Goal: Task Accomplishment & Management: Use online tool/utility

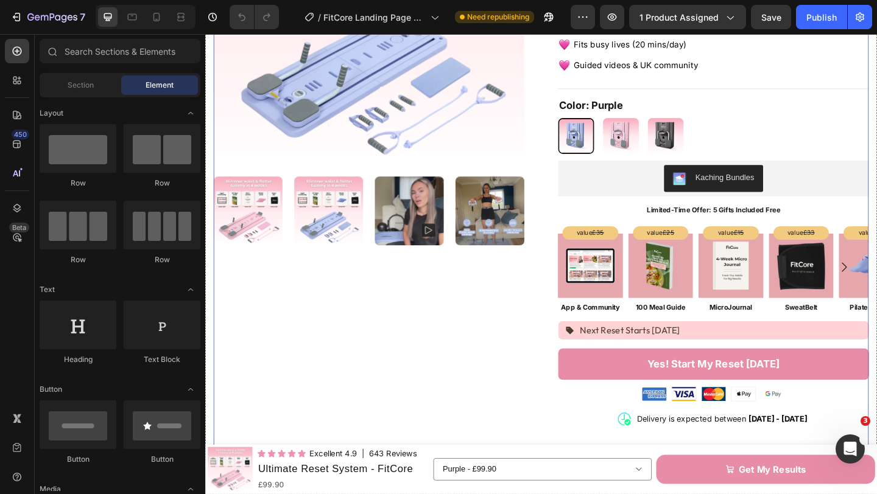
scroll to position [236, 0]
click at [698, 221] on strong "Limited-Time Offer: 5 Gifts Included Free" at bounding box center [758, 225] width 145 height 9
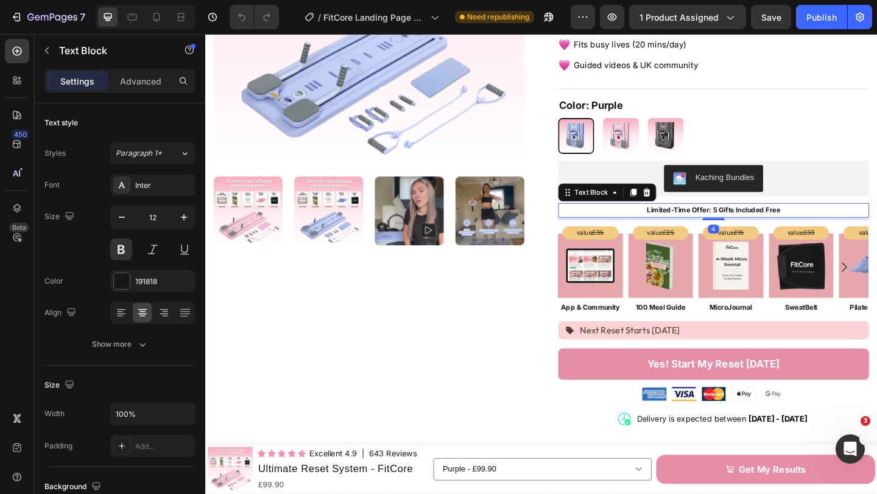
scroll to position [237, 0]
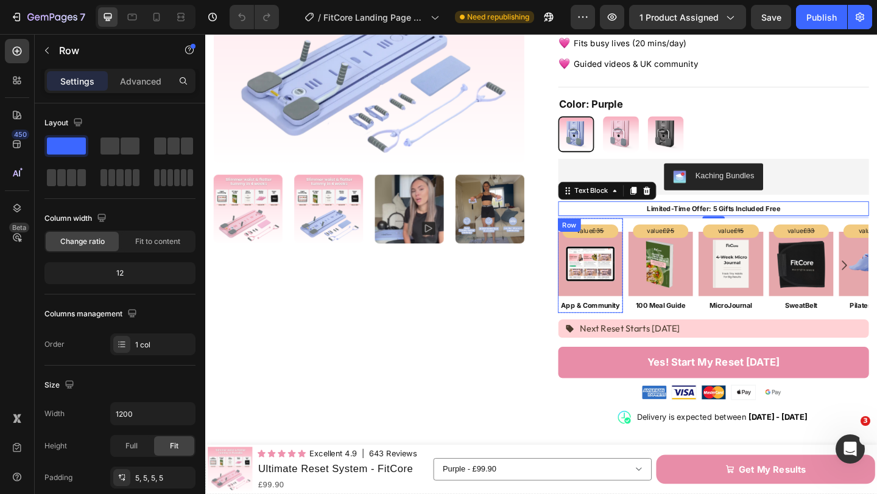
click at [592, 307] on div "Image Row" at bounding box center [624, 284] width 71 height 71
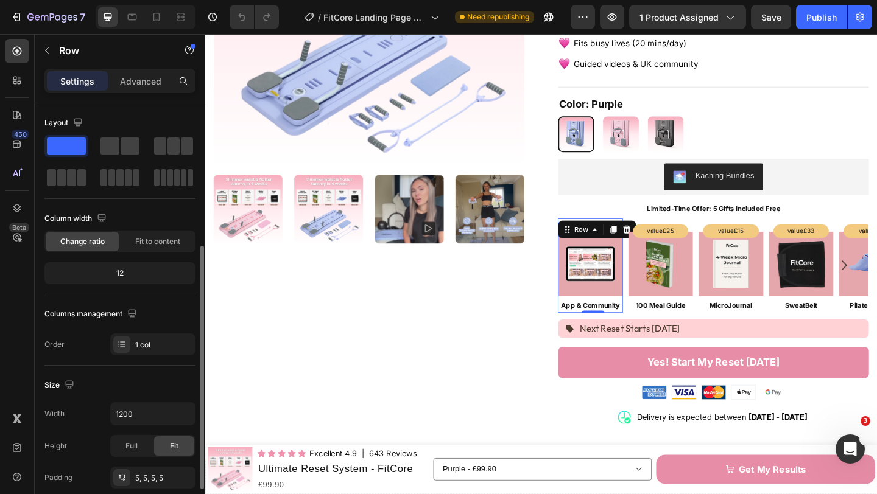
scroll to position [317, 0]
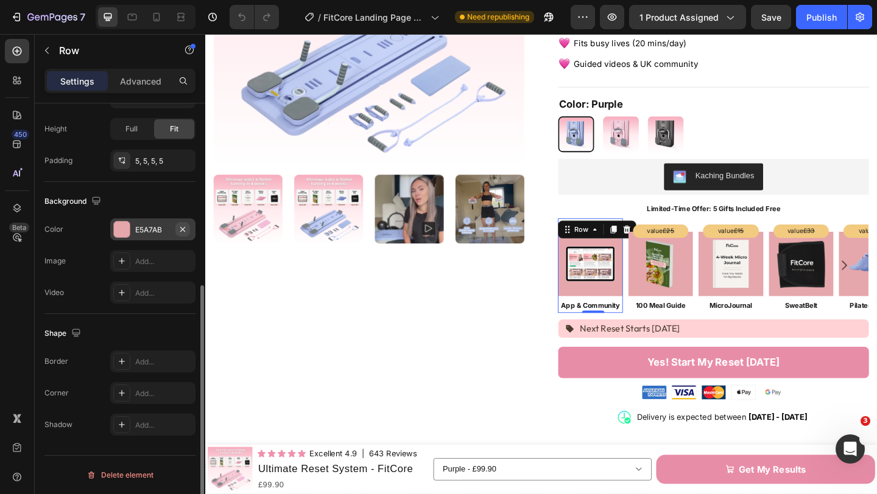
click at [180, 230] on icon "button" at bounding box center [183, 230] width 10 height 10
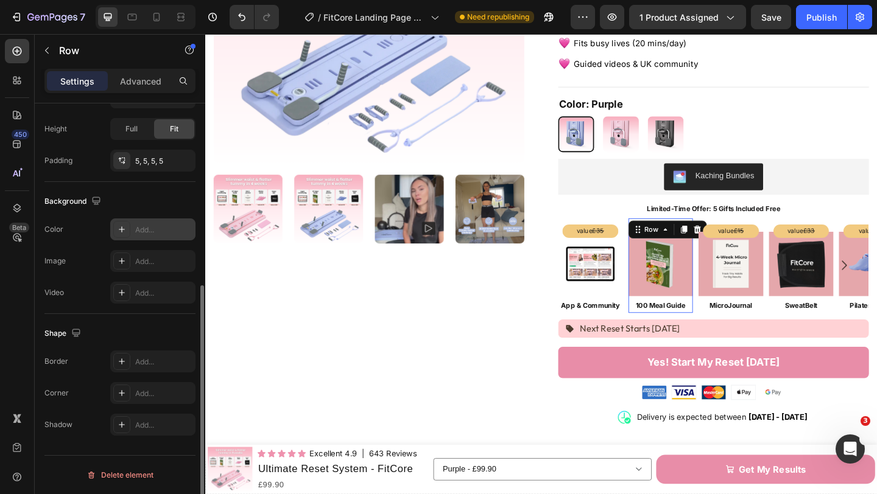
click at [732, 307] on div "Image Row 0" at bounding box center [701, 284] width 71 height 71
click at [181, 231] on icon "button" at bounding box center [182, 229] width 5 height 5
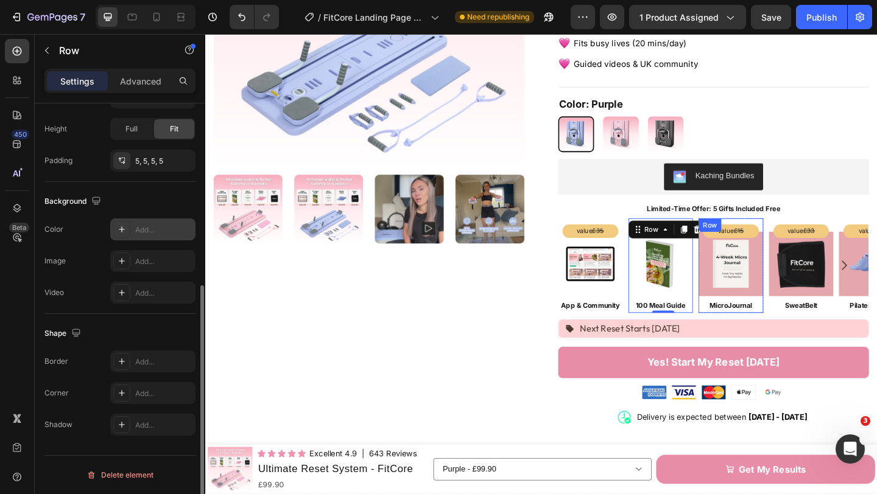
click at [808, 307] on div "Image Row" at bounding box center [777, 284] width 71 height 71
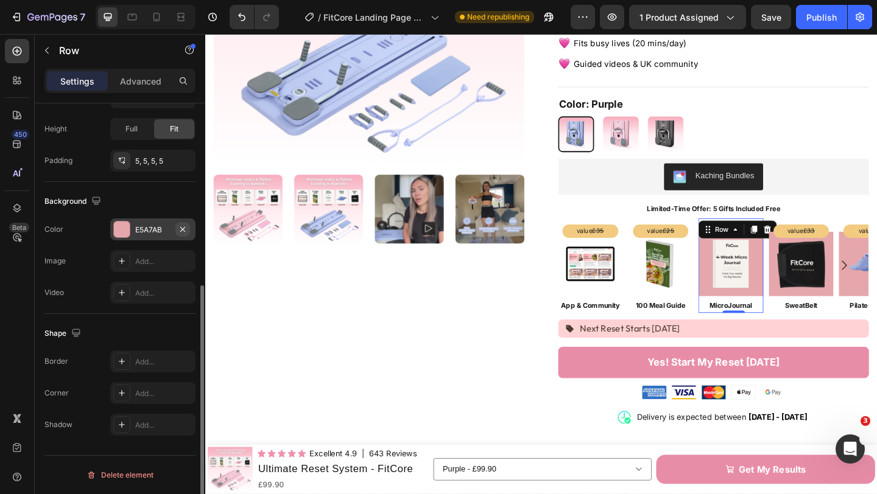
click at [182, 231] on icon "button" at bounding box center [183, 230] width 10 height 10
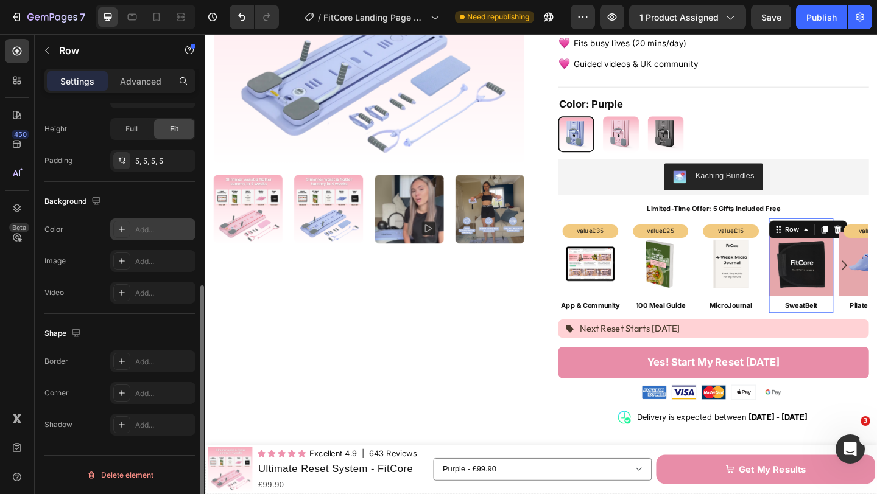
click at [826, 307] on div "Image Row 0" at bounding box center [853, 284] width 71 height 71
drag, startPoint x: 183, startPoint y: 233, endPoint x: 309, endPoint y: 230, distance: 125.5
click at [183, 233] on icon "button" at bounding box center [183, 230] width 10 height 10
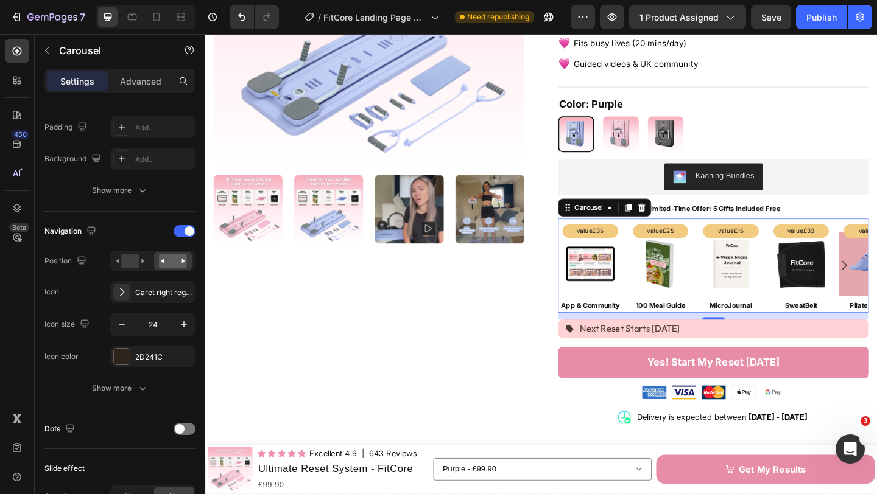
scroll to position [0, 0]
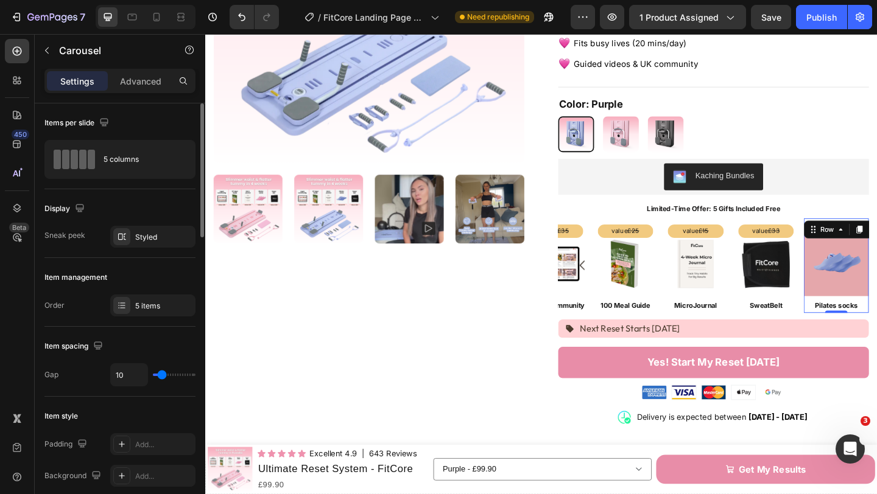
click at [870, 311] on div "value £19 Text Block Image Row Pilates socks Text Block" at bounding box center [891, 285] width 71 height 103
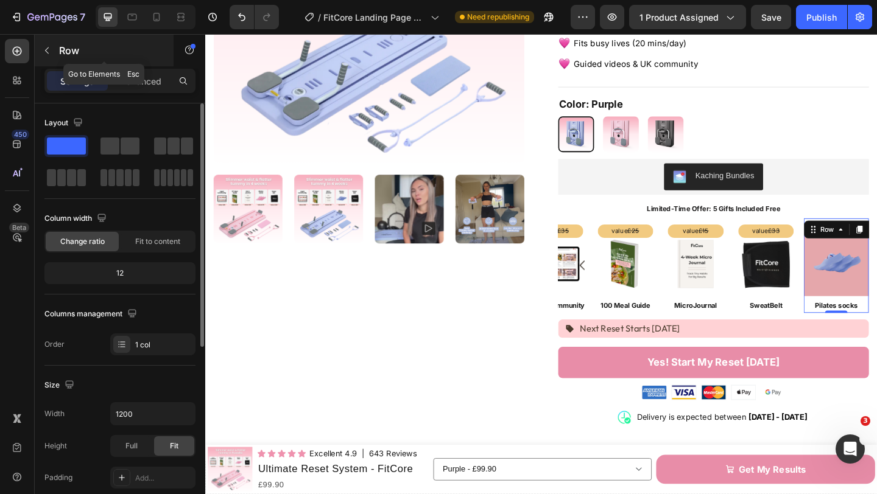
click at [44, 57] on button "button" at bounding box center [46, 50] width 19 height 19
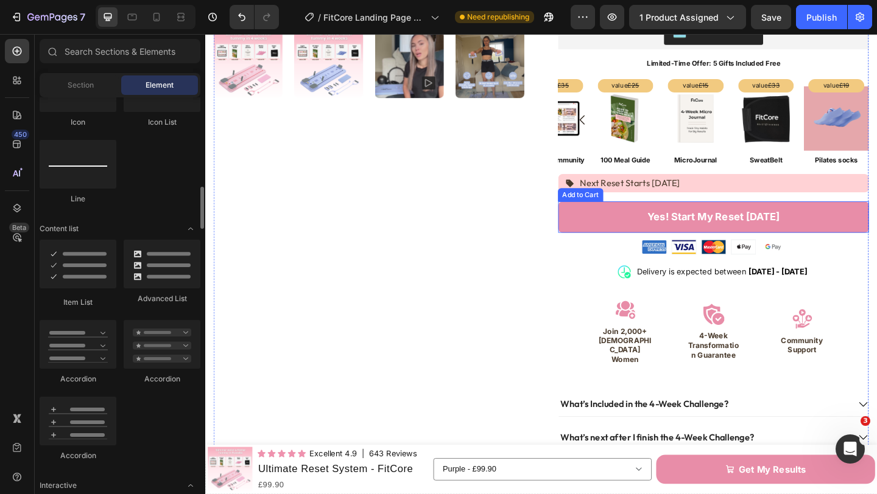
scroll to position [370, 0]
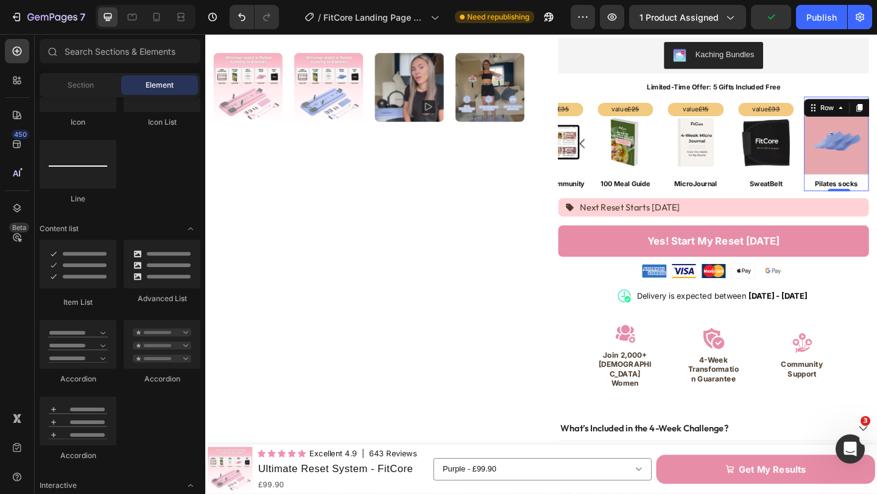
click at [858, 172] on div "Image Row 0" at bounding box center [891, 152] width 71 height 71
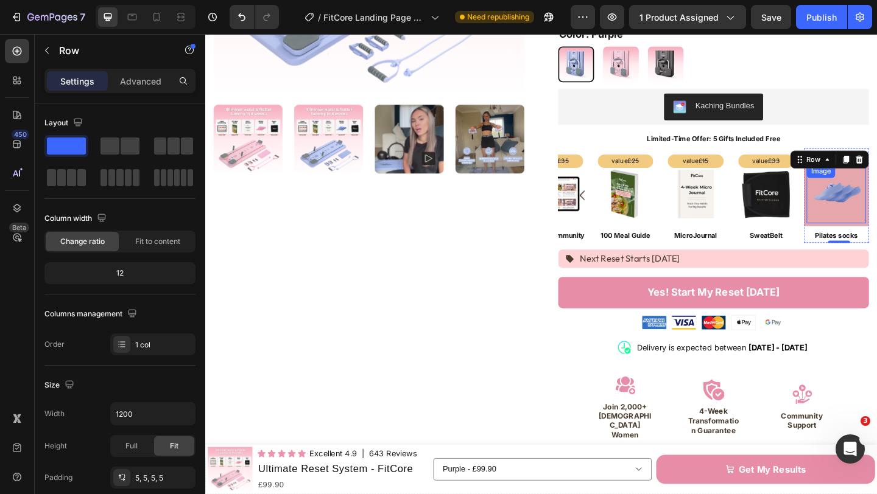
scroll to position [303, 0]
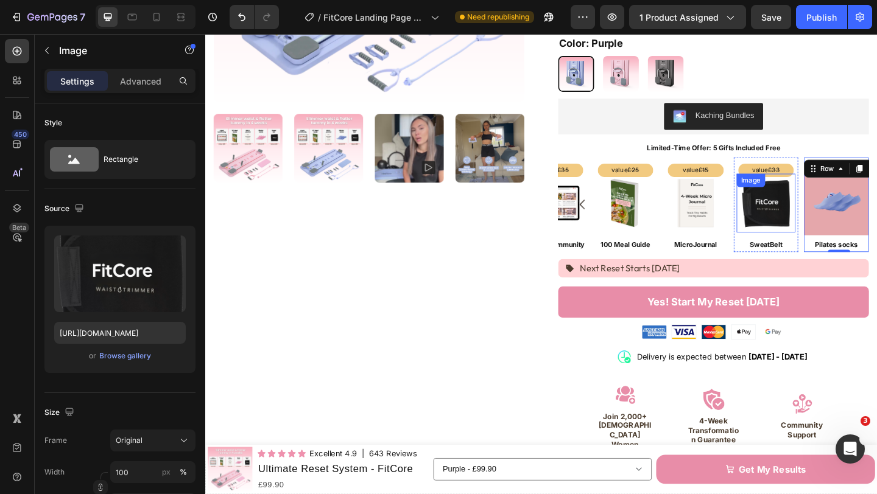
click at [846, 224] on div "Image" at bounding box center [815, 218] width 65 height 65
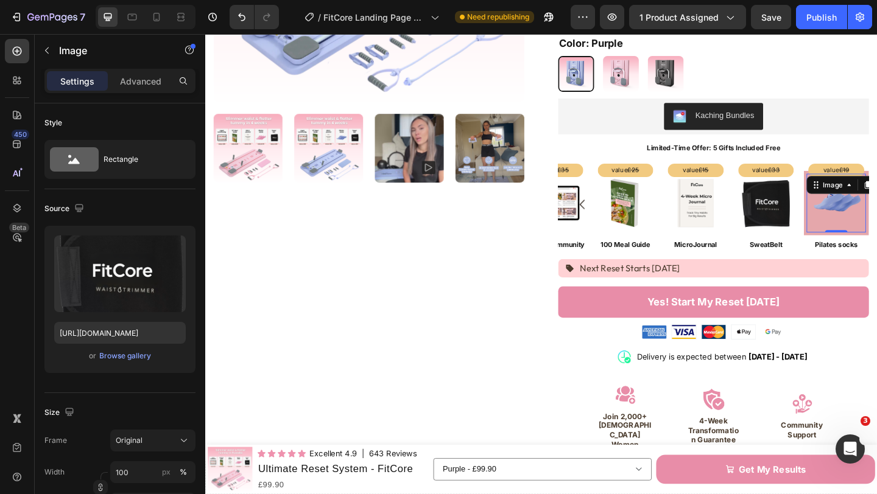
click at [865, 226] on img at bounding box center [891, 218] width 55 height 55
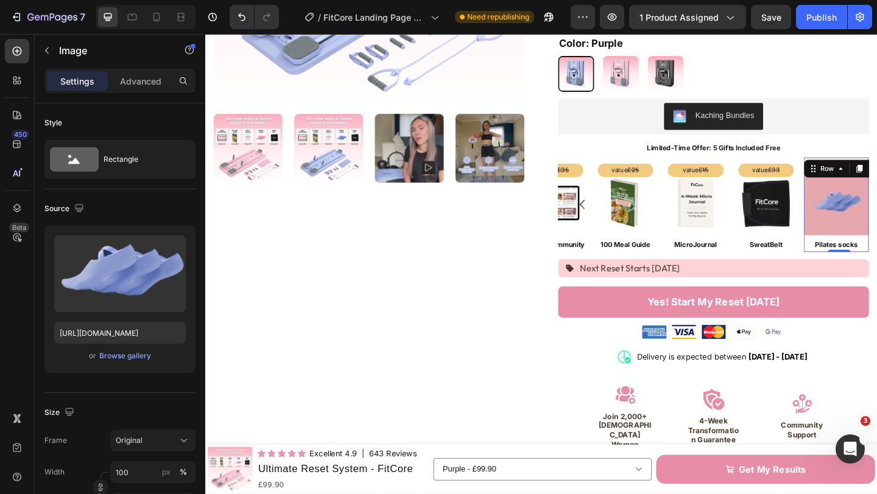
click at [858, 234] on div "Image Row 0" at bounding box center [891, 218] width 71 height 71
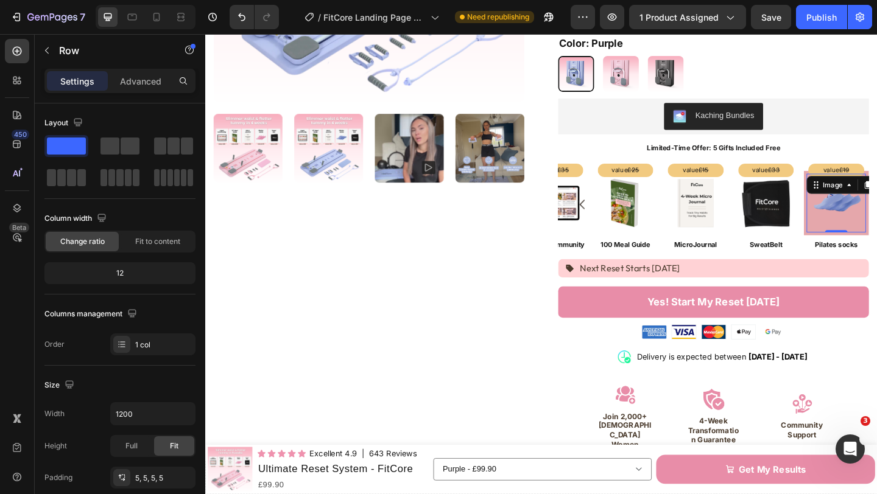
click at [863, 233] on div "Image 0" at bounding box center [891, 218] width 65 height 65
click at [862, 242] on div "Image 0 Row" at bounding box center [891, 218] width 71 height 71
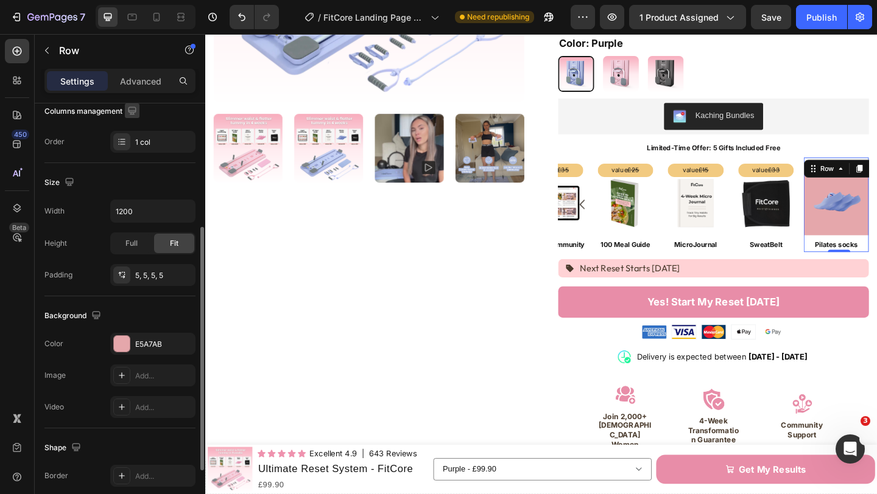
scroll to position [210, 0]
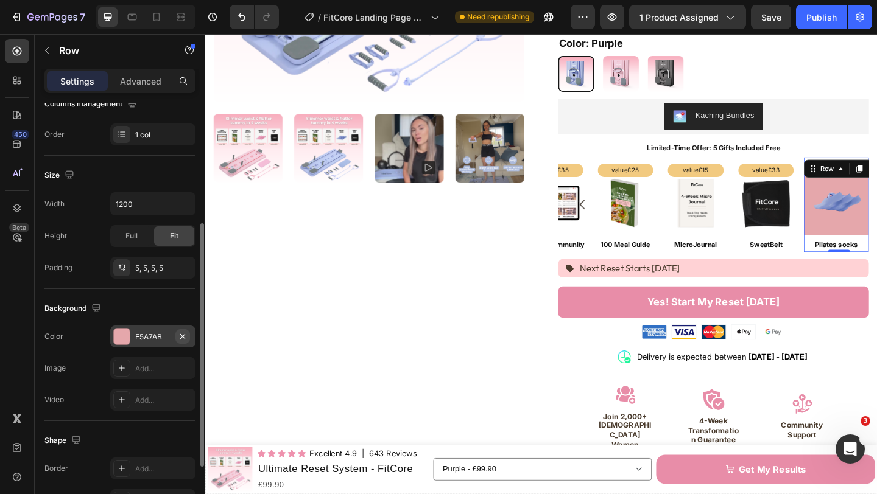
drag, startPoint x: 184, startPoint y: 336, endPoint x: 68, endPoint y: 291, distance: 125.1
click at [184, 336] on icon "button" at bounding box center [183, 337] width 10 height 10
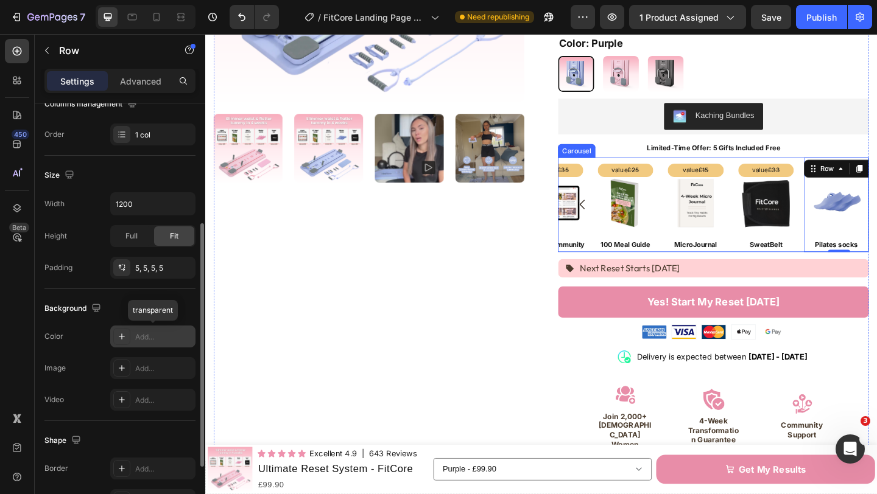
click at [699, 243] on div "value £35 Text Block Image Row App & Community Text Block Row value £25 Text Bl…" at bounding box center [758, 220] width 338 height 103
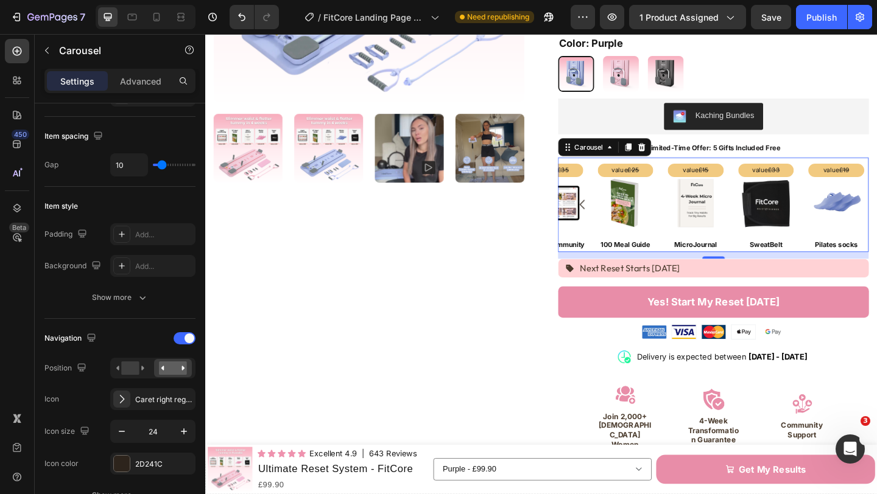
scroll to position [0, 0]
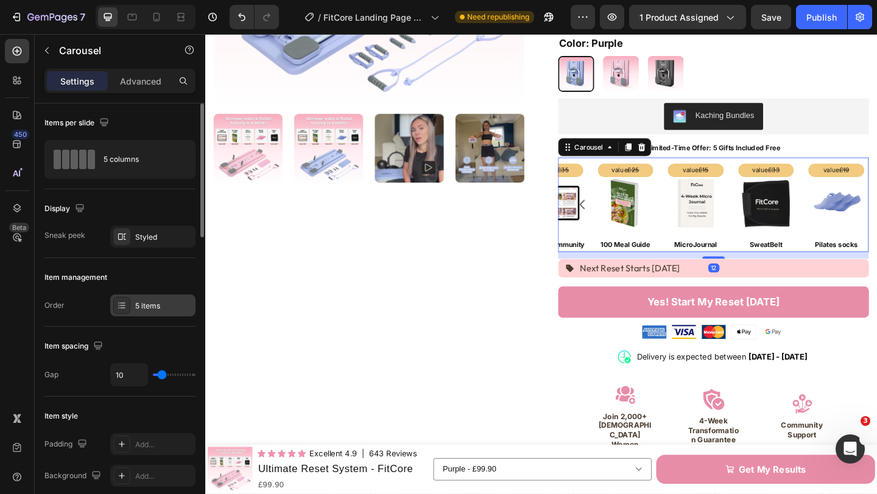
click at [169, 310] on div "5 items" at bounding box center [163, 306] width 57 height 11
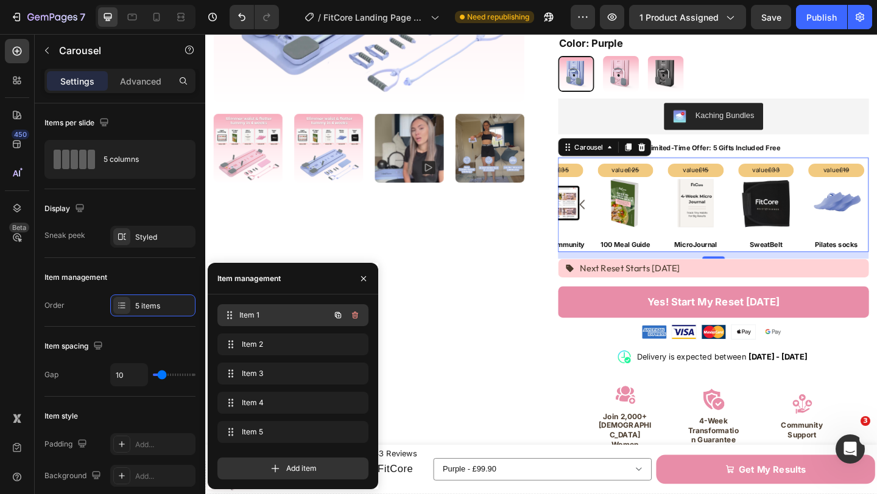
click at [247, 311] on span "Item 1" at bounding box center [284, 315] width 90 height 11
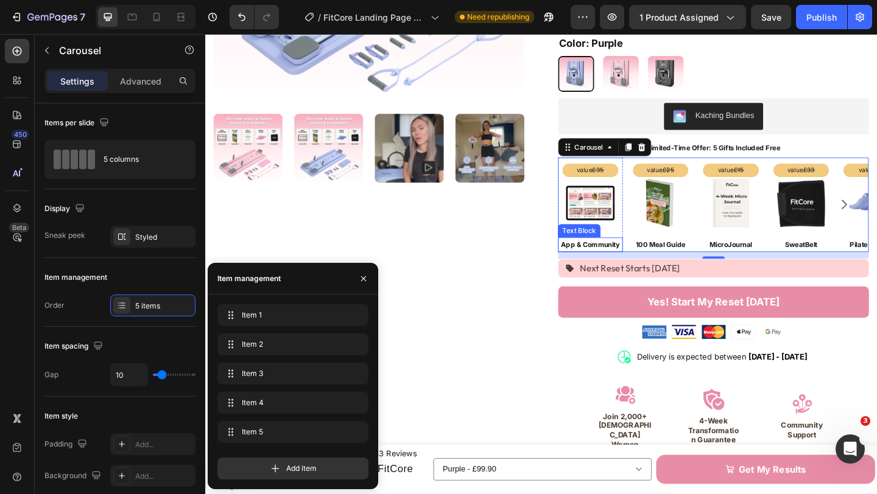
click at [613, 257] on p "App & Community" at bounding box center [624, 263] width 68 height 13
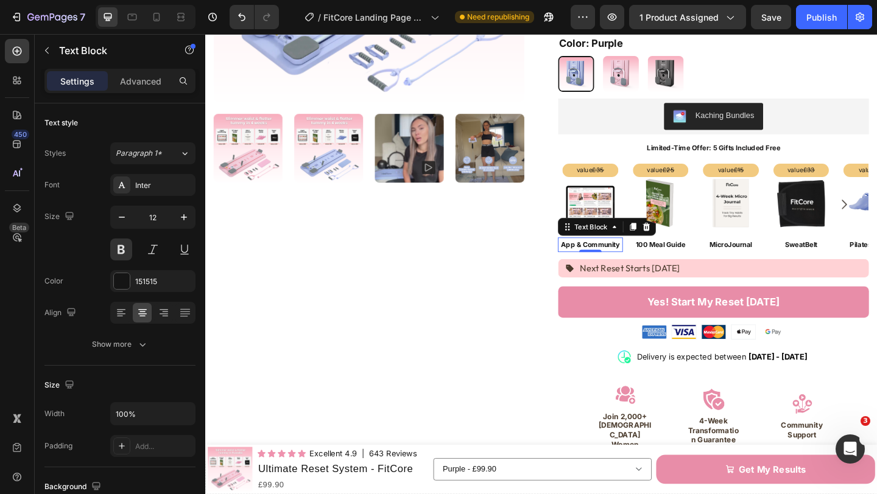
click at [633, 257] on p "App & Community" at bounding box center [624, 263] width 68 height 13
click at [634, 257] on p "App & Community" at bounding box center [624, 263] width 68 height 13
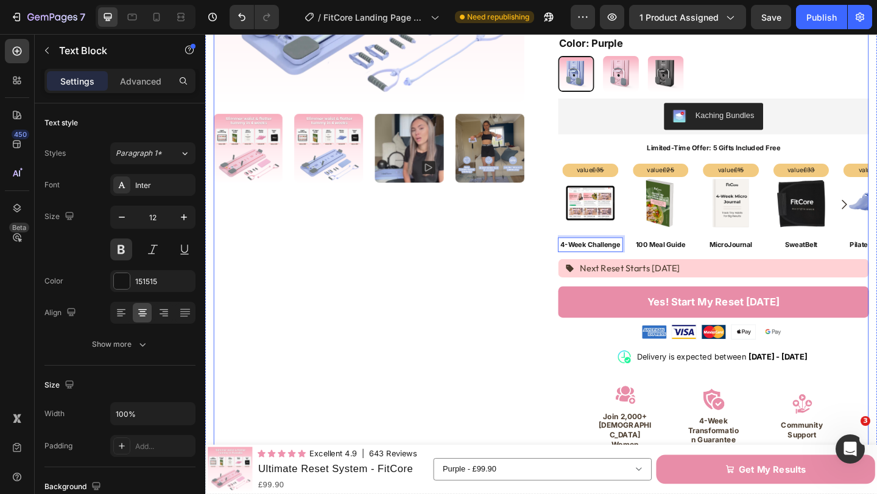
click at [567, 257] on div "Product Images Icon Icon Icon Icon Icon Icon List Excellent 4.9 Text Block | 64…" at bounding box center [570, 220] width 712 height 901
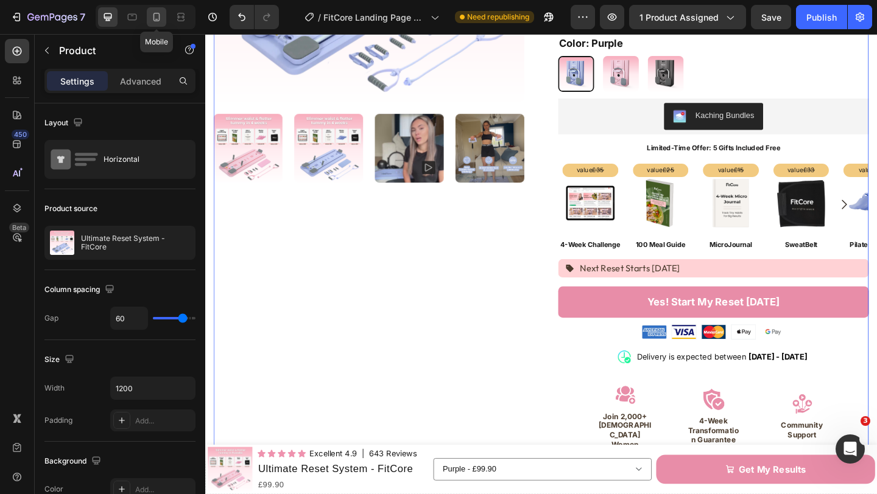
click at [151, 19] on icon at bounding box center [156, 17] width 12 height 12
type input "0"
type input "100%"
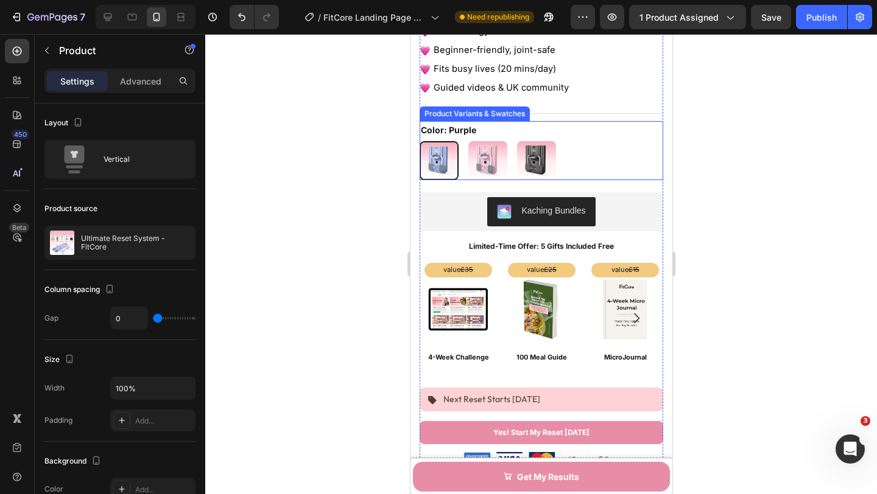
scroll to position [507, 0]
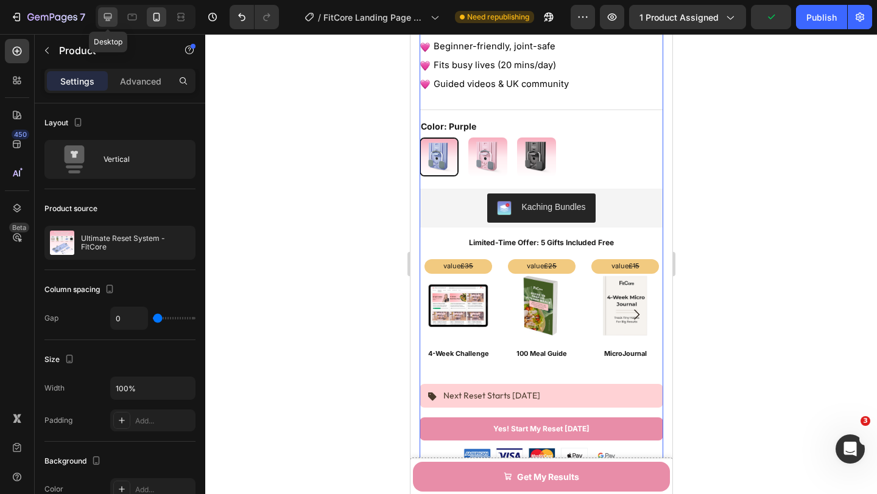
click at [111, 20] on icon at bounding box center [108, 17] width 12 height 12
type input "60"
type input "1200"
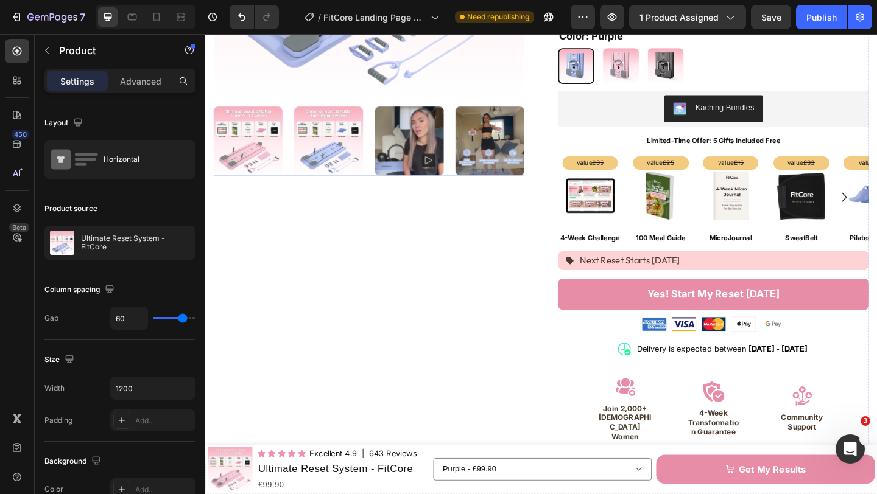
scroll to position [319, 0]
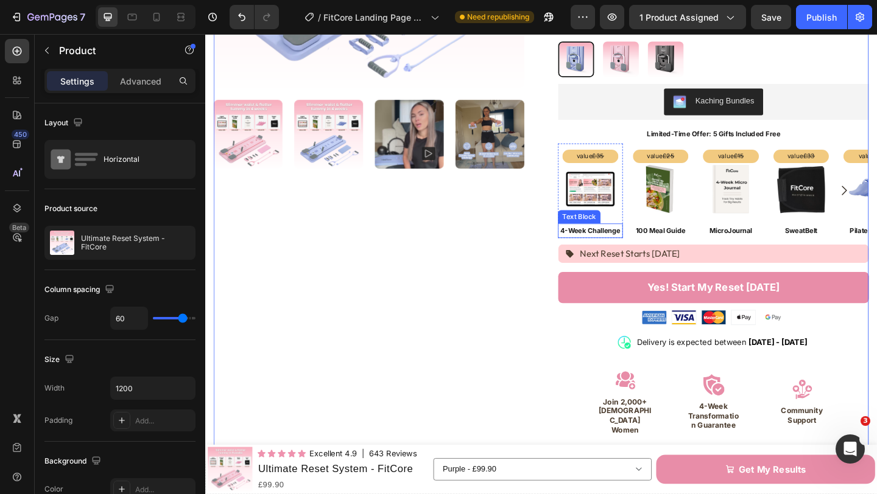
click at [619, 241] on p "4-Week Challenge" at bounding box center [624, 247] width 68 height 13
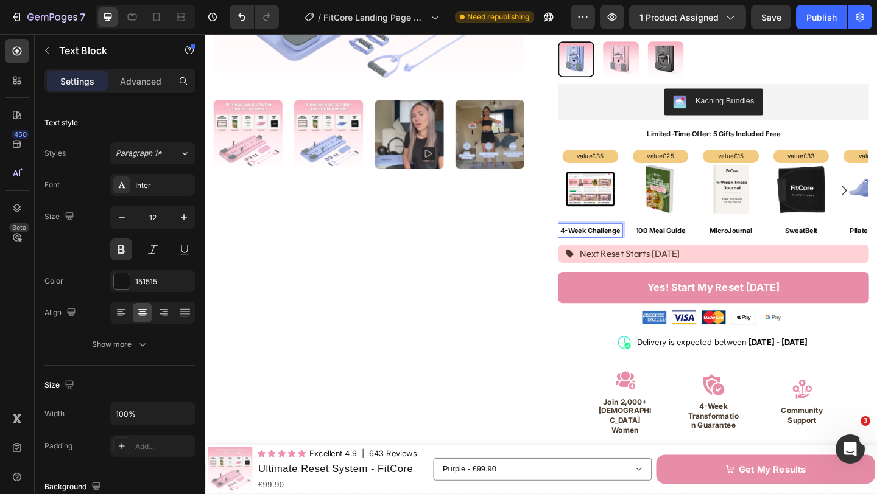
click at [623, 241] on p "4-Week Challenge" at bounding box center [624, 247] width 68 height 13
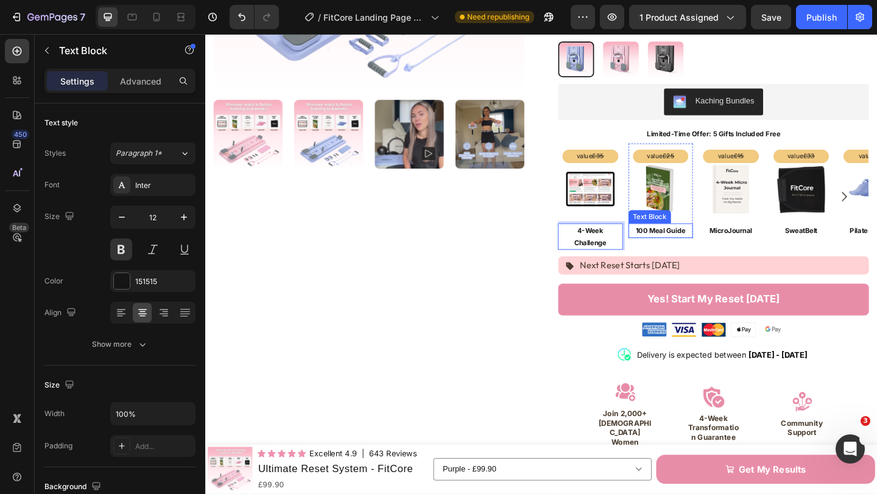
click at [693, 241] on p "100 Meal Guide" at bounding box center [701, 247] width 68 height 13
click at [631, 255] on p "Challenge" at bounding box center [624, 261] width 68 height 13
click at [703, 241] on p "100 Meal Guide" at bounding box center [701, 247] width 68 height 13
click at [709, 241] on p "100 Meal Guide" at bounding box center [701, 247] width 68 height 13
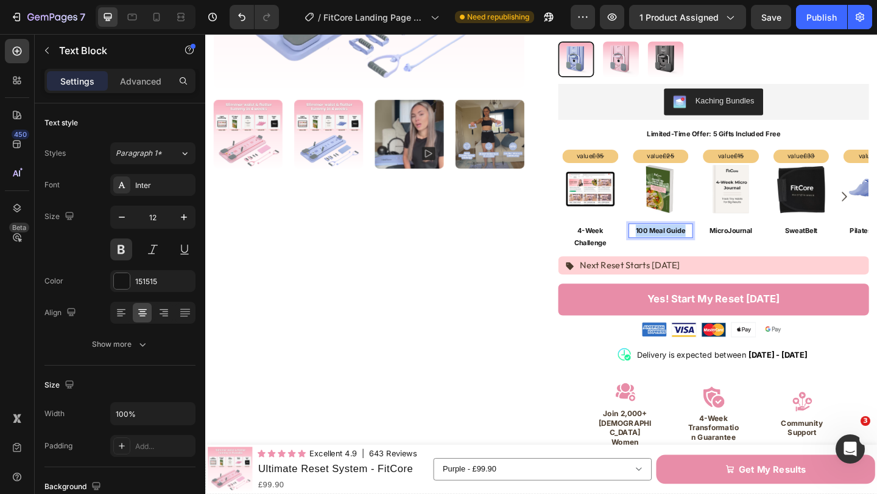
click at [709, 241] on p "100 Meal Guide" at bounding box center [701, 247] width 68 height 13
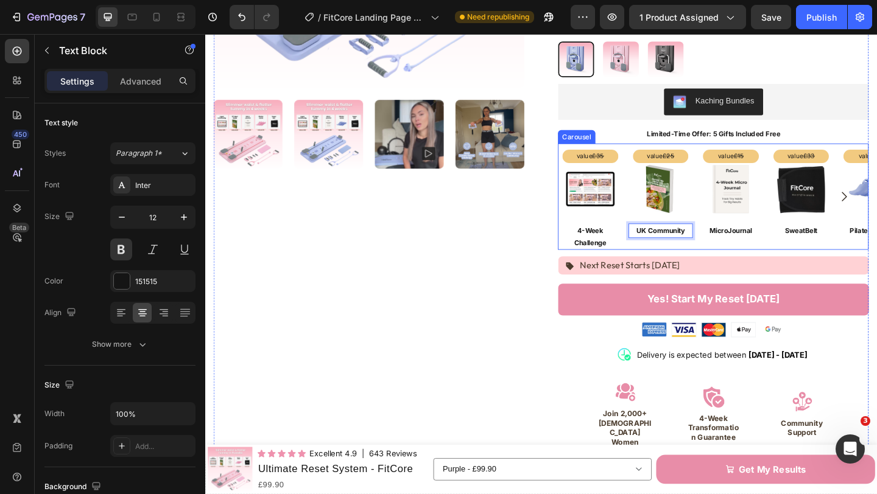
click at [695, 251] on div "value £25 Text Block Image Row UK Community Text Block 0 Row" at bounding box center [701, 211] width 71 height 116
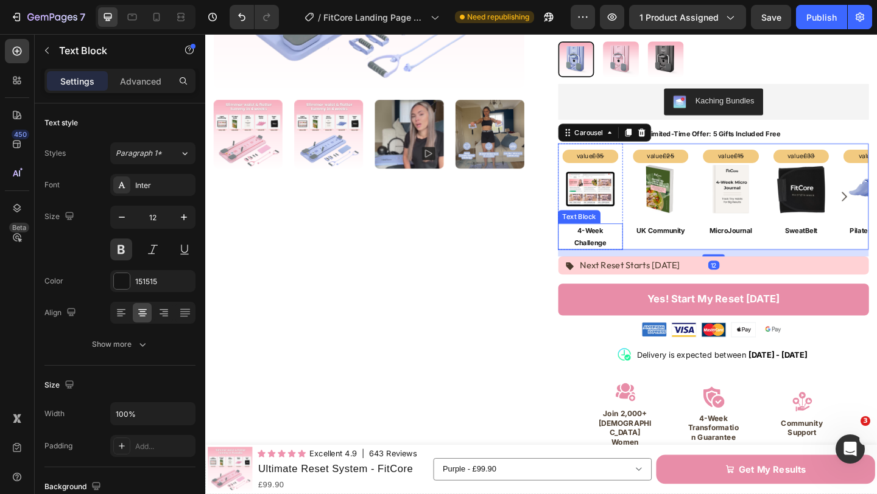
click at [612, 255] on p "Challenge" at bounding box center [624, 261] width 68 height 13
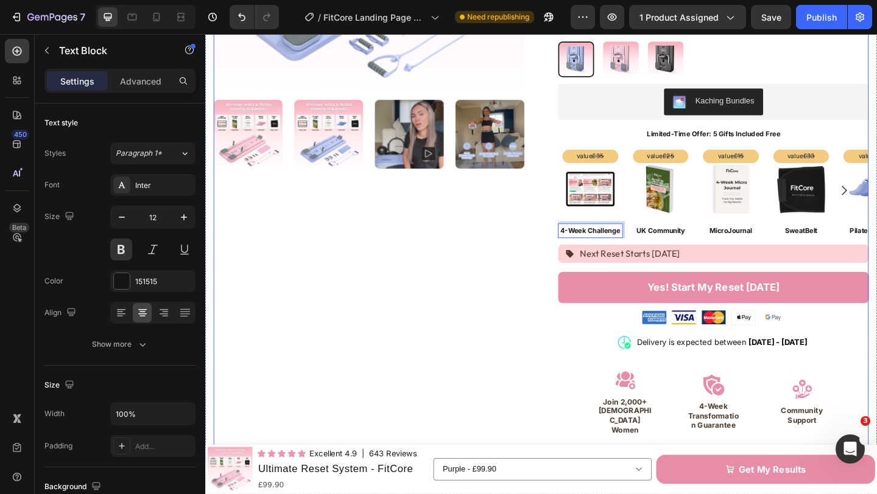
click at [561, 235] on div "Product Images Icon Icon Icon Icon Icon Icon List Excellent 4.9 Text Block | 64…" at bounding box center [570, 205] width 712 height 901
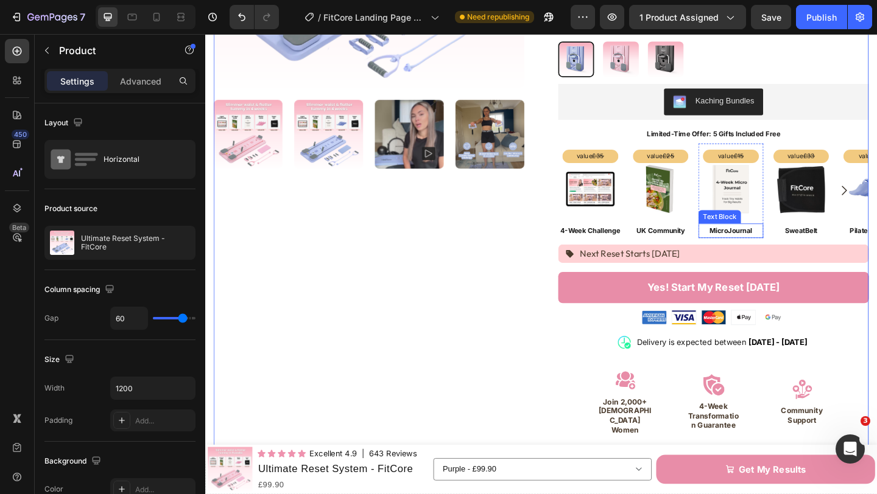
click at [781, 241] on p "MicroJournal" at bounding box center [777, 247] width 68 height 13
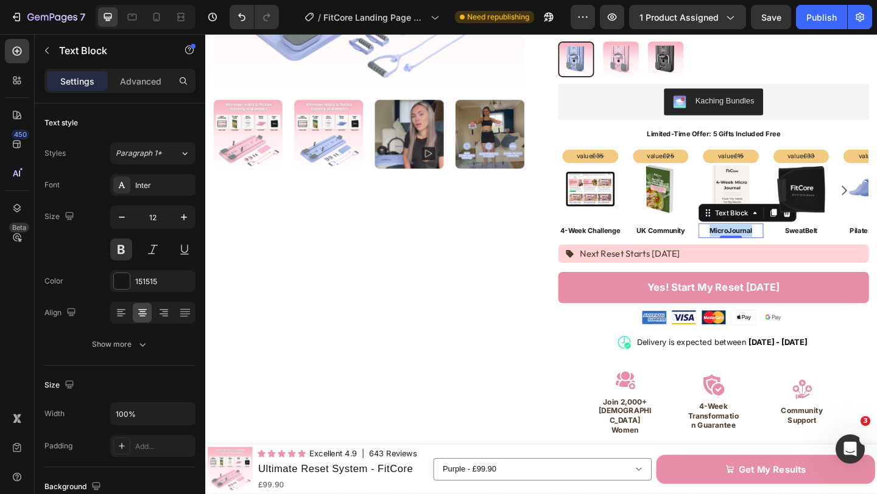
click at [781, 241] on p "MicroJournal" at bounding box center [777, 247] width 68 height 13
click at [845, 213] on img at bounding box center [853, 202] width 55 height 55
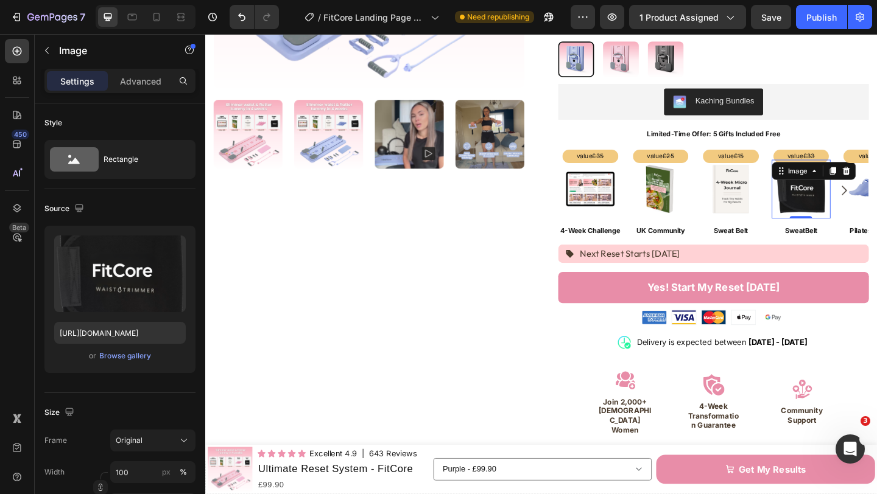
click at [849, 239] on div "0" at bounding box center [853, 244] width 12 height 10
click at [852, 241] on p "SweatBelt" at bounding box center [854, 247] width 68 height 13
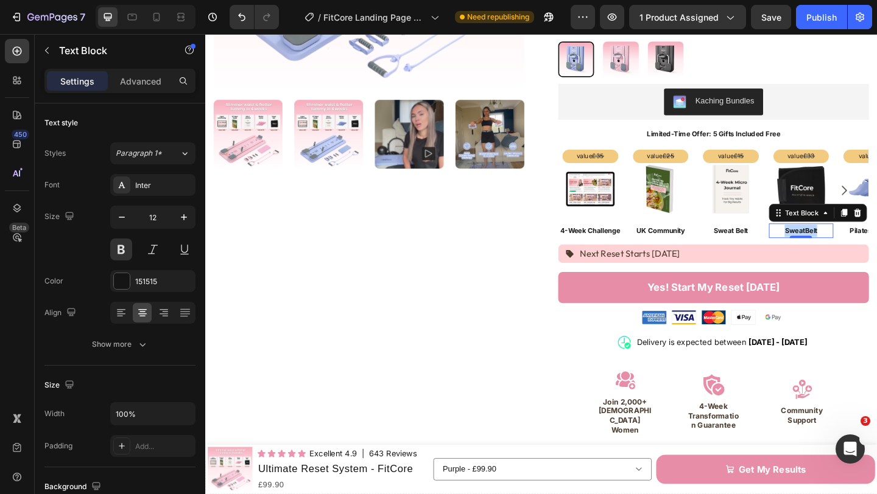
click at [852, 241] on p "SweatBelt" at bounding box center [854, 247] width 68 height 13
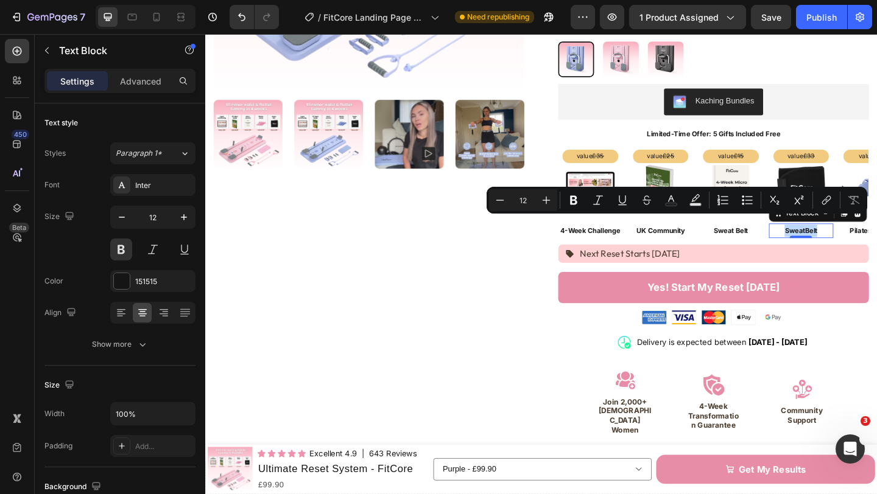
click at [852, 241] on p "SweatBelt" at bounding box center [854, 247] width 68 height 13
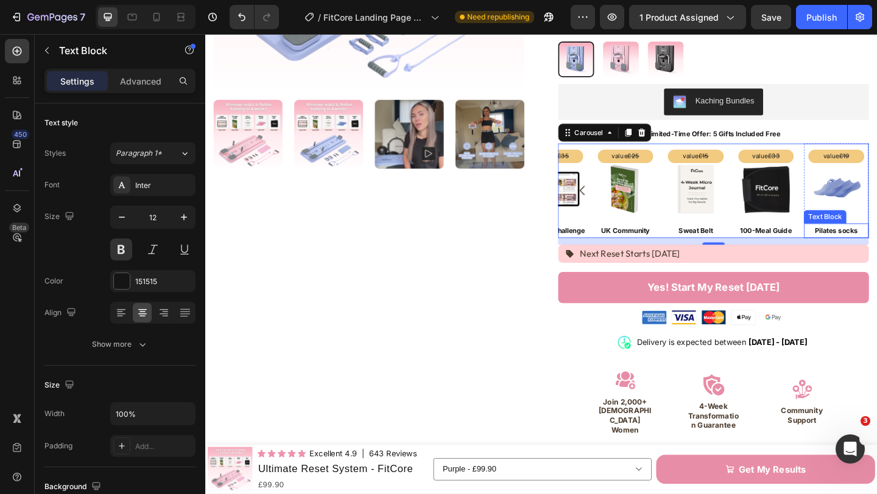
click at [876, 241] on p "Pilates socks" at bounding box center [891, 247] width 68 height 13
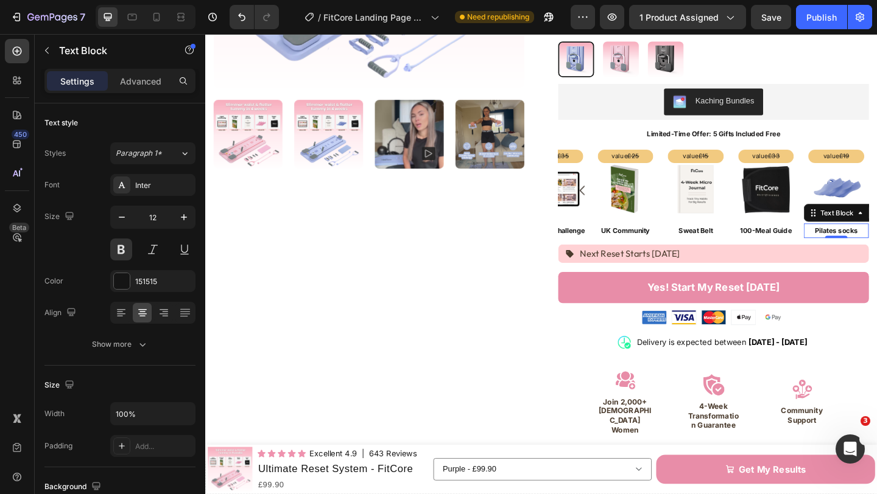
click at [876, 241] on p "Pilates socks" at bounding box center [891, 247] width 68 height 13
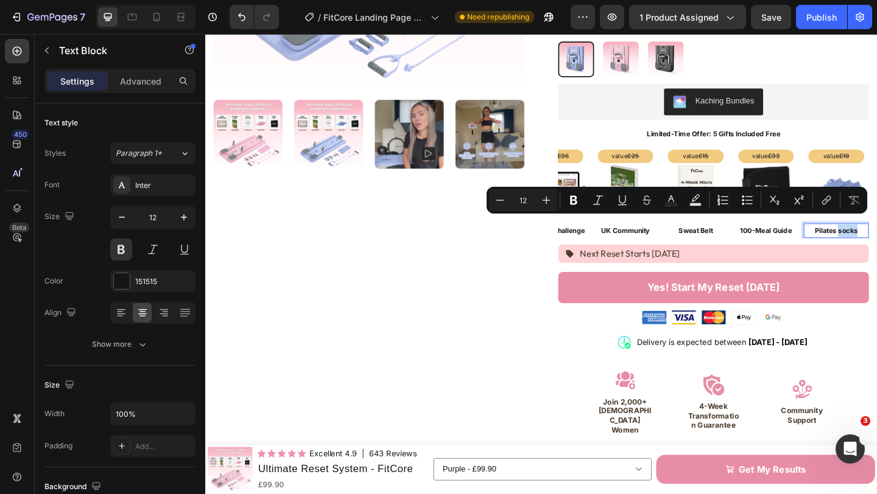
click at [876, 241] on p "Pilates socks" at bounding box center [891, 247] width 68 height 13
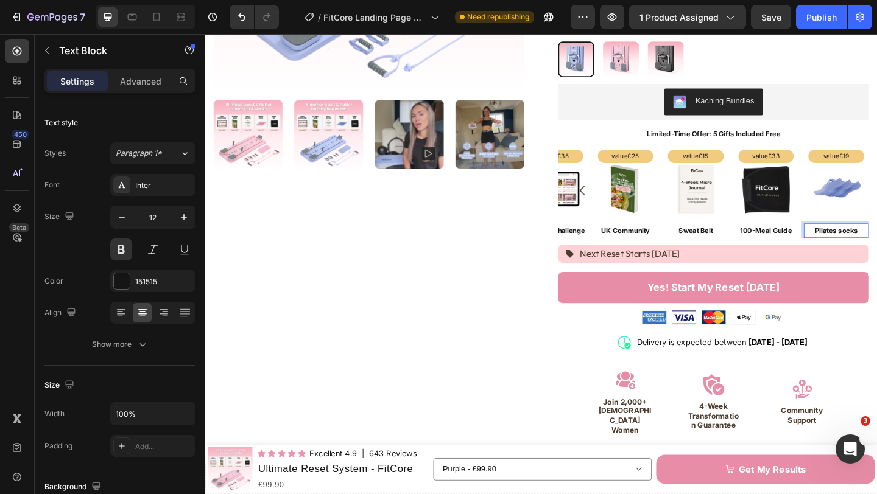
click at [876, 241] on p "Pilates socks" at bounding box center [891, 247] width 68 height 13
click at [820, 205] on img at bounding box center [815, 202] width 55 height 55
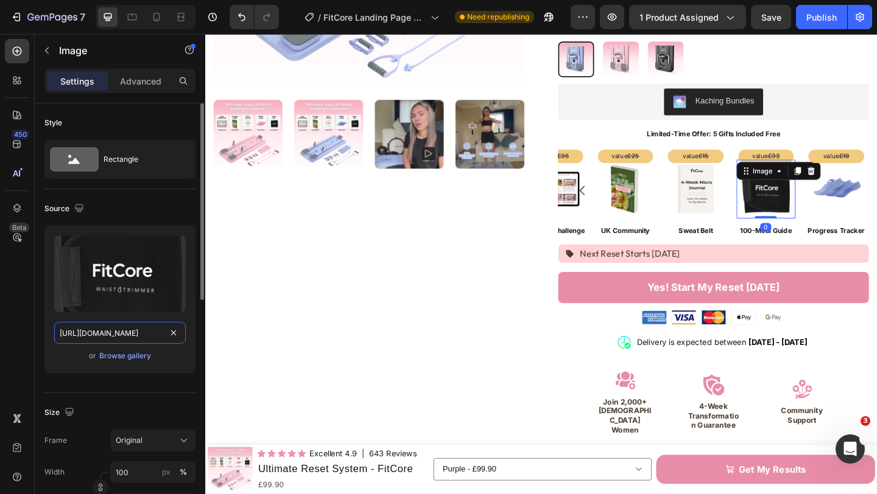
click at [125, 337] on input "[URL][DOMAIN_NAME]" at bounding box center [120, 333] width 132 height 22
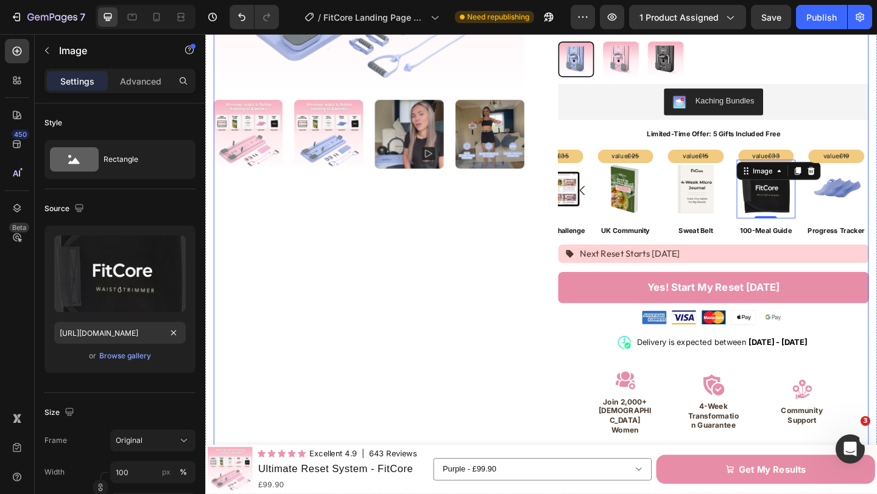
click at [300, 323] on div "Product Images" at bounding box center [383, 205] width 338 height 901
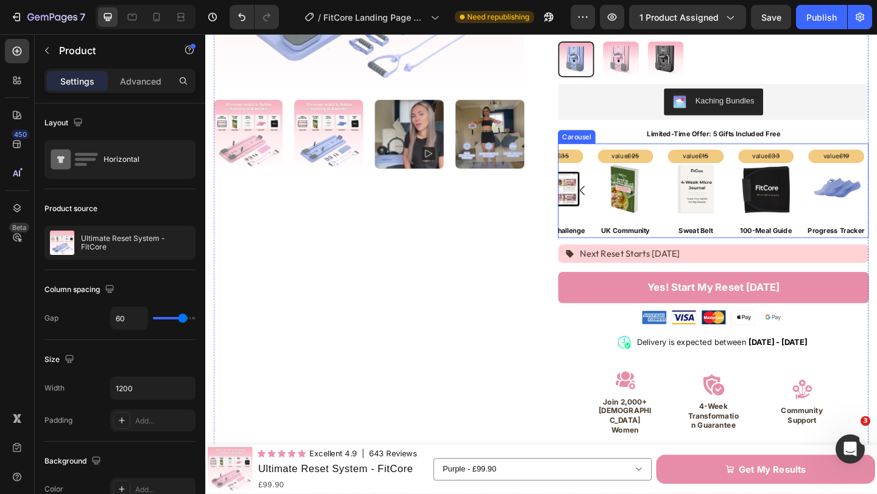
click at [612, 197] on icon "Carousel Back Arrow" at bounding box center [615, 204] width 15 height 15
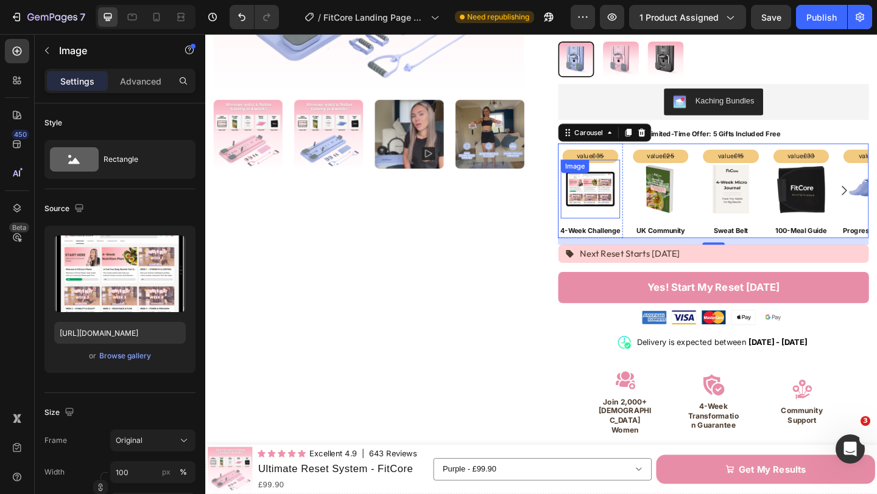
click at [639, 170] on div "Image" at bounding box center [624, 202] width 65 height 65
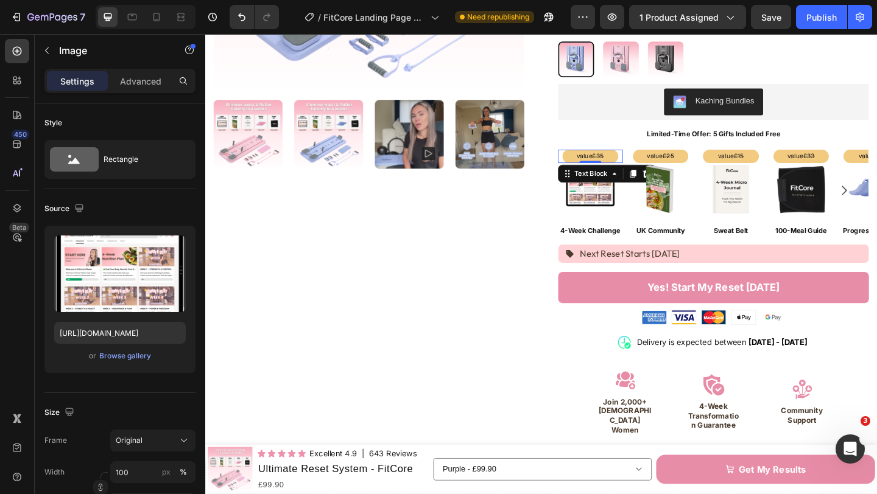
click at [642, 161] on p "value £35" at bounding box center [624, 167] width 58 height 12
click at [648, 218] on img at bounding box center [624, 202] width 55 height 55
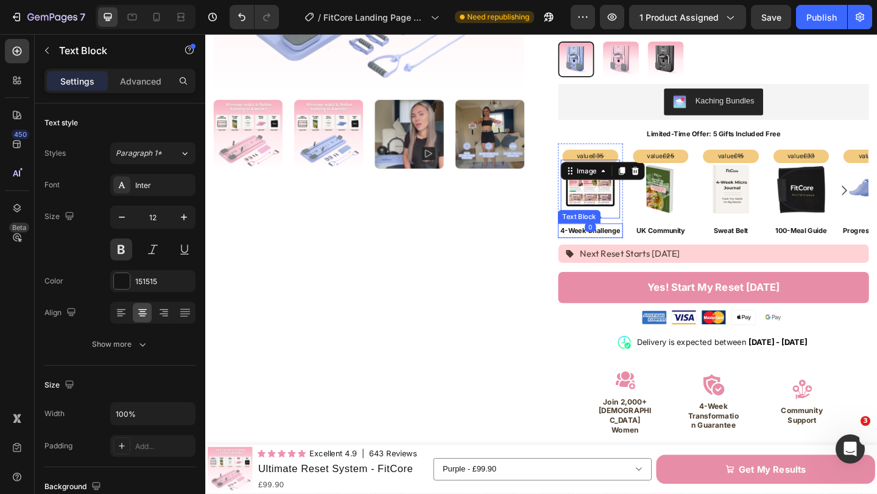
click at [644, 241] on p "4-Week Challenge" at bounding box center [624, 247] width 68 height 13
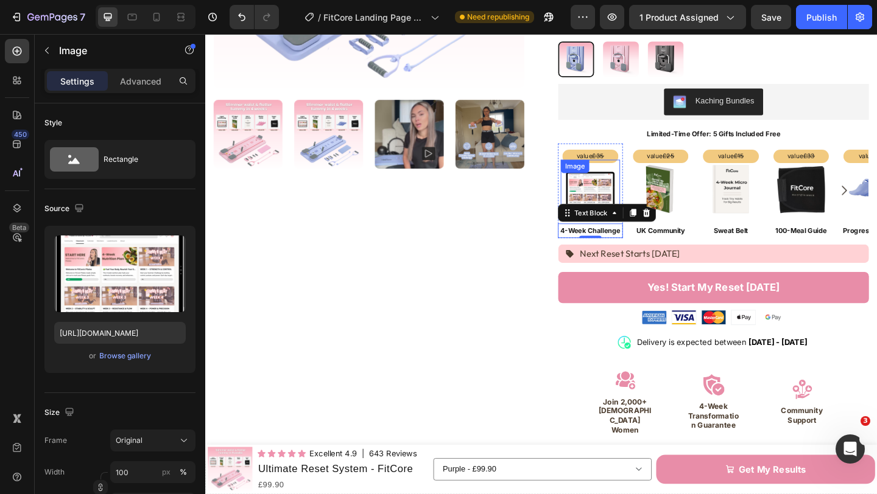
click at [640, 191] on img at bounding box center [624, 202] width 55 height 55
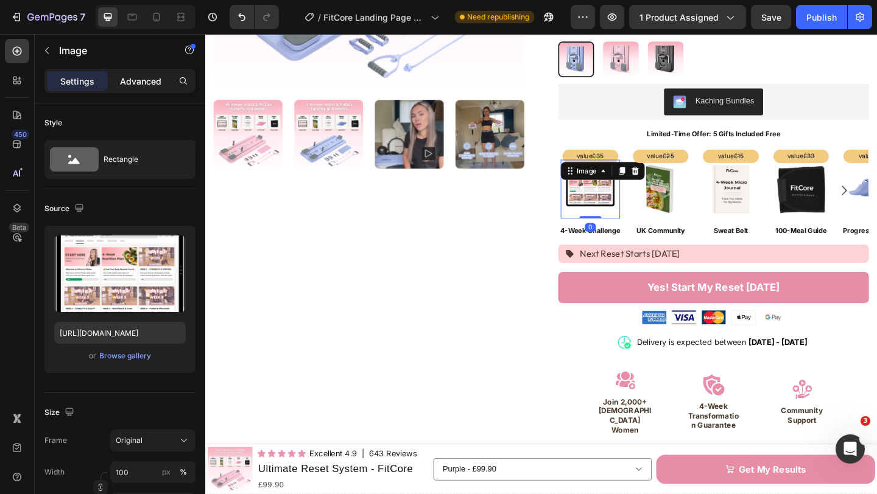
click at [132, 77] on p "Advanced" at bounding box center [140, 81] width 41 height 13
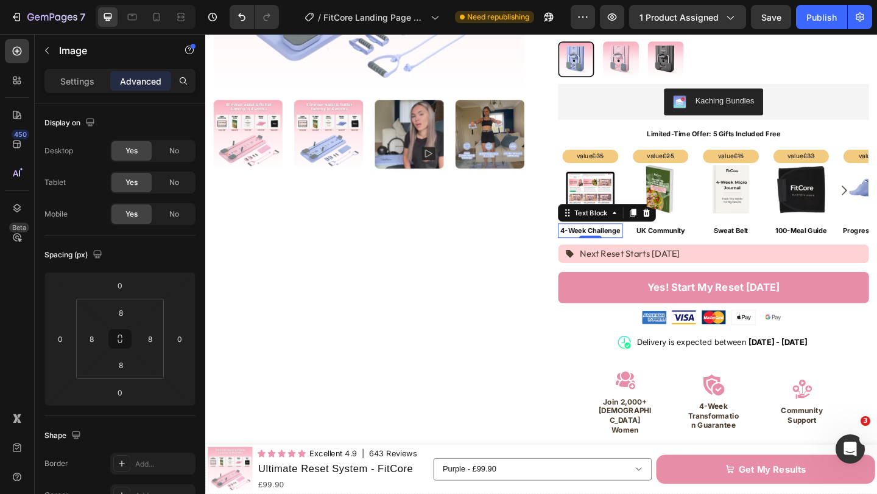
click at [643, 241] on p "4-Week Challenge" at bounding box center [624, 247] width 68 height 13
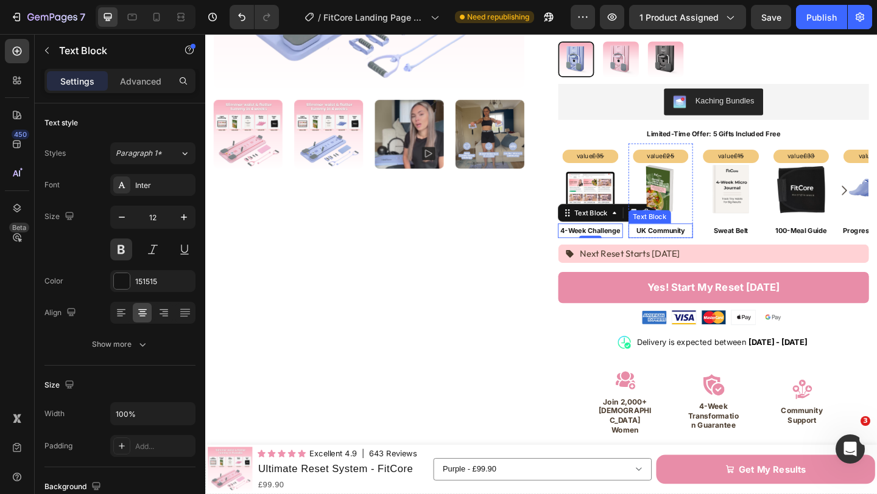
click at [697, 241] on p "UK Community" at bounding box center [701, 247] width 68 height 13
click at [638, 241] on p "4-Week Challenge" at bounding box center [624, 247] width 68 height 13
drag, startPoint x: 598, startPoint y: 222, endPoint x: 625, endPoint y: 209, distance: 29.7
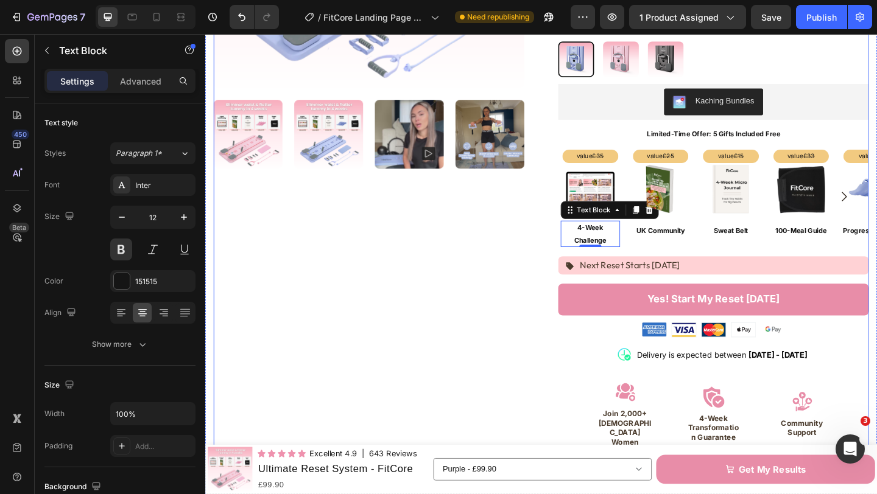
click at [551, 249] on div "Product Images" at bounding box center [383, 212] width 338 height 915
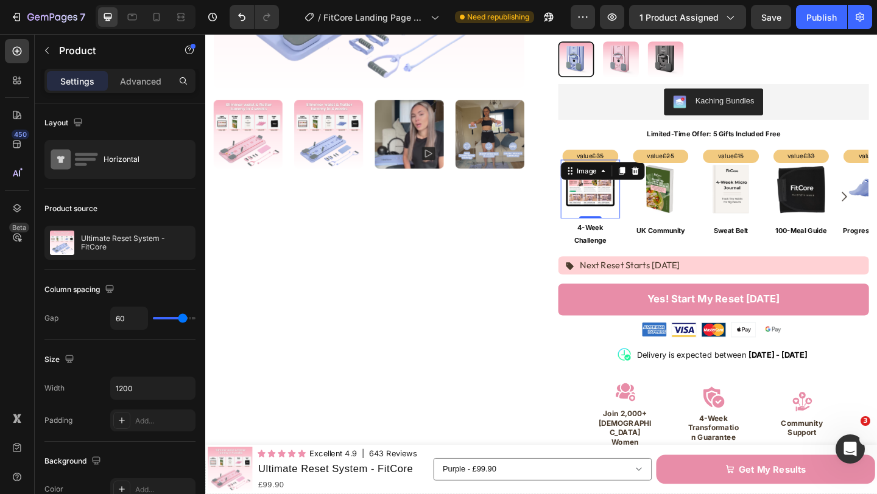
click at [650, 219] on img at bounding box center [624, 202] width 55 height 55
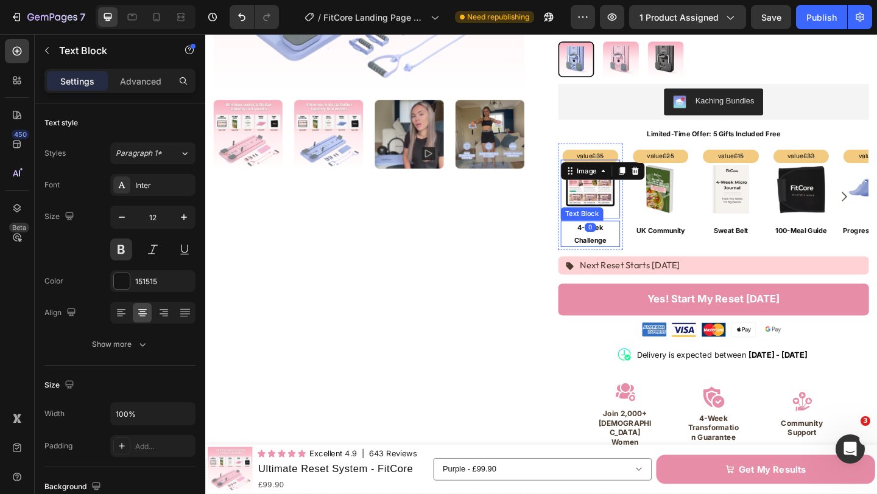
click at [642, 238] on p "4-Week Challenge" at bounding box center [624, 251] width 62 height 26
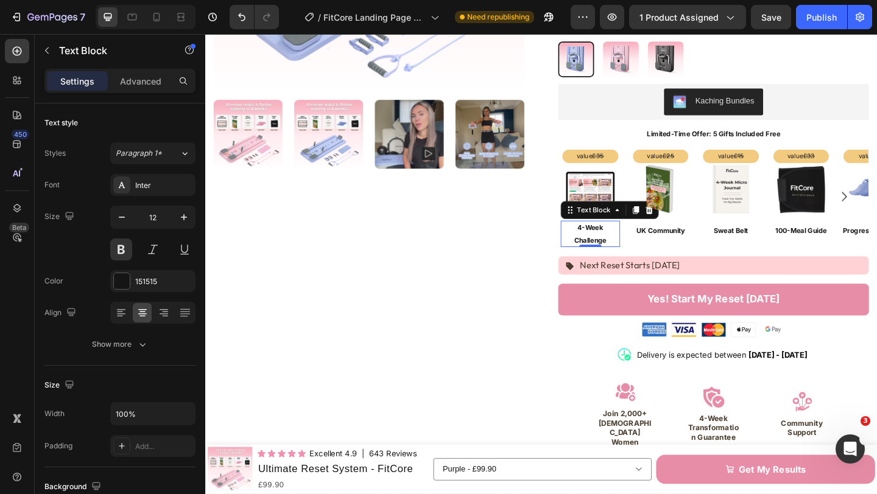
click at [547, 234] on div "Product Images" at bounding box center [383, 212] width 338 height 915
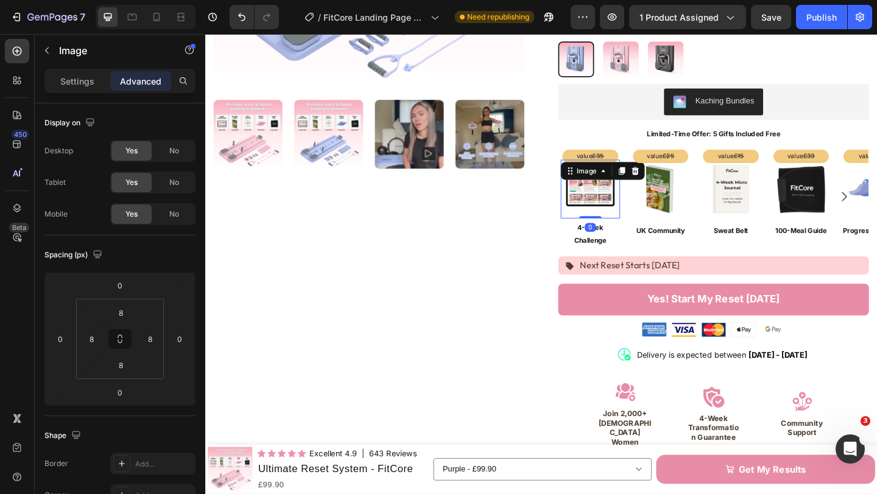
click at [650, 219] on img at bounding box center [624, 202] width 55 height 55
click at [130, 364] on input "8" at bounding box center [120, 365] width 24 height 18
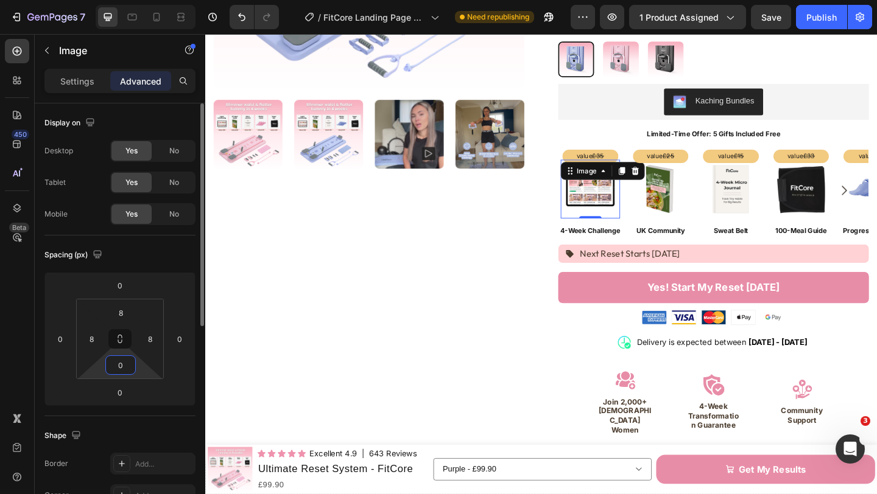
type input "8"
click at [638, 209] on img at bounding box center [624, 202] width 55 height 55
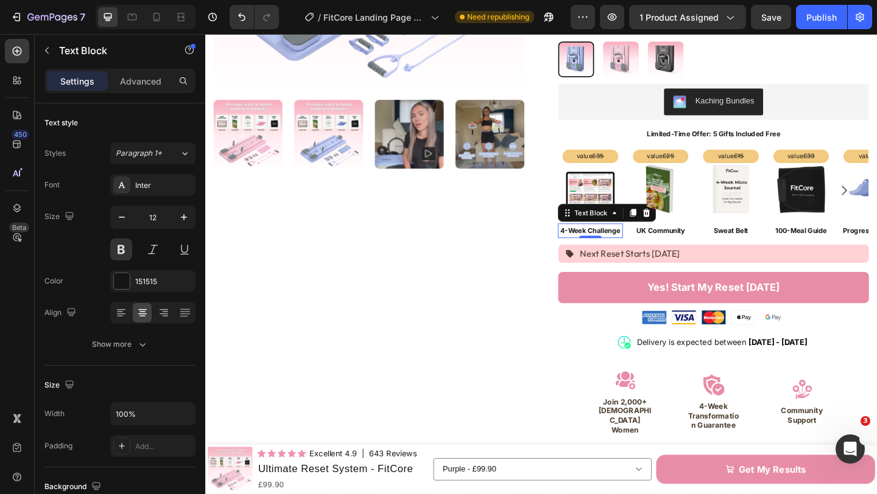
click at [615, 241] on p "4-Week Challenge" at bounding box center [624, 247] width 68 height 13
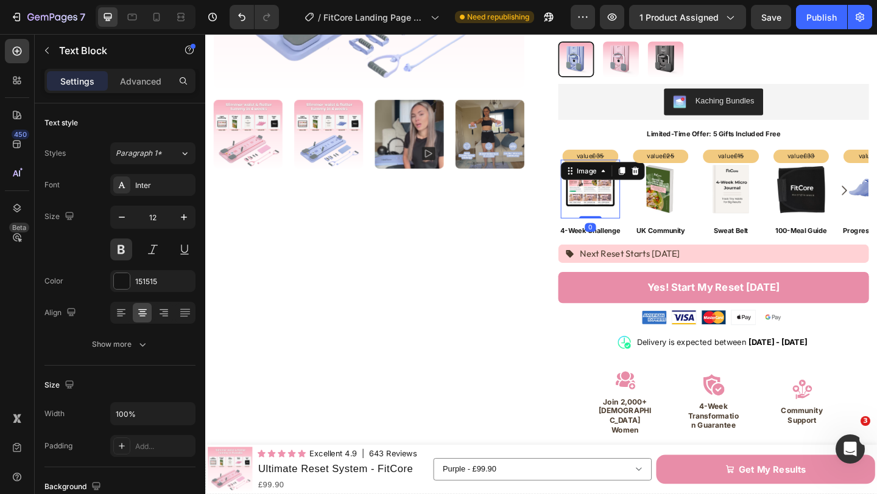
click at [622, 193] on img at bounding box center [624, 202] width 55 height 55
click at [644, 241] on p "4-Week Challenge" at bounding box center [624, 247] width 68 height 13
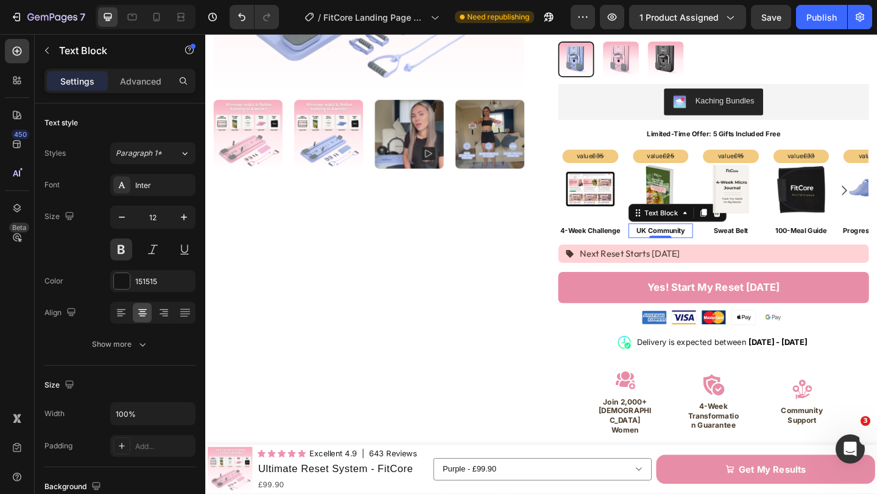
click at [711, 241] on p "UK Community" at bounding box center [701, 247] width 68 height 13
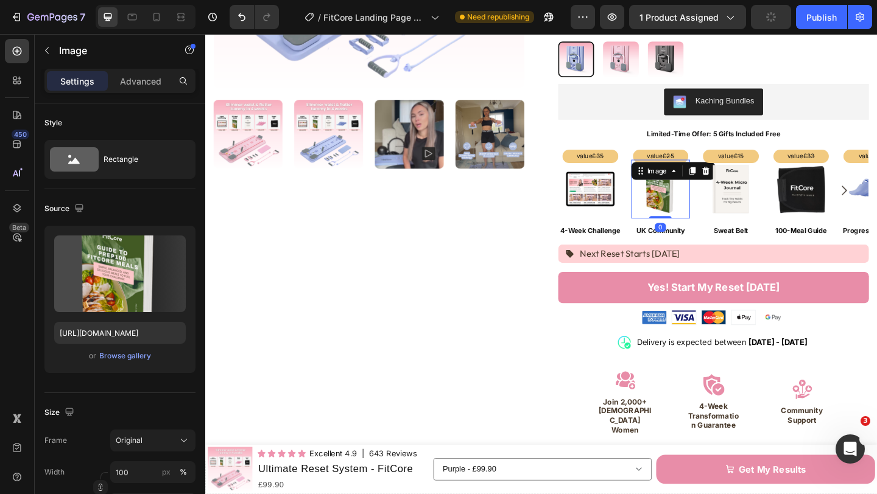
click at [716, 197] on img at bounding box center [700, 202] width 55 height 55
click at [149, 89] on div "Advanced" at bounding box center [140, 80] width 61 height 19
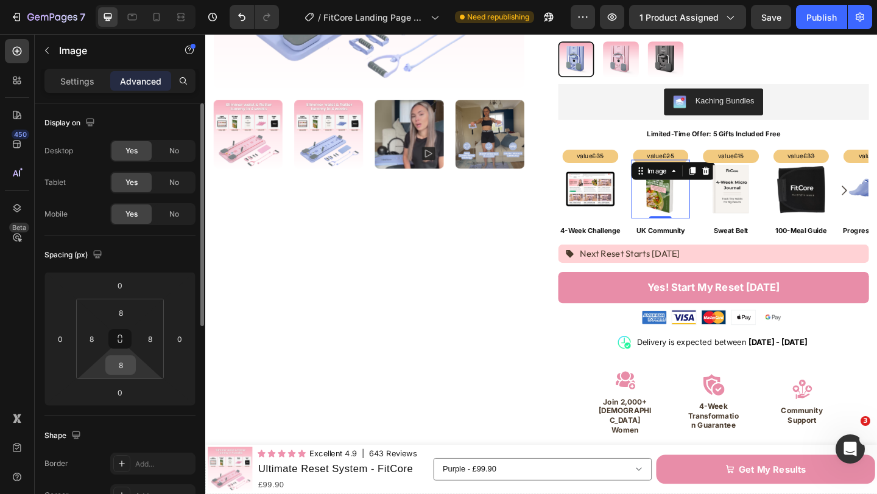
click at [132, 369] on input "8" at bounding box center [120, 365] width 24 height 18
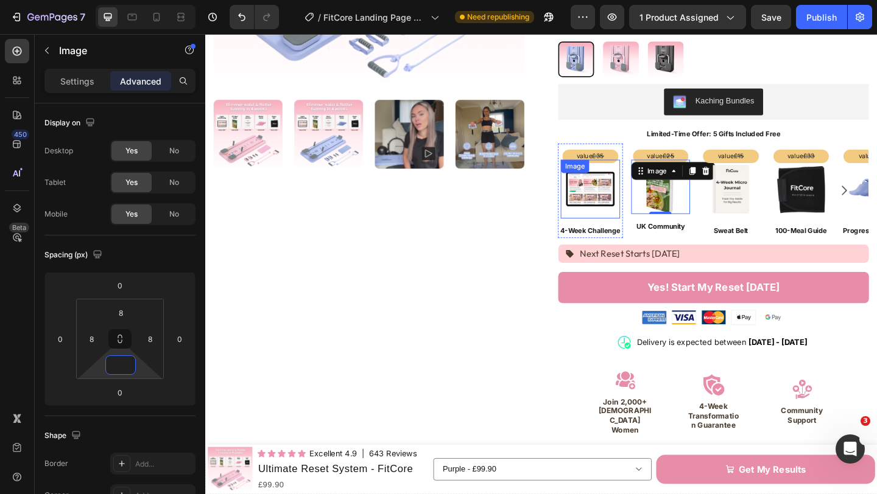
click at [646, 214] on img at bounding box center [624, 202] width 55 height 55
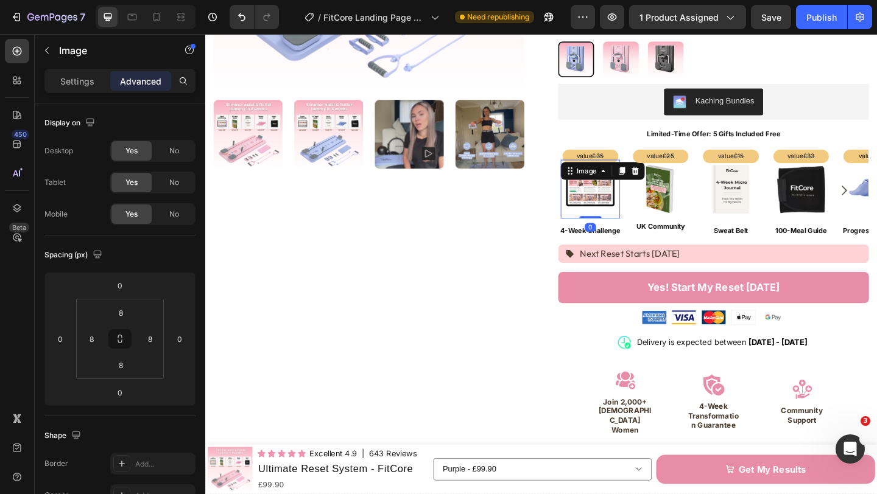
scroll to position [322, 0]
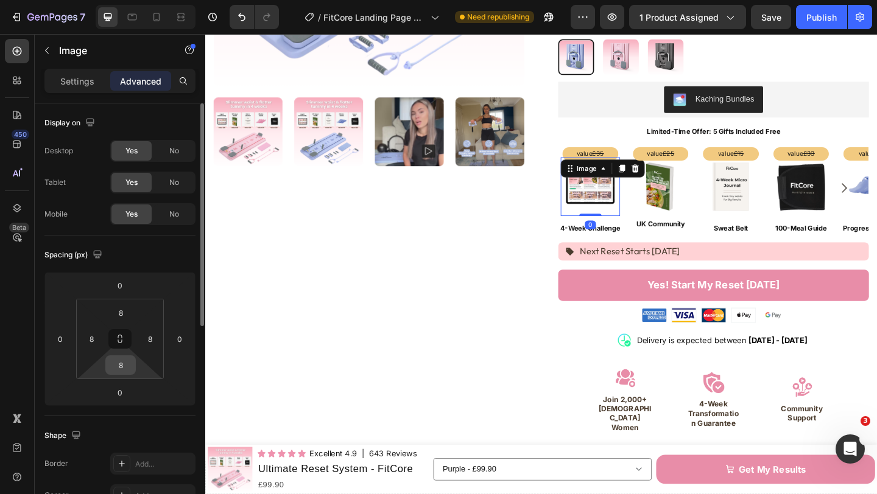
click at [127, 370] on input "8" at bounding box center [120, 365] width 24 height 18
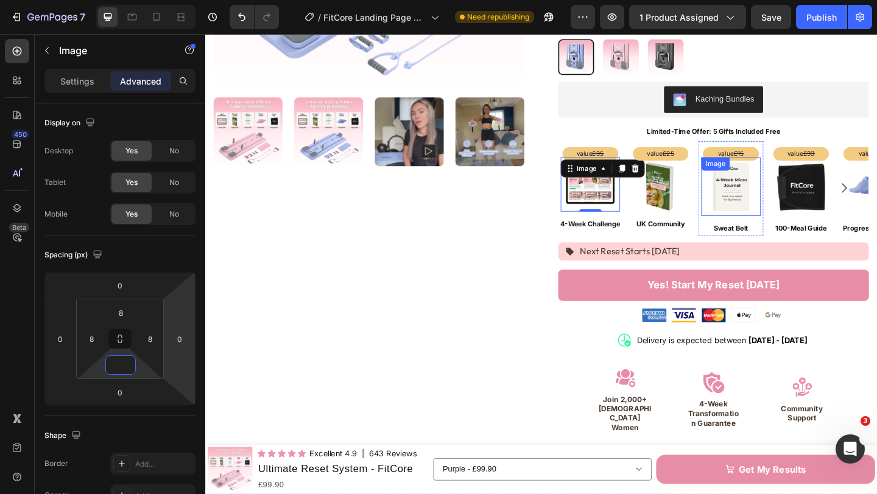
click at [789, 202] on img at bounding box center [777, 200] width 55 height 55
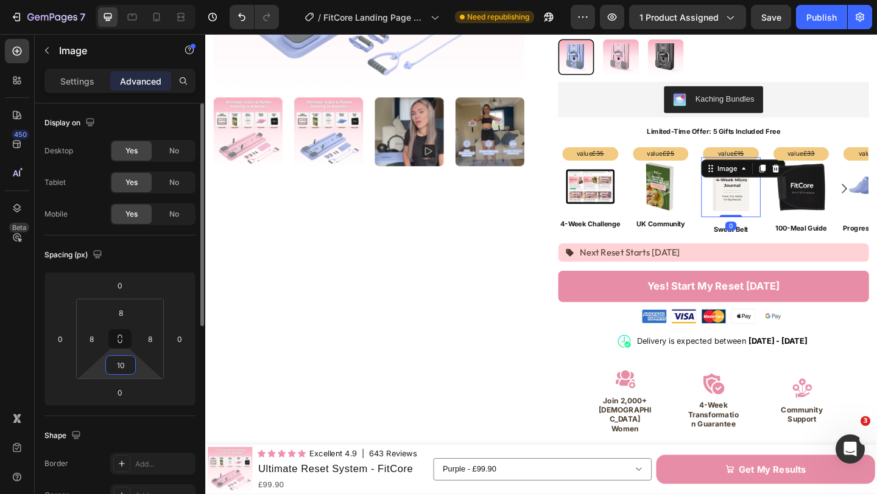
click at [128, 0] on html "7 Version history / FitCore Landing Page Facebook Need republishing Preview 1 p…" at bounding box center [438, 0] width 877 height 0
click at [126, 368] on input "10" at bounding box center [120, 365] width 24 height 18
type input "1"
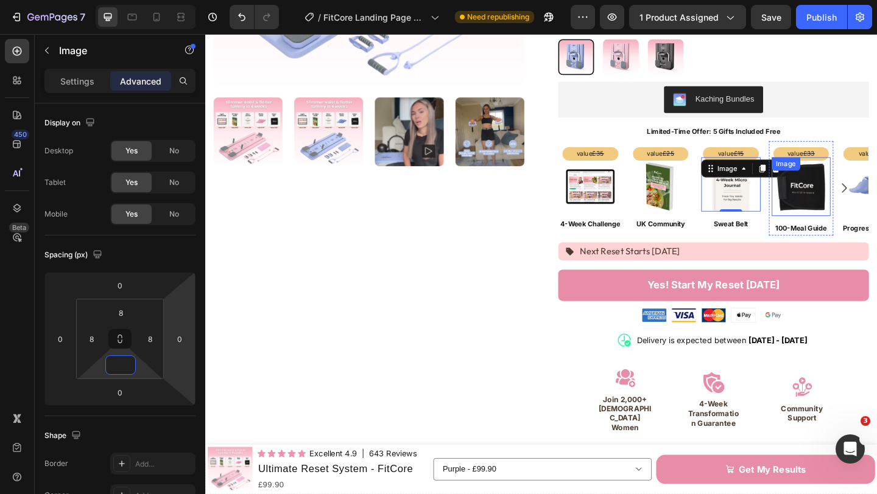
click at [873, 211] on img at bounding box center [853, 200] width 55 height 55
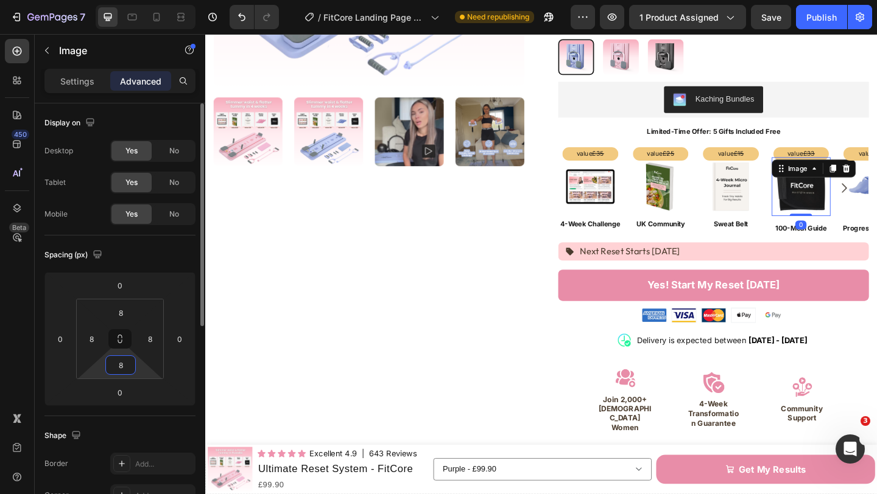
click at [126, 370] on input "8" at bounding box center [120, 365] width 24 height 18
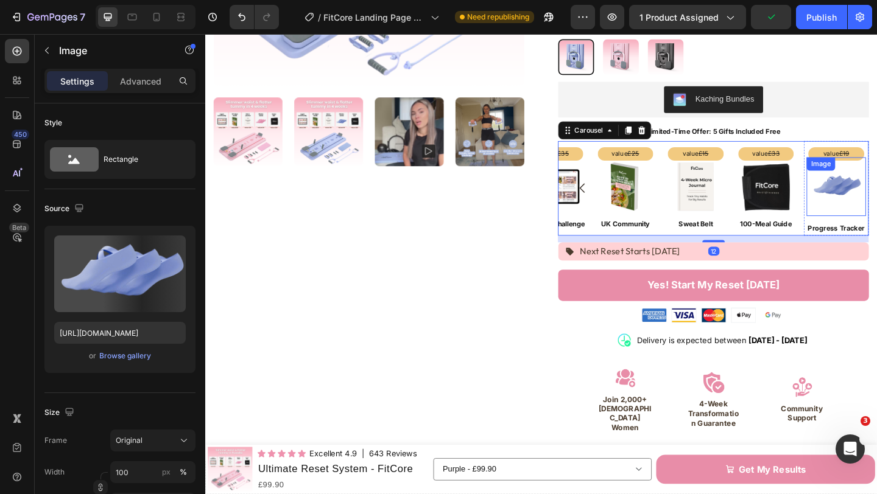
click at [873, 210] on img at bounding box center [891, 200] width 55 height 55
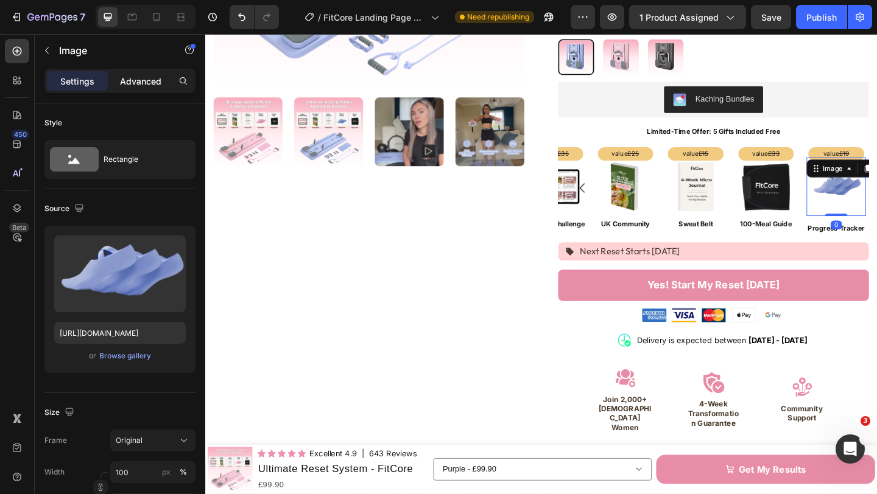
click at [143, 81] on p "Advanced" at bounding box center [140, 81] width 41 height 13
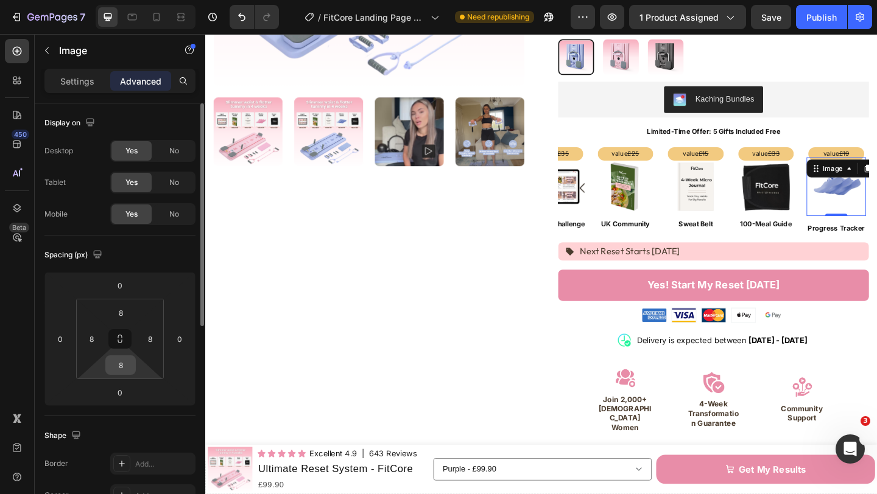
click at [125, 368] on input "8" at bounding box center [120, 365] width 24 height 18
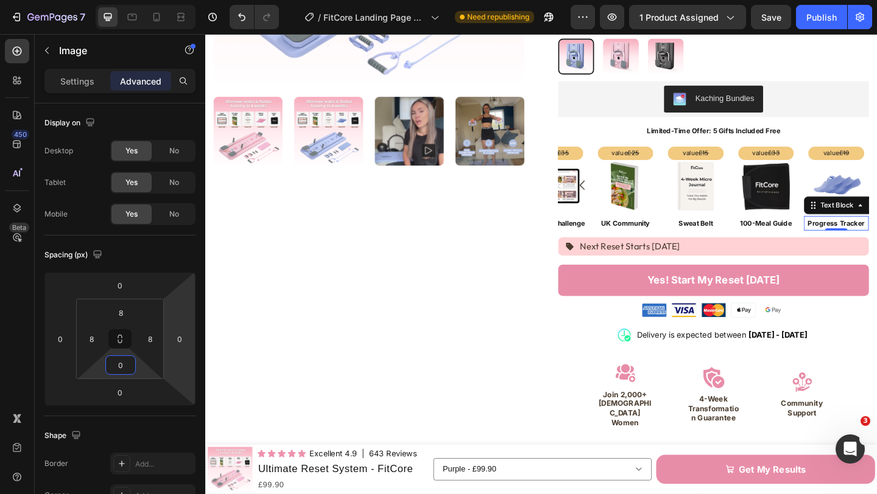
click at [876, 233] on p "Progress Tracker" at bounding box center [891, 239] width 68 height 13
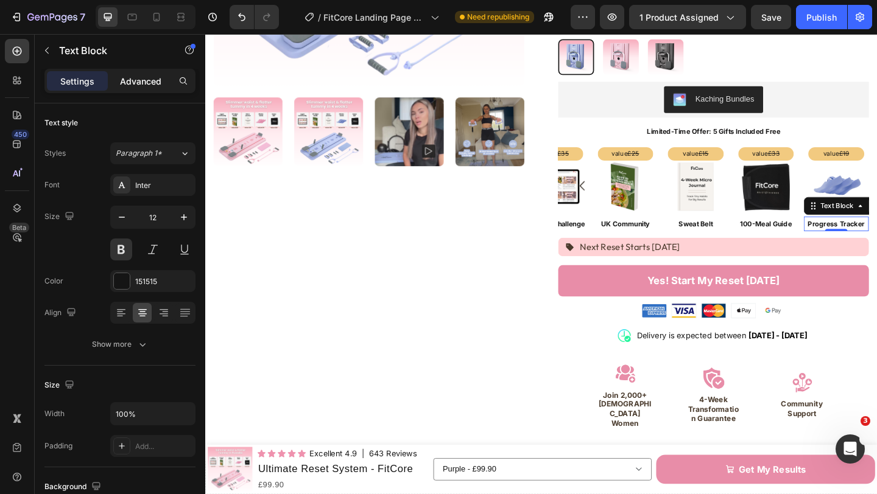
click at [132, 82] on p "Advanced" at bounding box center [140, 81] width 41 height 13
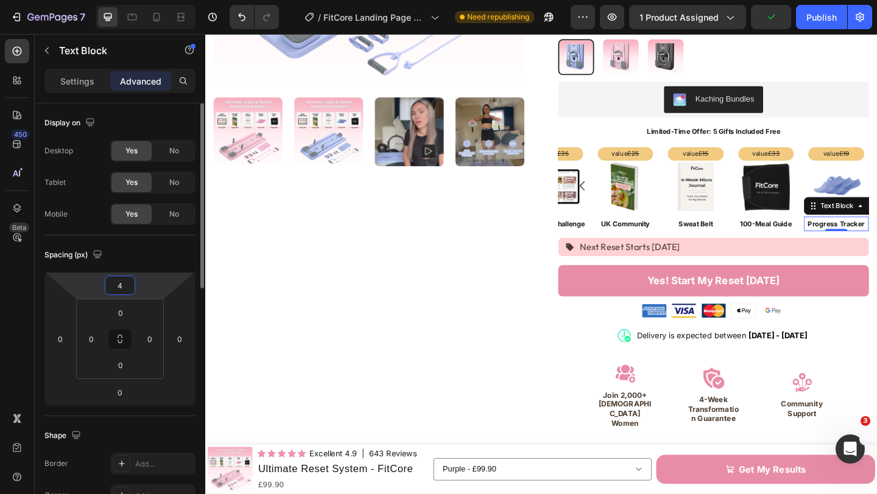
click at [126, 285] on input "4" at bounding box center [120, 285] width 24 height 18
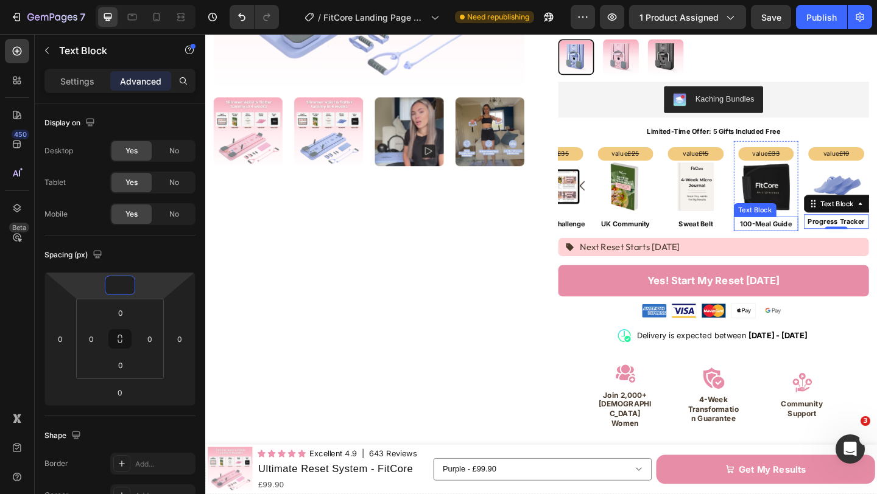
click at [826, 234] on p "100-Meal Guide" at bounding box center [815, 240] width 68 height 13
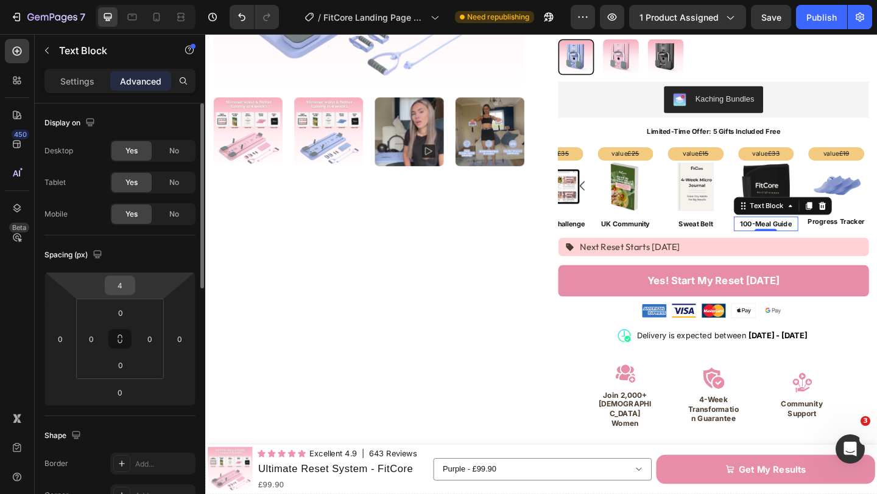
click at [125, 283] on input "4" at bounding box center [120, 285] width 24 height 18
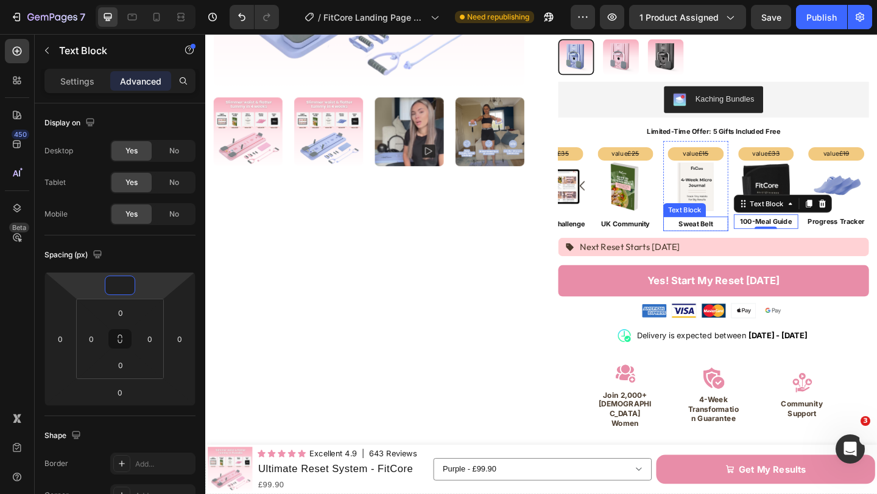
click at [748, 234] on p "Sweat Belt" at bounding box center [739, 240] width 68 height 13
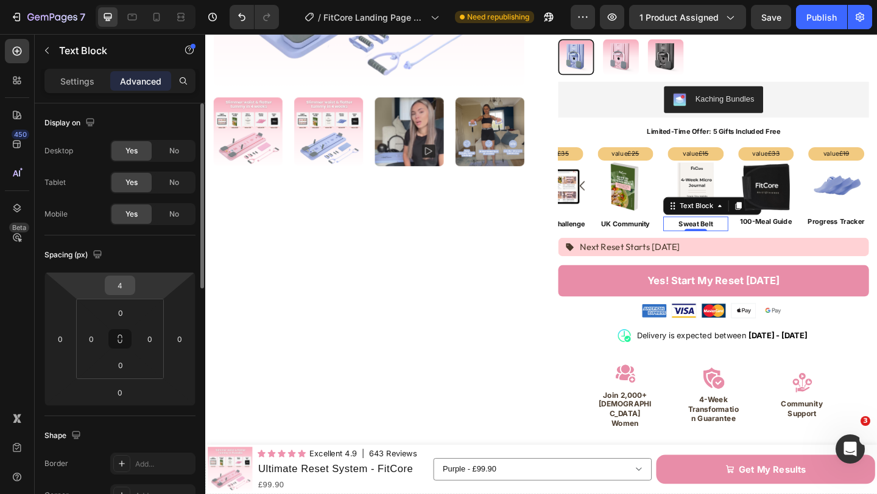
click at [129, 289] on input "4" at bounding box center [120, 285] width 24 height 18
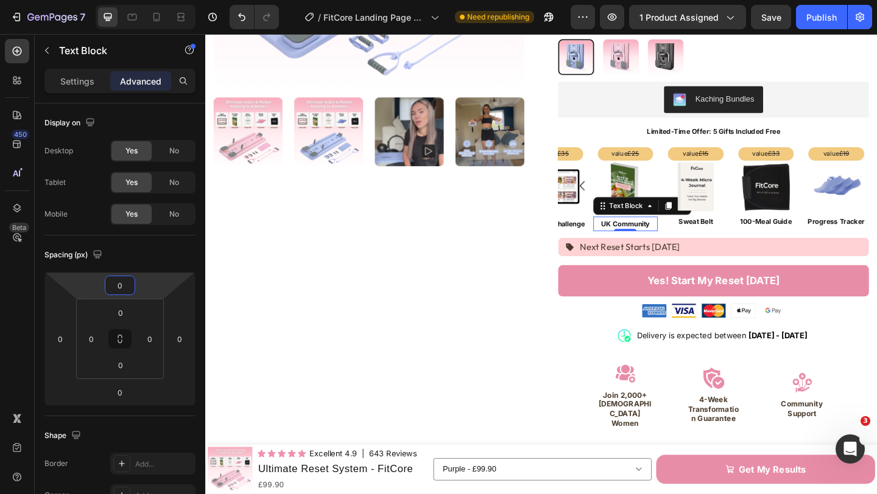
click at [662, 234] on p "UK Community" at bounding box center [662, 240] width 68 height 13
click at [126, 288] on input "4" at bounding box center [120, 285] width 24 height 18
click at [606, 234] on p "4-Week Challenge" at bounding box center [586, 240] width 68 height 13
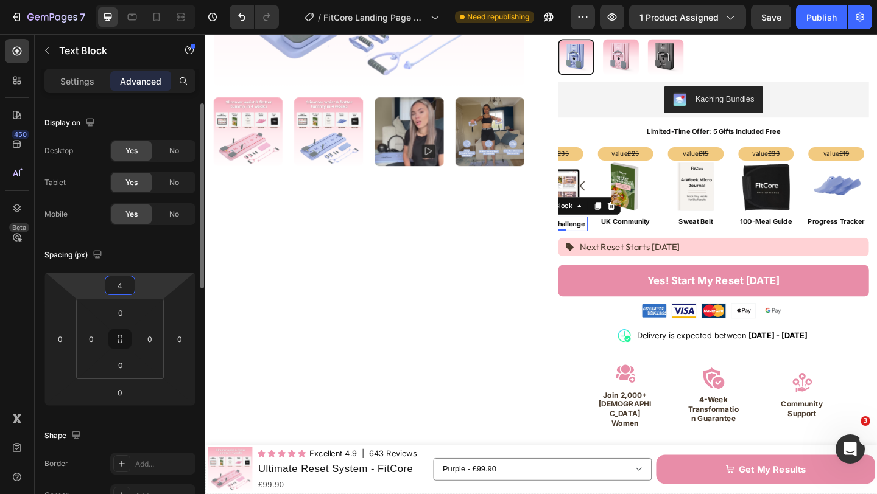
click at [125, 287] on input "4" at bounding box center [120, 285] width 24 height 18
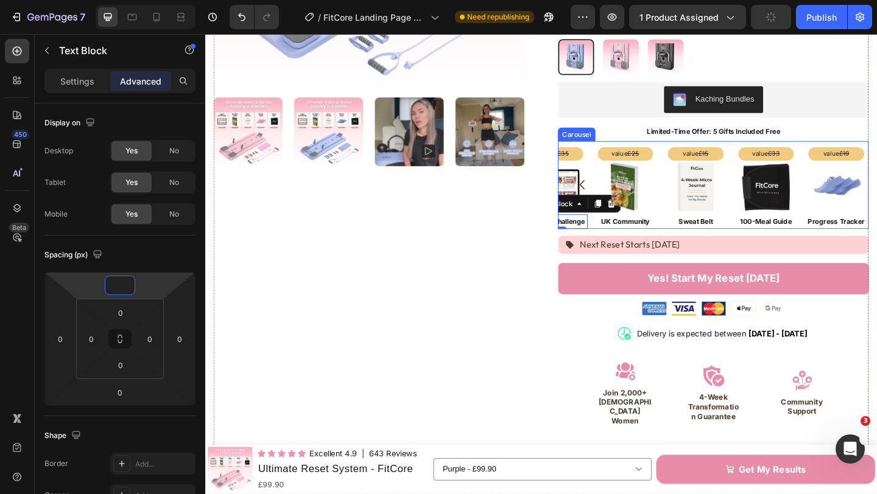
click at [616, 191] on icon "Carousel Back Arrow" at bounding box center [615, 198] width 15 height 15
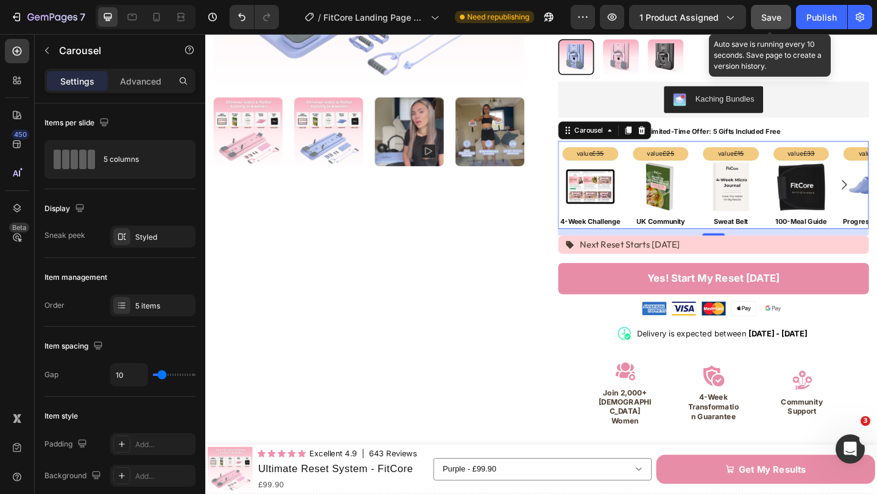
click at [774, 19] on span "Save" at bounding box center [771, 17] width 20 height 10
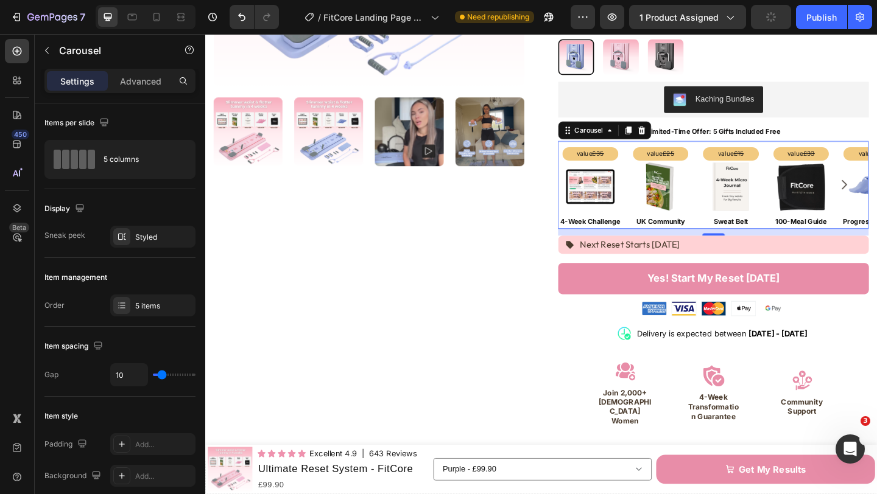
click at [753, 258] on div "12" at bounding box center [758, 263] width 12 height 10
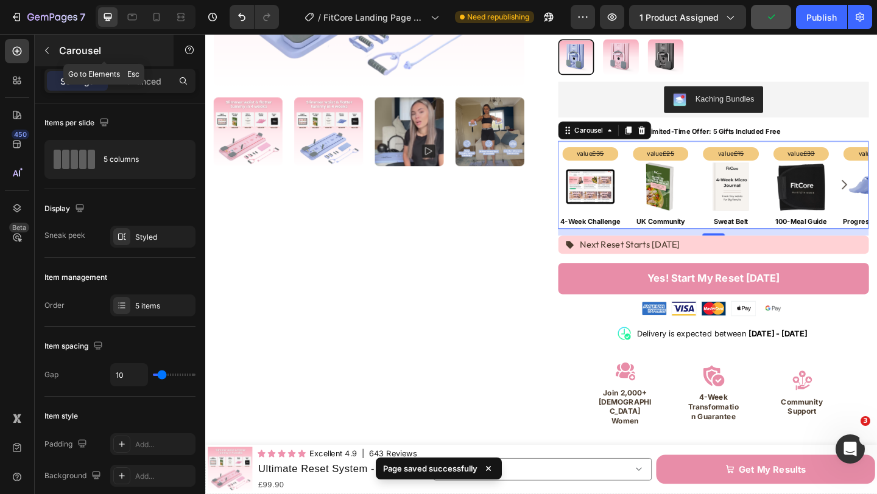
click at [48, 49] on icon "button" at bounding box center [47, 51] width 10 height 10
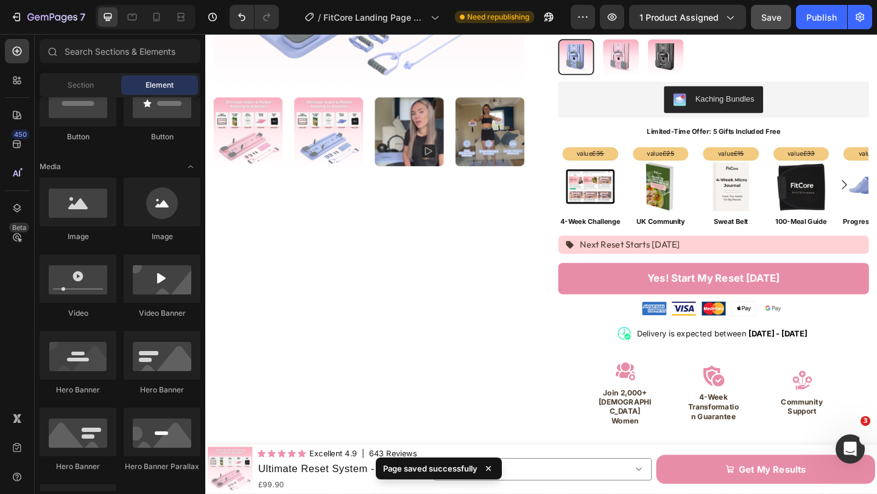
scroll to position [0, 0]
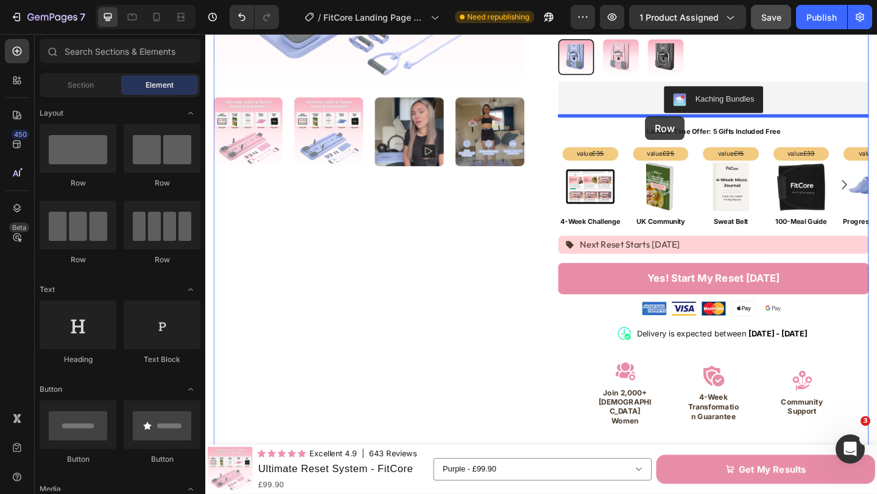
drag, startPoint x: 341, startPoint y: 190, endPoint x: 684, endPoint y: 124, distance: 349.2
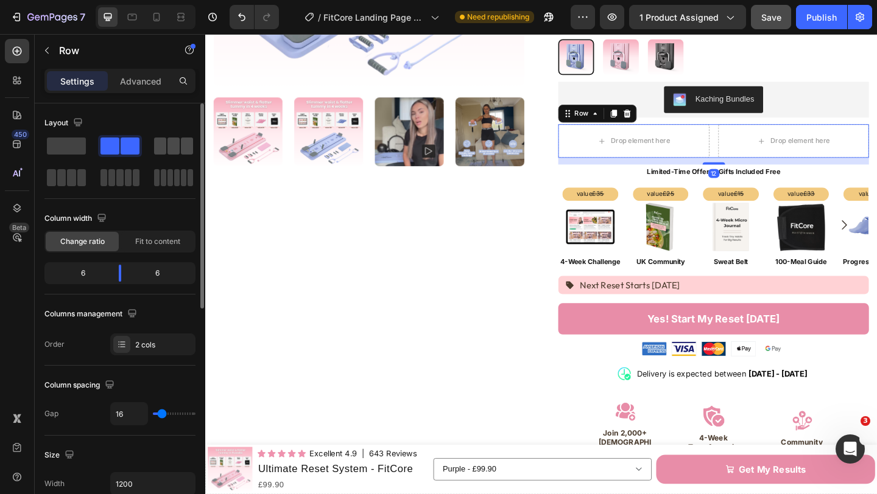
click at [157, 147] on span at bounding box center [160, 146] width 12 height 17
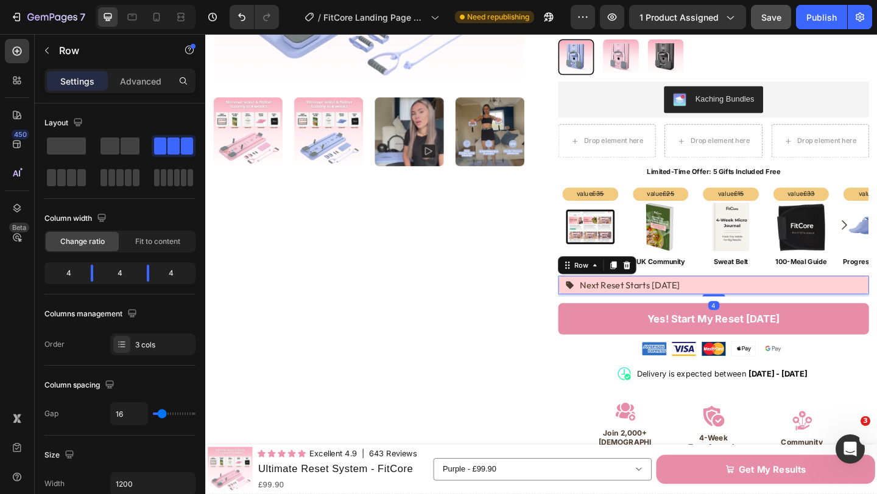
click at [737, 301] on div "Icon Next Reset Starts [DATE] Text Block Row 4" at bounding box center [758, 307] width 338 height 20
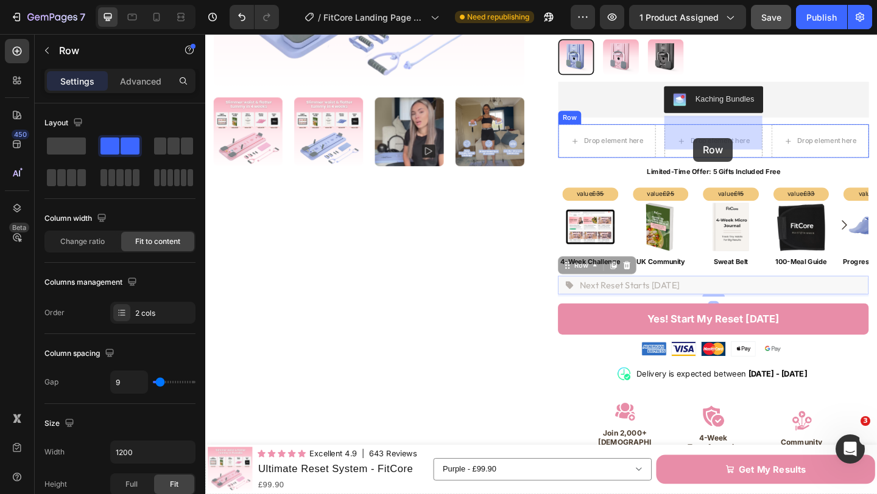
drag, startPoint x: 597, startPoint y: 279, endPoint x: 736, endPoint y: 147, distance: 190.8
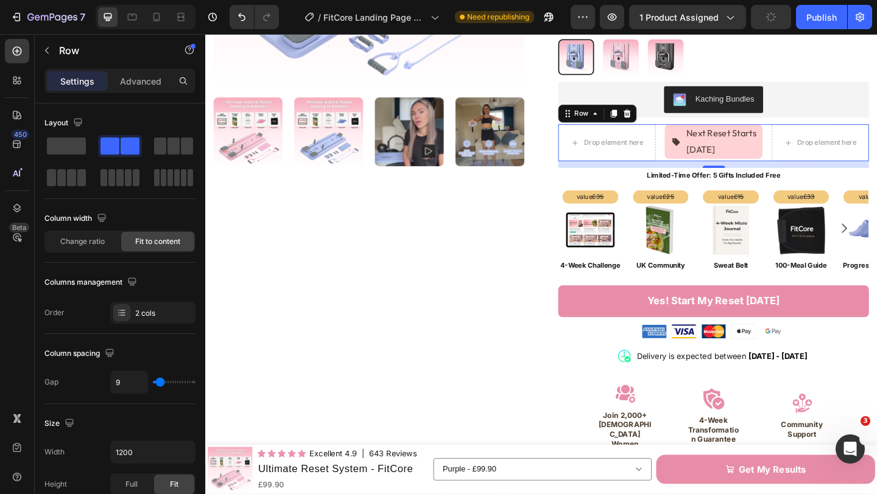
click at [700, 151] on div "Drop element here Icon Next Reset Starts [DATE] Text Block Row Drop element her…" at bounding box center [758, 152] width 338 height 40
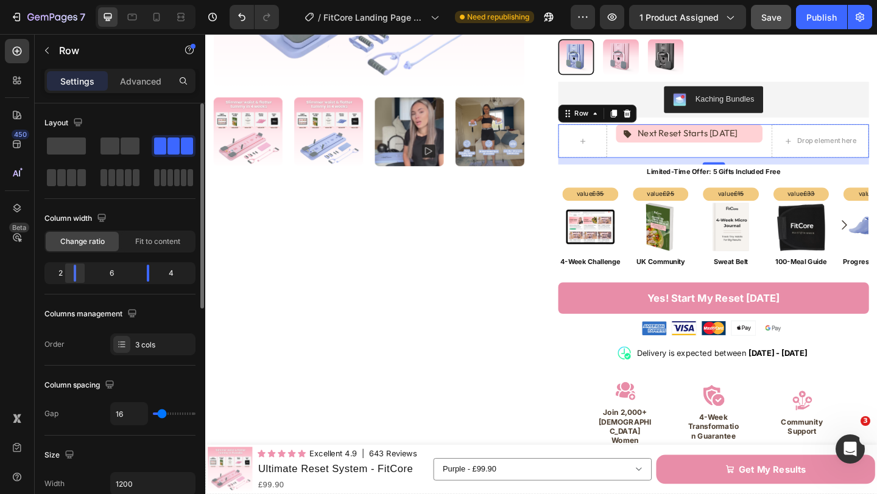
drag, startPoint x: 91, startPoint y: 269, endPoint x: 71, endPoint y: 269, distance: 20.1
click at [137, 269] on div at bounding box center [148, 273] width 22 height 17
drag, startPoint x: 150, startPoint y: 274, endPoint x: 168, endPoint y: 275, distance: 18.3
click at [168, 275] on div at bounding box center [165, 273] width 22 height 17
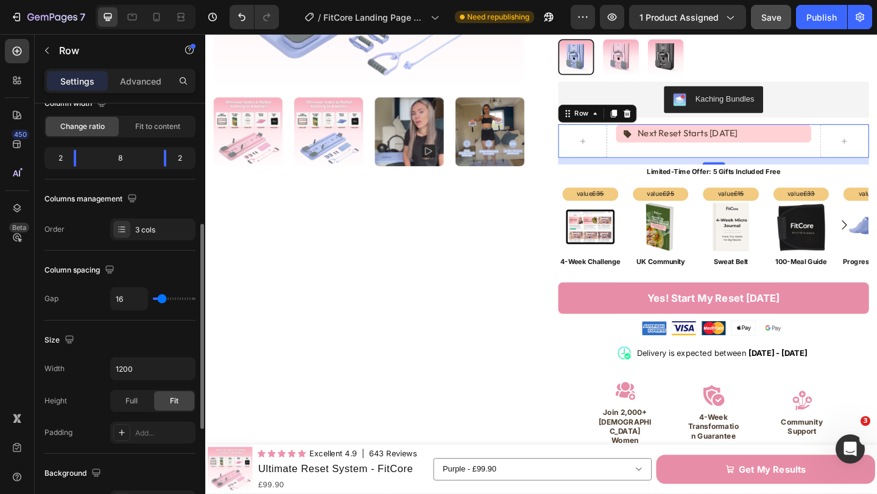
scroll to position [456, 0]
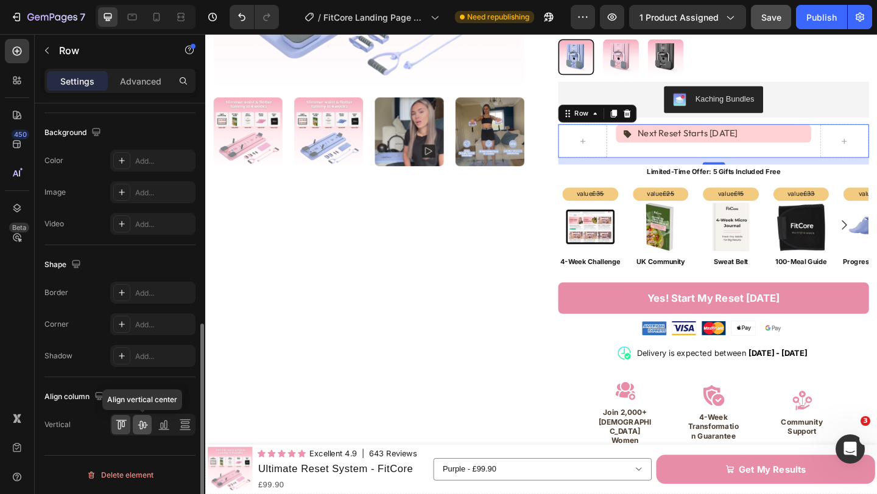
click at [142, 429] on icon at bounding box center [142, 425] width 12 height 12
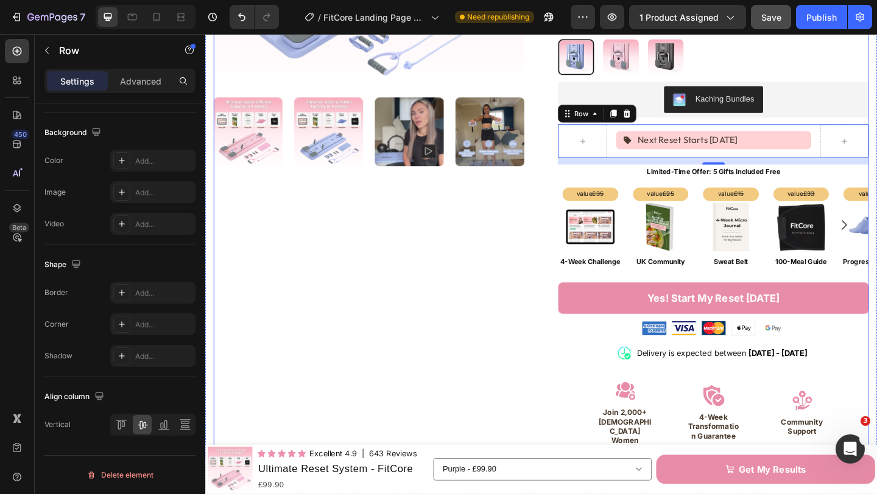
click at [458, 277] on div "Product Images" at bounding box center [383, 210] width 338 height 916
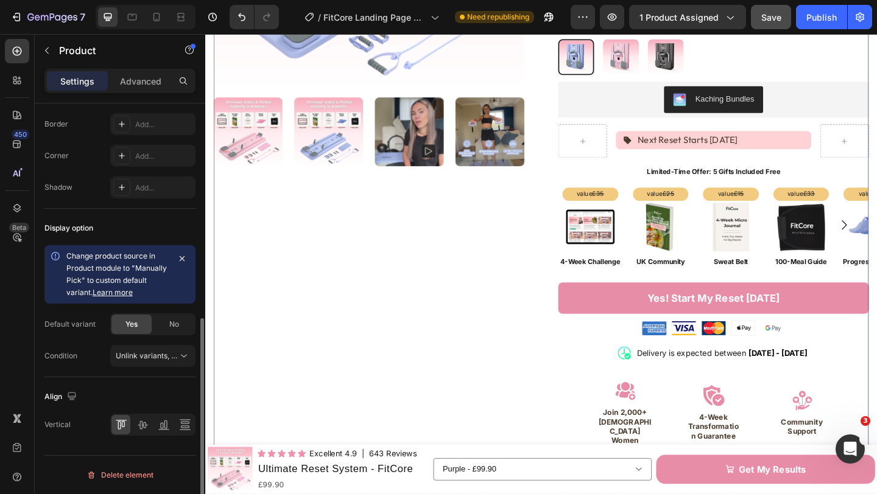
scroll to position [0, 0]
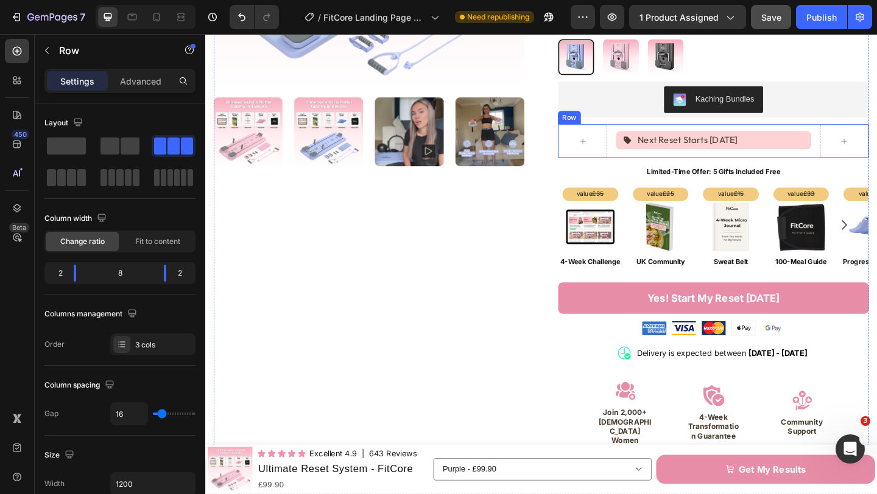
click at [710, 156] on div "Icon Next Reset Starts [DATE] Text Block Row" at bounding box center [758, 150] width 213 height 37
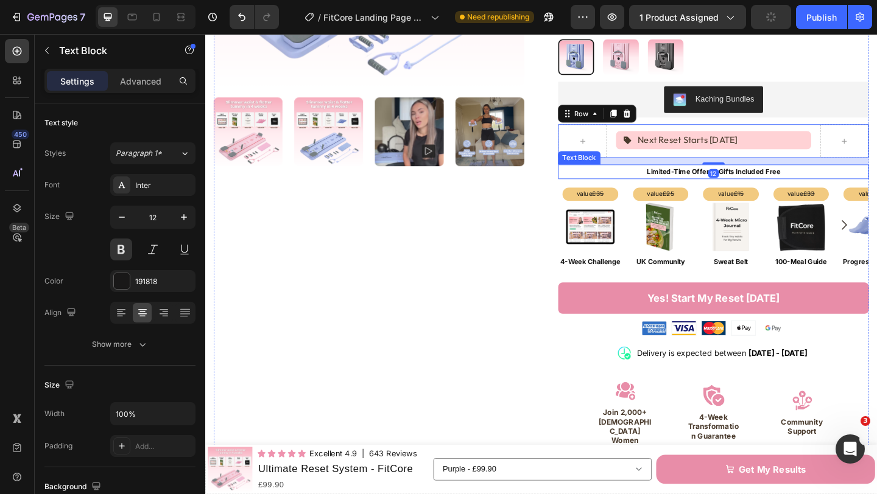
click at [721, 179] on strong "Limited-Time Offer: 5 Gifts Included Free" at bounding box center [758, 183] width 145 height 9
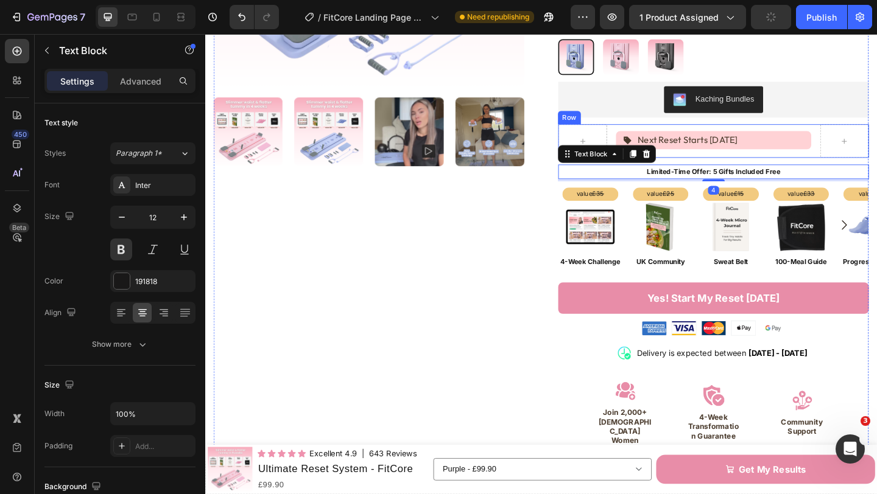
click at [725, 157] on div "Icon Next Reset Starts [DATE] Text Block Row" at bounding box center [758, 150] width 213 height 37
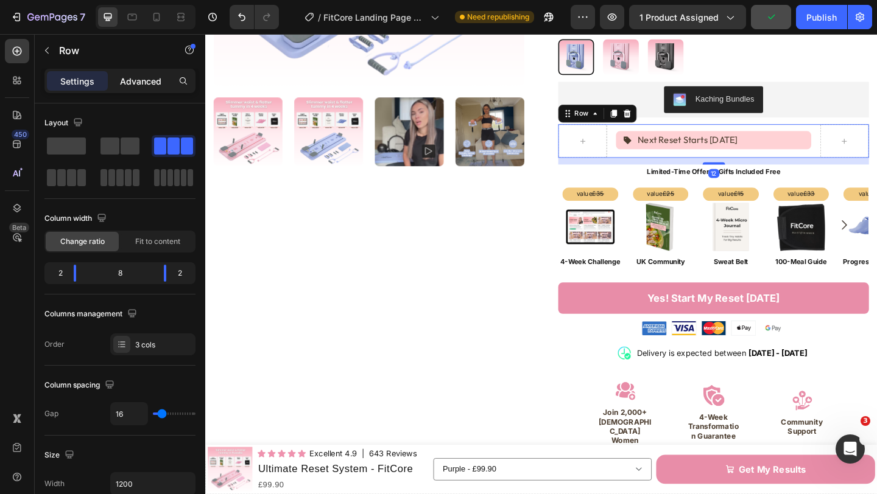
click at [133, 87] on div "Advanced" at bounding box center [140, 80] width 61 height 19
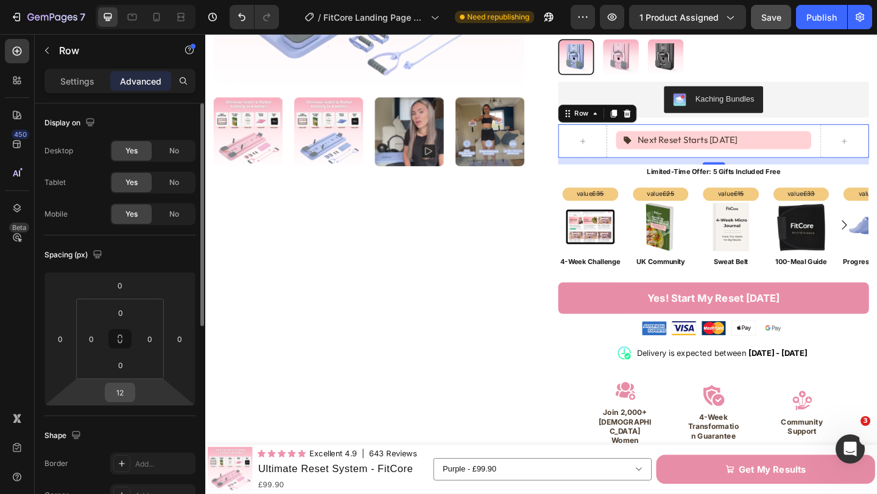
click at [128, 390] on input "12" at bounding box center [120, 393] width 24 height 18
type input "4"
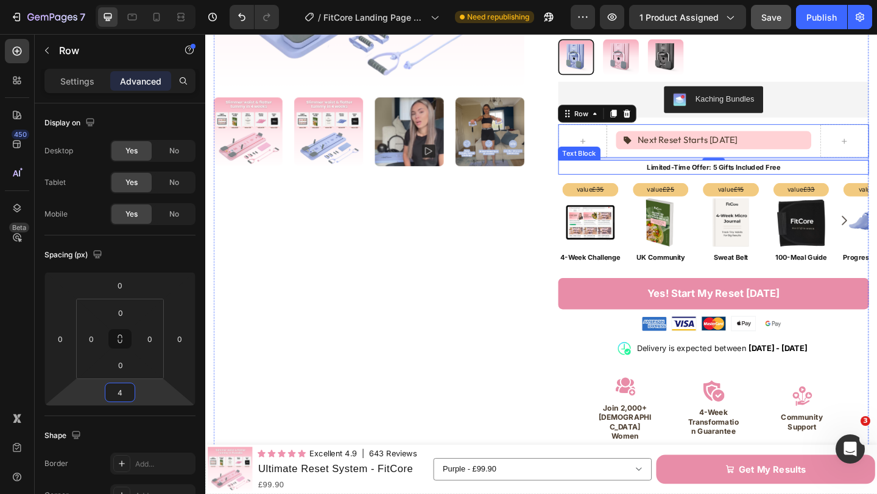
click at [726, 174] on strong "Limited-Time Offer: 5 Gifts Included Free" at bounding box center [758, 178] width 145 height 9
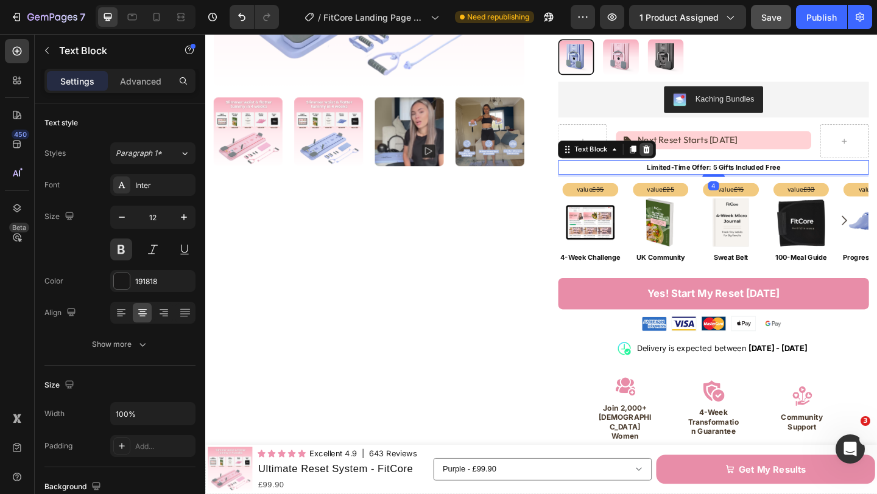
click at [686, 155] on icon at bounding box center [685, 159] width 8 height 9
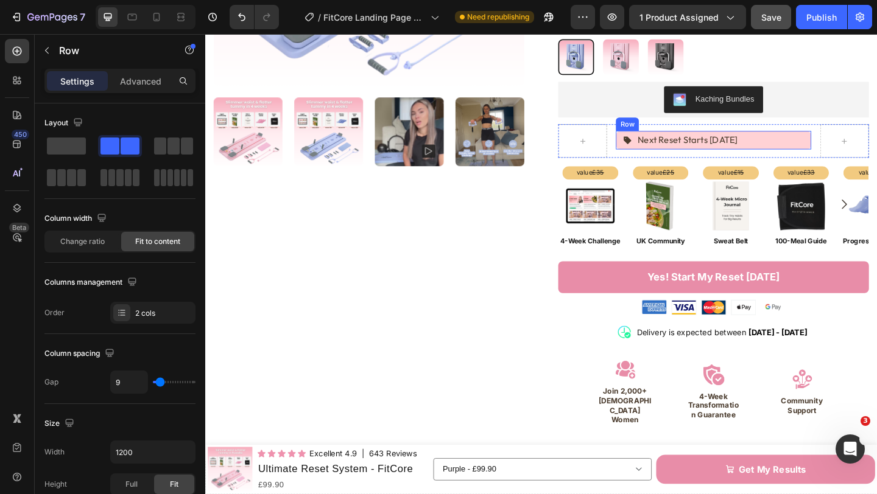
click at [672, 142] on div "Icon Next Reset Starts [DATE] Text Block Row" at bounding box center [758, 149] width 213 height 20
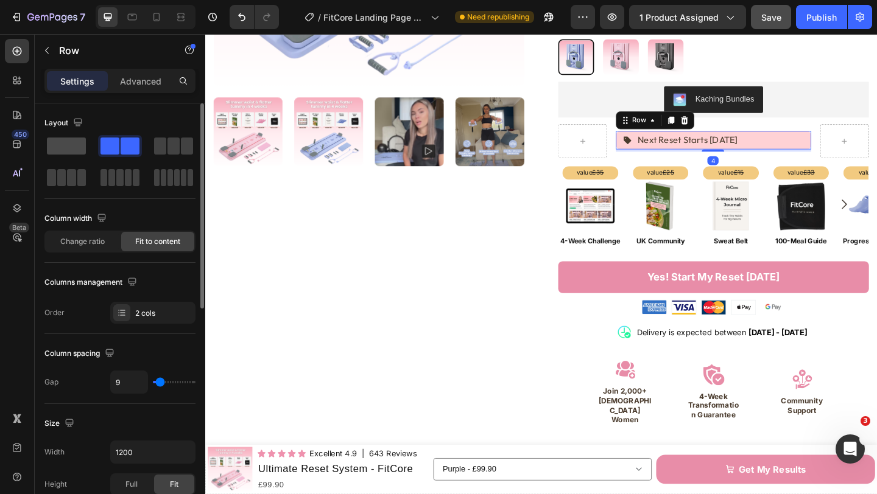
click at [61, 150] on span at bounding box center [66, 146] width 39 height 17
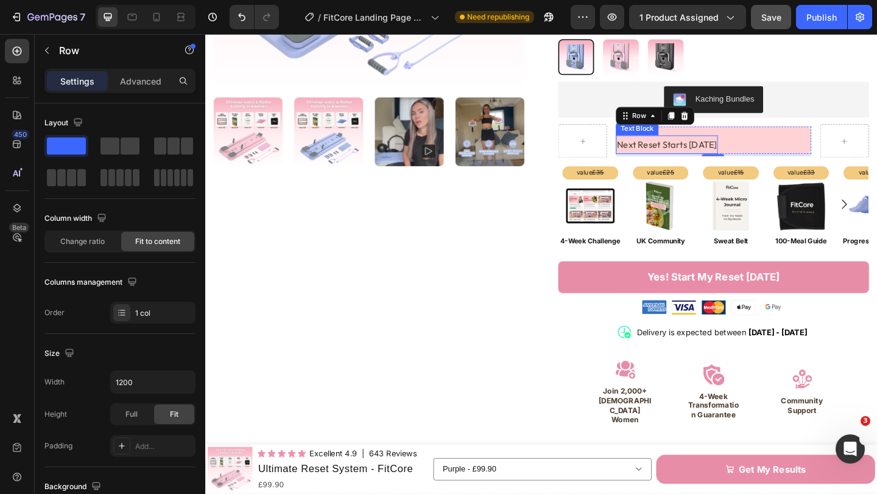
click at [658, 132] on div "Text Block" at bounding box center [675, 137] width 46 height 15
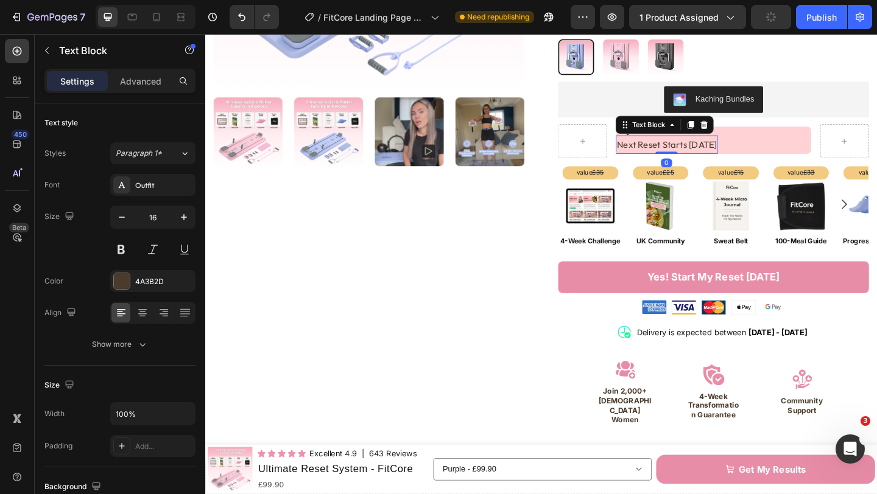
click at [714, 146] on p "Next Reset Starts [DATE]" at bounding box center [707, 155] width 108 height 18
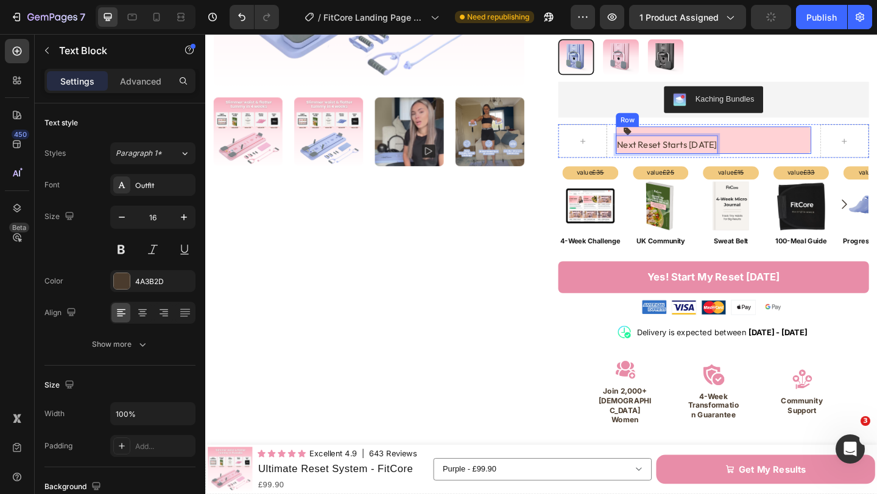
click at [796, 141] on div "Icon Next Reset Starts [DATE] Text Block 0 Row" at bounding box center [758, 150] width 213 height 30
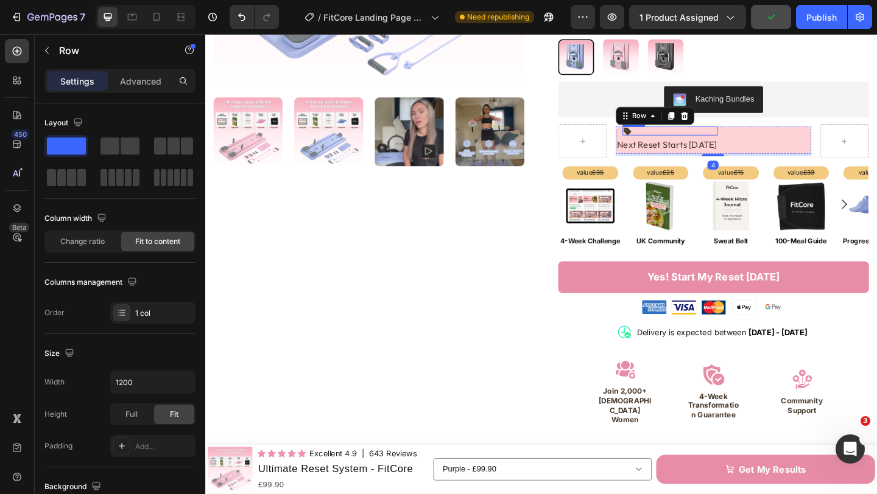
click at [710, 135] on div "Icon" at bounding box center [711, 140] width 104 height 10
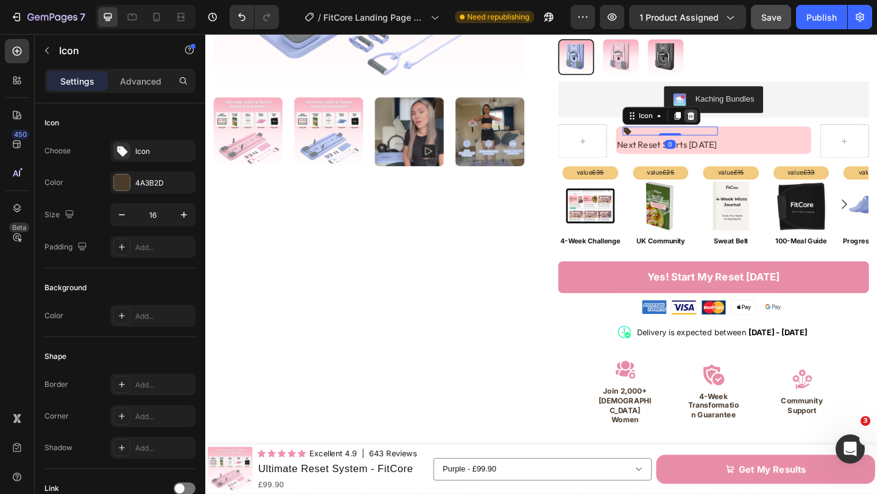
click at [737, 118] on icon at bounding box center [733, 123] width 10 height 10
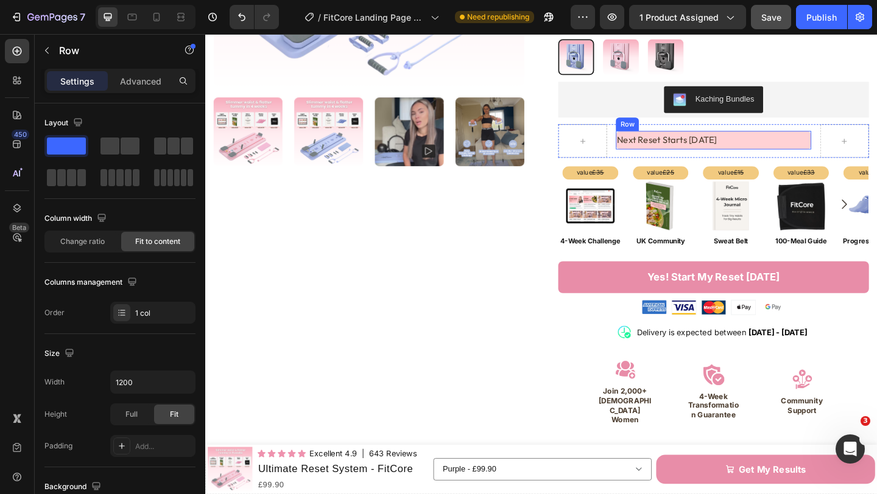
click at [779, 142] on div "Next Reset Starts [DATE] Text Block Row" at bounding box center [758, 149] width 213 height 20
click at [141, 85] on p "Advanced" at bounding box center [140, 81] width 41 height 13
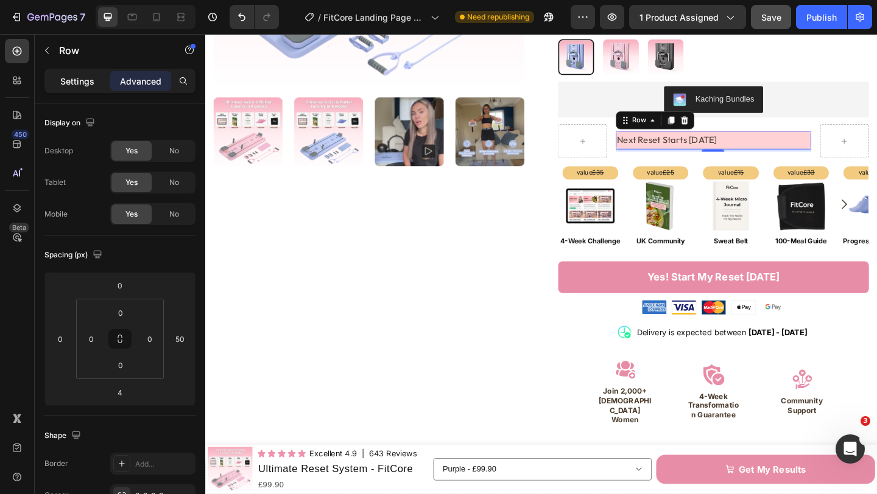
click at [86, 86] on p "Settings" at bounding box center [77, 81] width 34 height 13
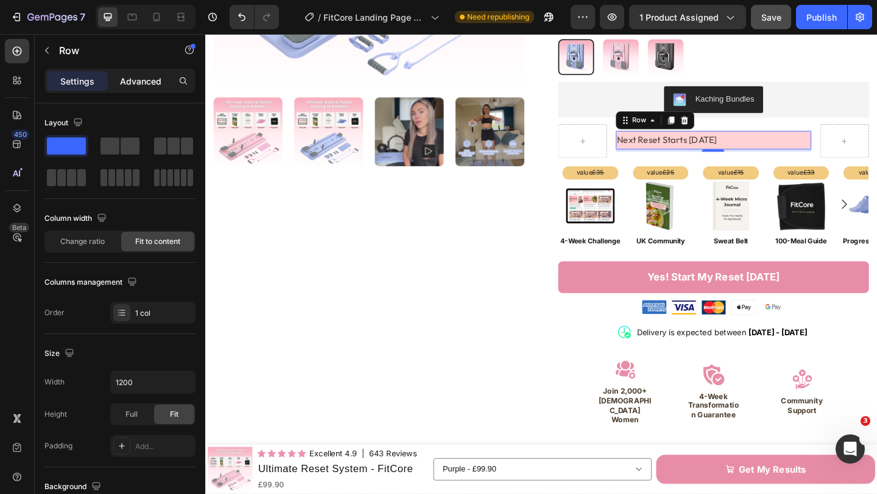
click at [139, 87] on p "Advanced" at bounding box center [140, 81] width 41 height 13
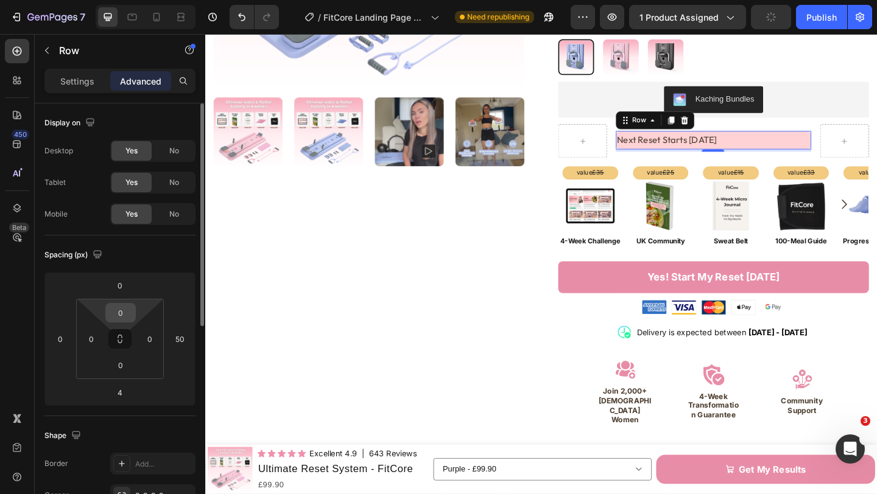
click at [132, 311] on input "0" at bounding box center [120, 313] width 24 height 18
type input "5"
click at [124, 368] on input "0" at bounding box center [120, 365] width 24 height 18
type input "05"
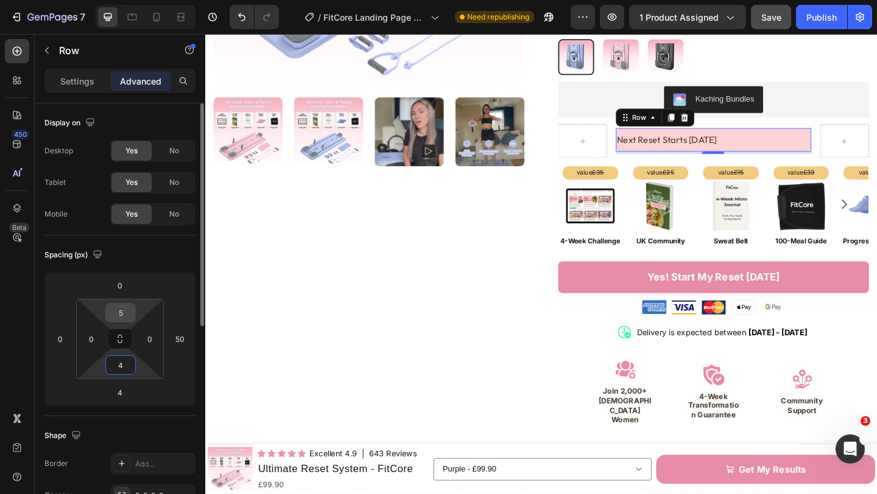
type input "4"
click at [125, 315] on input "5" at bounding box center [120, 313] width 24 height 18
type input "4"
click at [94, 336] on input "0" at bounding box center [91, 339] width 18 height 18
type input "4"
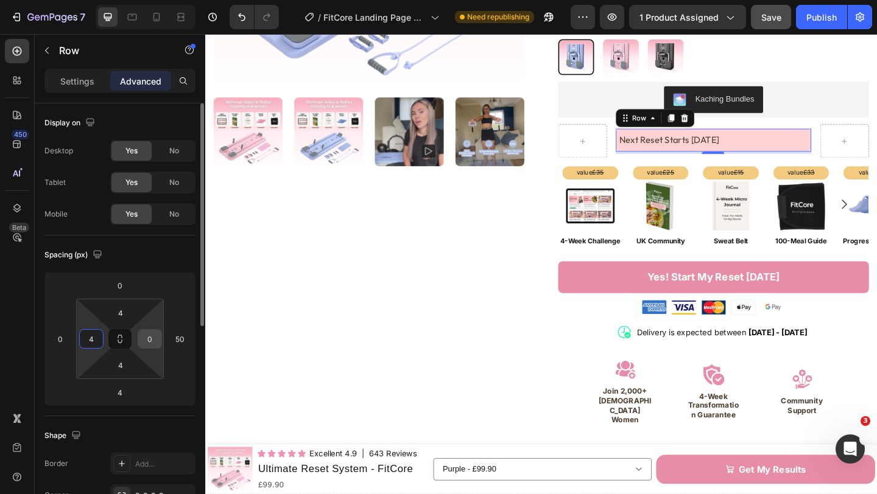
click at [148, 337] on input "0" at bounding box center [150, 339] width 18 height 18
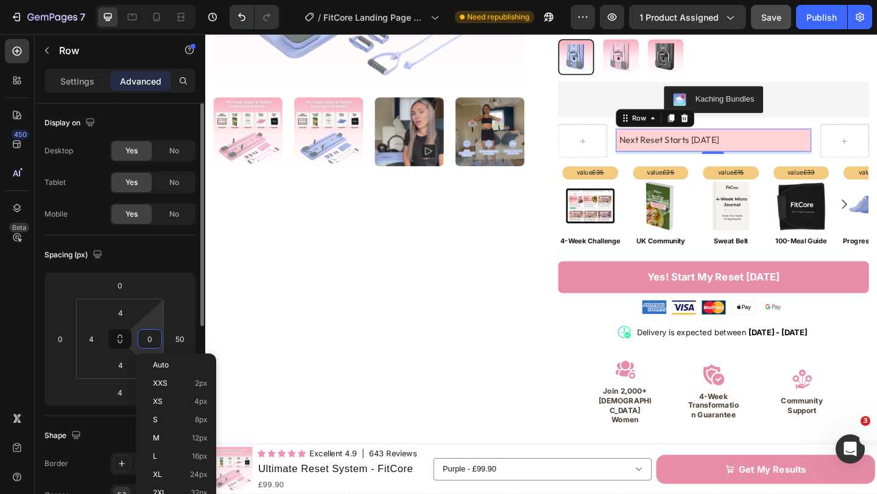
type input "4"
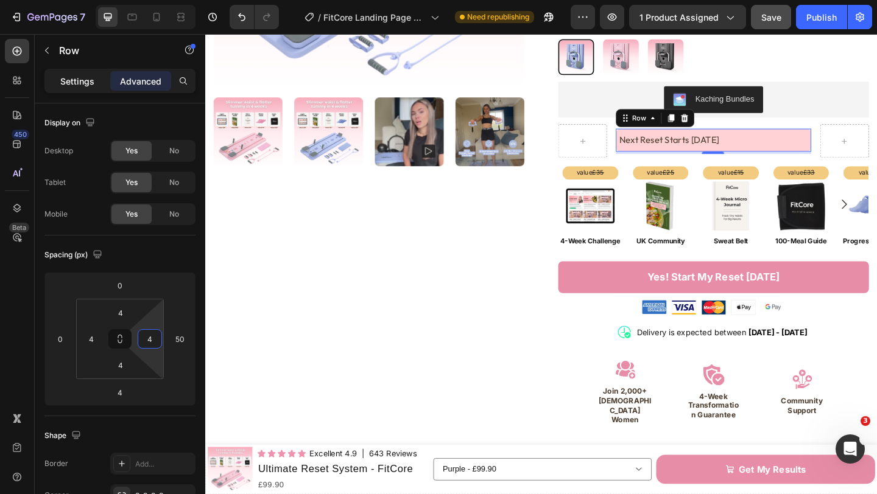
click at [68, 88] on div "Settings" at bounding box center [77, 80] width 61 height 19
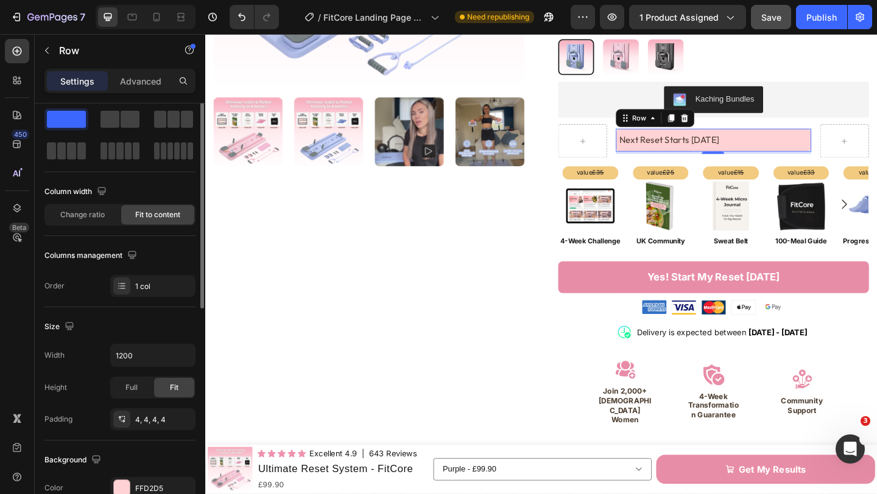
scroll to position [354, 0]
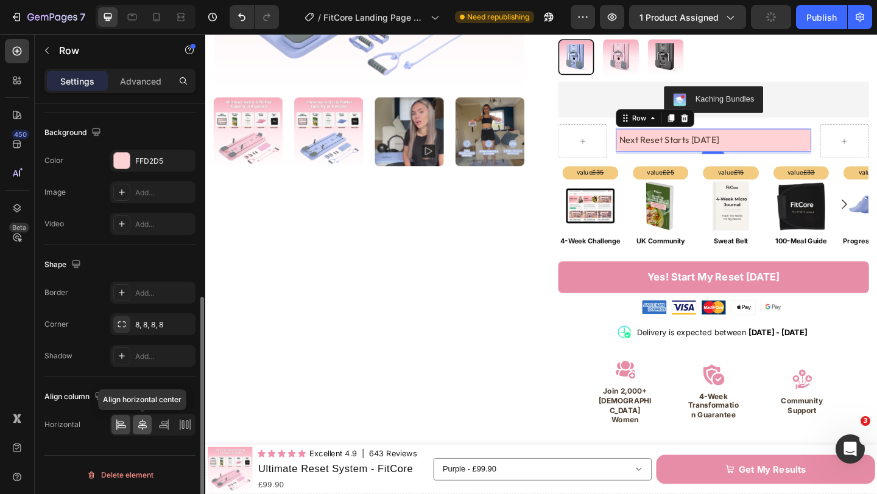
click at [142, 421] on icon at bounding box center [142, 425] width 9 height 11
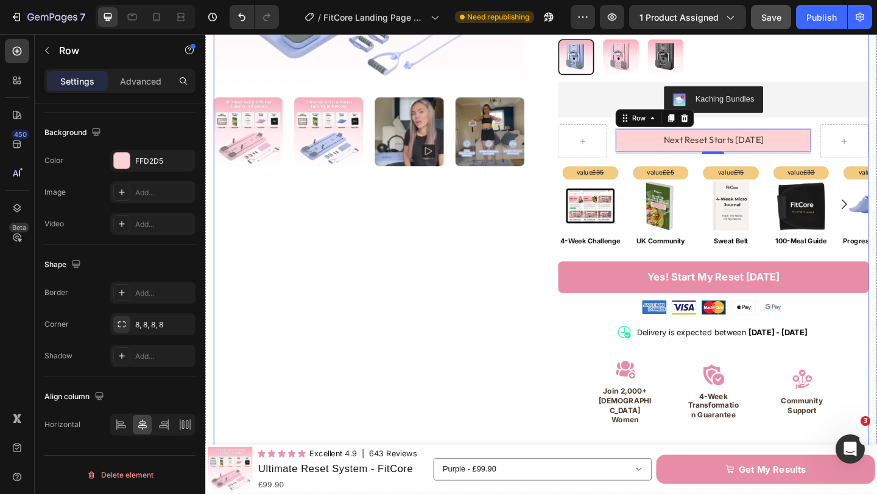
click at [482, 304] on div "Product Images" at bounding box center [383, 198] width 338 height 893
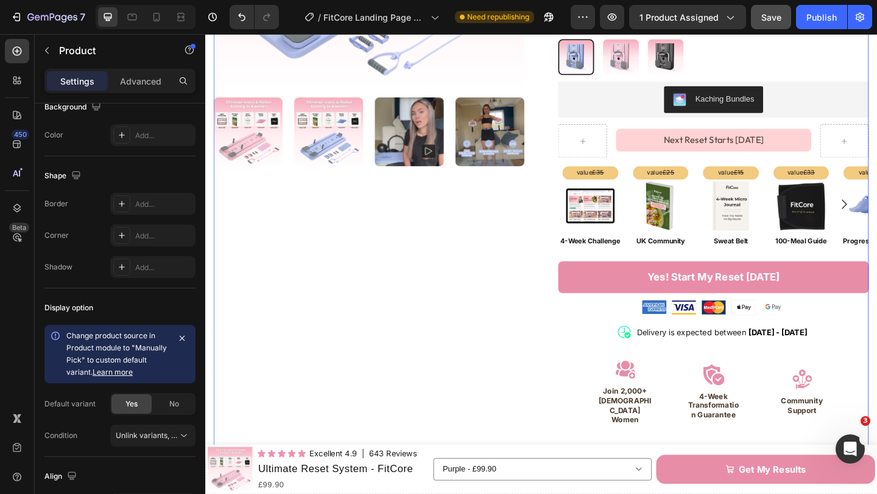
scroll to position [0, 0]
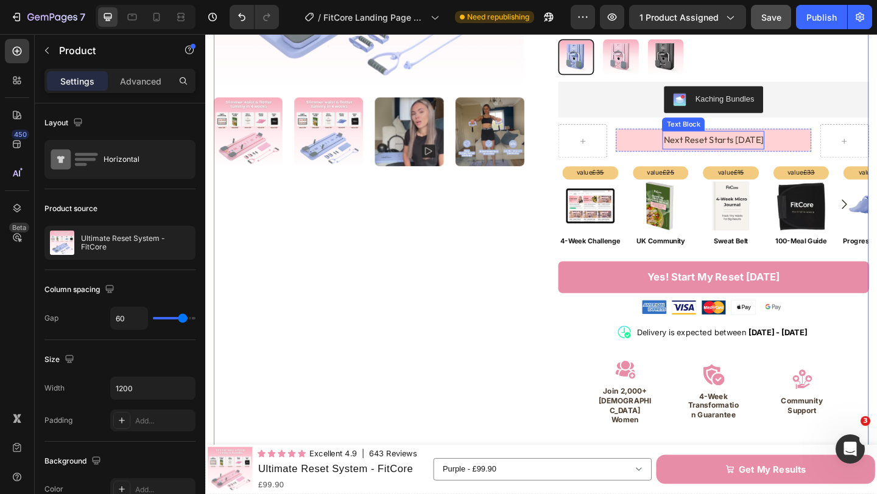
drag, startPoint x: 744, startPoint y: 141, endPoint x: 736, endPoint y: 139, distance: 8.7
click at [744, 141] on p "Next Reset Starts [DATE]" at bounding box center [757, 150] width 108 height 18
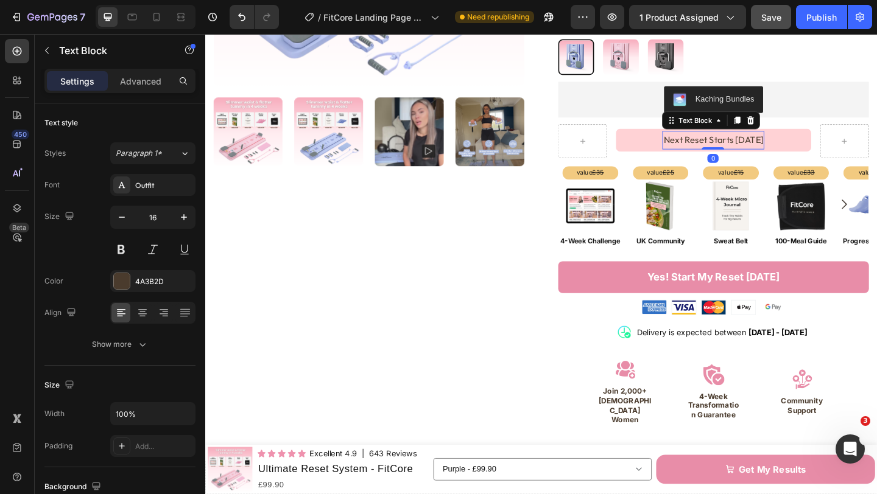
click at [738, 141] on p "Next Reset Starts [DATE]" at bounding box center [757, 150] width 108 height 18
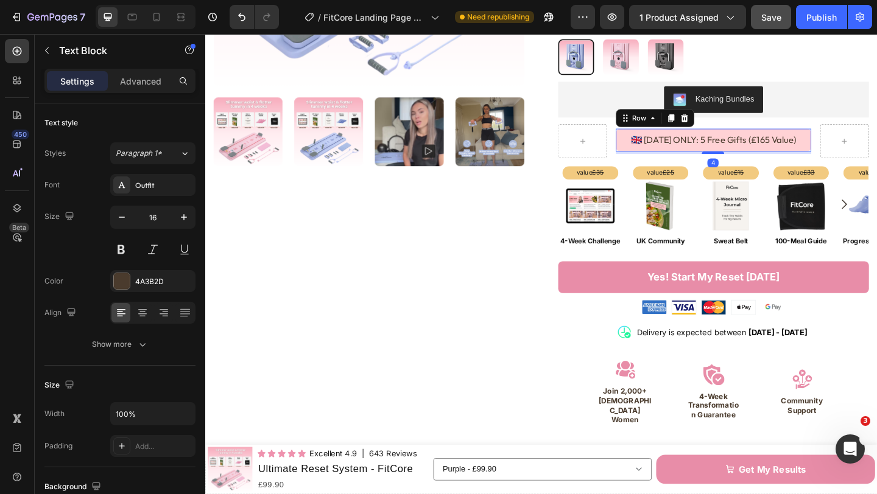
click at [659, 152] on div "🇬🇧 [DATE] ONLY: 5 Free Gifts (£165 Value) Text Block Row 4" at bounding box center [758, 149] width 213 height 25
click at [676, 141] on p "🇬🇧 [DATE] ONLY: 5 Free Gifts (£165 Value)" at bounding box center [757, 150] width 180 height 18
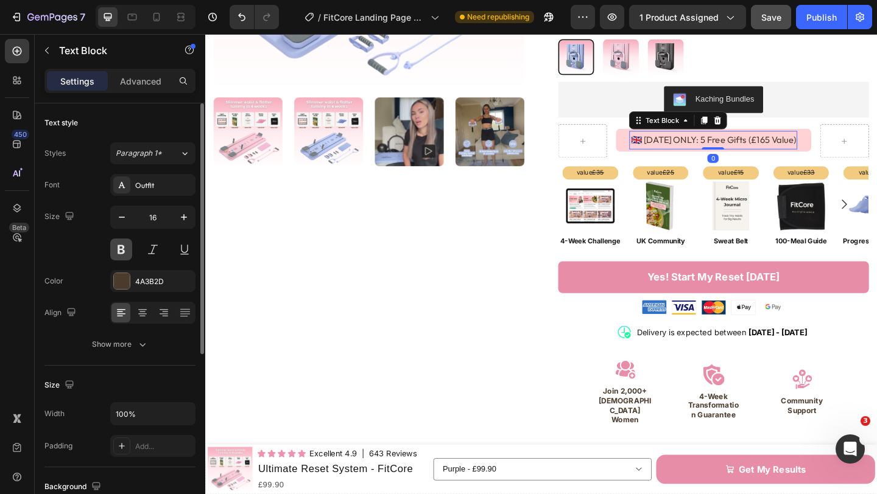
click at [119, 248] on button at bounding box center [121, 250] width 22 height 22
click at [122, 281] on div at bounding box center [122, 281] width 16 height 16
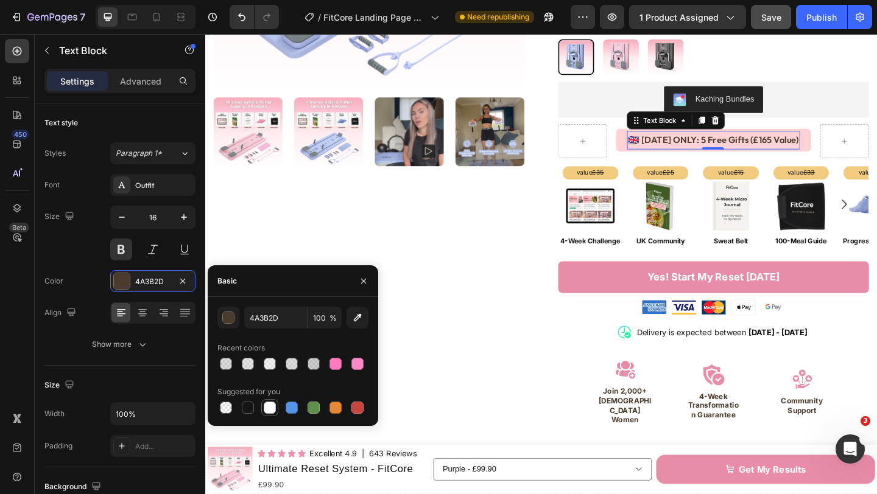
click at [266, 406] on div at bounding box center [270, 408] width 12 height 12
type input "FFFFFF"
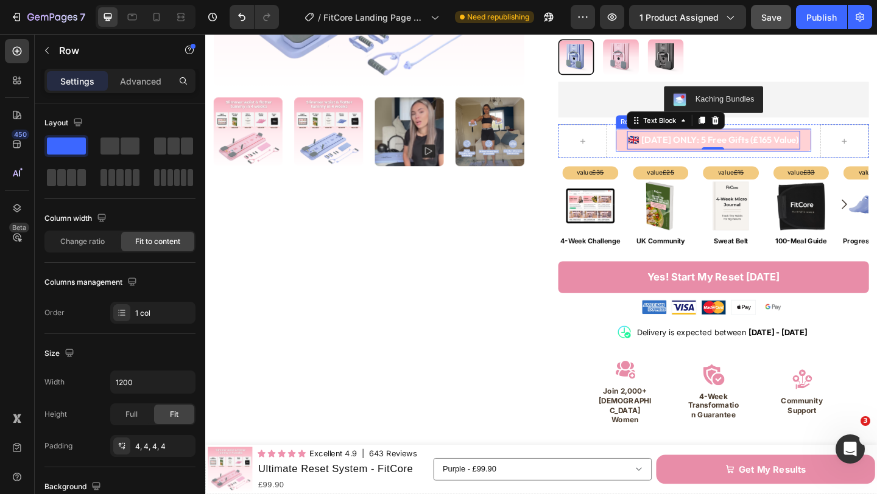
click at [659, 141] on div "🇬🇧 [DATE] ONLY: 5 Free Gifts (£165 Value) Text Block 0 Row" at bounding box center [758, 149] width 213 height 25
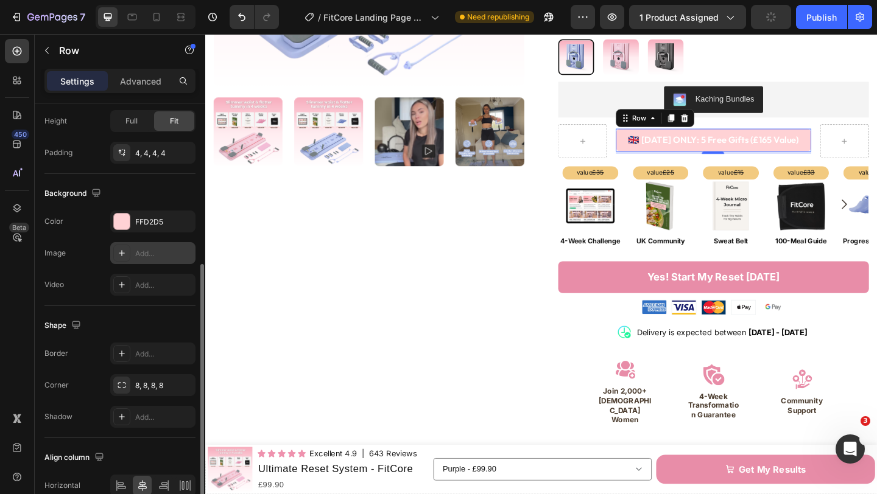
scroll to position [296, 0]
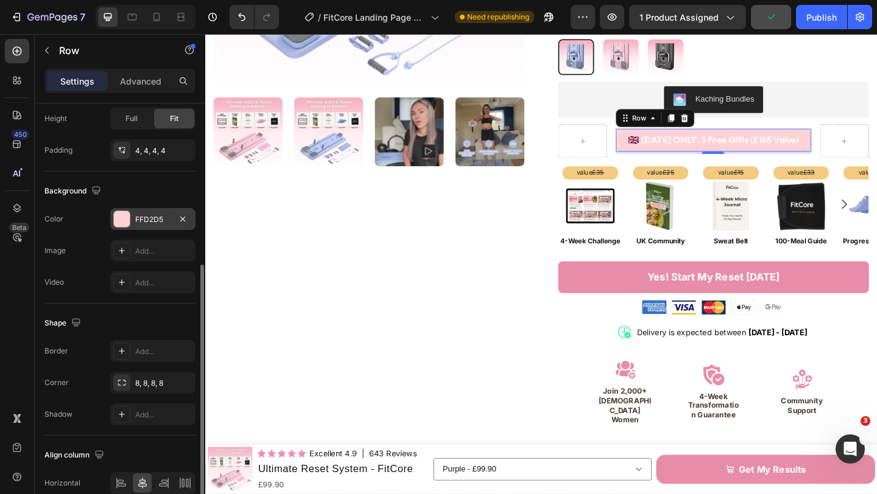
click at [133, 216] on div "FFD2D5" at bounding box center [152, 219] width 85 height 22
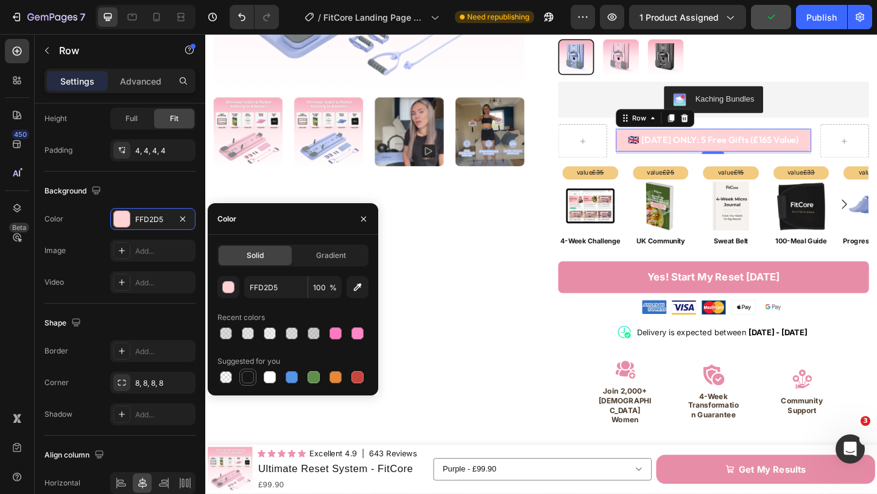
click at [250, 378] on div at bounding box center [248, 377] width 12 height 12
type input "151515"
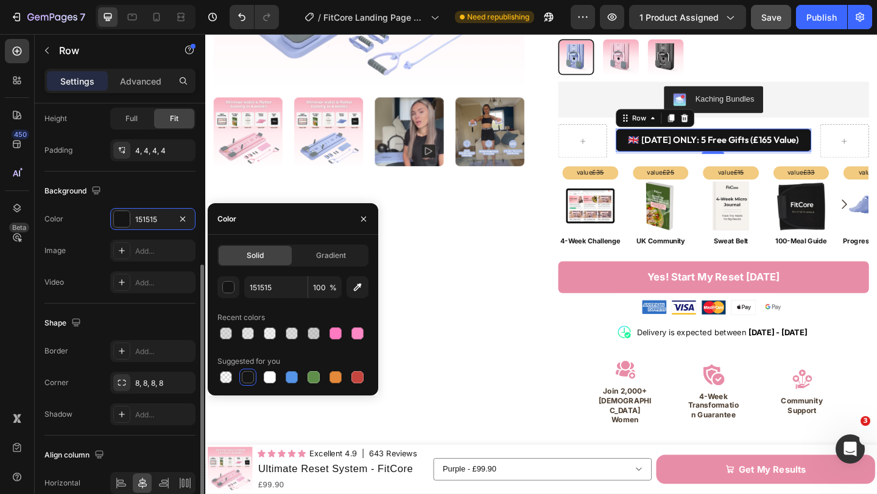
click at [104, 320] on div "Shape" at bounding box center [119, 323] width 151 height 19
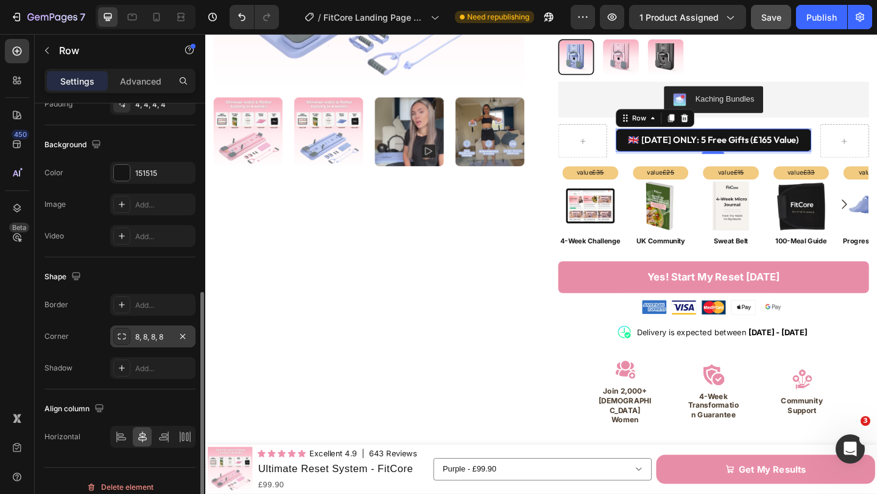
scroll to position [343, 0]
click at [145, 338] on div "8, 8, 8, 8" at bounding box center [152, 336] width 35 height 11
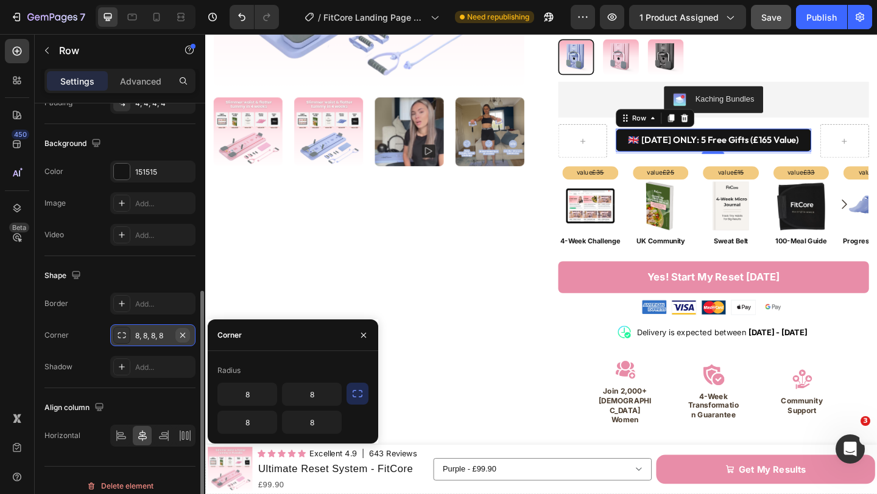
click at [184, 338] on icon "button" at bounding box center [183, 336] width 10 height 10
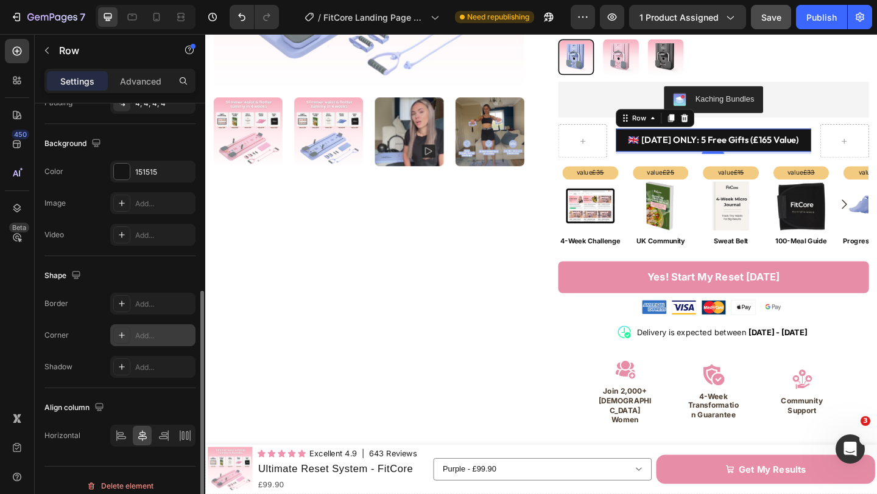
click at [154, 342] on div "Add..." at bounding box center [152, 336] width 85 height 22
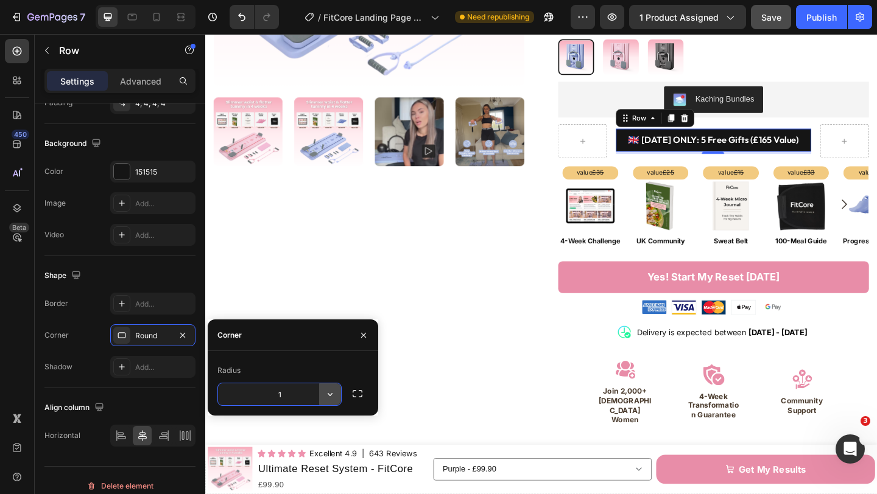
type input "16"
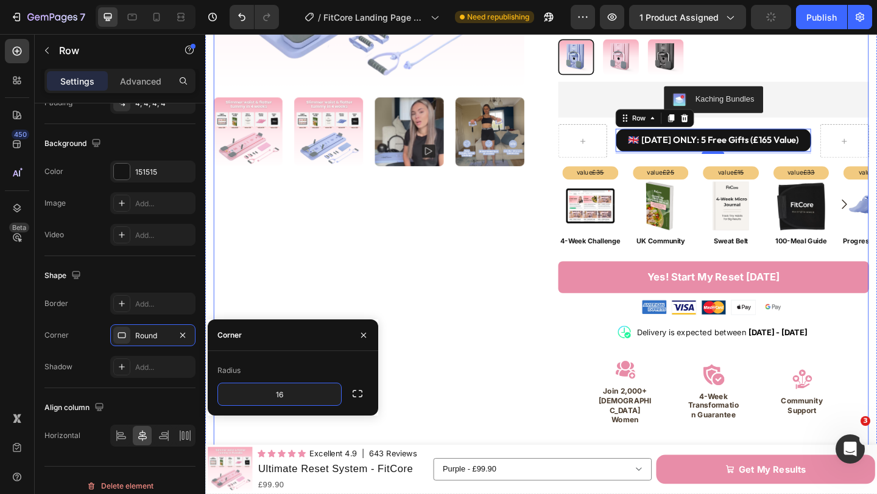
click at [489, 402] on div "Product Images" at bounding box center [383, 198] width 338 height 893
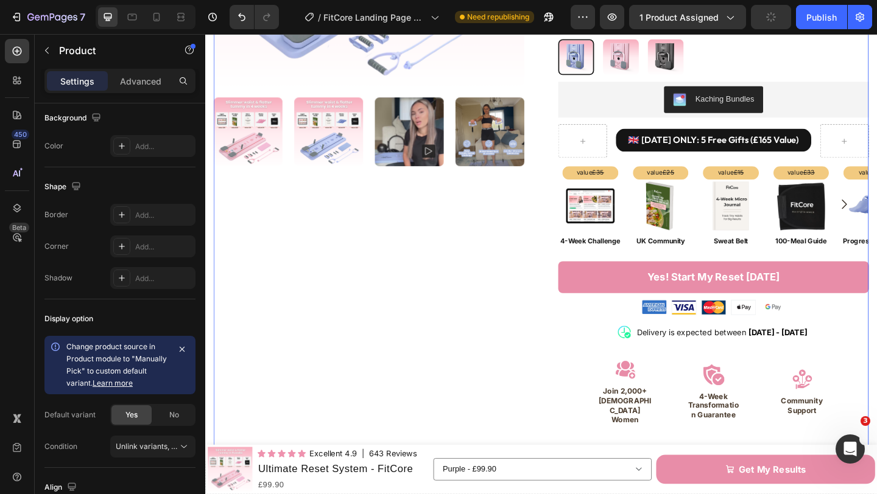
scroll to position [0, 0]
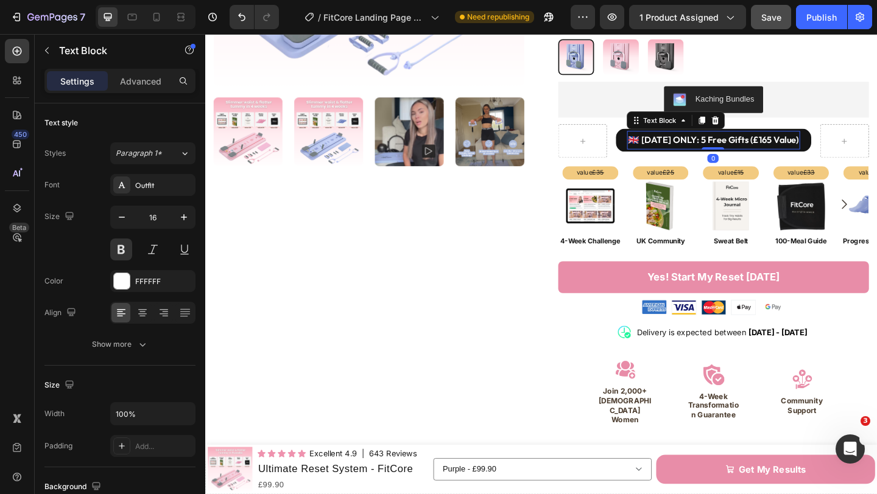
click at [733, 141] on p "🇬🇧 [DATE] ONLY: 5 Free Gifts (£165 Value)" at bounding box center [758, 150] width 186 height 18
click at [187, 219] on icon "button" at bounding box center [184, 217] width 12 height 12
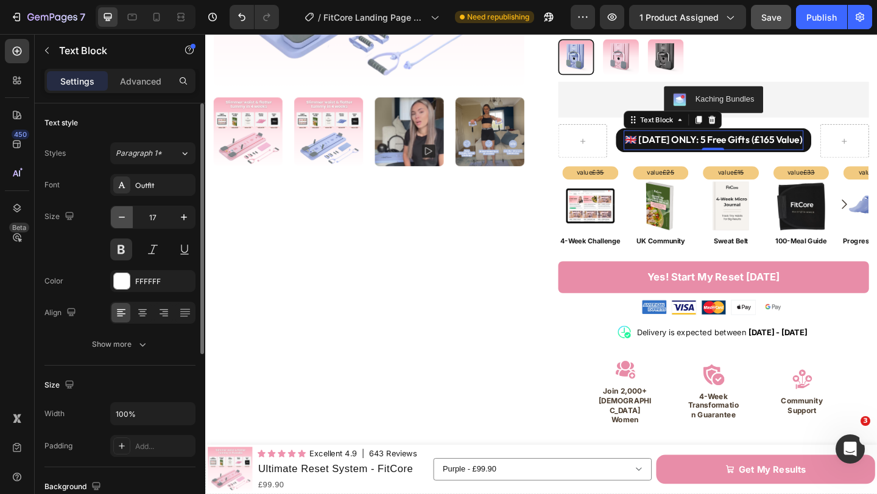
click at [127, 218] on icon "button" at bounding box center [122, 217] width 12 height 12
type input "16"
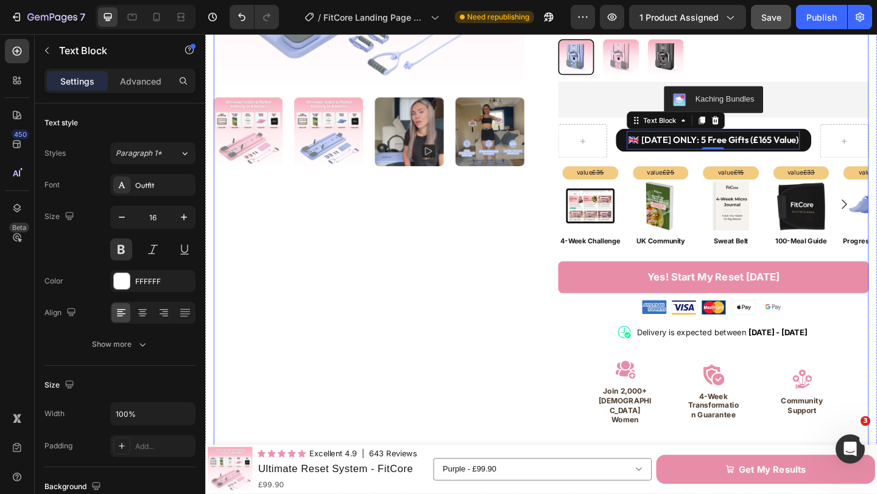
click at [421, 231] on div "Product Images" at bounding box center [383, 198] width 338 height 893
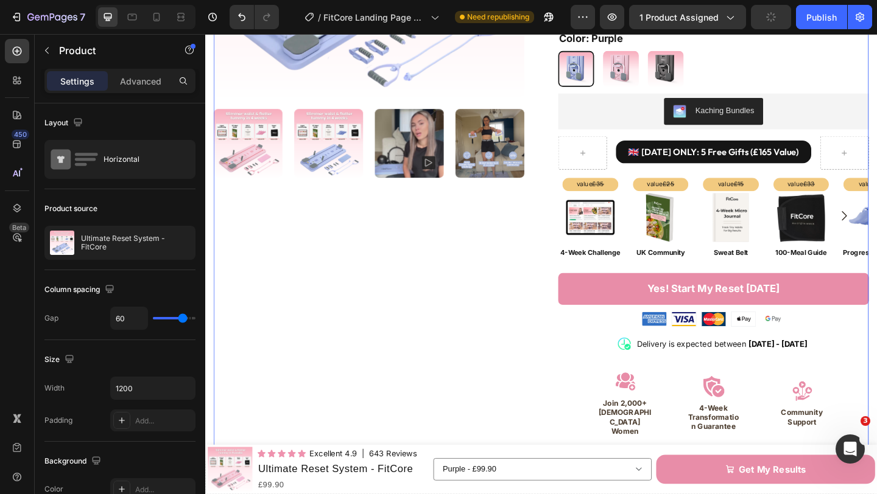
scroll to position [292, 0]
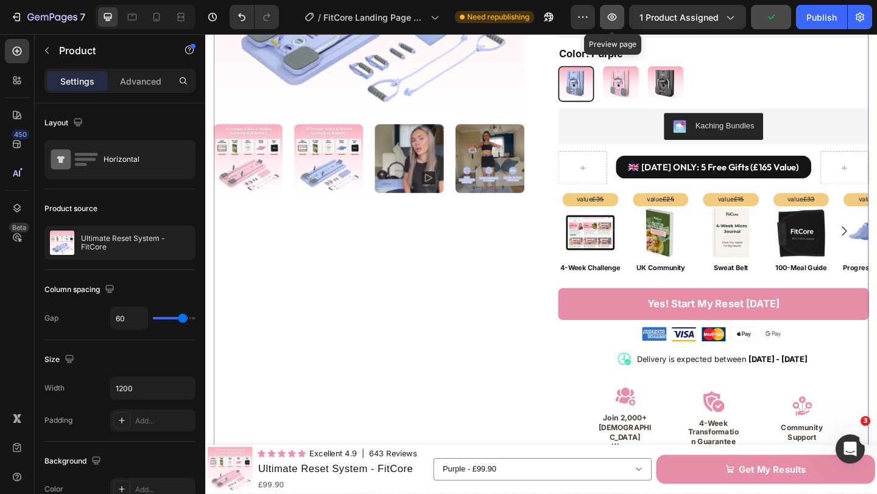
click at [605, 18] on button "button" at bounding box center [612, 17] width 24 height 24
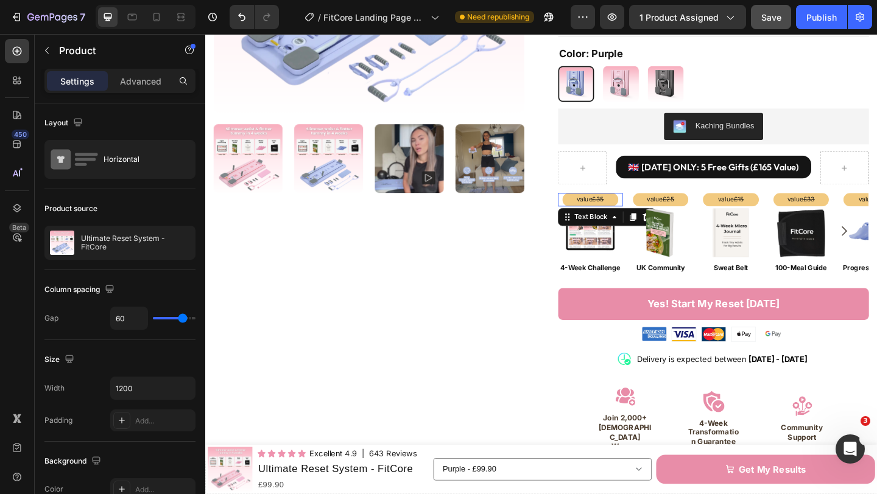
click at [644, 208] on p "value £35" at bounding box center [624, 214] width 58 height 12
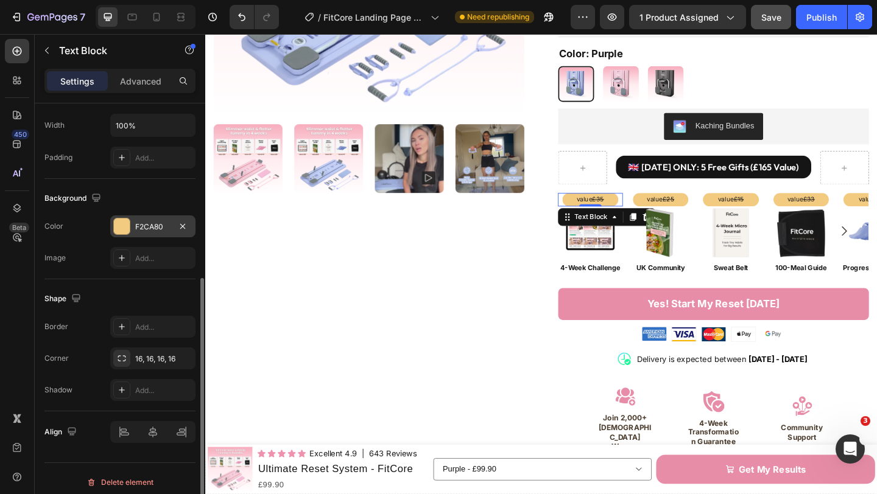
scroll to position [292, 0]
click at [127, 219] on div at bounding box center [122, 224] width 16 height 16
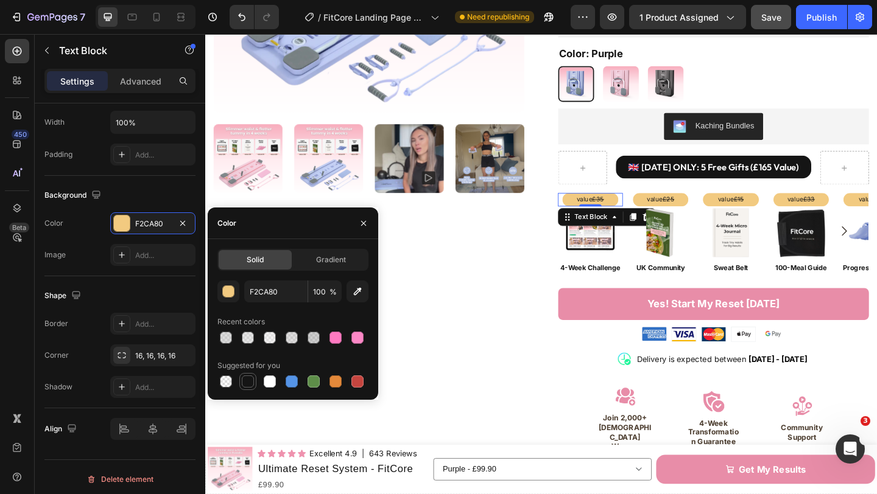
click at [245, 381] on div at bounding box center [248, 382] width 12 height 12
type input "151515"
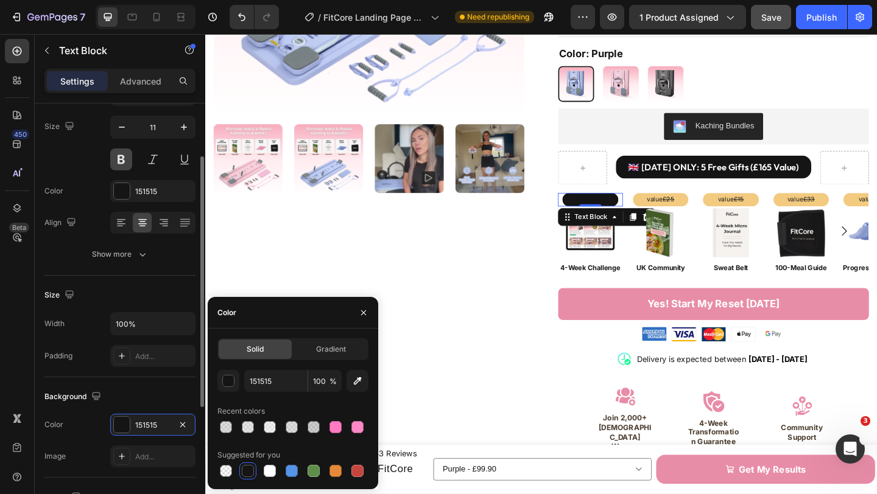
scroll to position [77, 0]
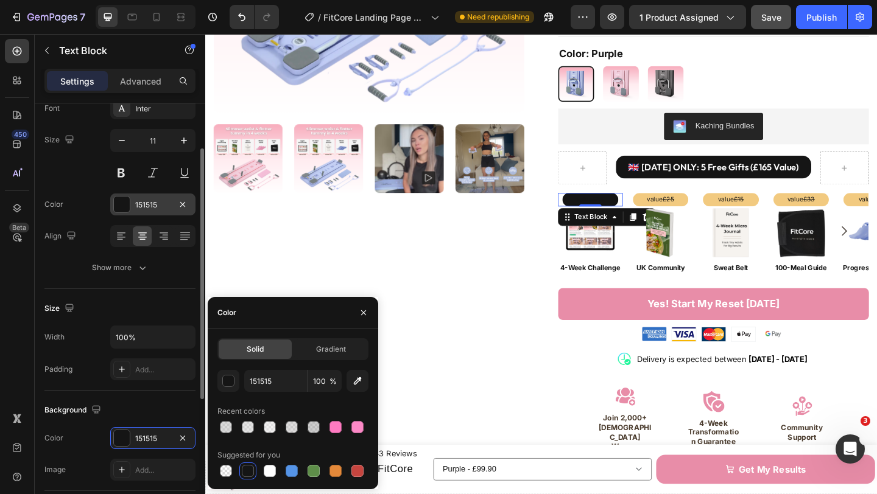
click at [119, 203] on div at bounding box center [122, 205] width 16 height 16
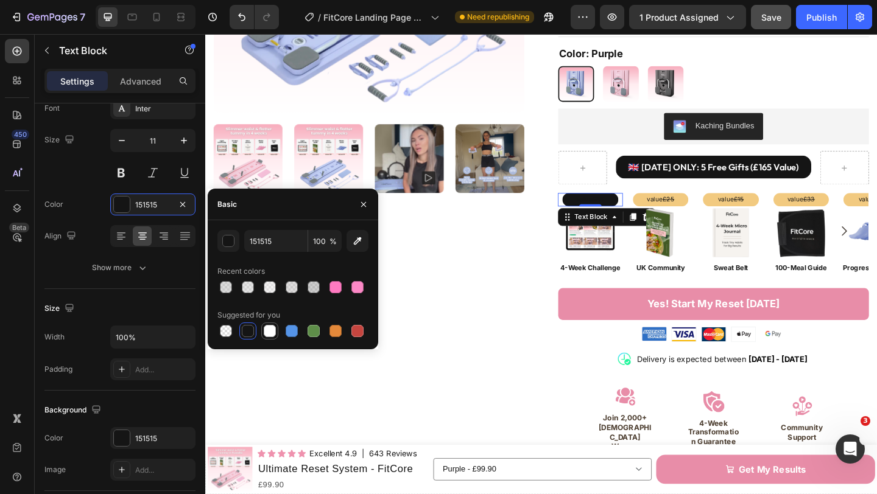
click at [270, 330] on div at bounding box center [270, 331] width 12 height 12
type input "FFFFFF"
click at [724, 208] on p "value £25" at bounding box center [701, 214] width 58 height 12
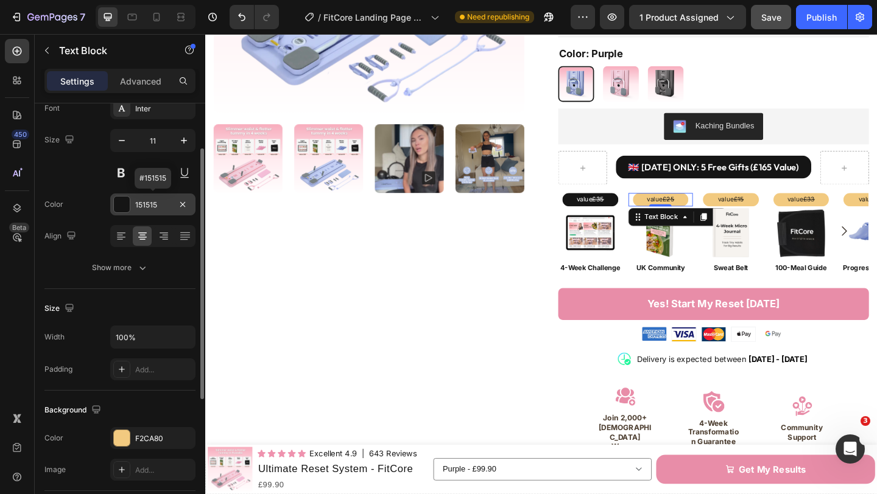
click at [125, 208] on div at bounding box center [122, 205] width 16 height 16
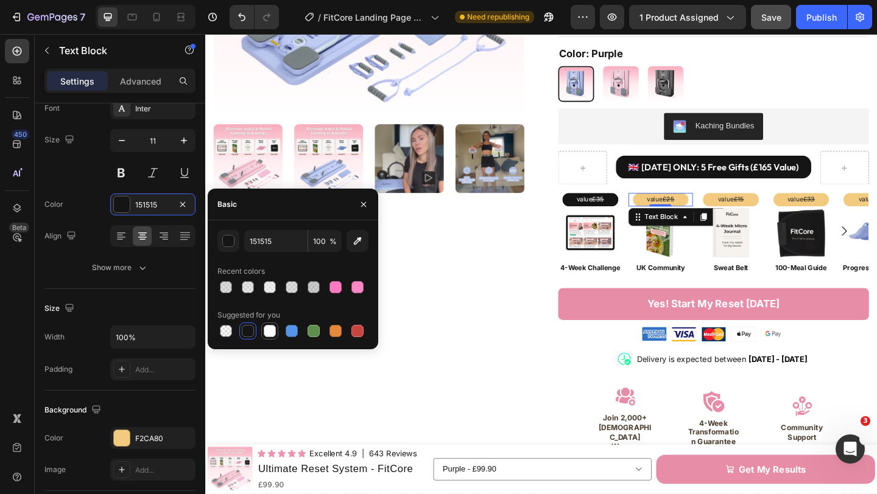
click at [265, 329] on div at bounding box center [270, 331] width 12 height 12
type input "FFFFFF"
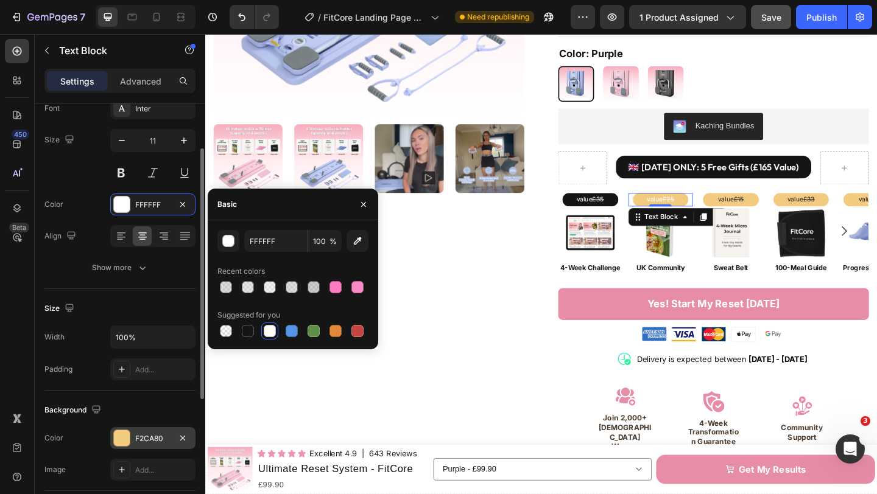
click at [121, 436] on div at bounding box center [122, 438] width 16 height 16
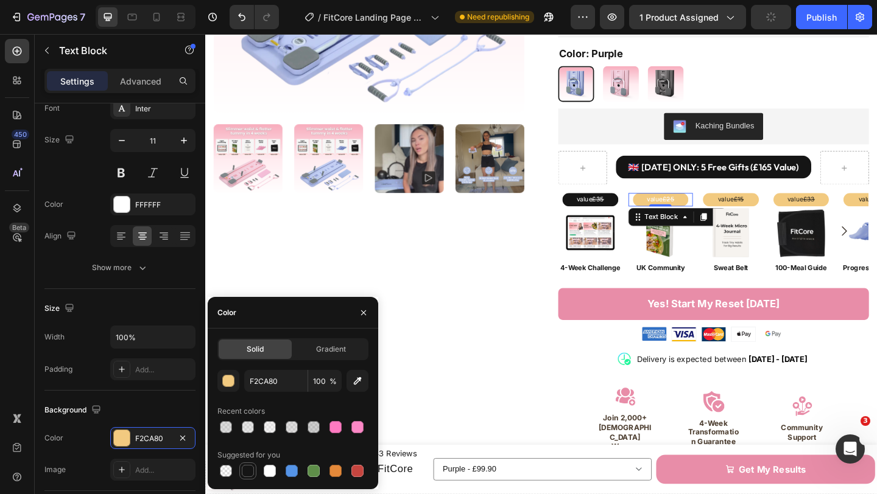
click at [245, 474] on div at bounding box center [248, 471] width 12 height 12
type input "151515"
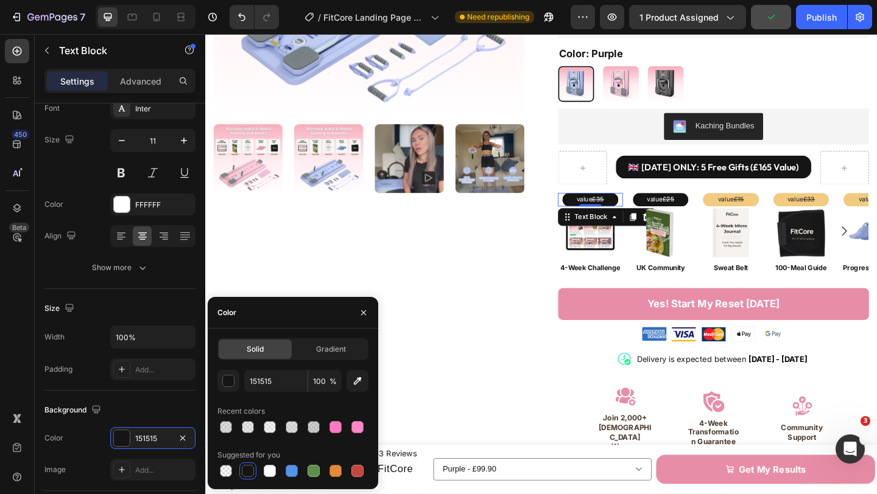
click at [633, 209] on s "£35" at bounding box center [632, 213] width 13 height 9
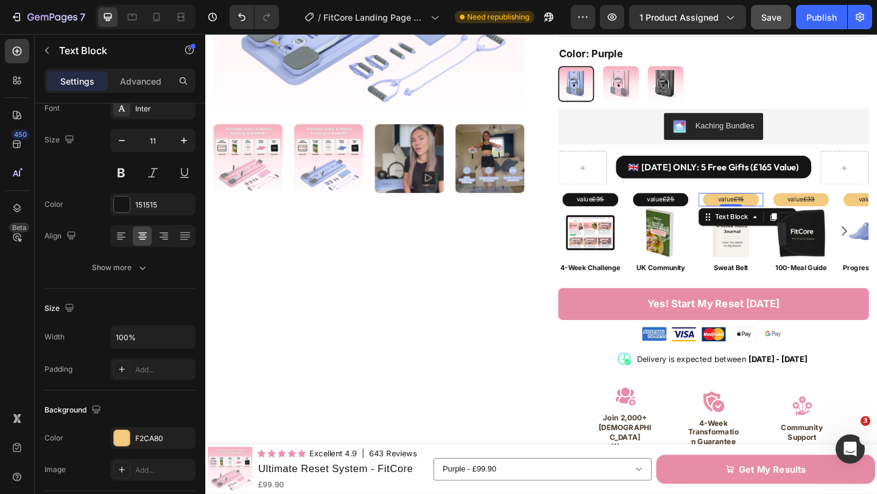
click at [767, 208] on p "value £15" at bounding box center [777, 214] width 58 height 12
click at [130, 207] on div "151515" at bounding box center [152, 205] width 85 height 22
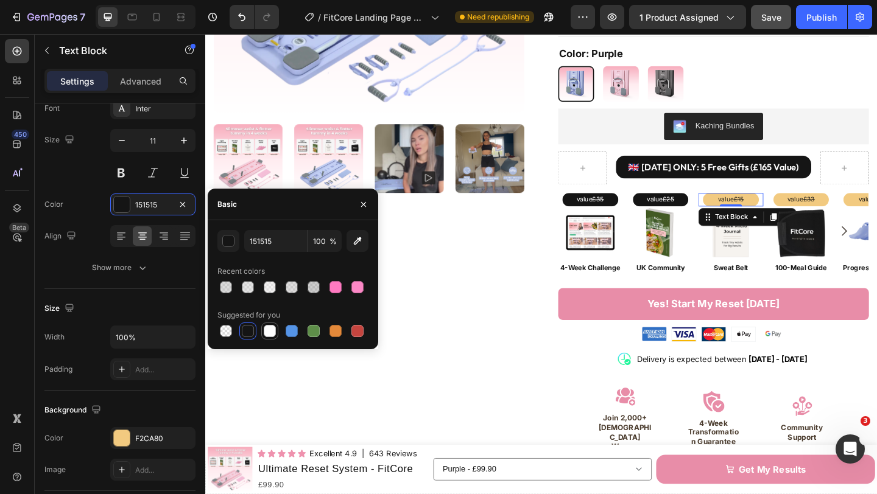
click at [272, 329] on div at bounding box center [270, 331] width 12 height 12
type input "FFFFFF"
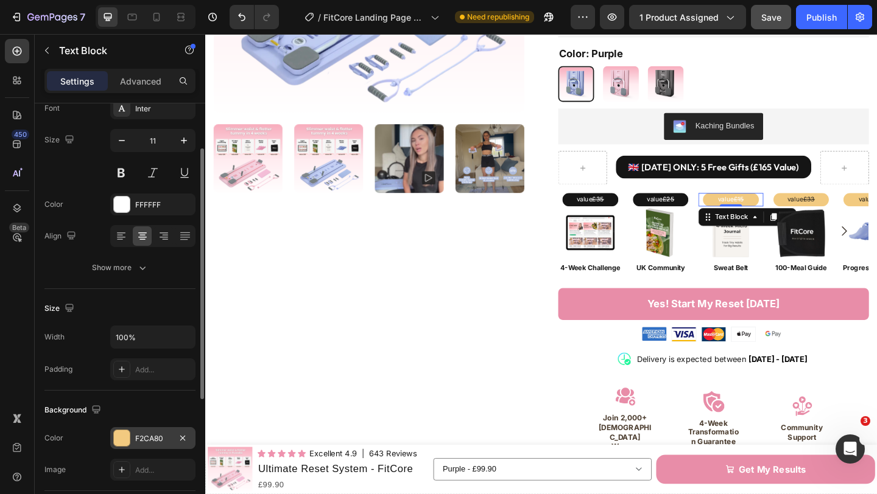
click at [123, 427] on div "Background The changes might be hidden by the video. Color F2CA80 Image Add..." at bounding box center [119, 441] width 151 height 100
click at [123, 430] on div at bounding box center [122, 438] width 16 height 16
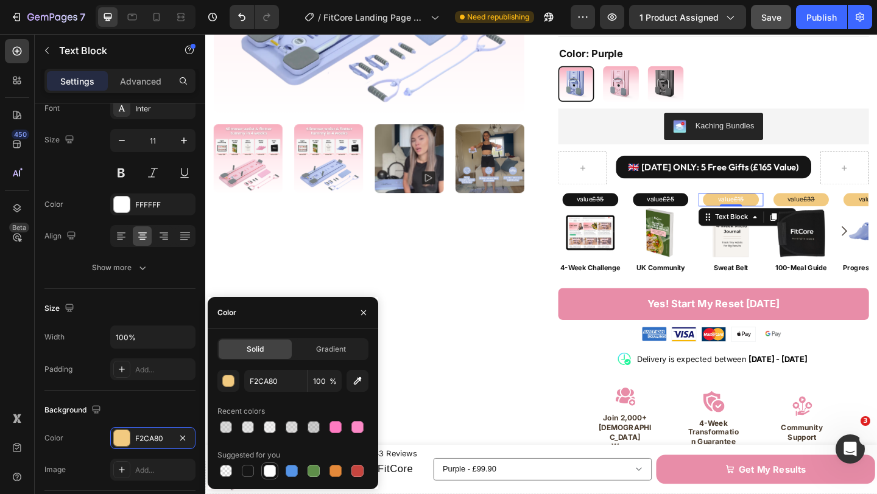
click at [268, 469] on div at bounding box center [270, 471] width 12 height 12
click at [244, 471] on div at bounding box center [248, 471] width 12 height 12
type input "151515"
click at [841, 208] on p "value £33" at bounding box center [853, 214] width 58 height 12
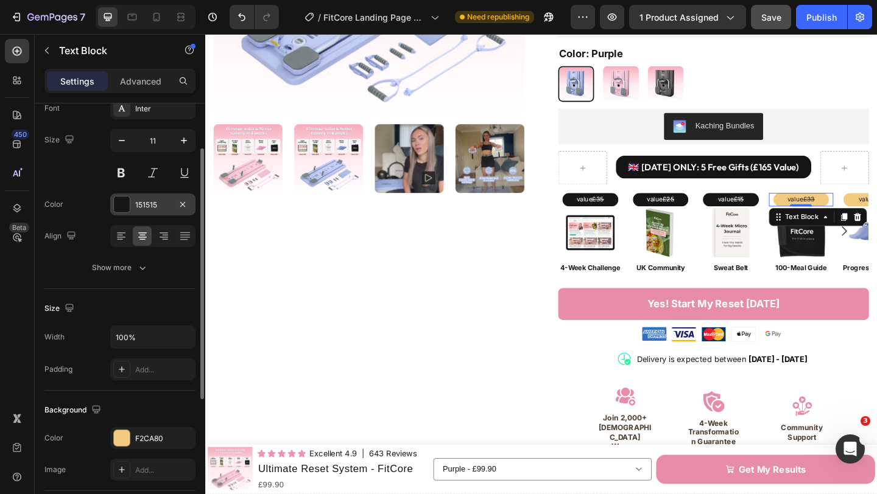
click at [135, 208] on div "151515" at bounding box center [152, 205] width 35 height 11
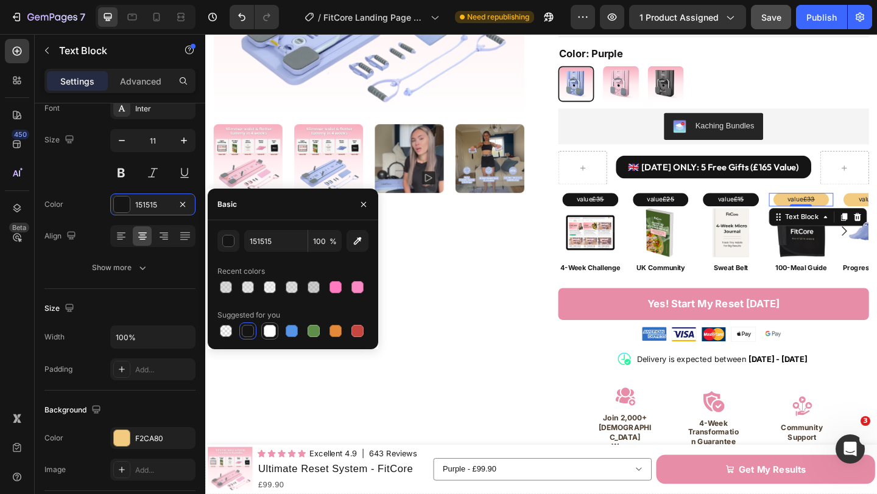
click at [265, 329] on div at bounding box center [270, 331] width 12 height 12
type input "FFFFFF"
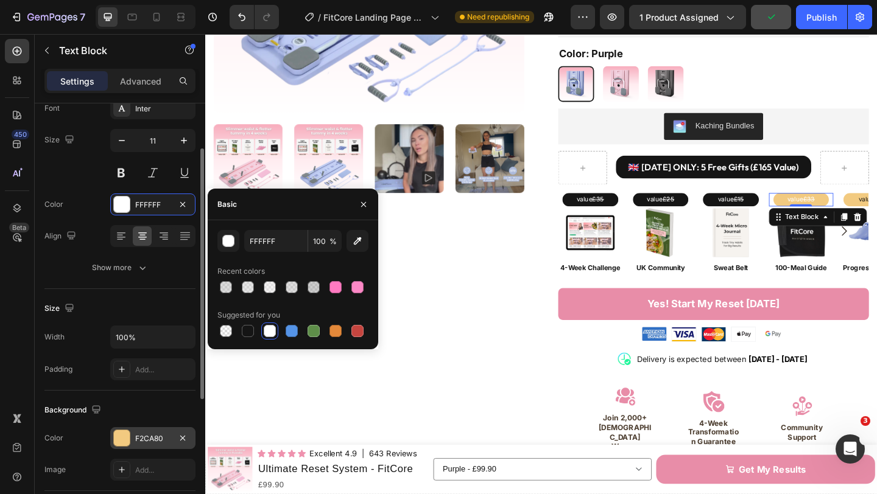
click at [143, 437] on div "F2CA80" at bounding box center [152, 439] width 35 height 11
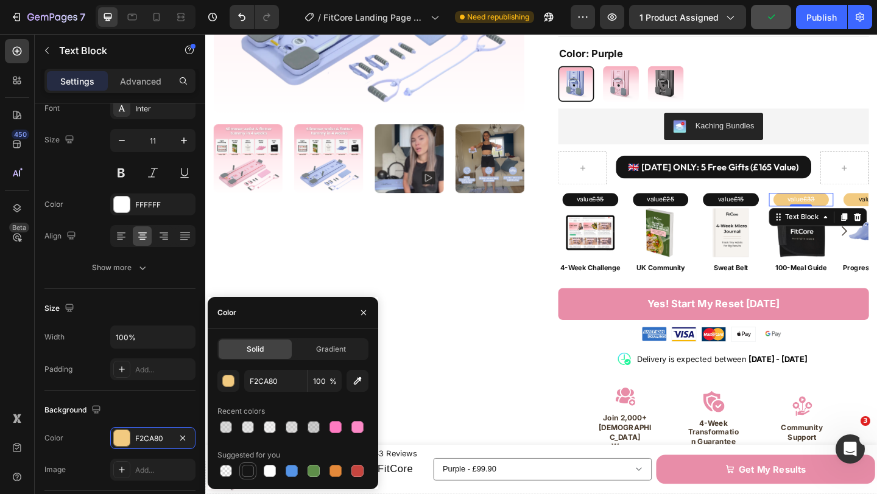
click at [242, 468] on div at bounding box center [248, 471] width 12 height 12
type input "151515"
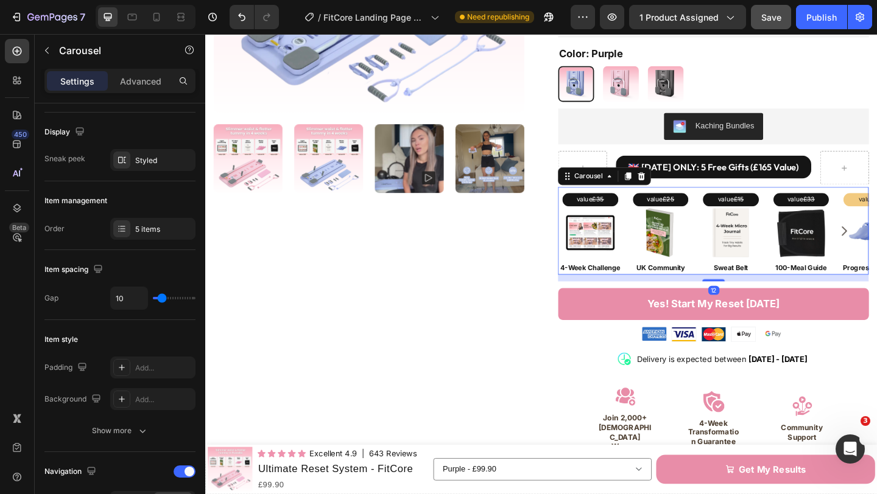
scroll to position [0, 0]
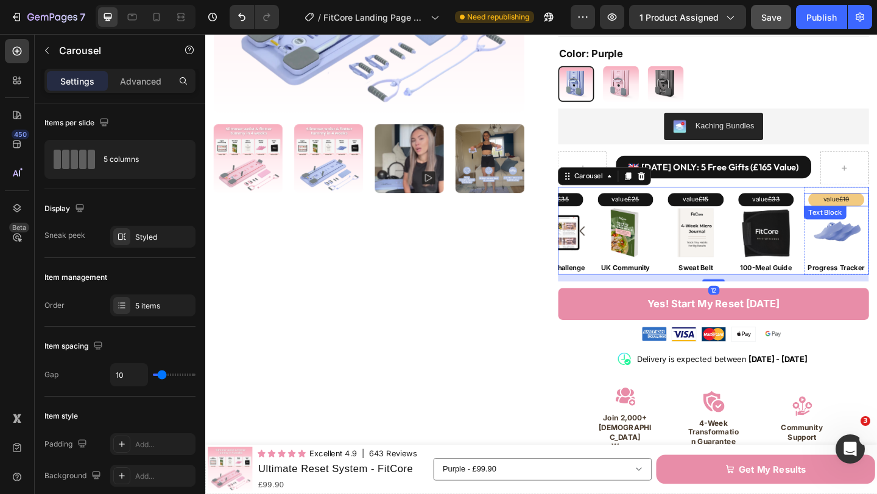
click at [876, 208] on p "value £19" at bounding box center [891, 214] width 58 height 12
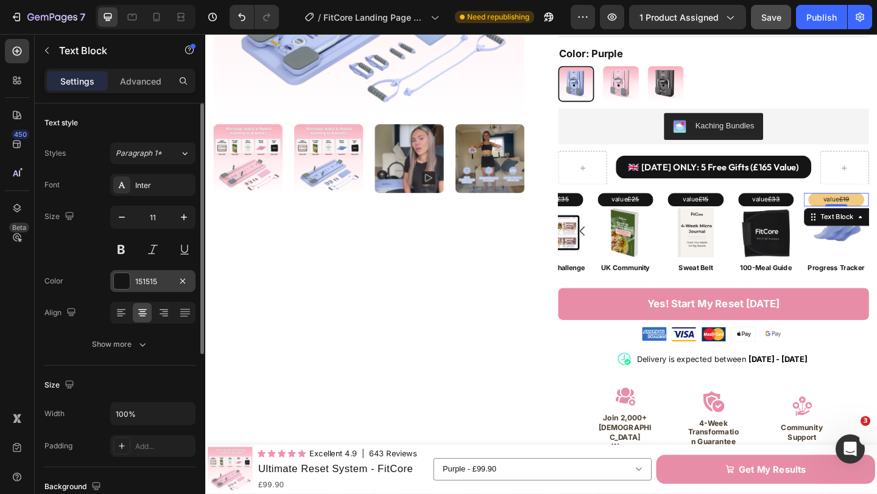
click at [136, 284] on div "151515" at bounding box center [152, 281] width 35 height 11
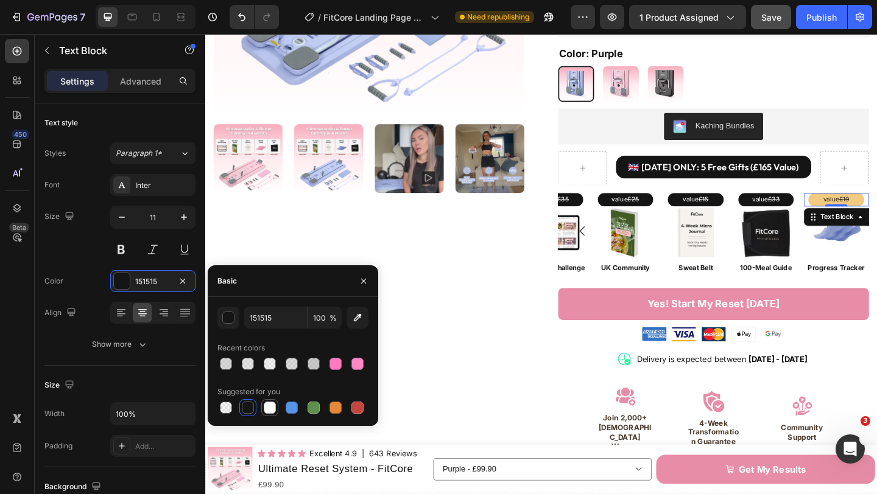
click at [270, 408] on div at bounding box center [270, 408] width 12 height 12
type input "FFFFFF"
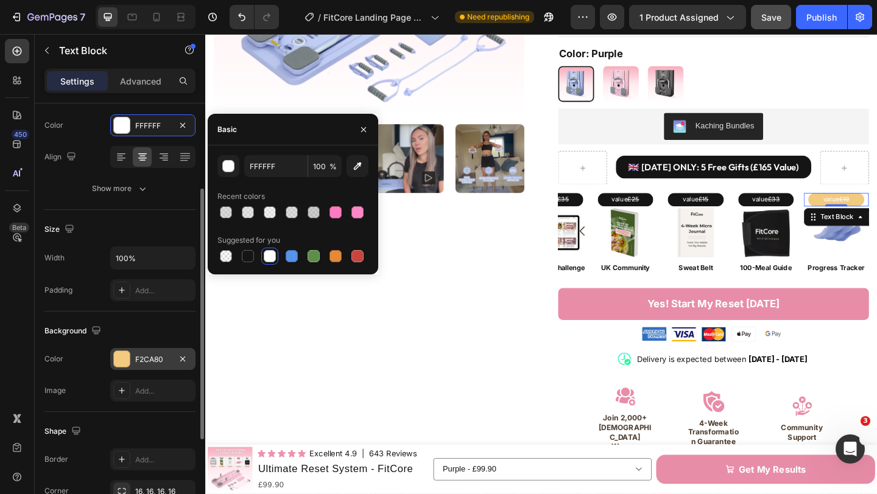
scroll to position [159, 0]
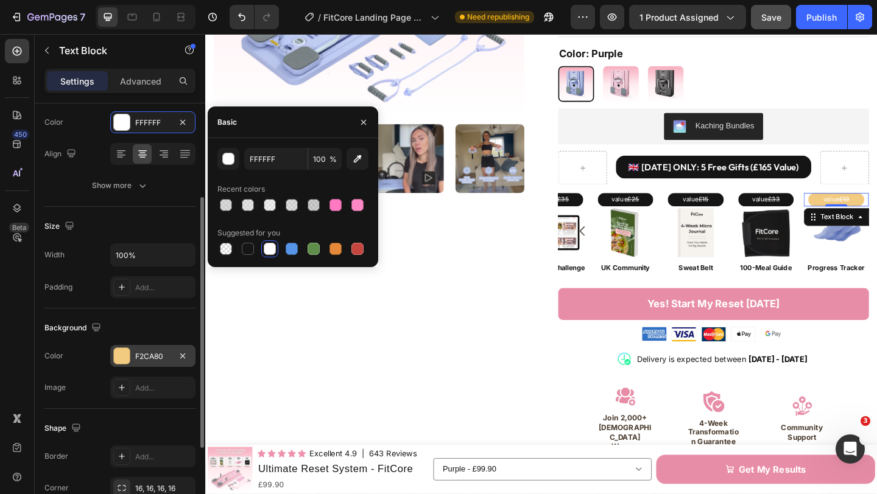
click at [147, 362] on div "F2CA80" at bounding box center [152, 356] width 35 height 11
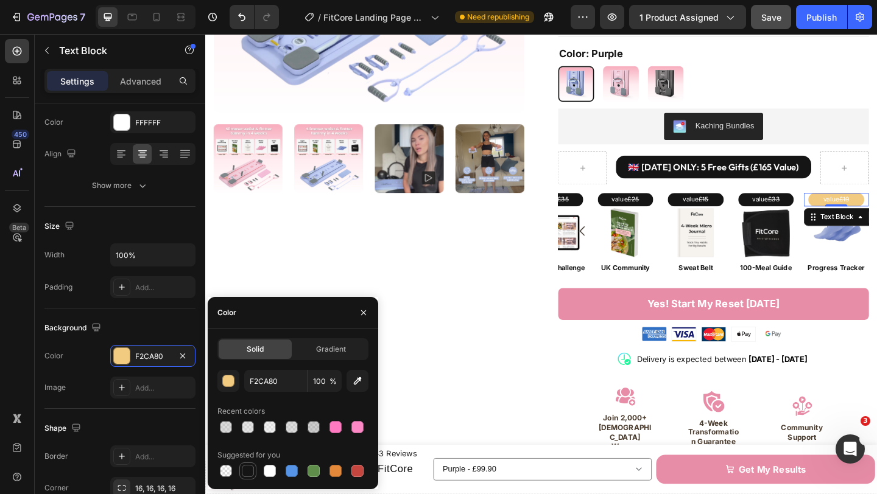
click at [250, 474] on div at bounding box center [248, 471] width 12 height 12
type input "151515"
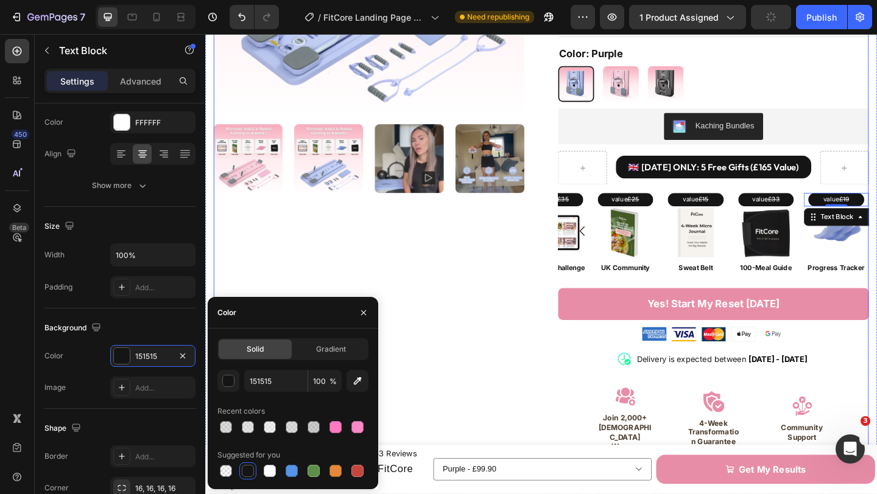
scroll to position [297, 0]
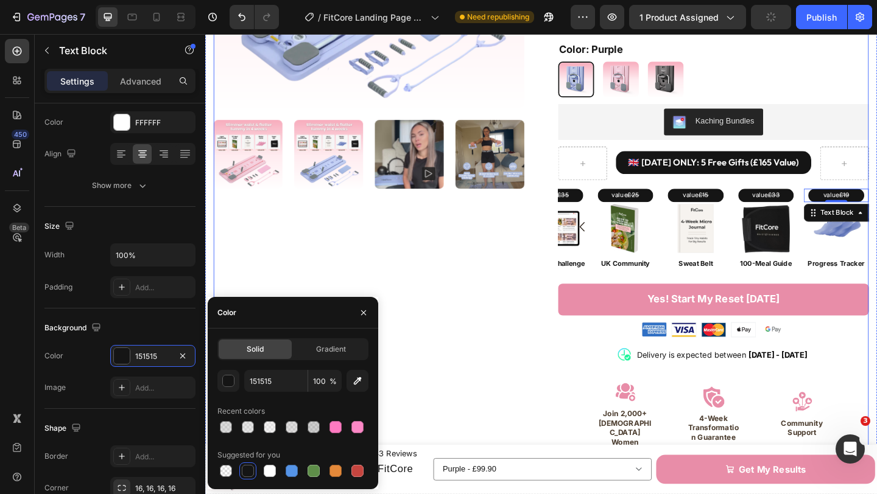
click at [490, 319] on div "Product Images" at bounding box center [383, 223] width 338 height 893
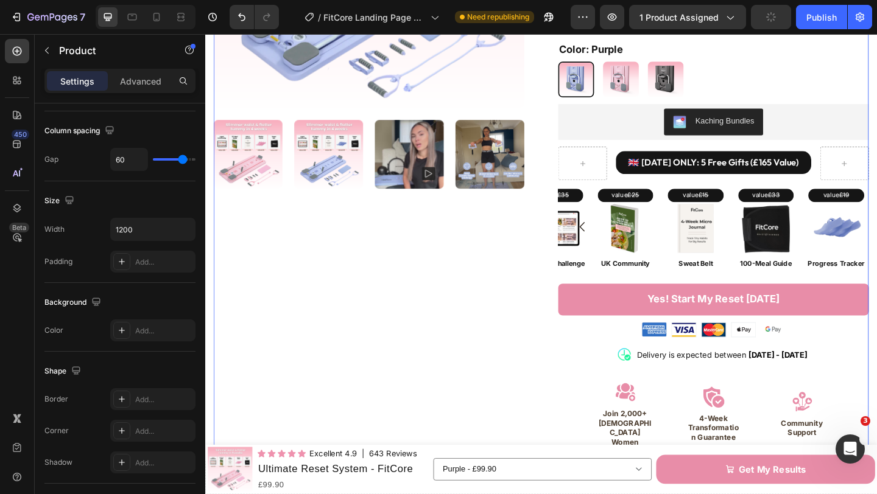
scroll to position [0, 0]
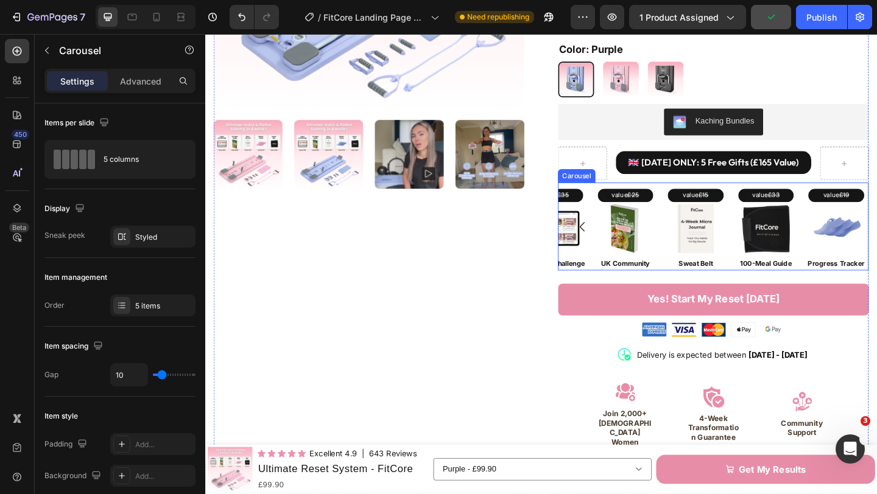
click at [614, 237] on icon "Carousel Back Arrow" at bounding box center [615, 243] width 15 height 15
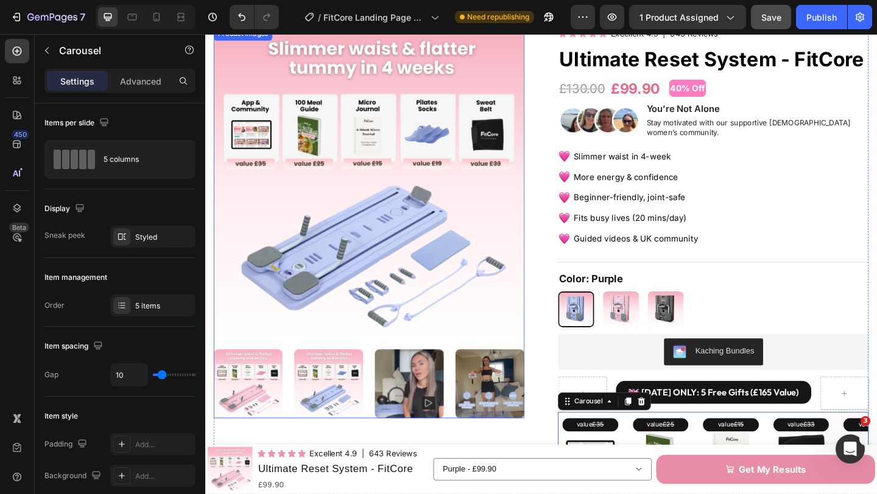
scroll to position [45, 0]
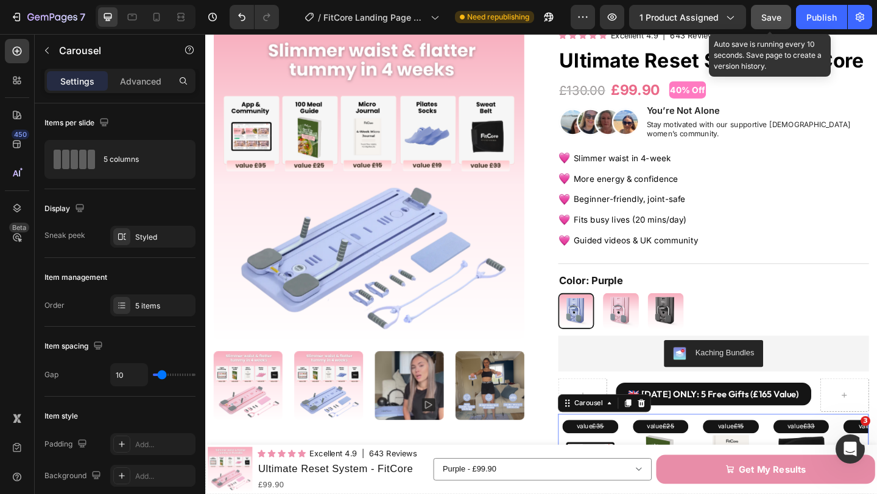
click at [763, 17] on span "Save" at bounding box center [771, 17] width 20 height 10
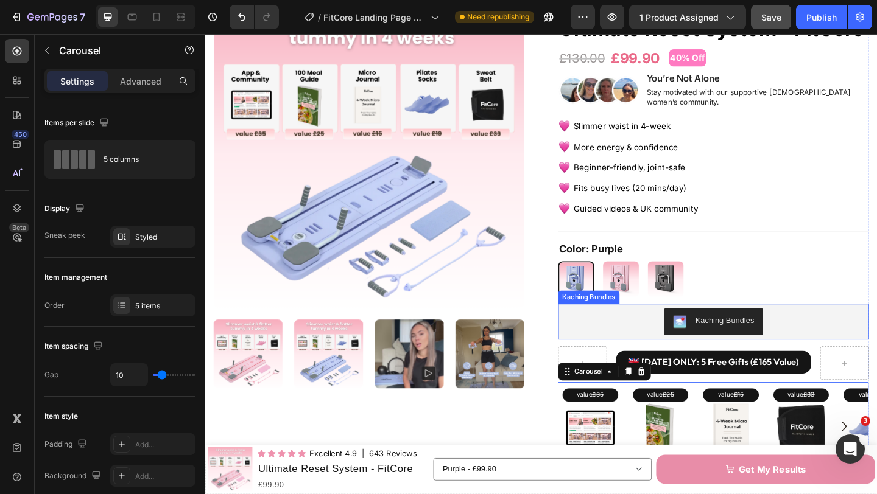
scroll to position [100, 0]
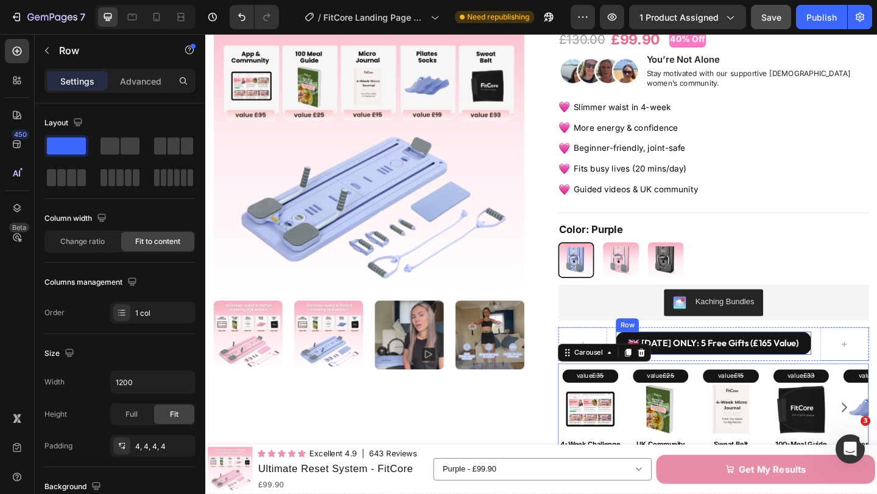
click at [659, 358] on div "🇬🇧 [DATE] ONLY: 5 Free Gifts (£165 Value) Text Block Row" at bounding box center [758, 370] width 213 height 25
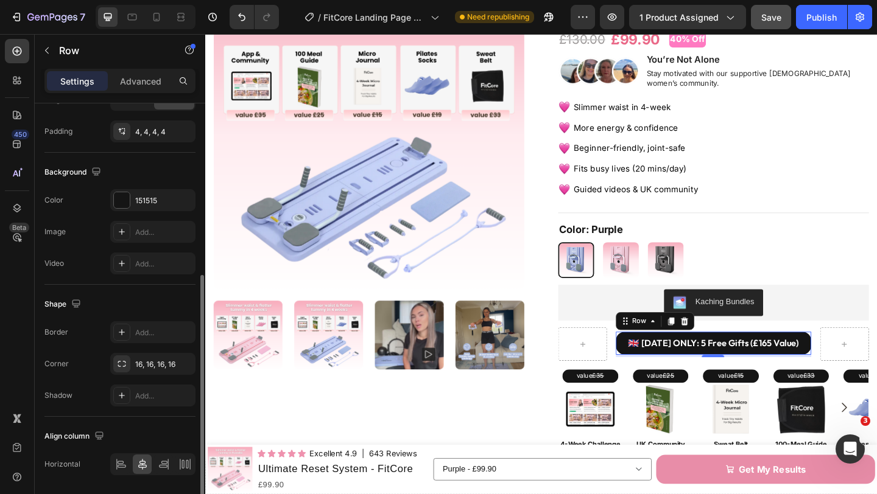
scroll to position [354, 0]
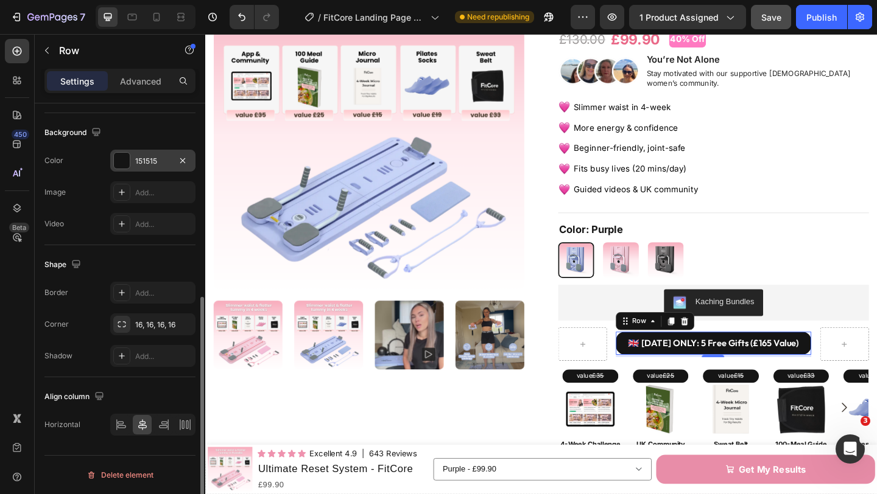
click at [138, 163] on div "151515" at bounding box center [152, 161] width 35 height 11
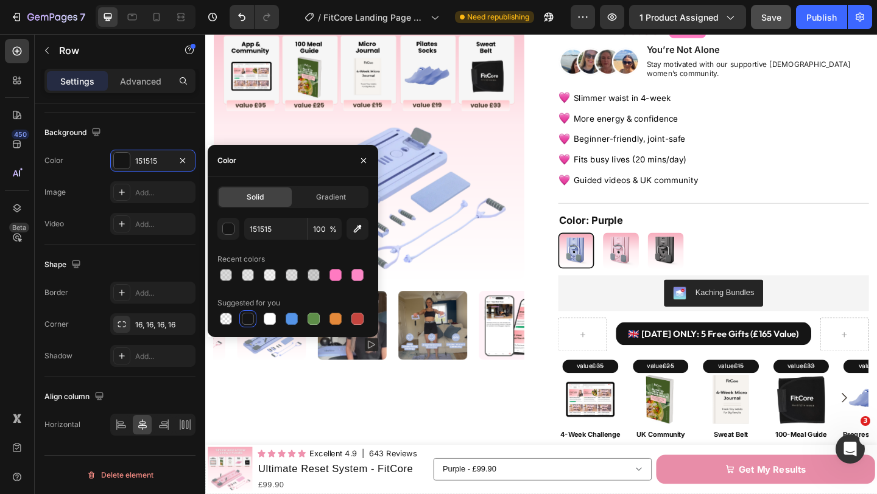
scroll to position [0, 0]
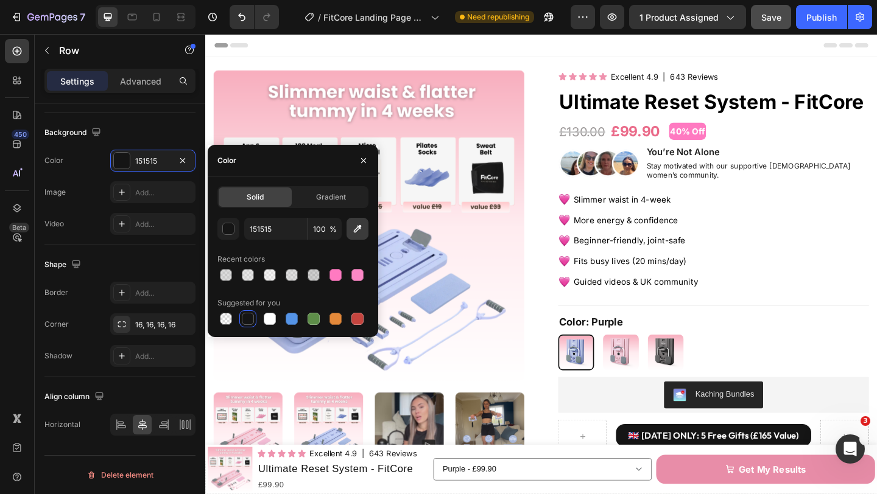
click at [356, 230] on icon "button" at bounding box center [357, 229] width 12 height 12
type input "4F3C30"
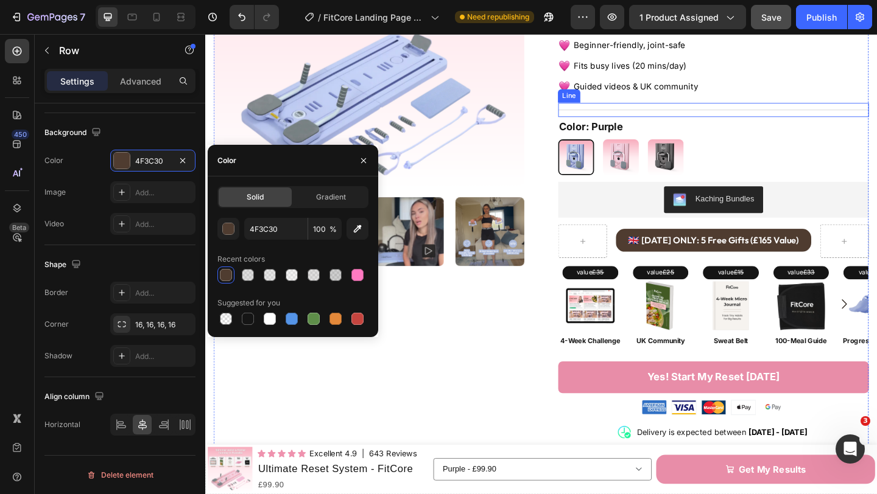
scroll to position [213, 0]
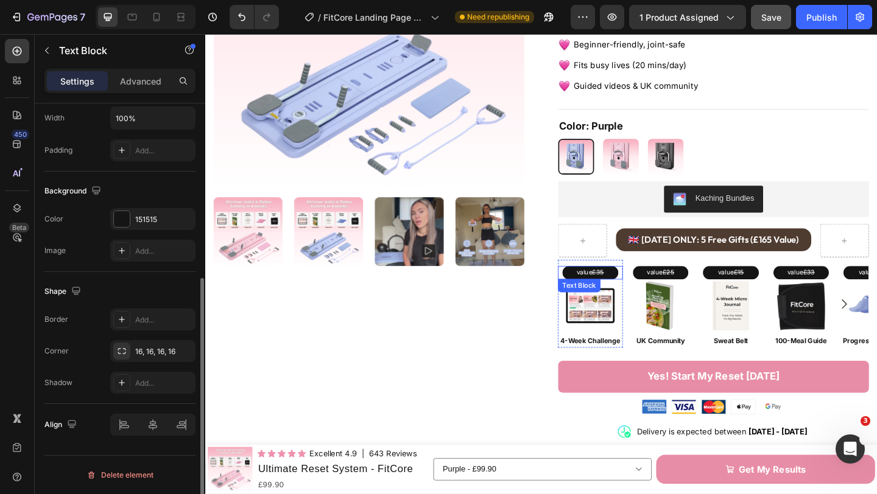
click at [645, 287] on p "value £35" at bounding box center [624, 293] width 58 height 12
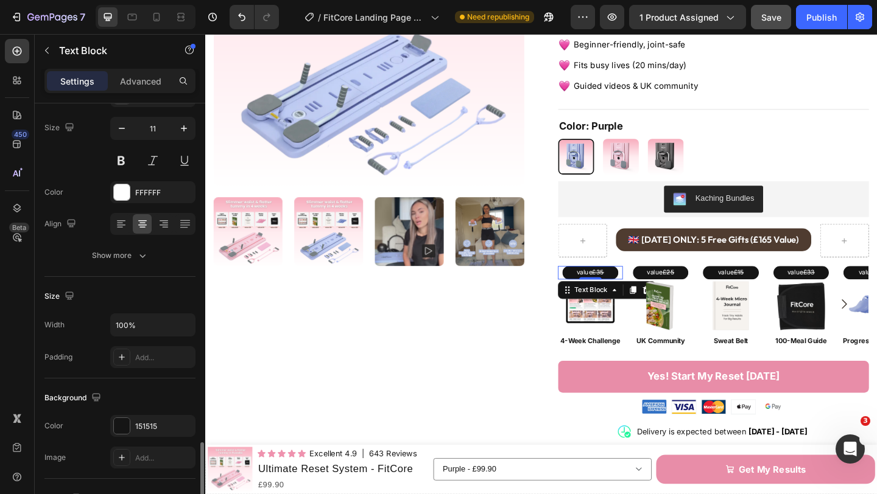
scroll to position [296, 0]
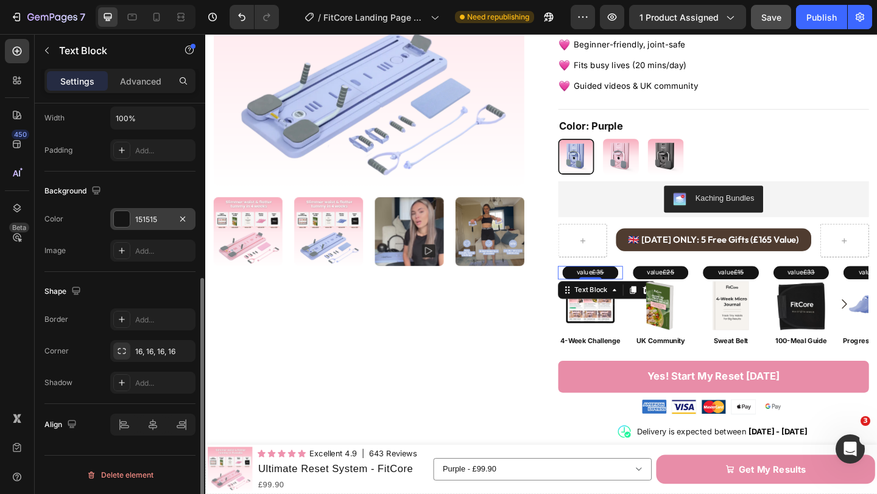
click at [139, 227] on div "151515" at bounding box center [152, 219] width 85 height 22
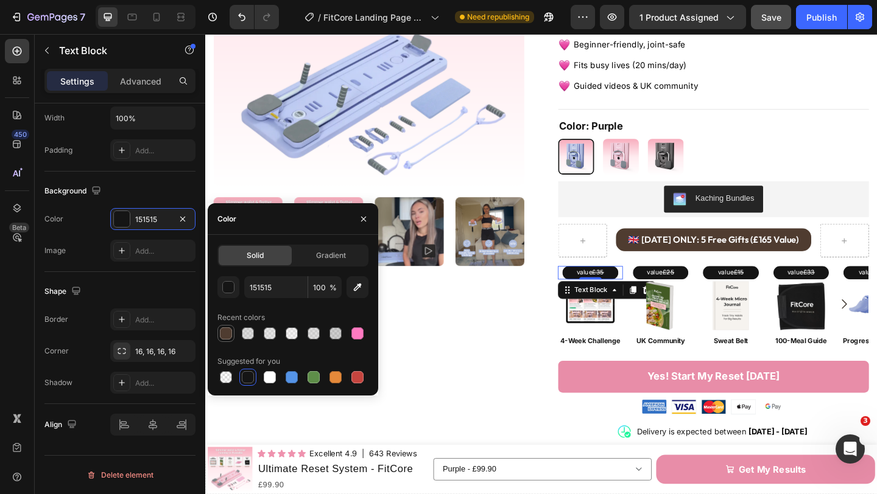
click at [223, 330] on div at bounding box center [226, 334] width 12 height 12
click at [234, 287] on div "button" at bounding box center [228, 287] width 12 height 12
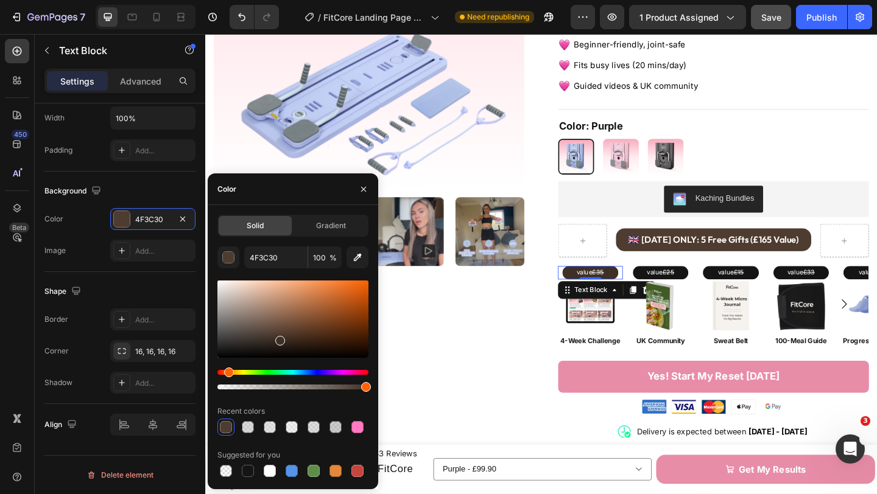
click at [279, 338] on div at bounding box center [280, 341] width 10 height 10
click at [281, 338] on div at bounding box center [283, 341] width 10 height 10
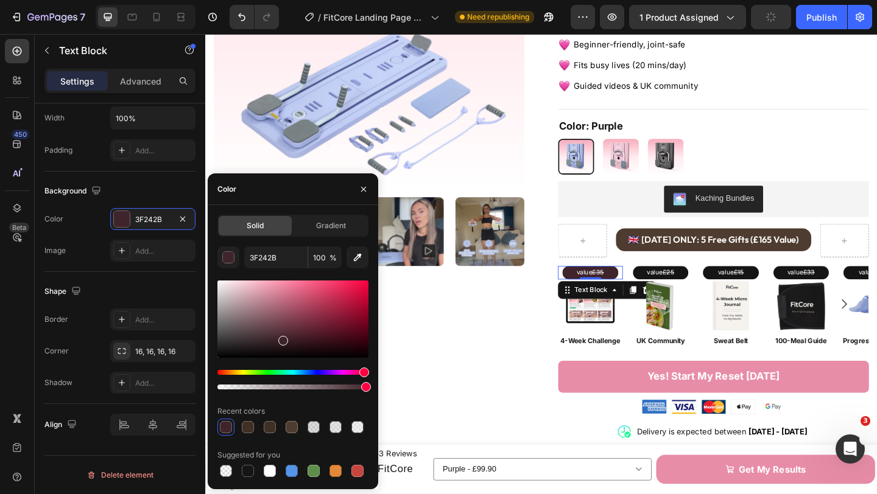
drag, startPoint x: 228, startPoint y: 374, endPoint x: 363, endPoint y: 371, distance: 135.2
click at [363, 371] on div "Hue" at bounding box center [364, 373] width 10 height 10
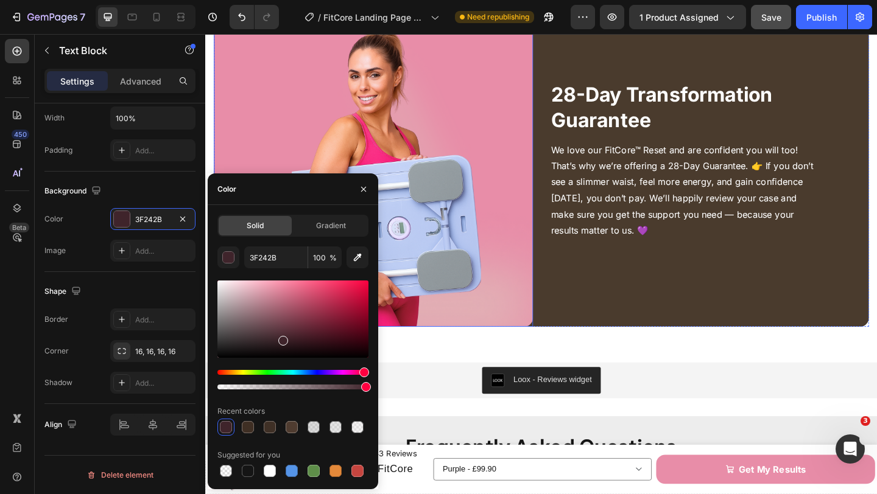
scroll to position [3258, 0]
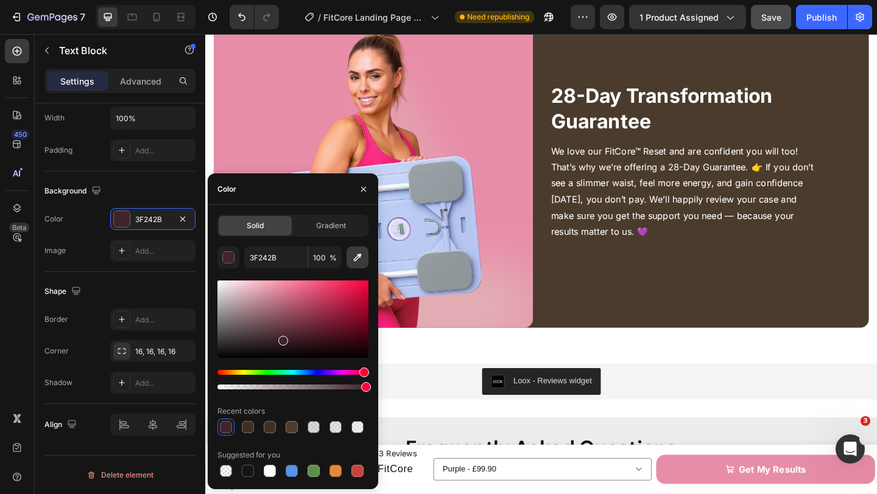
click at [357, 262] on icon "button" at bounding box center [357, 257] width 12 height 12
type input "4A3B2D"
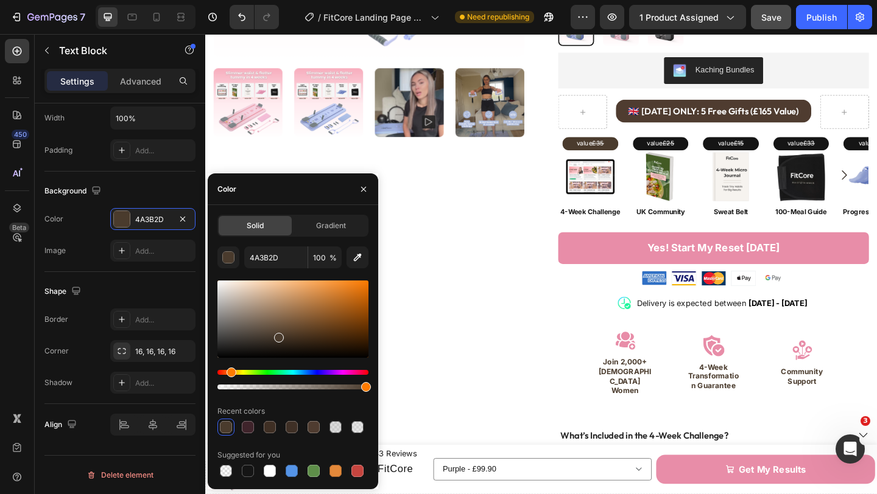
scroll to position [349, 0]
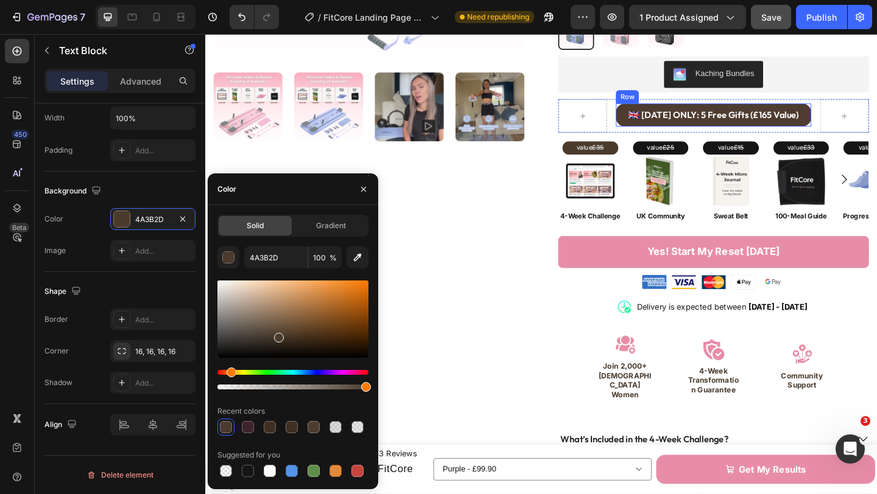
click at [658, 116] on div "🇬🇧 [DATE] ONLY: 5 Free Gifts (£165 Value) Text Block Row" at bounding box center [758, 122] width 213 height 25
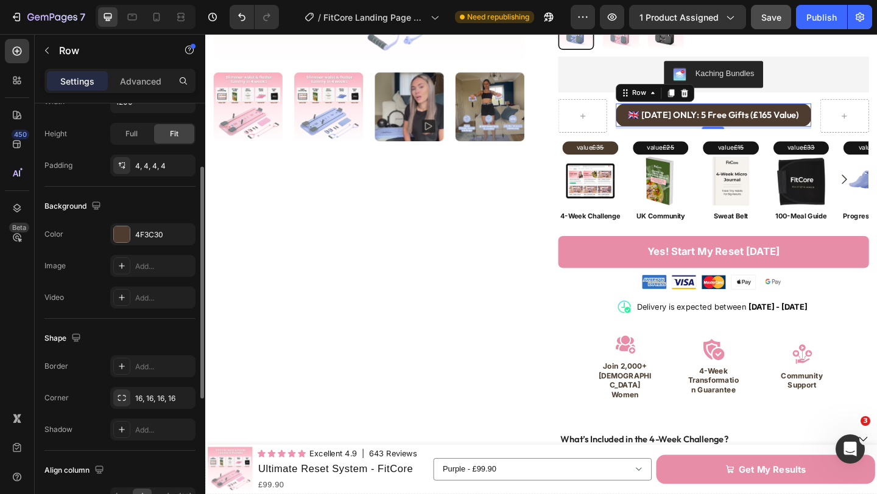
scroll to position [298, 0]
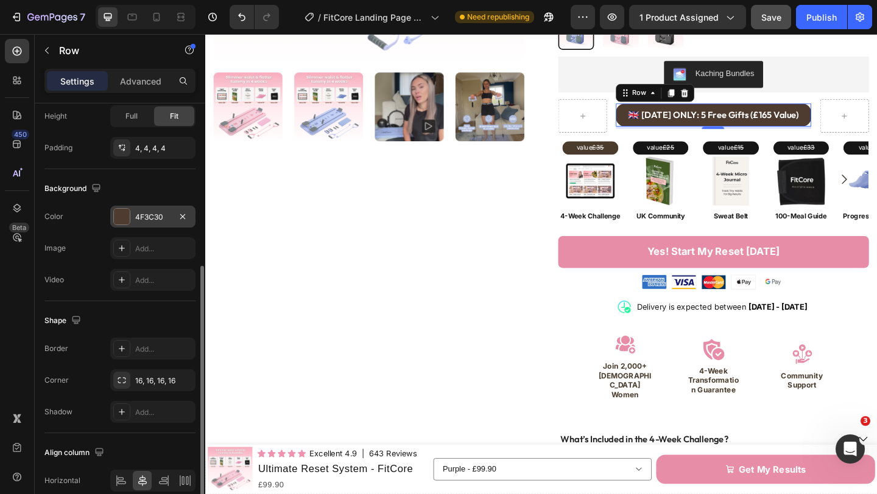
click at [148, 217] on div "4F3C30" at bounding box center [152, 217] width 35 height 11
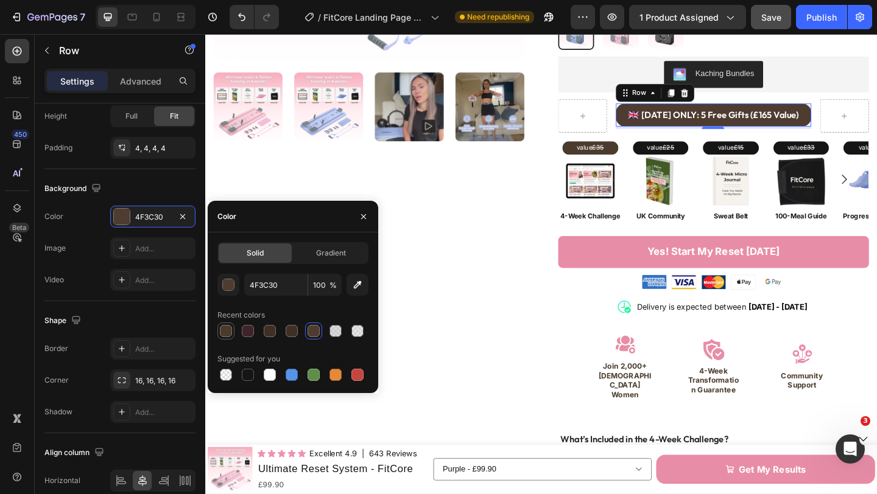
click at [225, 331] on div at bounding box center [226, 331] width 12 height 12
type input "4A3B2D"
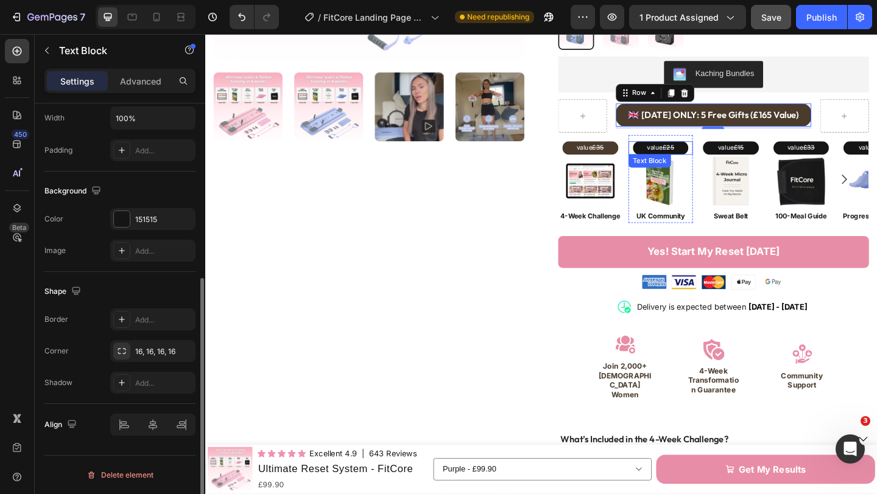
click at [681, 152] on p "value £25" at bounding box center [701, 158] width 58 height 12
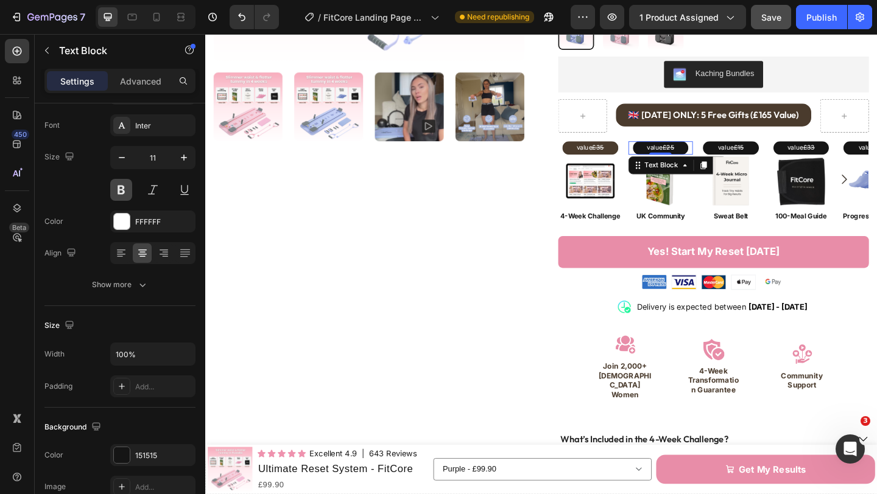
scroll to position [296, 0]
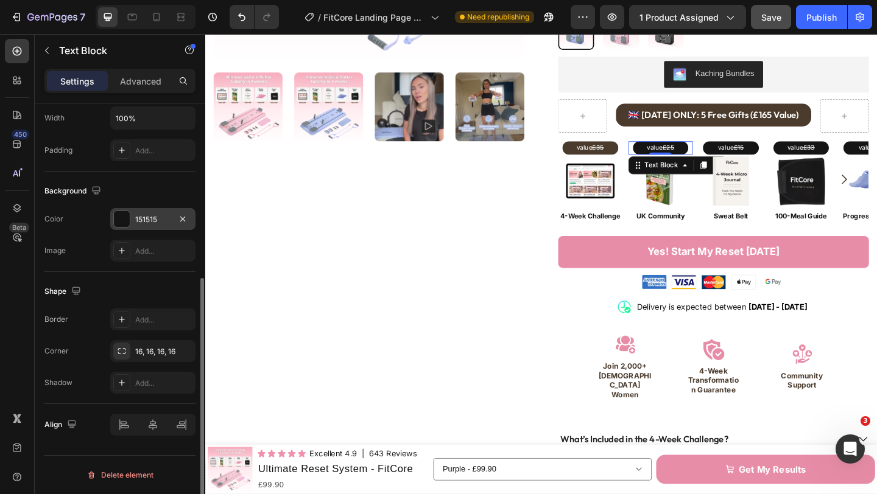
click at [133, 219] on div "151515" at bounding box center [152, 219] width 85 height 22
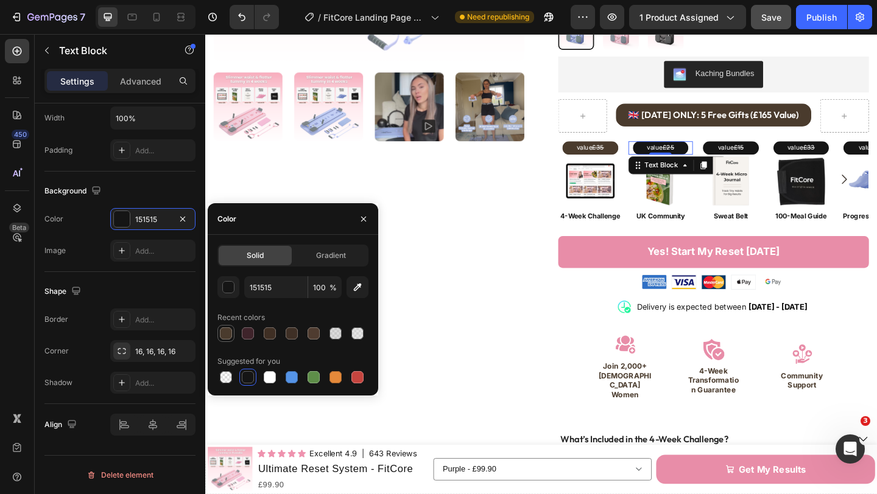
drag, startPoint x: 229, startPoint y: 337, endPoint x: 221, endPoint y: 334, distance: 8.3
click at [229, 337] on div at bounding box center [226, 334] width 12 height 12
type input "4A3B2D"
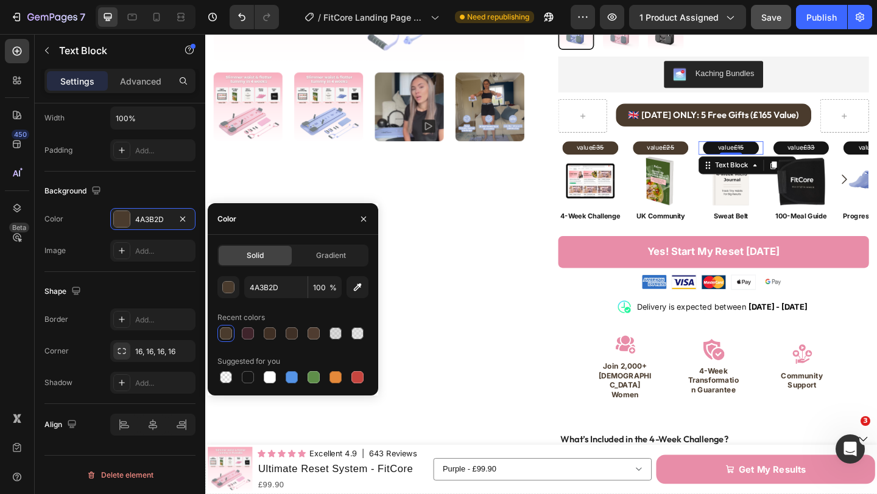
click at [801, 152] on p "value £15" at bounding box center [777, 158] width 58 height 12
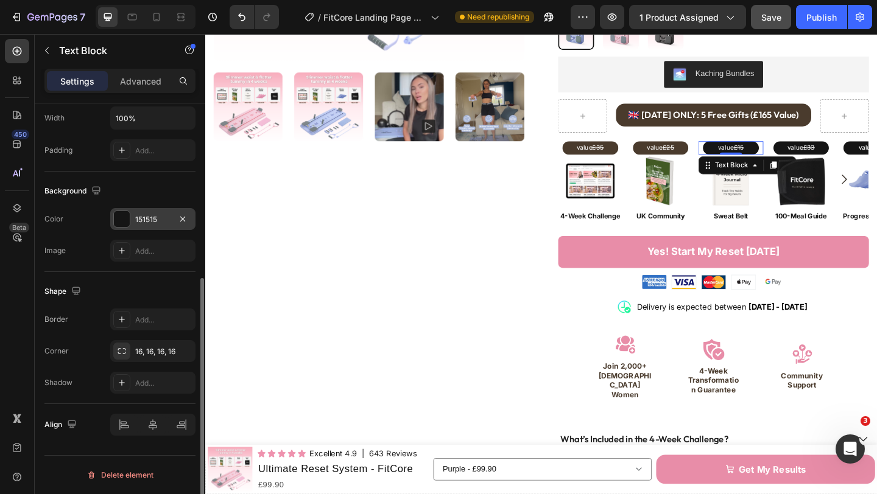
click at [143, 222] on div "151515" at bounding box center [152, 219] width 35 height 11
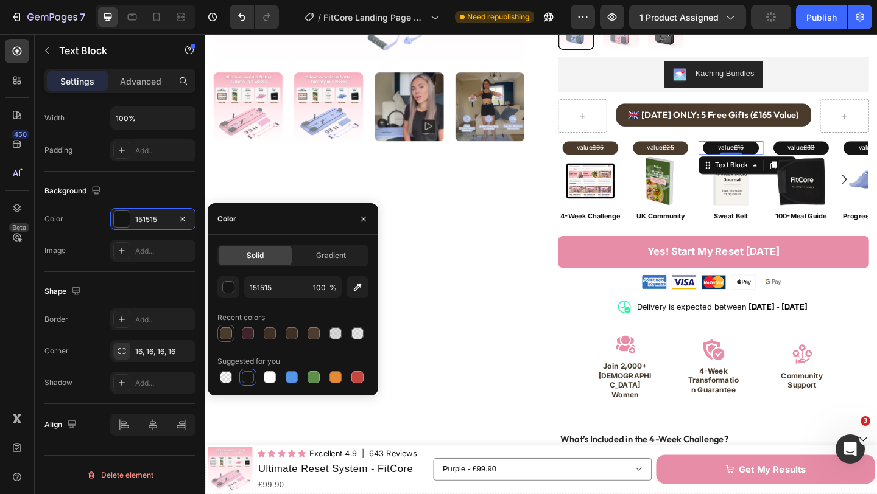
click at [227, 336] on div at bounding box center [226, 334] width 12 height 12
type input "4A3B2D"
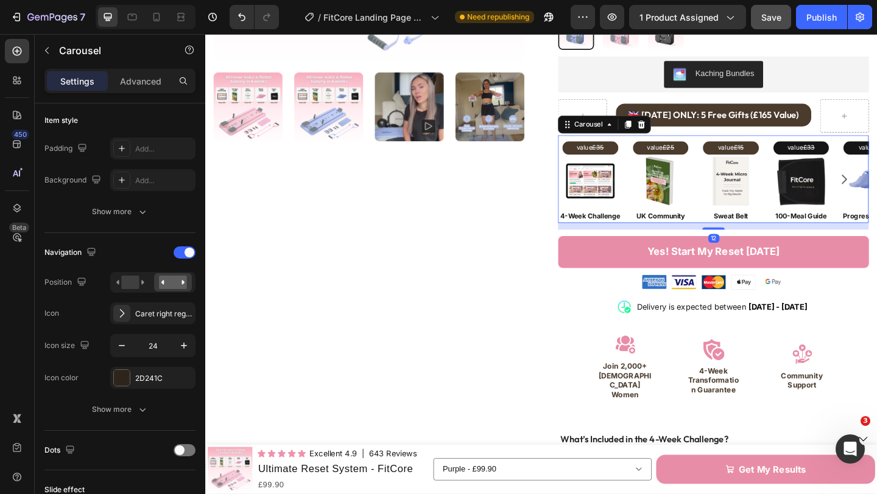
scroll to position [0, 0]
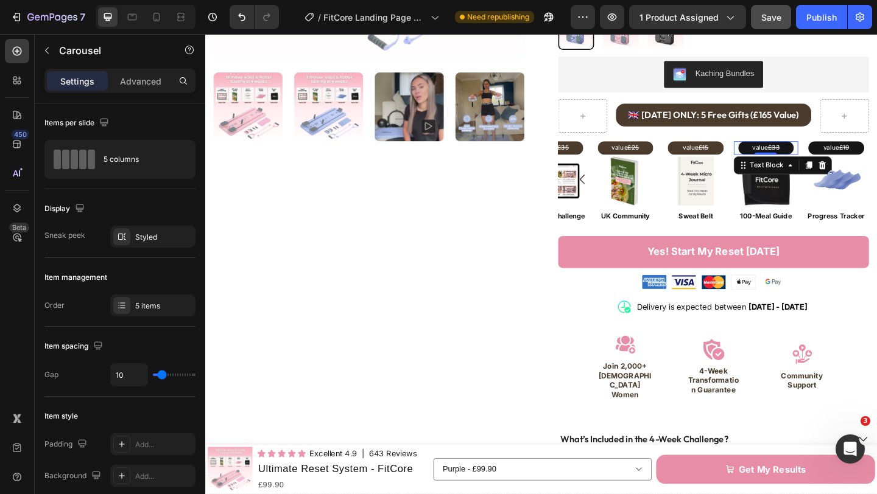
click at [793, 152] on p "value £33" at bounding box center [815, 158] width 58 height 12
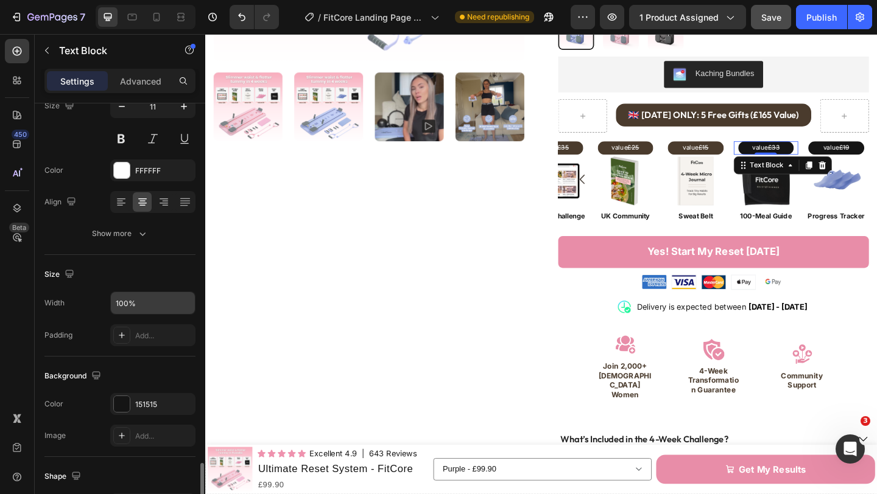
scroll to position [296, 0]
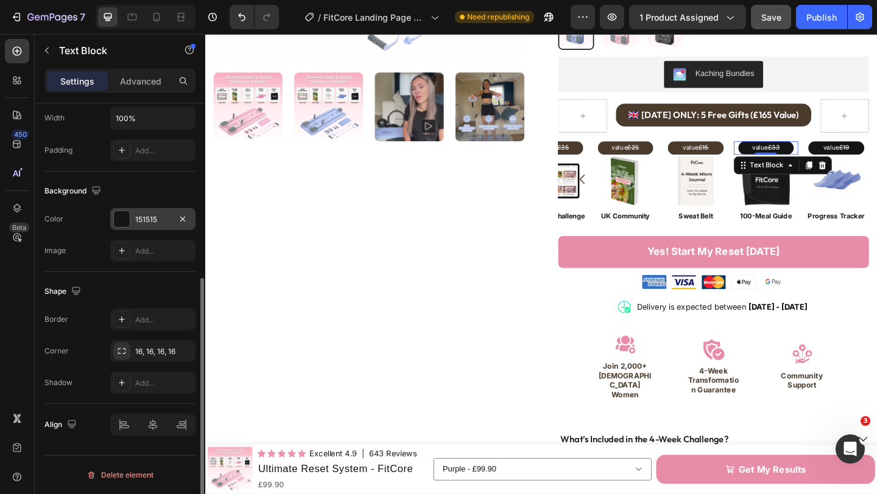
click at [135, 221] on div "151515" at bounding box center [152, 219] width 35 height 11
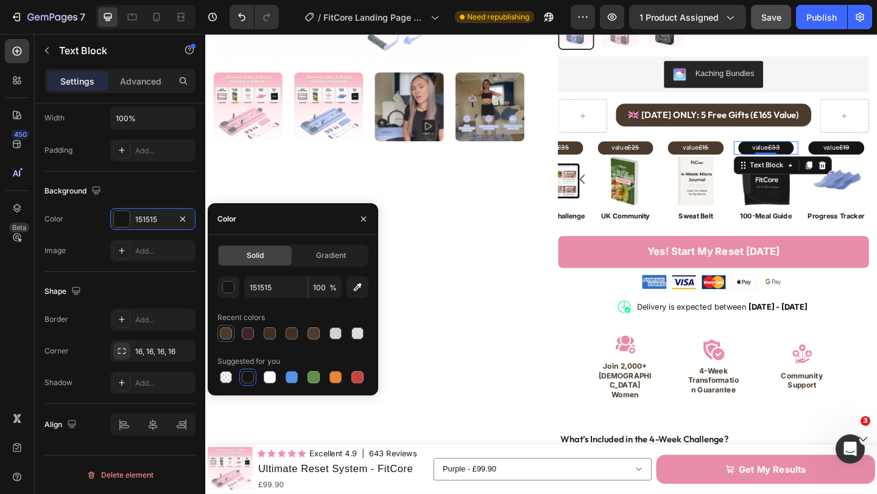
click at [231, 336] on div at bounding box center [226, 334] width 12 height 12
type input "4A3B2D"
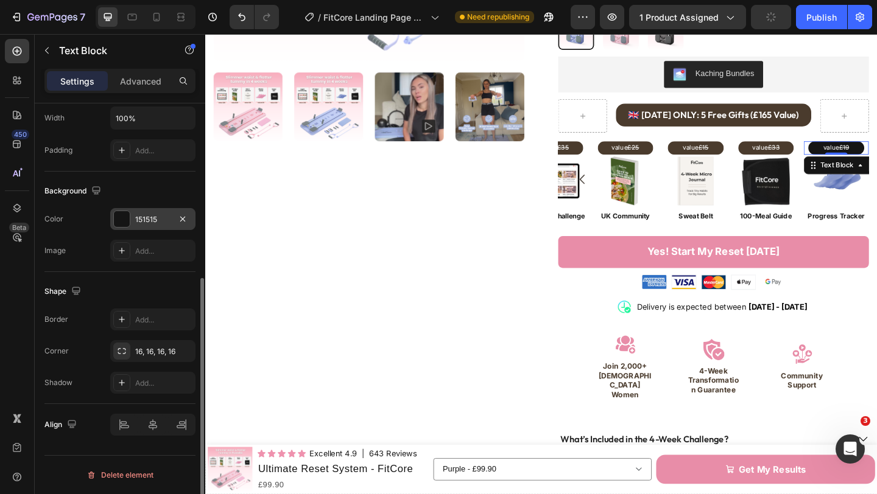
click at [124, 221] on div at bounding box center [122, 219] width 16 height 16
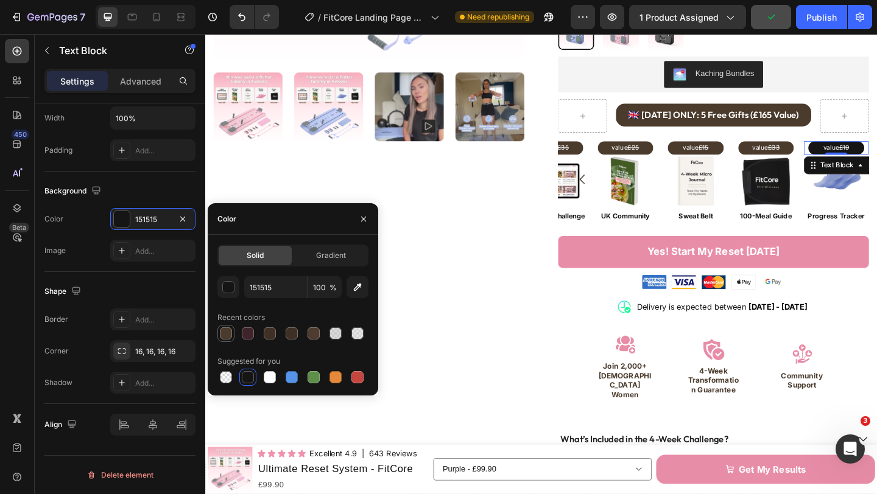
click at [221, 332] on div at bounding box center [226, 334] width 12 height 12
type input "4A3B2D"
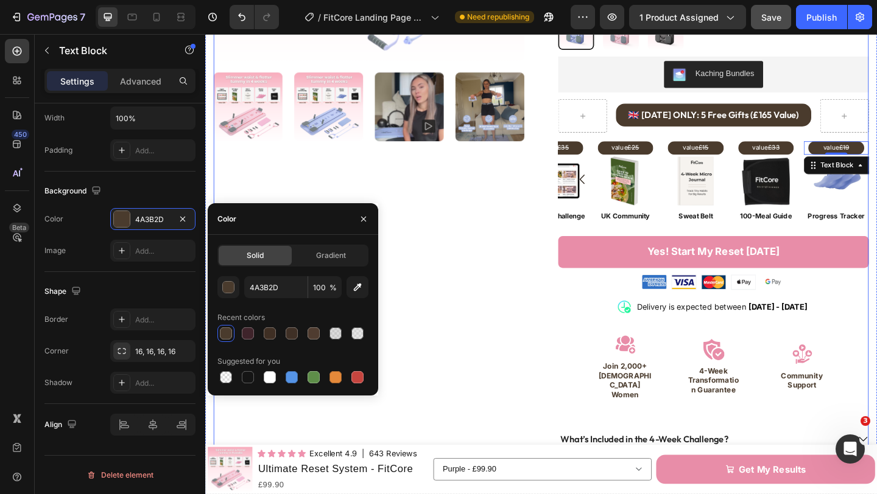
click at [542, 280] on div "Product Images" at bounding box center [383, 171] width 338 height 893
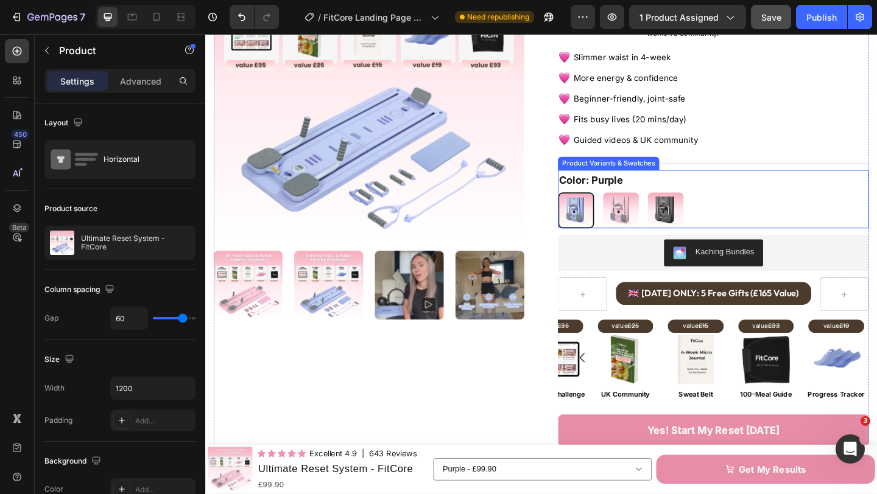
scroll to position [150, 0]
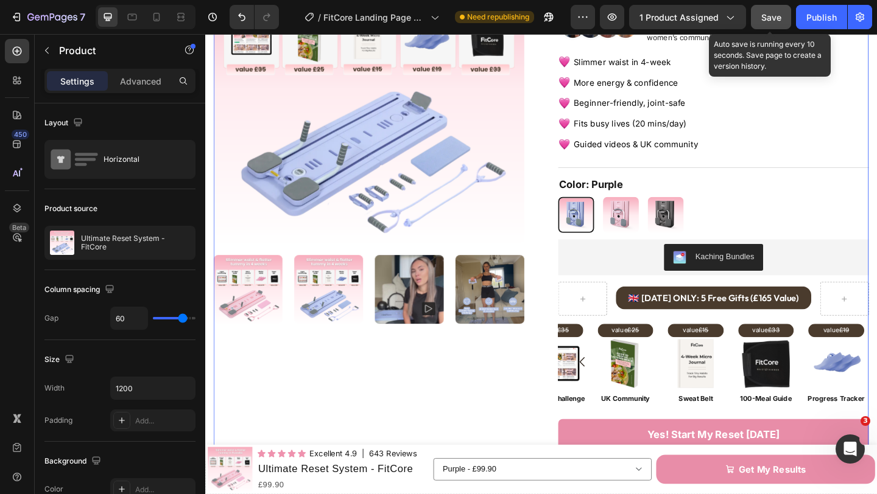
click at [773, 17] on span "Save" at bounding box center [771, 17] width 20 height 10
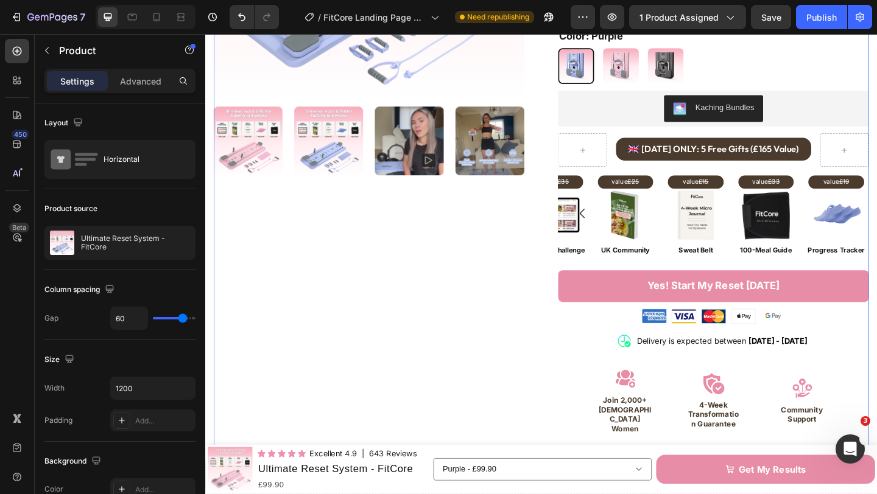
scroll to position [320, 0]
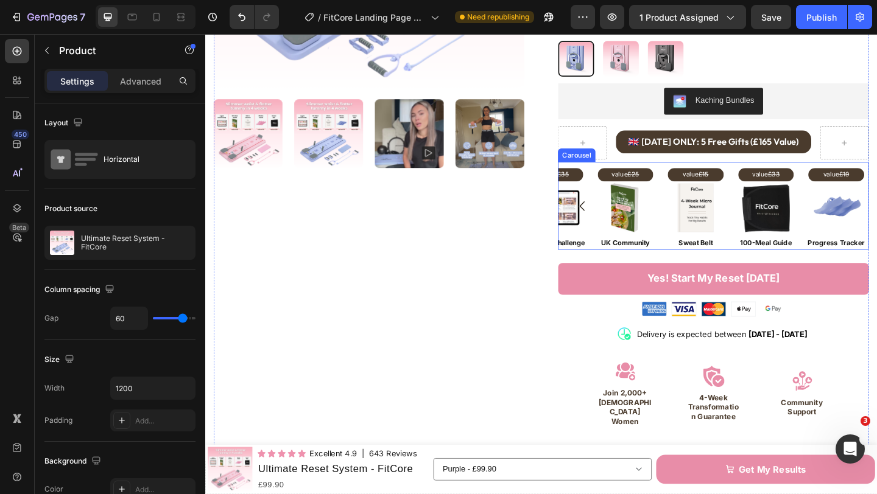
click at [610, 214] on icon "Carousel Back Arrow" at bounding box center [615, 221] width 15 height 15
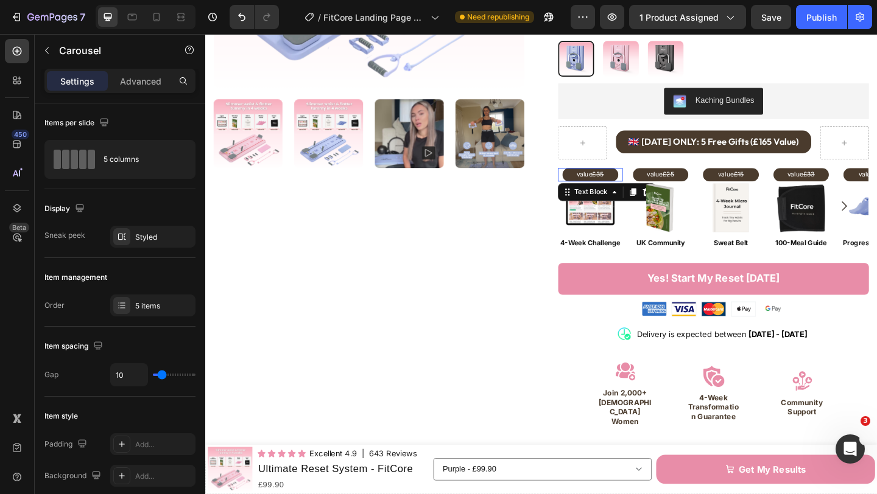
click at [636, 182] on s "£35" at bounding box center [632, 186] width 13 height 9
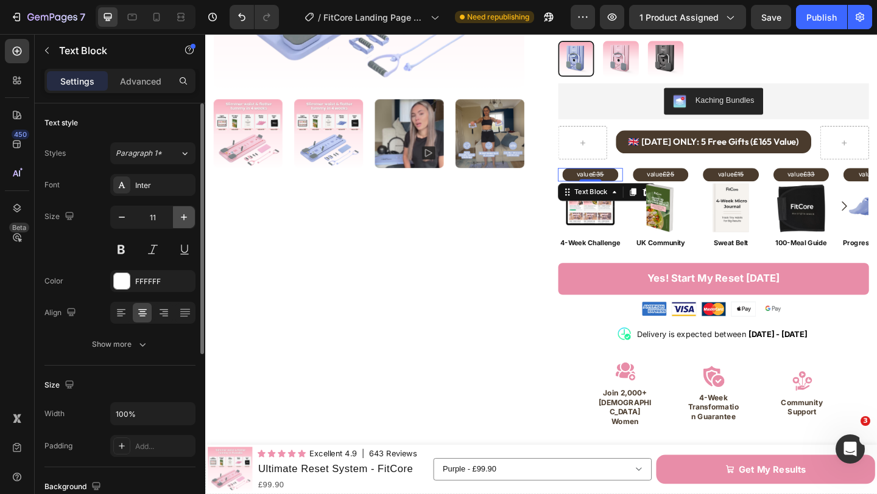
click at [181, 219] on icon "button" at bounding box center [184, 217] width 12 height 12
type input "12"
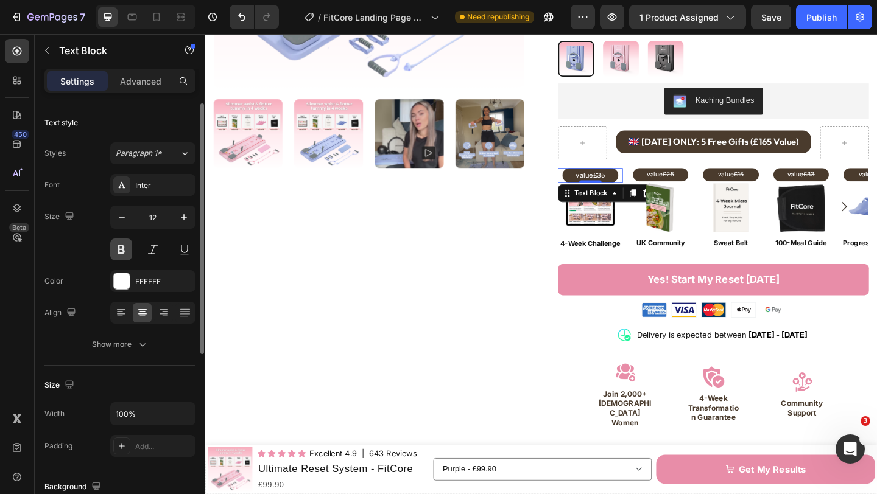
click at [127, 248] on button at bounding box center [121, 250] width 22 height 22
click at [638, 183] on s "£35" at bounding box center [633, 187] width 13 height 9
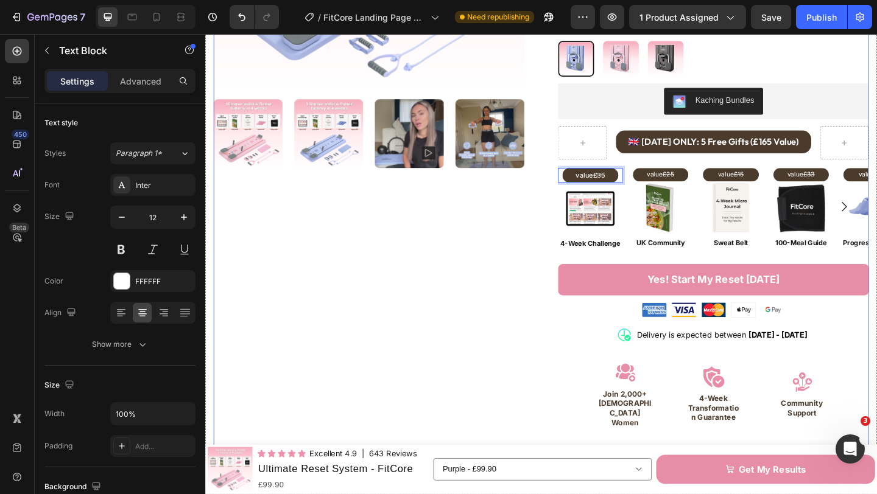
click at [513, 247] on div "Product Images" at bounding box center [383, 201] width 338 height 894
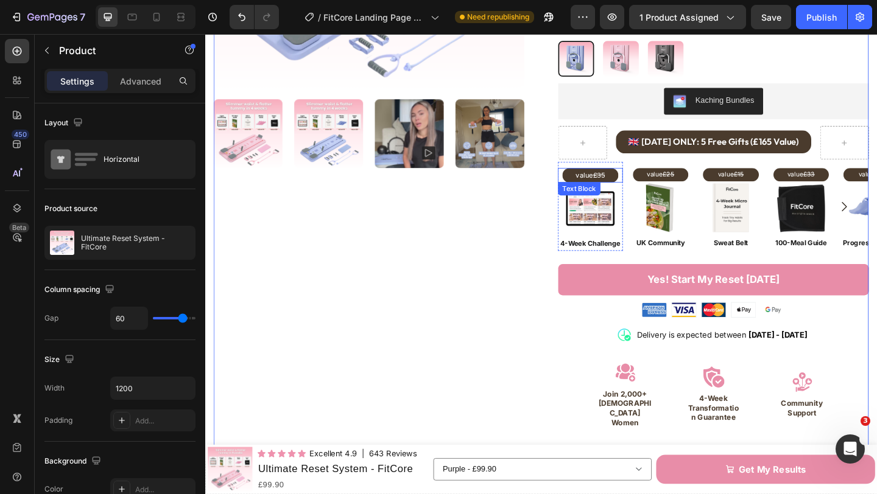
click at [643, 181] on p "value £35" at bounding box center [624, 187] width 58 height 13
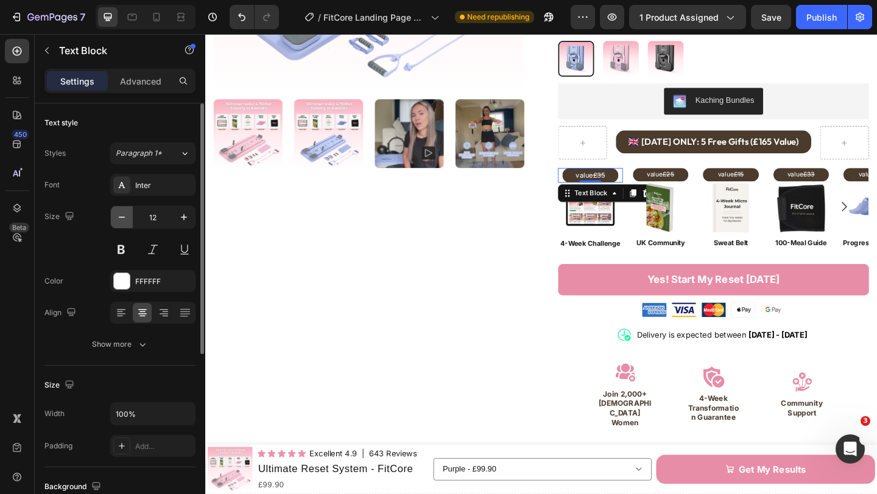
click at [124, 218] on icon "button" at bounding box center [122, 217] width 12 height 12
type input "11"
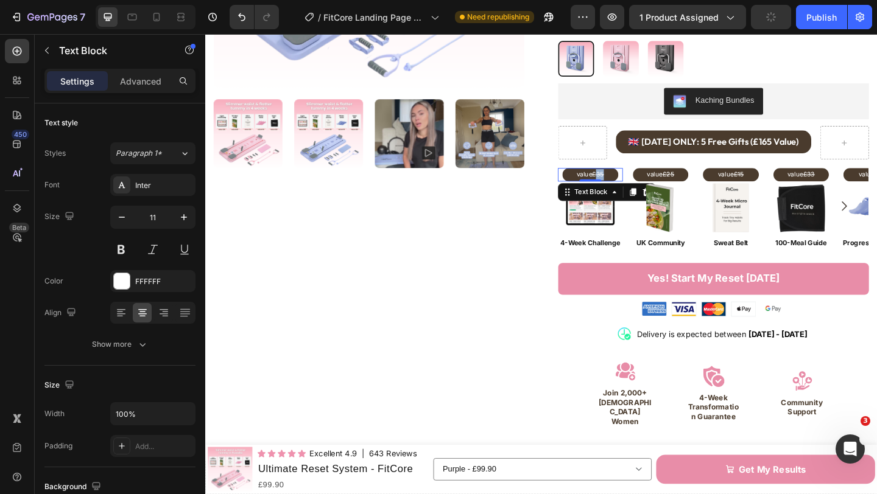
click at [637, 182] on s "£35" at bounding box center [632, 186] width 13 height 9
click at [712, 182] on s "£25" at bounding box center [709, 186] width 13 height 9
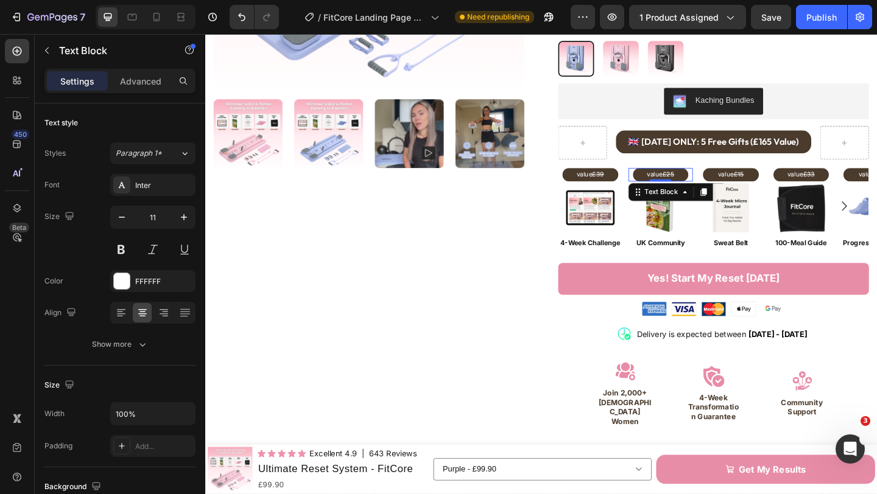
click at [712, 182] on s "£25" at bounding box center [709, 186] width 13 height 9
click at [785, 182] on s "£15" at bounding box center [785, 186] width 11 height 9
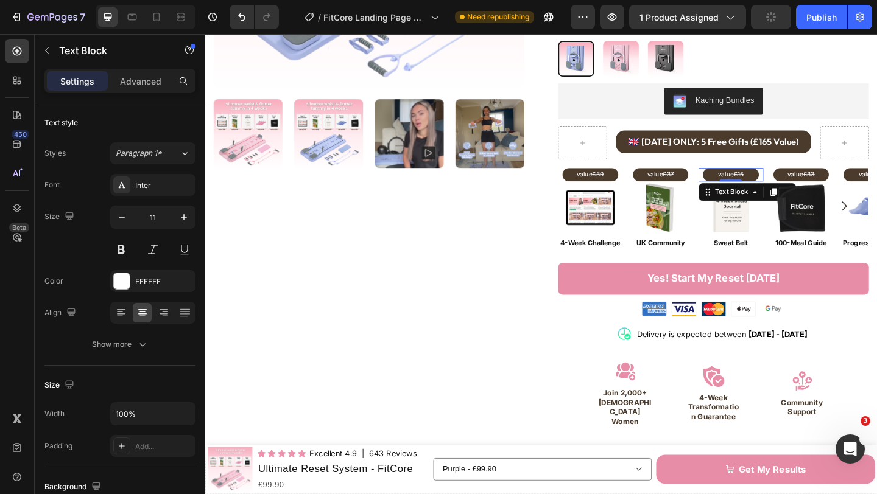
click at [788, 182] on s "£15" at bounding box center [785, 186] width 11 height 9
click at [865, 182] on s "£33" at bounding box center [862, 186] width 13 height 9
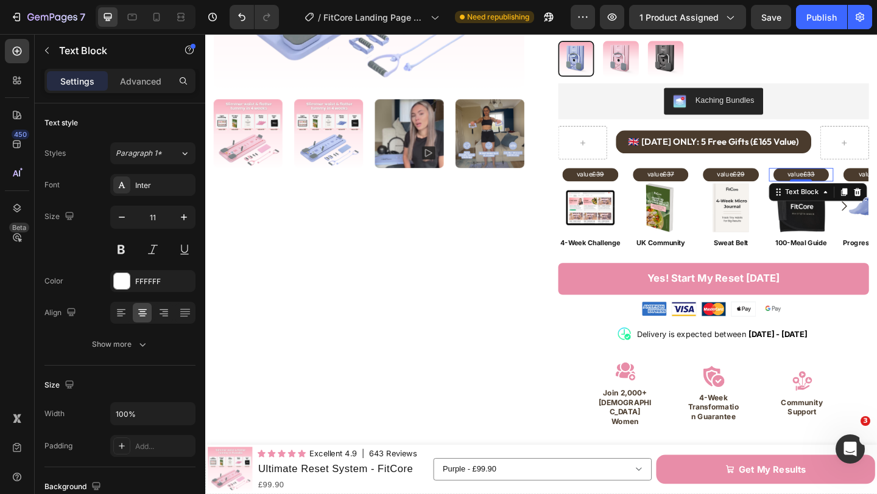
click at [865, 182] on s "£33" at bounding box center [862, 186] width 13 height 9
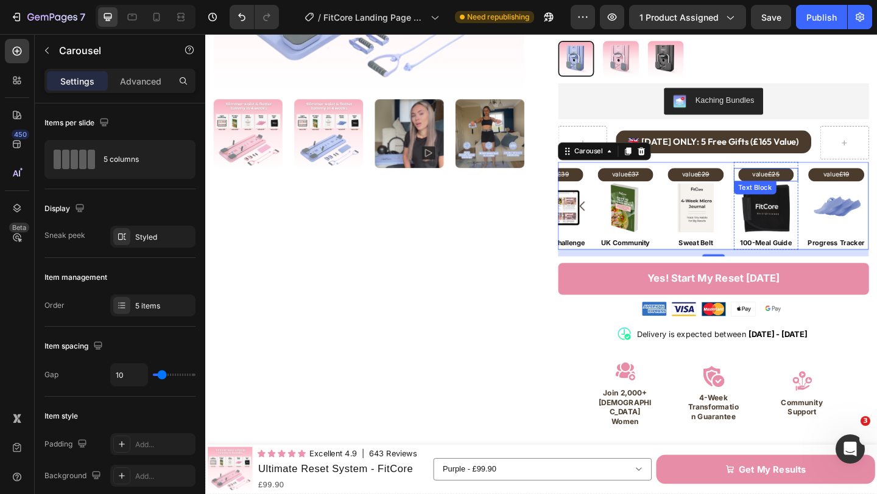
click at [828, 182] on s "£25" at bounding box center [823, 186] width 13 height 9
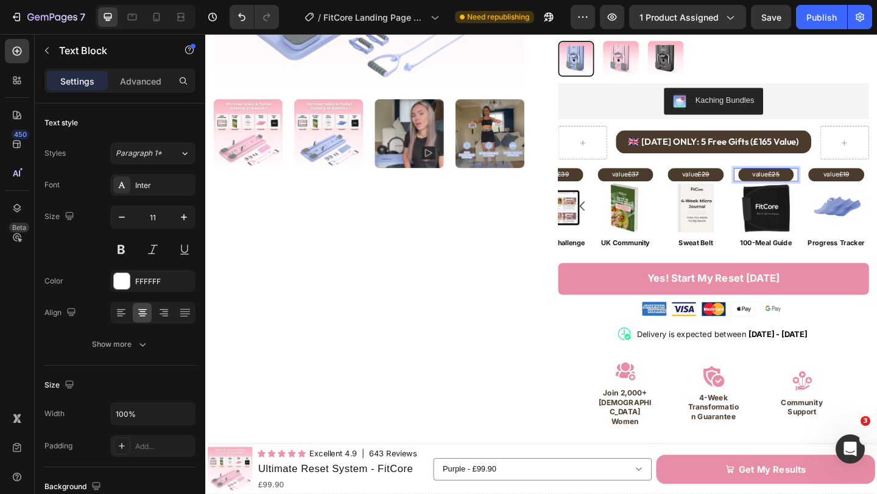
click at [828, 182] on s "£25" at bounding box center [823, 186] width 13 height 9
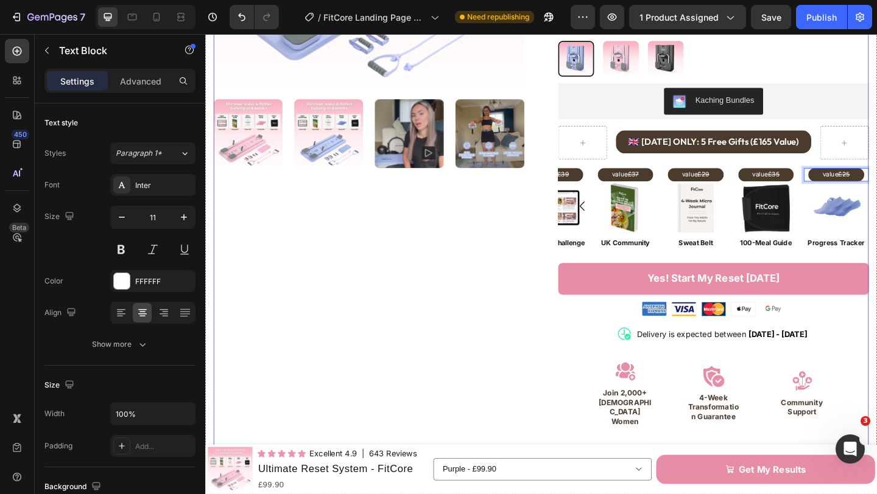
click at [498, 259] on div "Product Images" at bounding box center [383, 200] width 338 height 893
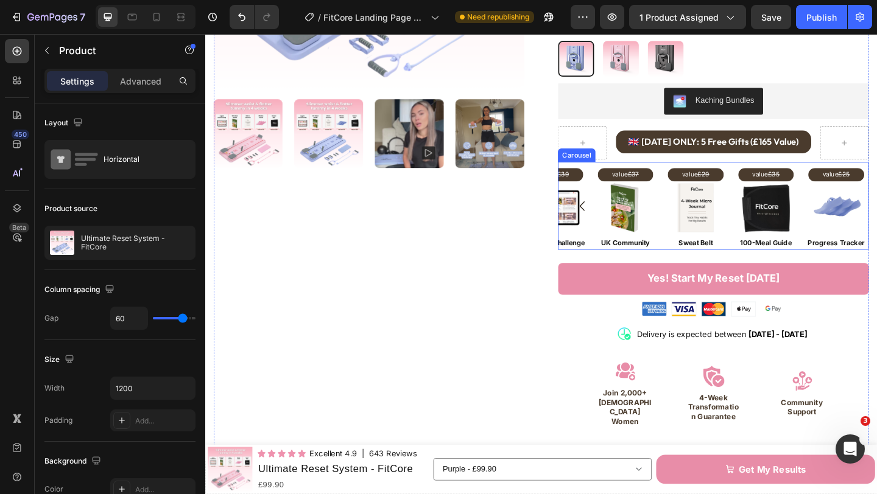
click at [614, 216] on icon "Carousel Back Arrow" at bounding box center [615, 221] width 5 height 10
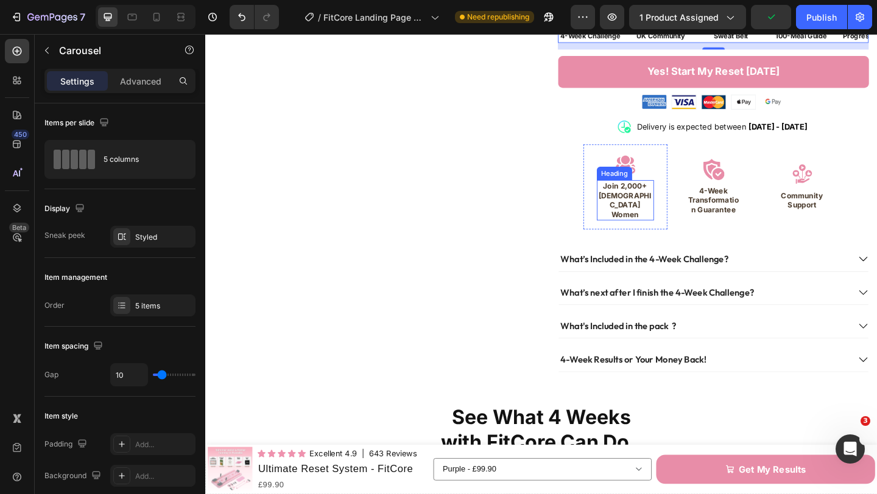
scroll to position [552, 0]
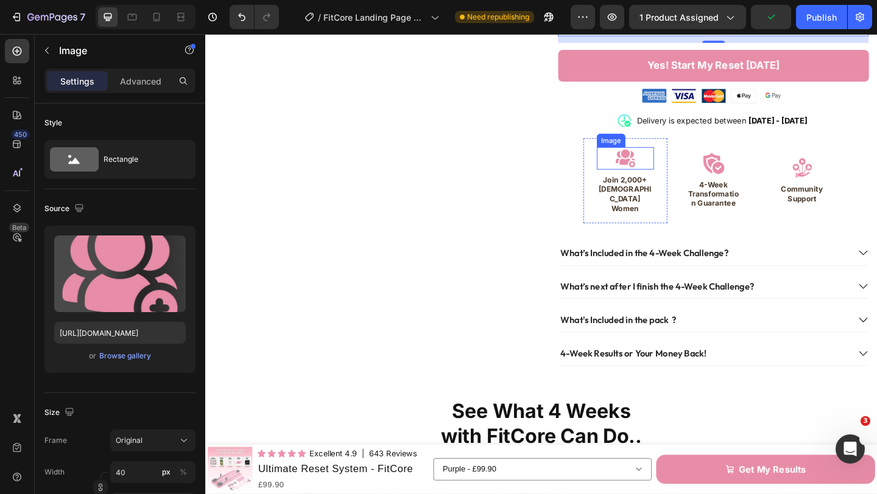
click at [668, 163] on img at bounding box center [662, 169] width 24 height 24
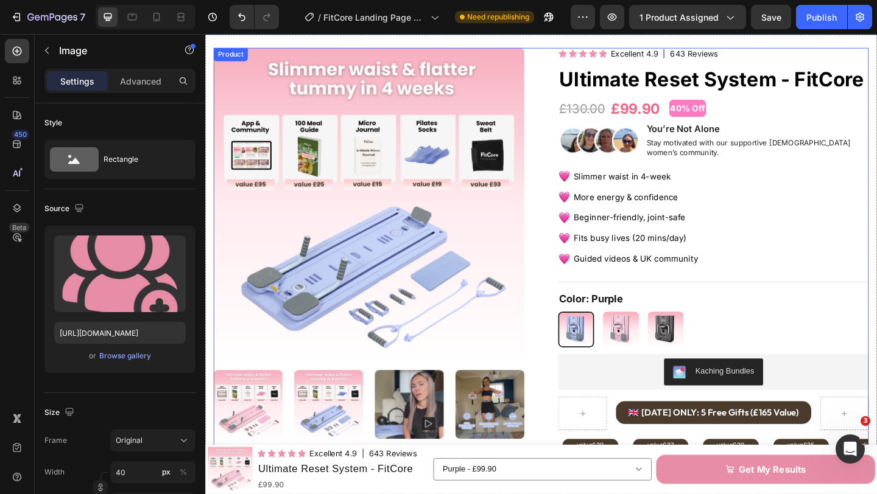
scroll to position [0, 0]
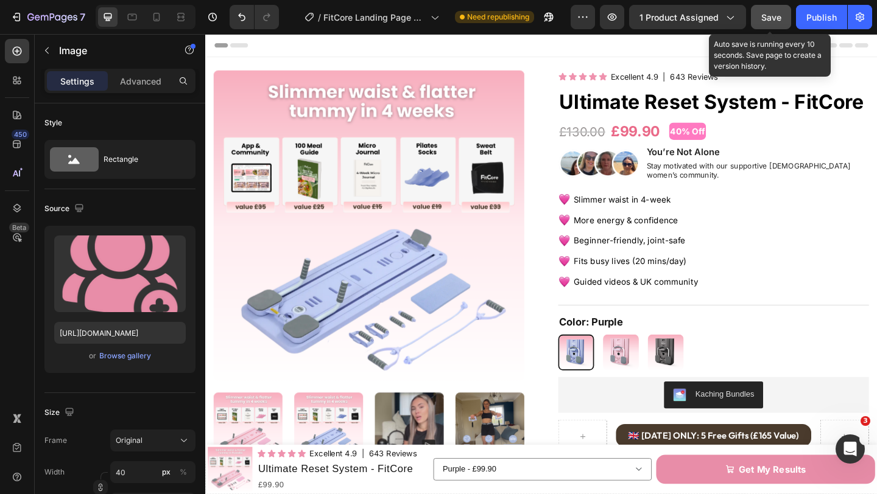
click at [757, 19] on button "Save" at bounding box center [771, 17] width 40 height 24
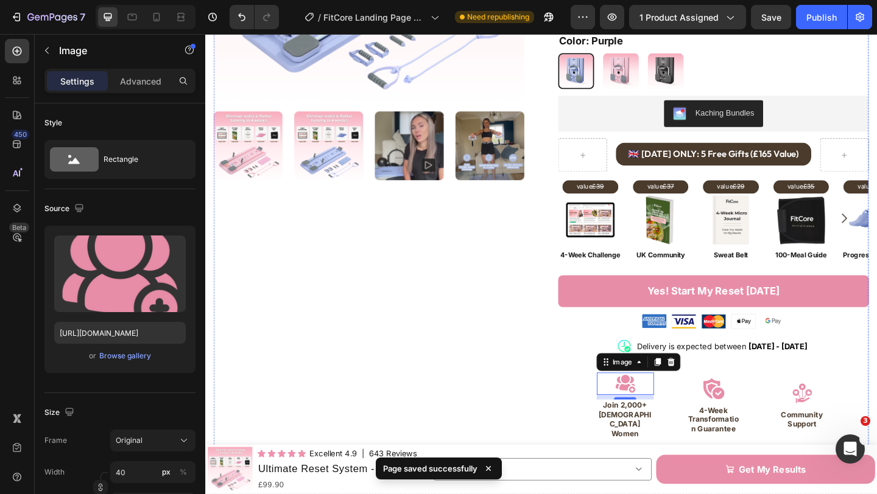
scroll to position [318, 0]
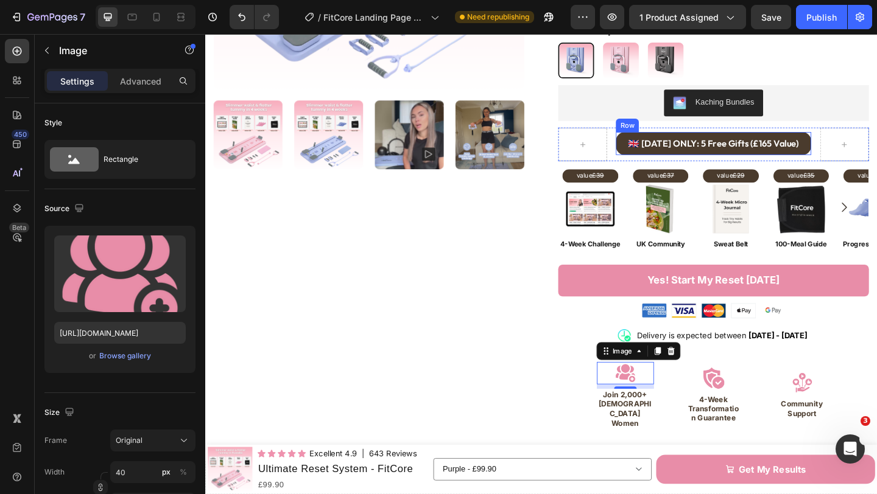
click at [660, 149] on div "🇬🇧 [DATE] ONLY: 5 Free Gifts (£165 Value) Text Block Row" at bounding box center [758, 153] width 213 height 25
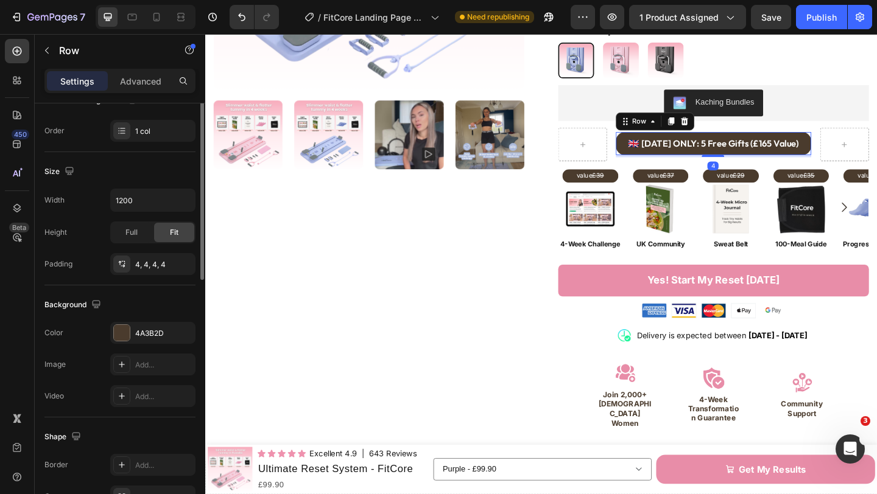
scroll to position [354, 0]
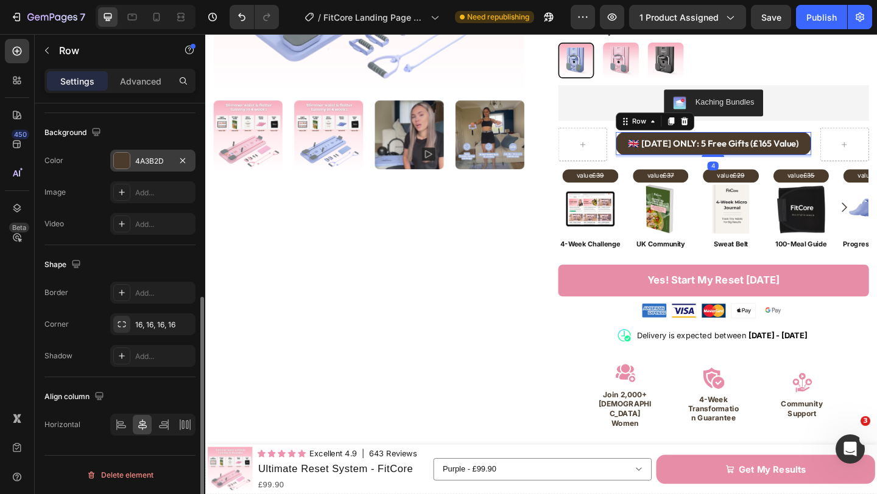
click at [136, 159] on div "4A3B2D" at bounding box center [152, 161] width 35 height 11
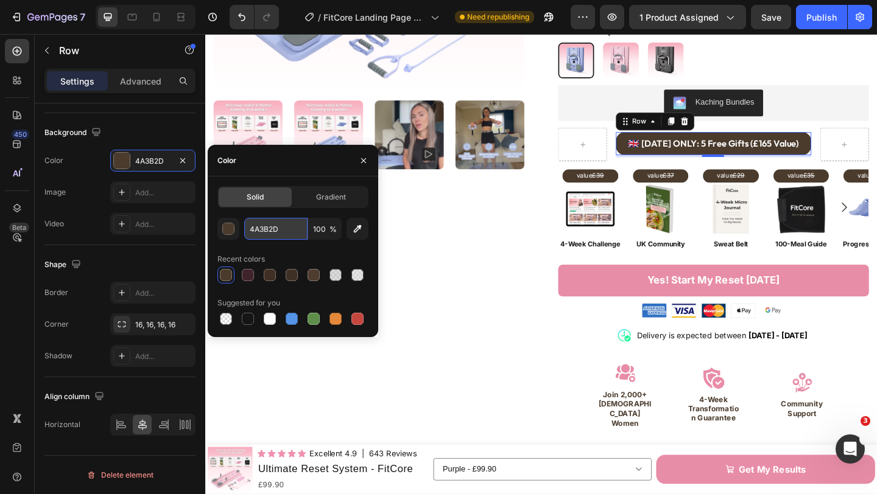
click at [275, 232] on input "4A3B2D" at bounding box center [275, 229] width 63 height 22
click at [368, 161] on icon "button" at bounding box center [364, 161] width 10 height 10
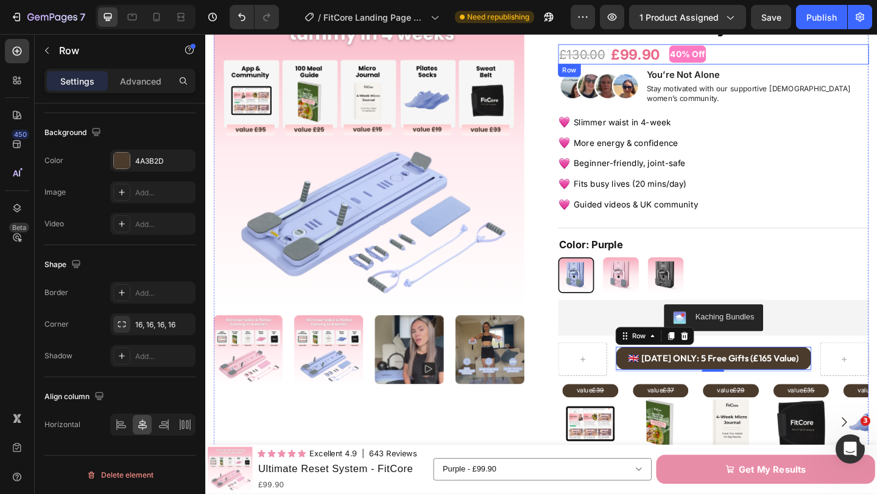
scroll to position [95, 0]
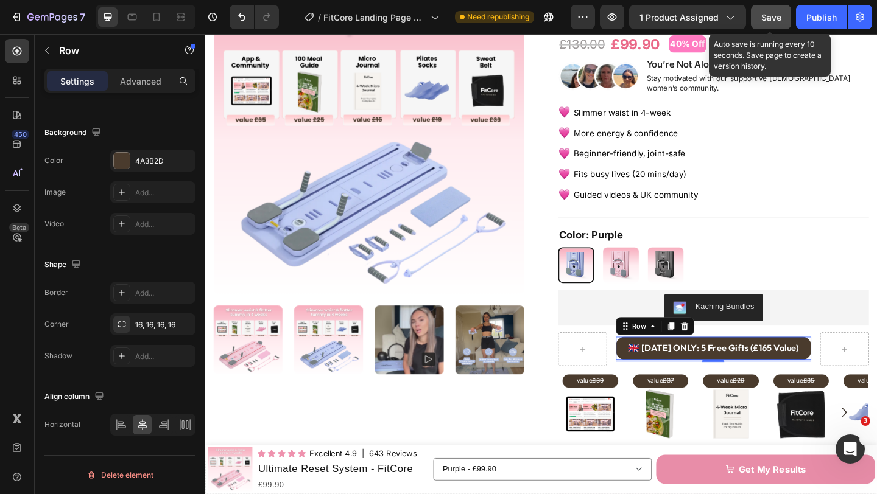
click at [771, 19] on span "Save" at bounding box center [771, 17] width 20 height 10
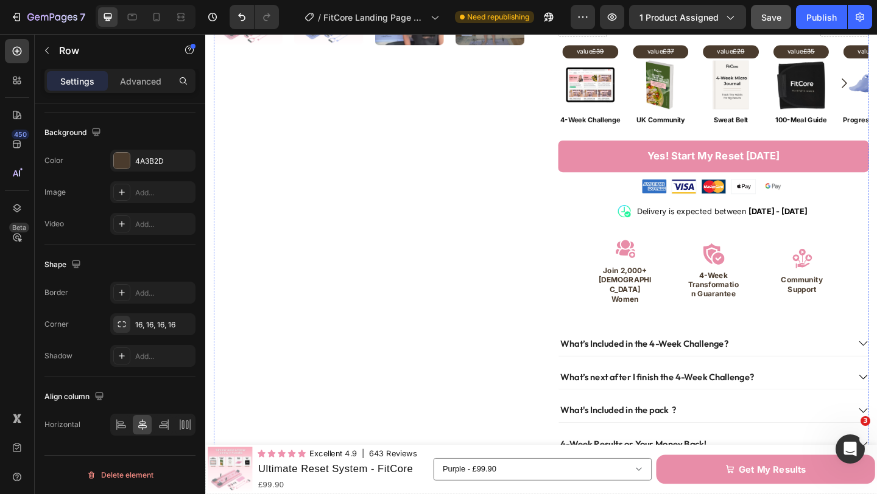
scroll to position [454, 0]
click at [653, 297] on h2 "Join 2,000+ [DEMOGRAPHIC_DATA] Women" at bounding box center [662, 306] width 62 height 44
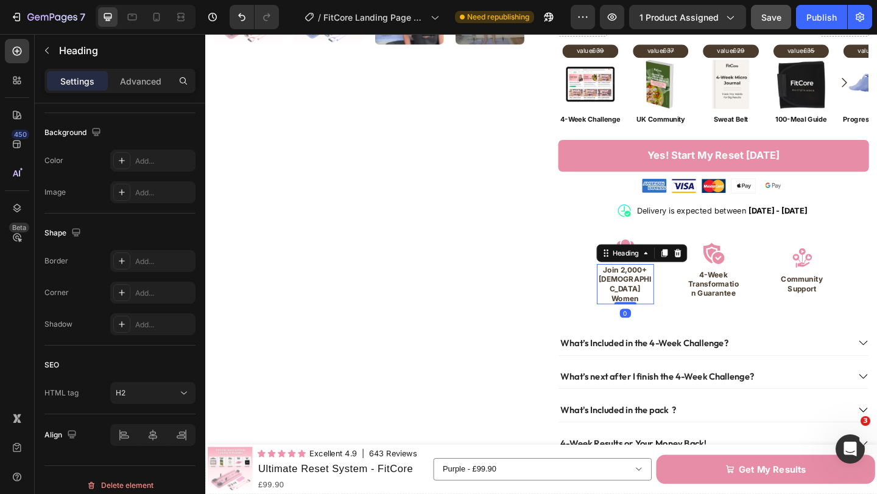
scroll to position [0, 0]
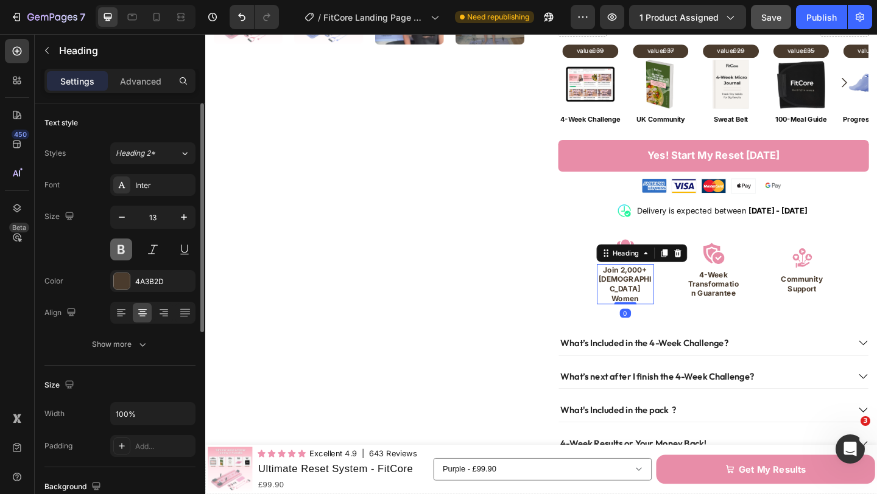
click at [122, 250] on button at bounding box center [121, 250] width 22 height 22
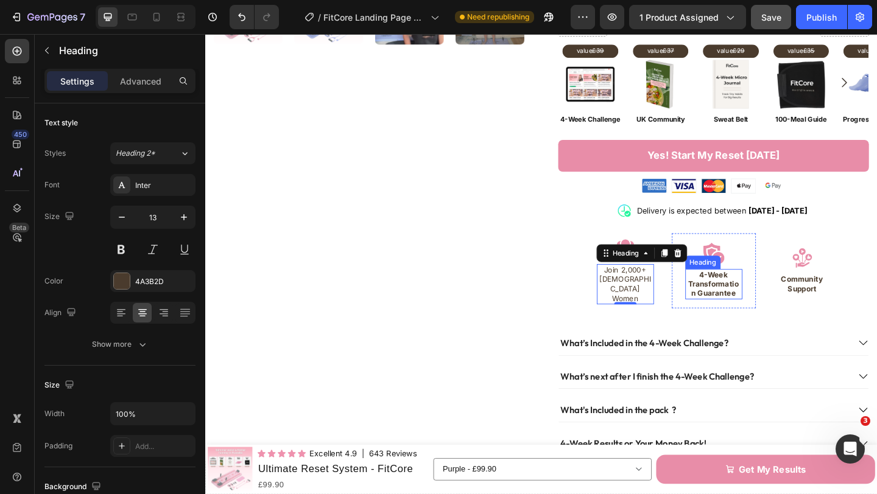
click at [756, 290] on h2 "4-Week Transformation Guarantee" at bounding box center [758, 306] width 62 height 33
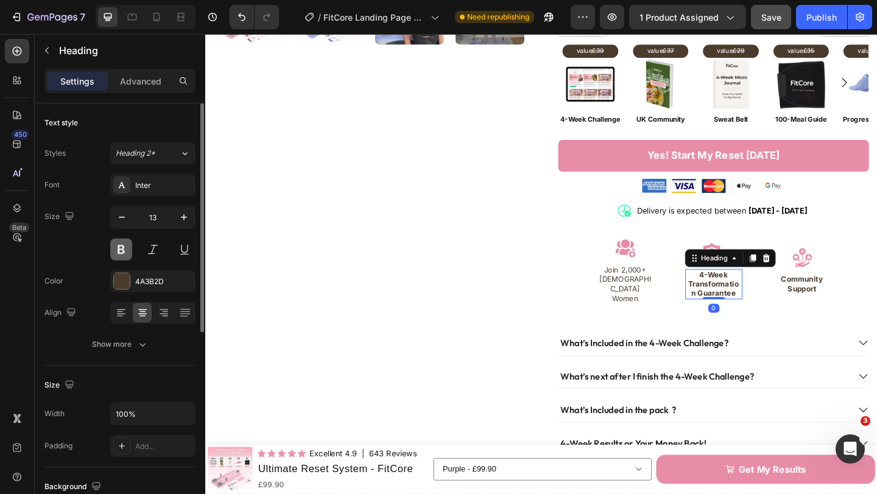
click at [119, 250] on button at bounding box center [121, 250] width 22 height 22
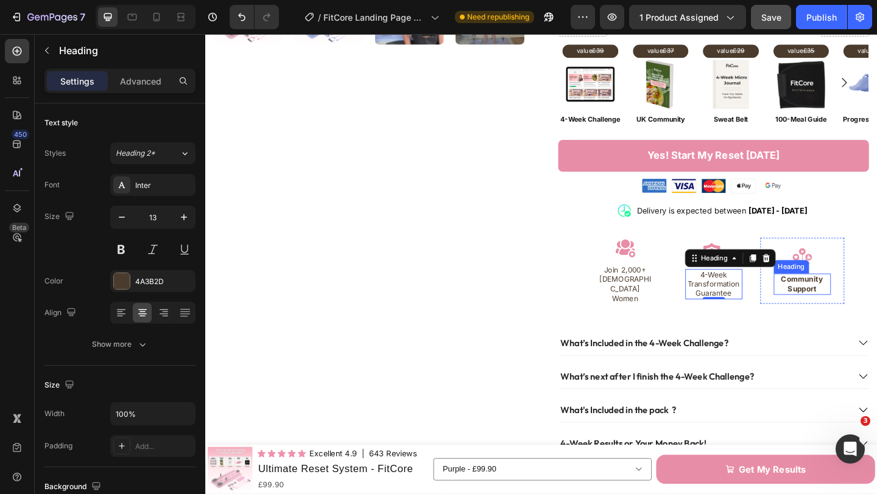
click at [849, 295] on h2 "Community Support" at bounding box center [854, 306] width 62 height 23
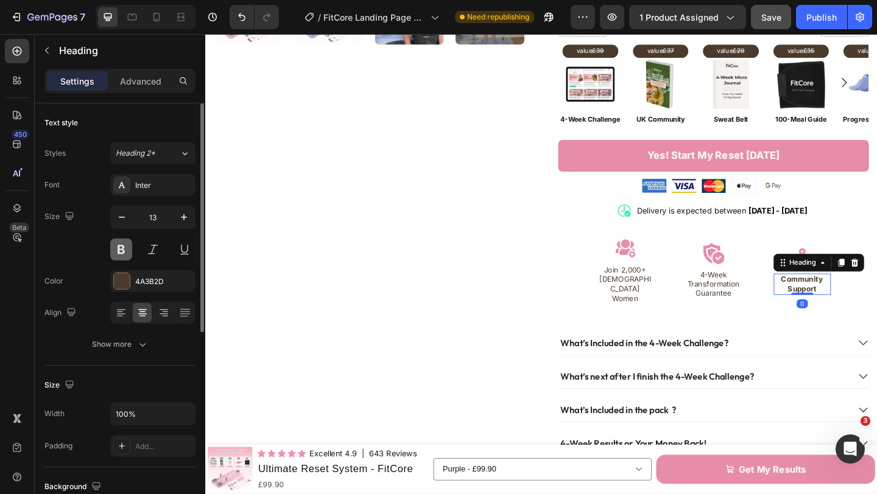
click at [116, 245] on button at bounding box center [121, 250] width 22 height 22
click at [119, 278] on div at bounding box center [122, 281] width 16 height 16
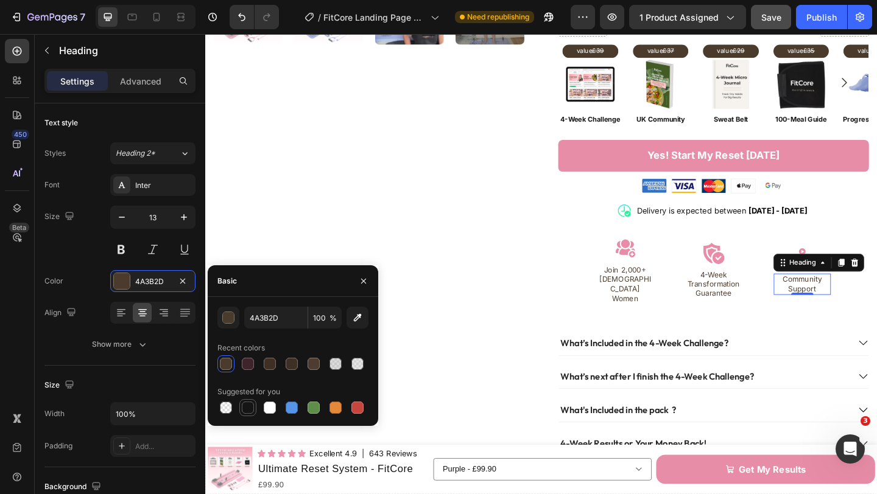
click at [245, 404] on div at bounding box center [248, 408] width 12 height 12
type input "151515"
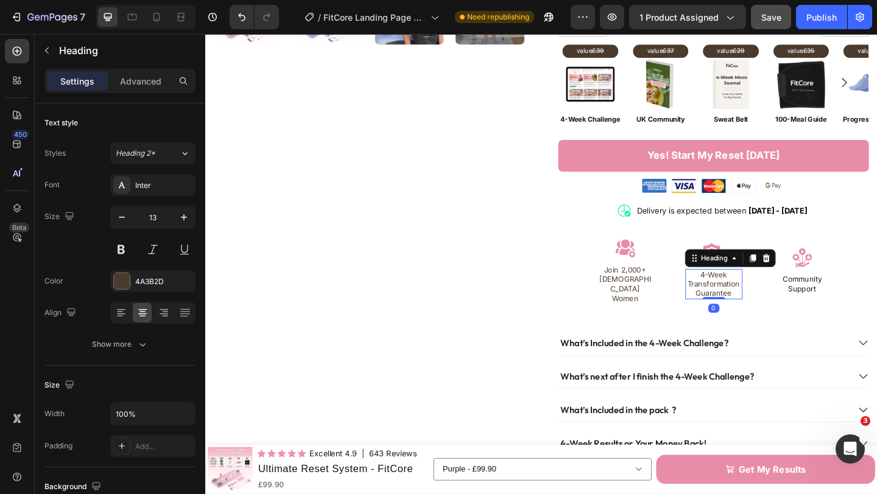
click at [757, 301] on h2 "4-Week Transformation Guarantee" at bounding box center [758, 306] width 62 height 33
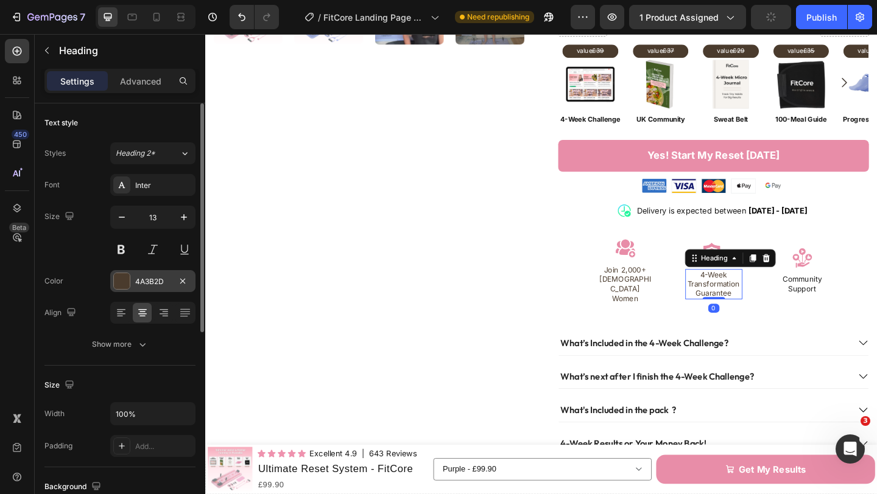
click at [124, 284] on div at bounding box center [122, 281] width 16 height 16
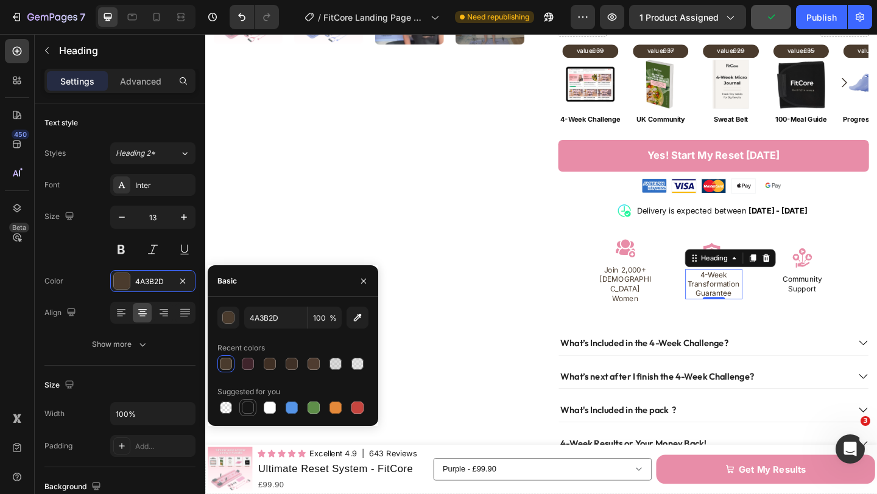
click at [251, 404] on div at bounding box center [248, 408] width 12 height 12
type input "151515"
click at [689, 295] on h2 "Join 2,000+ [DEMOGRAPHIC_DATA] Women" at bounding box center [662, 306] width 62 height 44
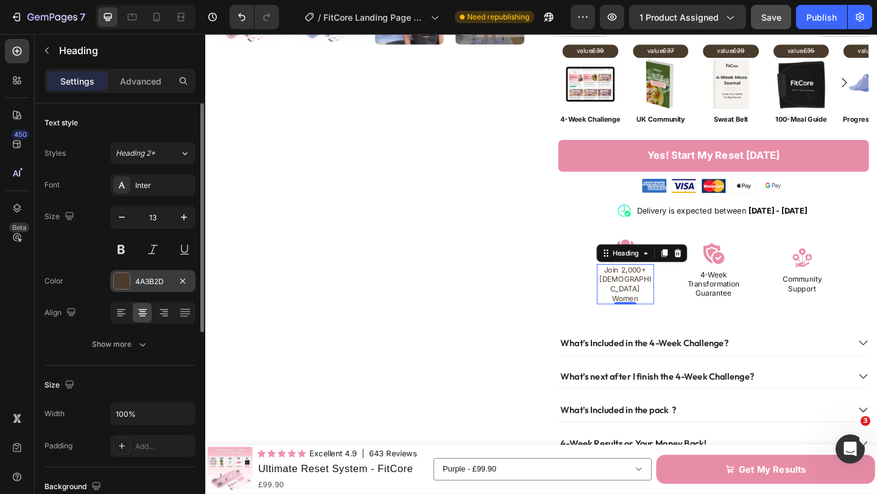
click at [118, 276] on div at bounding box center [122, 281] width 16 height 16
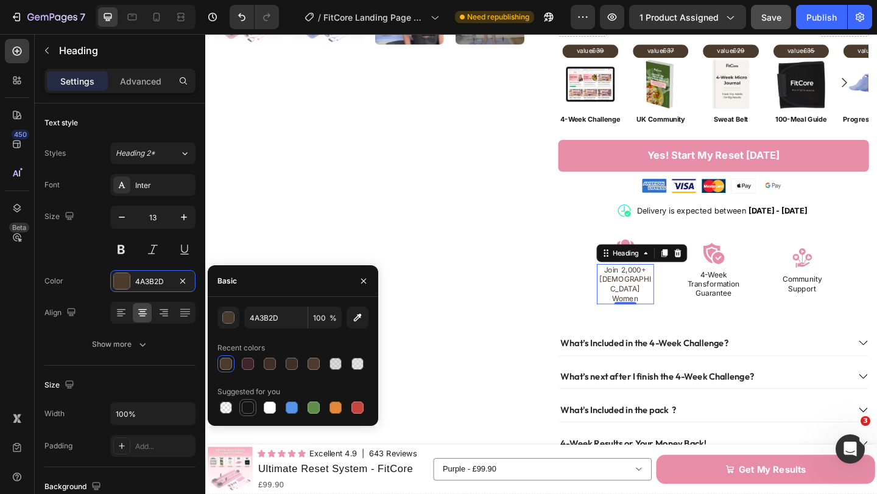
click at [251, 403] on div at bounding box center [248, 408] width 12 height 12
type input "151515"
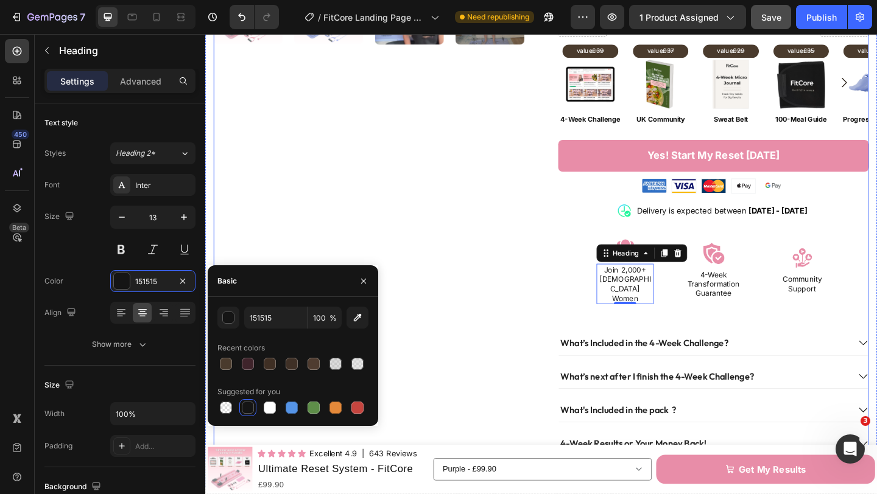
click at [511, 270] on div "Product Images" at bounding box center [383, 66] width 338 height 893
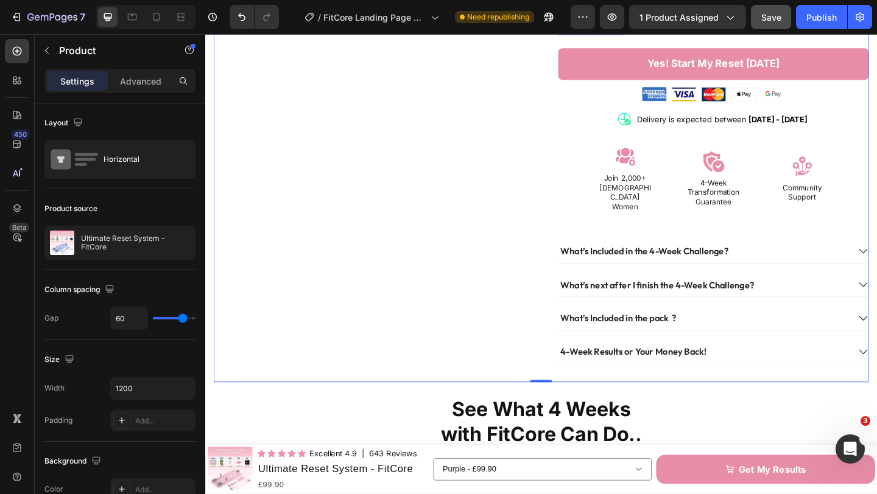
scroll to position [557, 0]
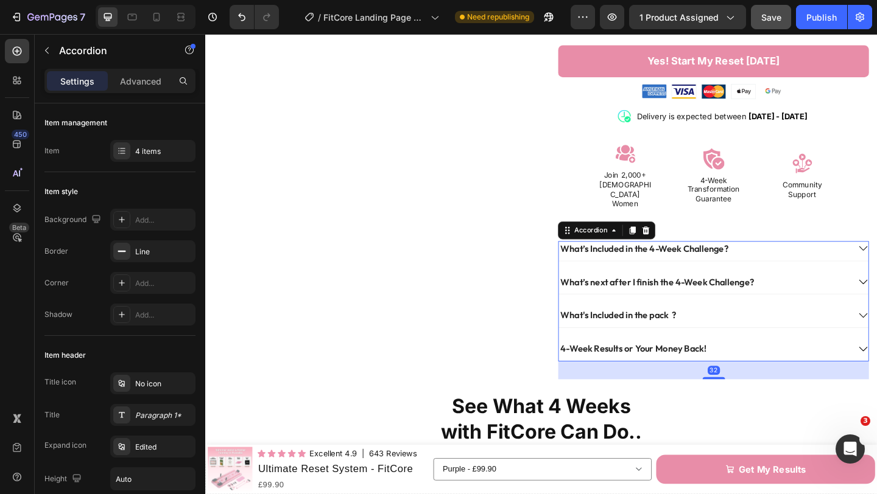
click at [821, 259] on div "What’s Included in the 4-Week Challenge?" at bounding box center [747, 267] width 316 height 16
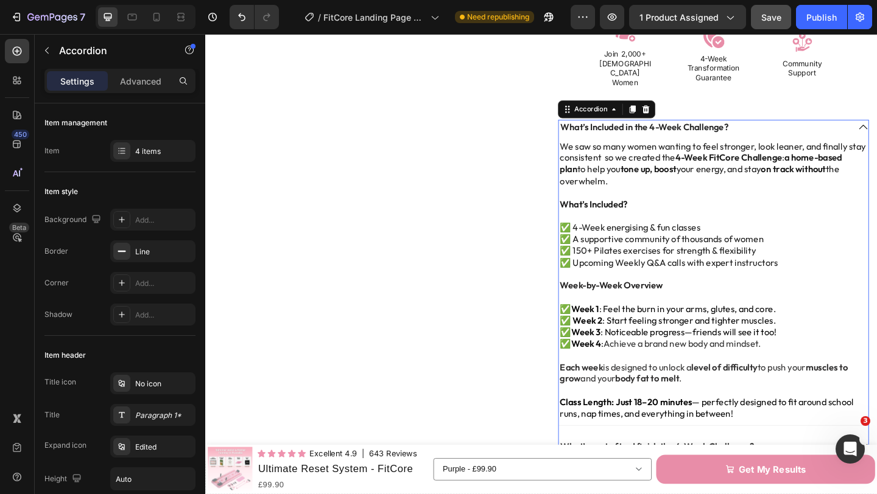
scroll to position [694, 0]
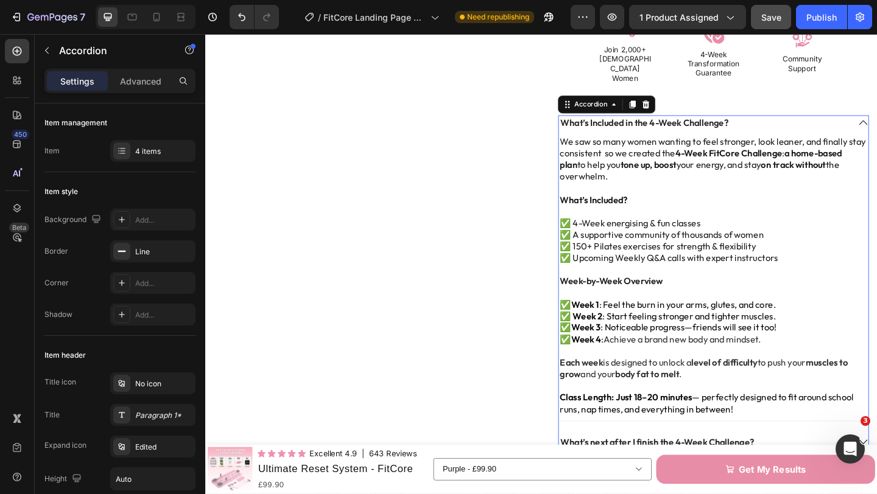
click at [728, 124] on strong "What’s Included in the 4-Week Challenge?" at bounding box center [682, 130] width 183 height 12
click at [811, 122] on div "What’s Included in the 4-Week Challenge?" at bounding box center [747, 130] width 316 height 16
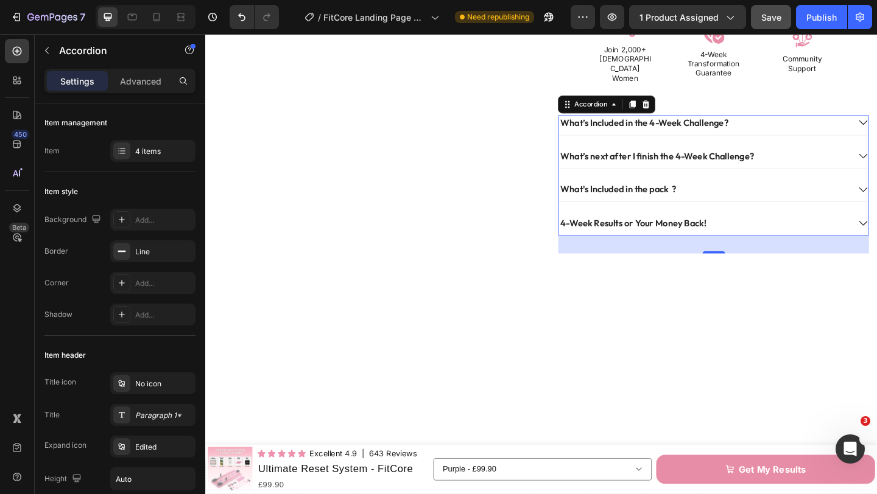
click at [806, 195] on div "What's Included in the pack ?" at bounding box center [747, 203] width 316 height 16
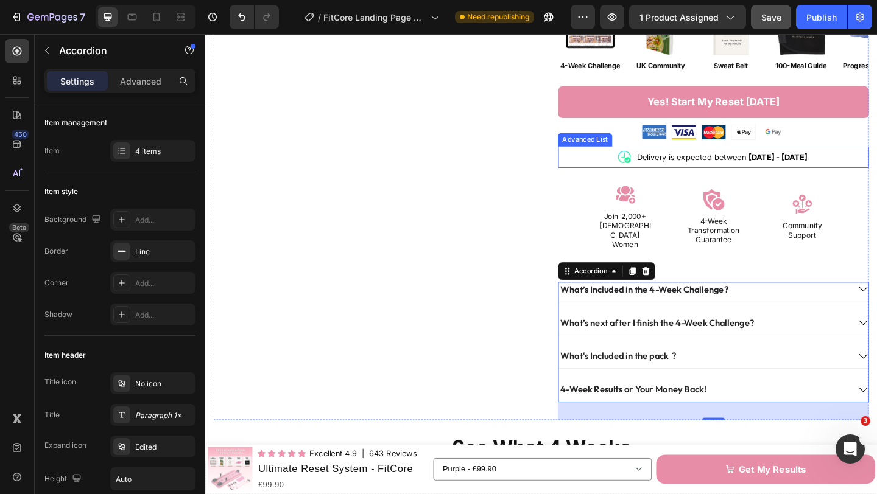
scroll to position [505, 0]
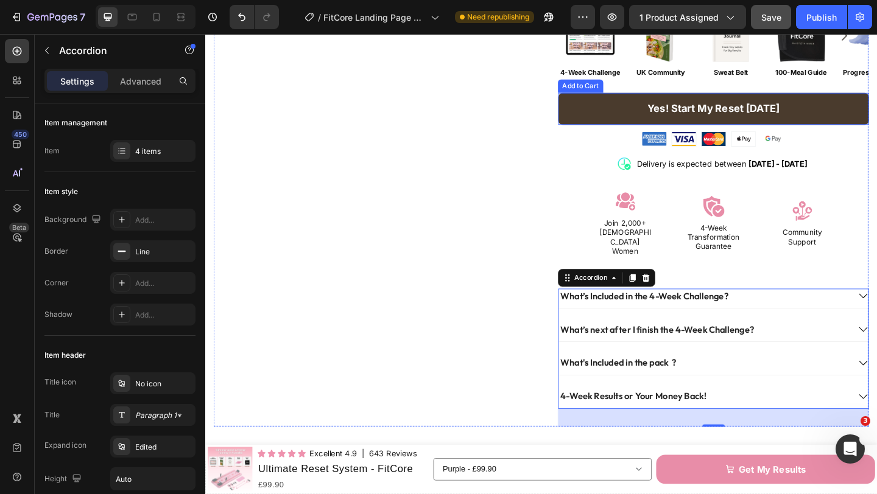
click at [850, 109] on button "Yes! Start My Reset [DATE]" at bounding box center [758, 115] width 338 height 34
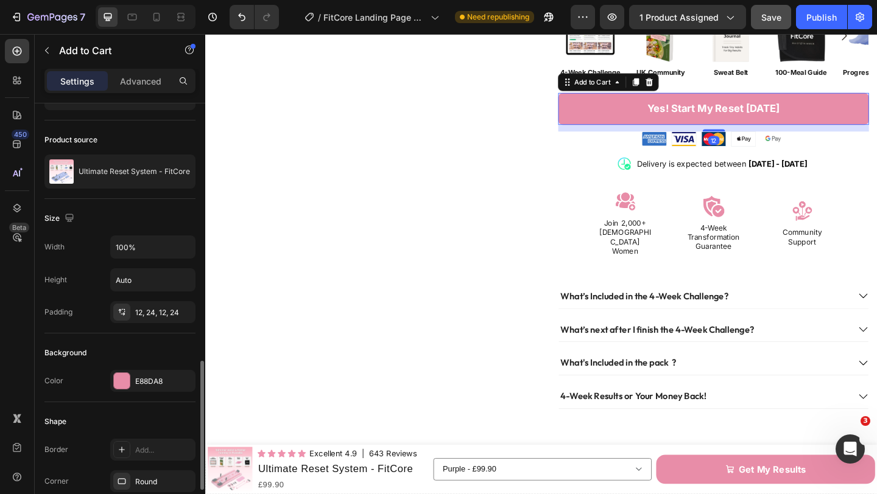
scroll to position [250, 0]
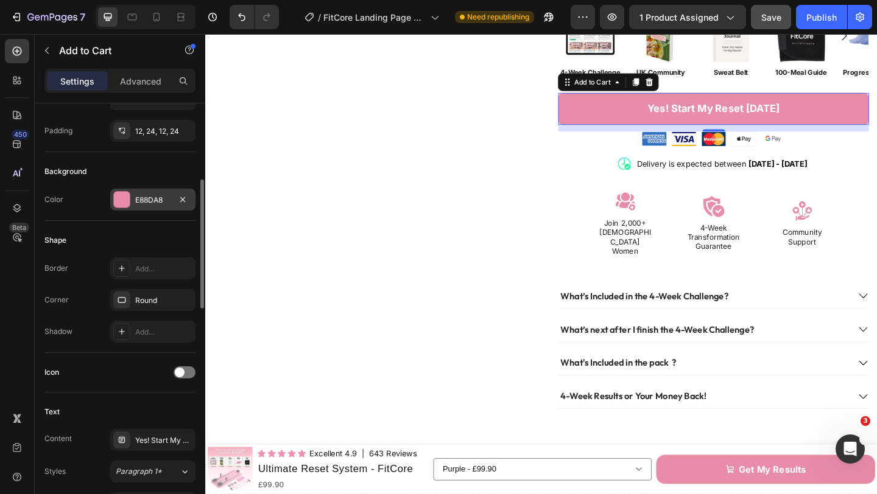
click at [142, 200] on div "E88DA8" at bounding box center [152, 200] width 35 height 11
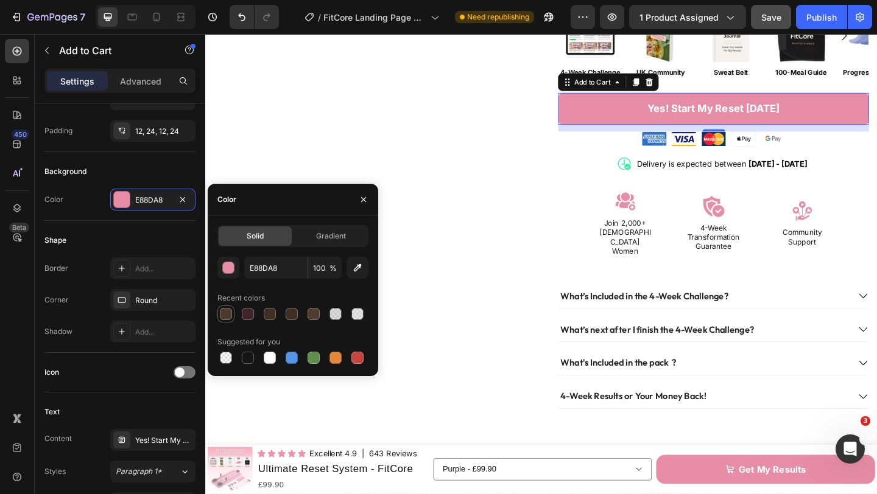
click at [227, 318] on div at bounding box center [226, 314] width 12 height 12
type input "4A3B2D"
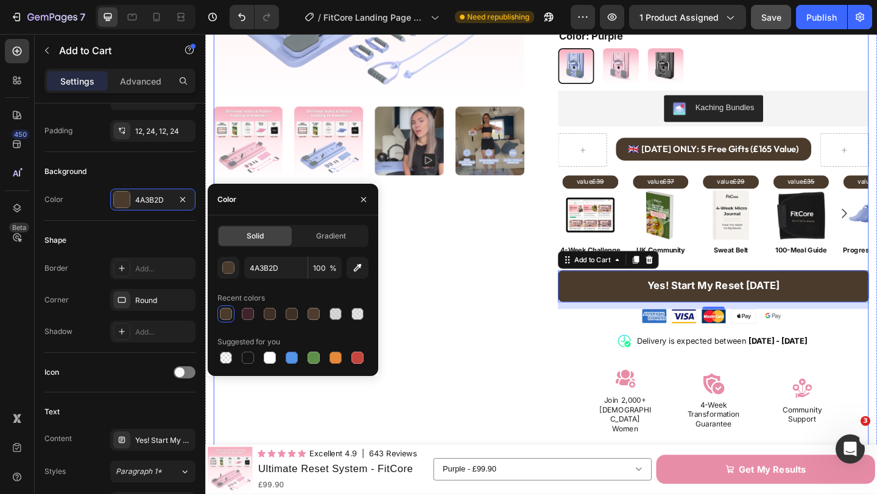
scroll to position [311, 0]
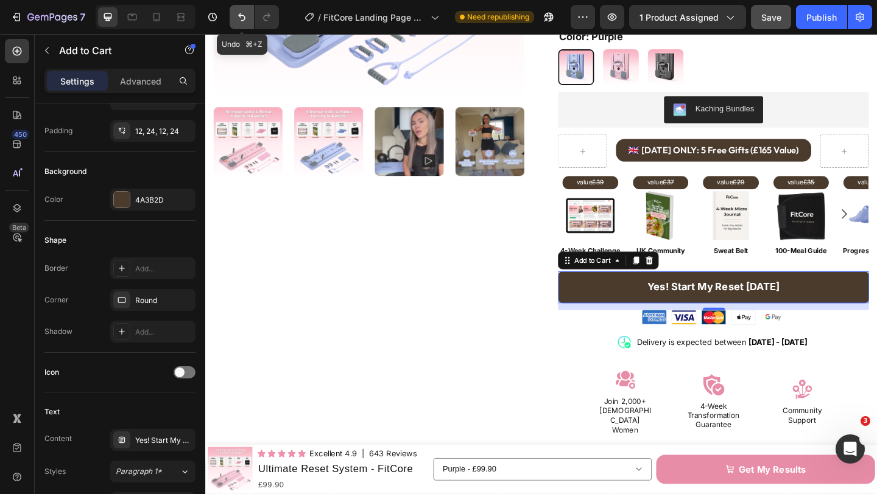
click at [242, 21] on icon "Undo/Redo" at bounding box center [242, 17] width 12 height 12
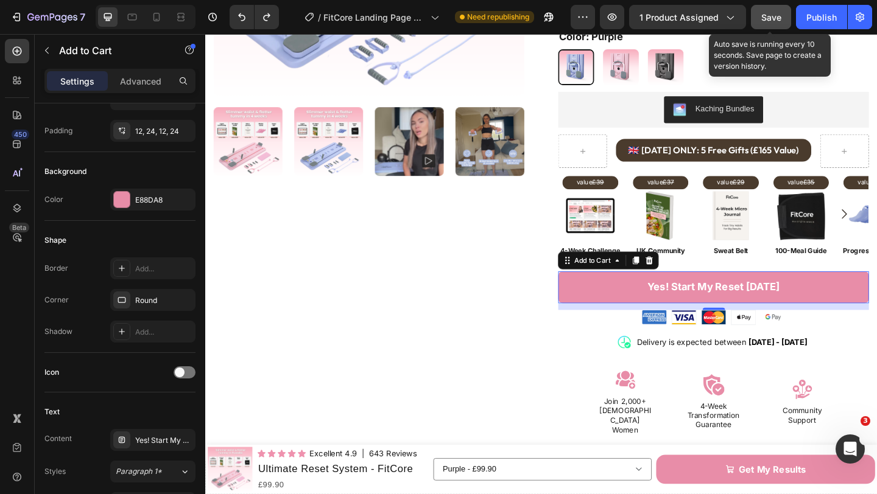
click at [759, 26] on button "Save" at bounding box center [771, 17] width 40 height 24
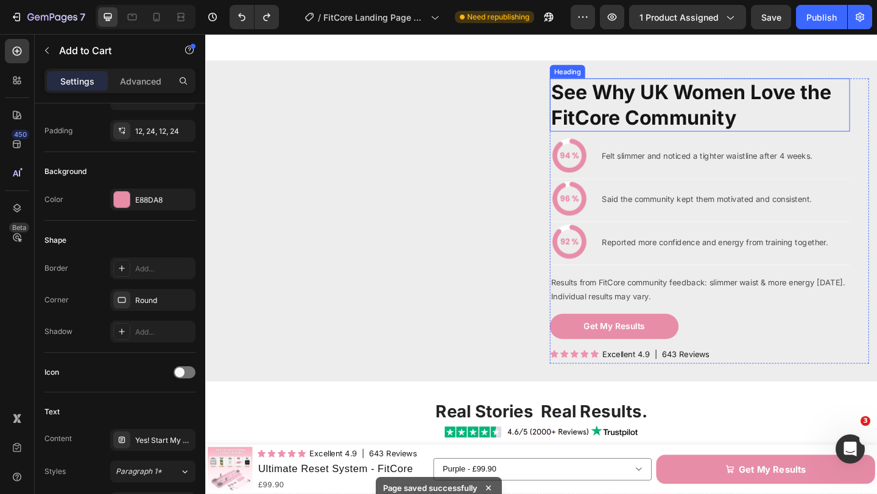
scroll to position [2105, 0]
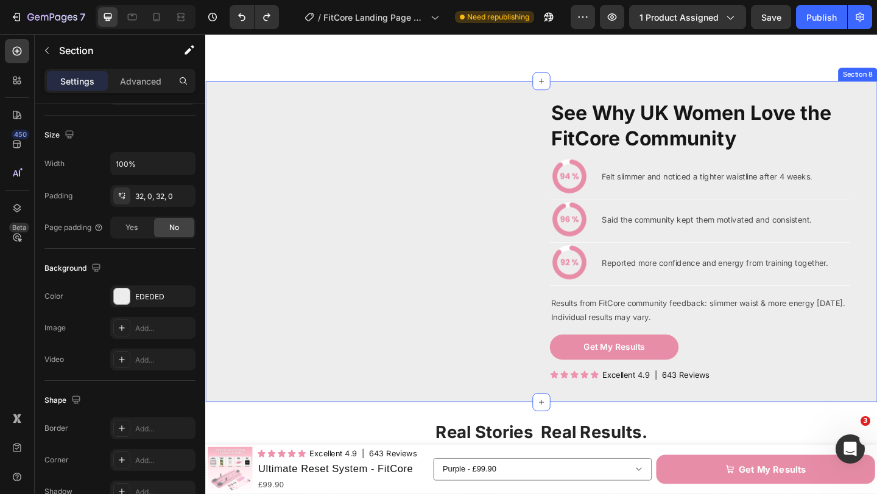
click at [604, 139] on div "See Why UK Women Love the FitCore Community Heading Image Felt slimmer and noti…" at bounding box center [570, 260] width 731 height 350
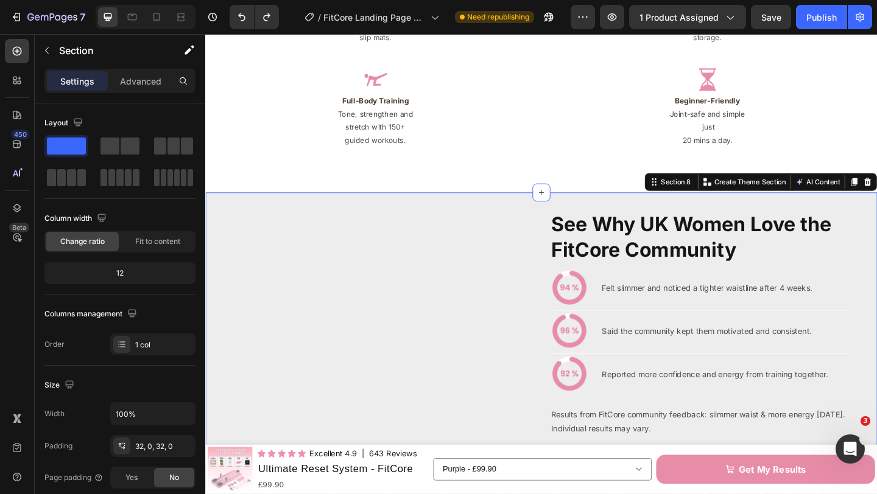
scroll to position [2013, 0]
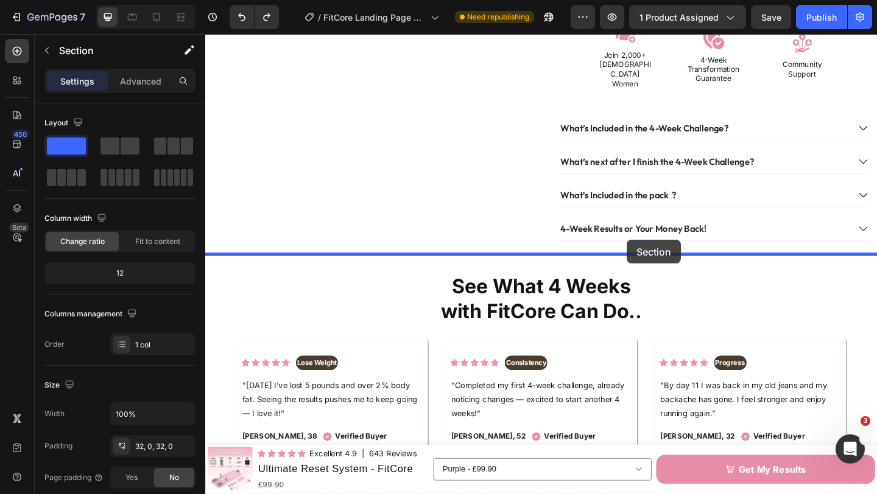
drag, startPoint x: 695, startPoint y: 218, endPoint x: 664, endPoint y: 258, distance: 50.8
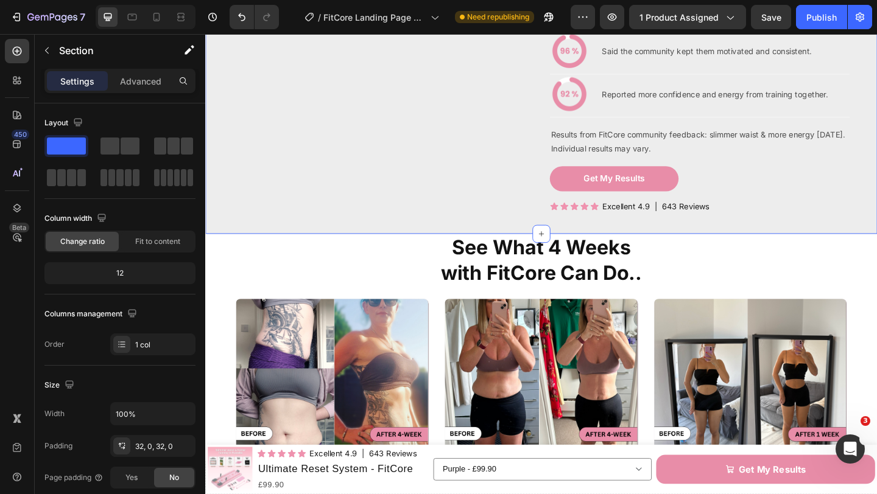
scroll to position [1068, 0]
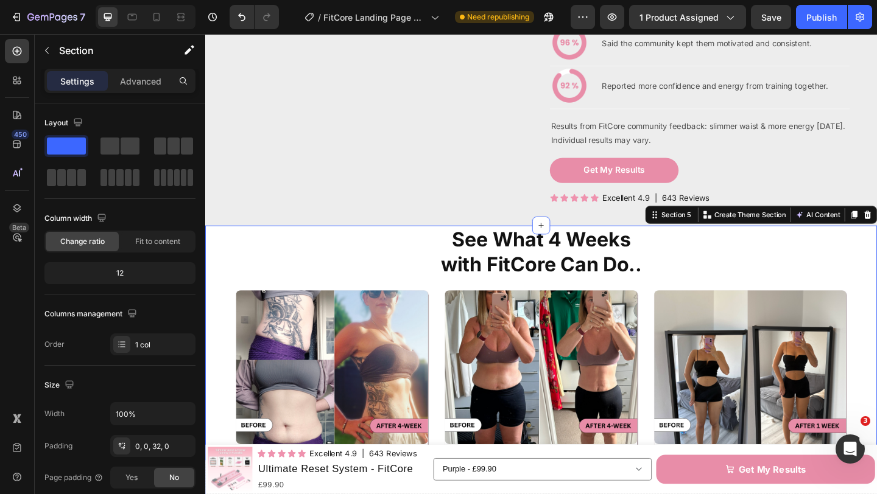
click at [876, 308] on div "See What 4 Weeks with FitCore Can Do.. Heading Image Icon Icon Icon Icon Icon I…" at bounding box center [570, 442] width 731 height 401
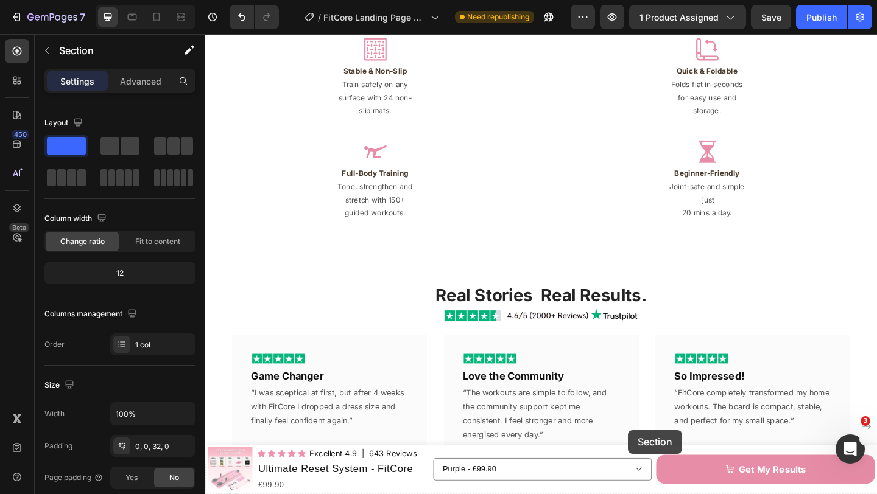
scroll to position [2321, 0]
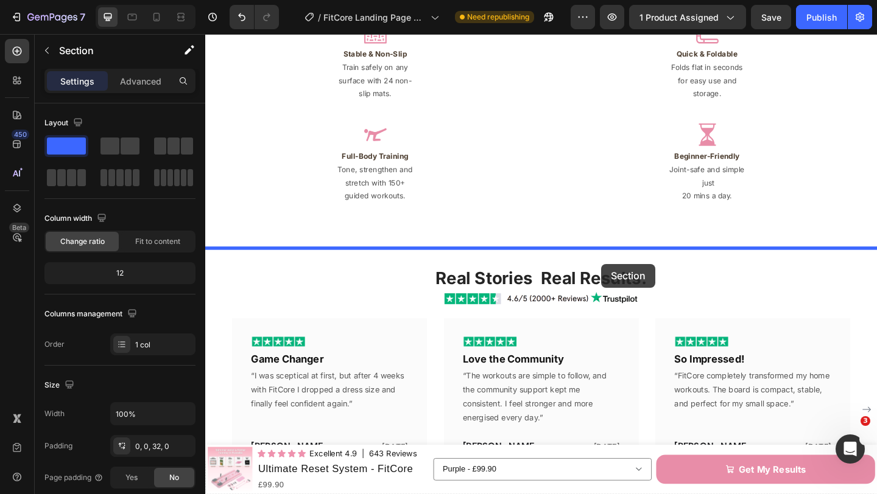
drag, startPoint x: 689, startPoint y: 234, endPoint x: 636, endPoint y: 284, distance: 73.7
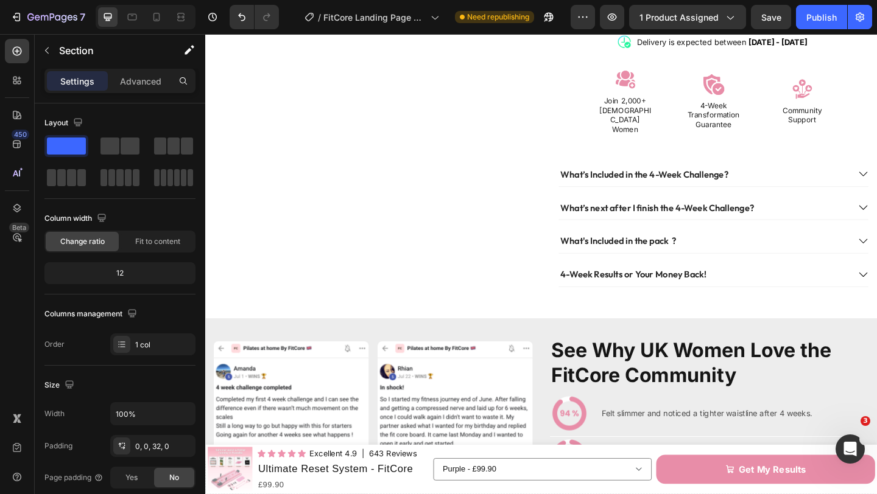
scroll to position [578, 0]
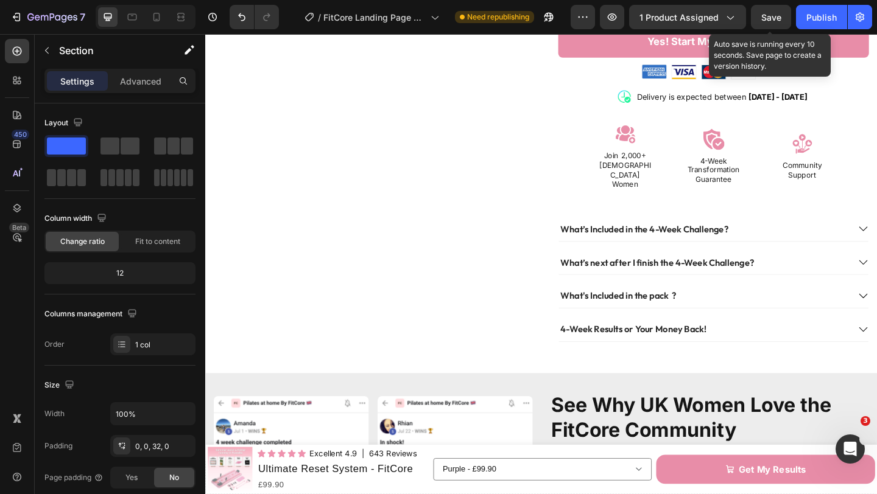
click at [772, 16] on span "Save" at bounding box center [771, 17] width 20 height 10
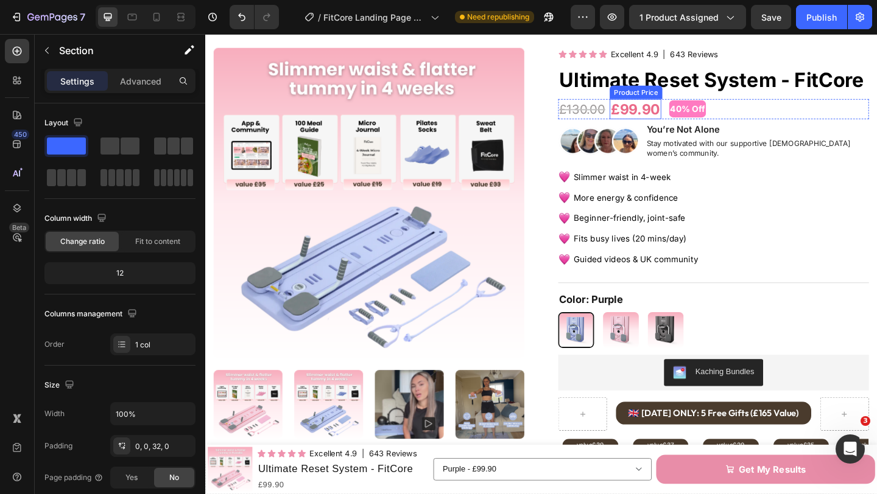
scroll to position [21, 0]
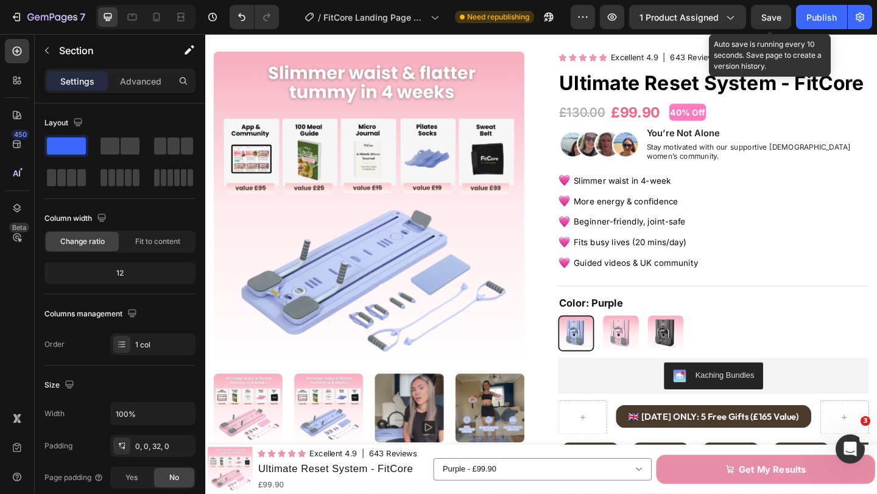
click at [764, 13] on span "Save" at bounding box center [771, 17] width 20 height 10
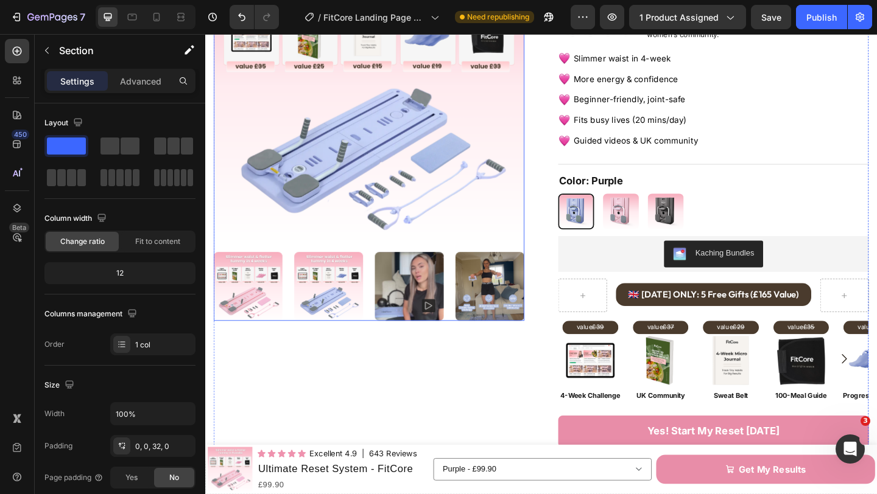
scroll to position [162, 0]
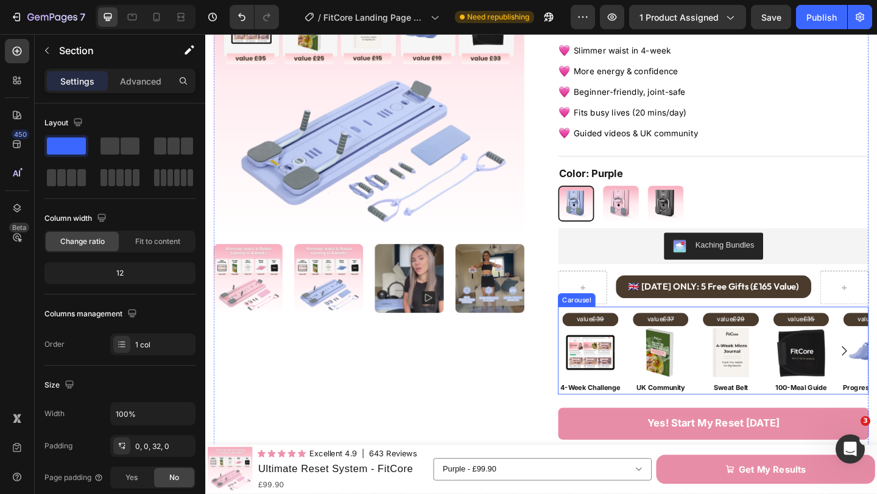
click at [662, 378] on div "value £39 Text Block Image Row 4-Week Challenge Text Block Row value £37 Text B…" at bounding box center [758, 379] width 338 height 96
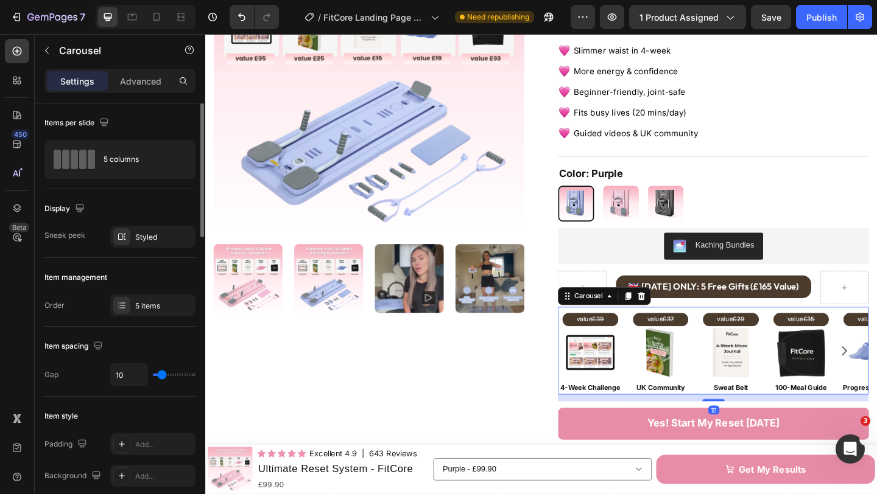
type input "8"
type input "9"
type input "11"
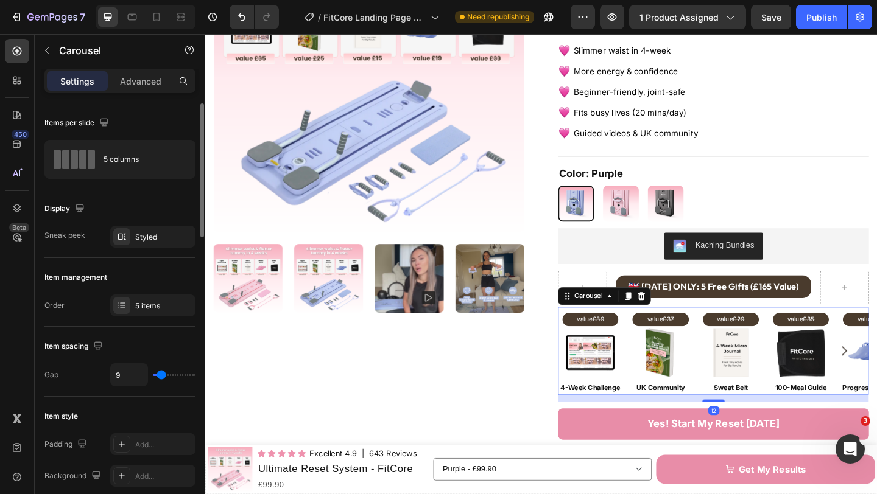
type input "11"
type input "12"
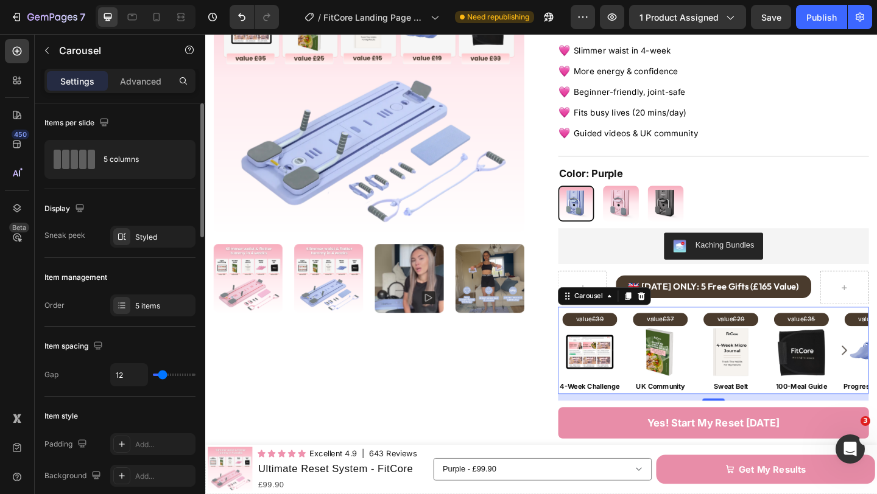
type input "17"
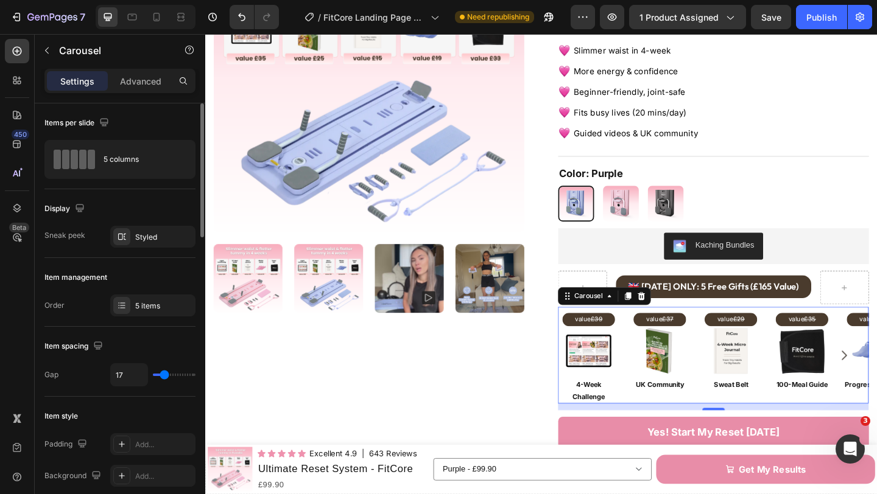
type input "19"
type input "21"
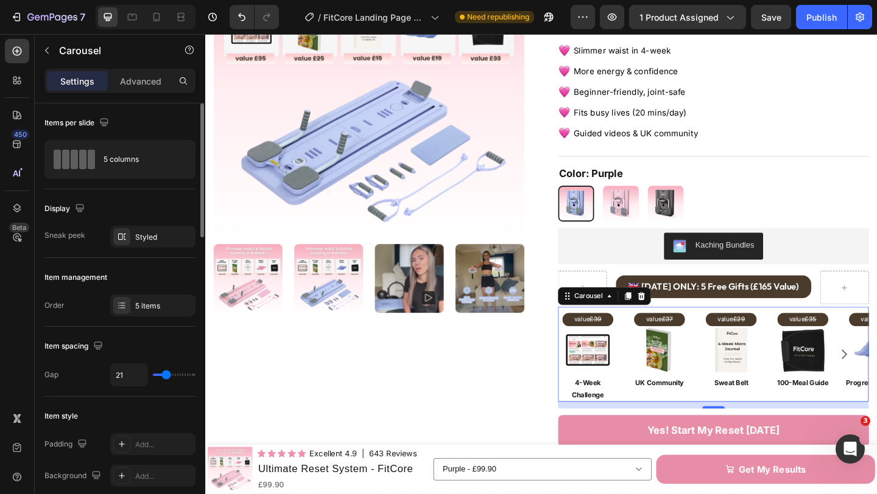
type input "22"
type input "23"
type input "24"
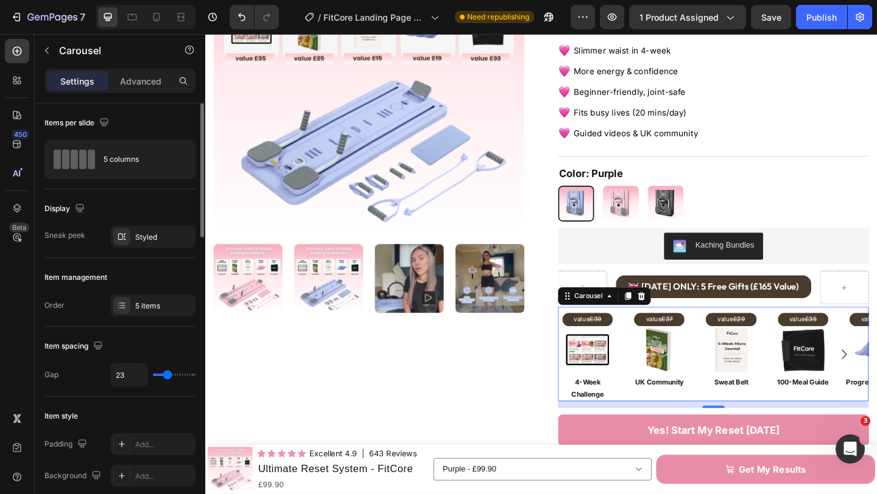
type input "24"
type input "23"
type input "22"
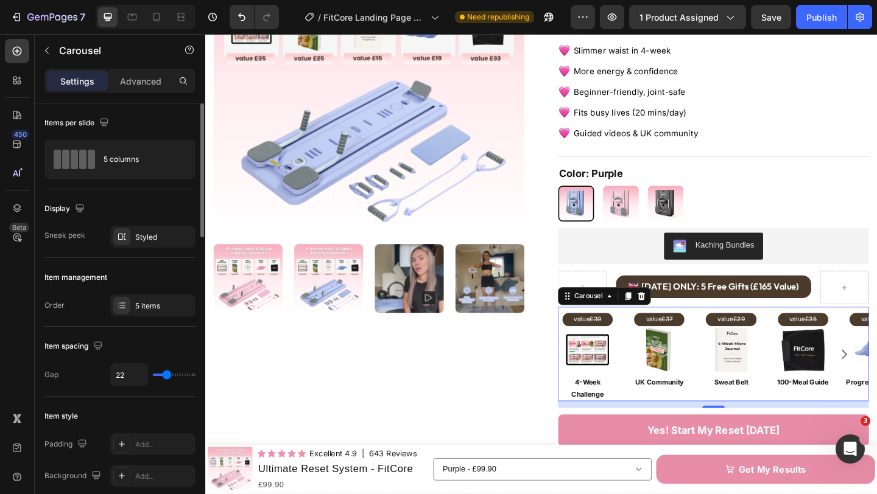
type input "21"
type input "18"
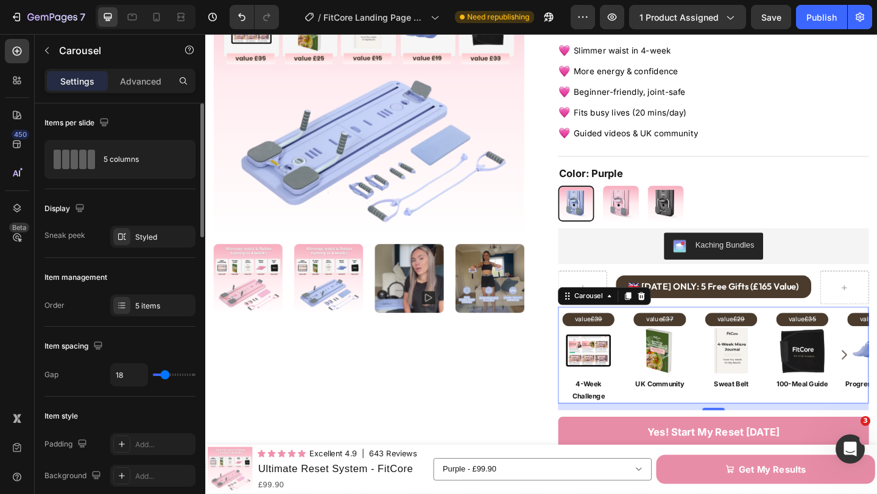
type input "19"
type input "20"
type input "22"
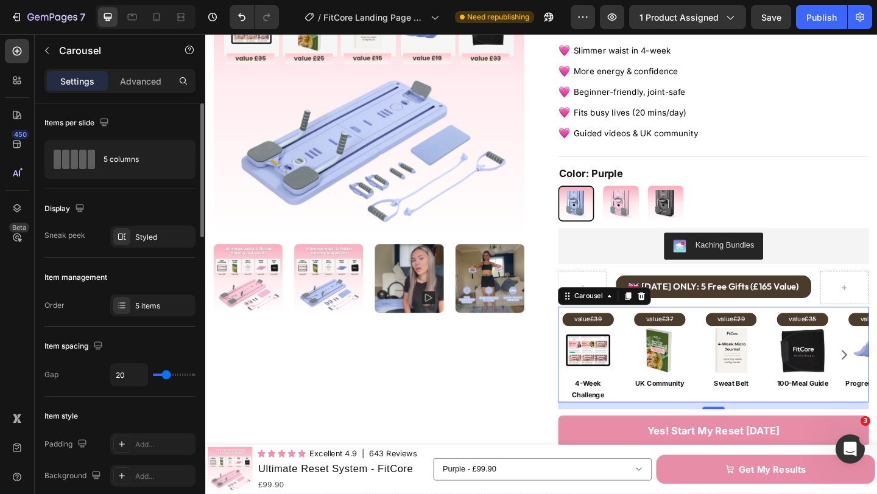
type input "22"
type input "23"
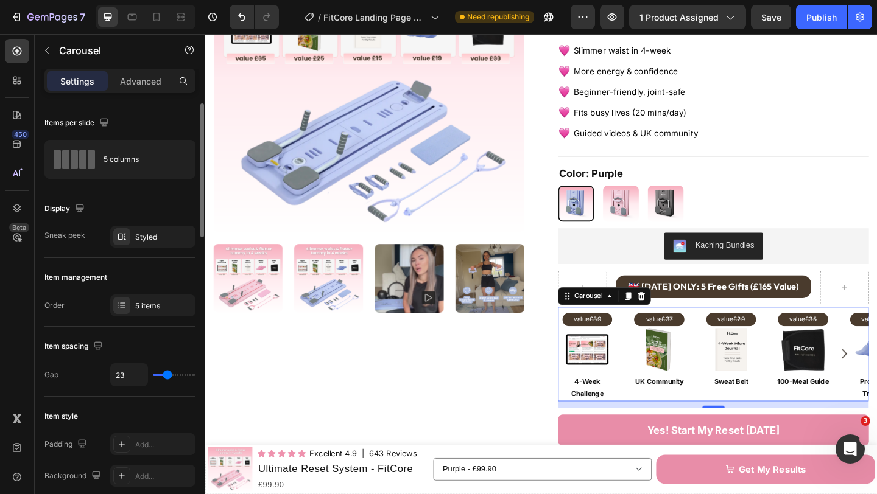
type input "21"
type input "17"
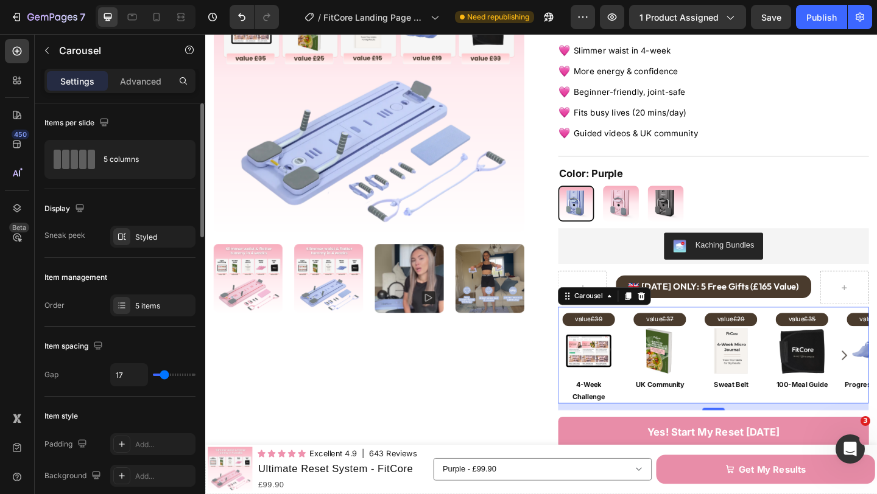
type input "16"
type input "15"
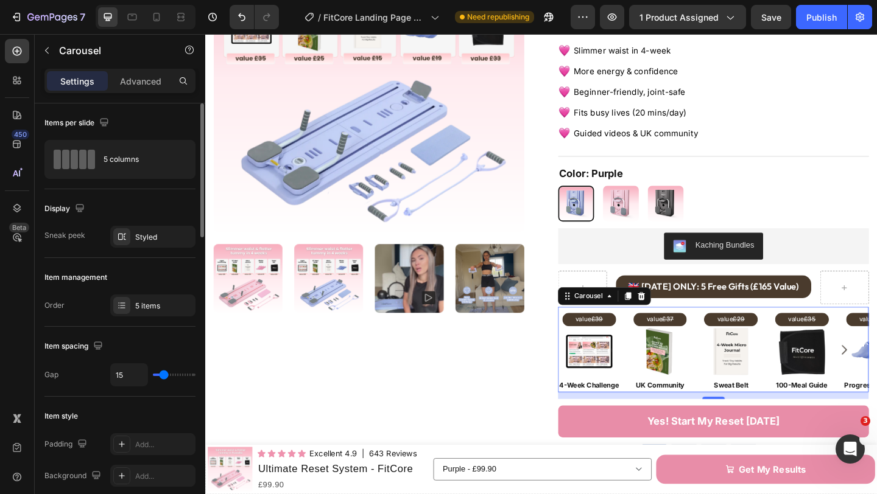
type input "13"
type input "10"
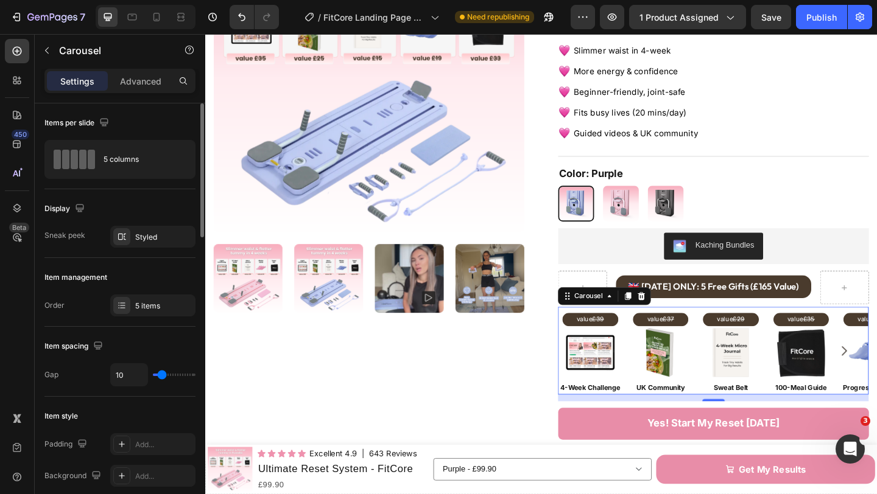
type input "13"
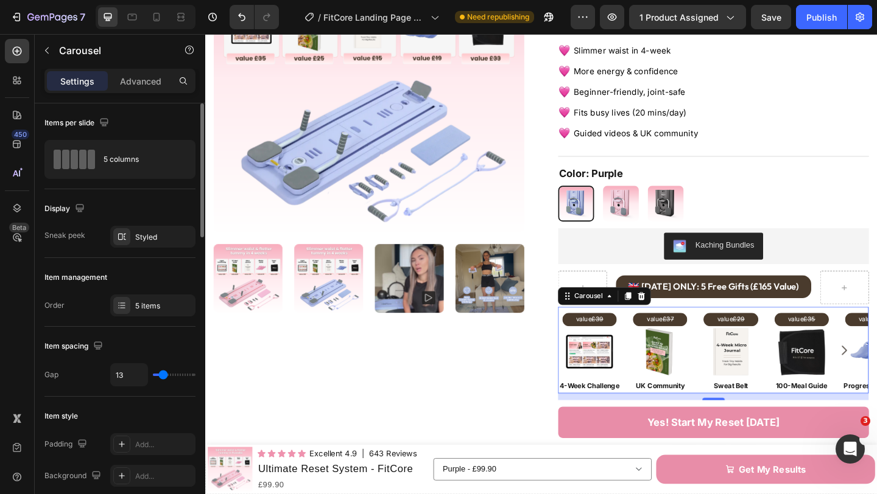
type input "15"
type input "14"
click at [163, 374] on input "range" at bounding box center [174, 375] width 43 height 2
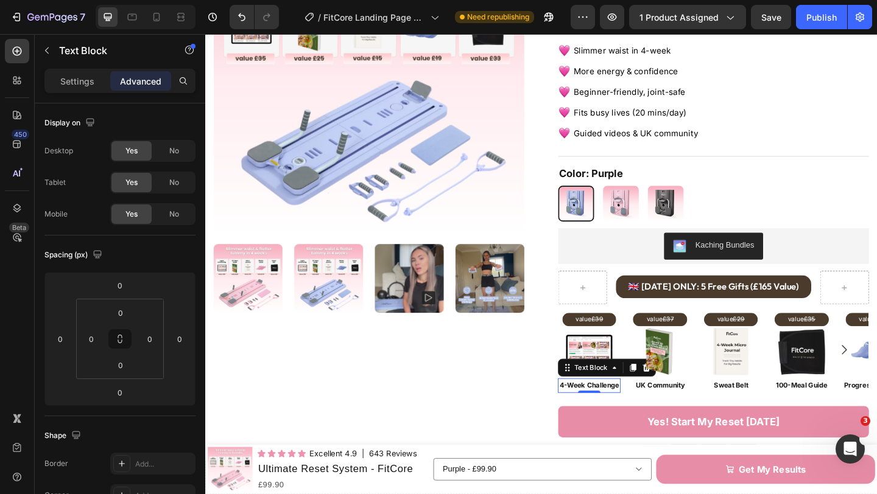
click at [633, 412] on p "4-Week Challenge" at bounding box center [623, 416] width 66 height 13
click at [693, 410] on p "UK Community" at bounding box center [700, 416] width 66 height 13
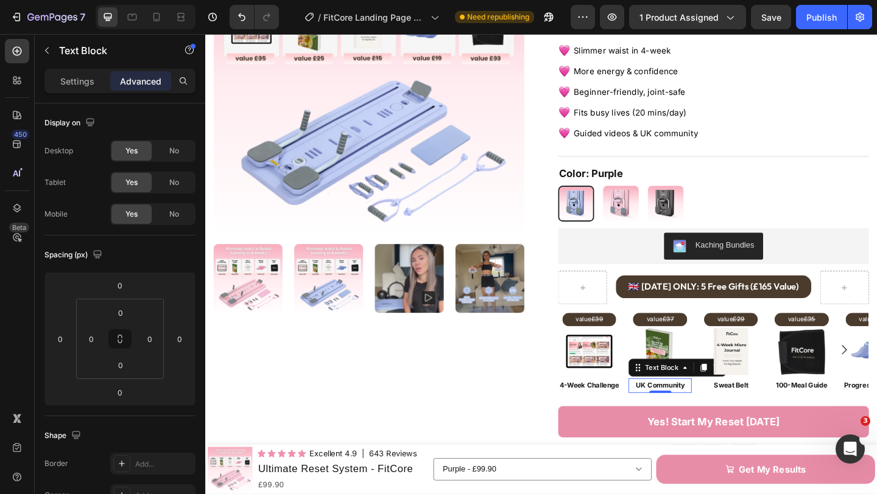
click at [683, 410] on p "UK Community" at bounding box center [700, 416] width 66 height 13
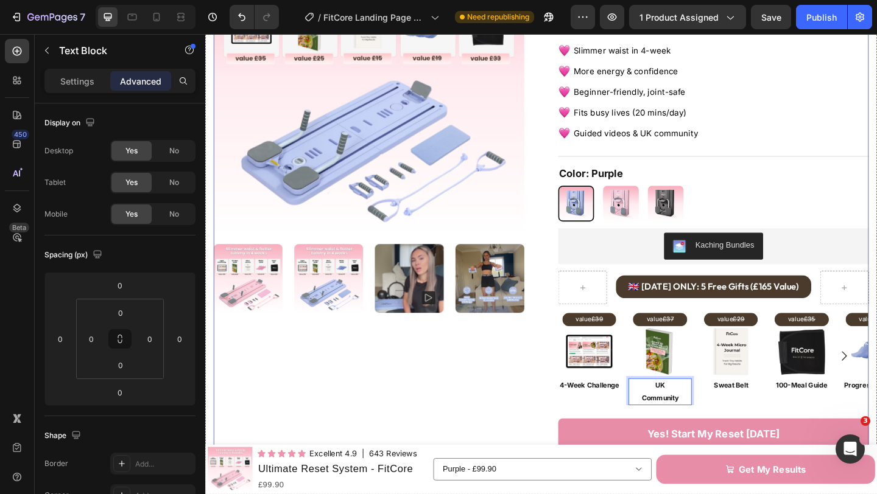
click at [560, 413] on div "Product Images Icon Icon Icon Icon Icon Icon List Excellent 4.9 Text Block | 64…" at bounding box center [570, 364] width 712 height 904
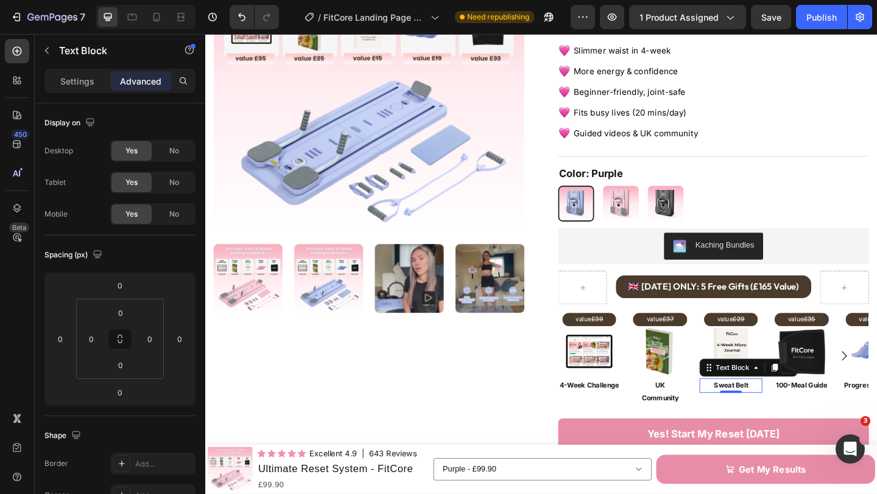
click at [781, 410] on p "Sweat Belt" at bounding box center [777, 416] width 66 height 13
click at [865, 410] on p "100-Meal Guide" at bounding box center [854, 416] width 66 height 13
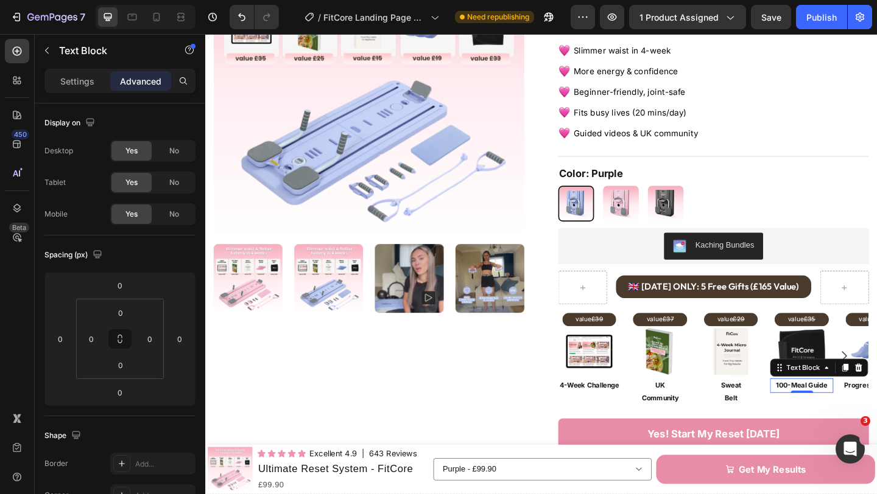
click at [842, 410] on p "100-Meal Guide" at bounding box center [854, 416] width 66 height 13
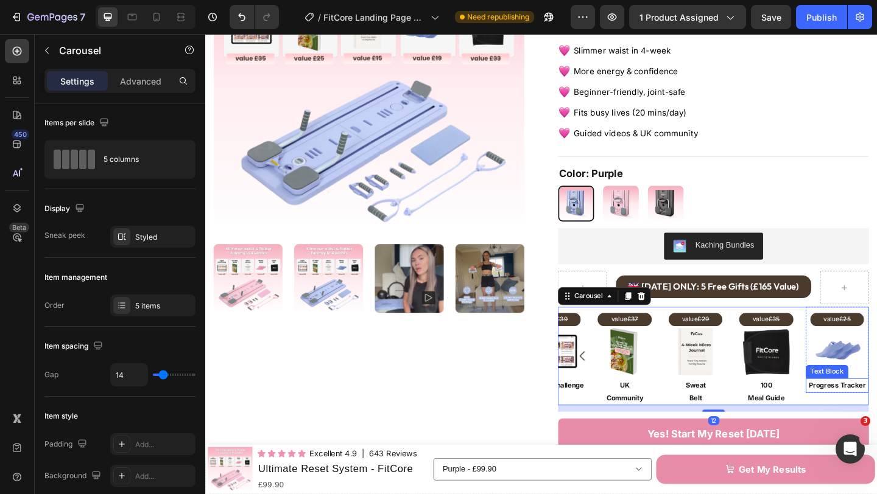
click at [876, 410] on p "Progress Tracker" at bounding box center [893, 416] width 66 height 13
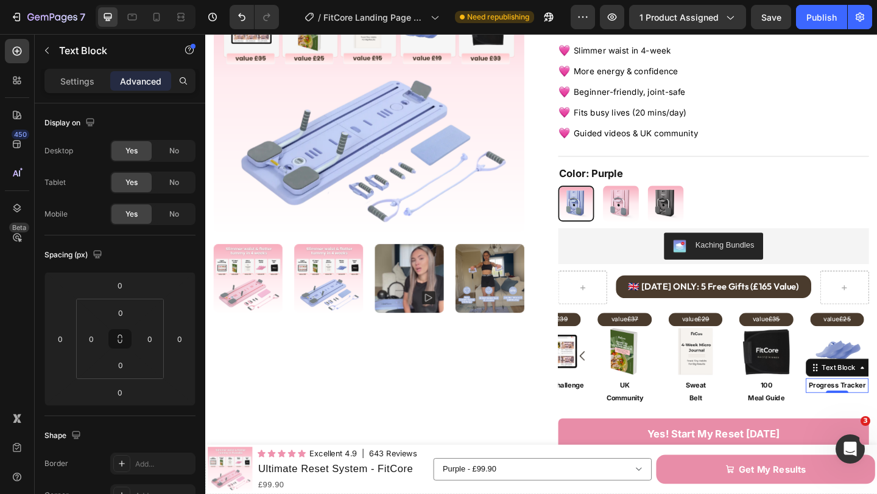
click at [876, 410] on p "Progress Tracker" at bounding box center [893, 416] width 66 height 13
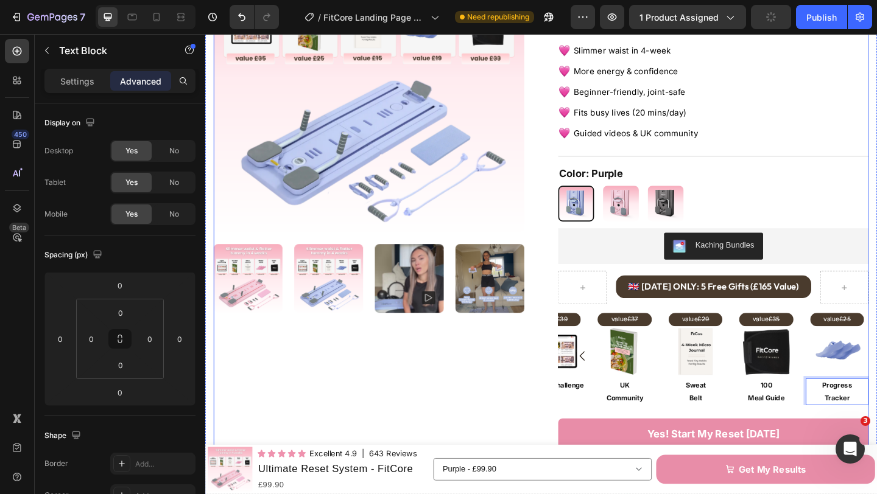
click at [557, 393] on div "Product Images Icon Icon Icon Icon Icon Icon List Excellent 4.9 Text Block | 64…" at bounding box center [570, 364] width 712 height 904
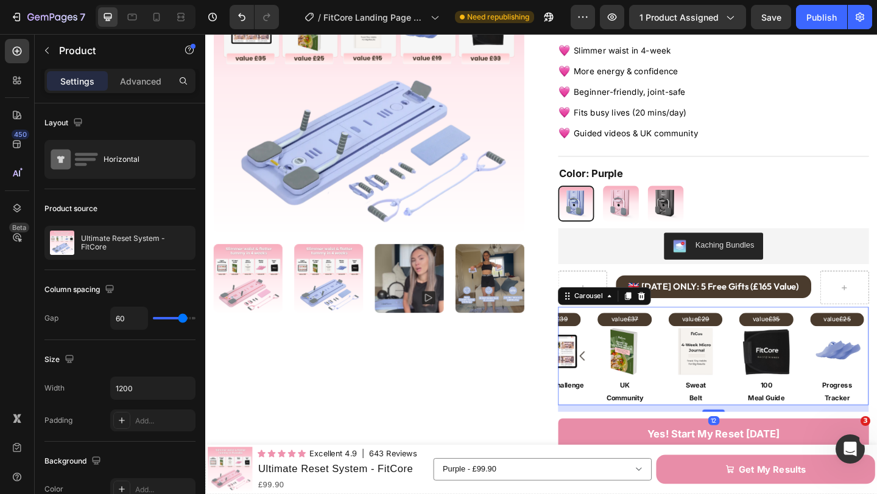
click at [617, 377] on icon "Carousel Back Arrow" at bounding box center [615, 384] width 15 height 15
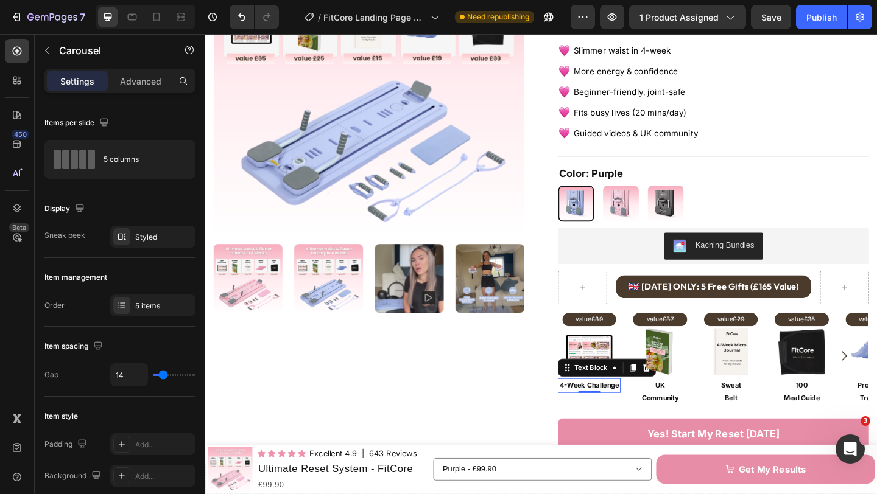
click at [605, 420] on p "4-Week Challenge" at bounding box center [623, 416] width 66 height 13
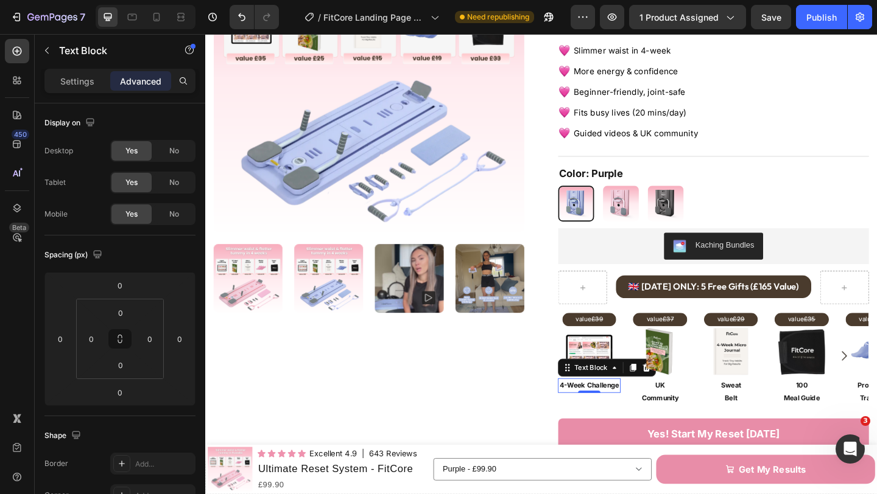
click at [605, 420] on p "4-Week Challenge" at bounding box center [623, 416] width 66 height 13
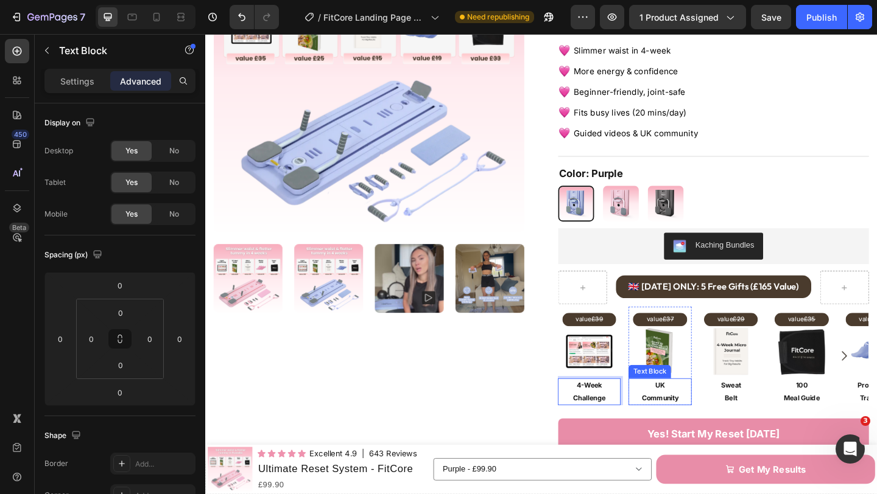
click at [690, 413] on p "UK" at bounding box center [700, 416] width 66 height 13
click at [701, 410] on p "UK" at bounding box center [700, 416] width 66 height 13
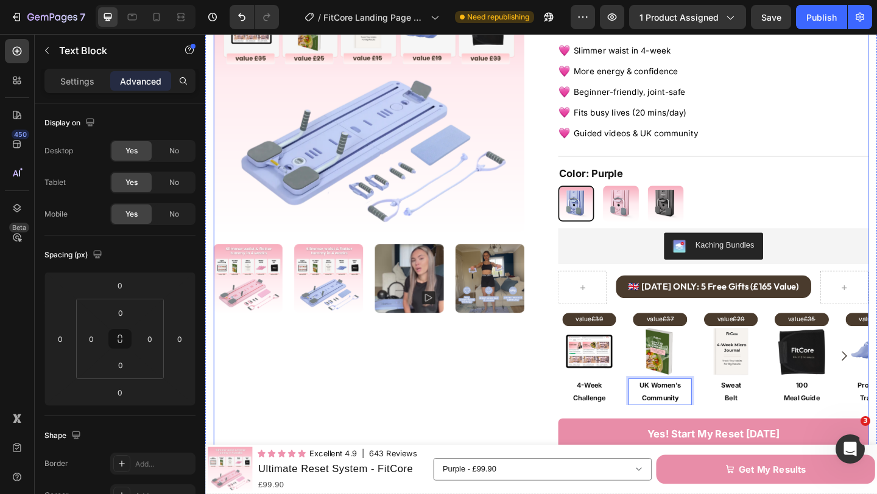
click at [563, 418] on div "Product Images Icon Icon Icon Icon Icon Icon List Excellent 4.9 Text Block | 64…" at bounding box center [570, 364] width 712 height 904
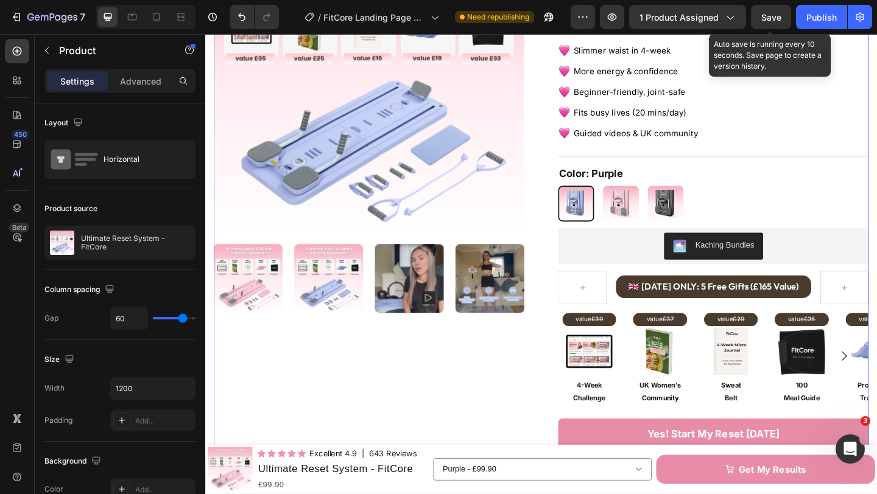
click at [766, 22] on div "Save" at bounding box center [771, 17] width 20 height 13
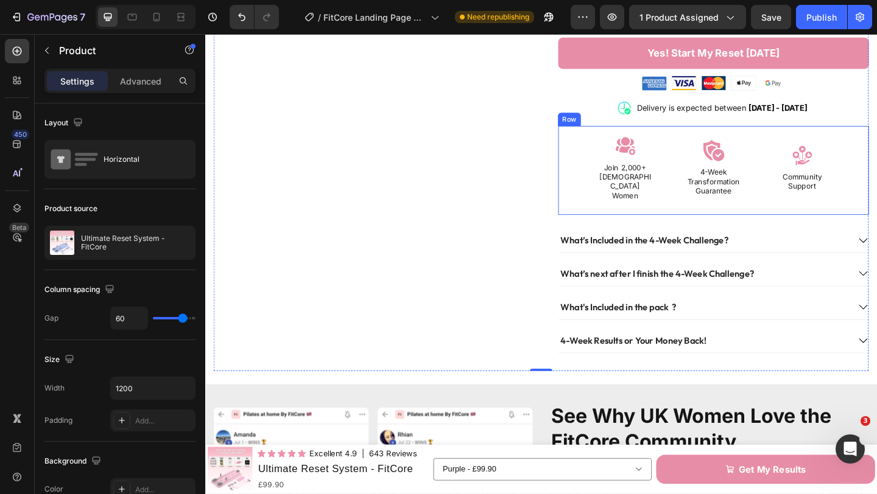
scroll to position [576, 0]
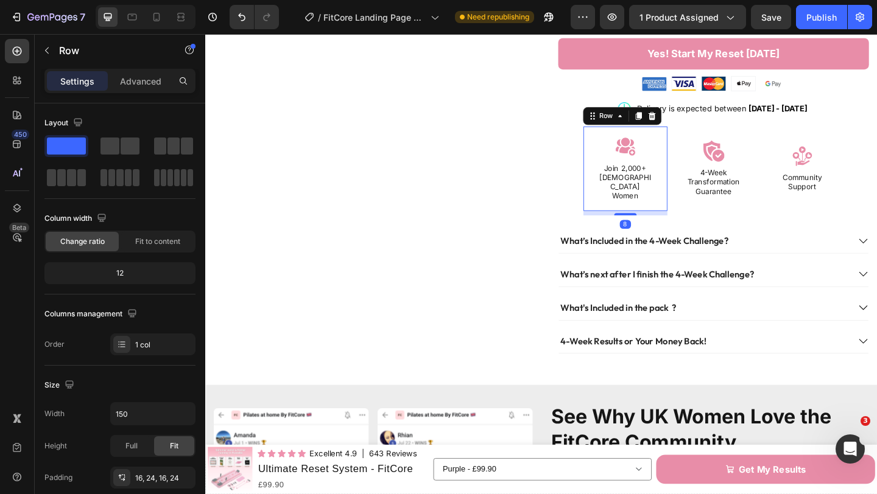
click at [694, 146] on div "Image Join 2,000+ UK Women Heading Row 8" at bounding box center [661, 181] width 91 height 93
click at [691, 121] on icon at bounding box center [691, 122] width 8 height 9
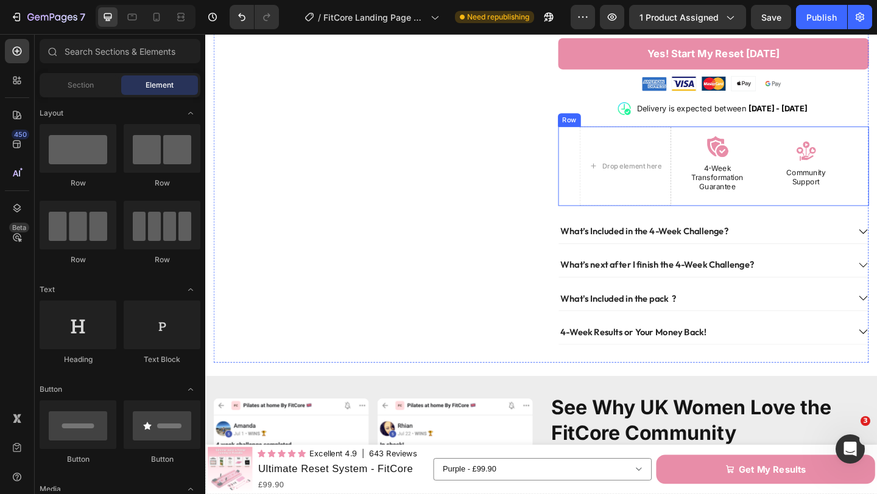
click at [715, 152] on div "Drop element here Image 4-Week Transformation Guarantee Heading Row Image Commu…" at bounding box center [758, 178] width 338 height 87
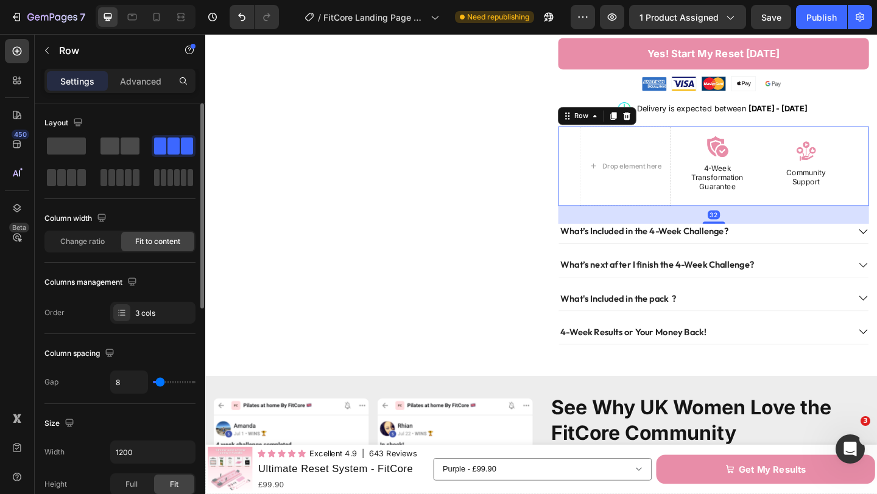
click at [113, 149] on span at bounding box center [109, 146] width 19 height 17
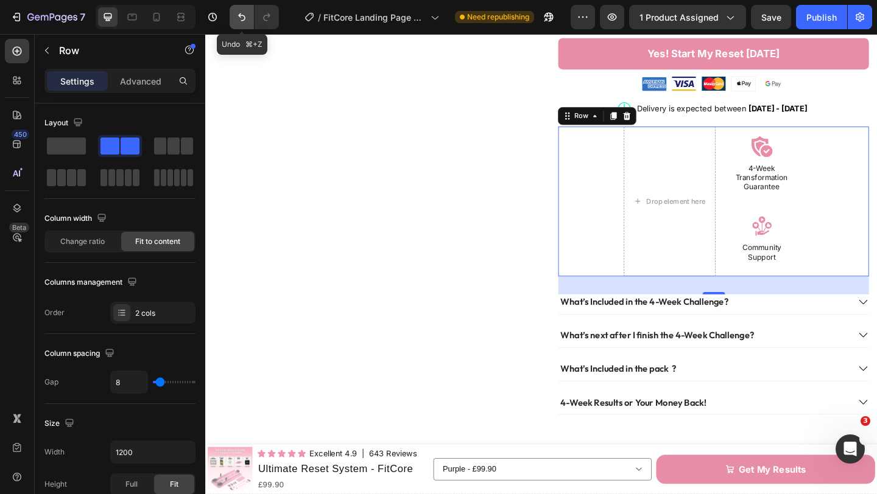
click at [239, 19] on icon "Undo/Redo" at bounding box center [242, 17] width 12 height 12
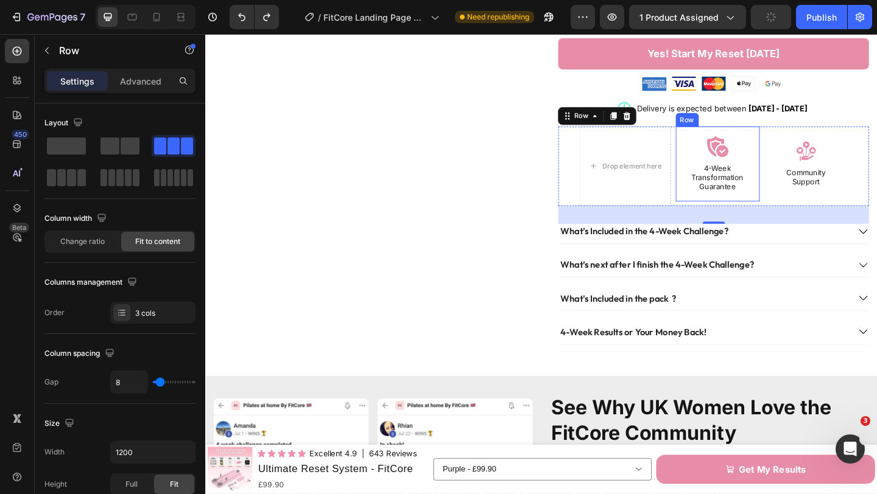
click at [801, 150] on div "Image 4-Week Transformation Guarantee Heading Row" at bounding box center [762, 176] width 91 height 82
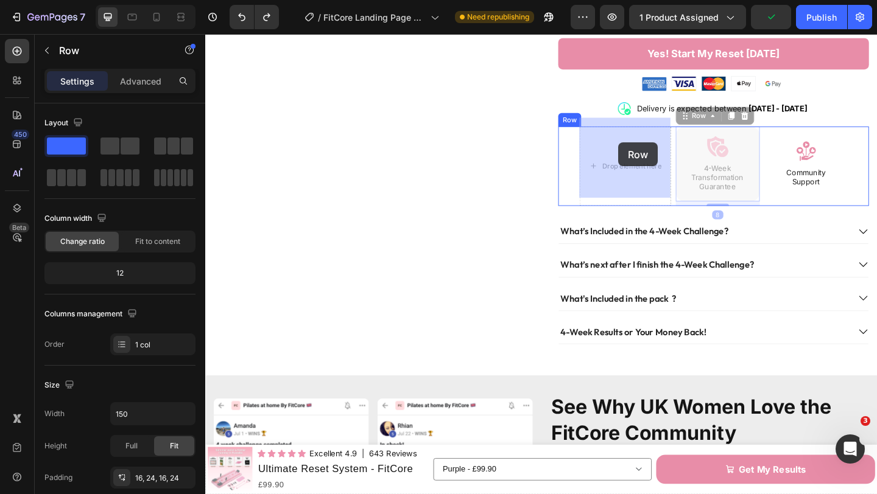
drag, startPoint x: 727, startPoint y: 117, endPoint x: 655, endPoint y: 152, distance: 80.6
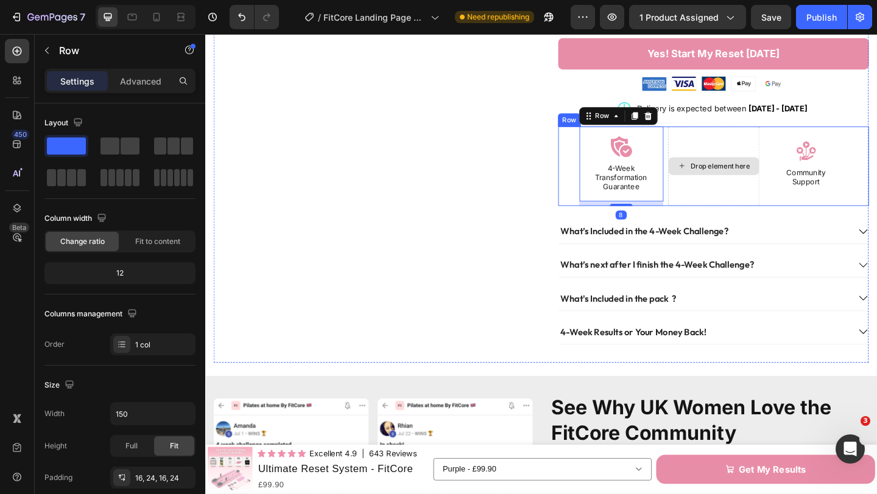
click at [790, 173] on div "Drop element here" at bounding box center [765, 178] width 65 height 10
click at [691, 198] on div "Image 4-Week Transformation Guarantee Heading Row" at bounding box center [657, 176] width 91 height 82
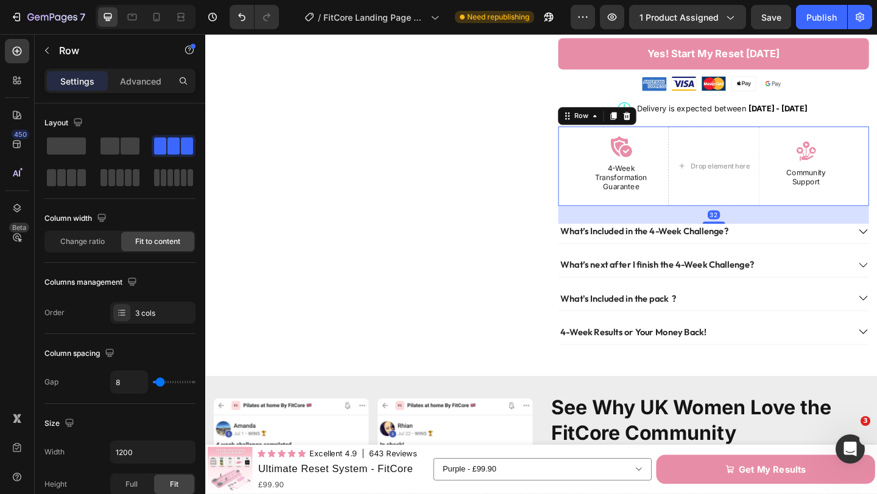
click at [705, 200] on div "Image 4-Week Transformation Guarantee Heading Row Drop element here Image Commu…" at bounding box center [758, 178] width 338 height 87
click at [107, 147] on span at bounding box center [109, 146] width 19 height 17
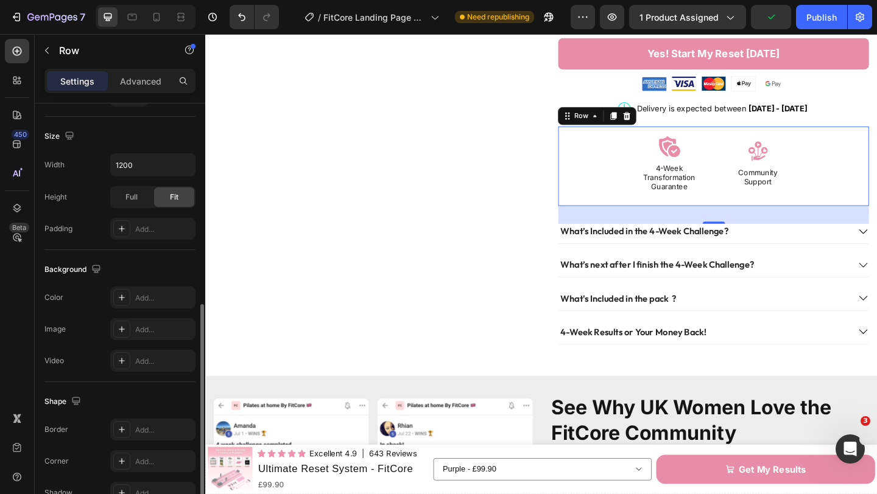
scroll to position [0, 0]
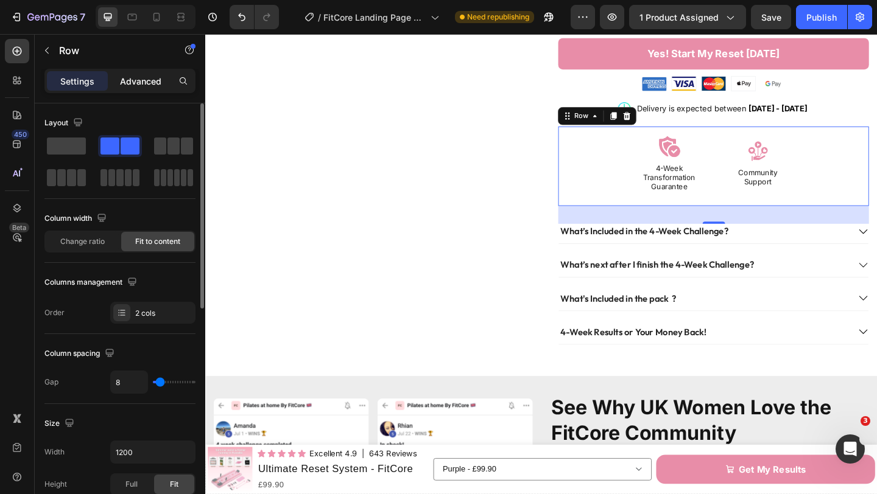
click at [144, 82] on p "Advanced" at bounding box center [140, 81] width 41 height 13
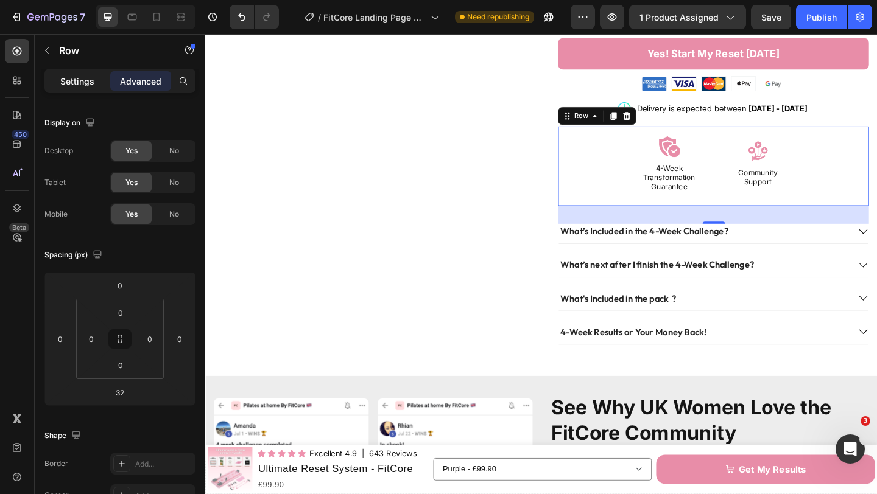
click at [94, 82] on div "Settings" at bounding box center [77, 80] width 61 height 19
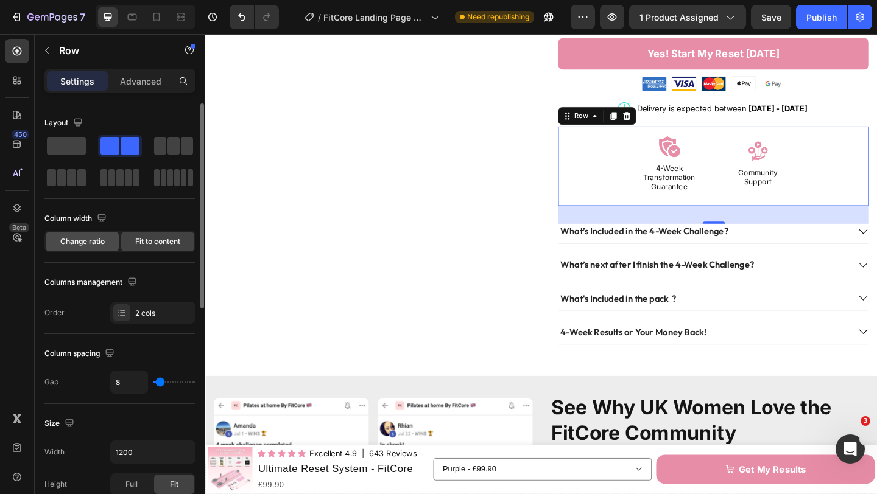
click at [92, 242] on span "Change ratio" at bounding box center [82, 241] width 44 height 11
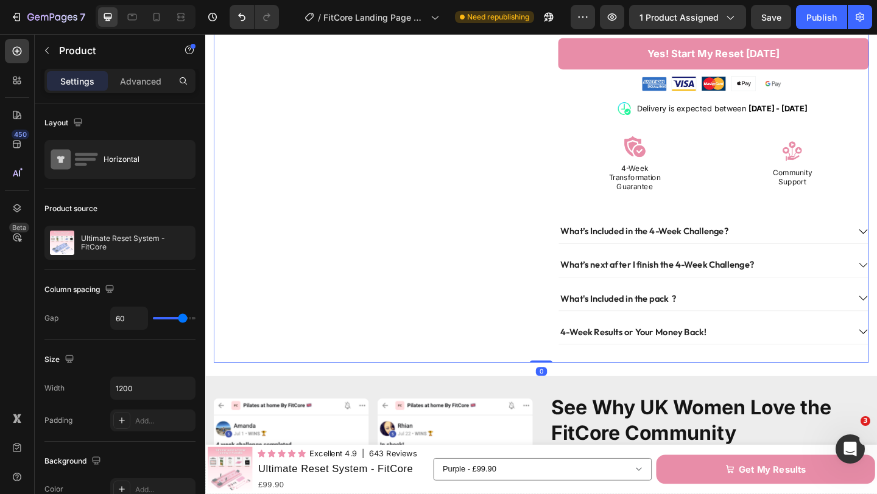
scroll to position [540, 0]
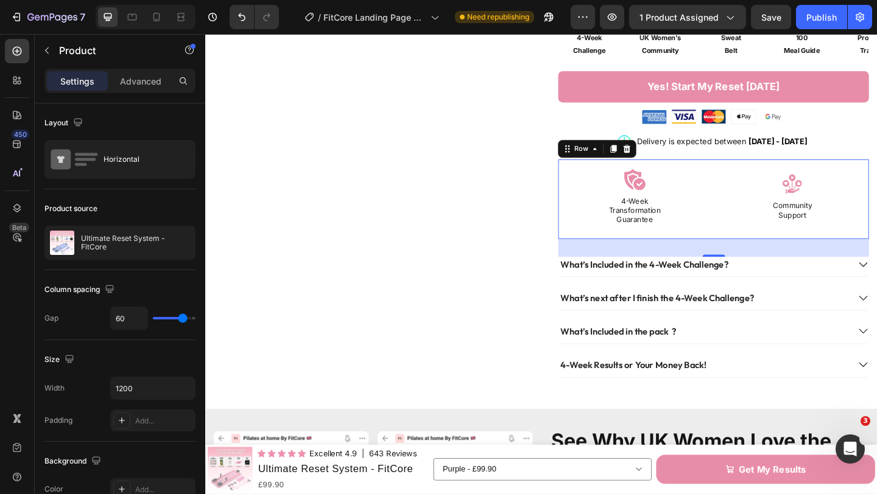
click at [777, 203] on div "Image Community Support Heading Row" at bounding box center [844, 213] width 167 height 87
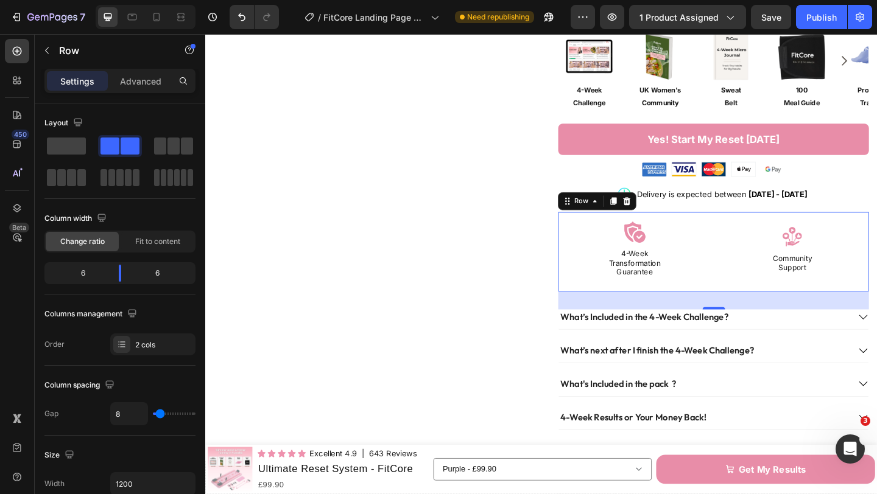
scroll to position [482, 0]
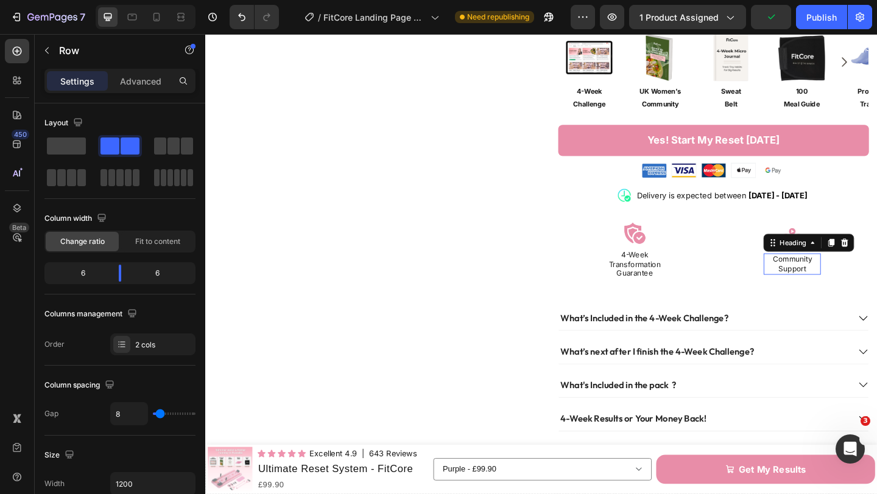
click at [840, 279] on h2 "Community Support" at bounding box center [843, 284] width 62 height 23
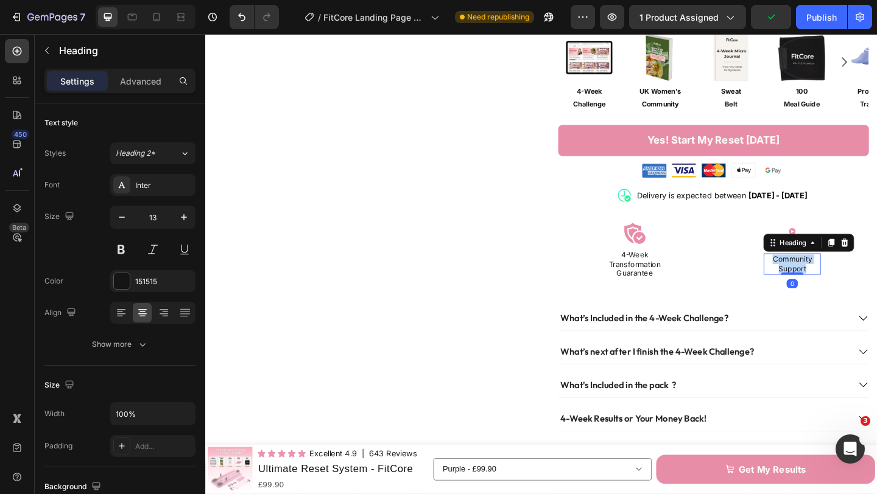
click at [840, 279] on p "Community Support" at bounding box center [843, 284] width 60 height 21
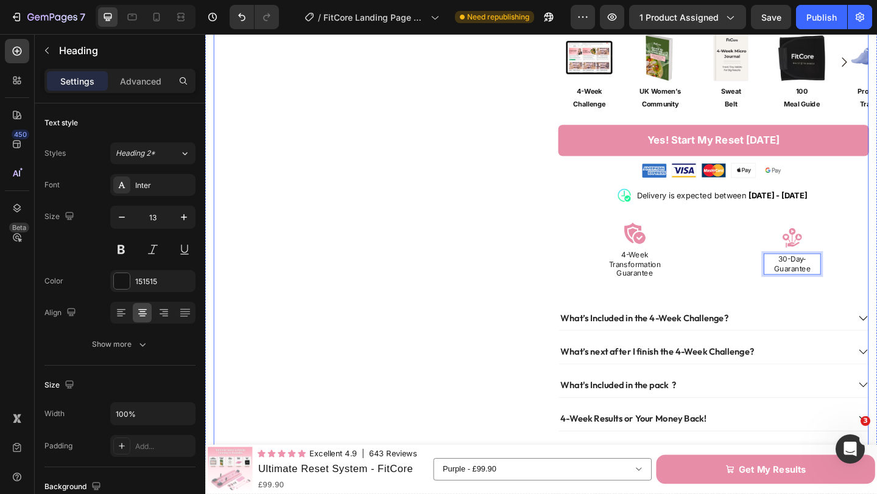
click at [546, 275] on div "Product Images" at bounding box center [383, 39] width 338 height 894
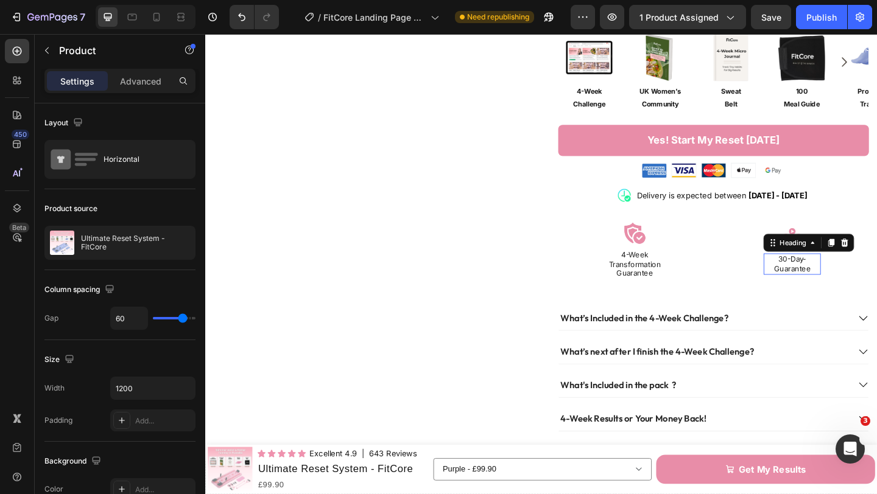
click at [857, 274] on p "30-Day-Guarantee" at bounding box center [843, 284] width 60 height 21
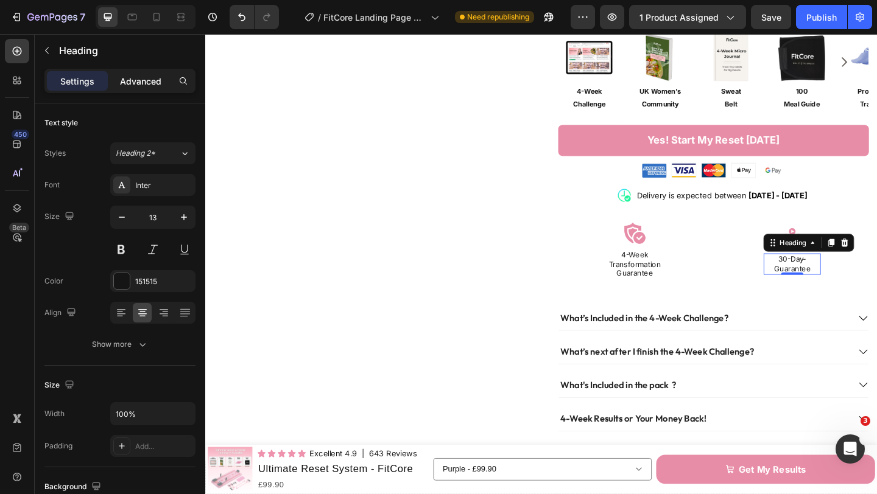
click at [153, 88] on div "Advanced" at bounding box center [140, 80] width 61 height 19
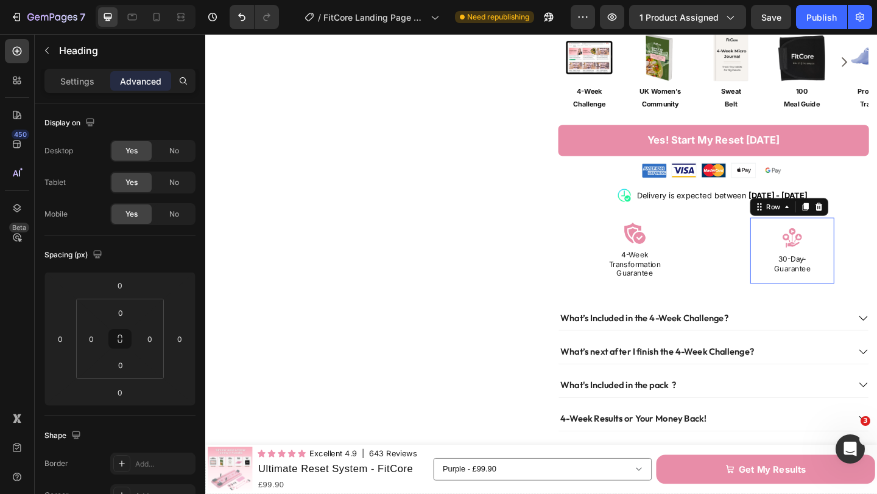
click at [876, 272] on div "Image 30-Day-Guarantee Heading Row 0" at bounding box center [843, 270] width 91 height 72
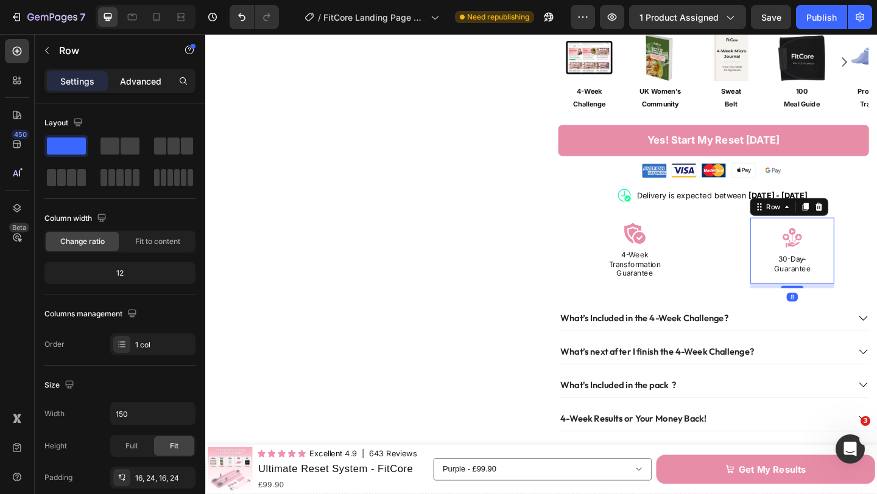
click at [128, 81] on p "Advanced" at bounding box center [140, 81] width 41 height 13
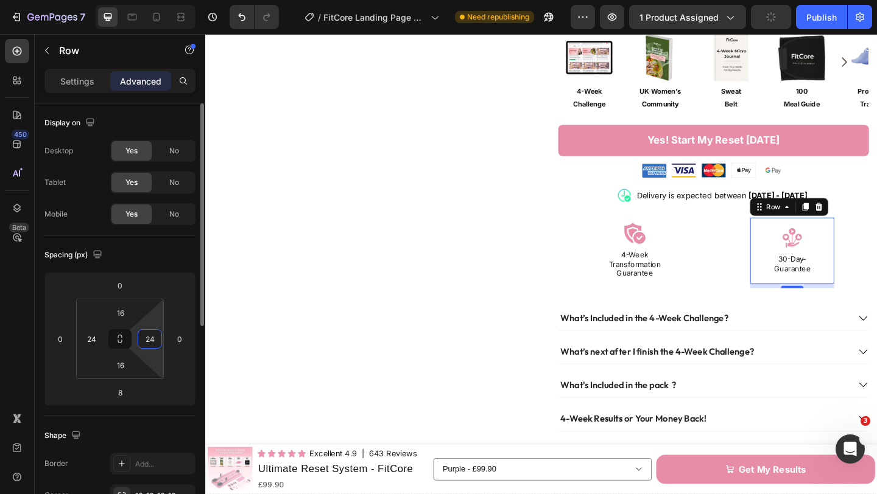
click at [155, 333] on input "24" at bounding box center [150, 339] width 18 height 18
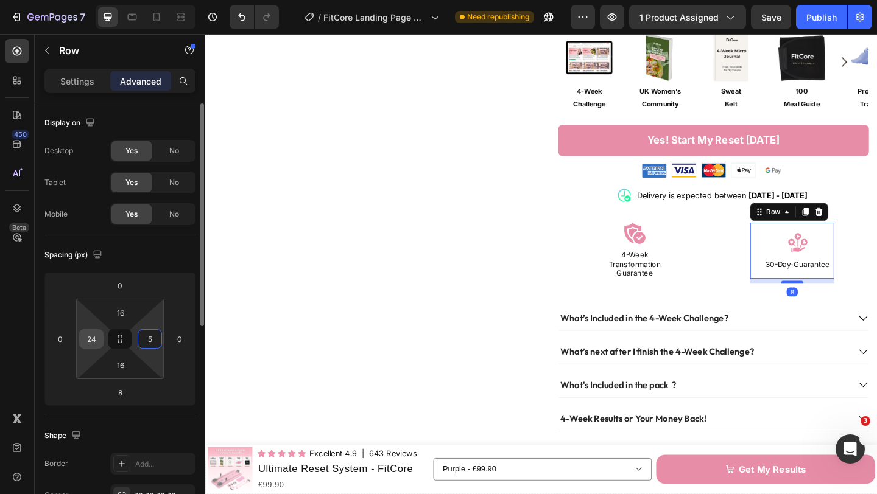
type input "5"
click at [99, 339] on input "24" at bounding box center [91, 339] width 18 height 18
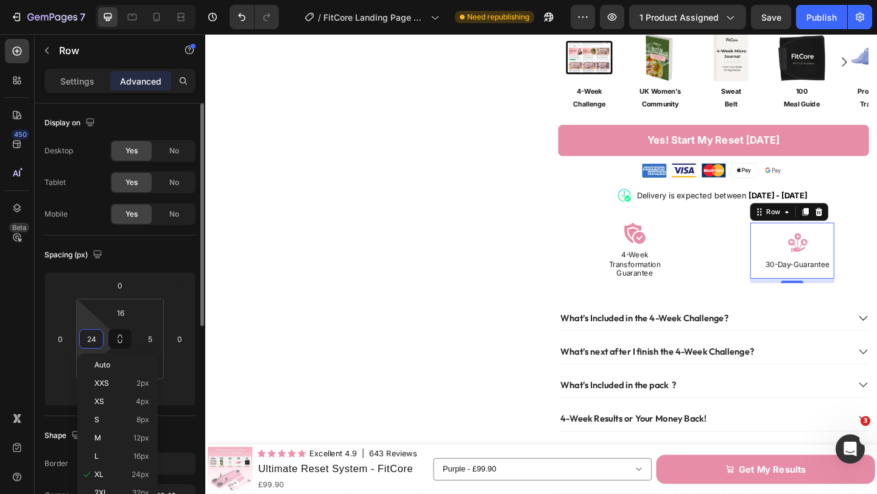
type input "5"
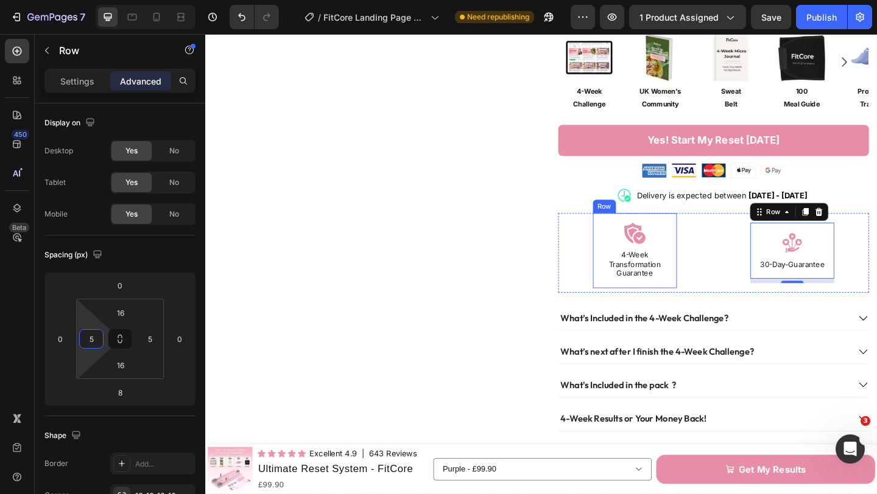
click at [706, 248] on div "Image 4-Week Transformation Guarantee Heading Row" at bounding box center [672, 270] width 91 height 82
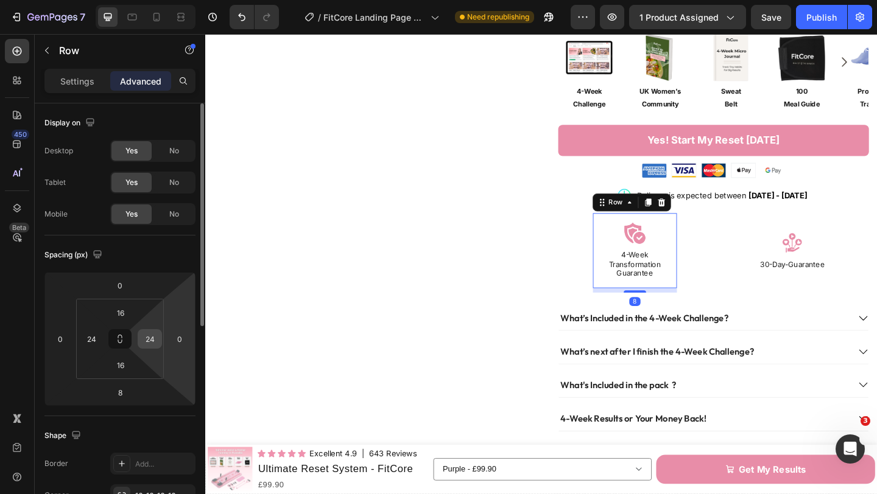
click at [154, 338] on input "24" at bounding box center [150, 339] width 18 height 18
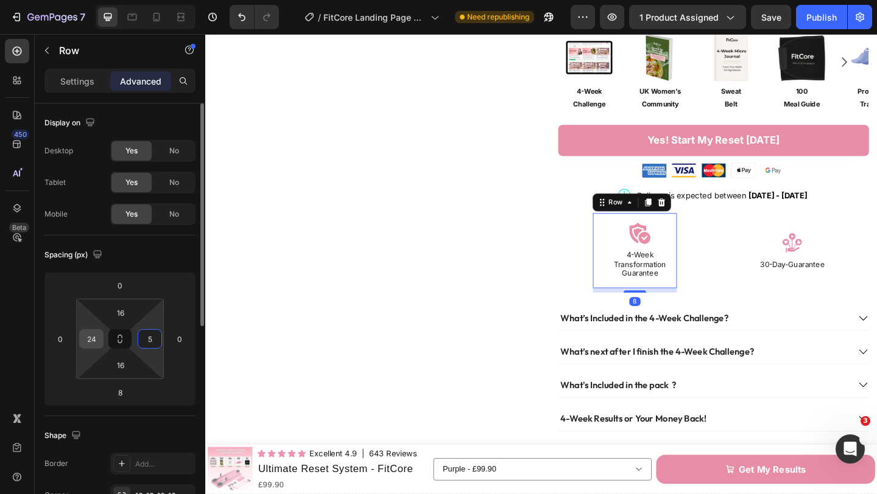
type input "5"
click at [100, 337] on div "24" at bounding box center [91, 338] width 24 height 19
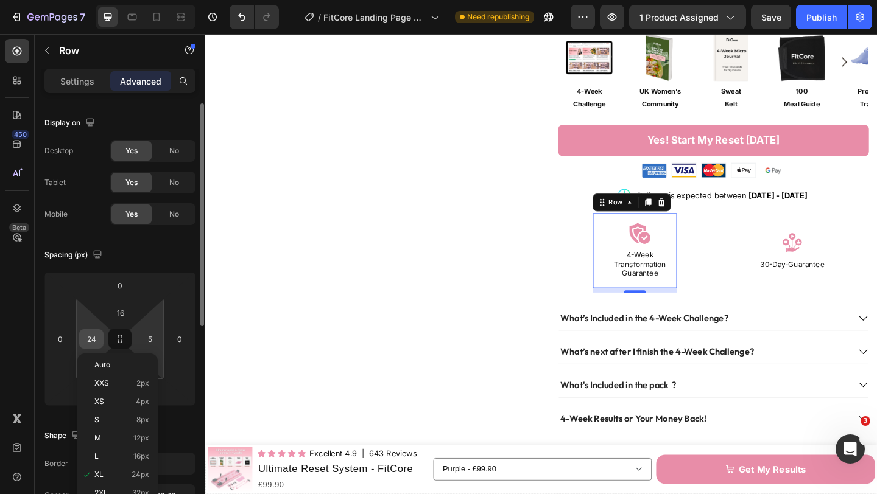
click at [98, 337] on input "24" at bounding box center [91, 339] width 18 height 18
type input "5"
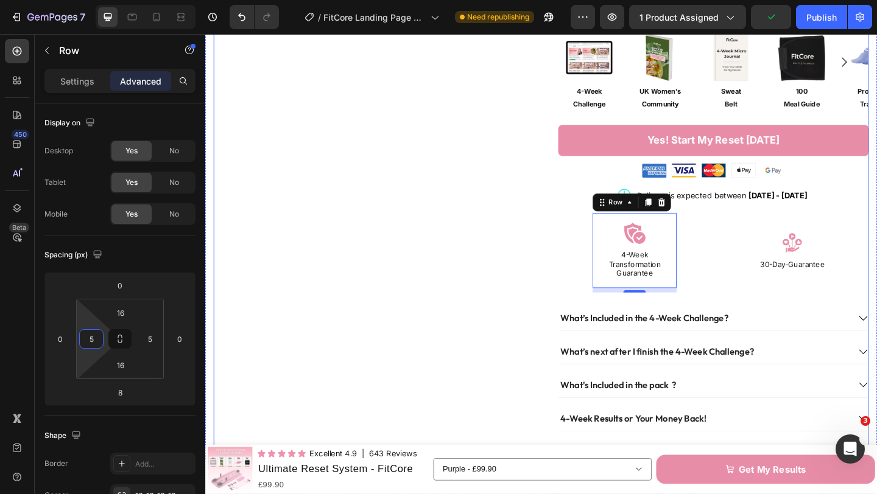
click at [527, 253] on div "Product Images" at bounding box center [383, 39] width 338 height 894
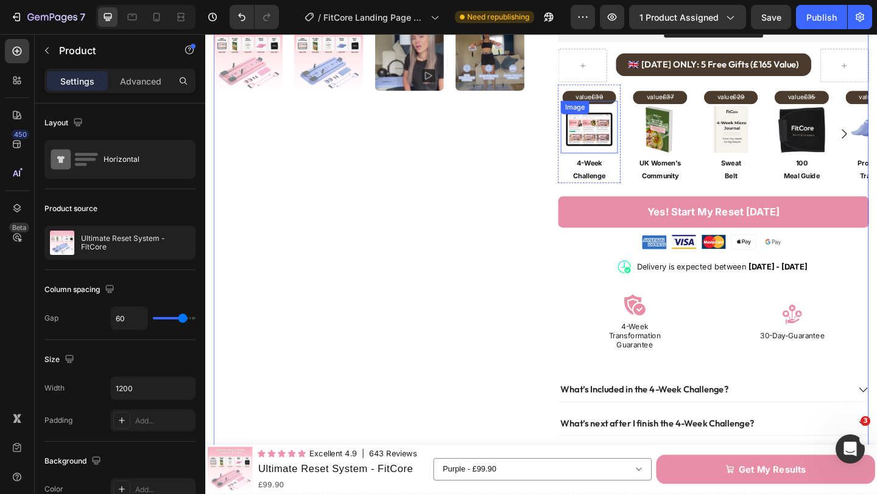
scroll to position [402, 0]
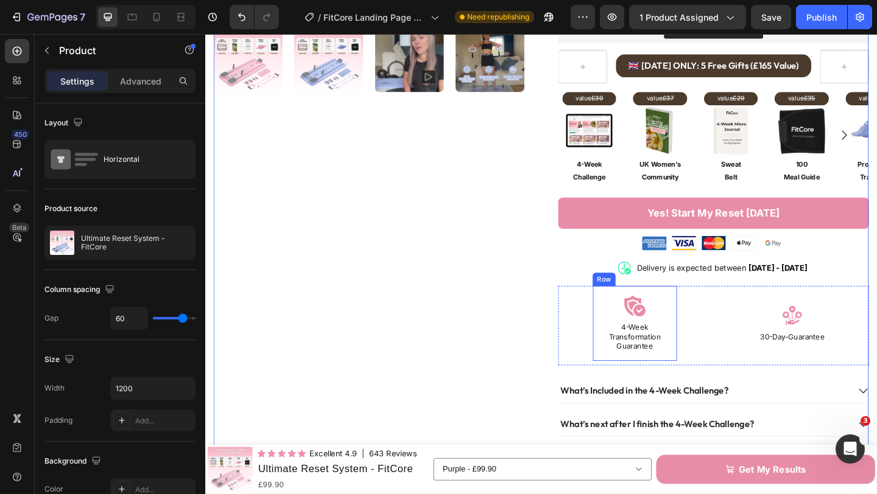
click at [702, 336] on div "Image 4-Week Transformation Guarantee Heading" at bounding box center [672, 349] width 85 height 63
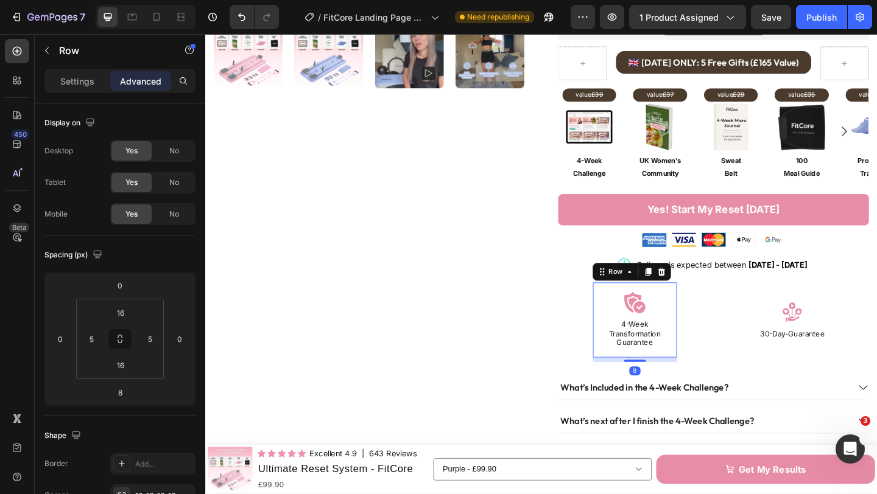
scroll to position [407, 0]
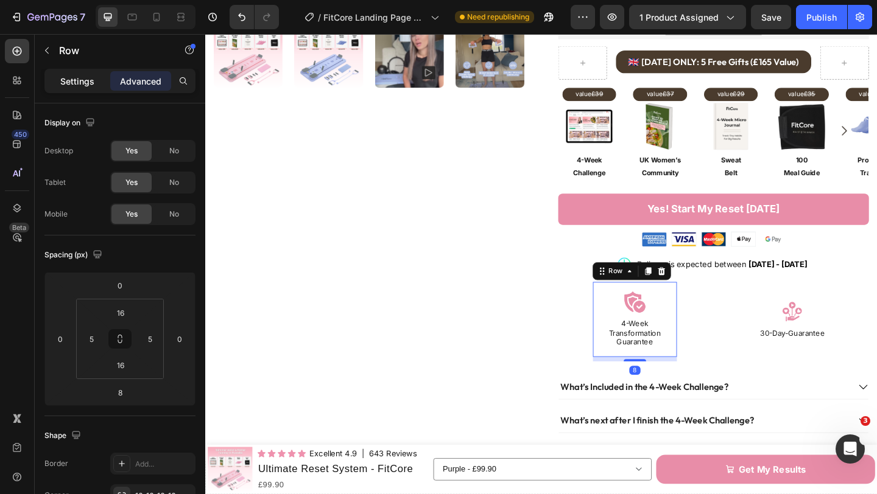
click at [93, 84] on p "Settings" at bounding box center [77, 81] width 34 height 13
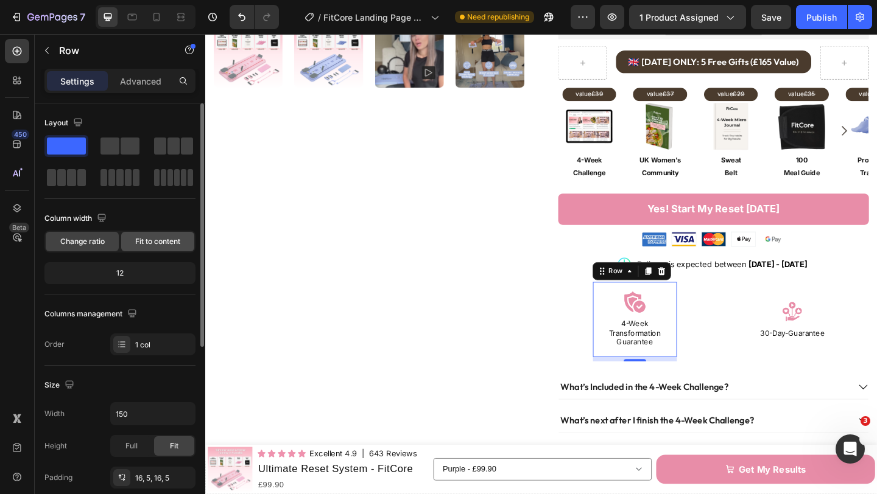
click at [151, 245] on span "Fit to content" at bounding box center [157, 241] width 45 height 11
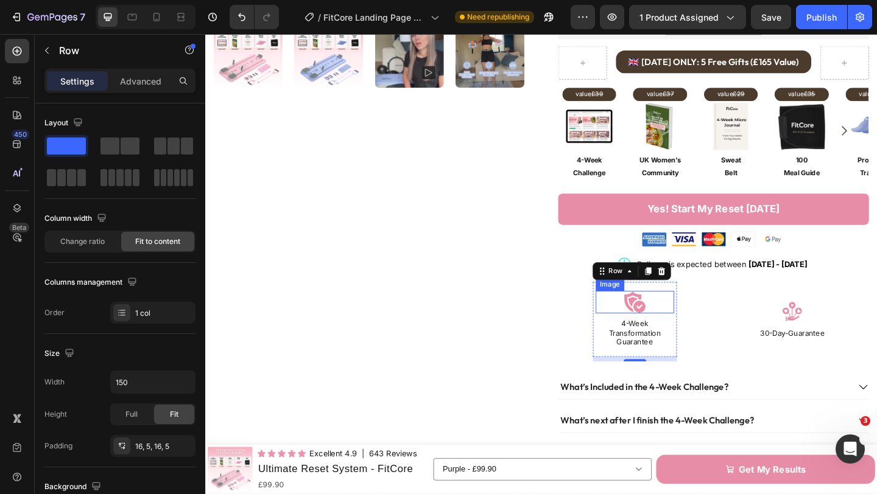
click at [678, 318] on img at bounding box center [672, 326] width 24 height 24
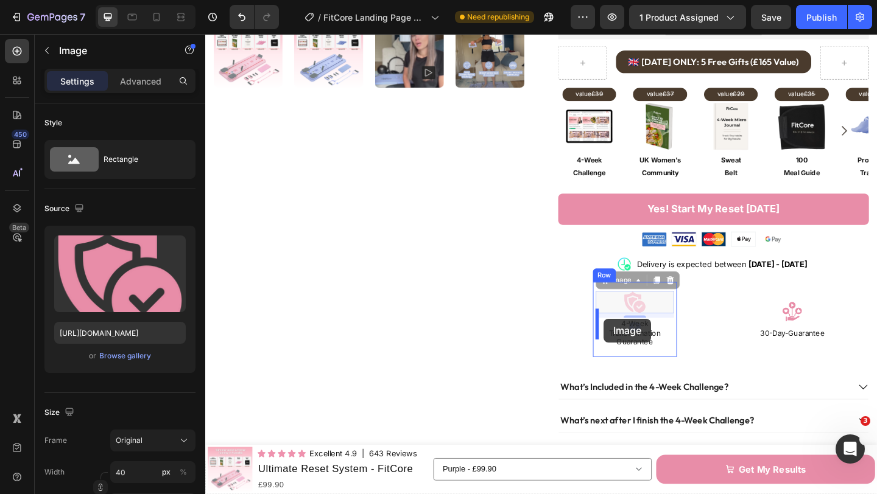
drag, startPoint x: 645, startPoint y: 292, endPoint x: 639, endPoint y: 344, distance: 52.1
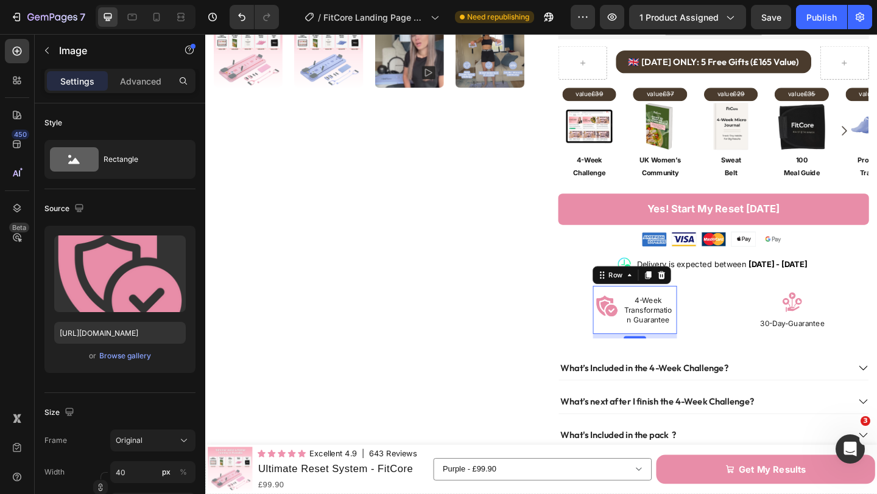
click at [712, 348] on div "Image 4-Week Transformation Guarantee Heading Row 0" at bounding box center [672, 334] width 91 height 53
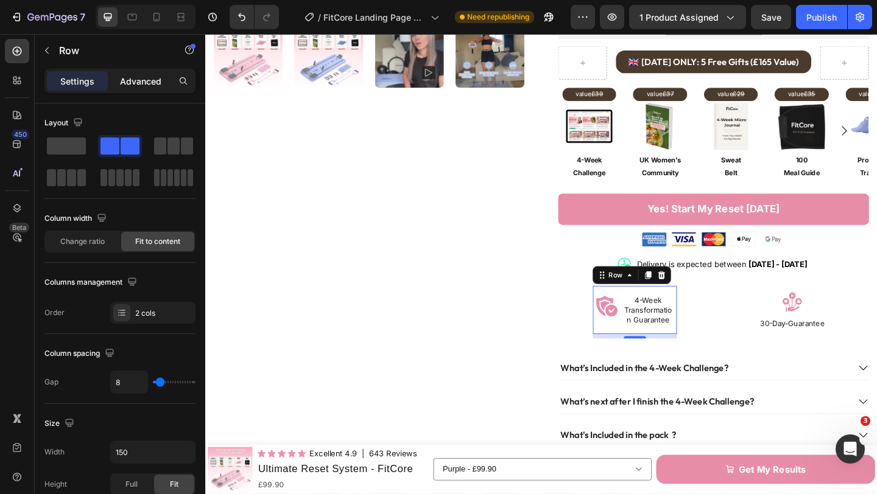
click at [136, 85] on p "Advanced" at bounding box center [140, 81] width 41 height 13
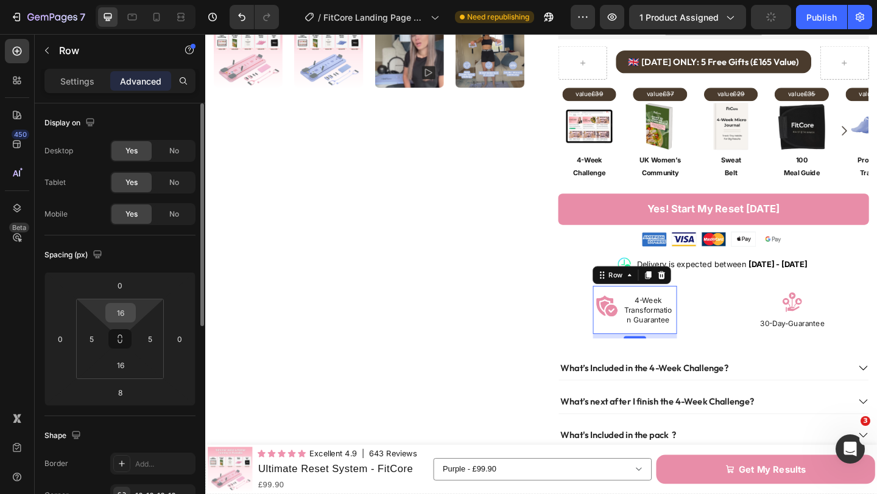
click at [129, 317] on input "16" at bounding box center [120, 313] width 24 height 18
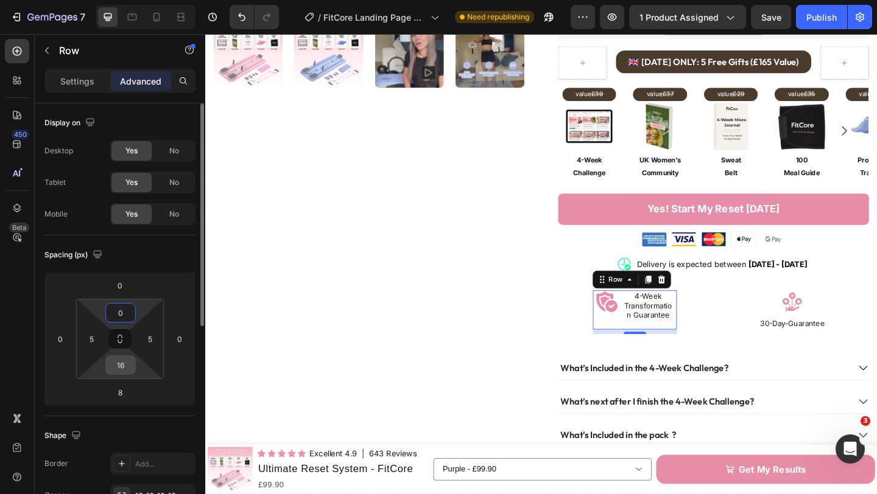
type input "0"
click at [126, 373] on input "16" at bounding box center [120, 365] width 24 height 18
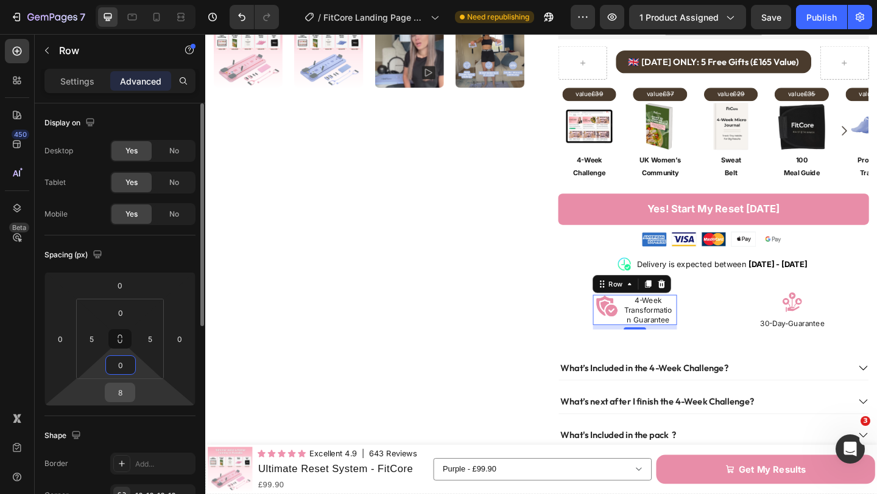
type input "0"
click at [125, 395] on input "8" at bounding box center [120, 393] width 24 height 18
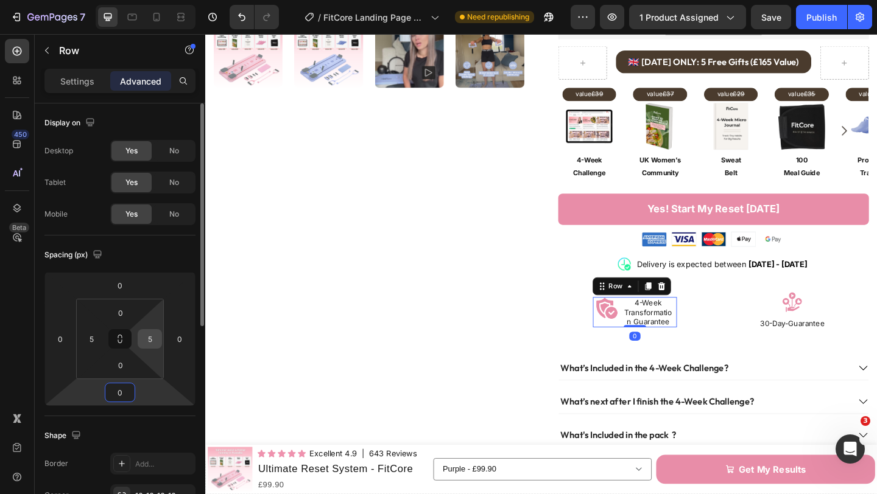
type input "0"
click at [154, 337] on input "5" at bounding box center [150, 339] width 18 height 18
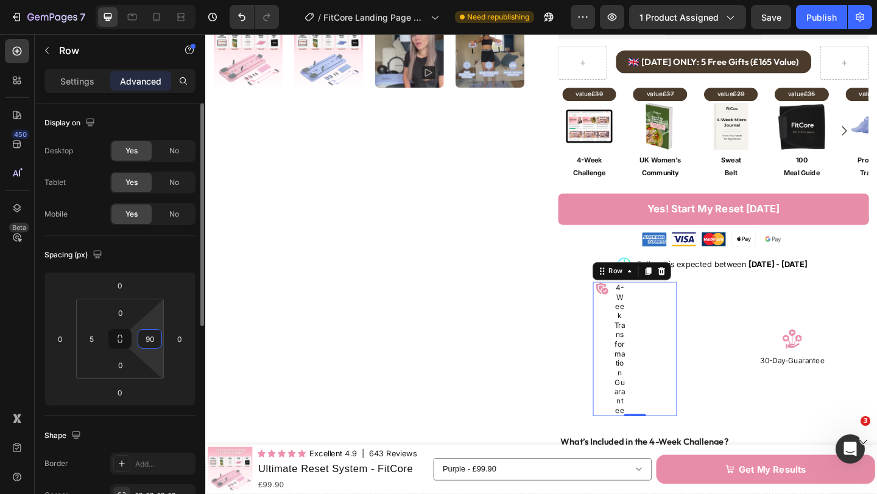
type input "9"
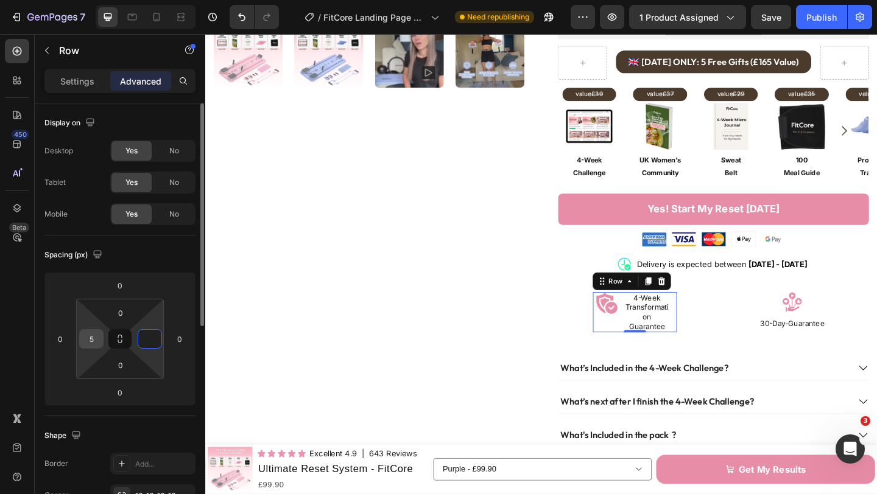
type input "0"
click at [97, 336] on input "5" at bounding box center [91, 339] width 18 height 18
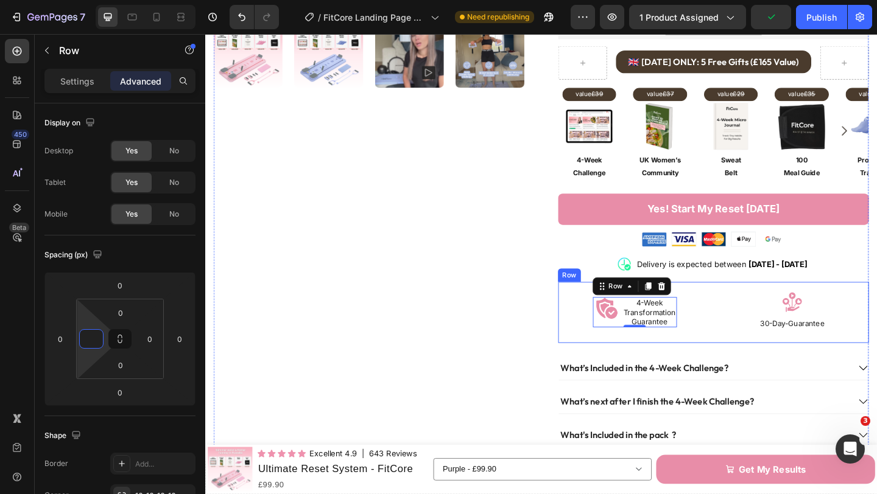
click at [751, 326] on div "Image 4-Week Transformation Guarantee Heading Row 0" at bounding box center [672, 337] width 167 height 66
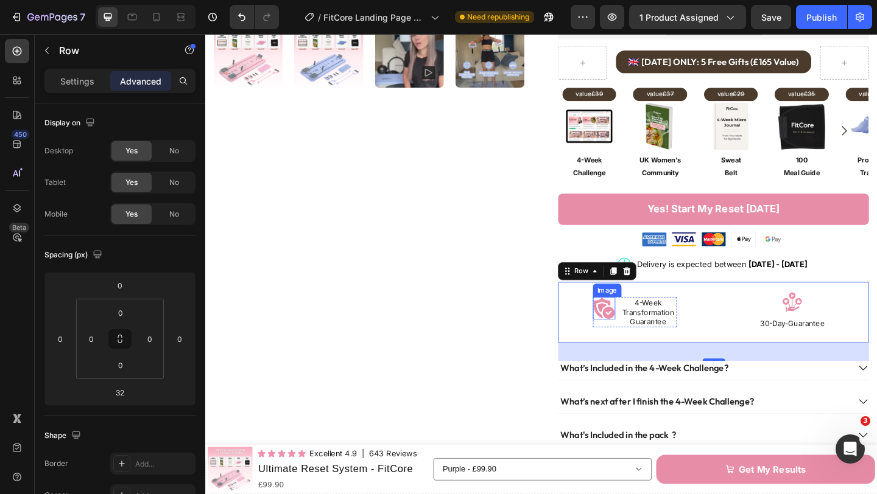
click at [648, 326] on img at bounding box center [639, 332] width 24 height 24
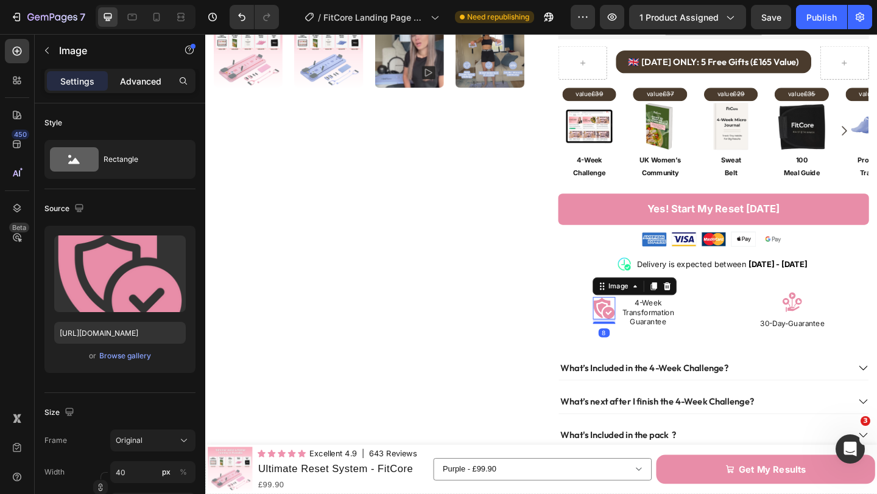
click at [144, 86] on p "Advanced" at bounding box center [140, 81] width 41 height 13
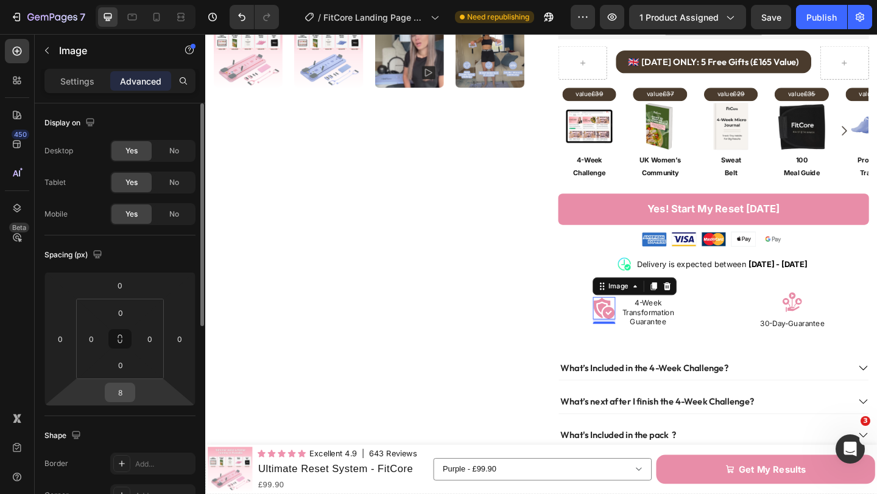
click at [121, 390] on input "8" at bounding box center [120, 393] width 24 height 18
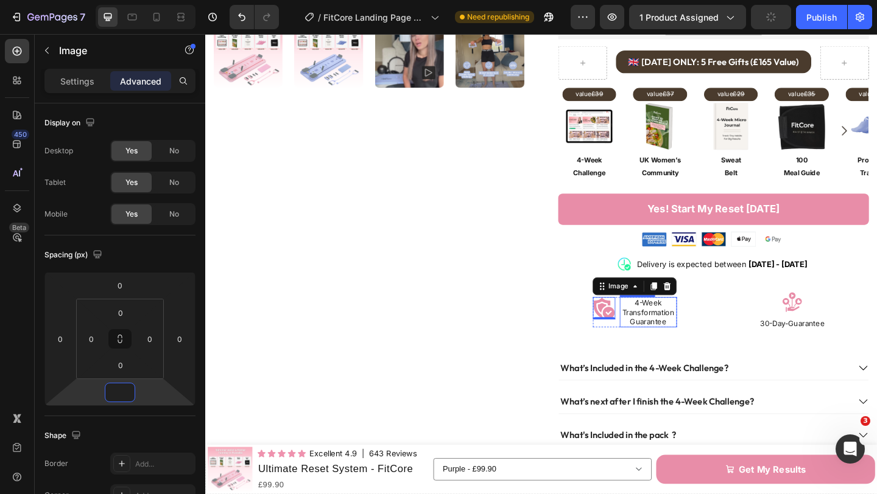
click at [663, 330] on h2 "4-Week Transformation Guarantee" at bounding box center [687, 336] width 62 height 33
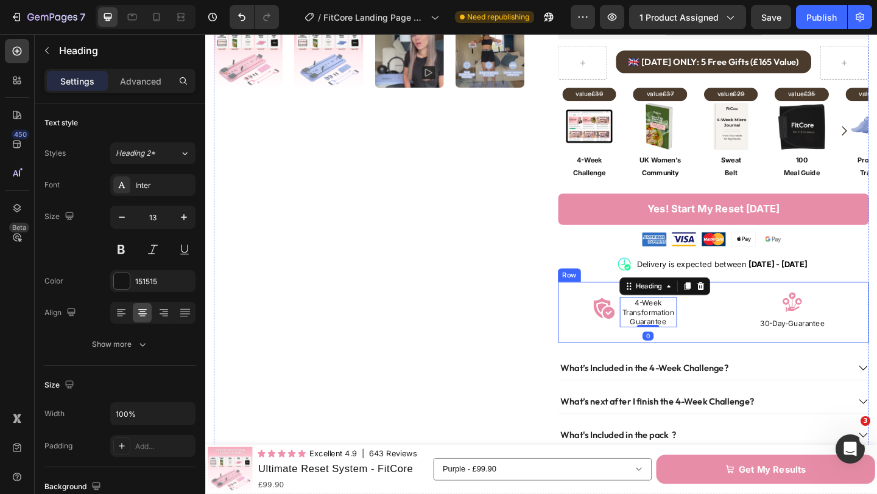
click at [741, 328] on div "Image 4-Week Transformation Guarantee Heading 0 Row" at bounding box center [672, 337] width 167 height 66
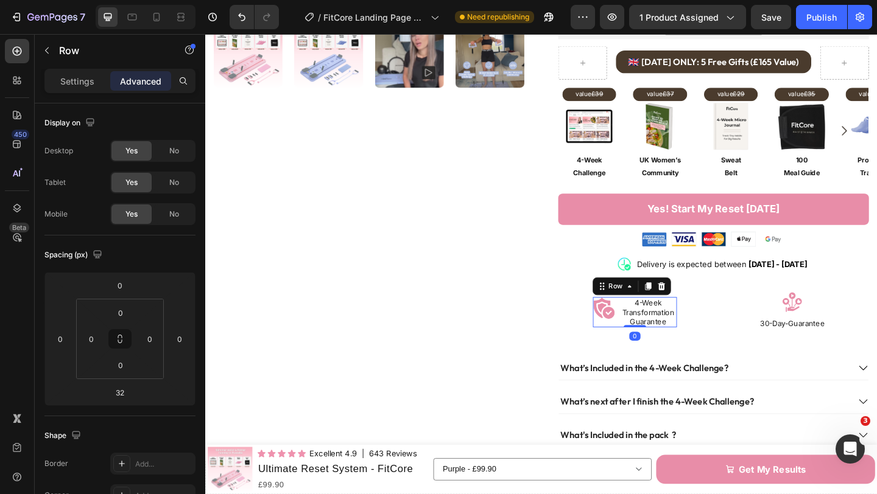
click at [649, 340] on div "Image" at bounding box center [639, 336] width 24 height 33
click at [781, 313] on div "Image 30-Day-Guarantee Heading Row" at bounding box center [844, 337] width 167 height 66
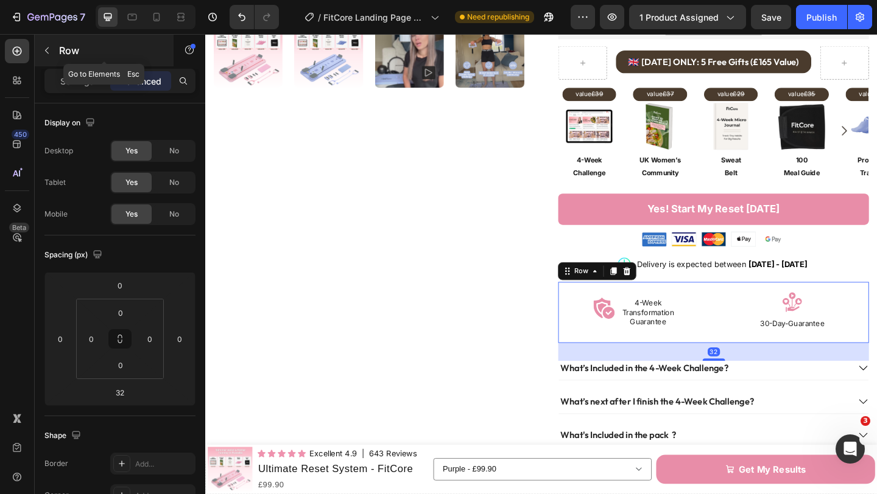
click at [52, 47] on button "button" at bounding box center [46, 50] width 19 height 19
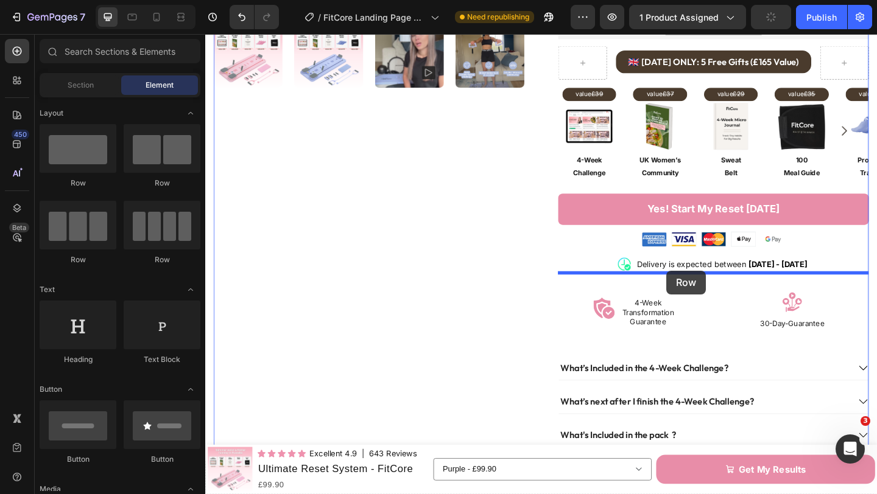
drag, startPoint x: 356, startPoint y: 186, endPoint x: 691, endPoint y: 290, distance: 351.3
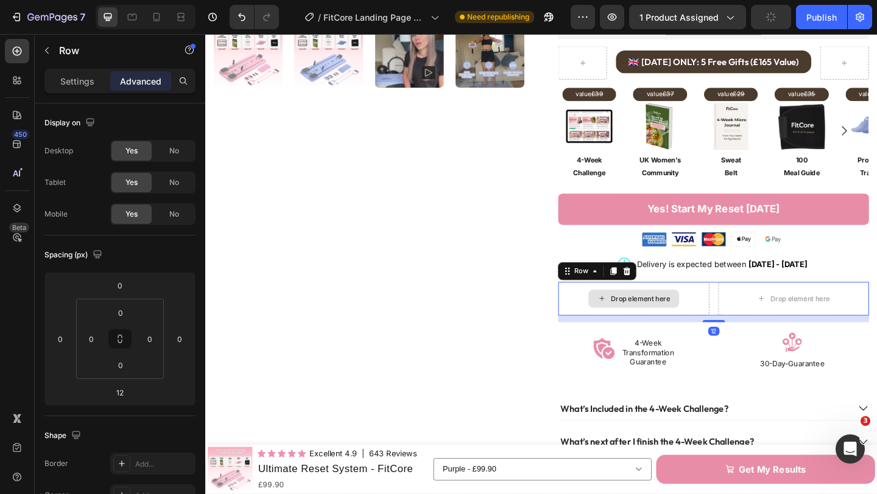
scroll to position [436, 0]
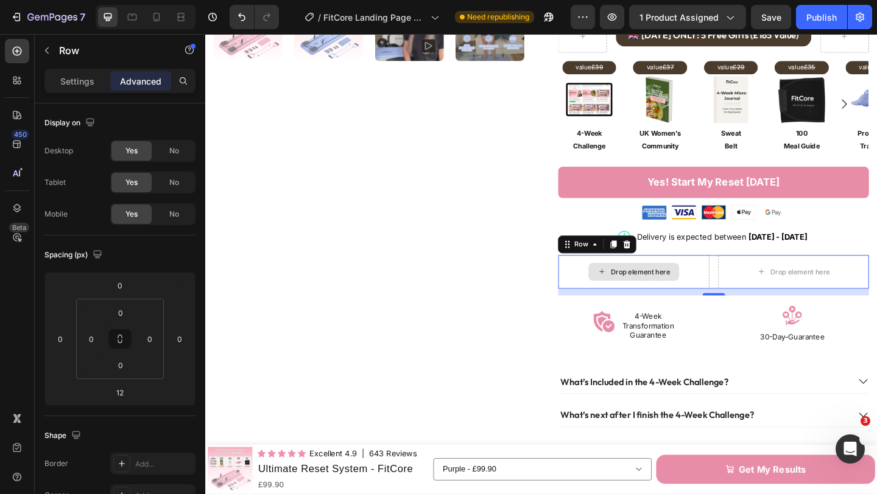
click at [659, 288] on div "Drop element here" at bounding box center [678, 293] width 65 height 10
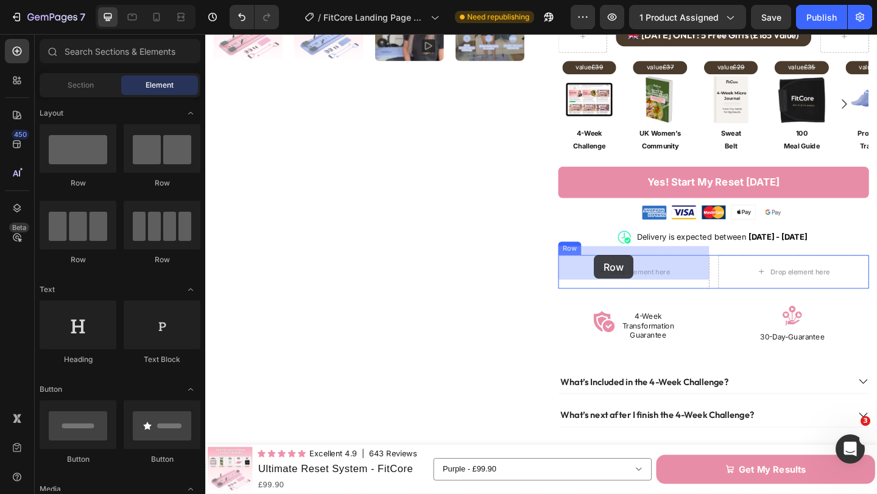
drag, startPoint x: 360, startPoint y: 199, endPoint x: 628, endPoint y: 275, distance: 278.4
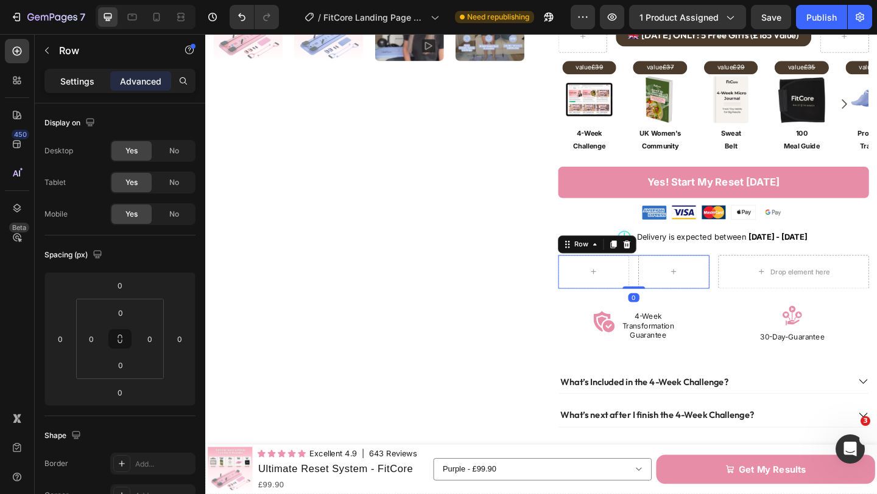
click at [76, 88] on div "Settings" at bounding box center [77, 80] width 61 height 19
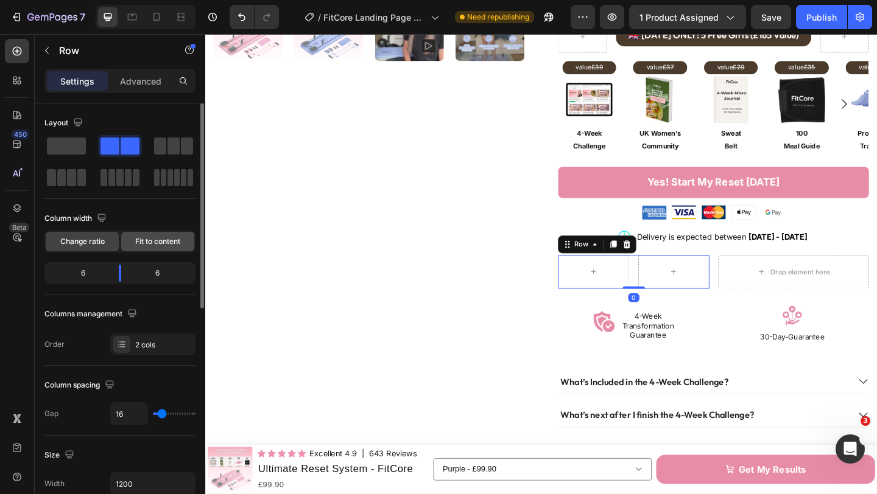
click at [137, 244] on span "Fit to content" at bounding box center [157, 241] width 45 height 11
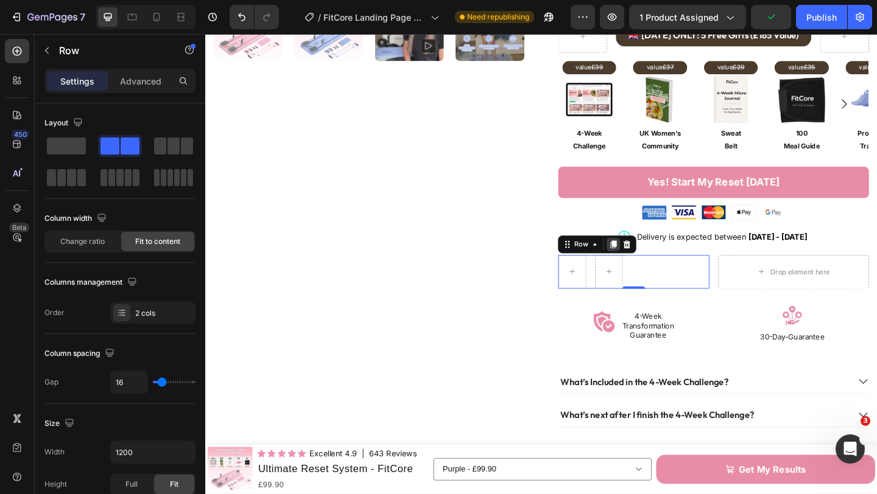
click at [648, 259] on icon at bounding box center [649, 263] width 7 height 9
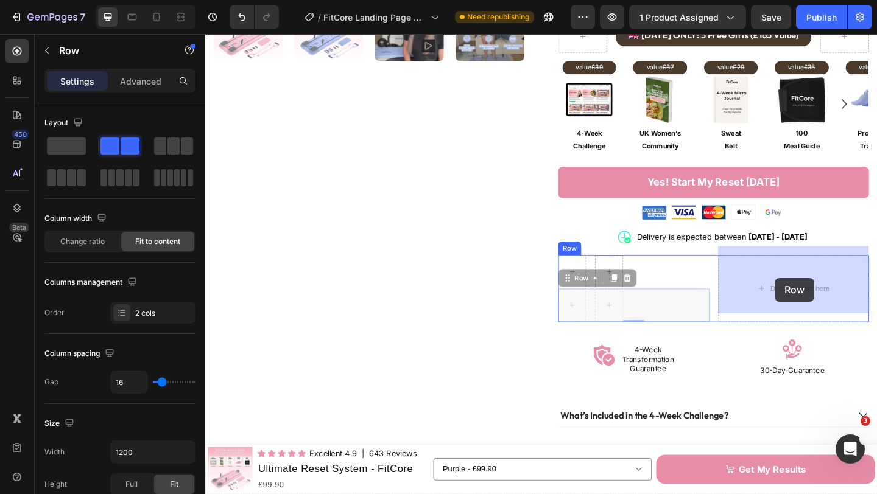
drag, startPoint x: 601, startPoint y: 290, endPoint x: 824, endPoint y: 300, distance: 223.7
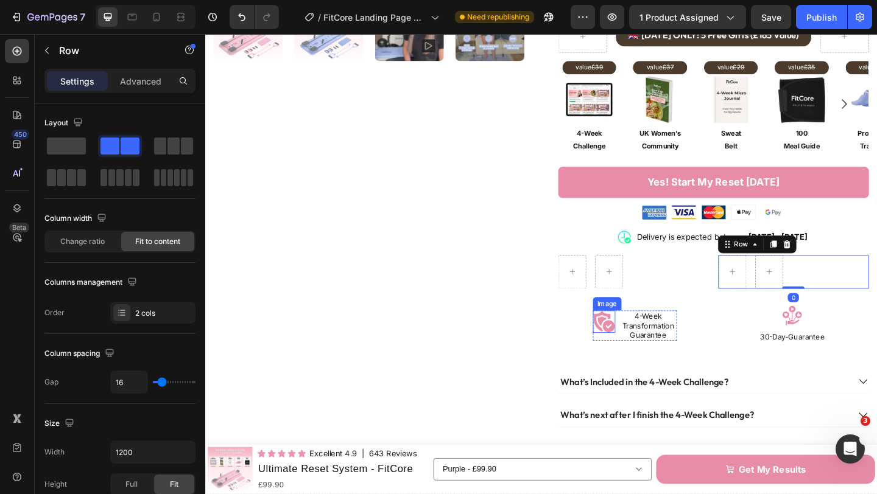
click at [636, 335] on img at bounding box center [639, 347] width 24 height 24
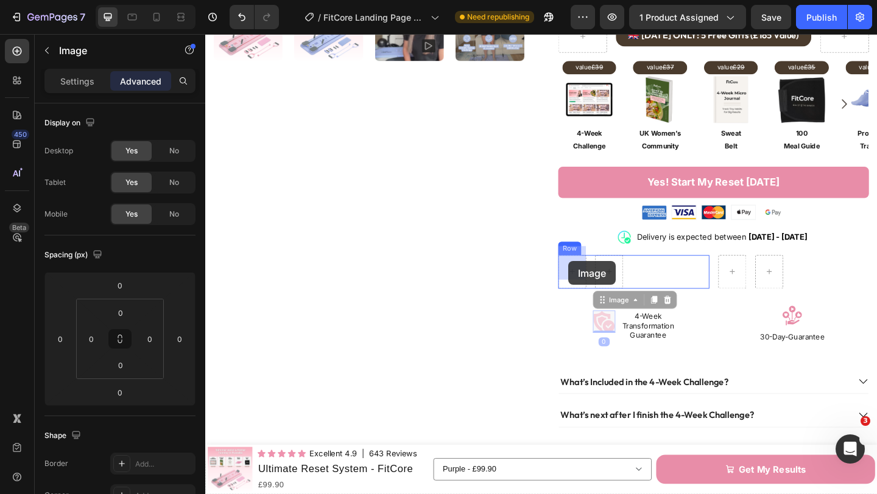
drag, startPoint x: 636, startPoint y: 315, endPoint x: 600, endPoint y: 281, distance: 49.6
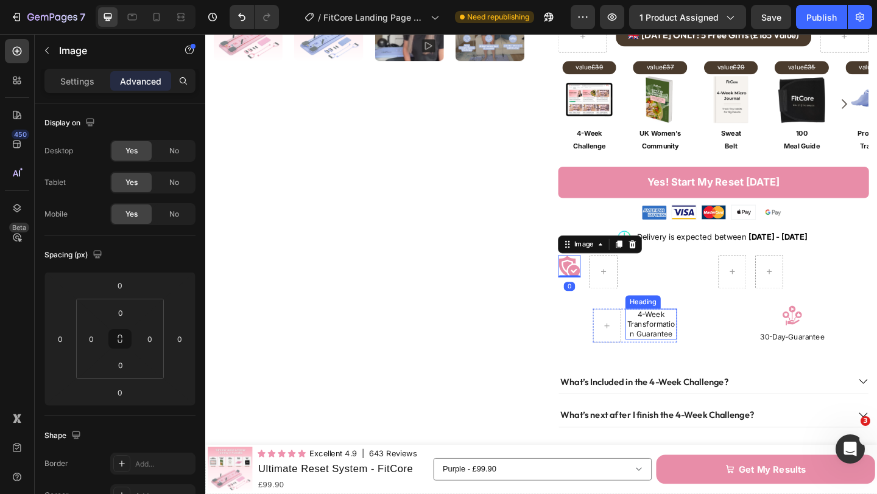
click at [692, 338] on h2 "4-Week Transformation Guarantee" at bounding box center [690, 349] width 56 height 33
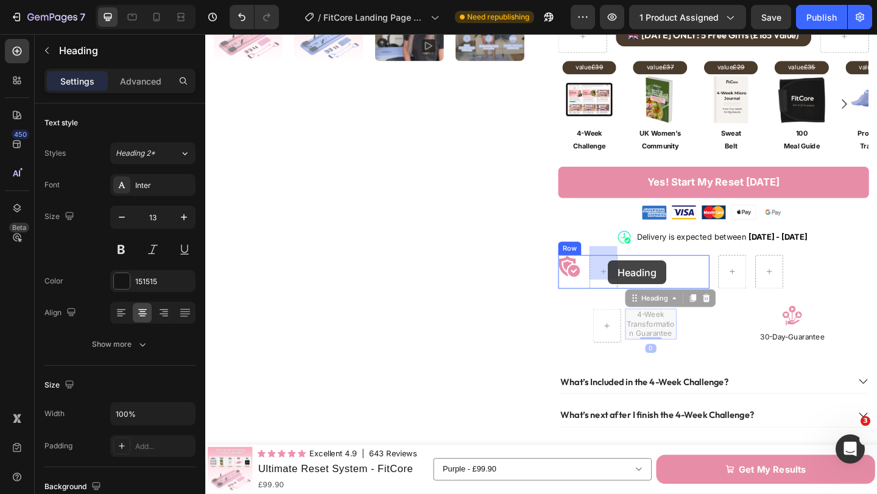
drag, startPoint x: 670, startPoint y: 310, endPoint x: 643, endPoint y: 281, distance: 39.6
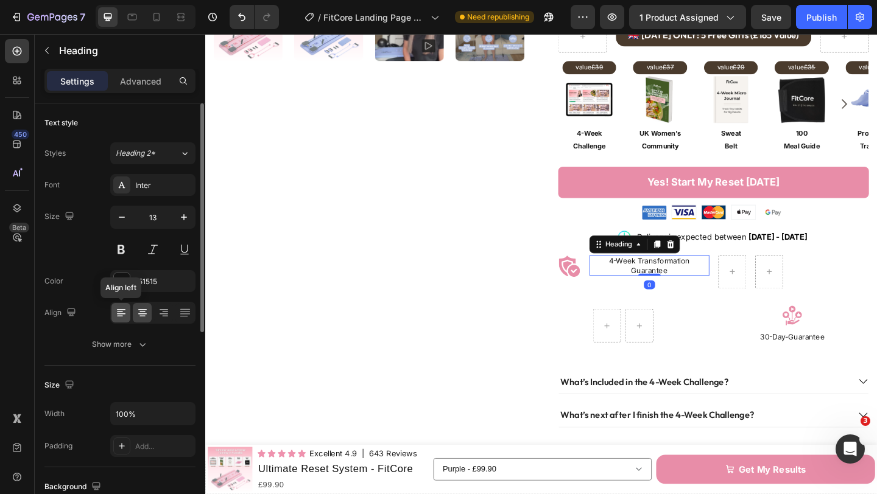
click at [124, 310] on icon at bounding box center [121, 313] width 12 height 12
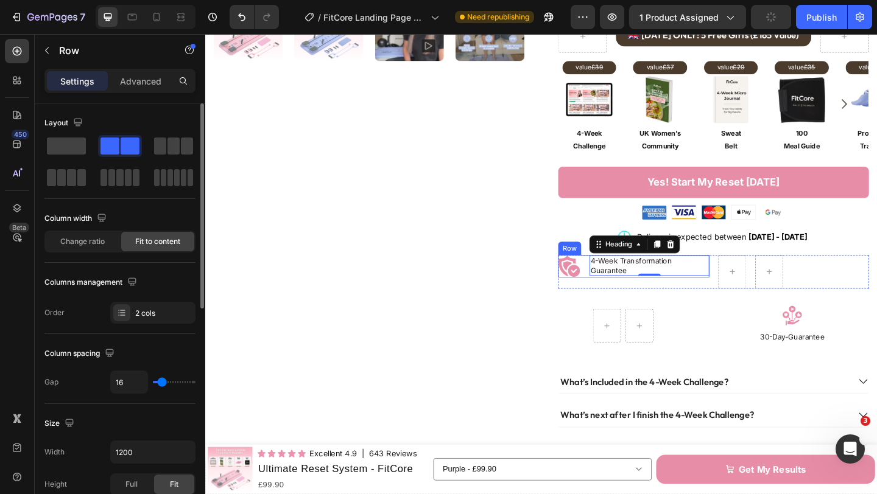
click at [619, 284] on div "Image 4-Week Transformation Guarantee Heading 0 Row" at bounding box center [671, 287] width 164 height 24
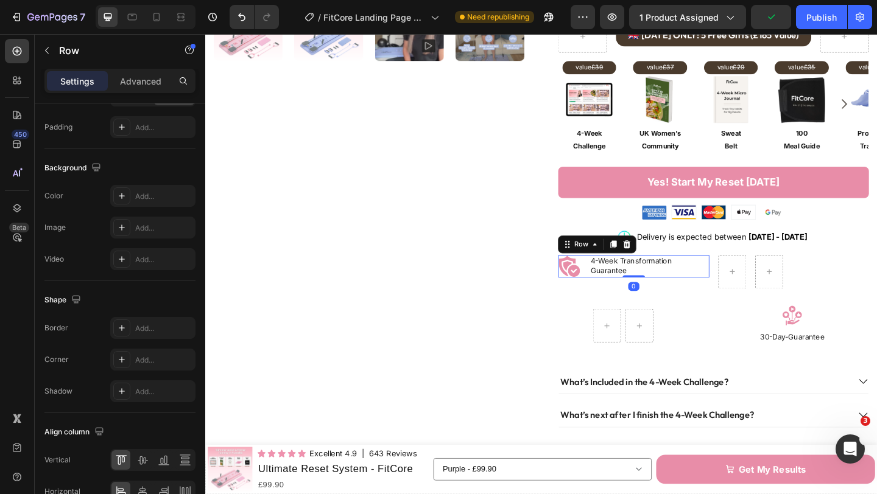
scroll to position [456, 0]
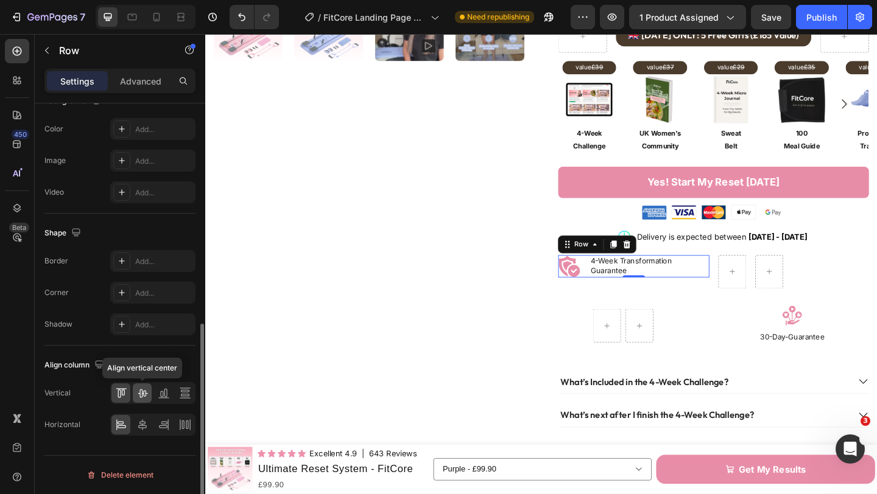
click at [139, 388] on icon at bounding box center [142, 393] width 12 height 12
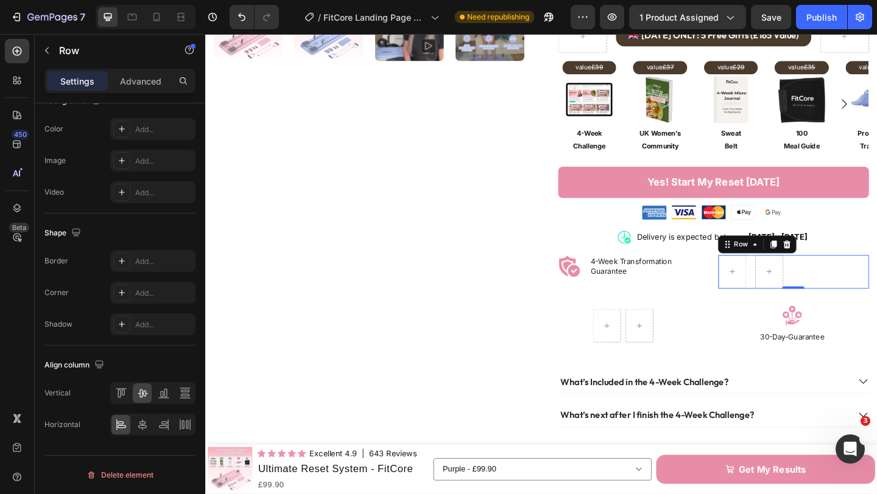
click at [797, 279] on div "Row 0" at bounding box center [845, 293] width 164 height 37
click at [142, 389] on icon at bounding box center [142, 393] width 12 height 12
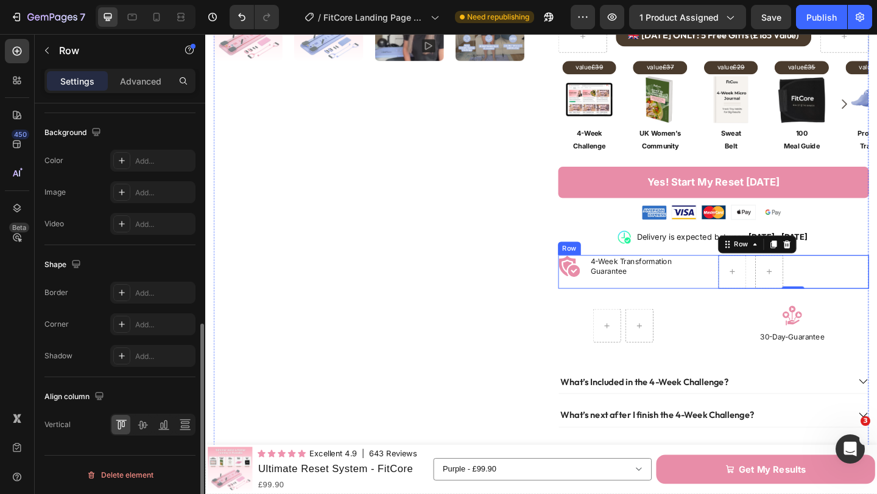
click at [758, 290] on div "Image 4-Week Transformation Guarantee Heading Row Row 0 Row" at bounding box center [758, 293] width 338 height 37
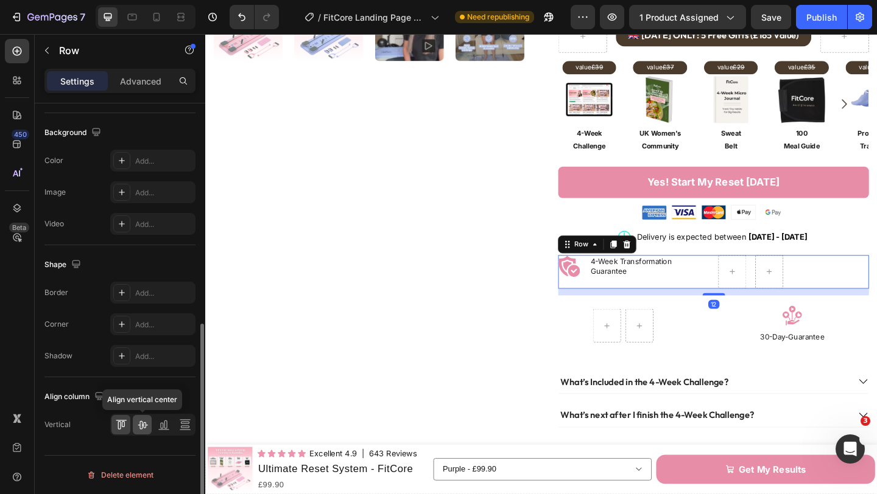
click at [138, 421] on icon at bounding box center [142, 425] width 12 height 12
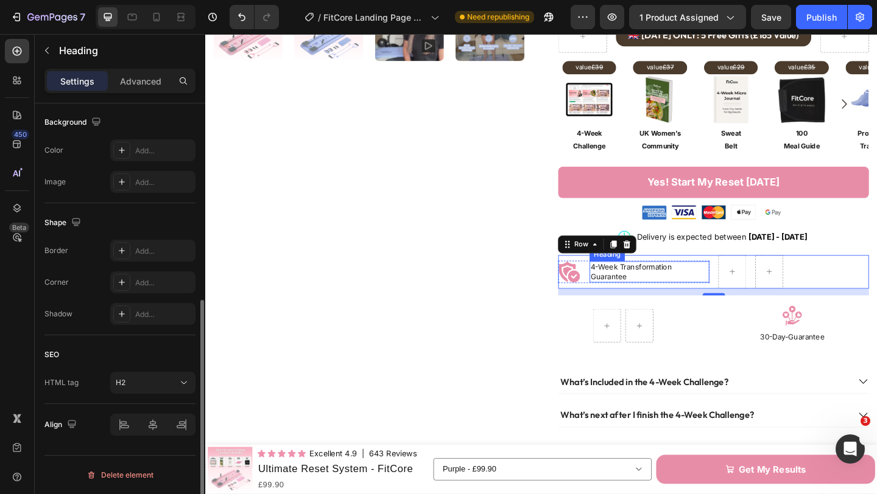
click at [690, 281] on h2 "4-Week Transformation Guarantee" at bounding box center [688, 292] width 130 height 23
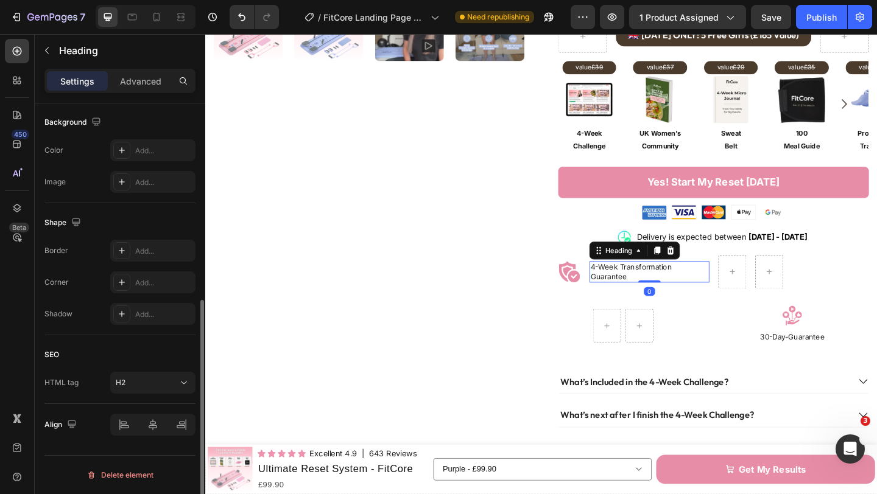
scroll to position [0, 0]
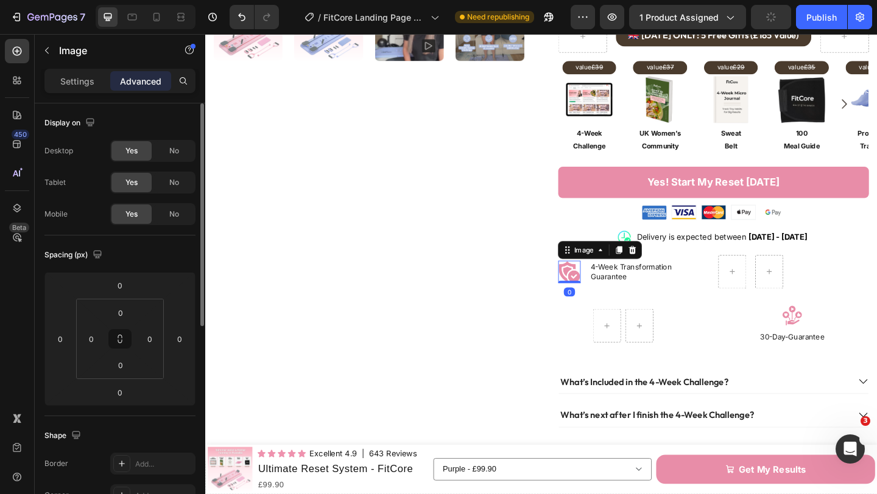
click at [603, 281] on img at bounding box center [601, 293] width 24 height 24
click at [654, 265] on icon at bounding box center [655, 269] width 7 height 9
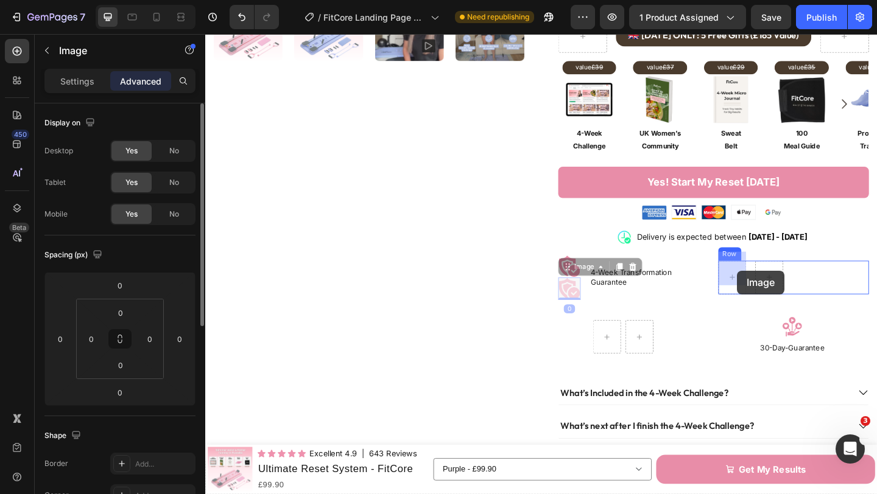
drag, startPoint x: 600, startPoint y: 281, endPoint x: 784, endPoint y: 292, distance: 183.6
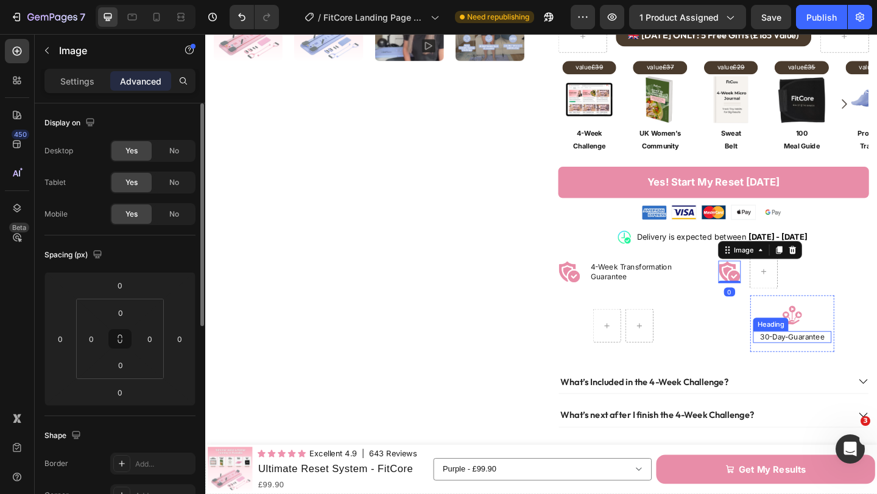
click at [851, 359] on p "30-Day-Guarantee" at bounding box center [843, 364] width 83 height 10
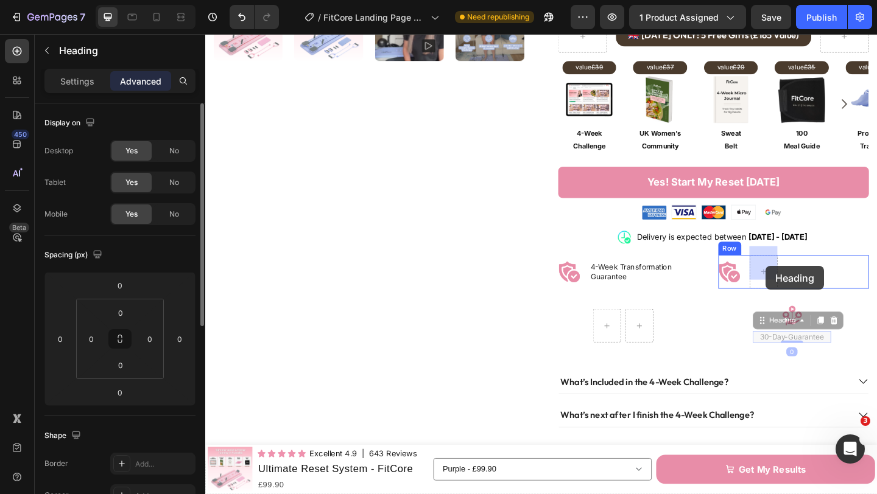
drag, startPoint x: 815, startPoint y: 340, endPoint x: 815, endPoint y: 287, distance: 53.0
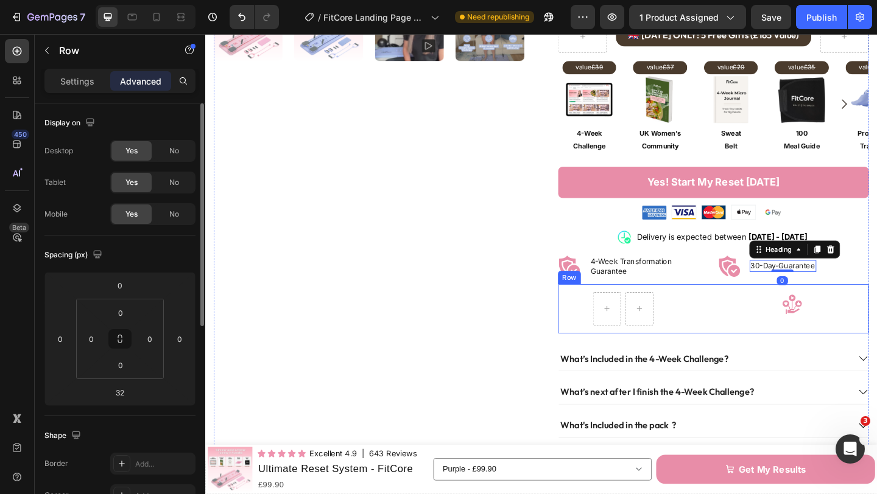
click at [764, 328] on div "Image Row" at bounding box center [844, 333] width 167 height 54
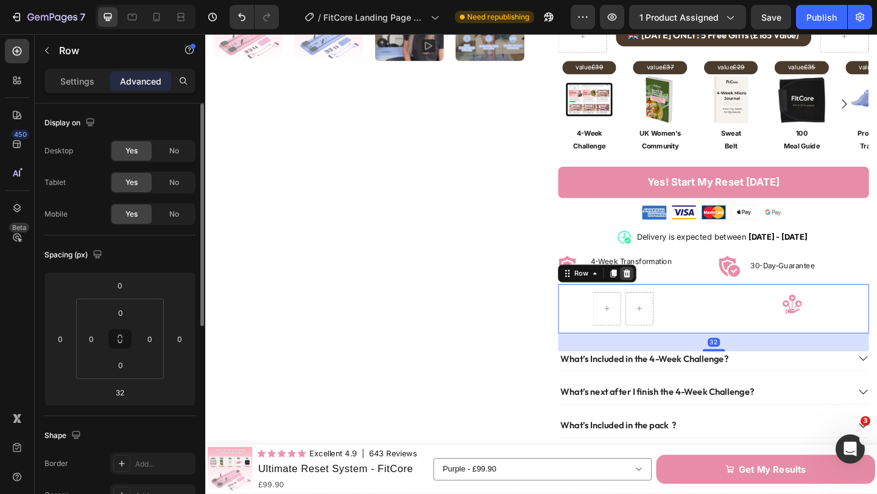
click at [664, 290] on icon at bounding box center [664, 294] width 8 height 9
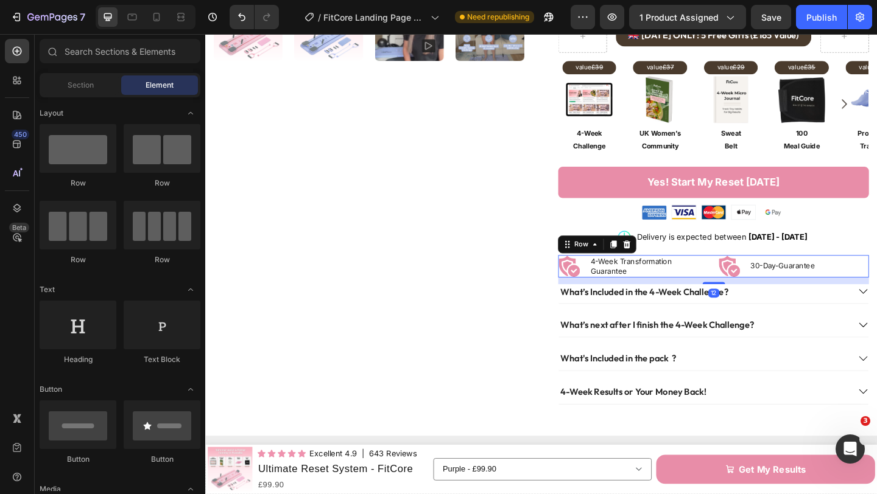
click at [757, 275] on div "Image 4-Week Transformation Guarantee Heading Row Image 30-Day-Guarantee Headin…" at bounding box center [758, 287] width 338 height 24
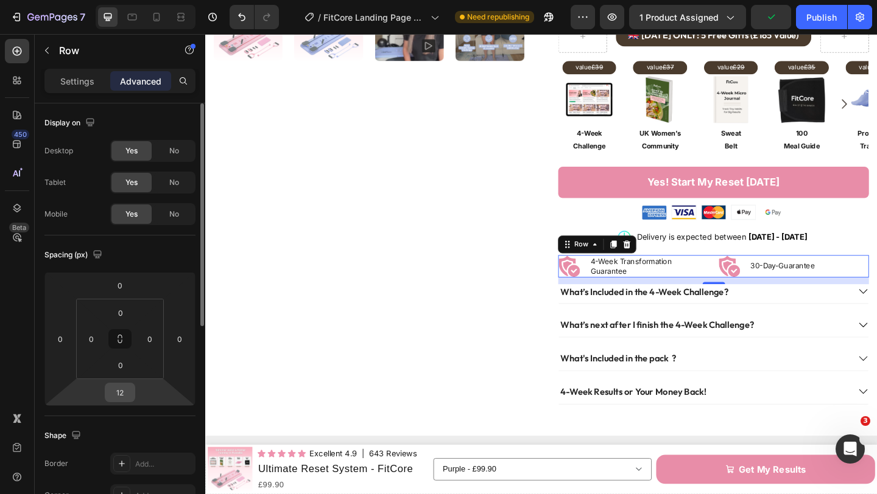
click at [126, 389] on input "12" at bounding box center [120, 393] width 24 height 18
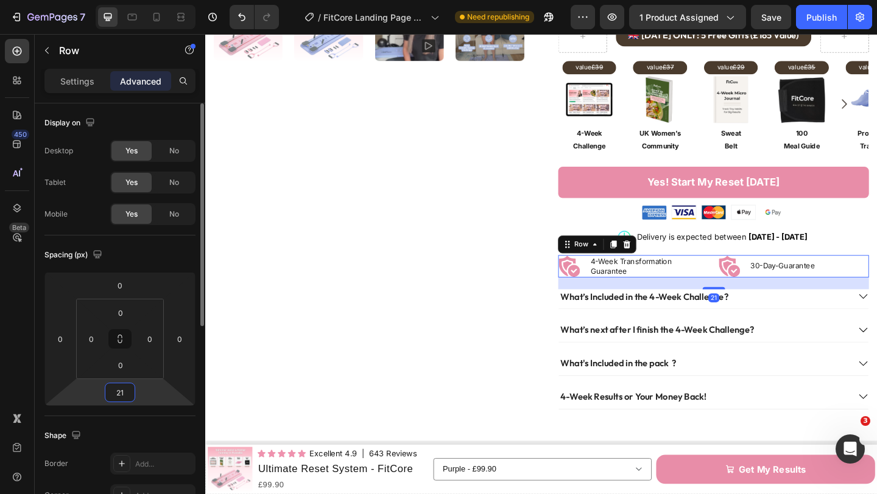
type input "21"
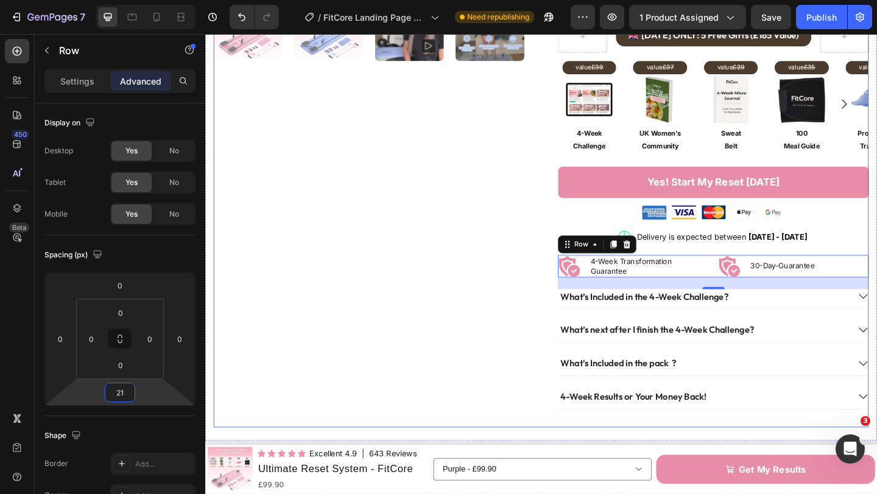
click at [431, 342] on div "Product Images" at bounding box center [383, 50] width 338 height 824
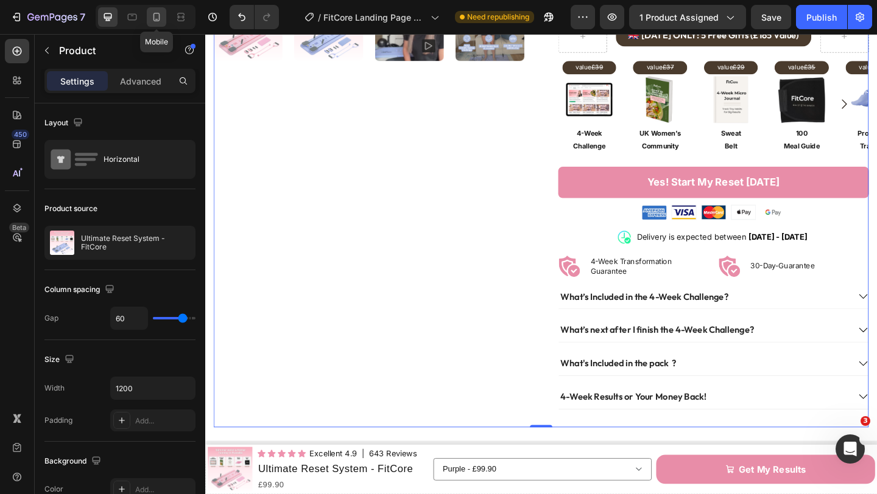
click at [152, 18] on icon at bounding box center [156, 17] width 12 height 12
type input "0"
type input "100%"
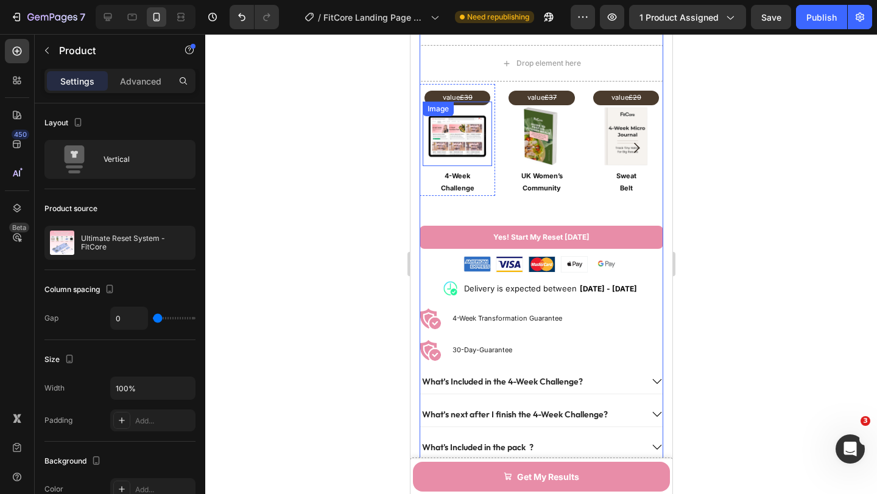
scroll to position [791, 0]
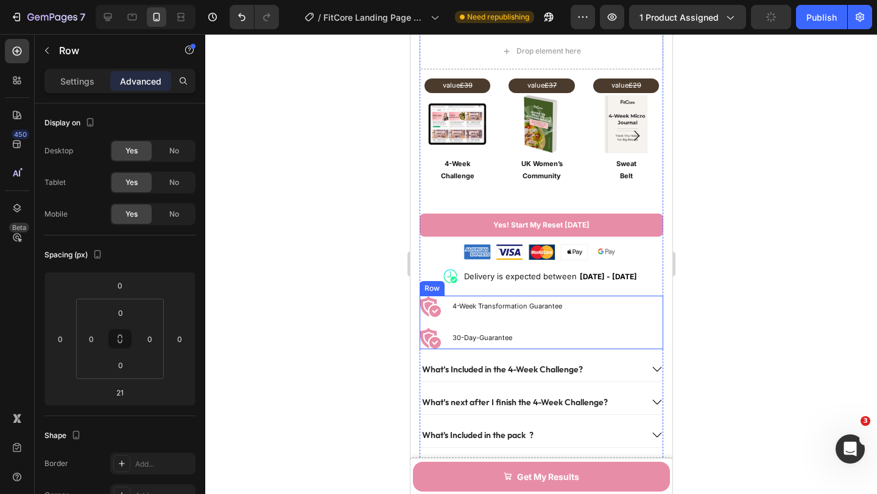
click at [590, 323] on div "Image 4-Week Transformation Guarantee Heading Row Image 30-Day-Guarantee Headin…" at bounding box center [541, 323] width 244 height 54
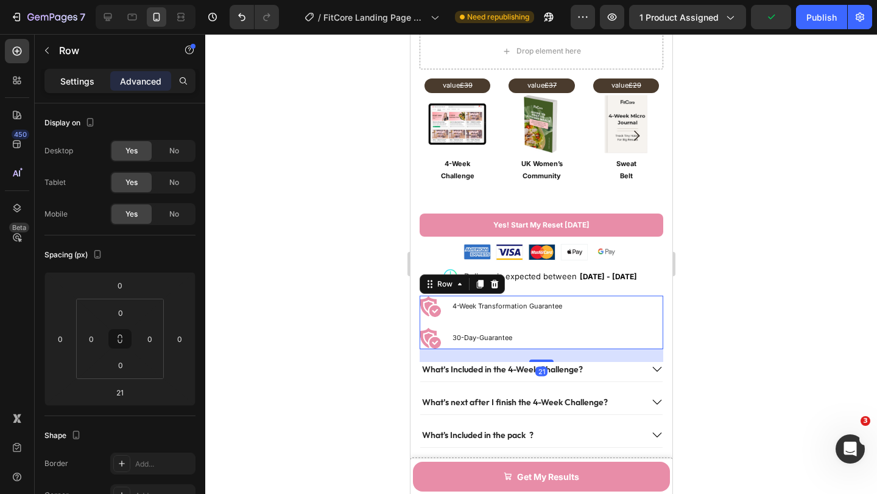
click at [77, 86] on p "Settings" at bounding box center [77, 81] width 34 height 13
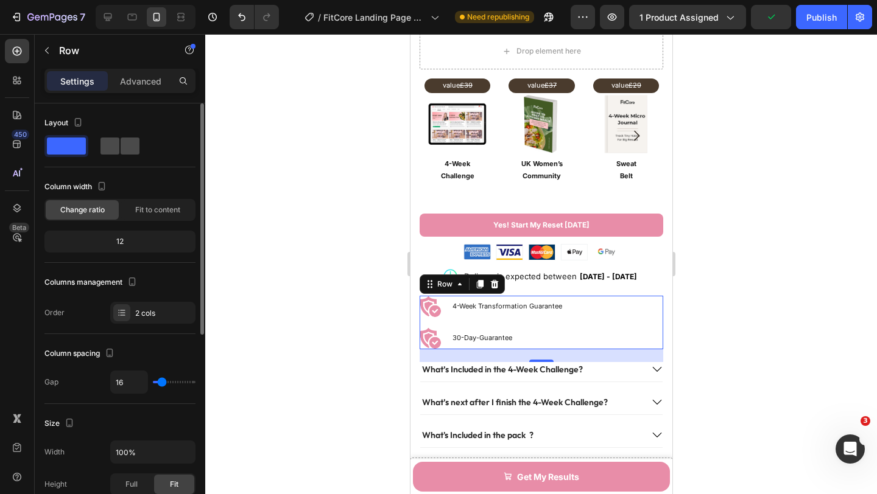
click at [121, 146] on span at bounding box center [130, 146] width 19 height 17
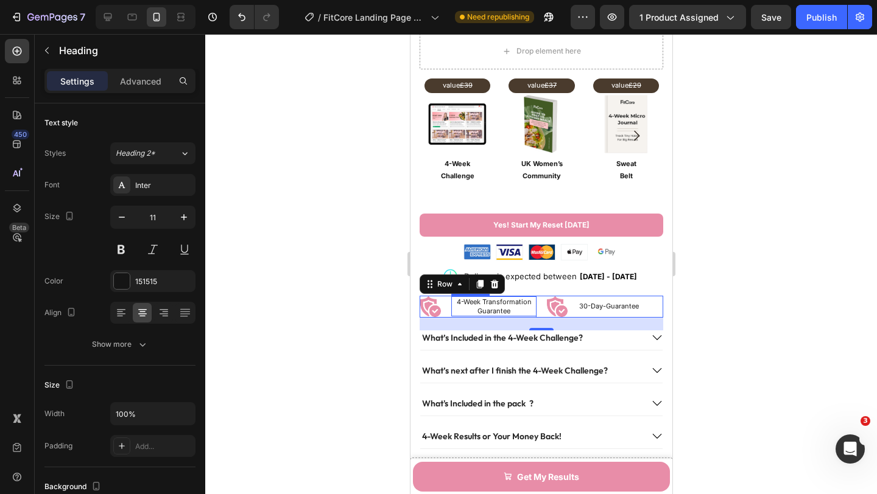
click at [477, 309] on h2 "4-Week Transformation Guarantee" at bounding box center [493, 307] width 85 height 20
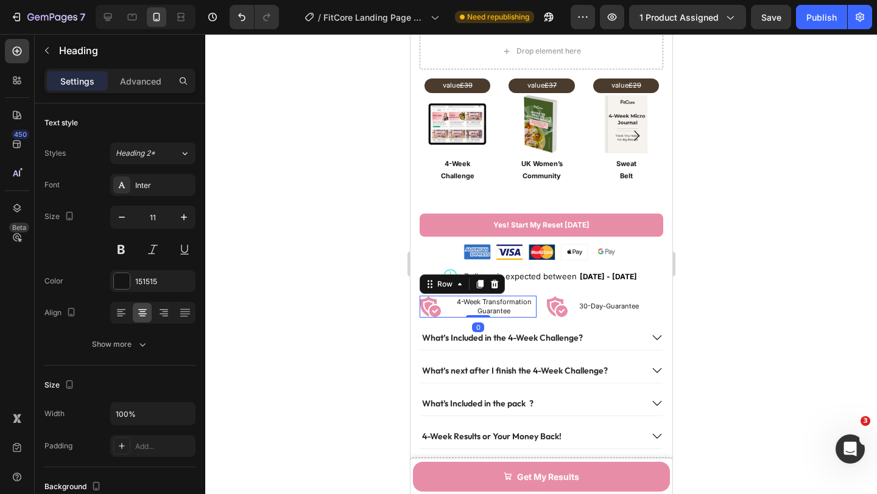
click at [444, 315] on div "Image 4-Week Transformation Guarantee Heading Row 0" at bounding box center [477, 307] width 117 height 22
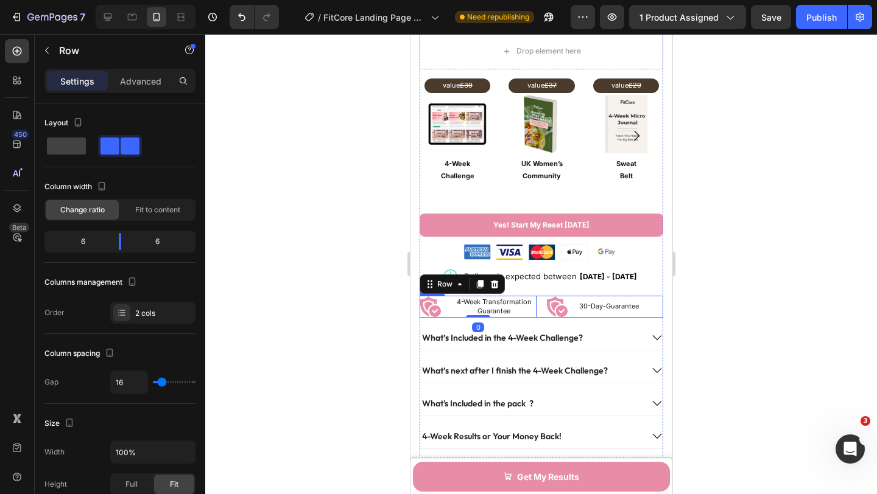
click at [539, 314] on div "Image 4-Week Transformation Guarantee Heading Row 0 Image 30-Day-Guarantee Head…" at bounding box center [541, 307] width 244 height 22
click at [136, 84] on p "Advanced" at bounding box center [140, 81] width 41 height 13
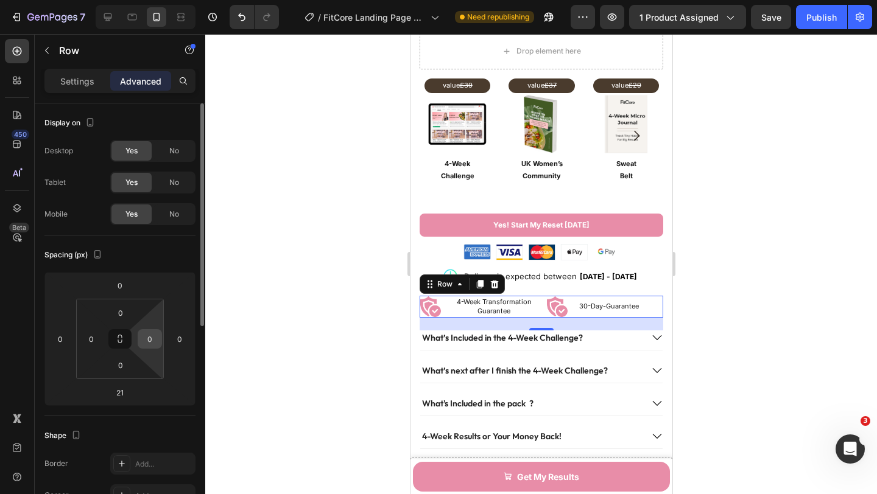
click at [155, 338] on input "0" at bounding box center [150, 339] width 18 height 18
type input "5"
click at [91, 339] on input "0" at bounding box center [91, 339] width 18 height 18
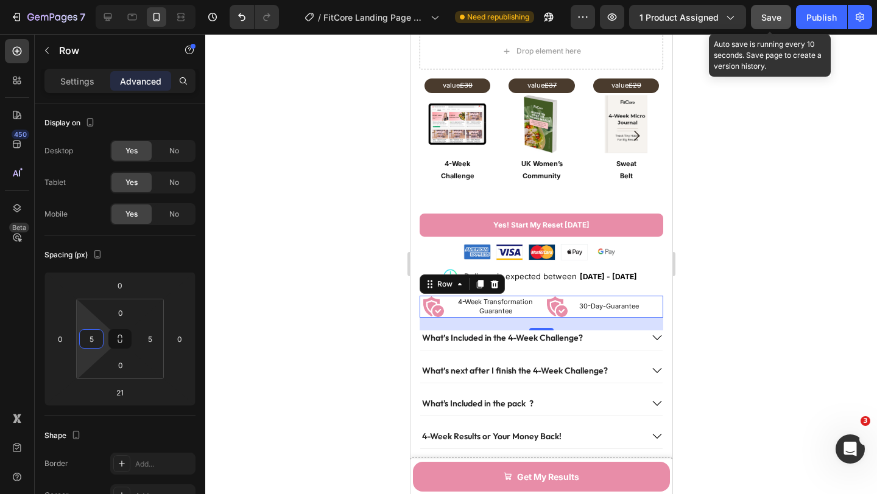
click at [759, 17] on button "Save" at bounding box center [771, 17] width 40 height 24
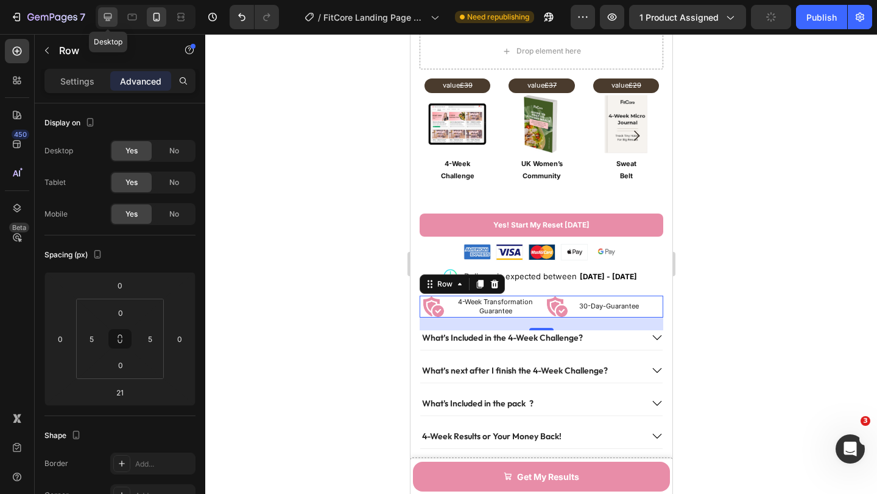
click at [107, 18] on icon at bounding box center [108, 17] width 8 height 8
type input "0"
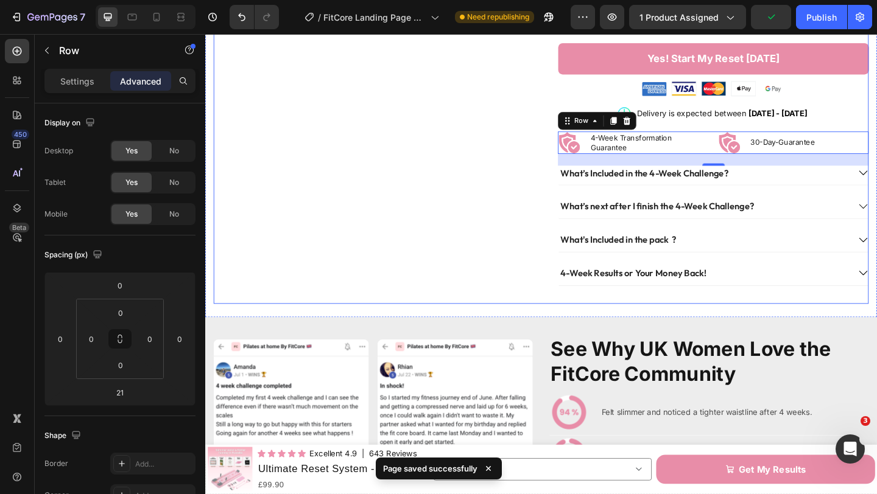
scroll to position [566, 0]
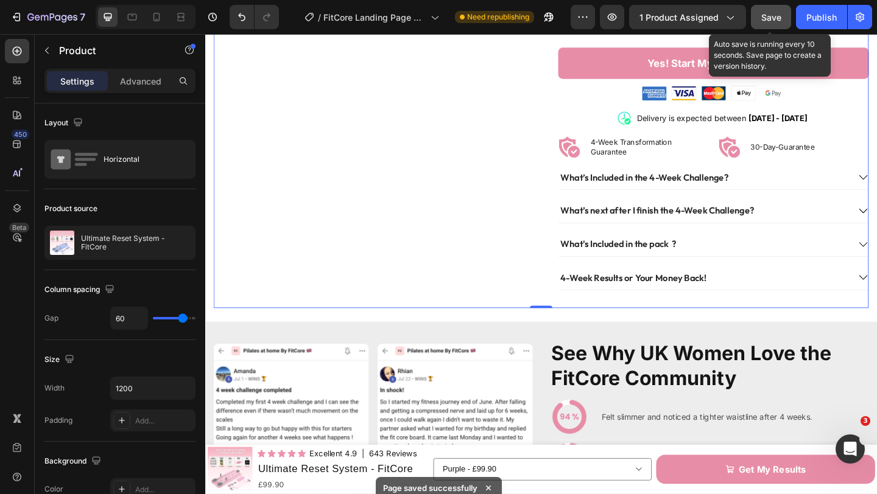
click at [774, 16] on span "Save" at bounding box center [771, 17] width 20 height 10
click at [771, 23] on div "Save" at bounding box center [771, 17] width 20 height 13
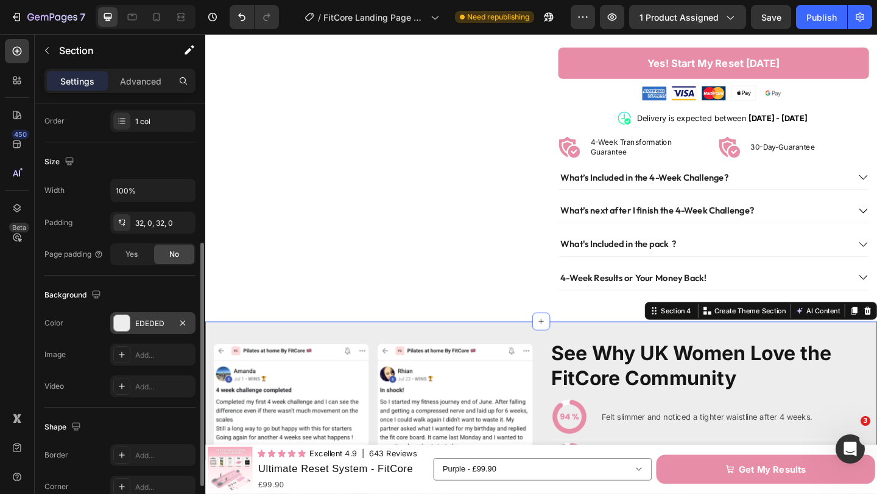
scroll to position [231, 0]
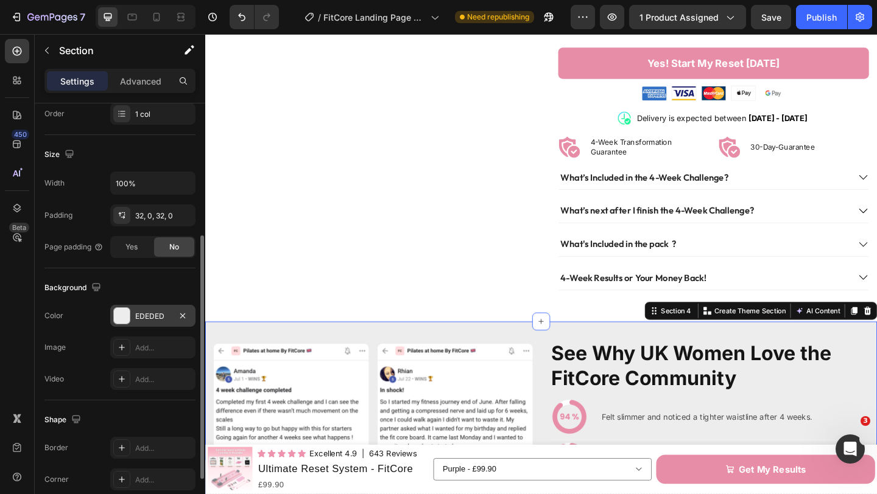
click at [123, 321] on div at bounding box center [122, 316] width 16 height 16
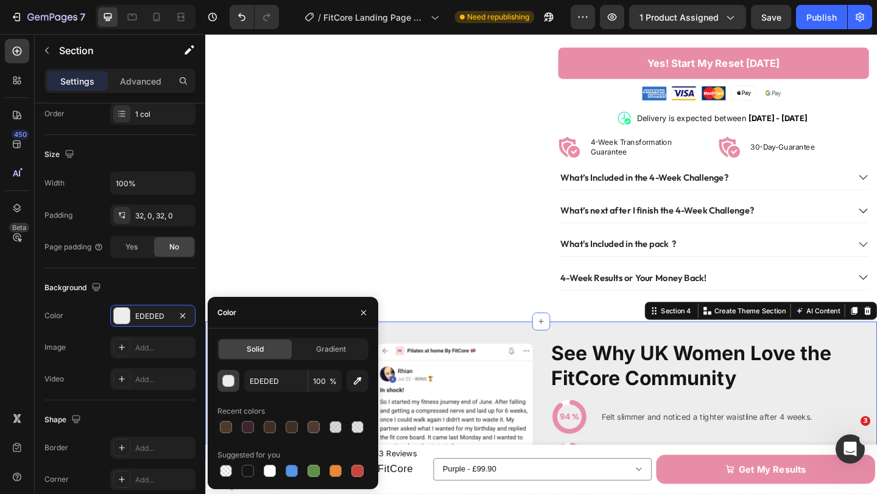
click at [230, 376] on div "button" at bounding box center [229, 382] width 12 height 12
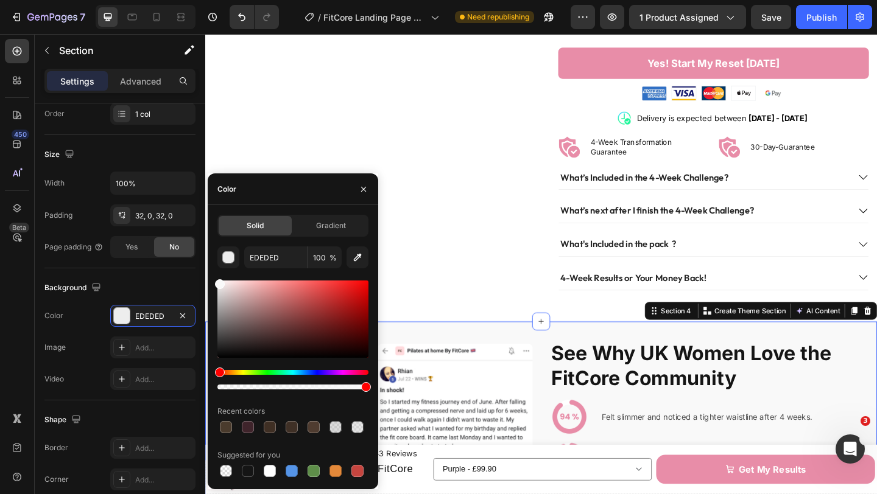
click at [217, 282] on div at bounding box center [220, 284] width 10 height 10
click at [217, 284] on div at bounding box center [220, 286] width 10 height 10
click at [219, 283] on div at bounding box center [221, 286] width 10 height 10
type input "F4F2F2"
click at [364, 196] on button "button" at bounding box center [363, 189] width 19 height 19
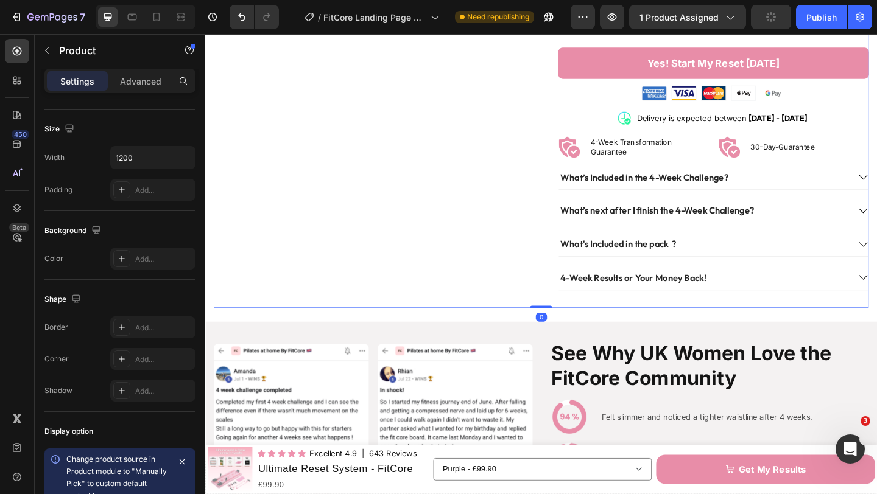
scroll to position [0, 0]
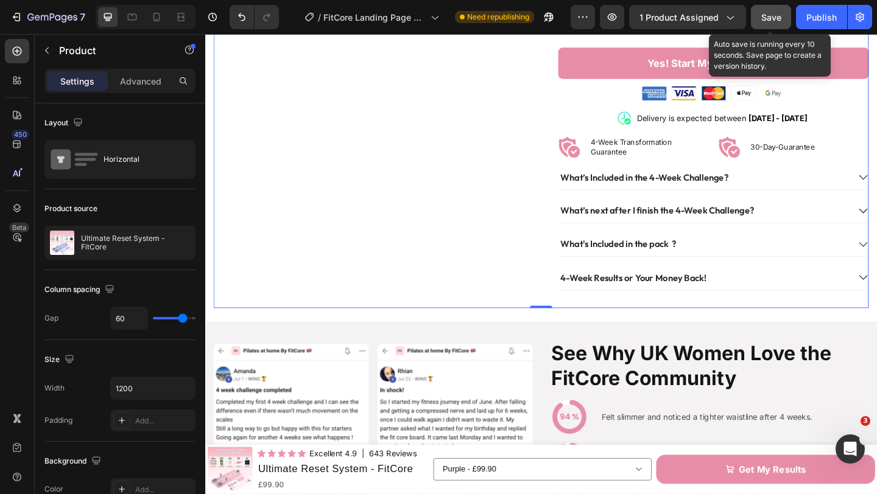
click at [768, 12] on span "Save" at bounding box center [771, 17] width 20 height 10
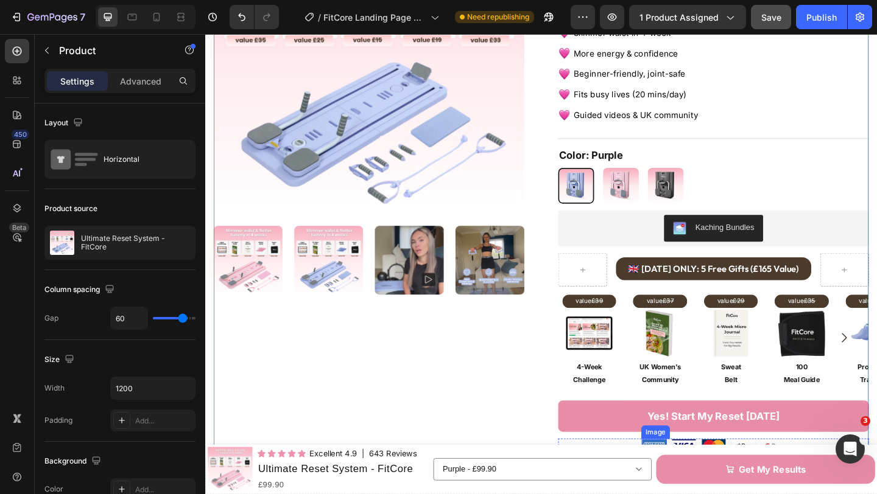
scroll to position [179, 0]
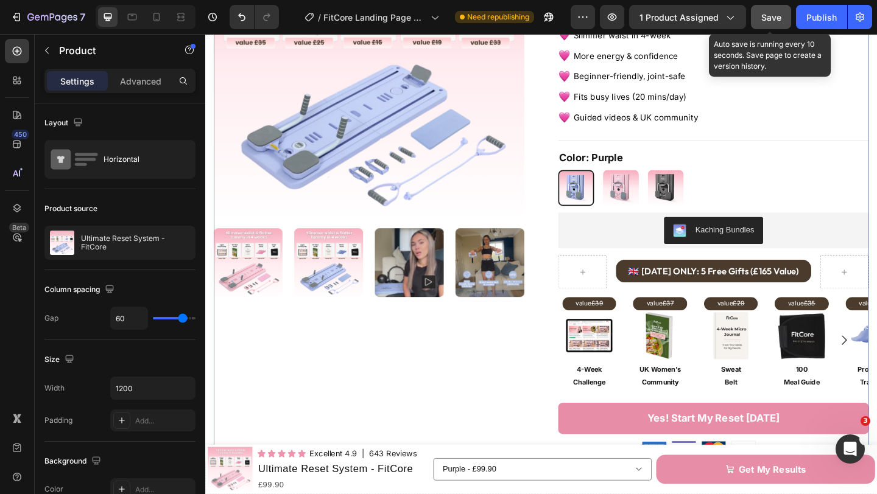
click at [765, 22] on div "Save" at bounding box center [771, 17] width 20 height 13
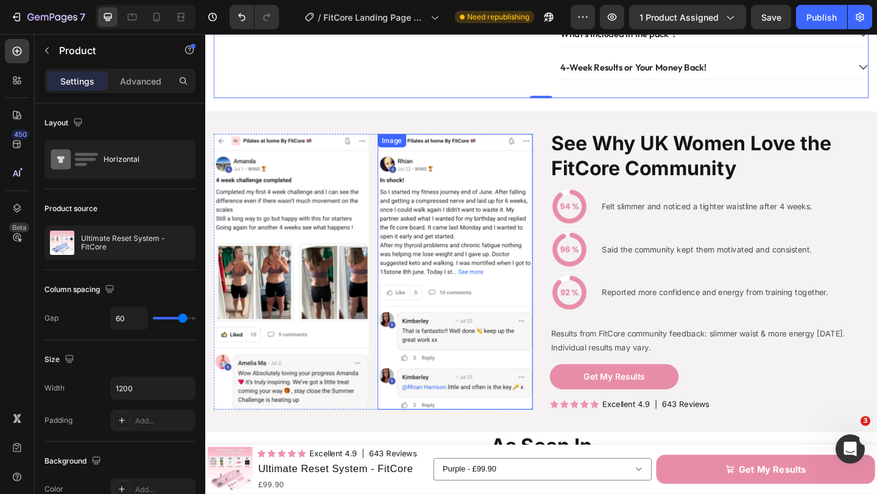
scroll to position [799, 0]
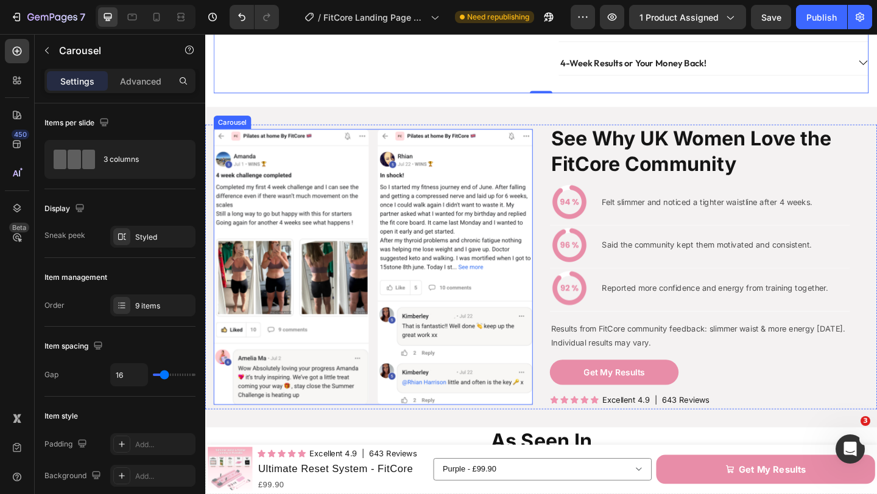
click at [386, 213] on div "Image Image Image Image Image Image Image Image Image" at bounding box center [387, 288] width 347 height 300
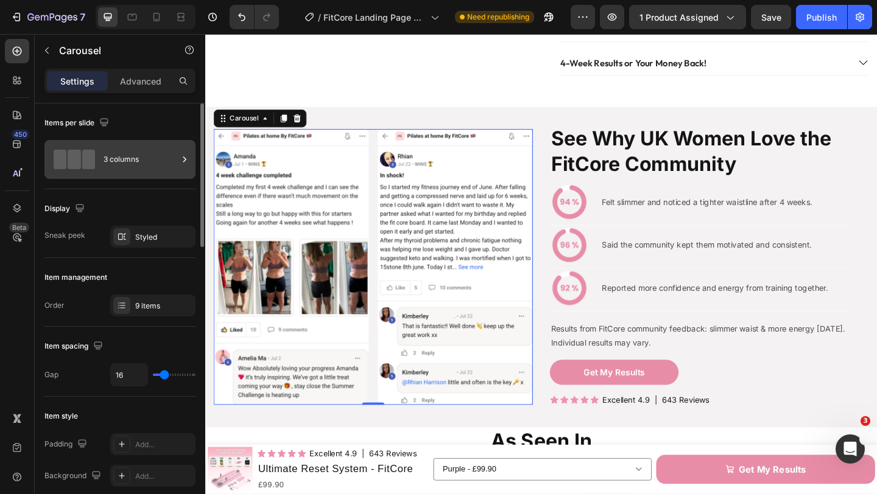
click at [138, 171] on div "3 columns" at bounding box center [141, 160] width 74 height 28
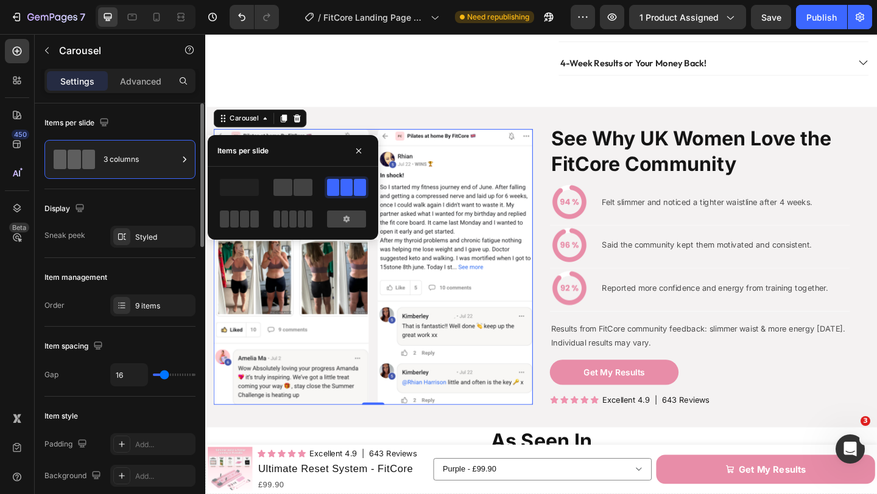
click at [112, 208] on div "Display" at bounding box center [119, 208] width 151 height 19
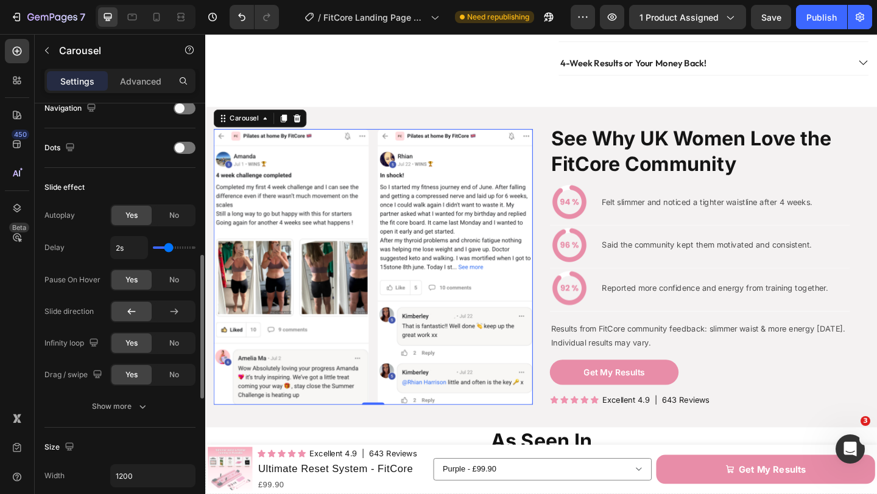
scroll to position [449, 0]
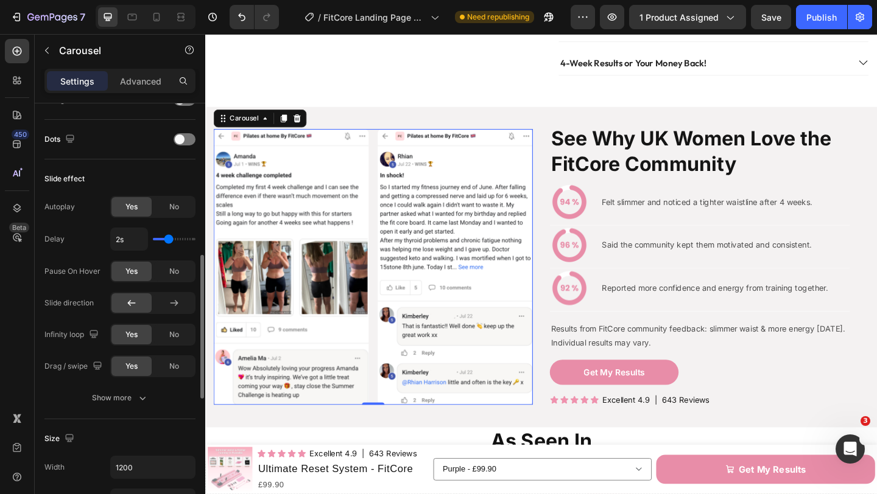
click at [154, 241] on div "2s" at bounding box center [152, 239] width 85 height 23
type input "1s"
type input "1"
click at [158, 240] on input "range" at bounding box center [174, 239] width 43 height 2
type input "1s"
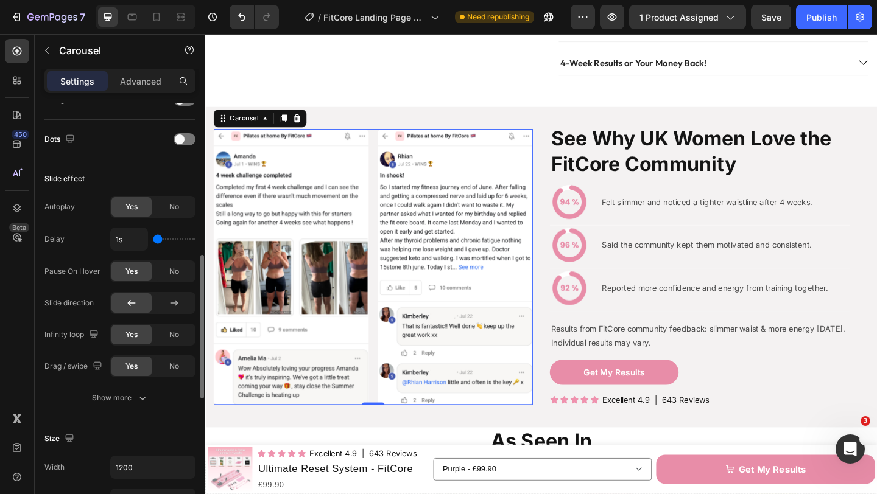
drag, startPoint x: 159, startPoint y: 240, endPoint x: 133, endPoint y: 238, distance: 25.6
click at [153, 238] on input "range" at bounding box center [174, 239] width 43 height 2
click at [132, 393] on div "Show more" at bounding box center [120, 398] width 57 height 12
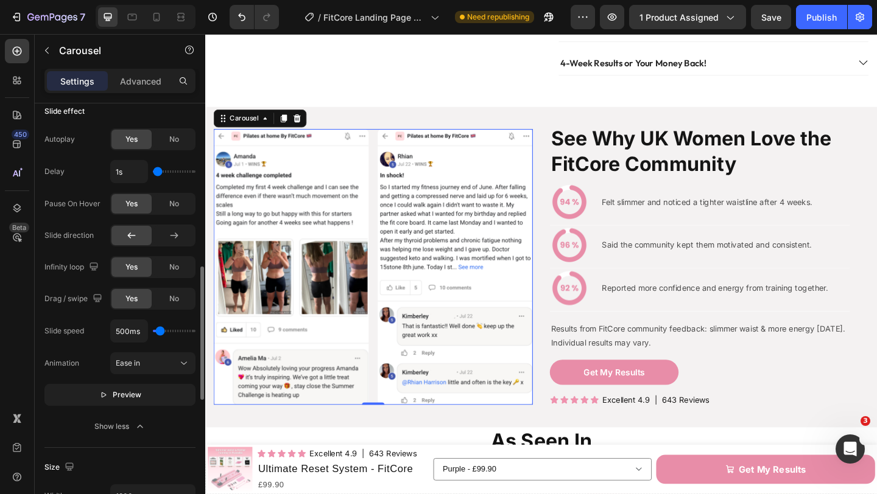
scroll to position [517, 0]
type input "800ms"
type input "800"
type input "900ms"
type input "900"
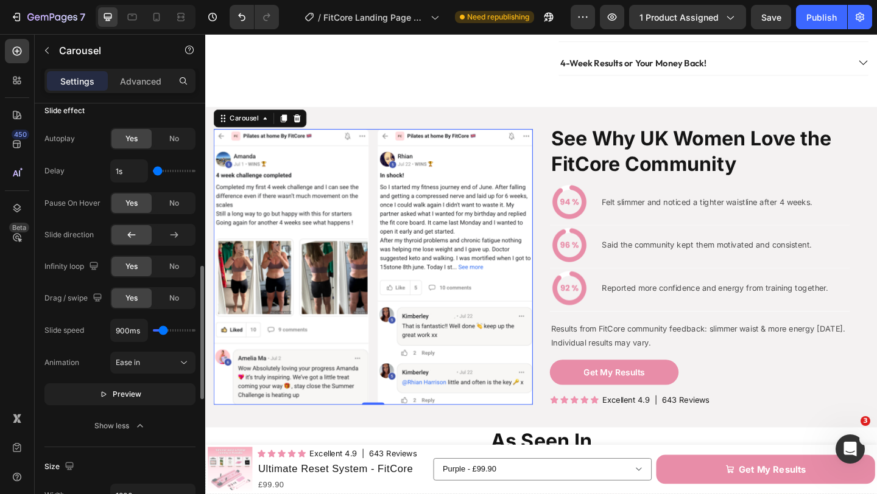
type input "1050ms"
type input "1050"
type input "1100ms"
type input "1100"
type input "1450ms"
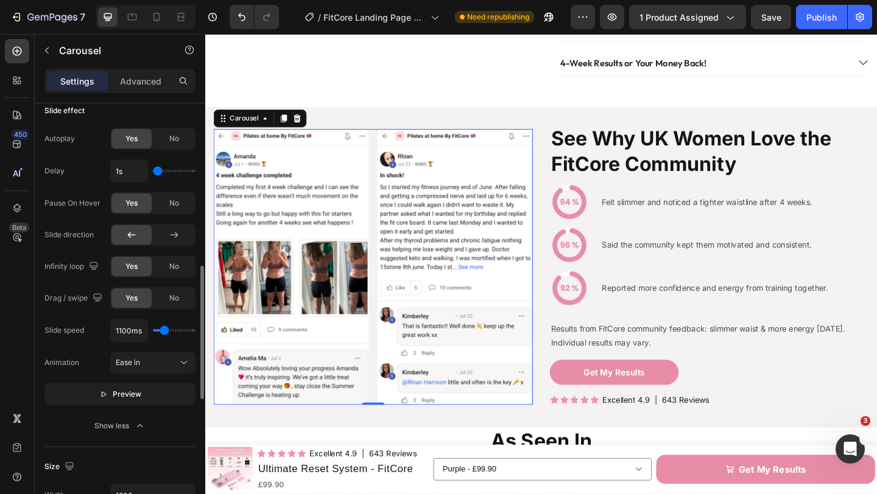
type input "1450"
type input "1500ms"
type input "1500"
type input "1550ms"
type input "1550"
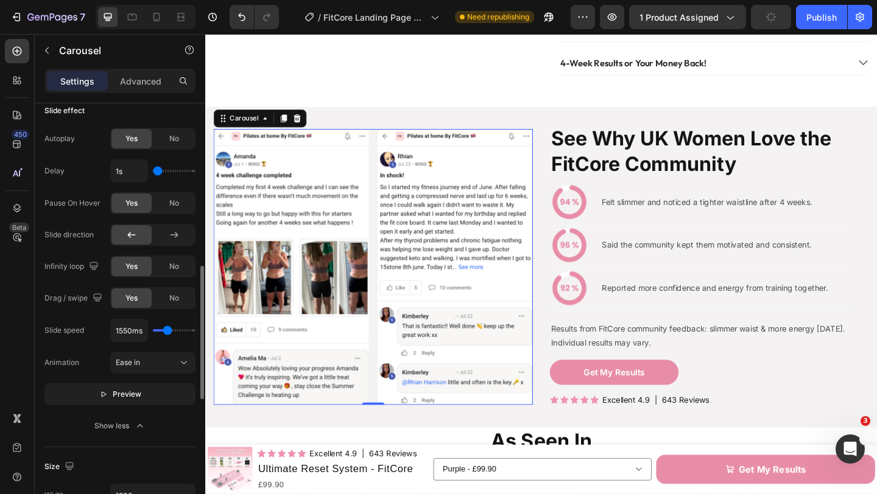
type input "1650ms"
type input "1650"
type input "1700ms"
type input "1700"
type input "1750ms"
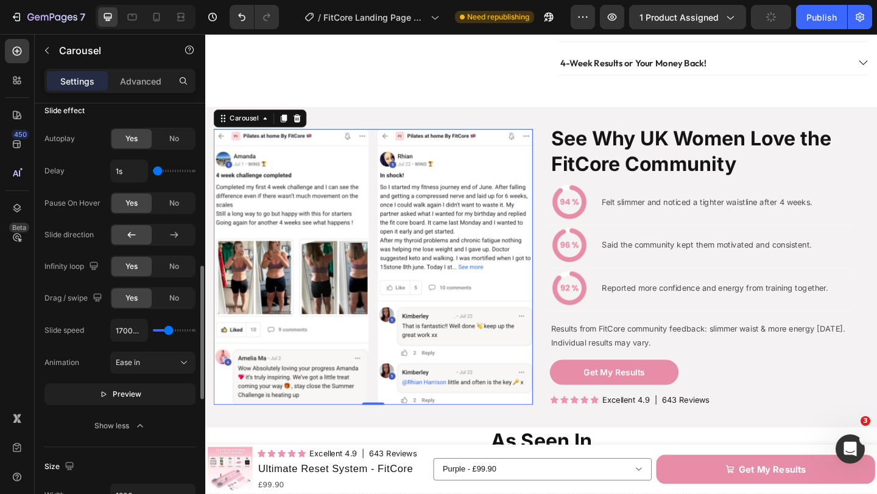
type input "1750"
type input "1800ms"
type input "1800"
type input "1950ms"
type input "1950"
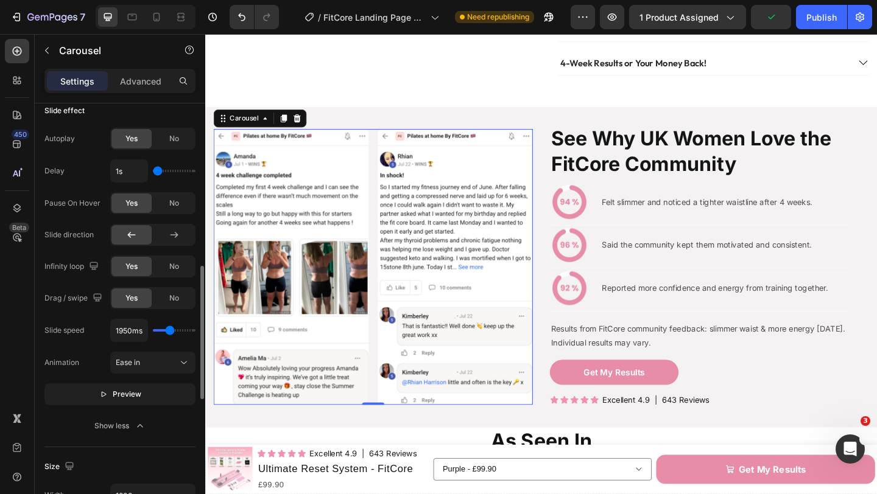
type input "2000ms"
type input "2000"
type input "2050ms"
type input "2050"
type input "2100ms"
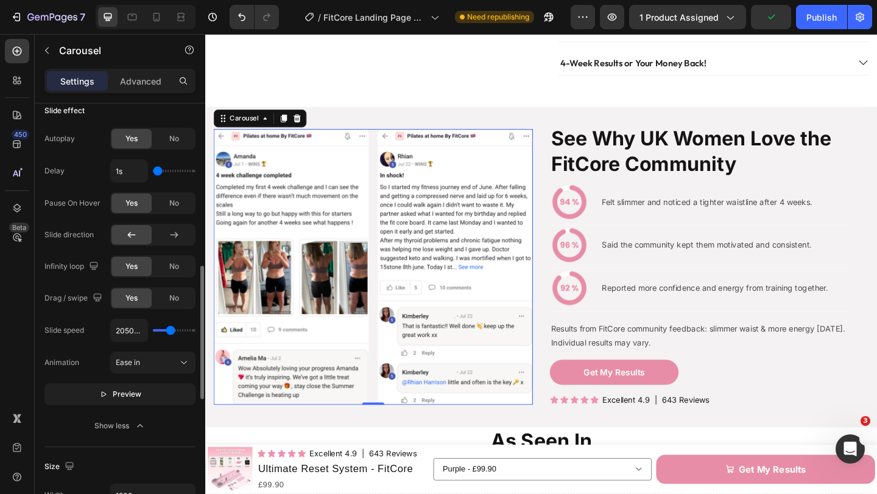
type input "2100"
type input "2150ms"
type input "2150"
type input "2200ms"
type input "2200"
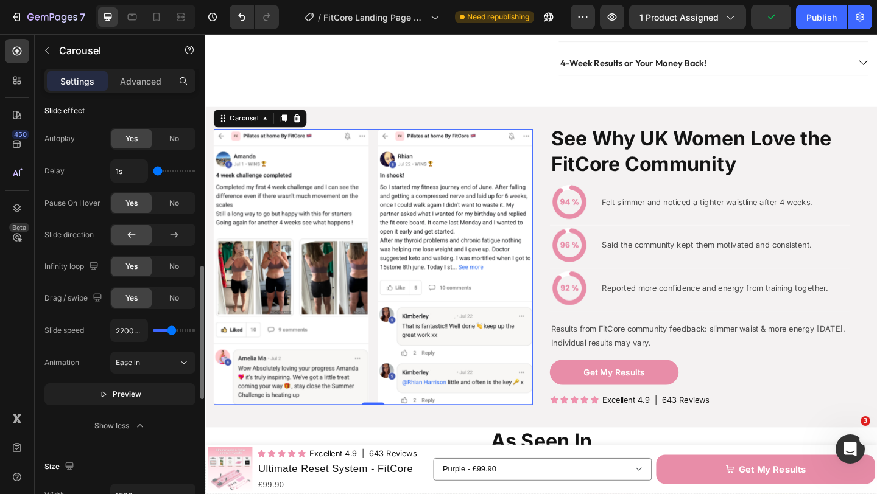
type input "2250ms"
type input "2250"
type input "2550ms"
type input "2550"
type input "2650ms"
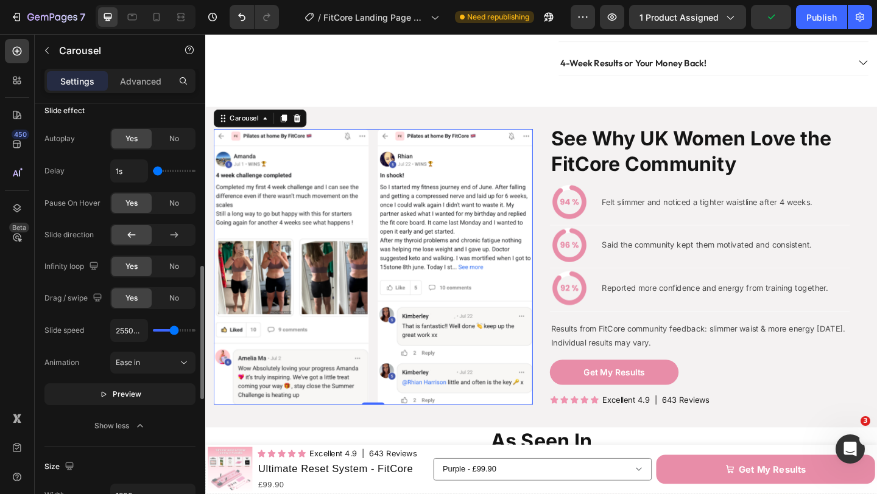
type input "2650"
type input "2700ms"
type input "2700"
type input "2750ms"
type input "2750"
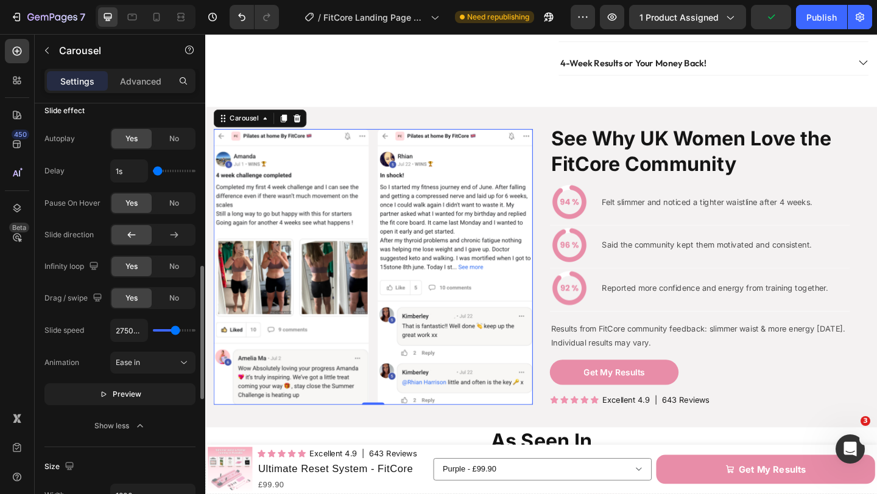
type input "2800ms"
type input "2800"
type input "2850ms"
type input "2850"
type input "2900ms"
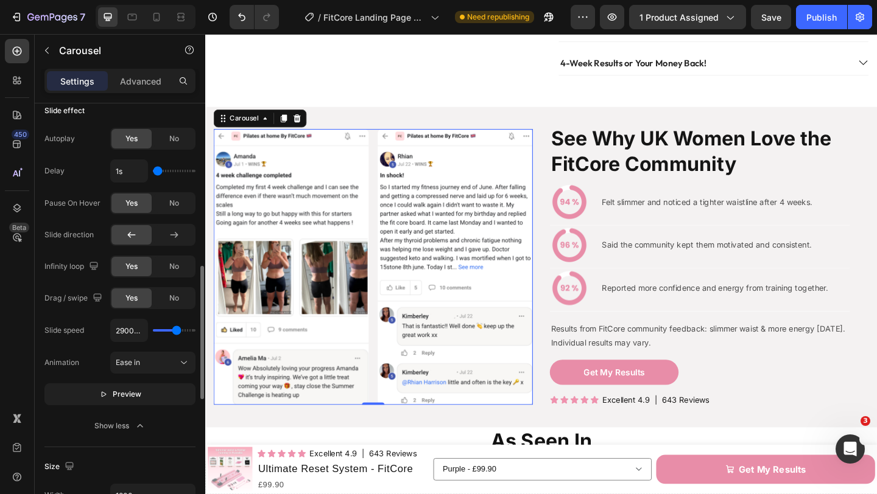
drag, startPoint x: 160, startPoint y: 334, endPoint x: 176, endPoint y: 334, distance: 16.5
type input "2900"
click at [176, 332] on input "range" at bounding box center [174, 330] width 43 height 2
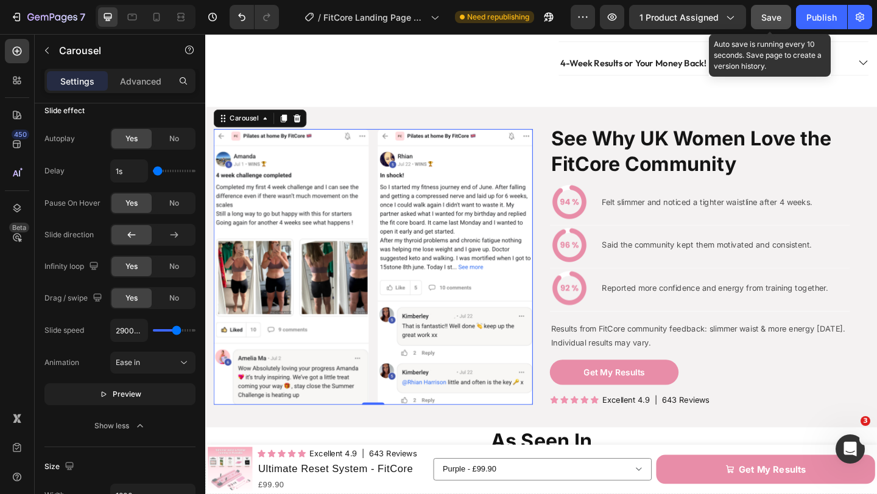
click at [767, 19] on span "Save" at bounding box center [771, 17] width 20 height 10
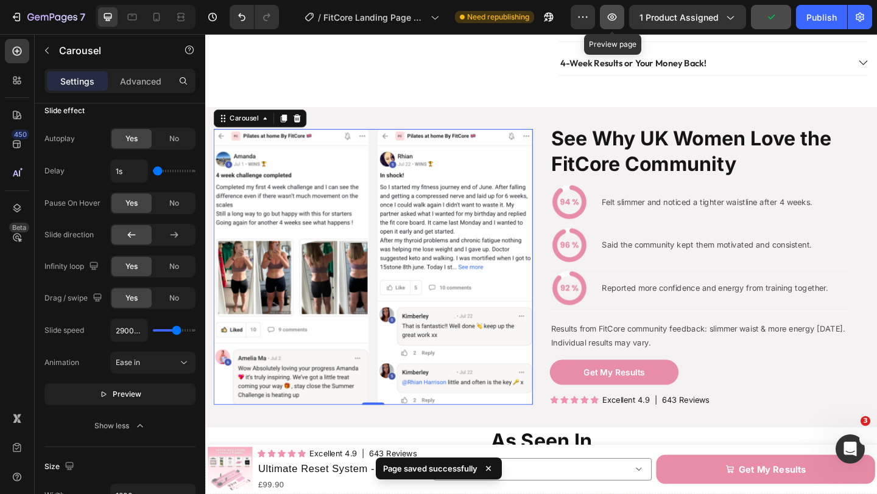
click at [618, 18] on icon "button" at bounding box center [612, 17] width 12 height 12
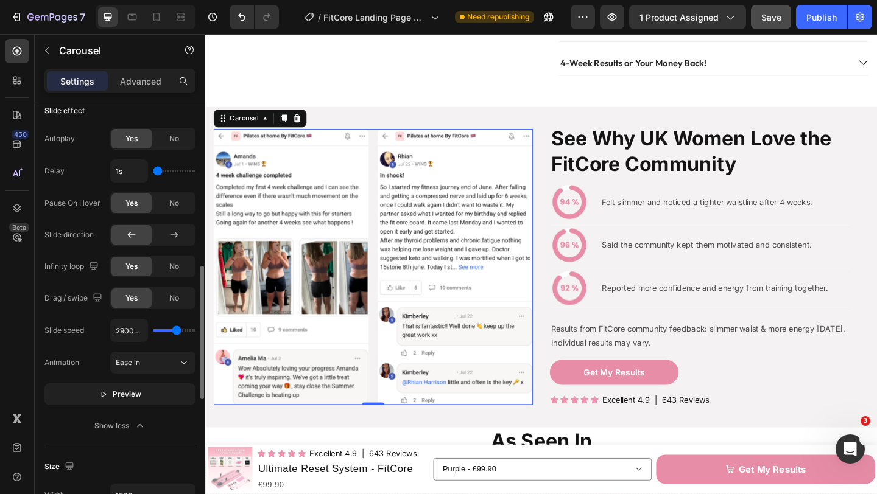
type input "1650ms"
type input "1650"
click at [168, 330] on input "range" at bounding box center [174, 330] width 43 height 2
type input "1300ms"
type input "1300"
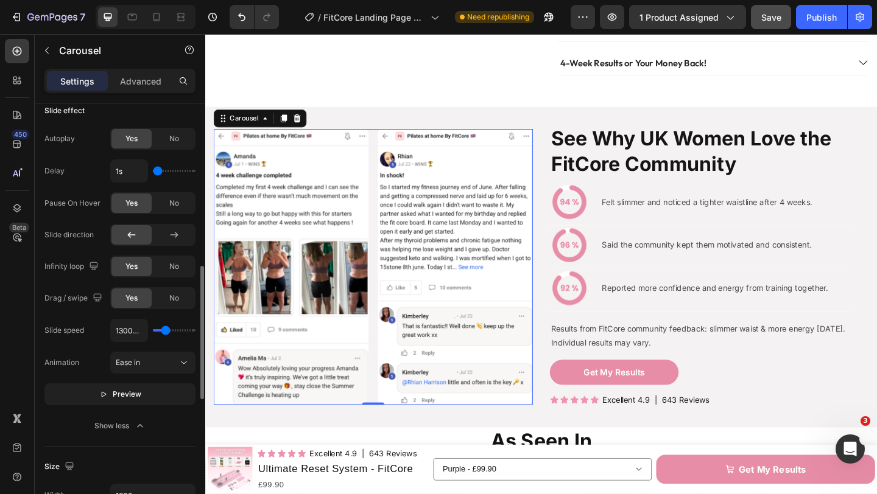
type input "1250ms"
type input "1250"
type input "1200ms"
type input "1200"
type input "1150ms"
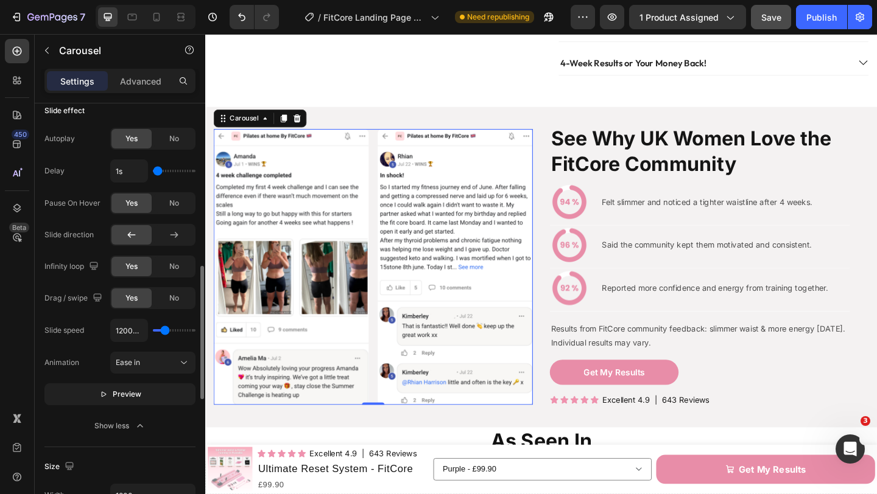
type input "1150"
type input "1050ms"
type input "1050"
type input "750ms"
type input "750"
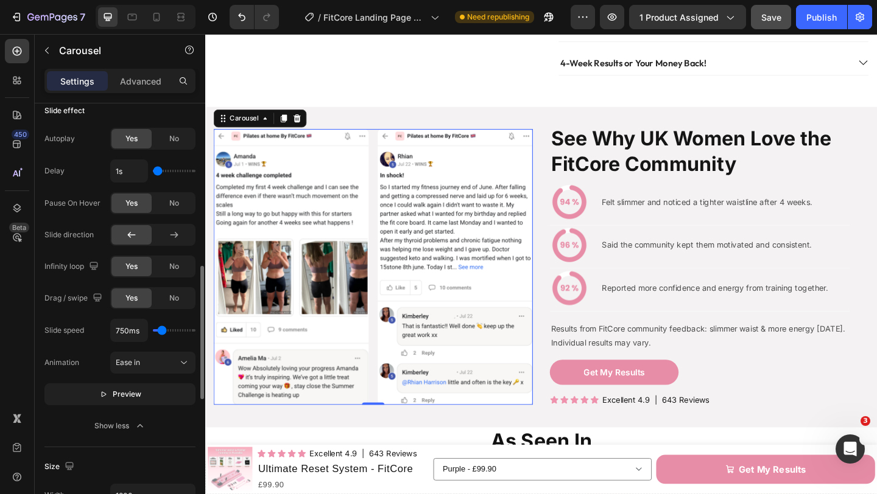
type input "700ms"
type input "700"
type input "650ms"
type input "650"
type input "550ms"
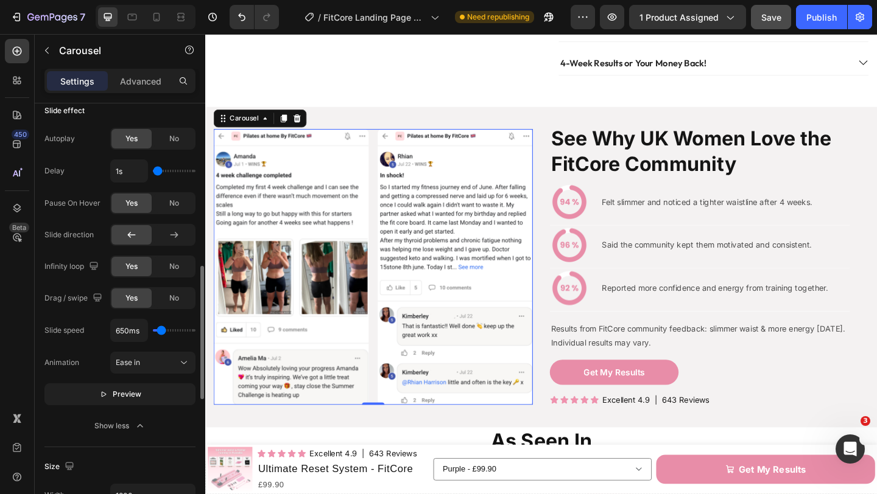
type input "550"
type input "500ms"
type input "500"
type input "450ms"
type input "450"
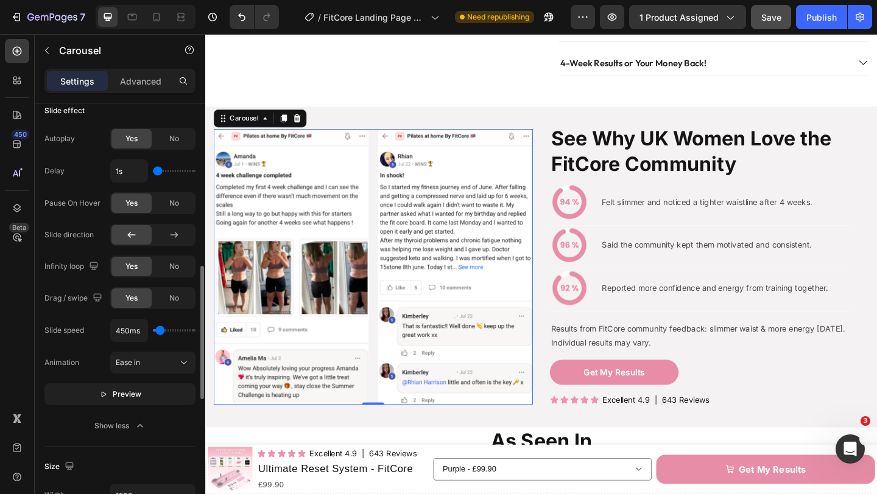
type input "300ms"
type input "300"
type input "250ms"
type input "250"
type input "200ms"
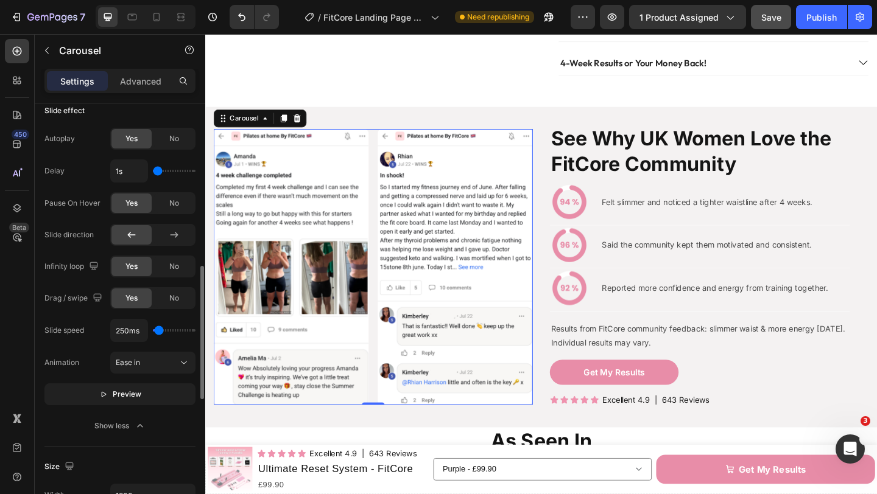
type input "200"
type input "100ms"
type input "100"
drag, startPoint x: 167, startPoint y: 331, endPoint x: 156, endPoint y: 328, distance: 11.2
click at [156, 331] on input "range" at bounding box center [174, 330] width 43 height 2
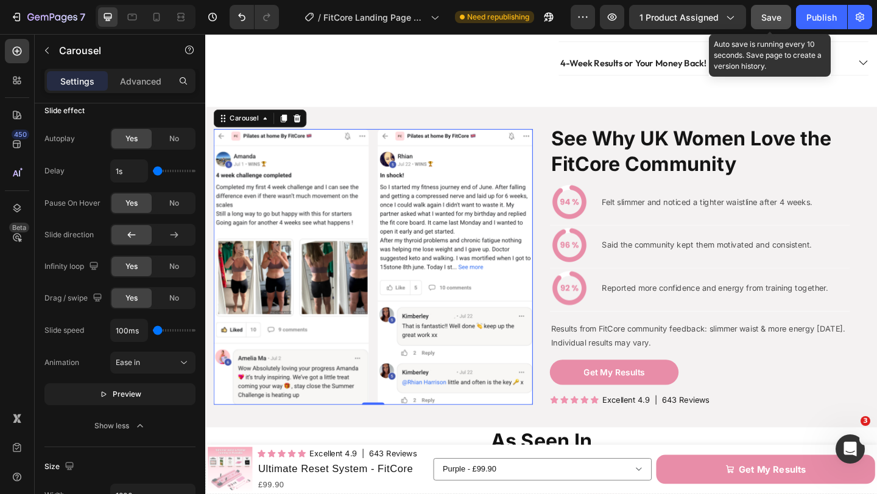
click at [767, 16] on span "Save" at bounding box center [771, 17] width 20 height 10
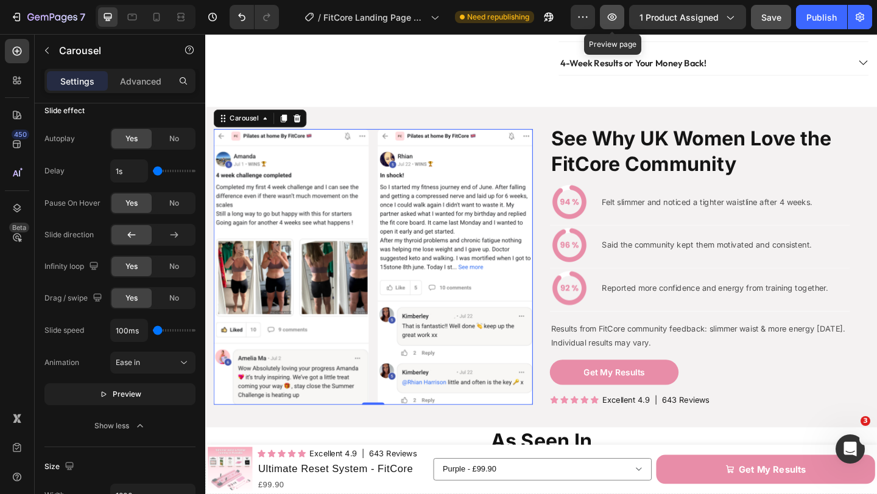
click at [618, 18] on icon "button" at bounding box center [612, 17] width 12 height 12
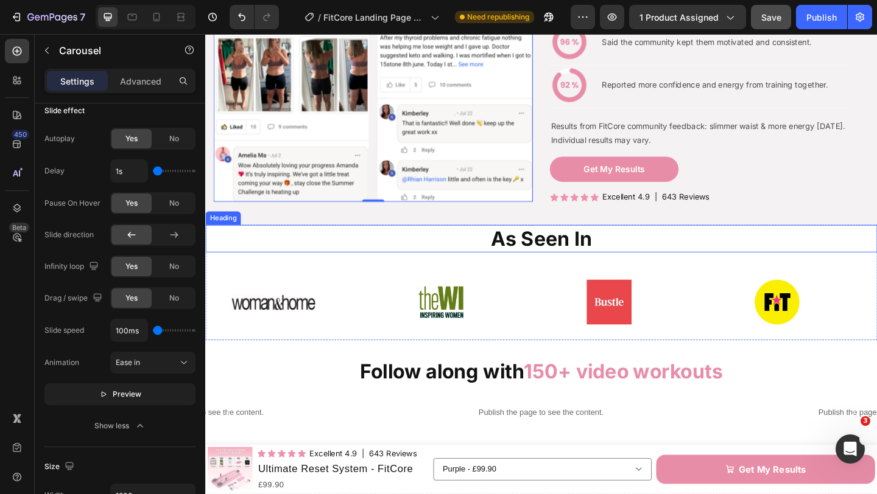
scroll to position [1012, 0]
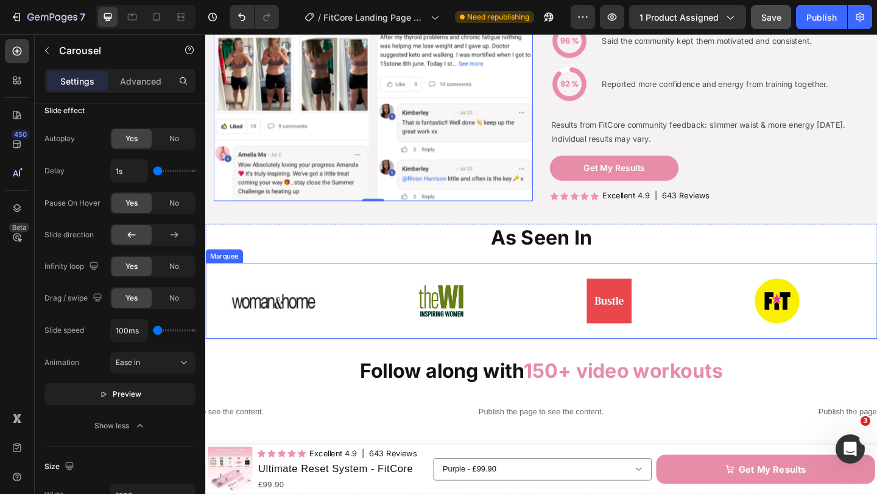
click at [367, 331] on div "Image" at bounding box center [297, 324] width 183 height 63
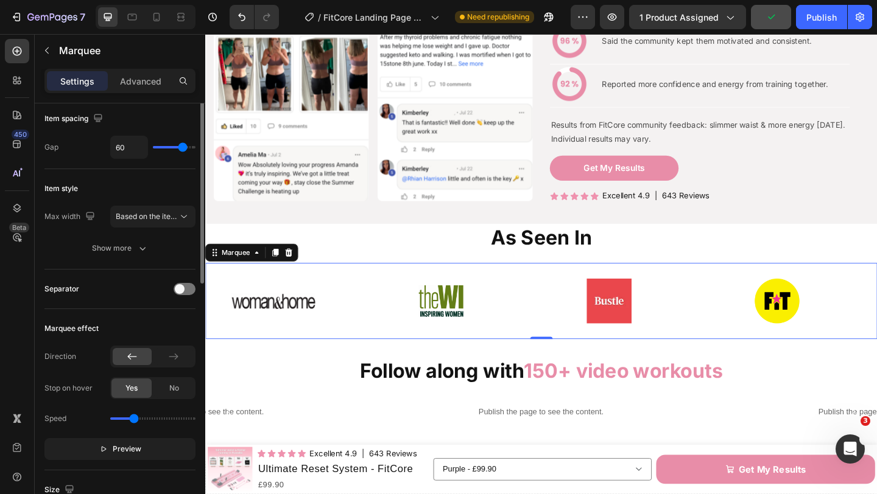
scroll to position [0, 0]
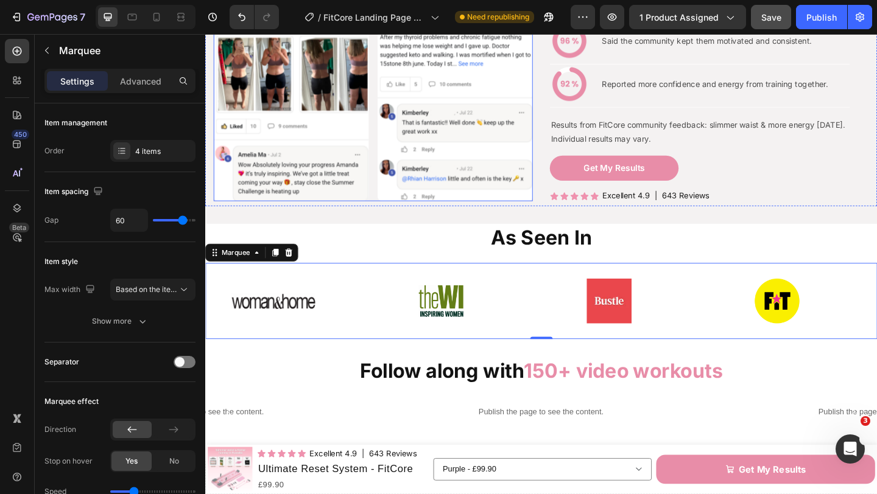
click at [389, 189] on div "Image Image Image Image Image Image Image Image Image" at bounding box center [387, 66] width 347 height 300
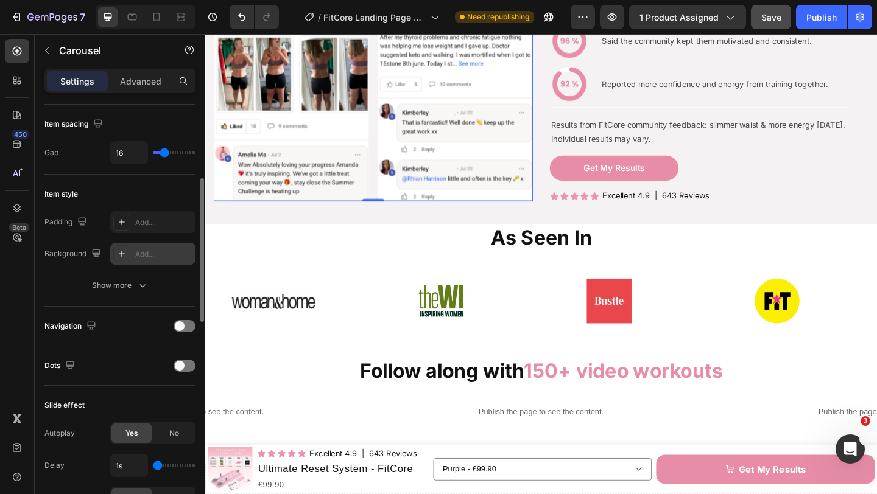
scroll to position [237, 0]
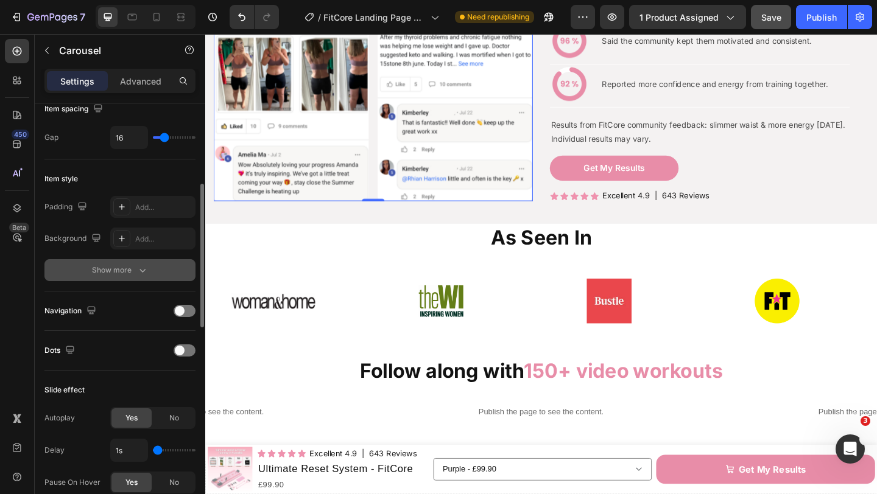
click at [146, 264] on icon "button" at bounding box center [142, 270] width 12 height 12
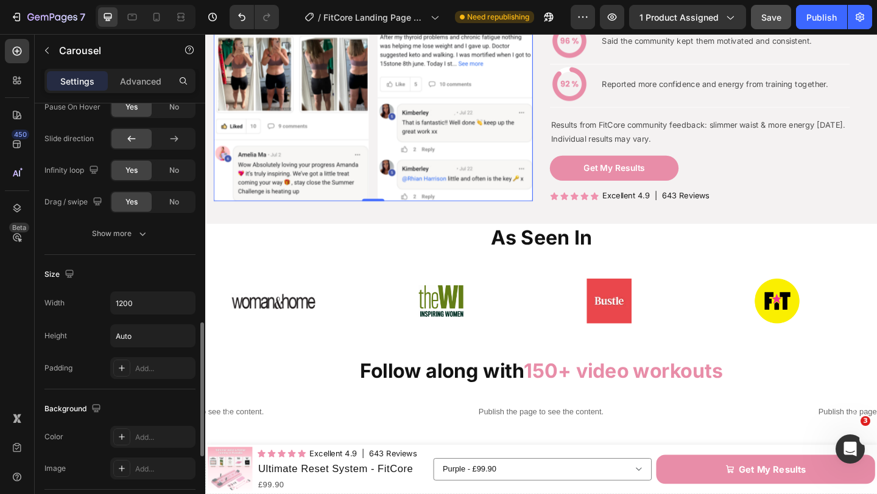
scroll to position [706, 0]
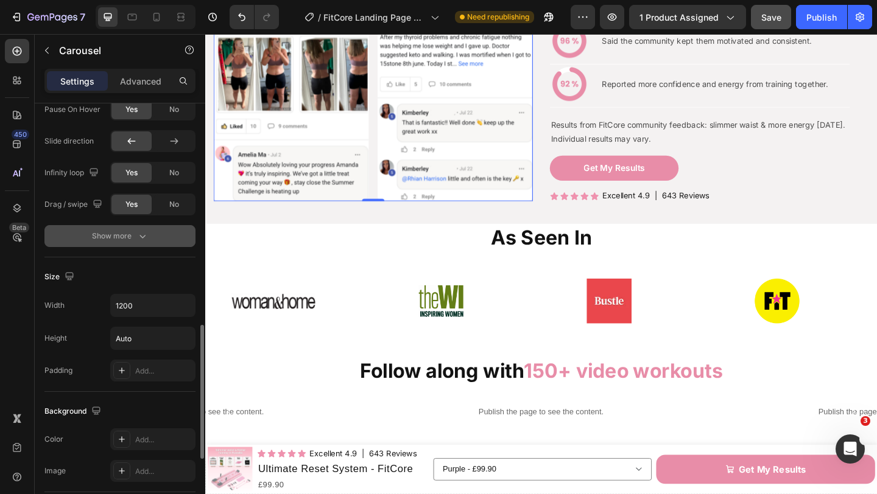
click at [150, 242] on button "Show more" at bounding box center [119, 236] width 151 height 22
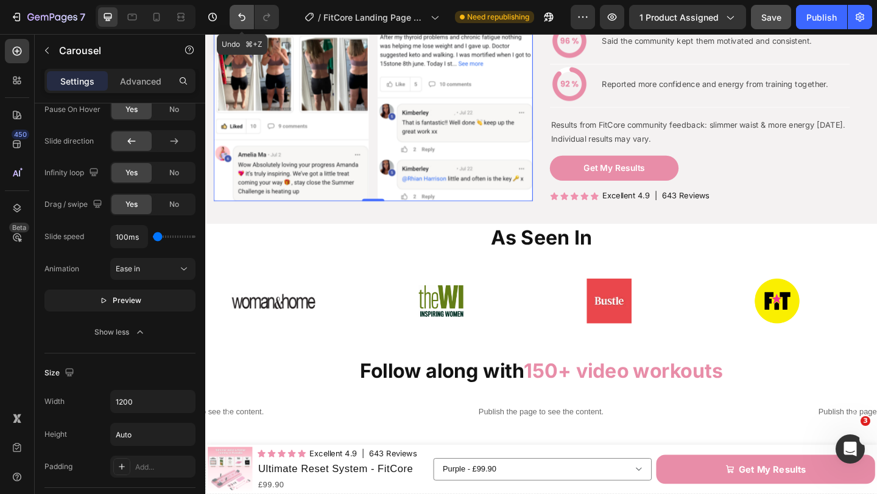
click at [240, 18] on icon "Undo/Redo" at bounding box center [242, 17] width 12 height 12
type input "1650ms"
type input "1650"
click at [240, 18] on icon "Undo/Redo" at bounding box center [242, 17] width 12 height 12
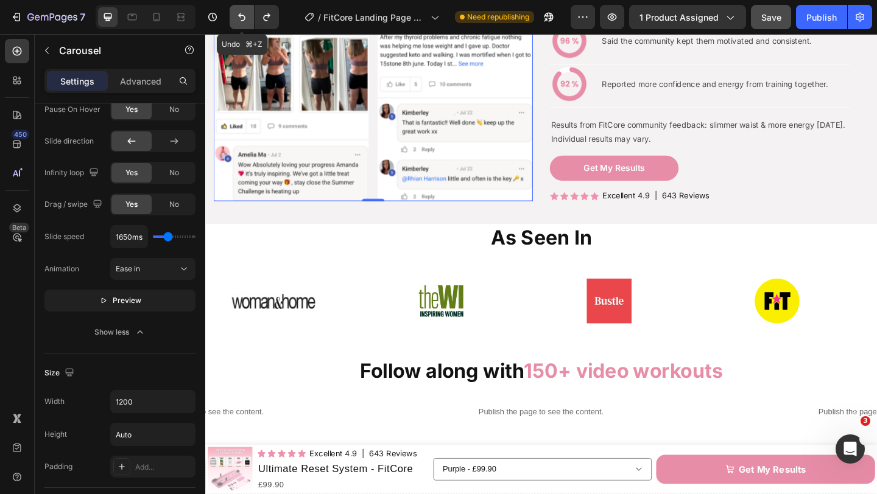
type input "2900ms"
type input "2900"
click at [240, 18] on icon "Undo/Redo" at bounding box center [242, 17] width 12 height 12
type input "500ms"
type input "500"
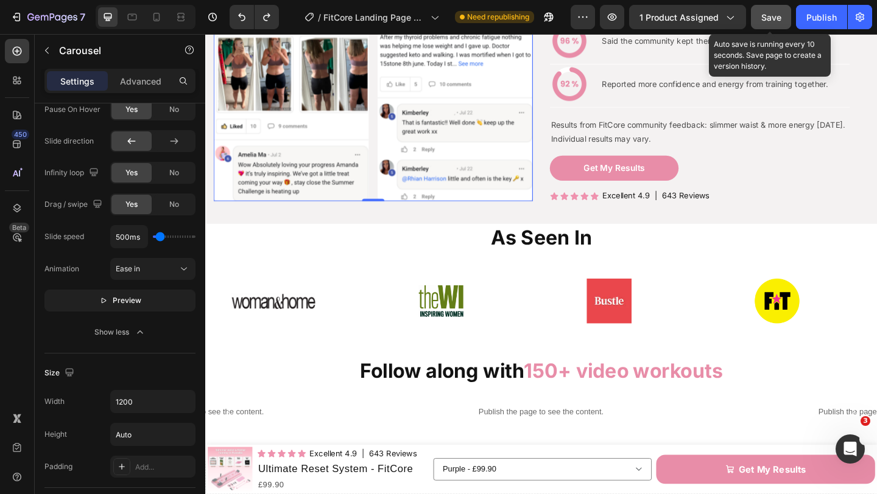
click at [777, 15] on span "Save" at bounding box center [771, 17] width 20 height 10
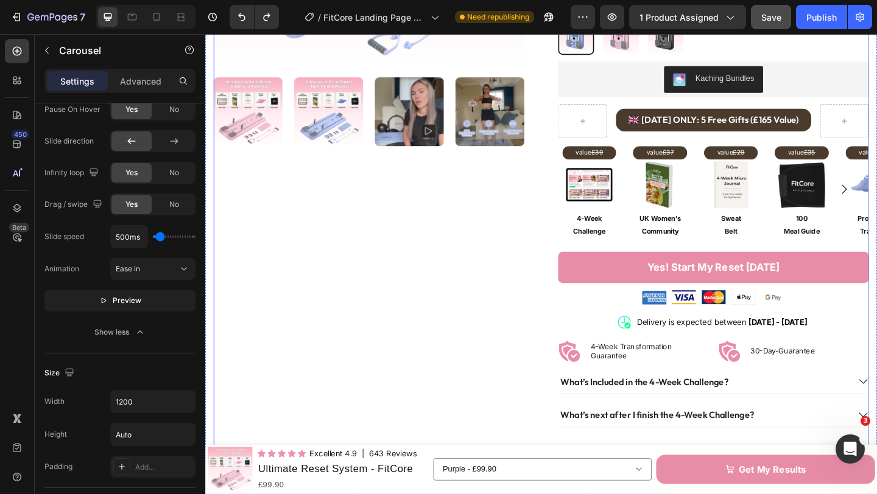
scroll to position [414, 0]
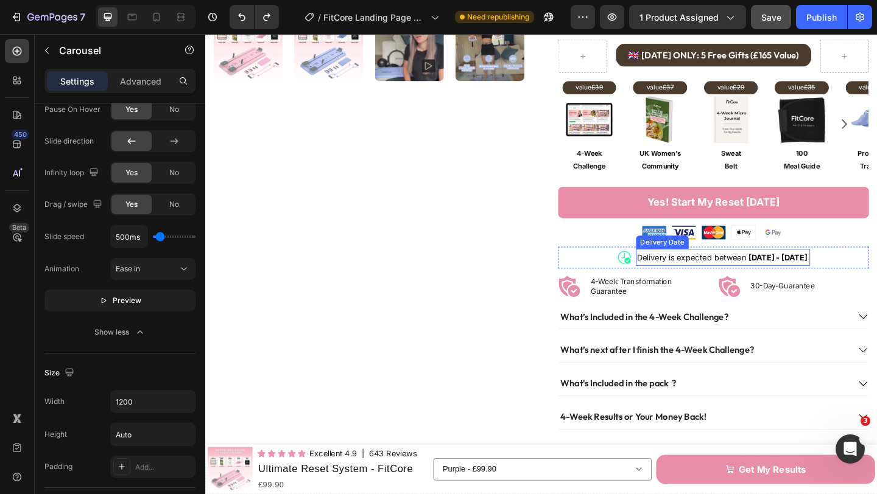
click at [792, 272] on span "Delivery is expected between" at bounding box center [734, 277] width 119 height 10
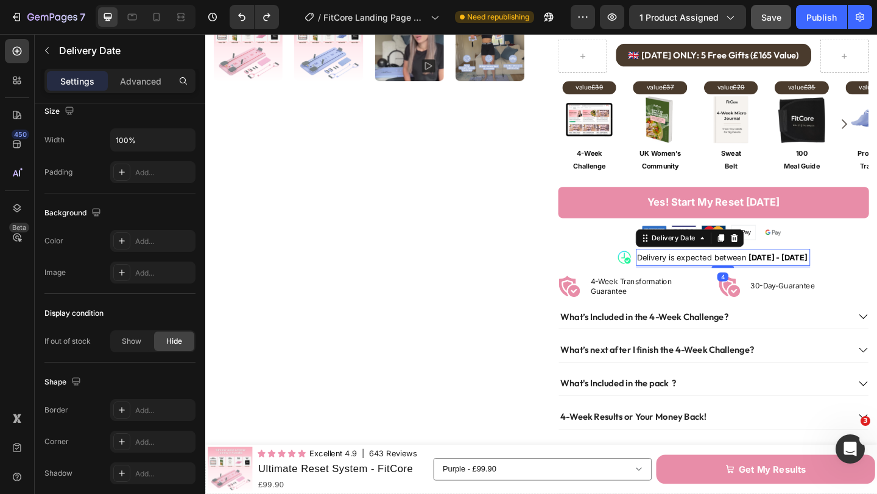
scroll to position [0, 0]
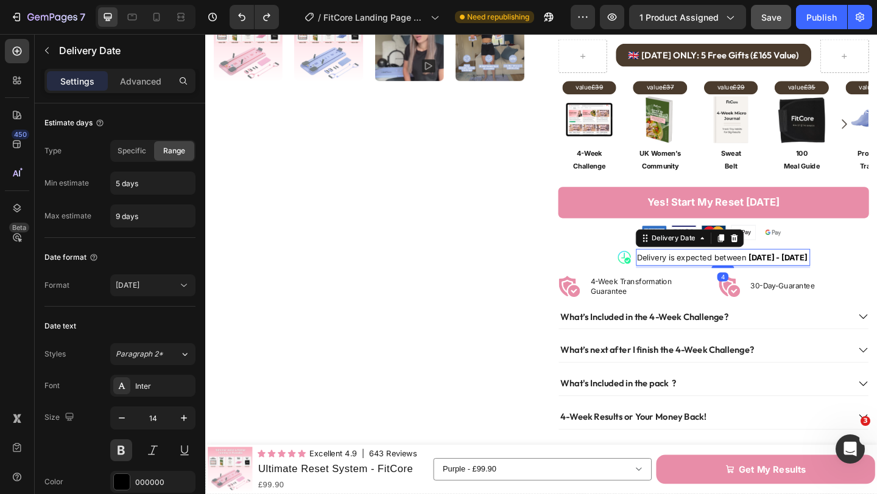
click at [799, 272] on span "[DATE] - [DATE]" at bounding box center [828, 277] width 64 height 10
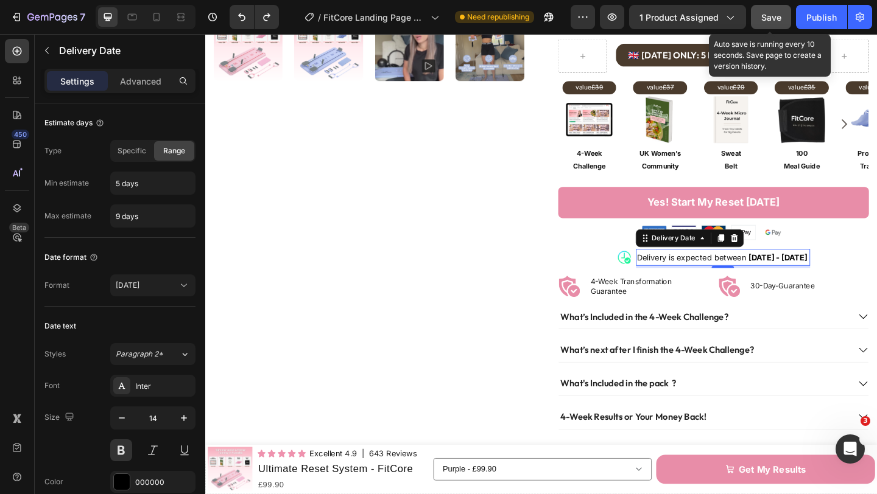
click at [758, 24] on button "Save" at bounding box center [771, 17] width 40 height 24
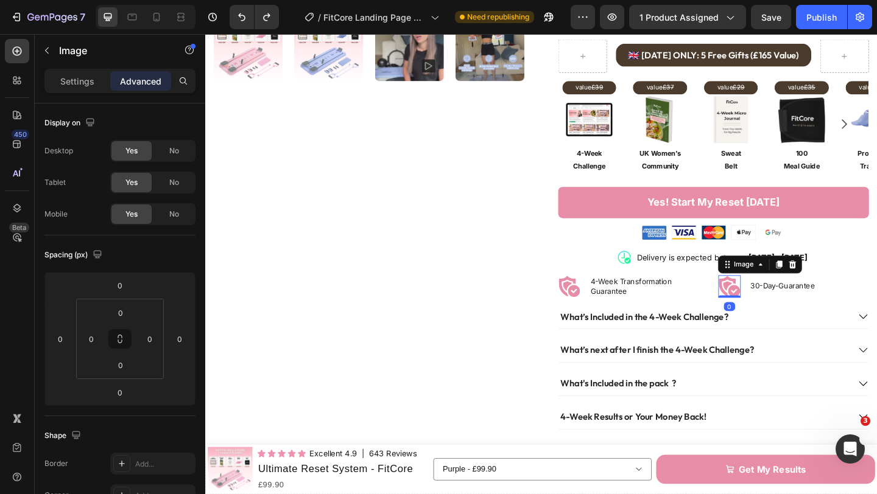
click at [766, 301] on img at bounding box center [775, 309] width 24 height 24
click at [826, 302] on h2 "30-Day-Guarantee" at bounding box center [833, 308] width 72 height 13
click at [824, 297] on div "30-Day-Guarantee Heading 0" at bounding box center [833, 309] width 72 height 24
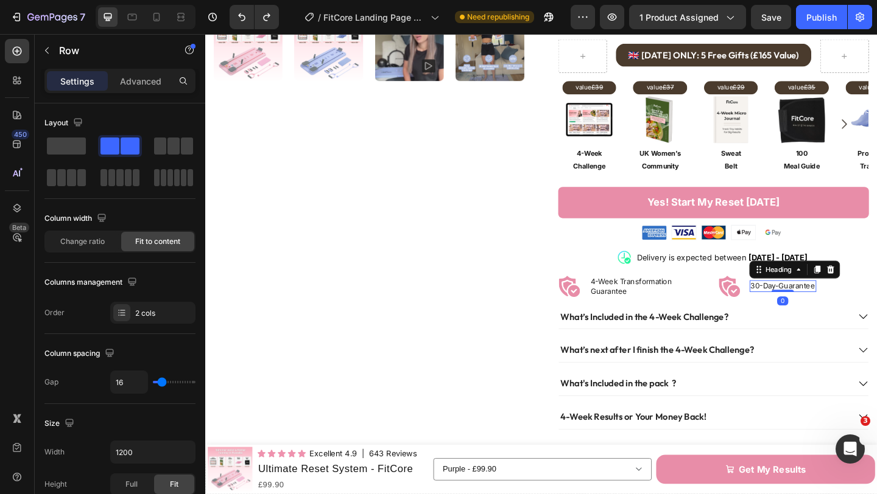
click at [824, 297] on div "30-Day-Guarantee Heading 0" at bounding box center [833, 309] width 72 height 24
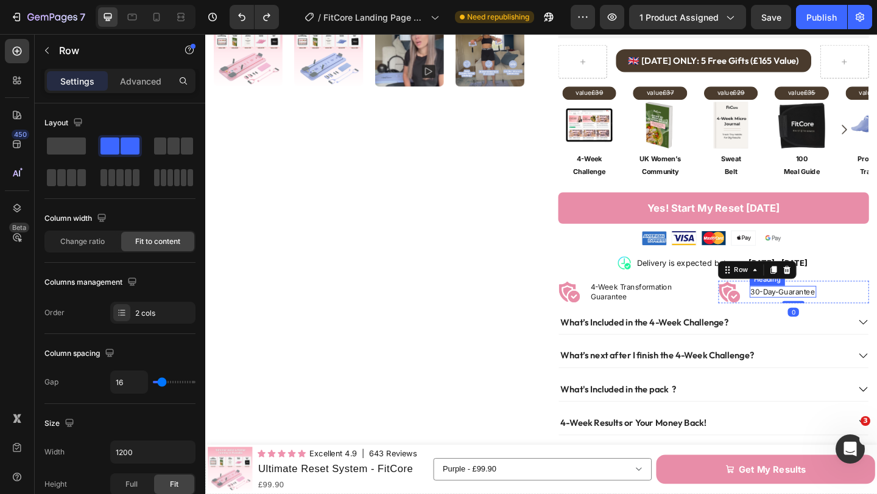
click at [822, 309] on p "30-Day-Guarantee" at bounding box center [833, 314] width 70 height 10
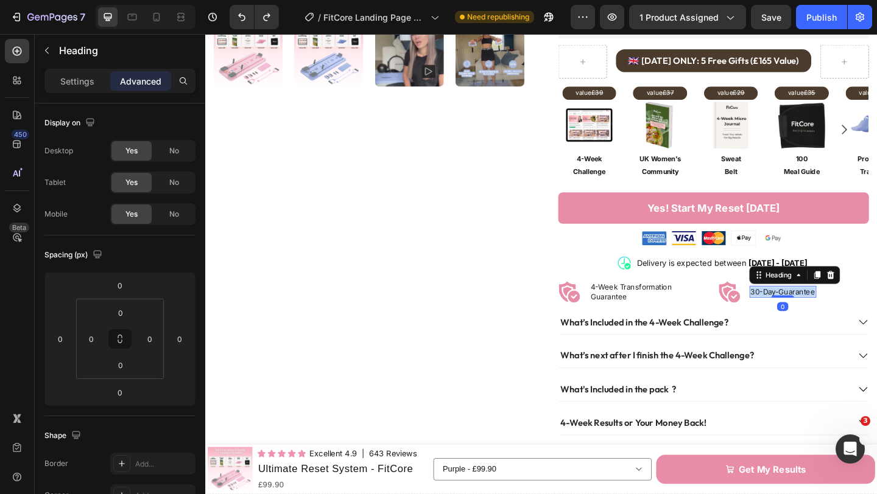
click at [822, 309] on p "30-Day-Guarantee" at bounding box center [833, 314] width 70 height 10
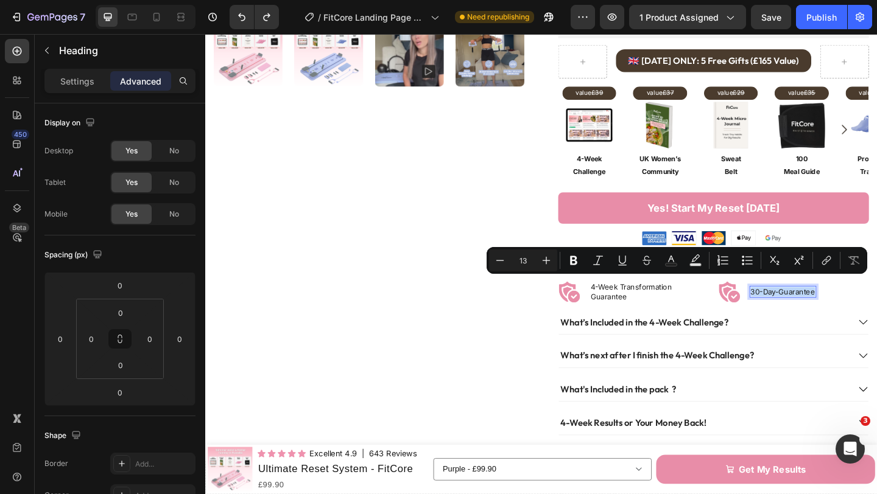
copy p "30-Day-Guarantee"
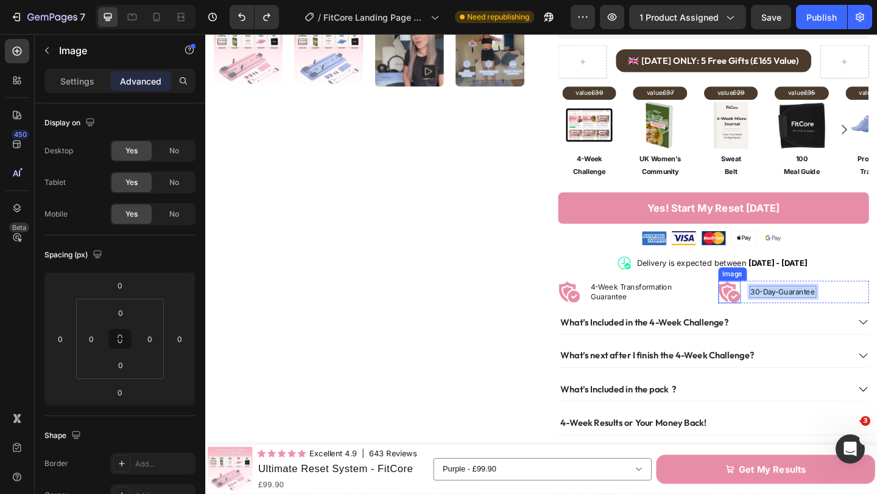
click at [772, 311] on img at bounding box center [775, 315] width 24 height 24
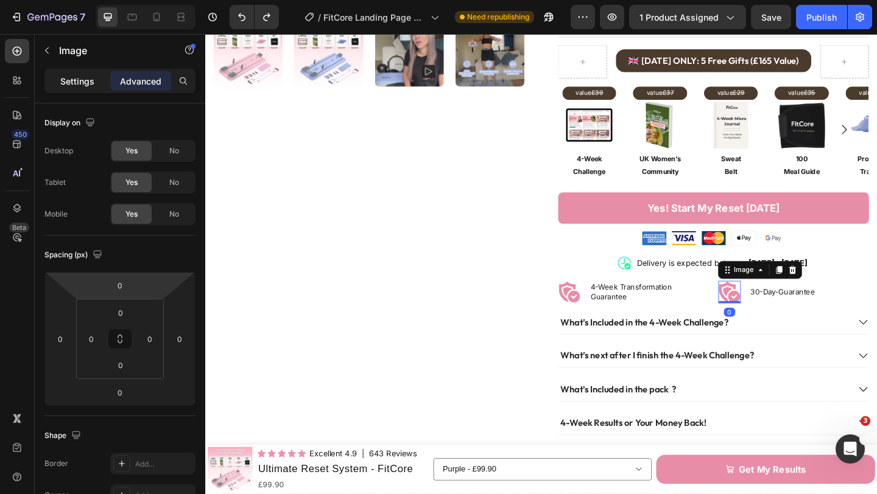
click at [89, 80] on p "Settings" at bounding box center [77, 81] width 34 height 13
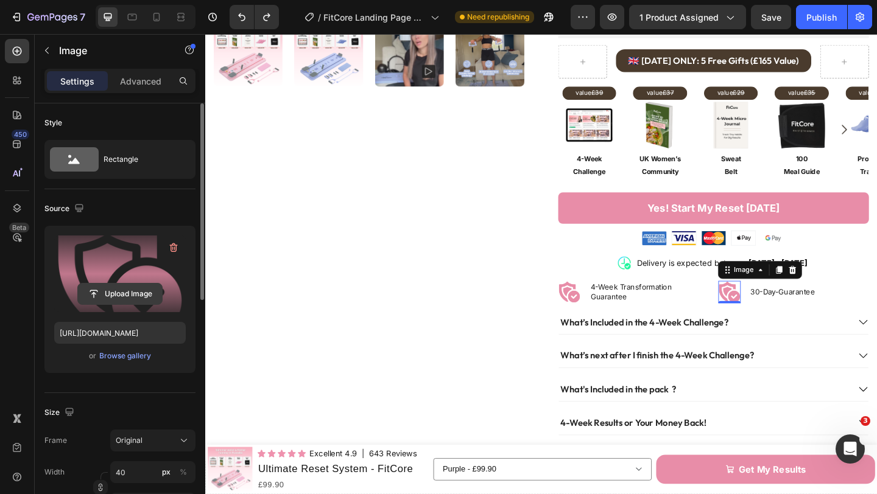
click at [142, 298] on input "file" at bounding box center [120, 294] width 84 height 21
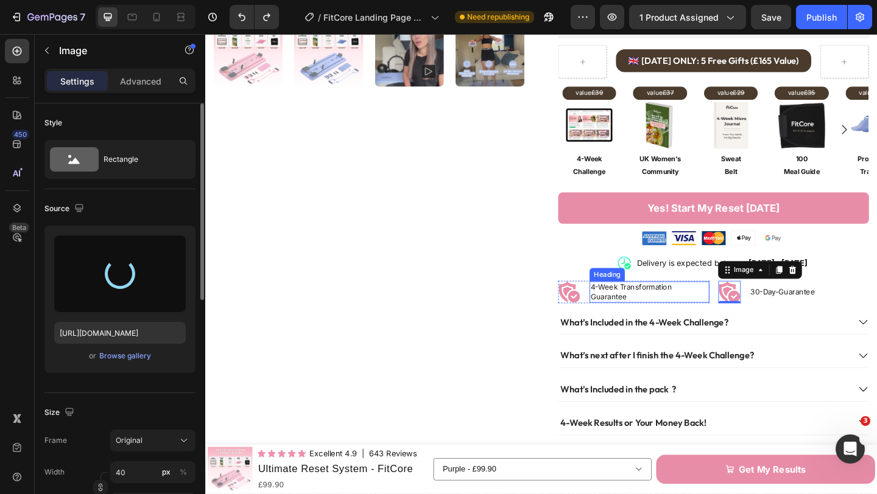
type input "https://cdn.shopify.com/s/files/1/0671/8675/3722/files/gempages_527756950092383…"
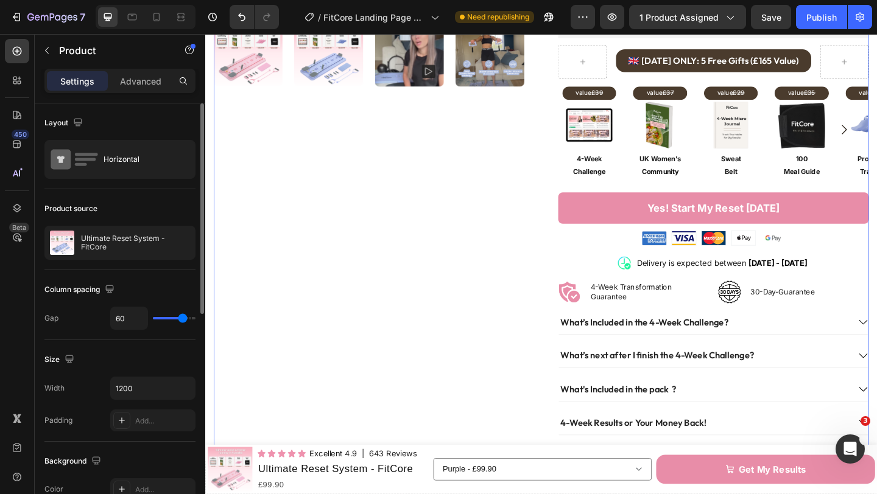
click at [553, 302] on div "Product Images Icon Icon Icon Icon Icon Icon List Excellent 4.9 Text Block | 64…" at bounding box center [570, 78] width 712 height 824
click at [517, 306] on div "Product Images" at bounding box center [383, 78] width 338 height 824
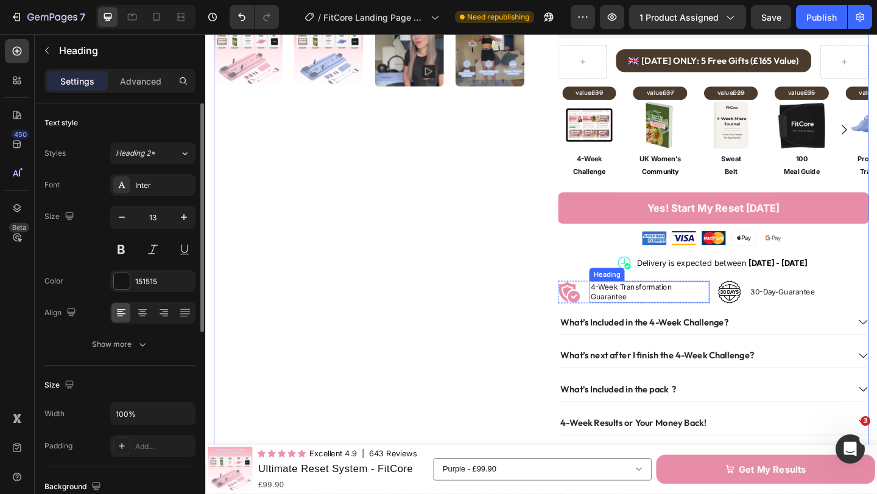
click at [751, 307] on h2 "4-Week Transformation Guarantee" at bounding box center [688, 314] width 130 height 23
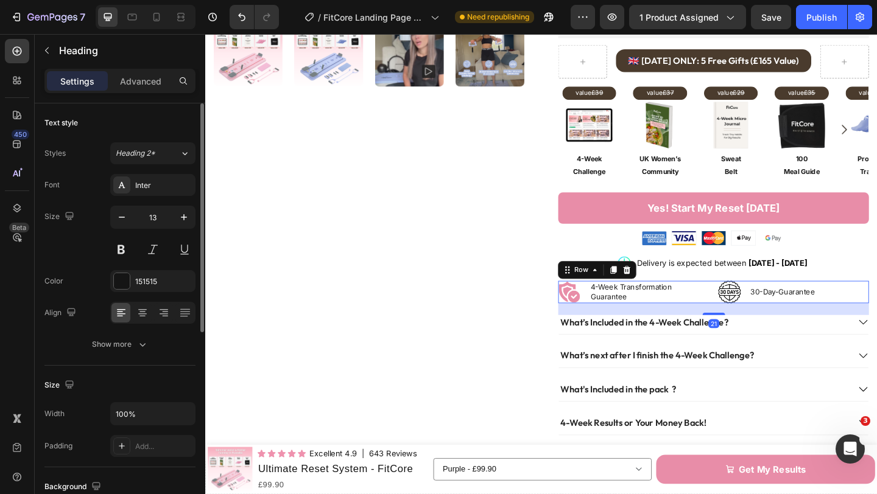
click at [756, 306] on div "Image 4-Week Transformation Guarantee Heading Row Image 30-Day-Guarantee Headin…" at bounding box center [758, 315] width 338 height 24
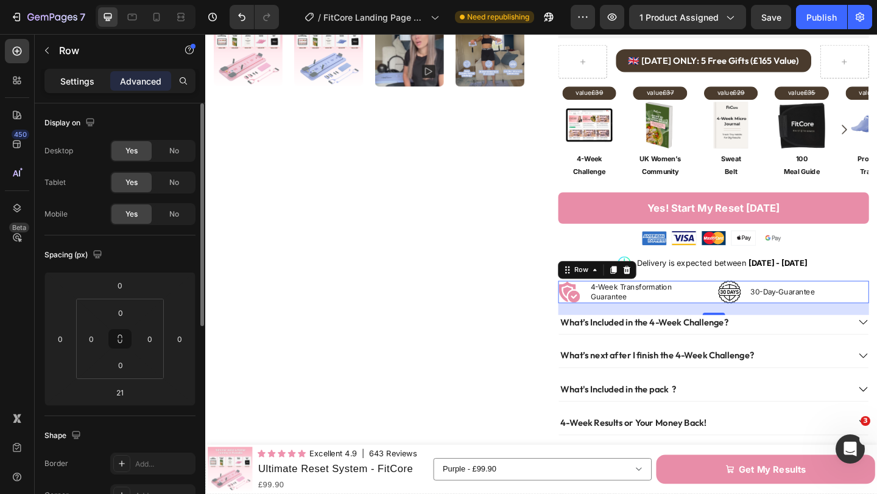
click at [81, 77] on p "Settings" at bounding box center [77, 81] width 34 height 13
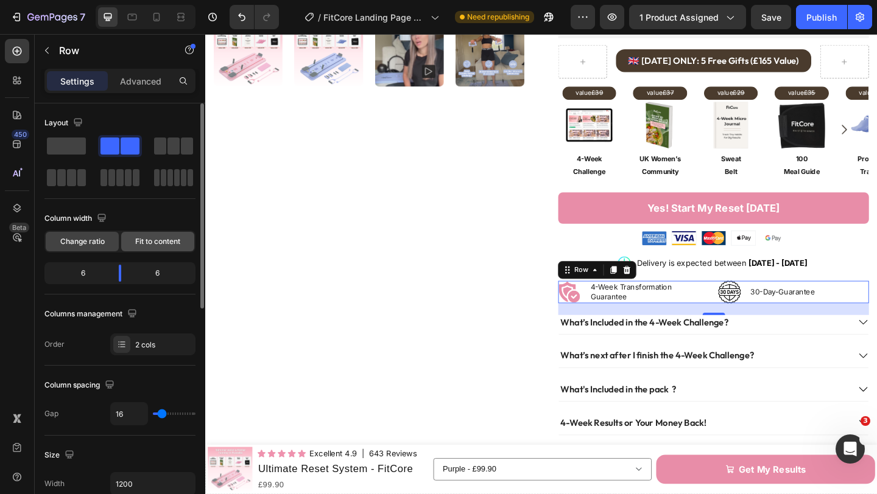
click at [135, 237] on span "Fit to content" at bounding box center [157, 241] width 45 height 11
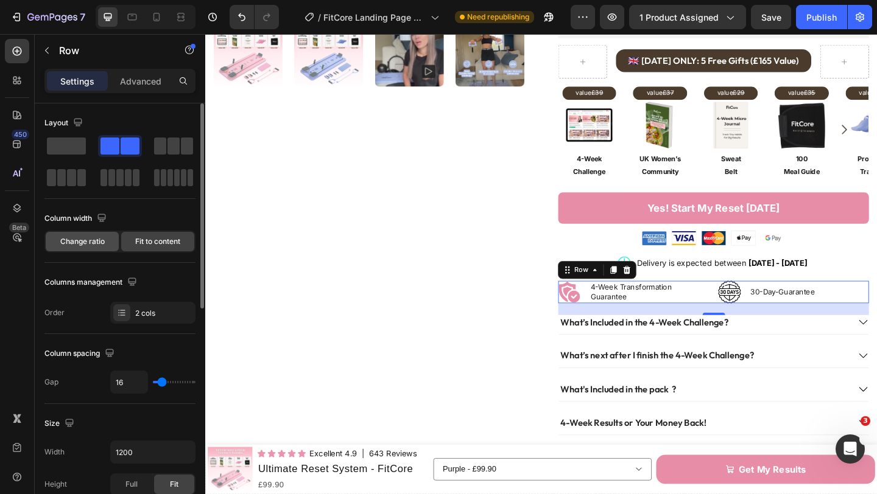
click at [104, 241] on span "Change ratio" at bounding box center [82, 241] width 44 height 11
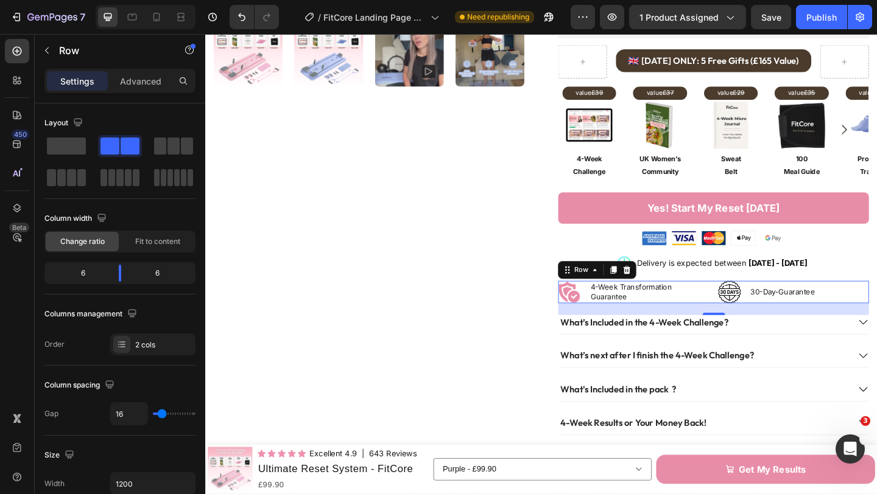
click at [754, 309] on div "Image 4-Week Transformation Guarantee Heading Row Image 30-Day-Guarantee Headin…" at bounding box center [758, 315] width 338 height 24
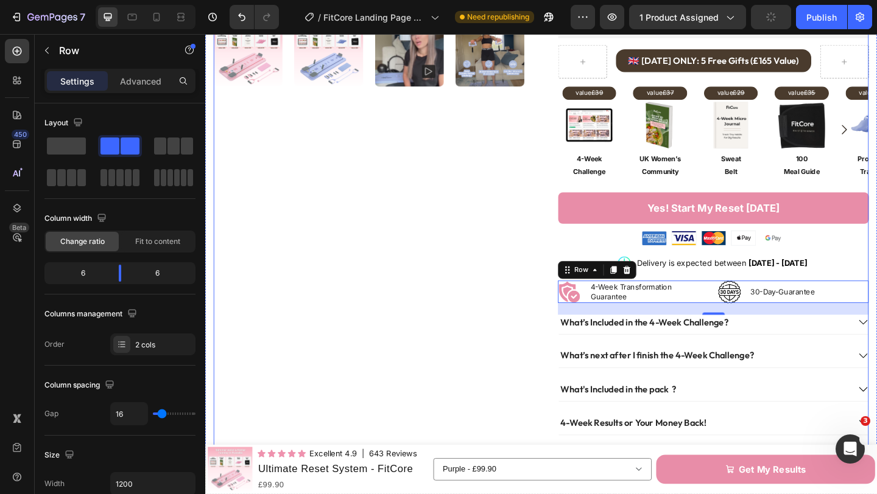
click at [546, 238] on div "Product Images" at bounding box center [383, 78] width 338 height 824
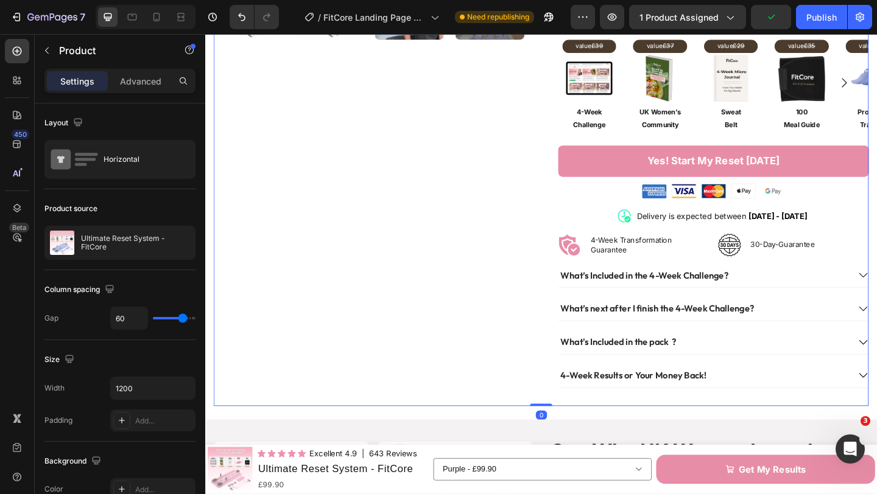
scroll to position [460, 0]
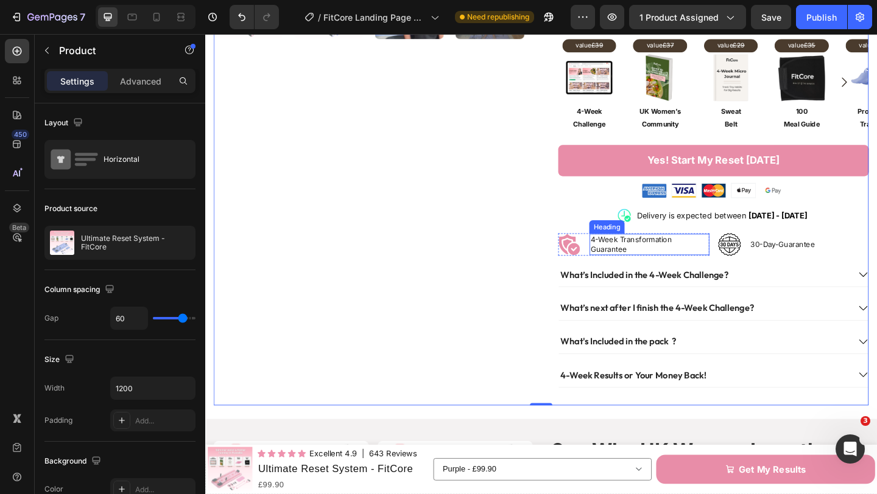
click at [656, 253] on h2 "4-Week Transformation Guarantee" at bounding box center [688, 262] width 130 height 23
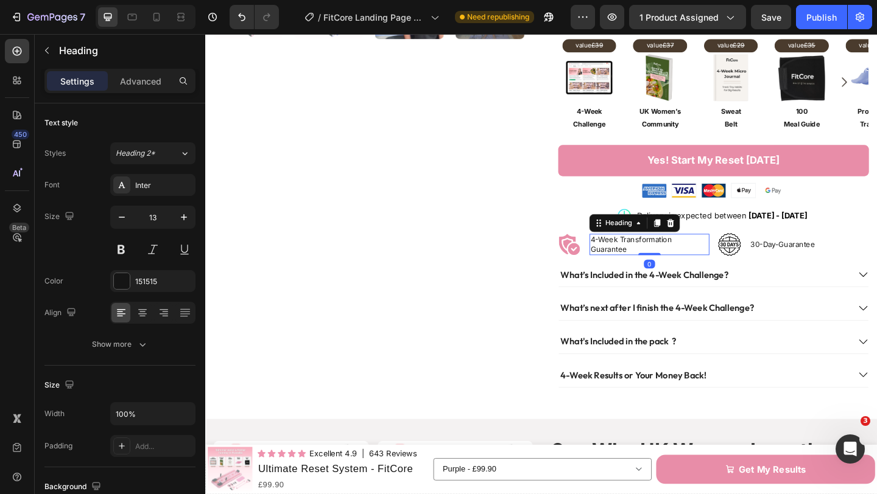
click at [653, 256] on h2 "4-Week Transformation Guarantee" at bounding box center [688, 262] width 130 height 23
click at [653, 256] on p "4-Week Transformation Guarantee" at bounding box center [688, 263] width 128 height 21
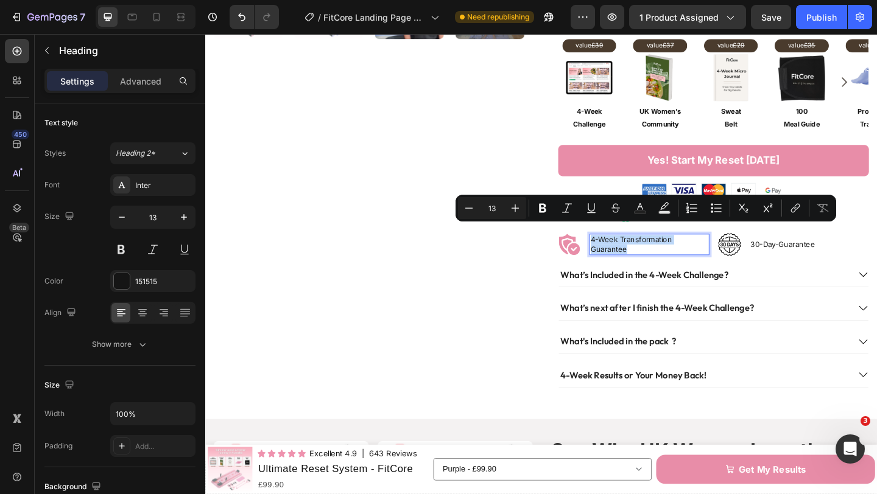
scroll to position [465, 0]
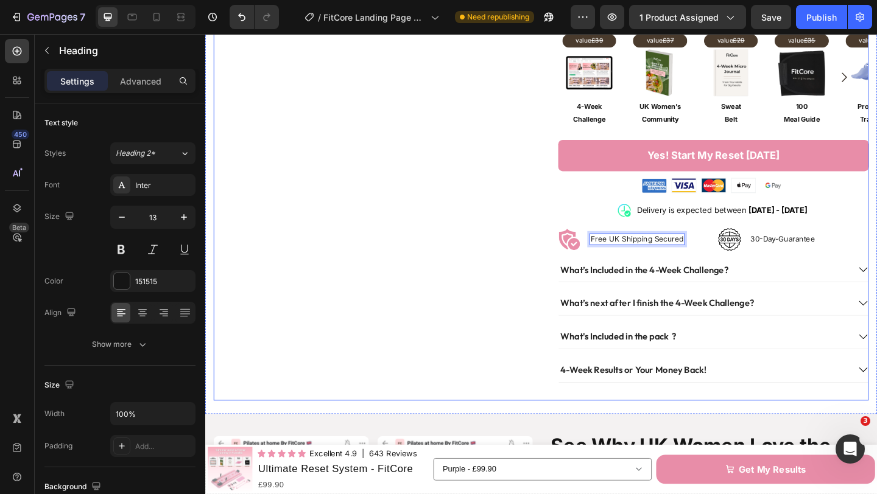
click at [543, 259] on div "Product Images" at bounding box center [383, 20] width 338 height 824
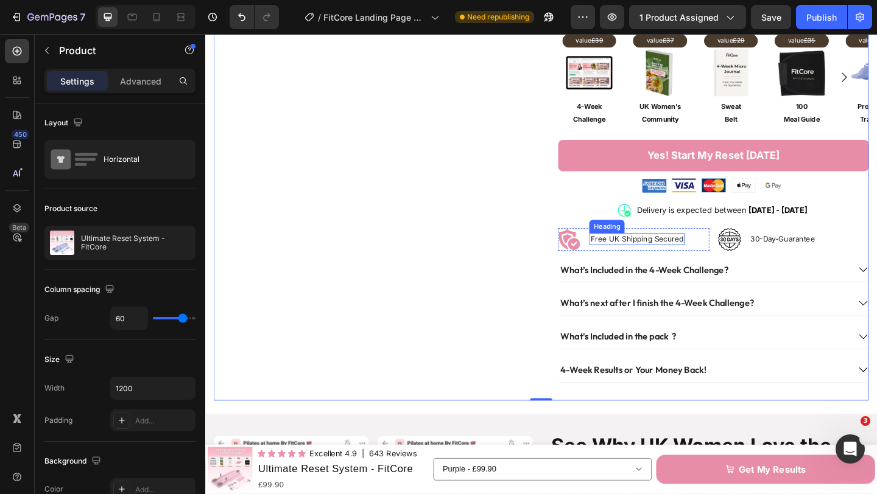
click at [650, 252] on p "Free UK Shipping Secured" at bounding box center [674, 257] width 101 height 10
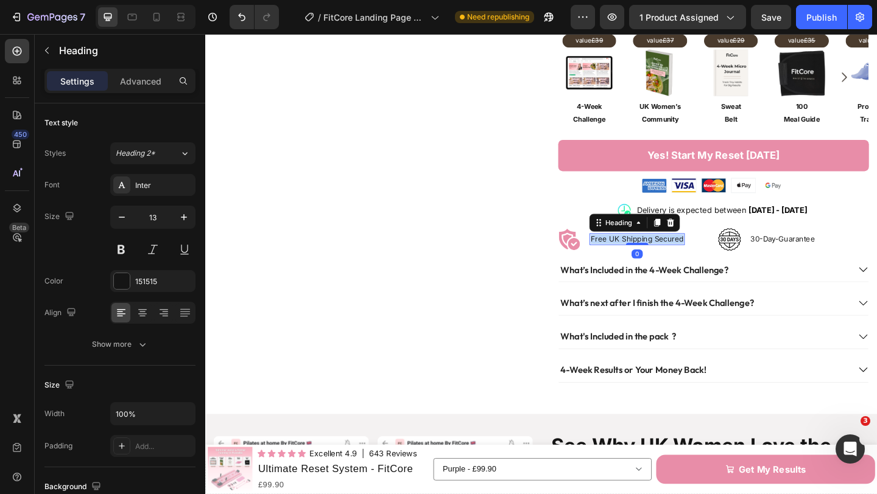
click at [650, 252] on p "Free UK Shipping Secured" at bounding box center [674, 257] width 101 height 10
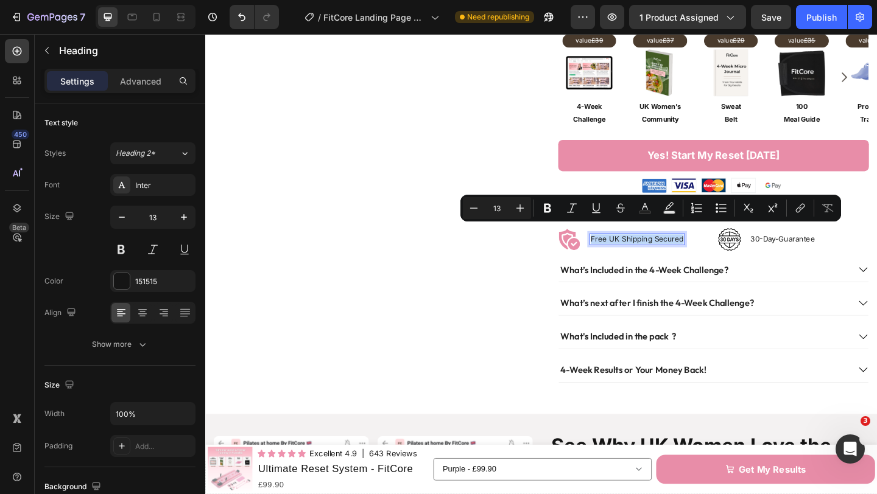
click at [650, 252] on p "Free UK Shipping Secured" at bounding box center [674, 257] width 101 height 10
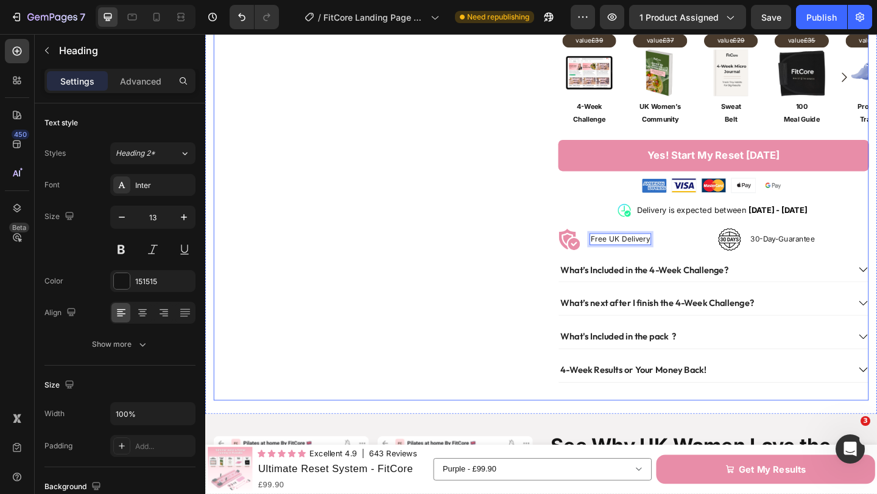
click at [438, 58] on div "Product Images" at bounding box center [383, 20] width 338 height 824
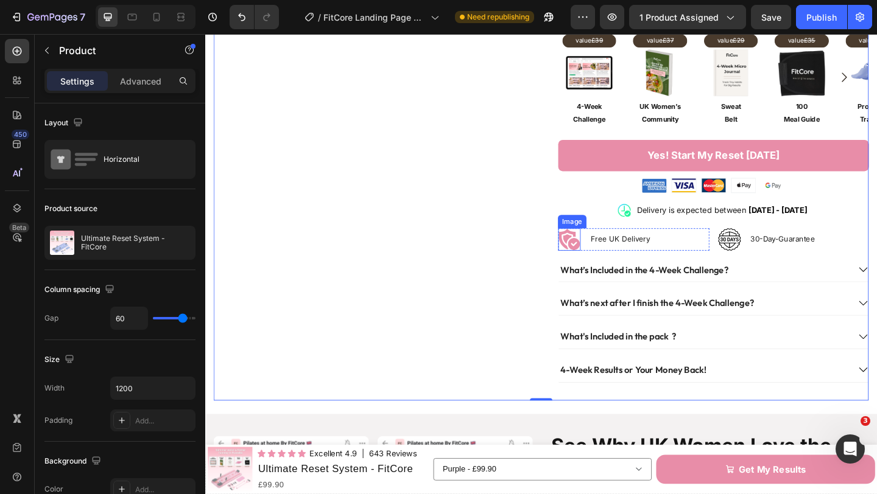
click at [600, 249] on img at bounding box center [601, 257] width 24 height 24
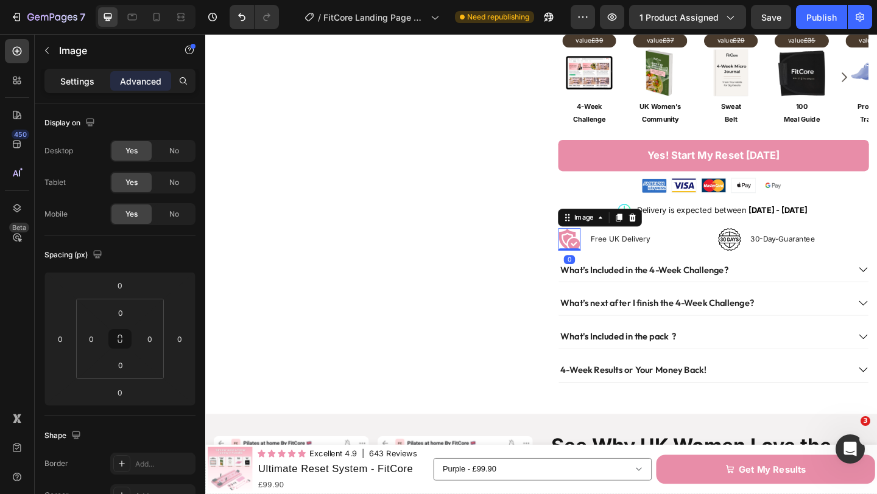
click at [73, 76] on p "Settings" at bounding box center [77, 81] width 34 height 13
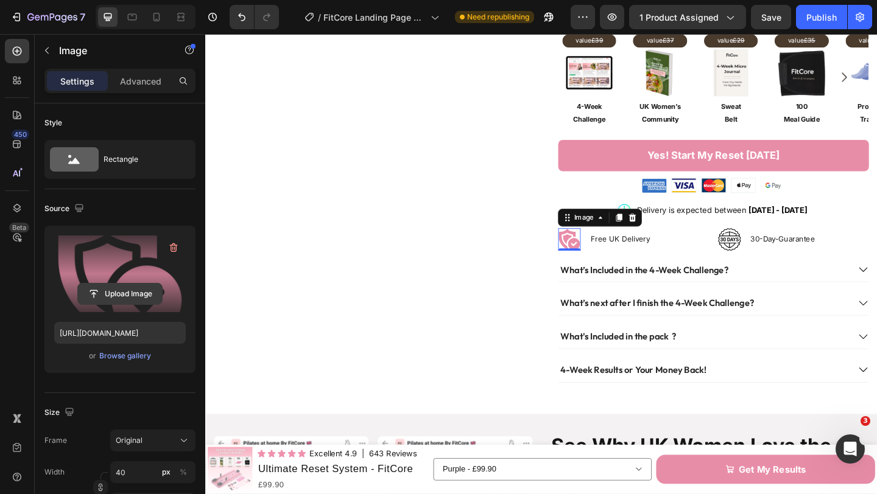
click at [117, 295] on input "file" at bounding box center [120, 294] width 84 height 21
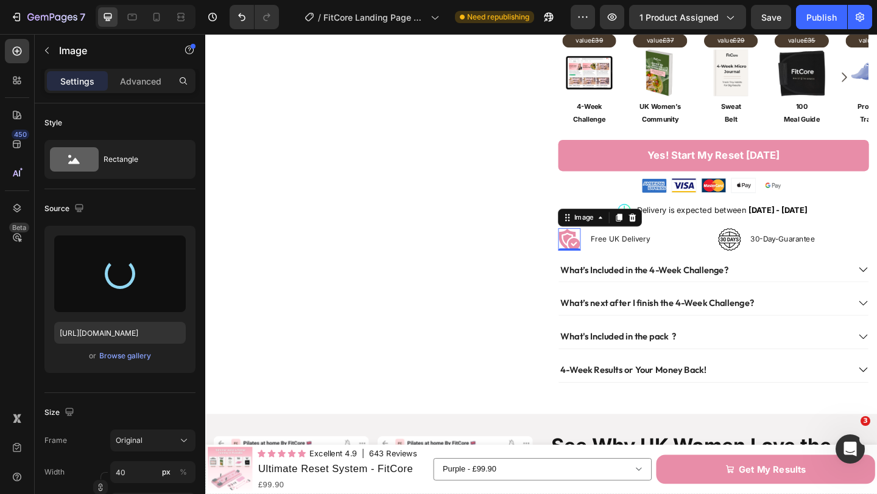
type input "https://cdn.shopify.com/s/files/1/0671/8675/3722/files/gempages_527756950092383…"
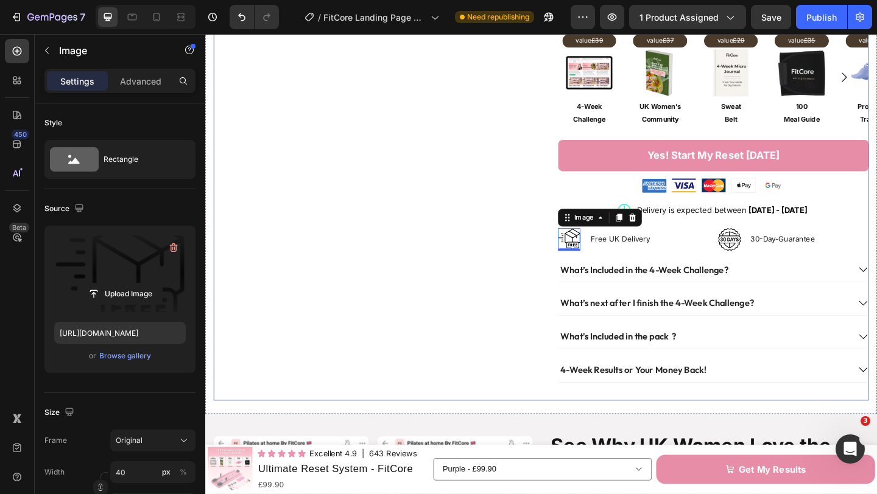
click at [524, 194] on div "Product Images" at bounding box center [383, 20] width 338 height 824
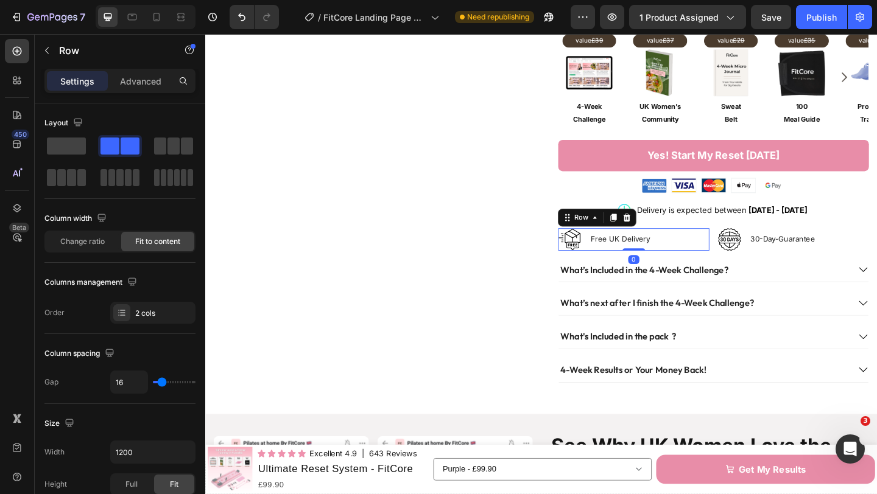
click at [742, 249] on div "Image Free UK Delivery Heading Row 0" at bounding box center [671, 257] width 164 height 24
click at [620, 250] on div "Image Free UK Delivery Heading Row 0" at bounding box center [671, 257] width 164 height 24
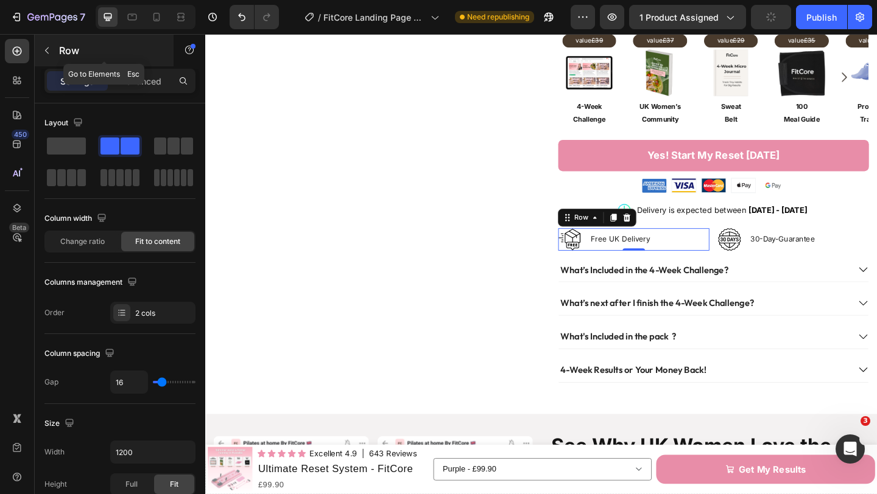
click at [55, 51] on button "button" at bounding box center [46, 50] width 19 height 19
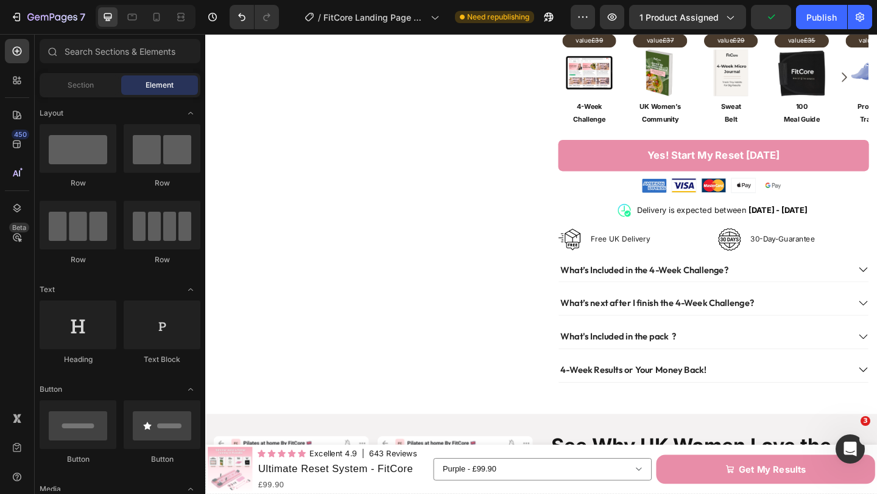
click at [153, 88] on span "Element" at bounding box center [160, 85] width 28 height 11
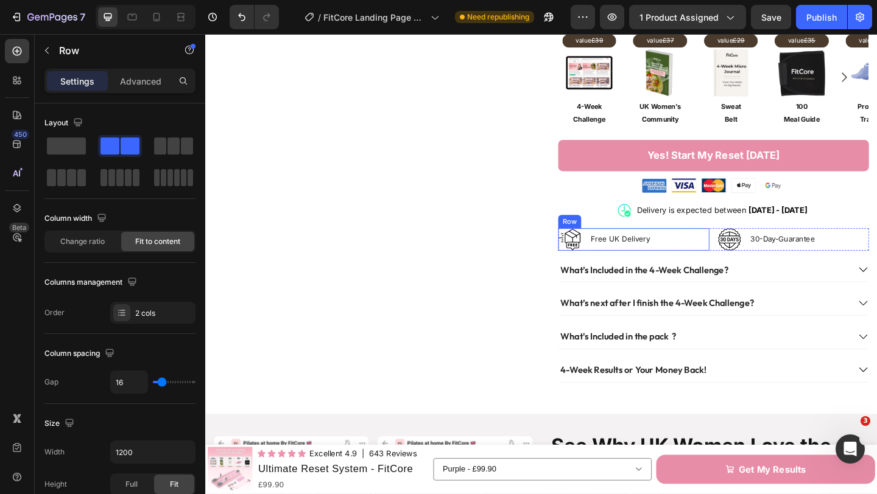
click at [620, 247] on div "Image Free UK Delivery Heading Row" at bounding box center [671, 257] width 164 height 24
click at [629, 252] on p "Free UK Delivery" at bounding box center [656, 257] width 65 height 10
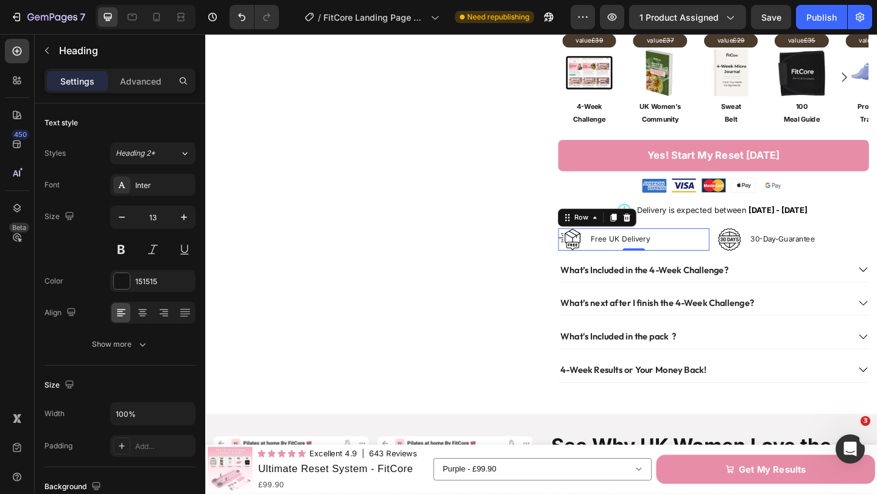
click at [617, 248] on div "Image Free UK Delivery Heading Row 0" at bounding box center [671, 257] width 164 height 24
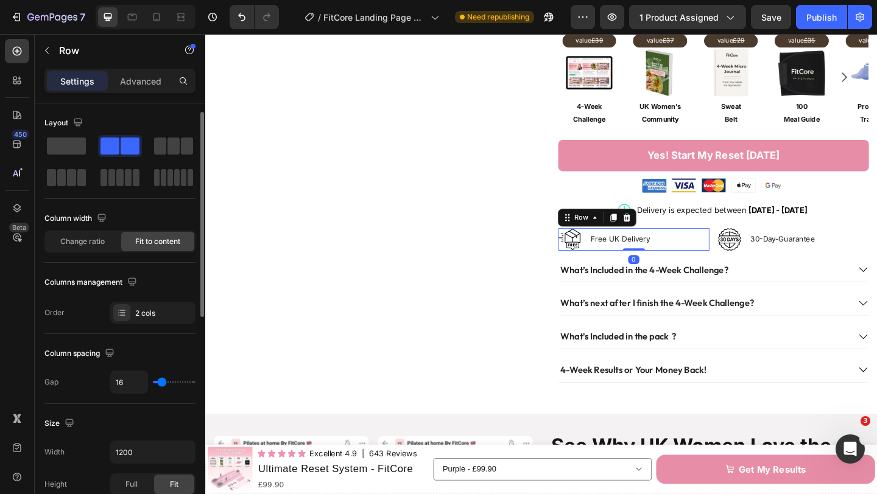
scroll to position [7, 0]
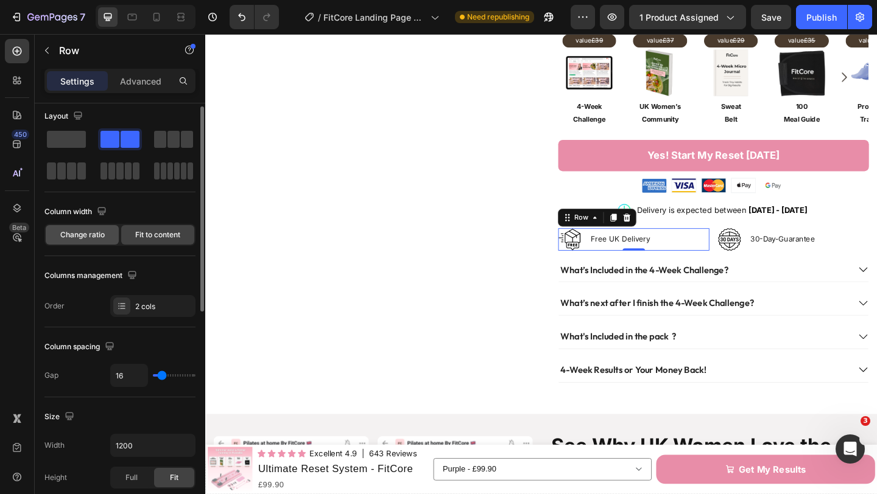
click at [98, 236] on span "Change ratio" at bounding box center [82, 235] width 44 height 11
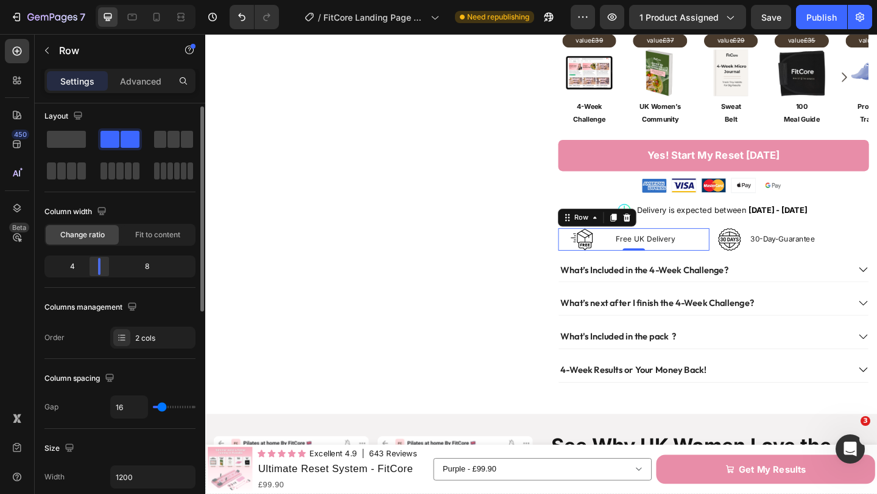
drag, startPoint x: 119, startPoint y: 265, endPoint x: 91, endPoint y: 269, distance: 28.9
click at [91, 269] on div at bounding box center [99, 266] width 22 height 17
click at [145, 238] on span "Fit to content" at bounding box center [157, 235] width 45 height 11
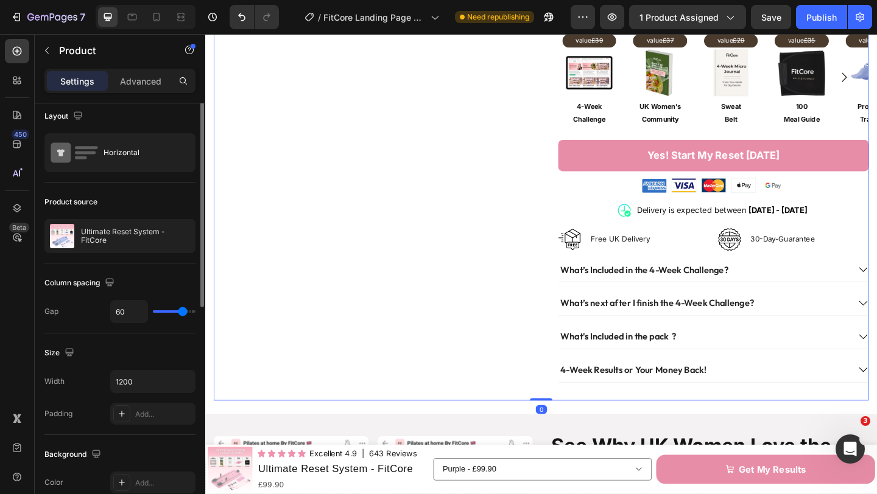
scroll to position [0, 0]
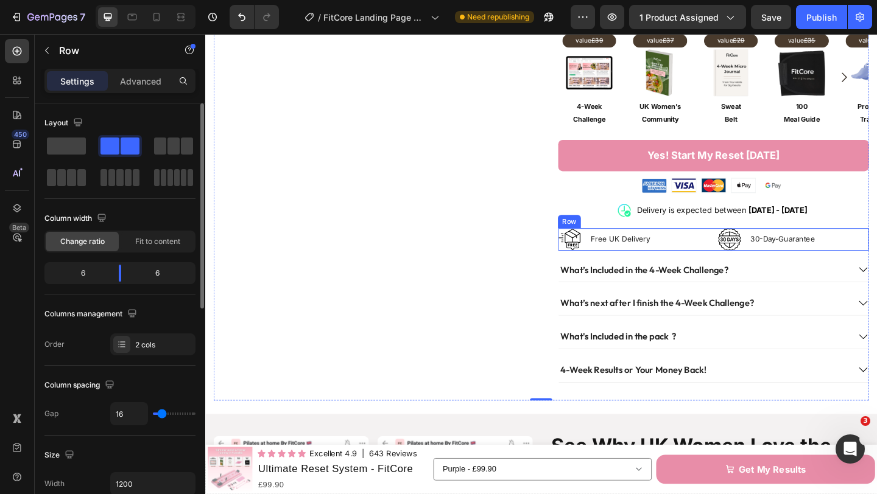
click at [753, 248] on div "Image Free UK Delivery Heading Row Image 30-Day-Guarantee Heading Row Row" at bounding box center [758, 257] width 338 height 24
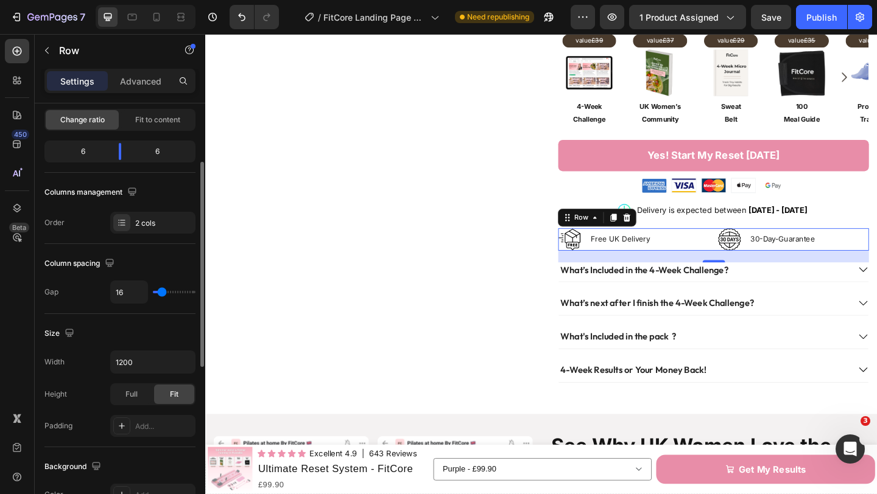
scroll to position [121, 0]
click at [118, 157] on div at bounding box center [120, 152] width 22 height 17
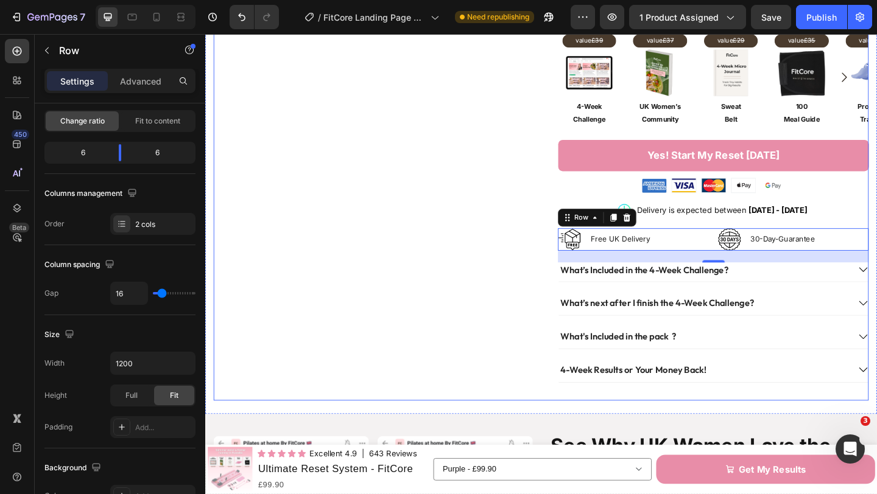
click at [498, 258] on div "Product Images" at bounding box center [383, 20] width 338 height 824
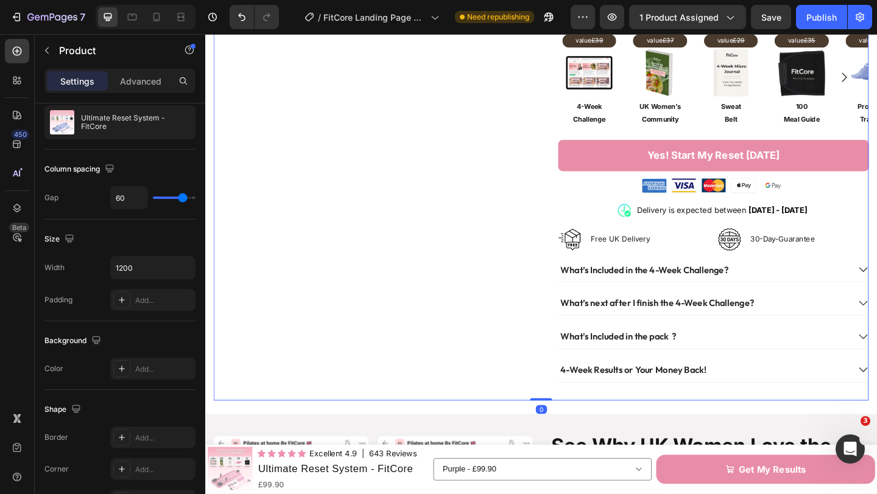
scroll to position [0, 0]
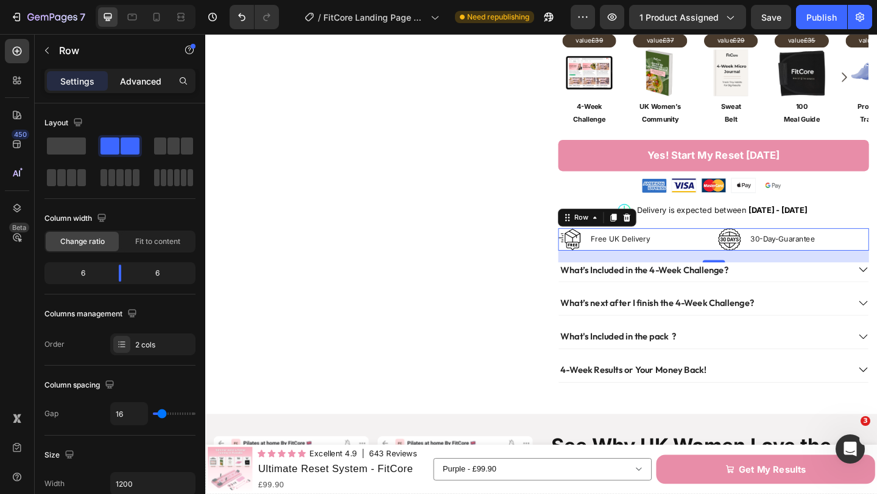
click at [135, 80] on p "Advanced" at bounding box center [140, 81] width 41 height 13
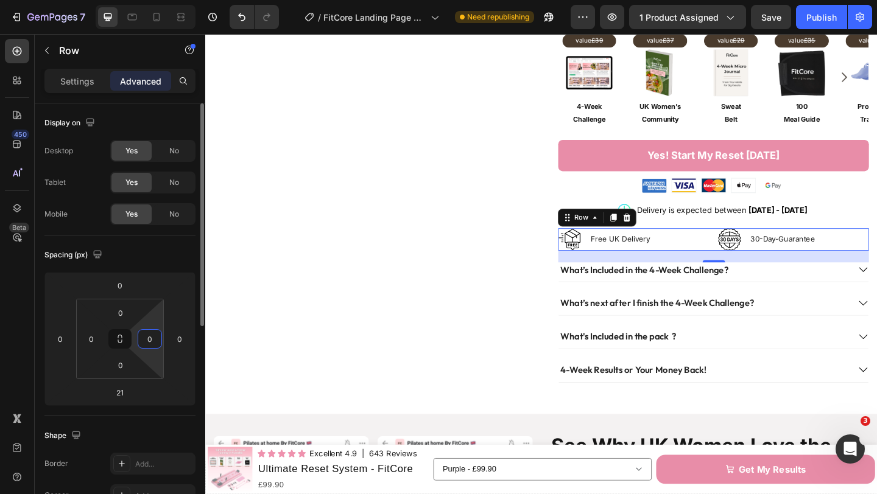
click at [154, 336] on input "0" at bounding box center [150, 339] width 18 height 18
type input "10"
click at [93, 340] on input "0" at bounding box center [91, 339] width 18 height 18
click at [94, 340] on input "10" at bounding box center [91, 339] width 18 height 18
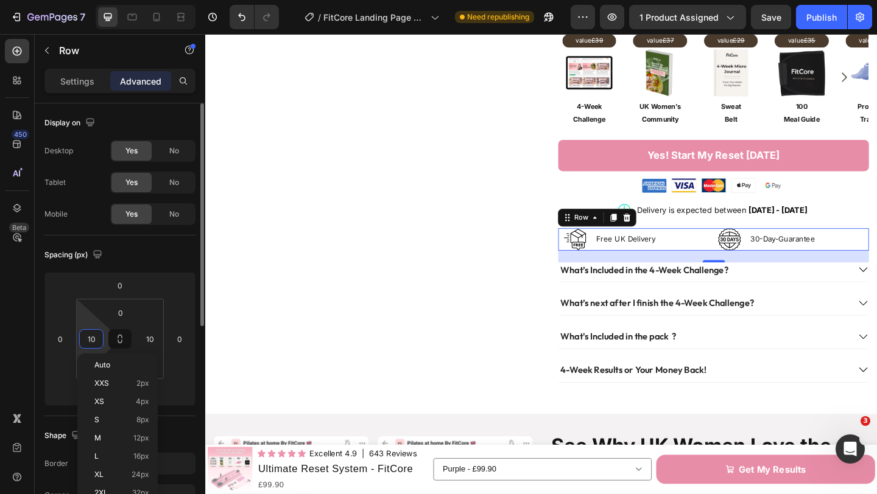
click at [94, 340] on input "10" at bounding box center [91, 339] width 18 height 18
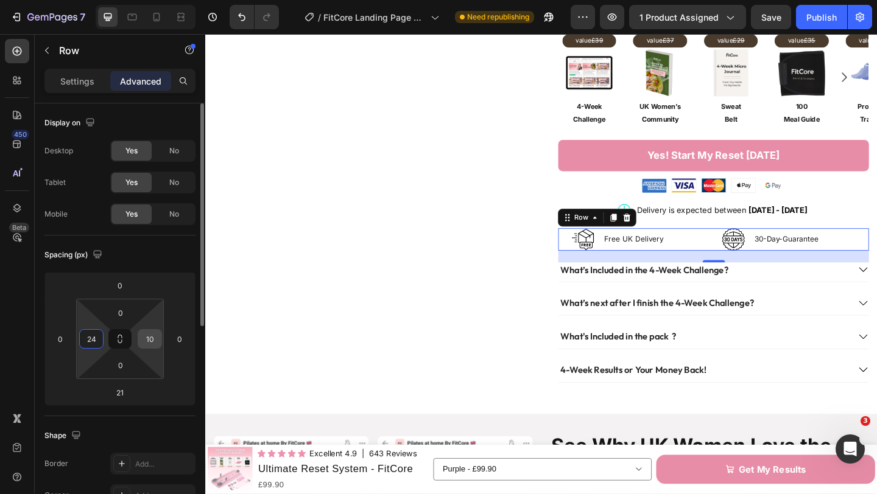
type input "24"
click at [154, 339] on input "10" at bounding box center [150, 339] width 18 height 18
type input "24"
click at [98, 336] on input "24" at bounding box center [91, 339] width 18 height 18
type input "30"
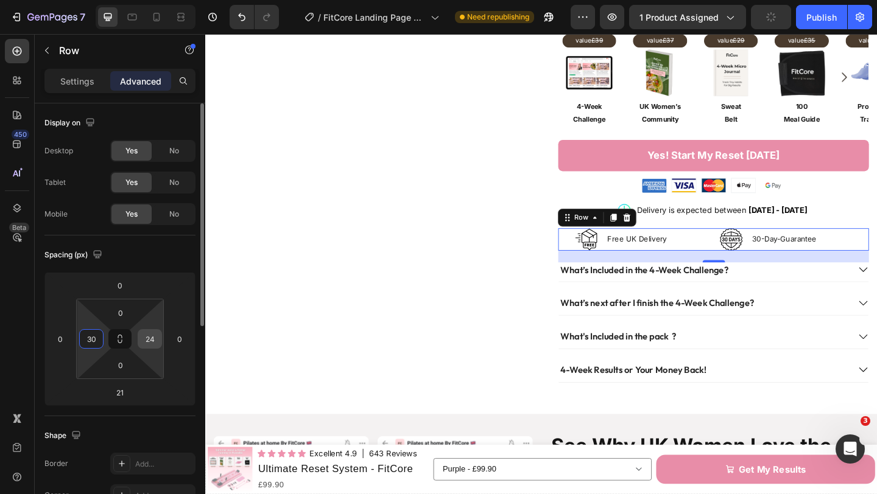
click at [149, 337] on input "24" at bounding box center [150, 339] width 18 height 18
type input "30"
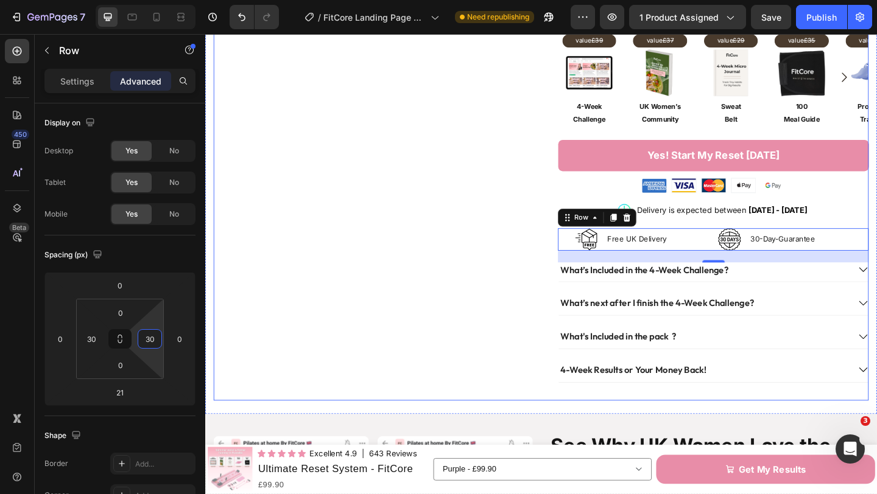
click at [426, 285] on div "Product Images" at bounding box center [383, 20] width 338 height 824
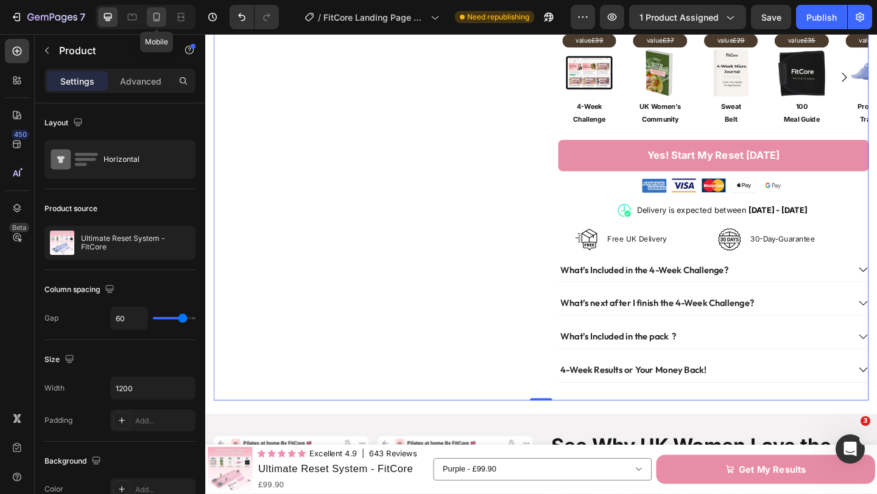
click at [161, 22] on icon at bounding box center [156, 17] width 12 height 12
type input "0"
type input "100%"
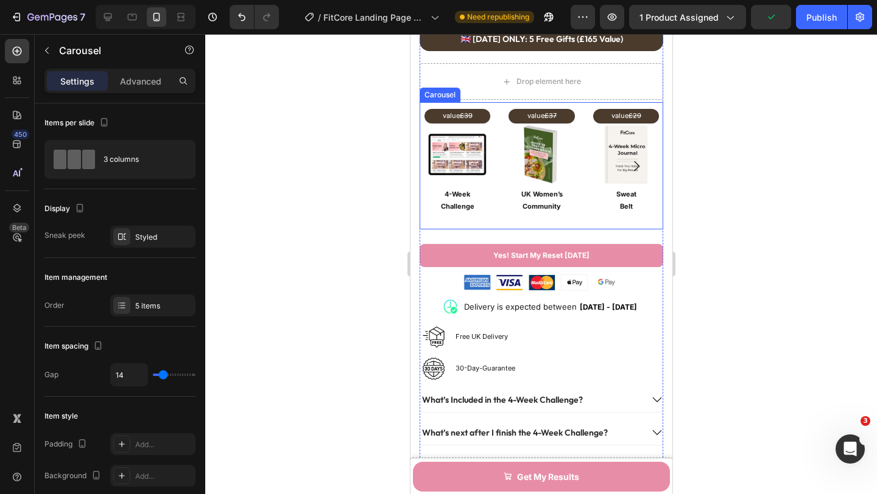
click at [495, 178] on div "value £39 Text Block Image Row 4-Week Challenge Text Block Row value £37 Text B…" at bounding box center [541, 165] width 244 height 127
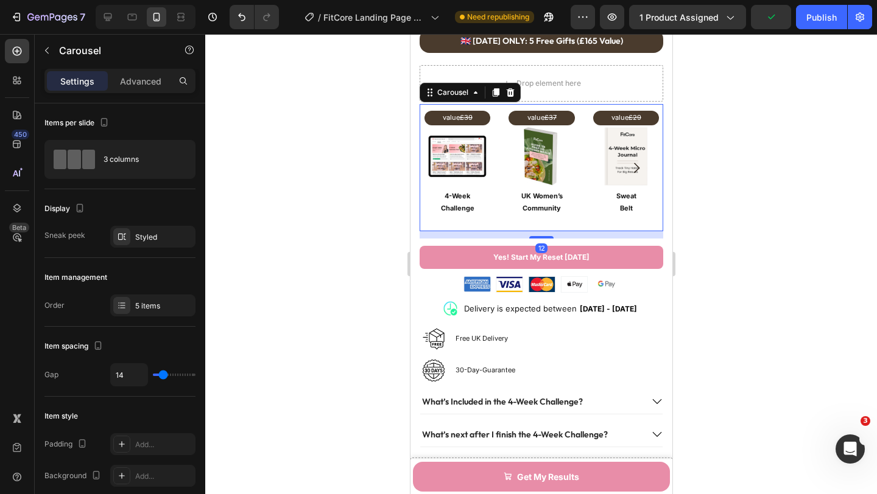
scroll to position [758, 0]
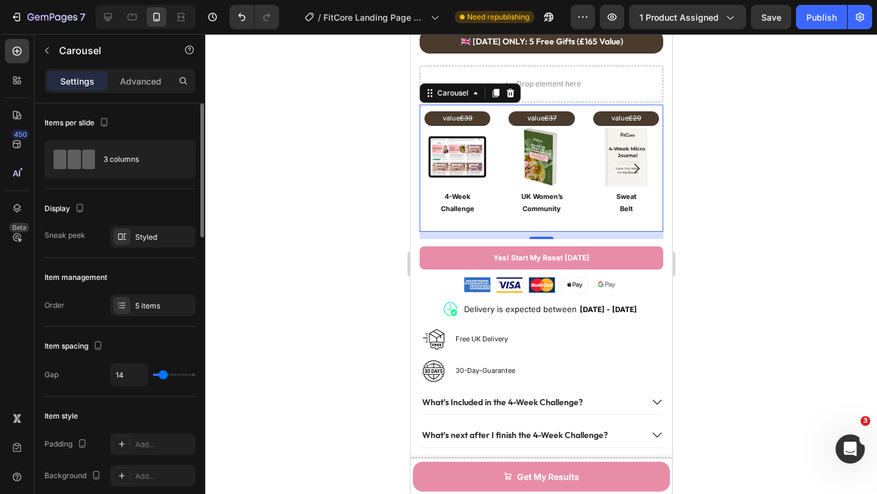
type input "26"
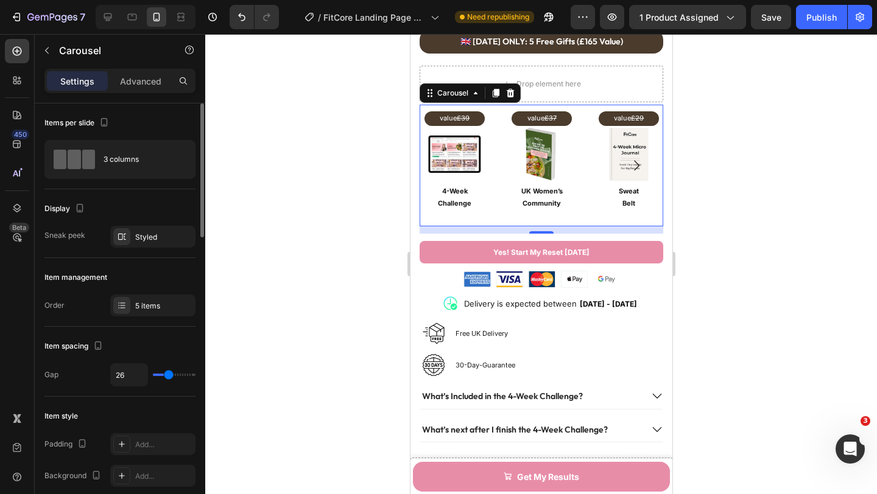
type input "28"
type input "29"
click at [169, 375] on input "range" at bounding box center [174, 375] width 43 height 2
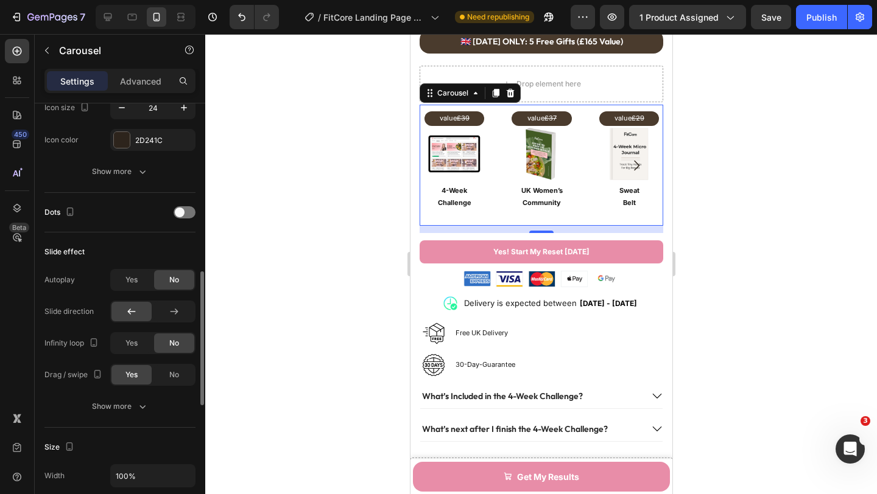
scroll to position [533, 0]
click at [180, 212] on span at bounding box center [180, 214] width 10 height 10
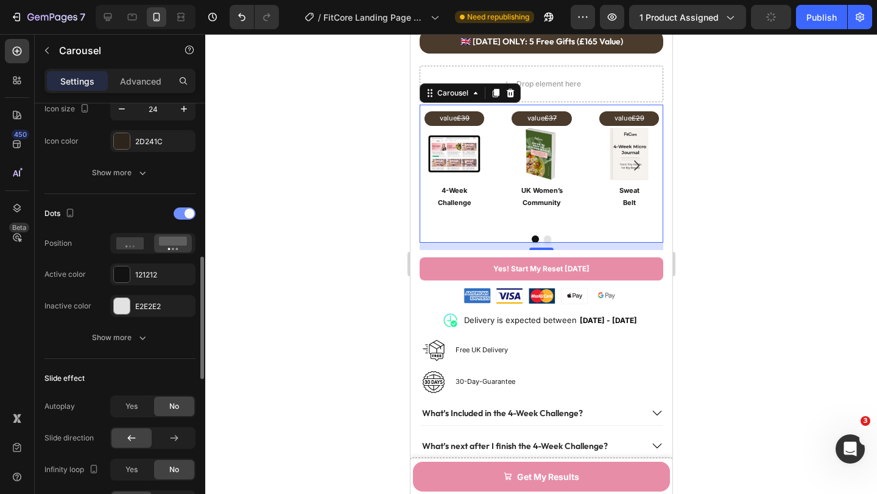
click at [180, 212] on div at bounding box center [185, 214] width 22 height 12
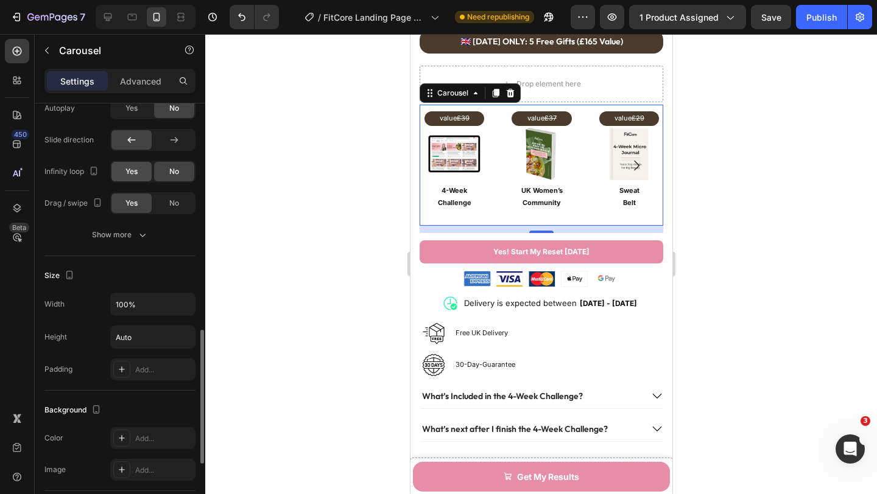
scroll to position [709, 0]
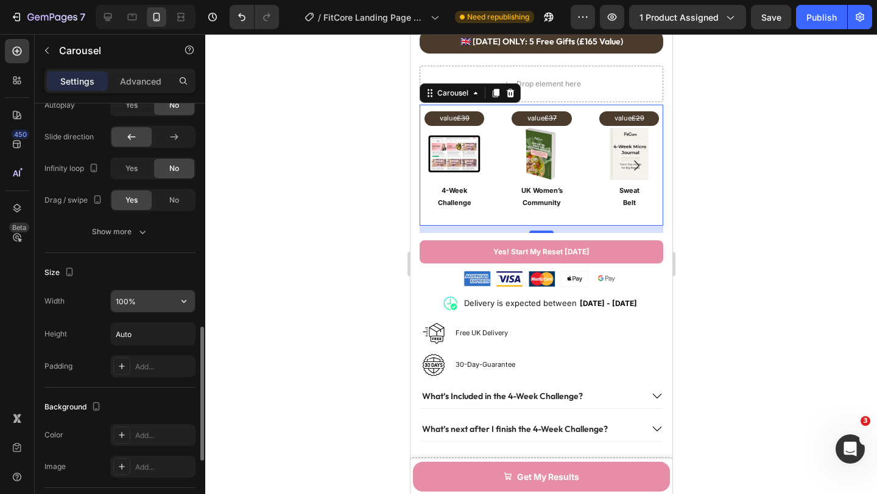
click at [153, 294] on input "100%" at bounding box center [153, 301] width 84 height 22
click at [181, 303] on icon "button" at bounding box center [184, 301] width 12 height 12
click at [159, 290] on input "100%" at bounding box center [153, 301] width 84 height 22
click at [152, 300] on input "100%" at bounding box center [153, 301] width 84 height 22
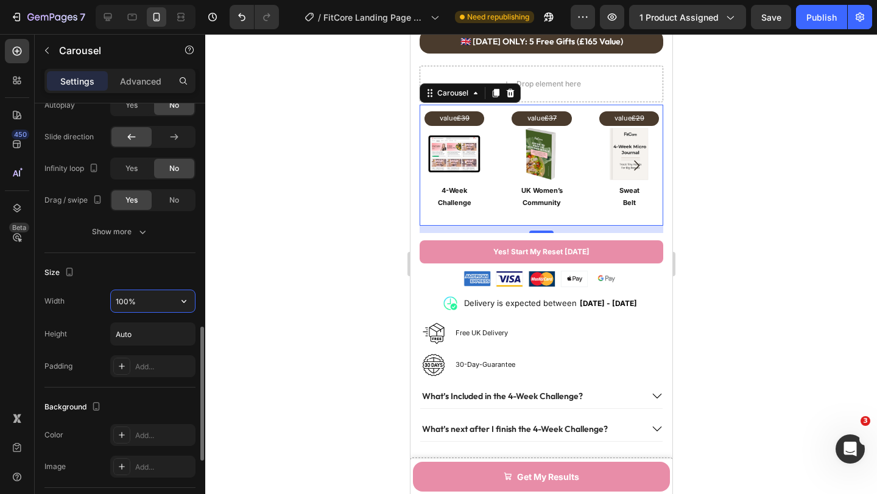
click at [152, 300] on input "100%" at bounding box center [153, 301] width 84 height 22
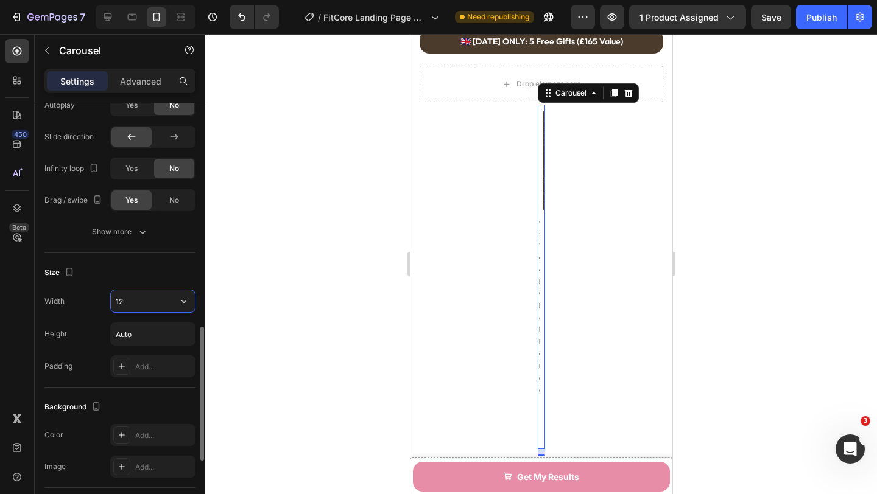
type input "1"
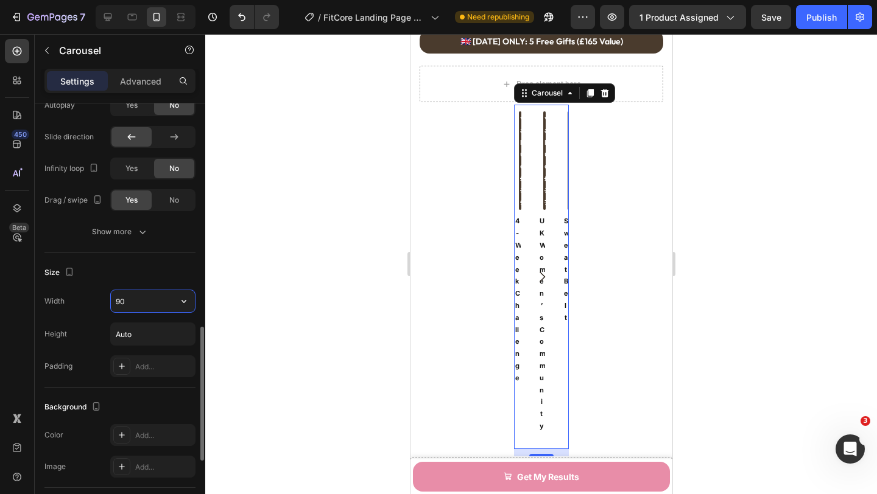
type input "9"
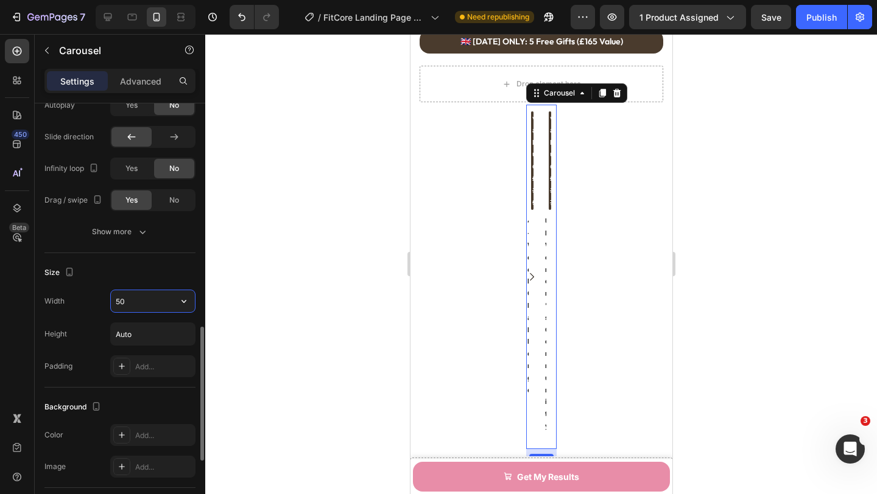
type input "5"
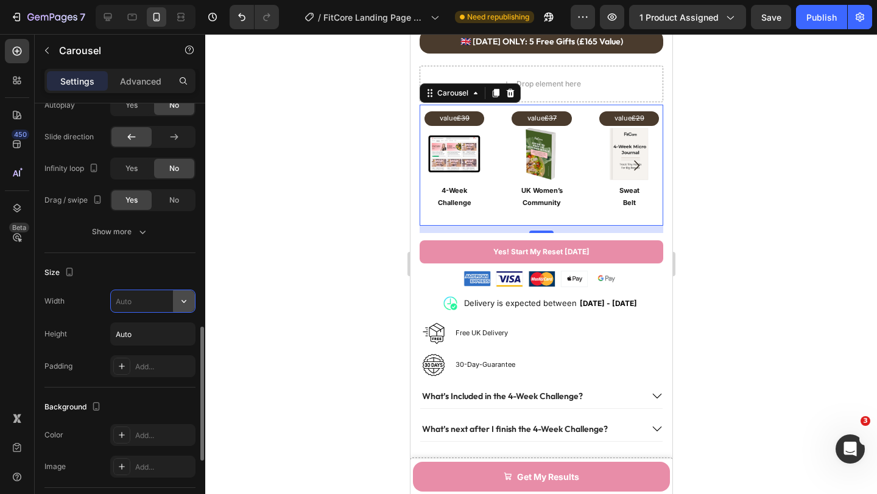
click at [183, 300] on icon "button" at bounding box center [184, 301] width 12 height 12
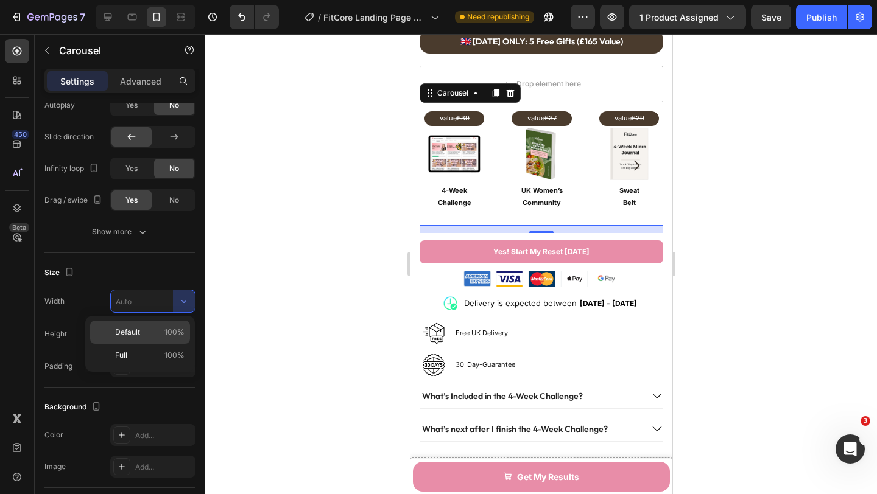
click at [167, 344] on div "Default 100%" at bounding box center [140, 355] width 100 height 23
type input "100%"
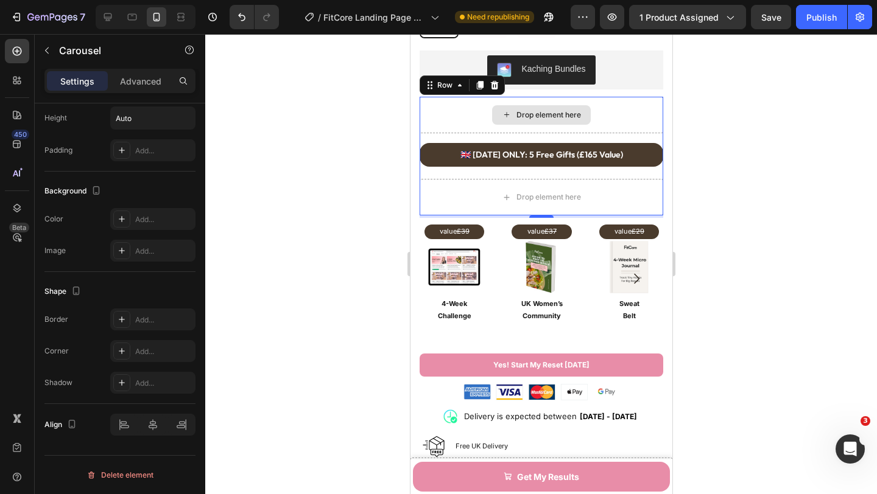
scroll to position [0, 0]
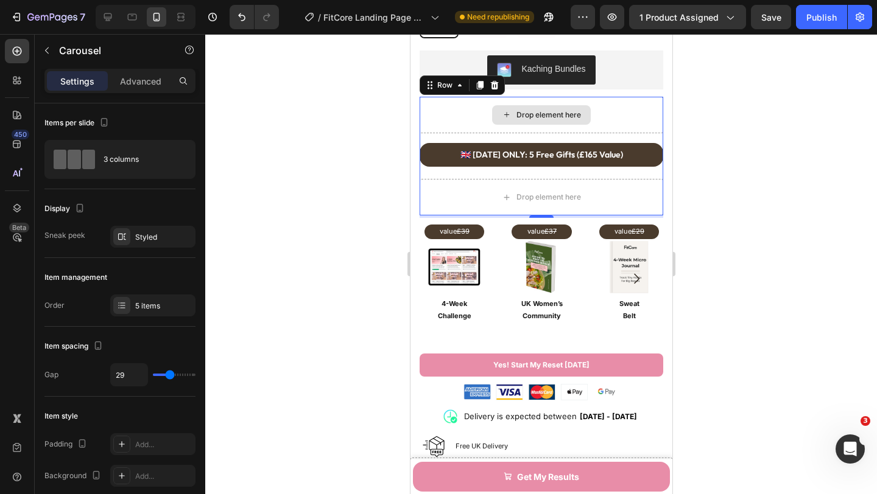
click at [579, 127] on div "Drop element here" at bounding box center [541, 115] width 244 height 37
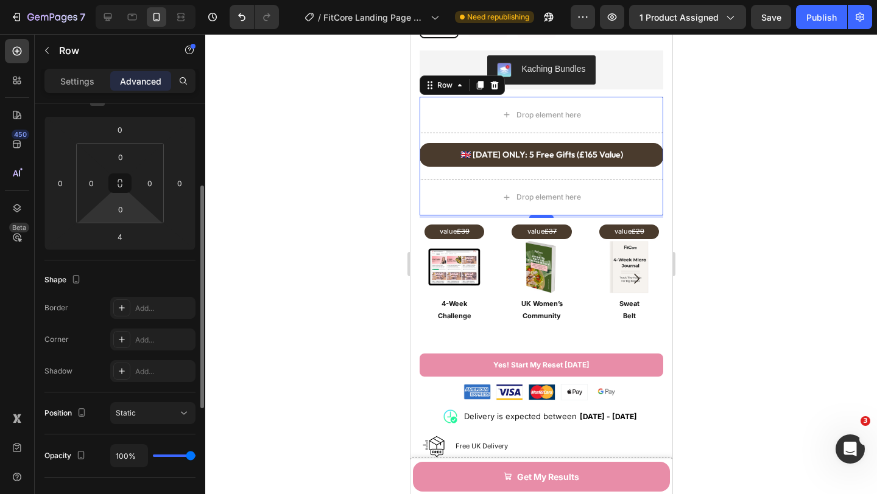
scroll to position [157, 0]
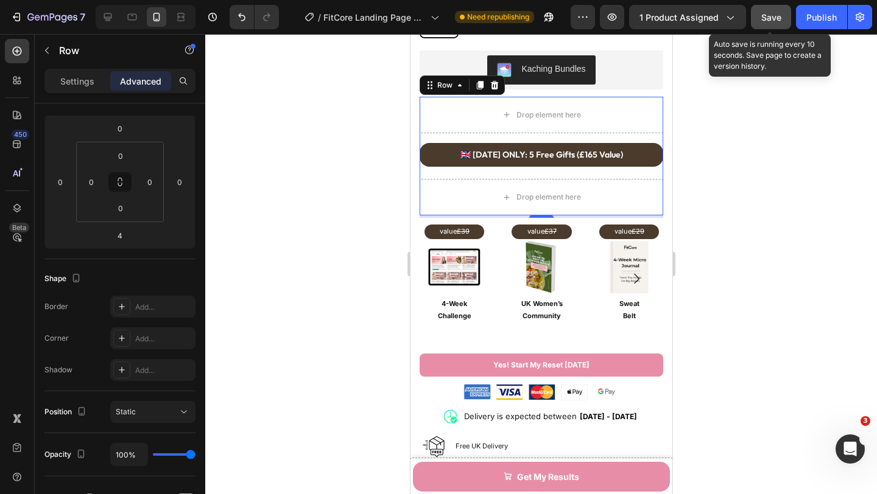
click at [764, 26] on button "Save" at bounding box center [771, 17] width 40 height 24
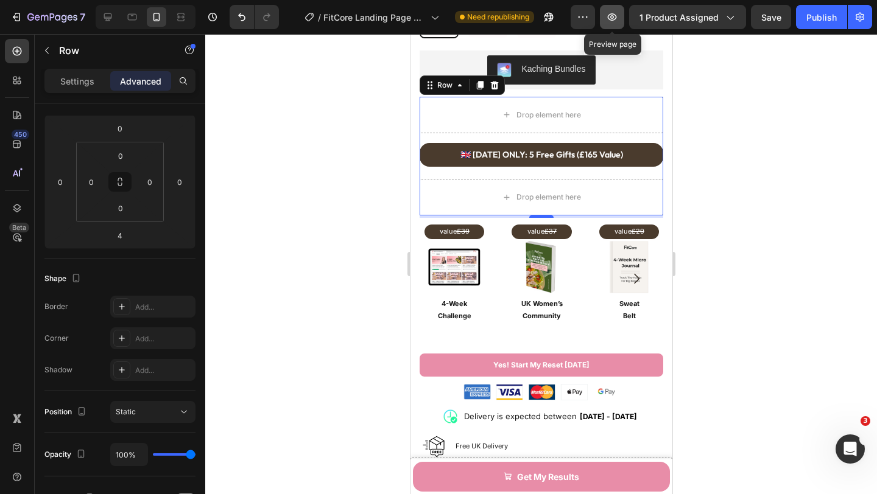
click at [611, 23] on icon "button" at bounding box center [612, 17] width 12 height 12
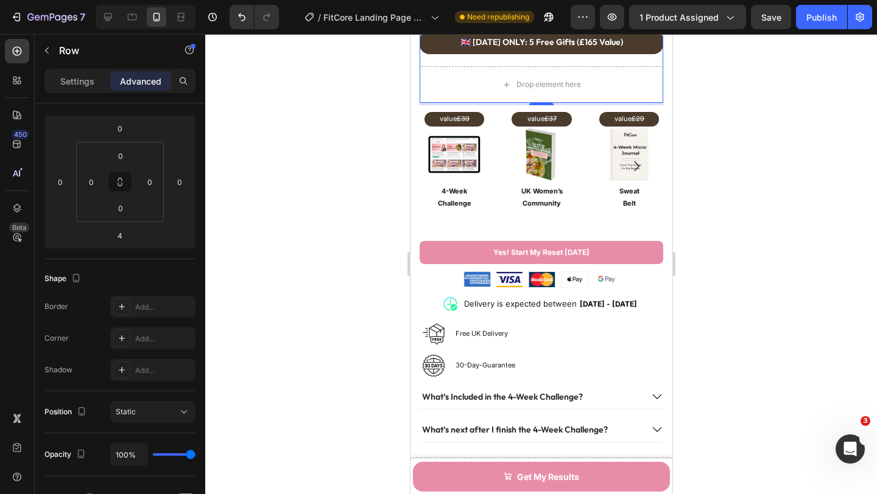
scroll to position [758, 0]
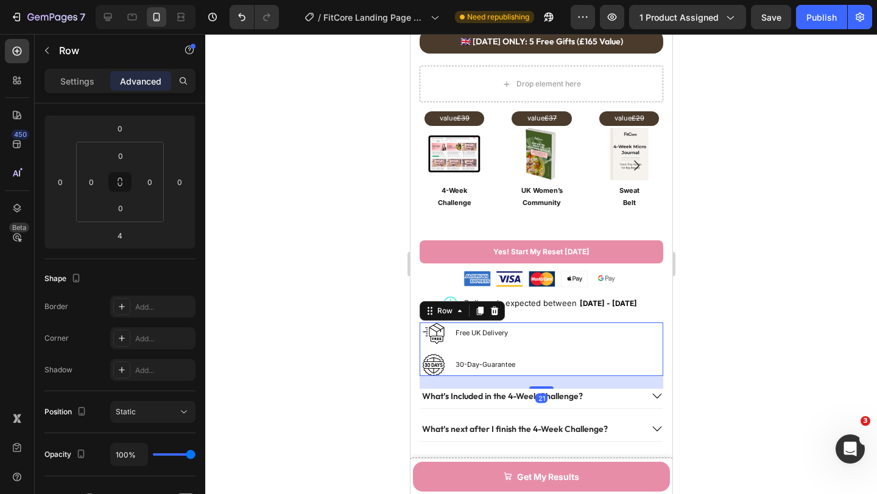
click at [655, 354] on div "Image Free UK Delivery Heading Row Image 30-Day-Guarantee Heading Row Row 21" at bounding box center [541, 350] width 244 height 54
click at [87, 86] on p "Settings" at bounding box center [77, 81] width 34 height 13
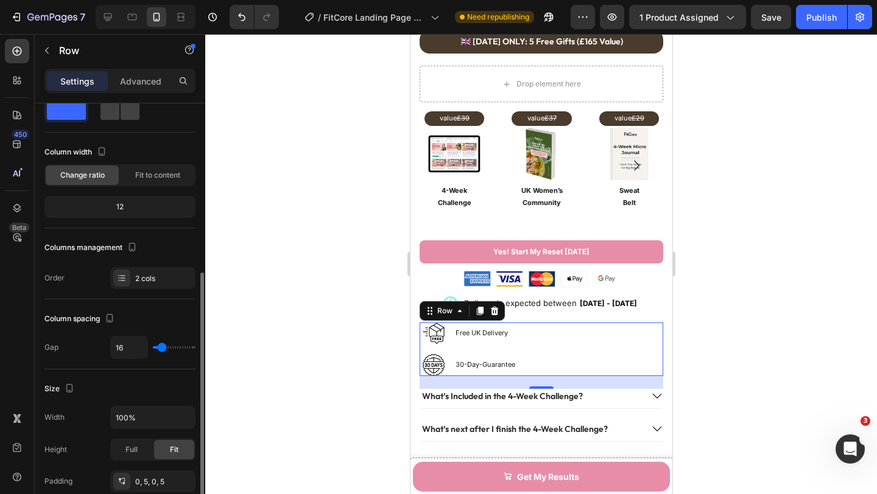
scroll to position [0, 0]
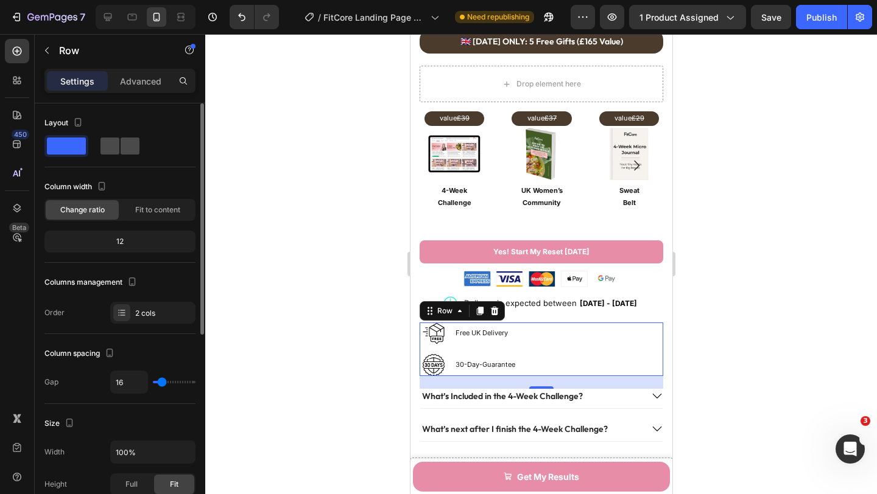
click at [121, 143] on span at bounding box center [130, 146] width 19 height 17
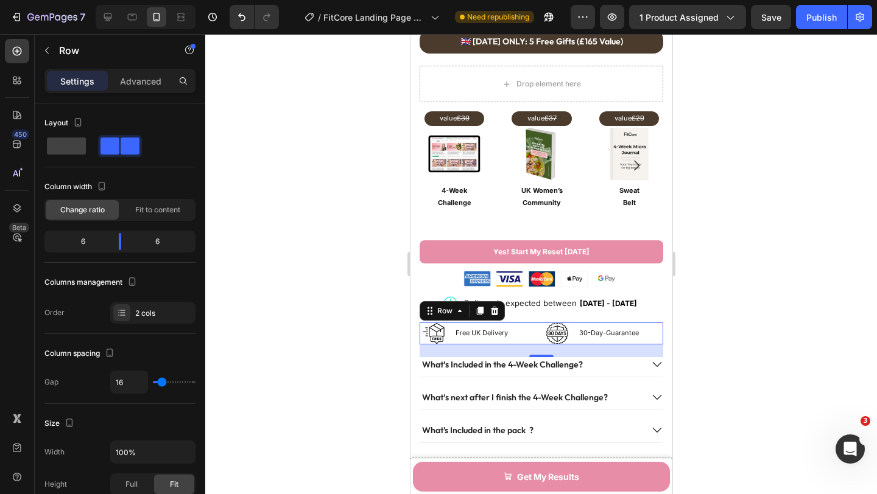
click at [357, 272] on div at bounding box center [541, 264] width 672 height 460
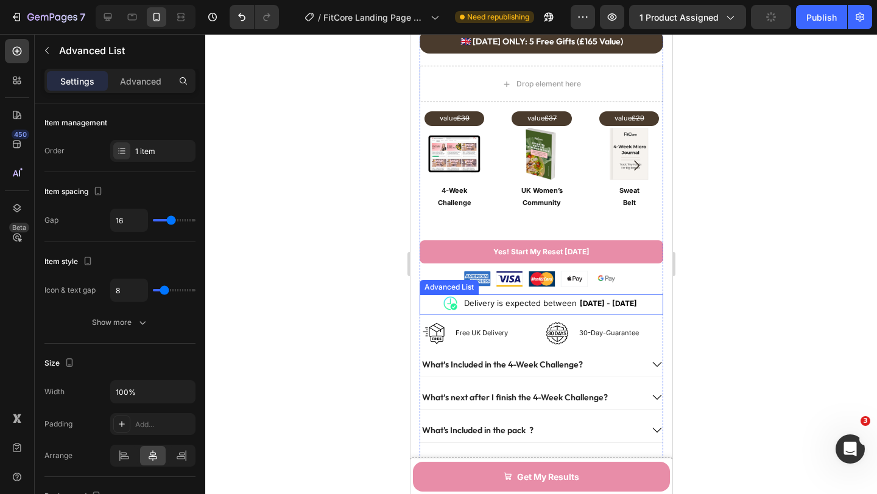
click at [461, 312] on li "Image Delivery is expected between Sep 02 - Sep 06 Delivery Date" at bounding box center [540, 303] width 197 height 17
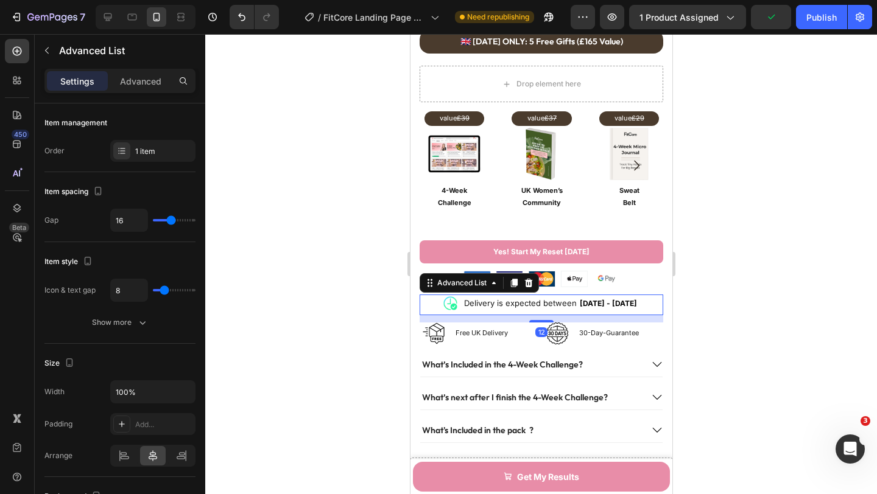
click at [434, 310] on div "Image Delivery is expected between Sep 02 - Sep 06 Delivery Date" at bounding box center [541, 305] width 244 height 21
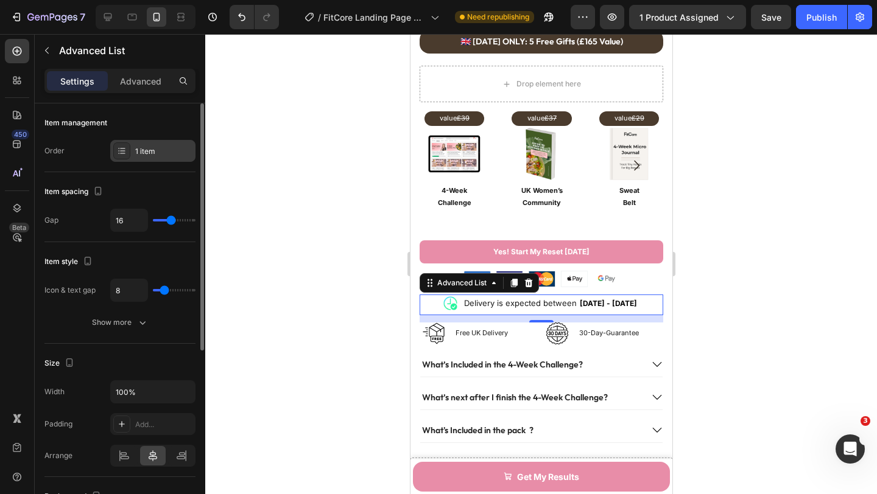
click at [138, 148] on div "1 item" at bounding box center [163, 151] width 57 height 11
click at [143, 130] on div "Item management" at bounding box center [119, 122] width 151 height 19
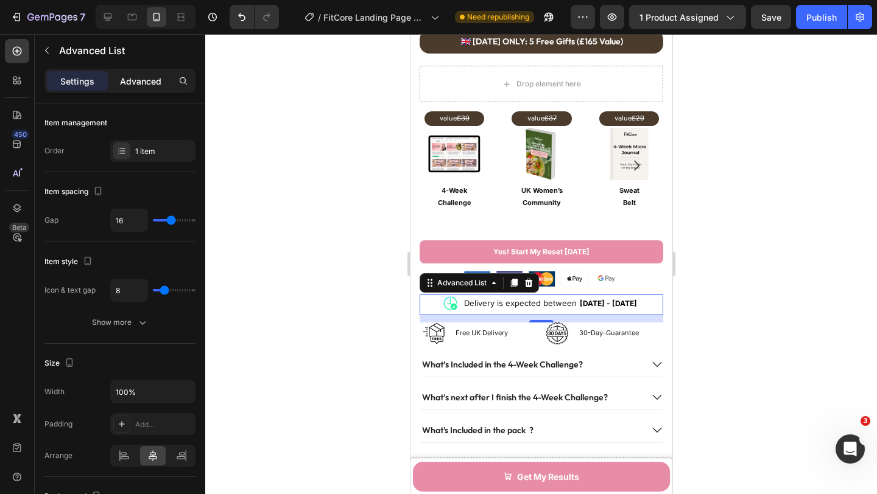
click at [133, 86] on p "Advanced" at bounding box center [140, 81] width 41 height 13
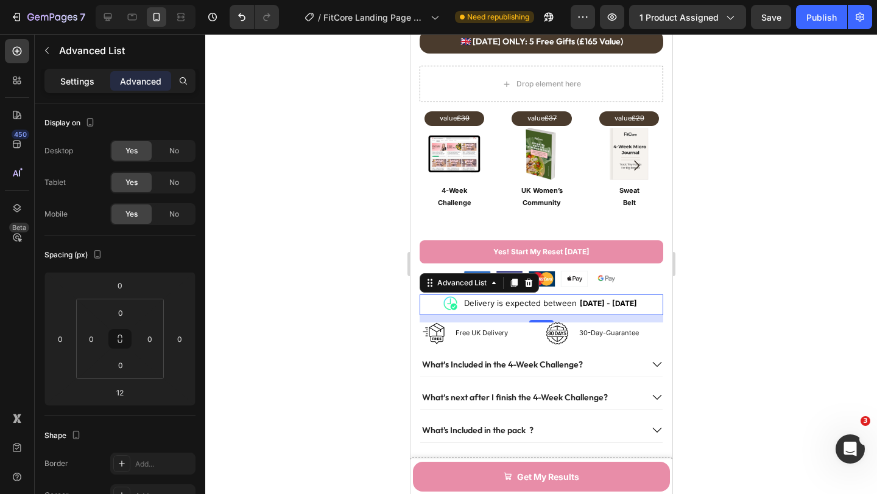
click at [55, 77] on div "Settings" at bounding box center [77, 80] width 61 height 19
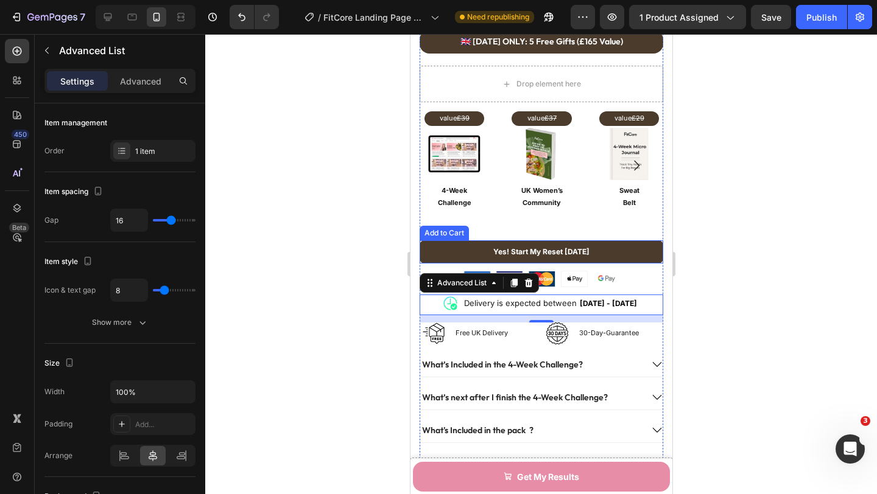
click at [454, 258] on button "Yes! Start My Reset [DATE]" at bounding box center [541, 252] width 244 height 23
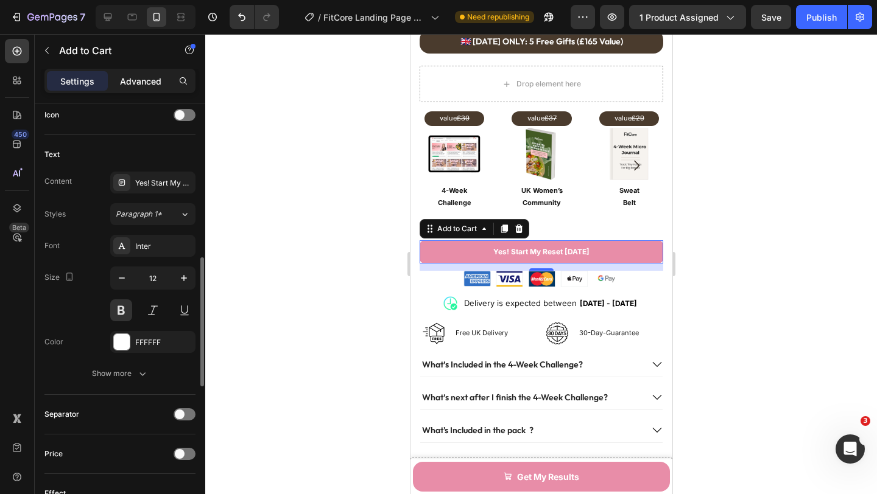
click at [138, 81] on p "Advanced" at bounding box center [140, 81] width 41 height 13
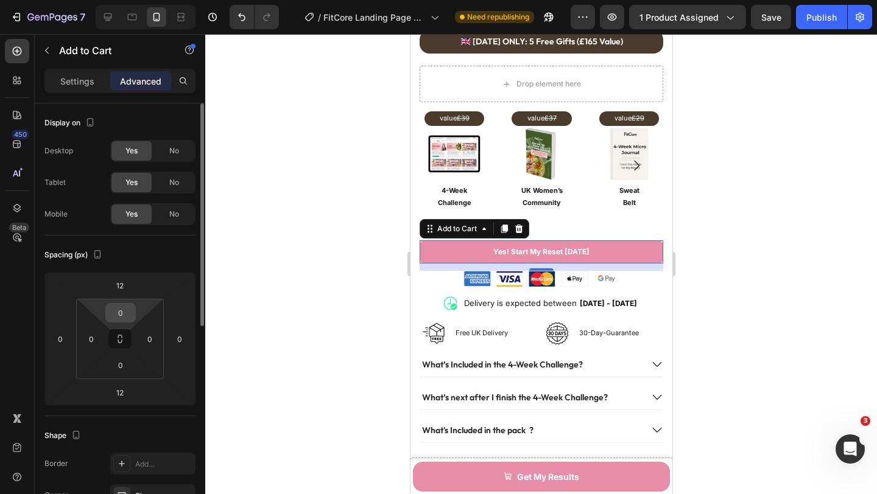
click at [125, 313] on input "0" at bounding box center [120, 313] width 24 height 18
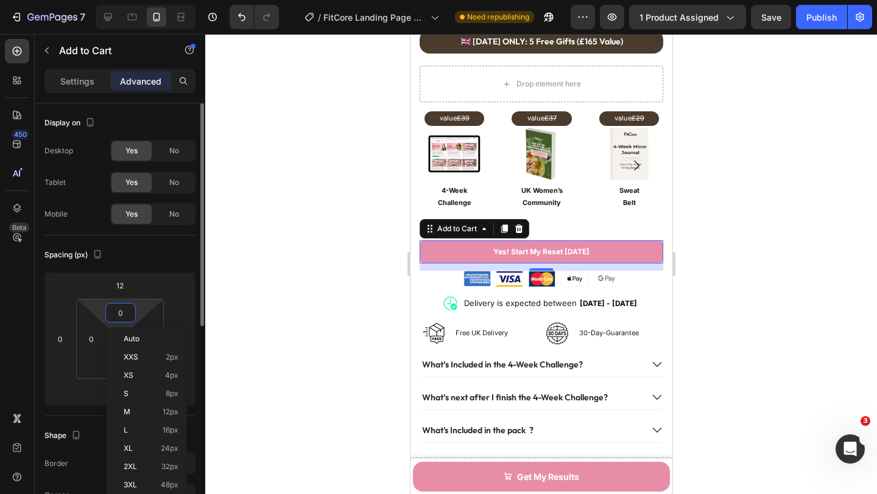
type input "4"
click at [149, 257] on div "Spacing (px)" at bounding box center [119, 254] width 151 height 19
type input "0"
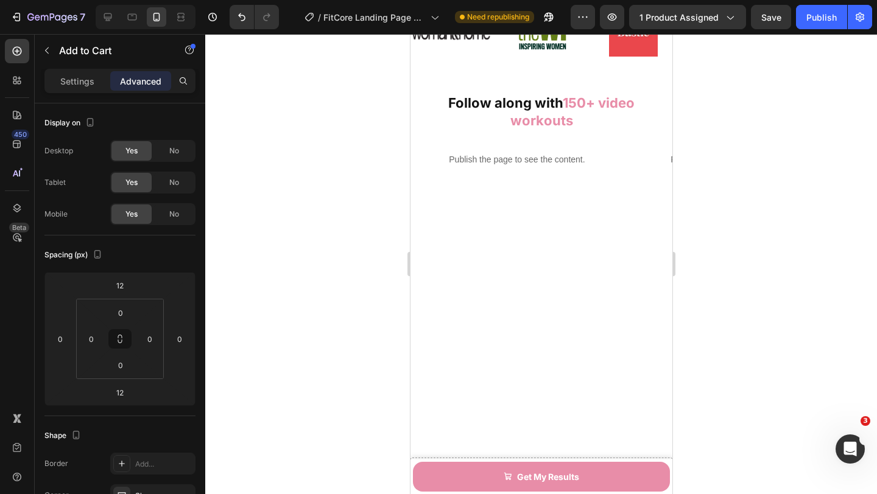
scroll to position [1602, 0]
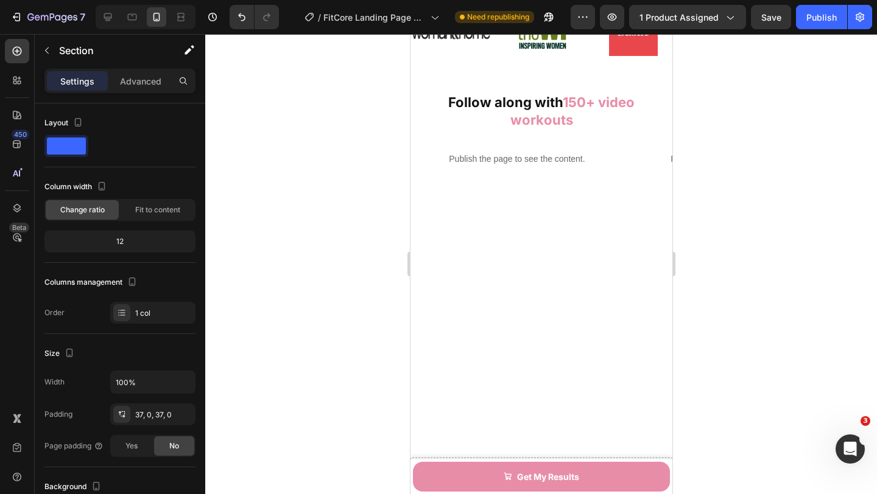
click at [418, 74] on div "As Seen In Heading Image Image Image Image Image Image Image Image Marquee" at bounding box center [541, 20] width 262 height 108
click at [141, 85] on p "Advanced" at bounding box center [140, 81] width 41 height 13
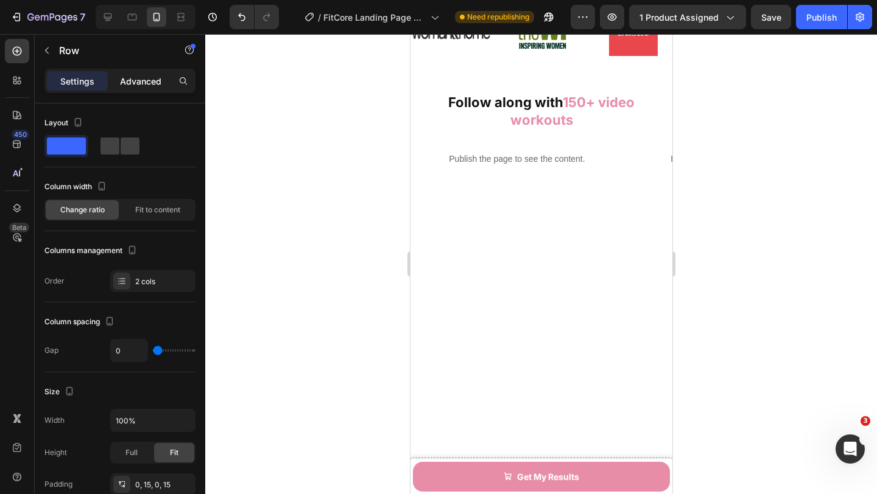
click at [132, 81] on p "Advanced" at bounding box center [140, 81] width 41 height 13
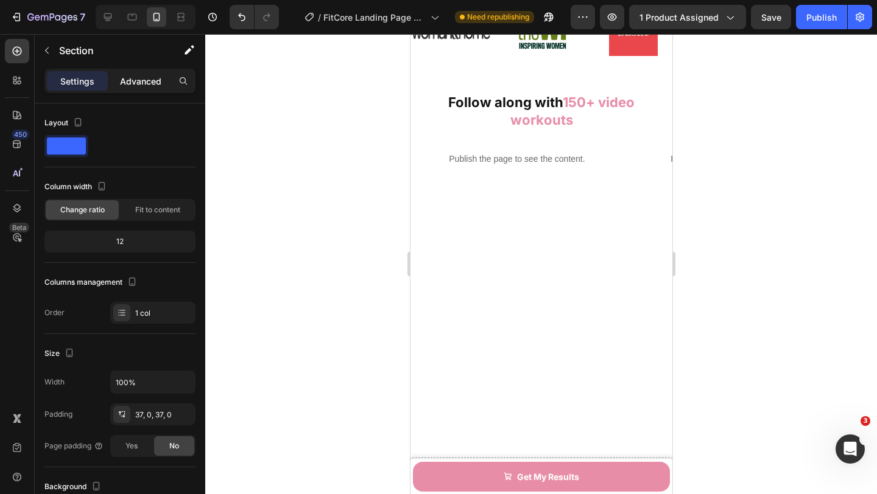
click at [138, 86] on p "Advanced" at bounding box center [140, 81] width 41 height 13
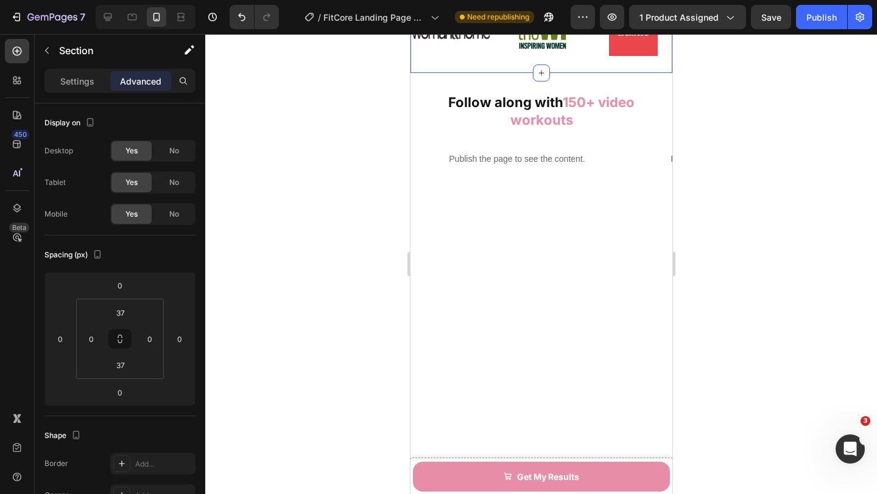
click at [418, 74] on div "As Seen In Heading Image Image Image Image Image Image Image Image Marquee" at bounding box center [541, 20] width 262 height 108
click at [47, 58] on button "button" at bounding box center [46, 50] width 19 height 19
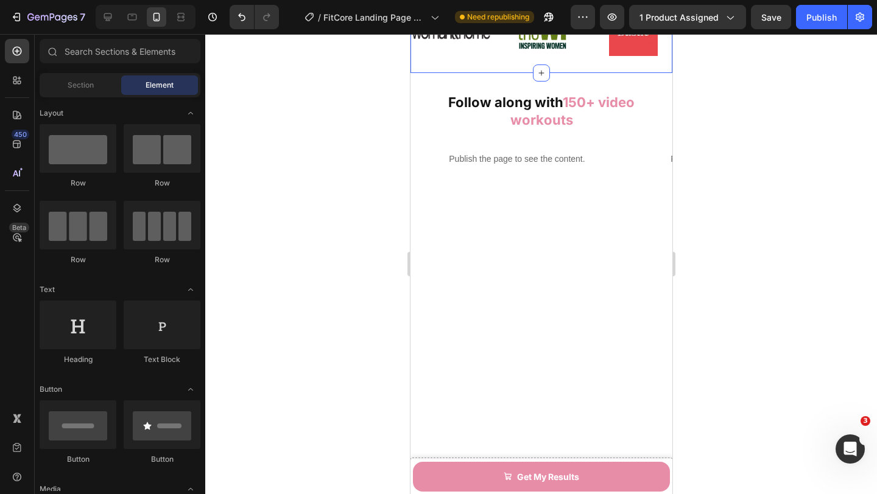
click at [413, 74] on div "As Seen In Heading Image Image Image Image Image Image Image Image Marquee" at bounding box center [541, 20] width 262 height 108
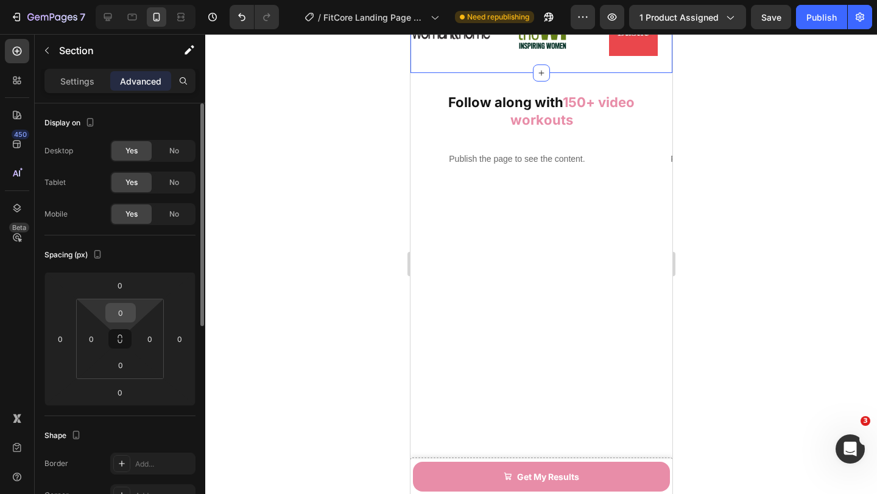
click at [130, 311] on input "0" at bounding box center [120, 313] width 24 height 18
type input "21"
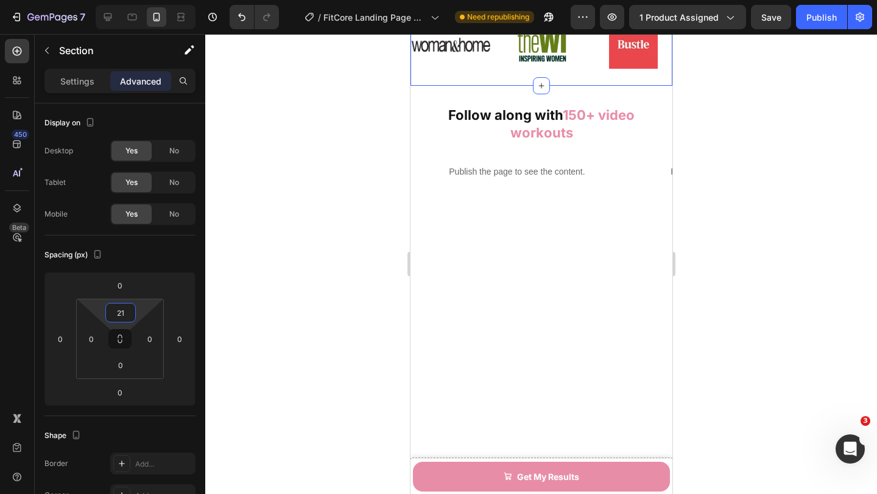
click at [318, 280] on div at bounding box center [541, 264] width 672 height 460
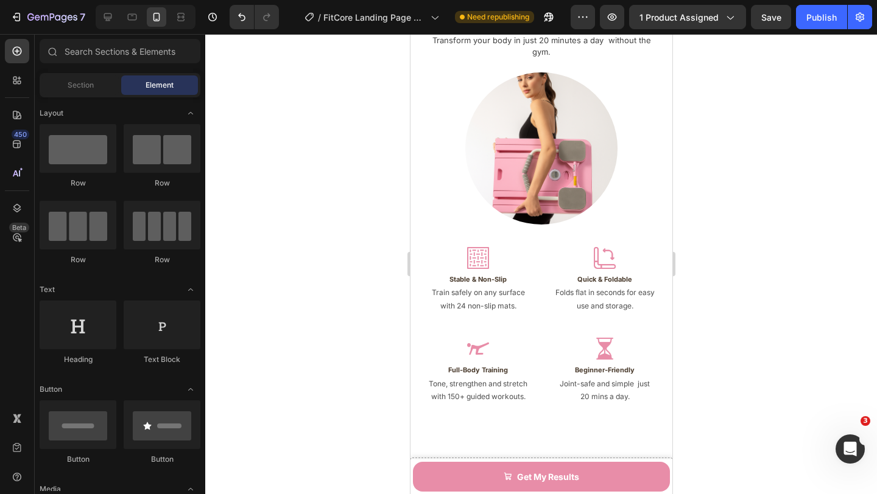
scroll to position [1847, 0]
click at [108, 19] on icon at bounding box center [108, 17] width 12 height 12
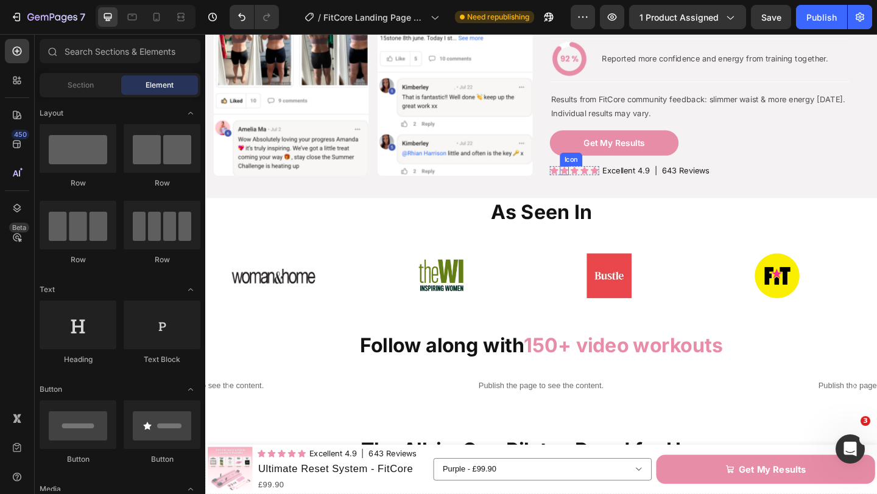
scroll to position [1386, 0]
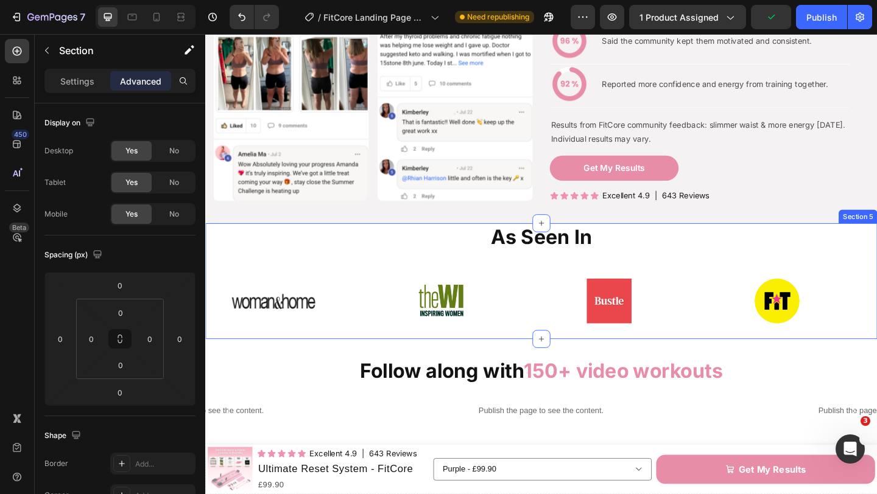
click at [876, 279] on div "As Seen In Heading Image Image Image Image Image Image Image Image Marquee" at bounding box center [570, 303] width 731 height 126
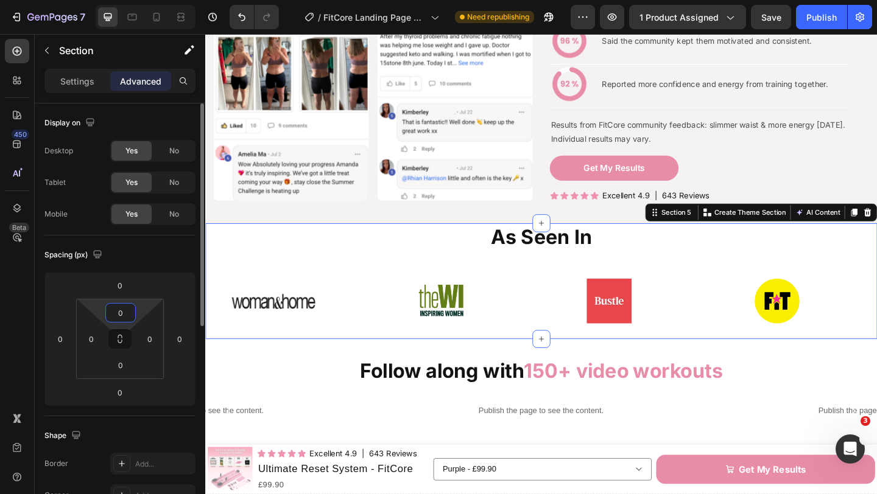
click at [128, 307] on input "0" at bounding box center [120, 313] width 24 height 18
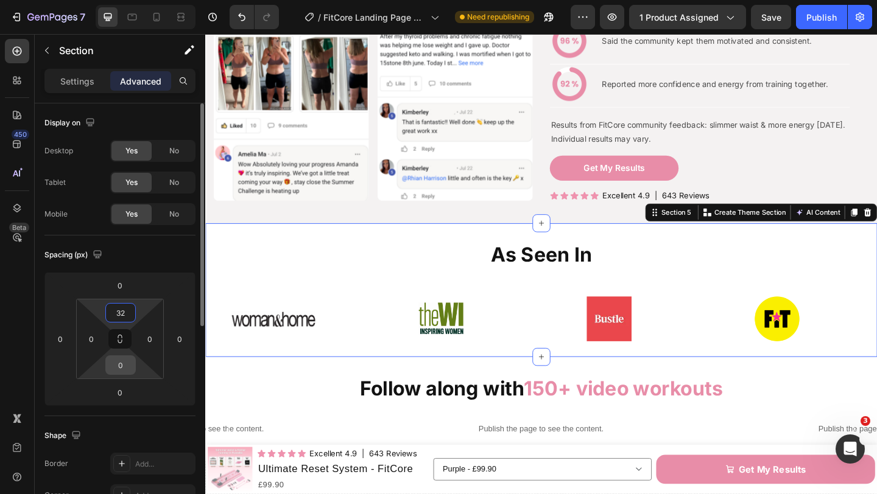
type input "32"
click at [127, 365] on input "0" at bounding box center [120, 365] width 24 height 18
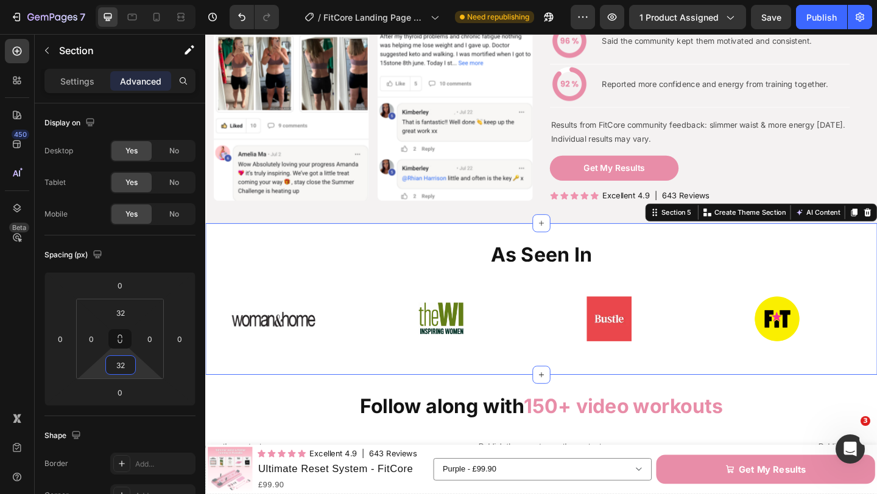
type input "32"
click at [319, 395] on div "As Seen In Heading Image Image Image Image Image Image Image Image Marquee Sect…" at bounding box center [570, 322] width 731 height 165
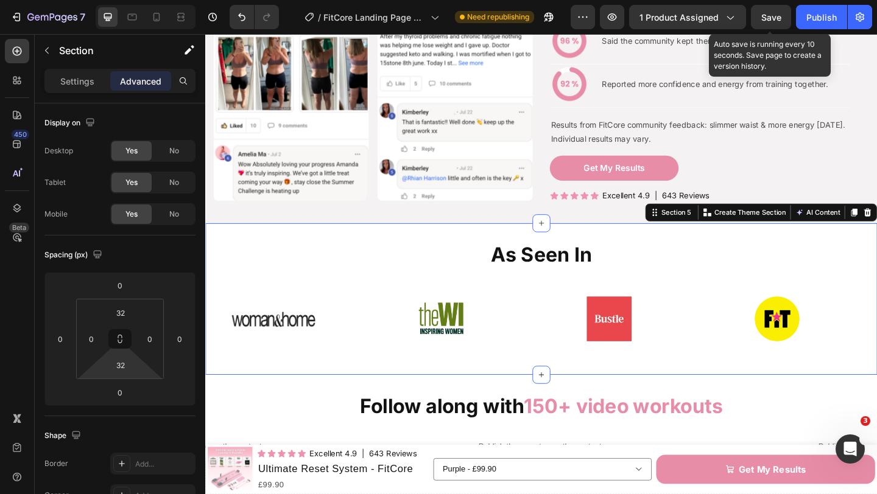
click at [764, 17] on span "Save" at bounding box center [771, 17] width 20 height 10
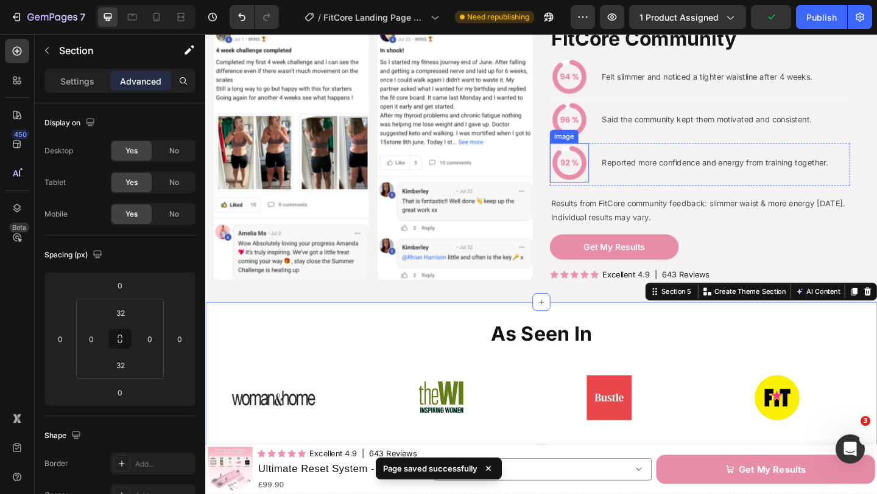
scroll to position [1299, 0]
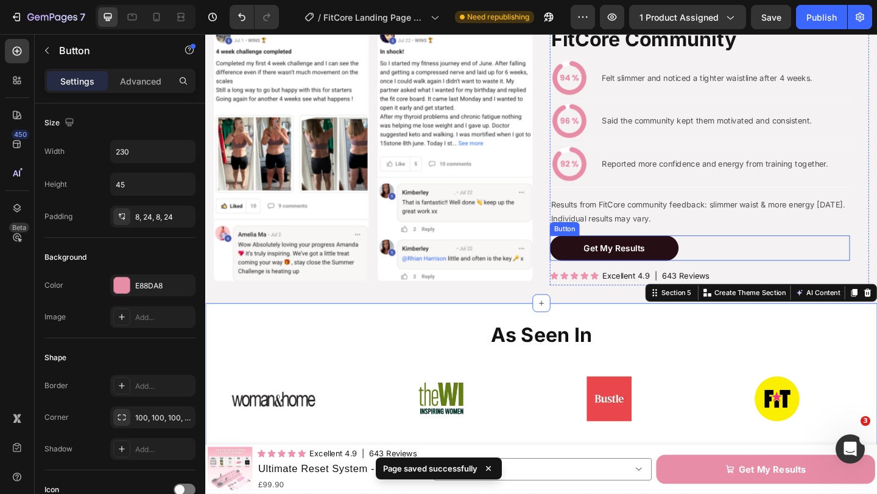
click at [690, 267] on button "Get My Results" at bounding box center [650, 266] width 140 height 27
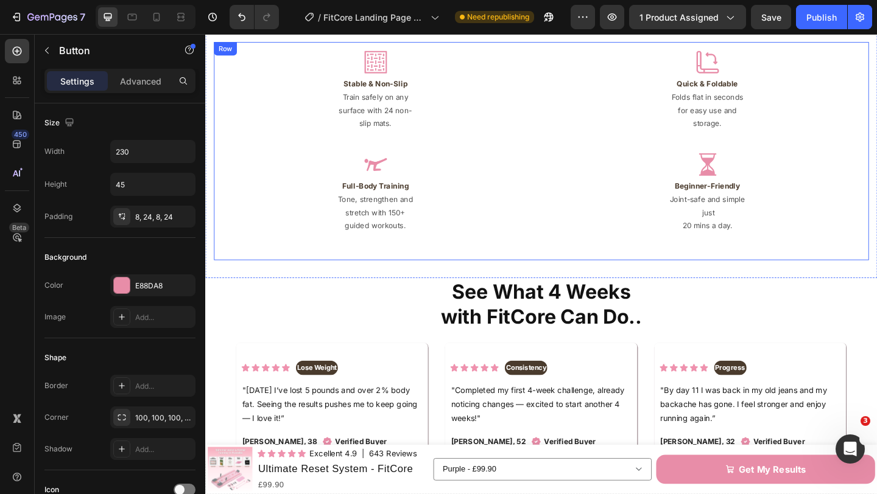
scroll to position [2226, 0]
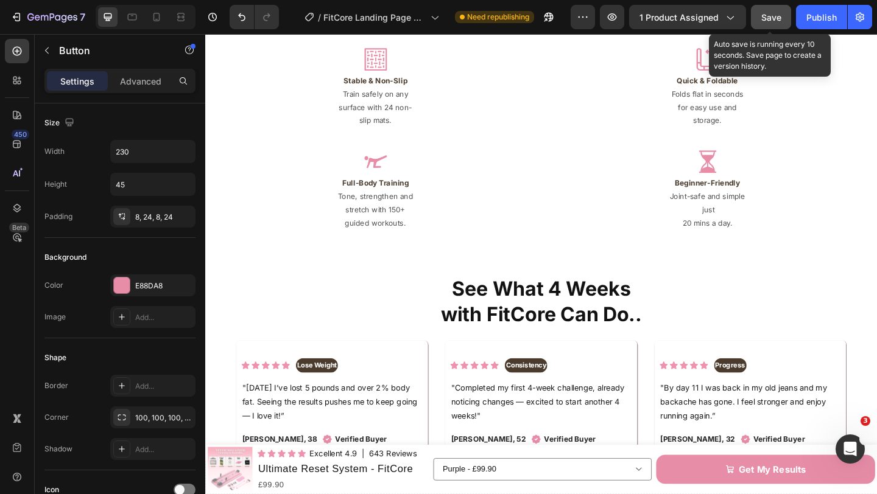
click at [761, 24] on button "Save" at bounding box center [771, 17] width 40 height 24
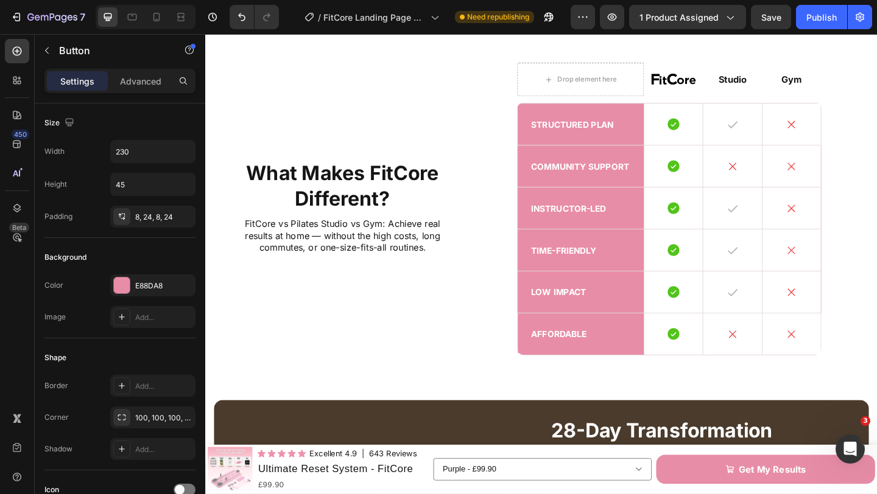
scroll to position [3172, 0]
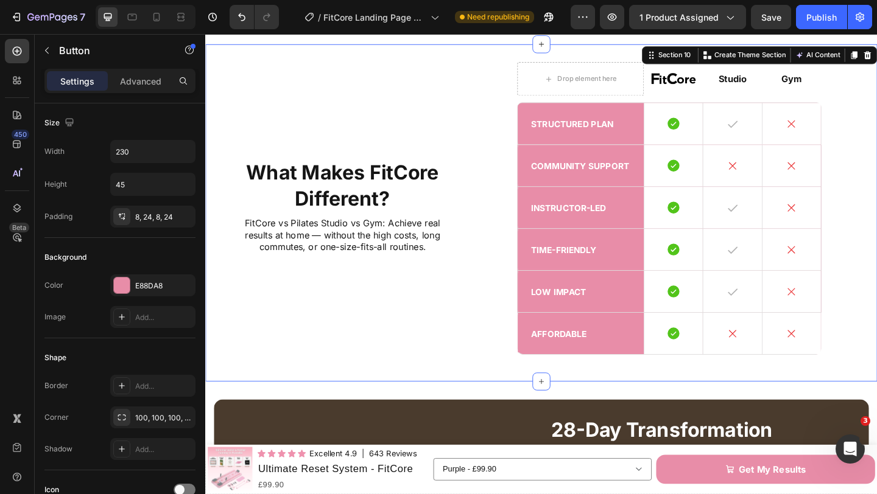
click at [499, 174] on div "What Makes FitCore Different? Heading FitCore vs Pilates Studio vs Gym: Achieve…" at bounding box center [570, 228] width 731 height 367
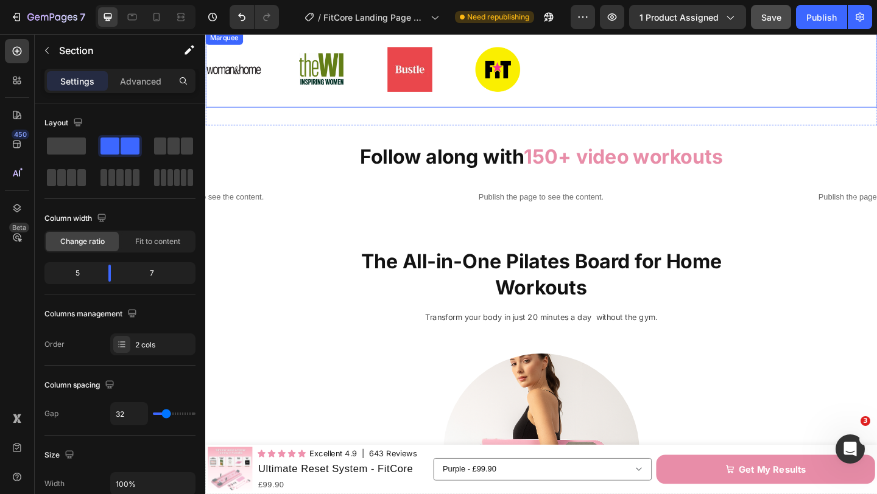
scroll to position [1653, 0]
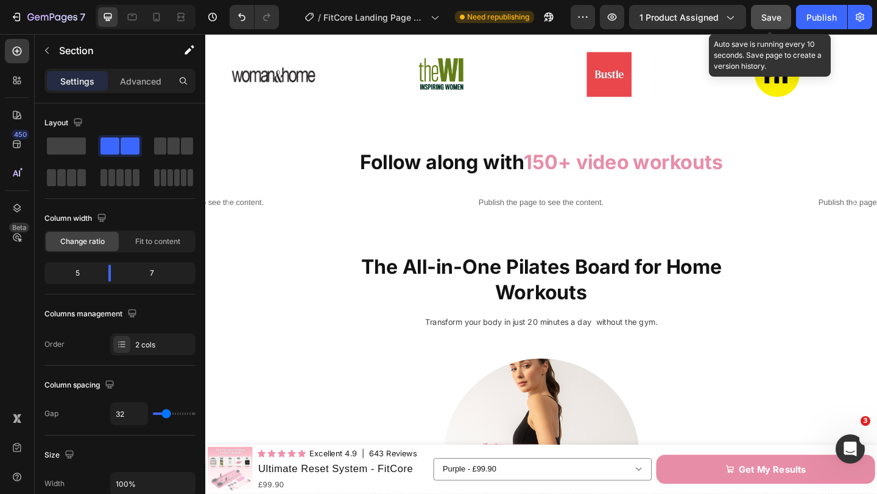
click at [776, 18] on span "Save" at bounding box center [771, 17] width 20 height 10
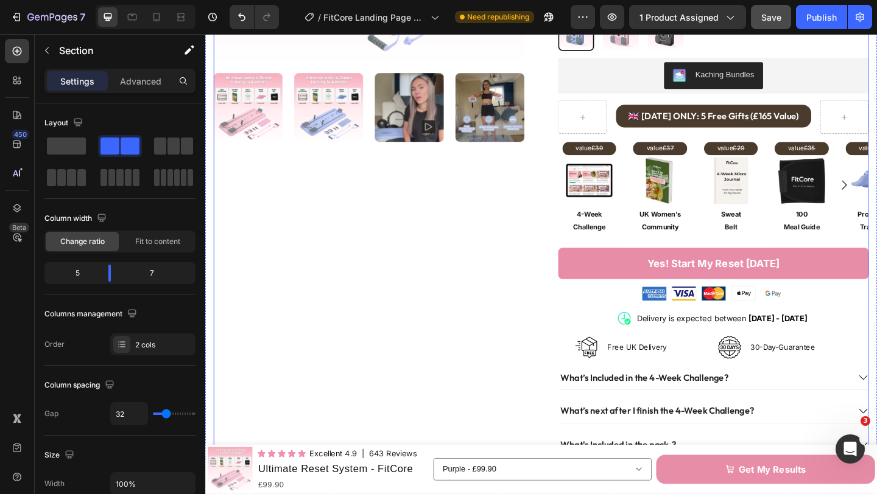
scroll to position [352, 0]
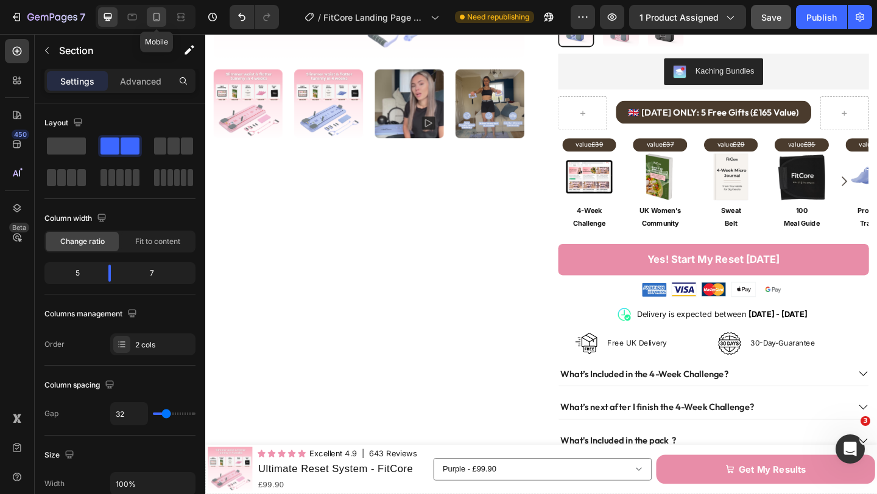
click at [156, 18] on icon at bounding box center [156, 17] width 12 height 12
type input "0"
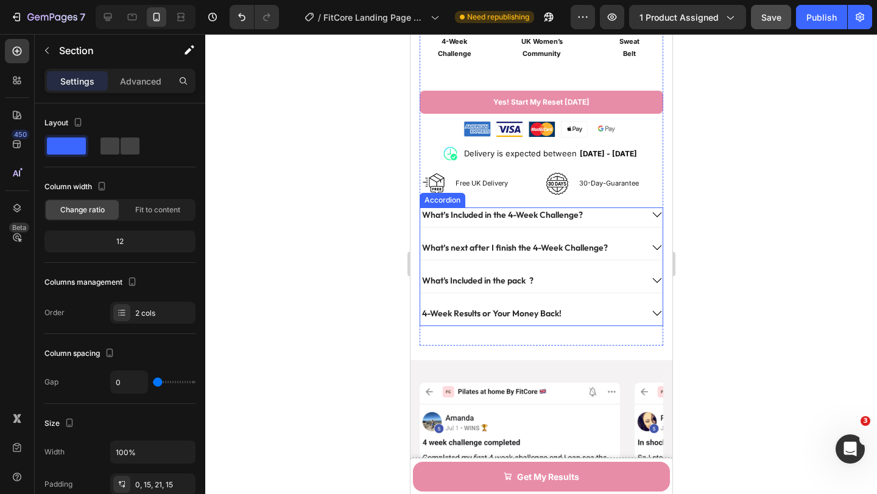
scroll to position [907, 0]
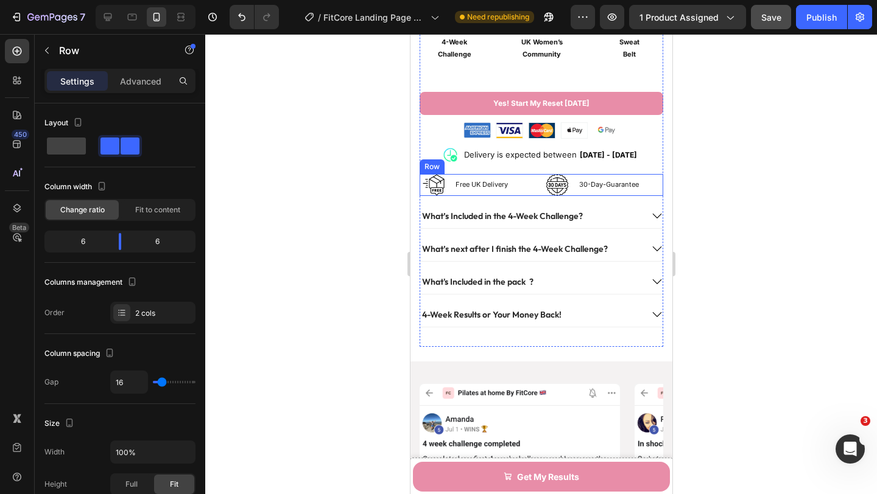
click at [539, 193] on div "Image Free UK Delivery Heading Row Image 30-Day-Guarantee Heading Row Row" at bounding box center [541, 185] width 244 height 22
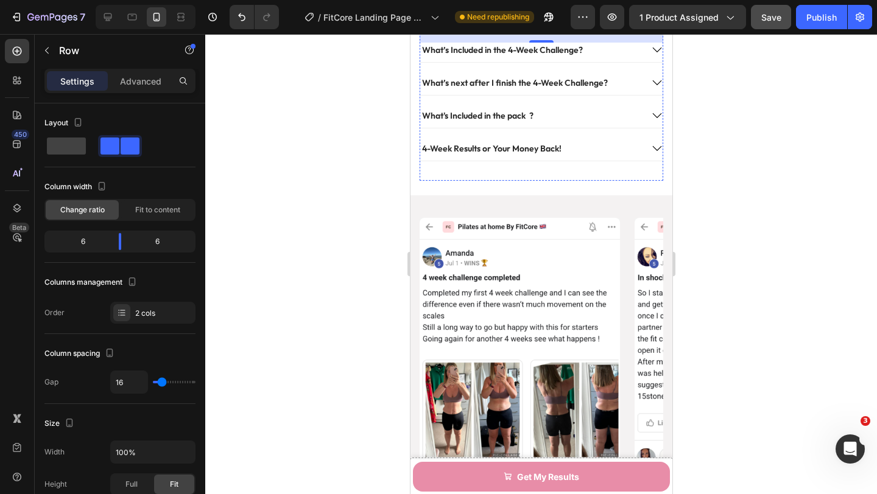
scroll to position [1078, 0]
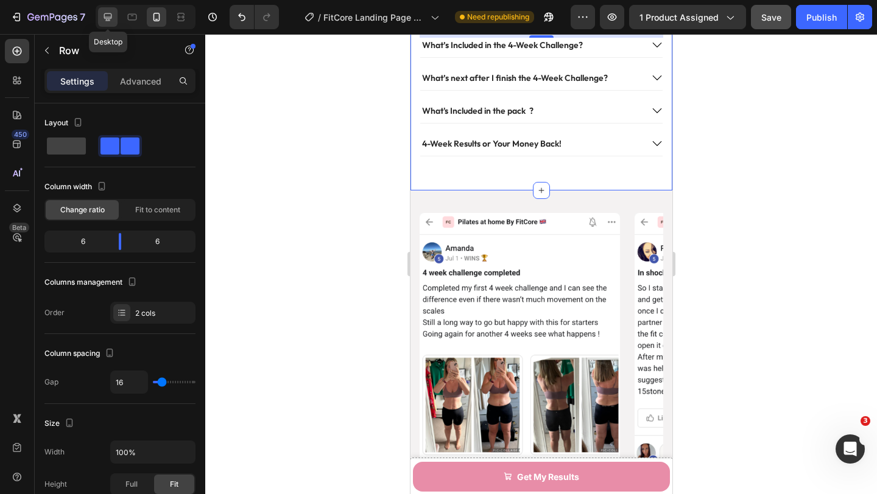
click at [112, 18] on icon at bounding box center [108, 17] width 12 height 12
type input "1200"
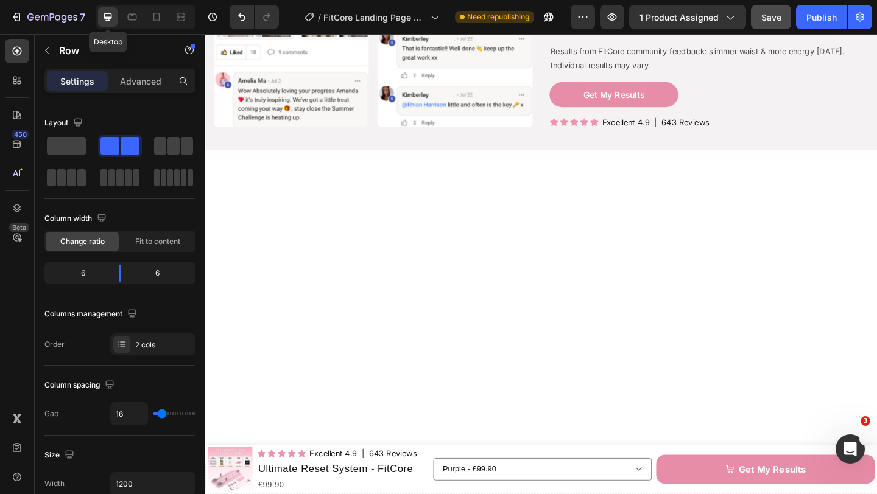
scroll to position [1077, 0]
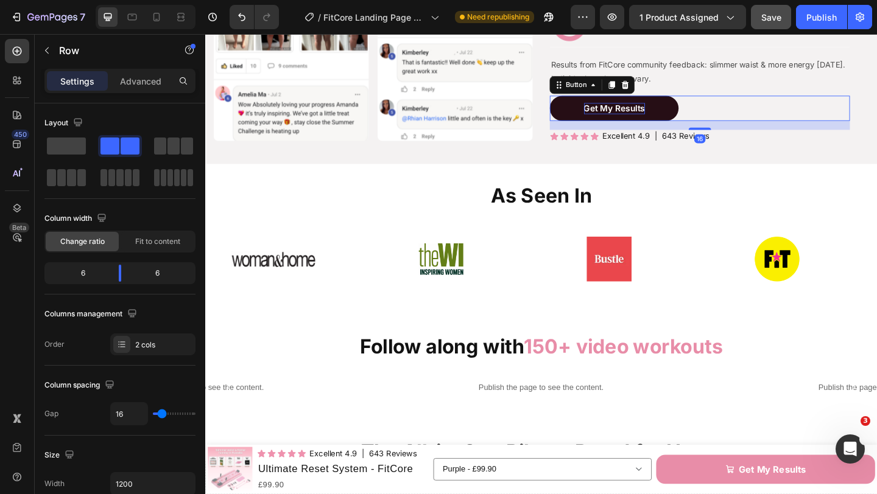
click at [624, 116] on p "Get My Results" at bounding box center [650, 115] width 66 height 12
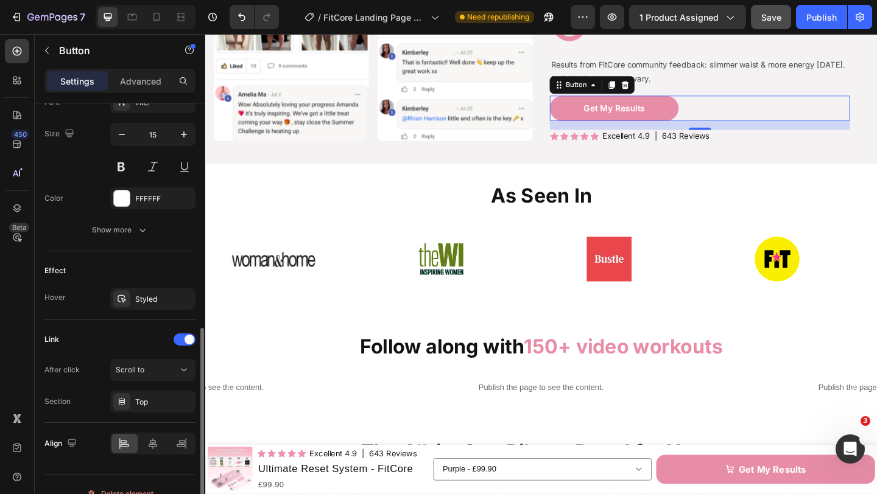
scroll to position [511, 0]
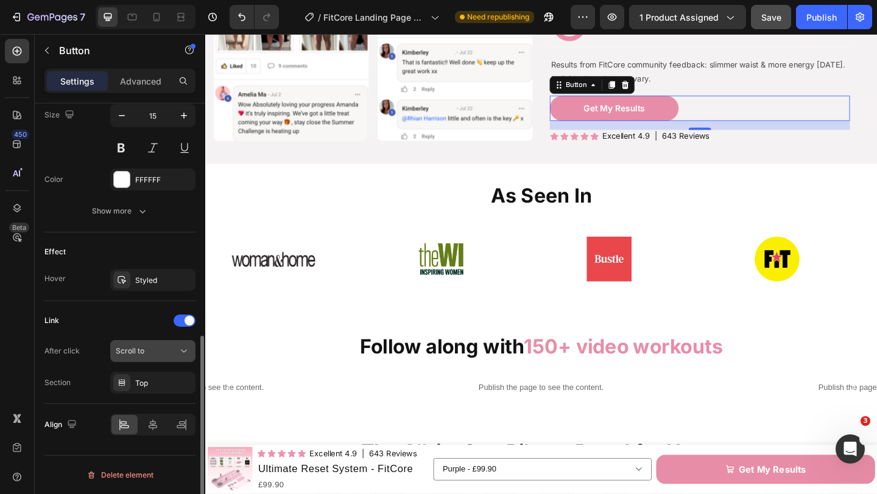
click at [134, 347] on span "Scroll to" at bounding box center [130, 350] width 29 height 9
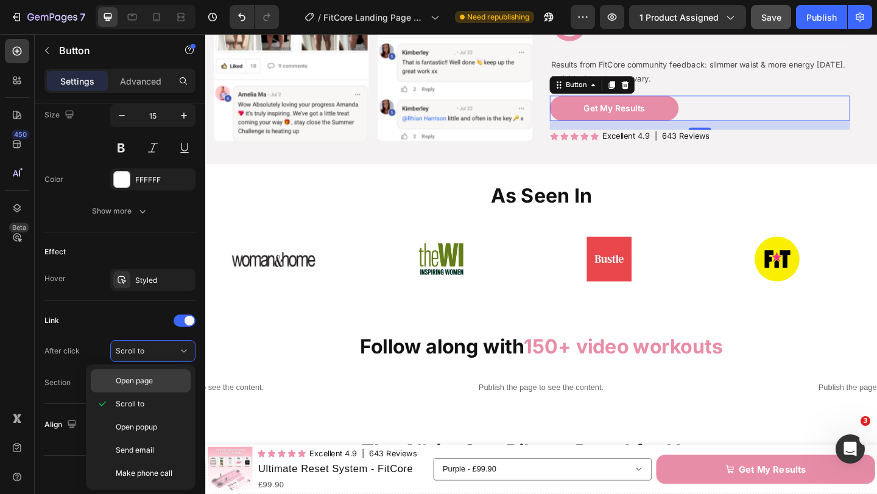
click at [167, 376] on p "Open page" at bounding box center [150, 381] width 69 height 11
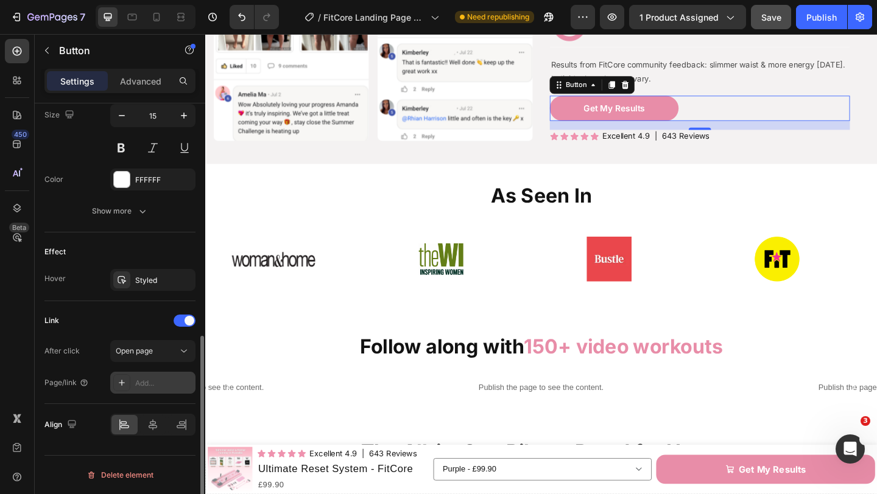
click at [178, 379] on div "Add..." at bounding box center [163, 383] width 57 height 11
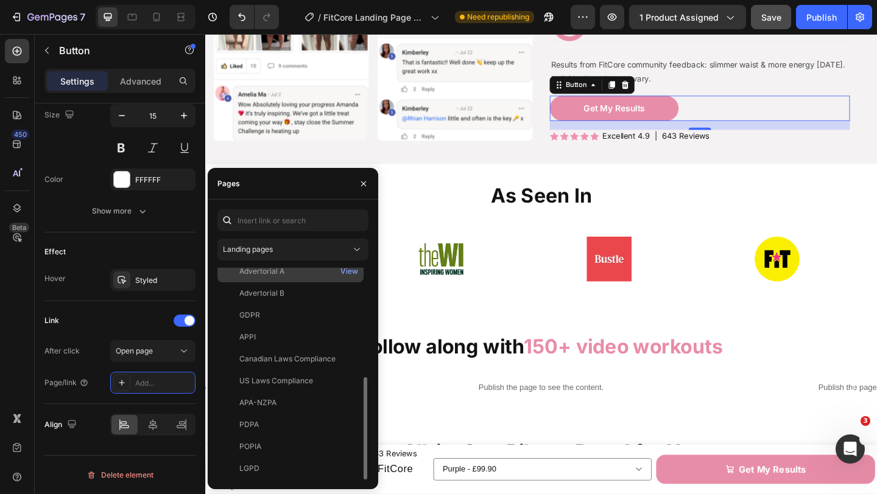
scroll to position [0, 0]
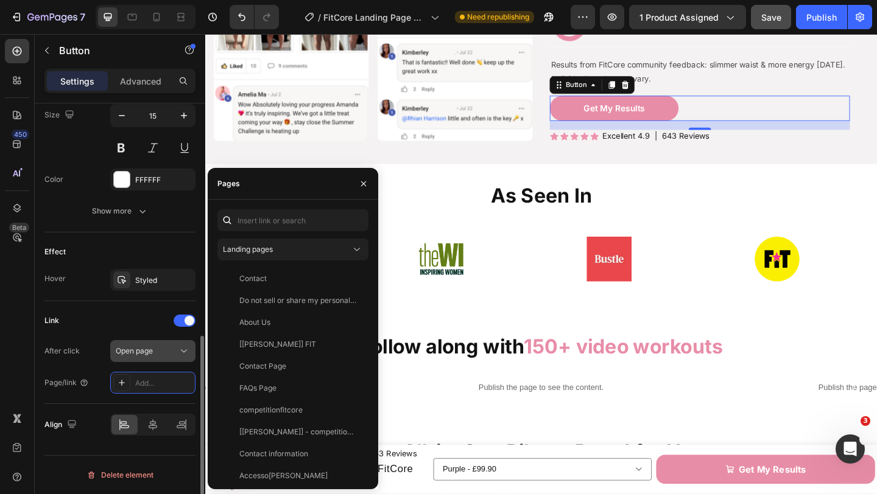
click at [176, 353] on div "Open page" at bounding box center [147, 351] width 62 height 11
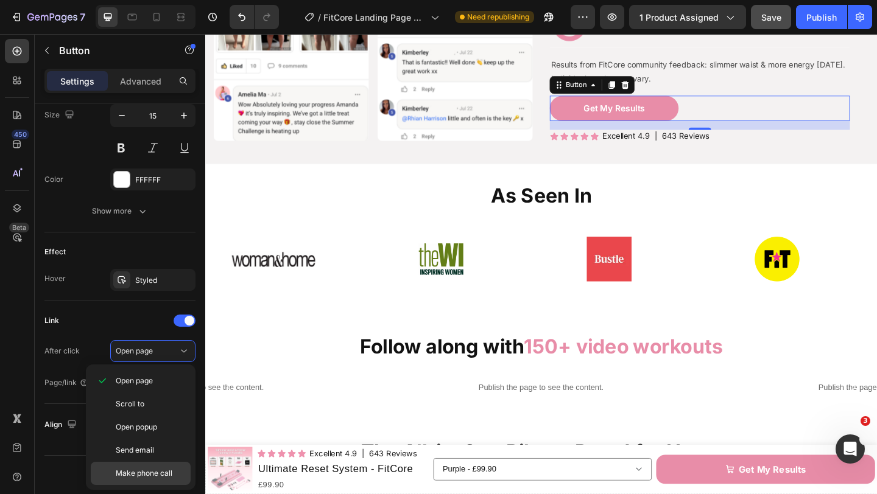
click at [171, 468] on div "Make phone call" at bounding box center [141, 473] width 100 height 23
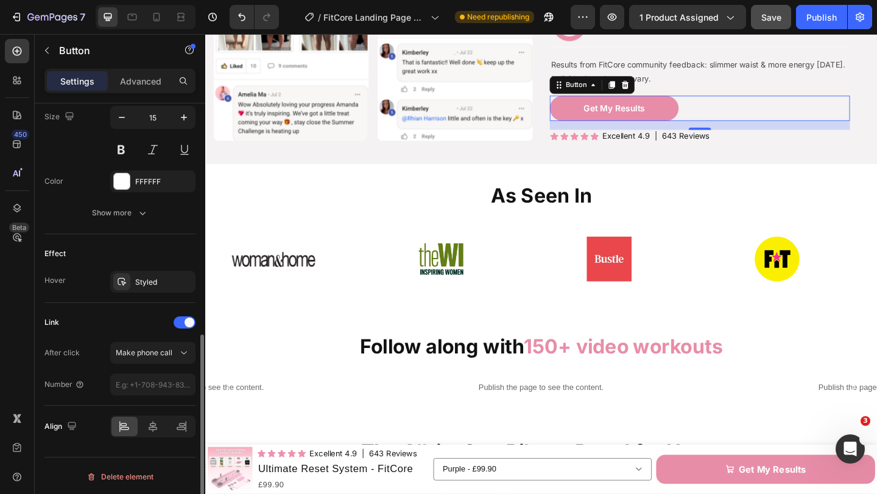
scroll to position [506, 0]
click at [167, 361] on span "Make phone call" at bounding box center [144, 356] width 57 height 11
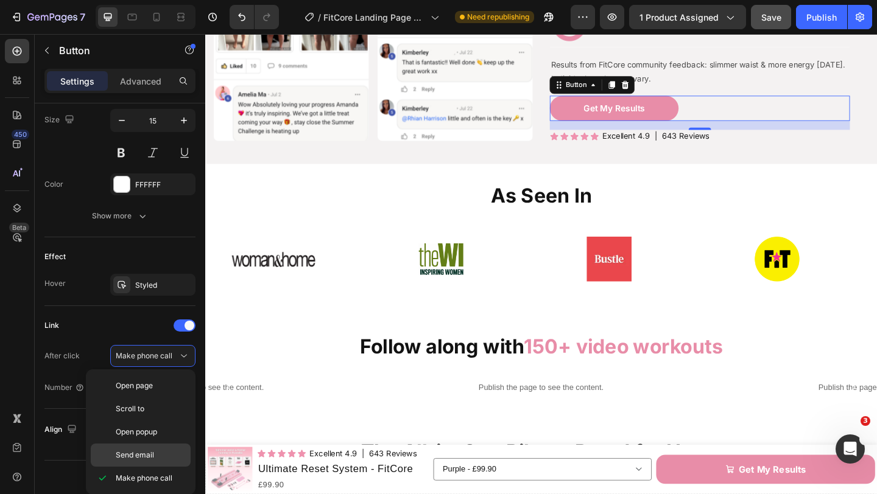
click at [169, 455] on p "Send email" at bounding box center [150, 455] width 69 height 11
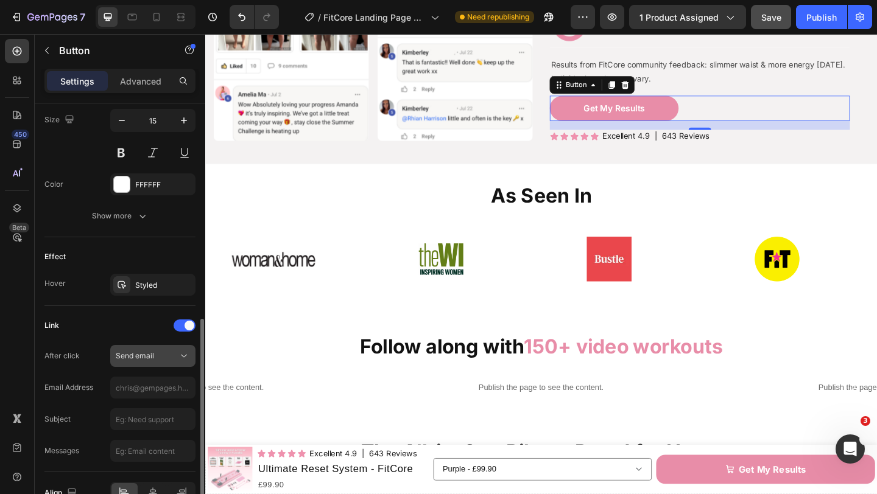
click at [166, 361] on div "Send email" at bounding box center [147, 356] width 62 height 11
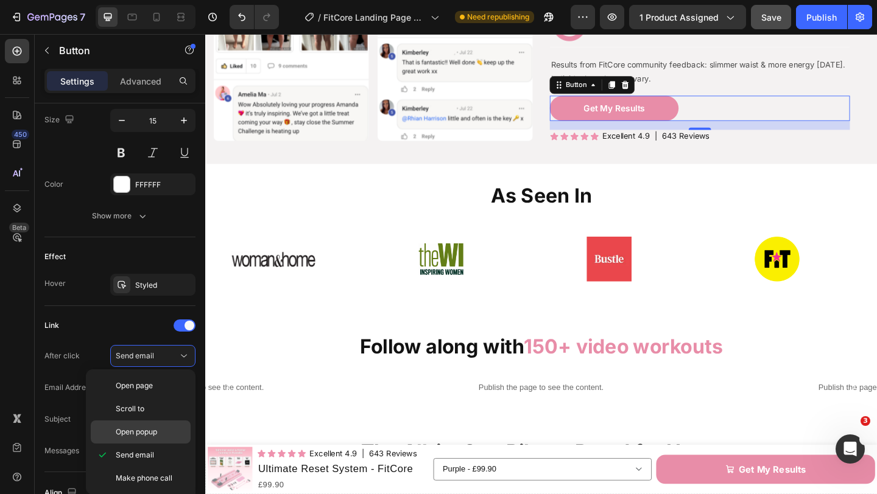
click at [163, 433] on p "Open popup" at bounding box center [150, 432] width 69 height 11
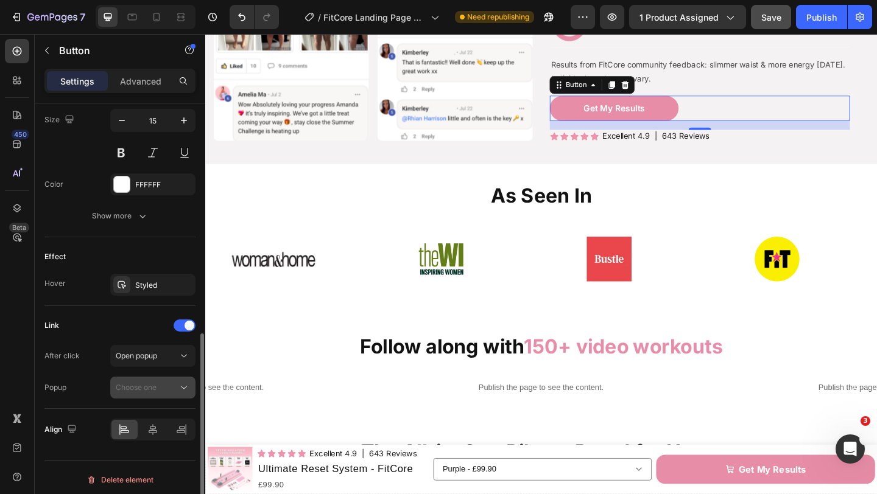
click at [170, 390] on div "Choose one" at bounding box center [147, 387] width 62 height 11
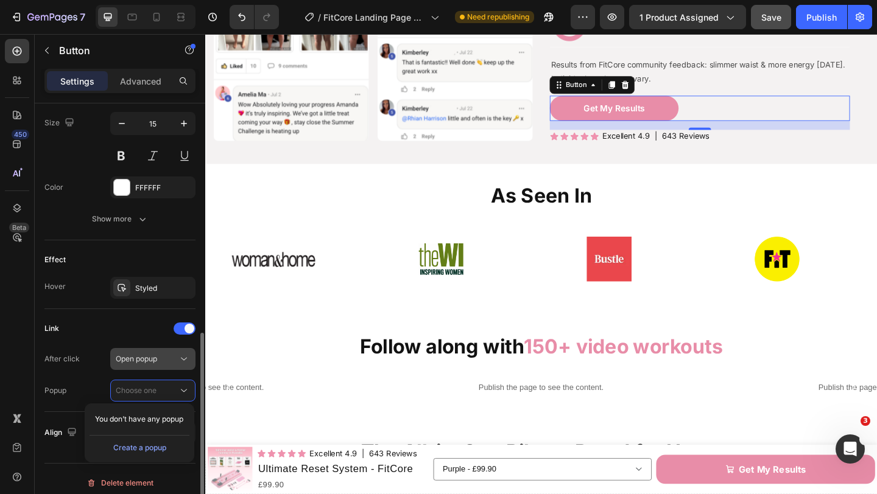
click at [169, 364] on div "Open popup" at bounding box center [147, 359] width 62 height 11
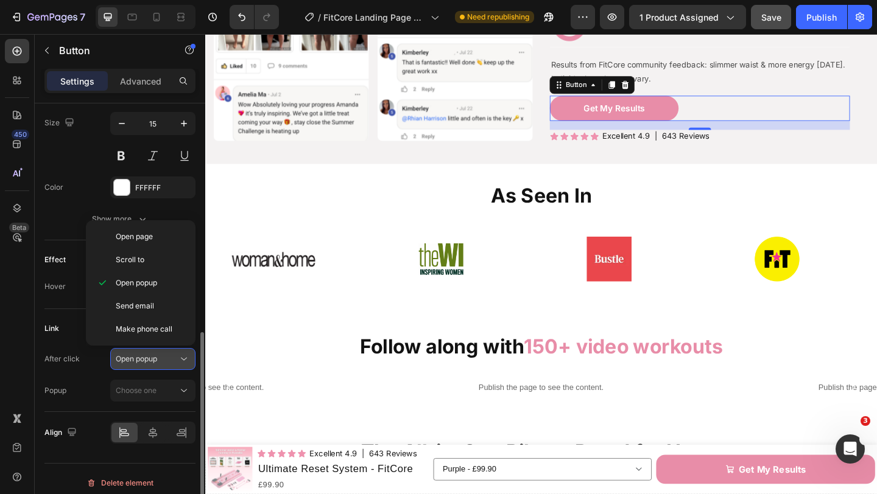
scroll to position [502, 0]
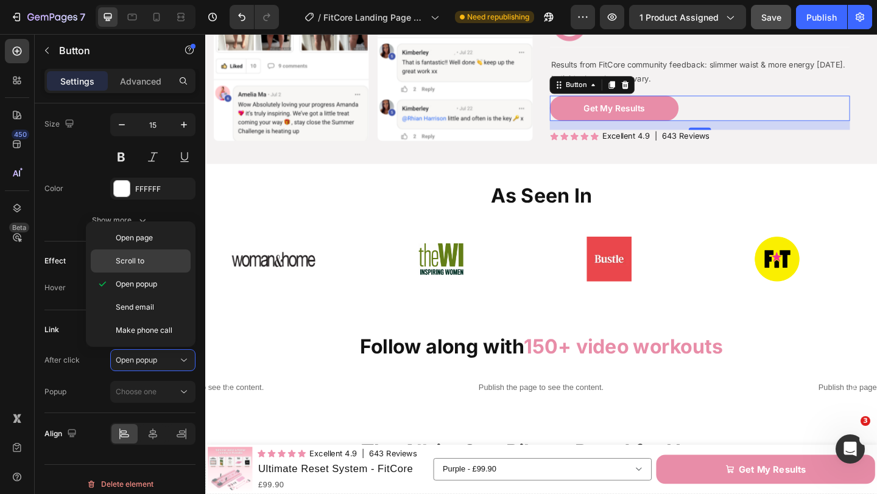
click at [155, 254] on div "Scroll to" at bounding box center [141, 261] width 100 height 23
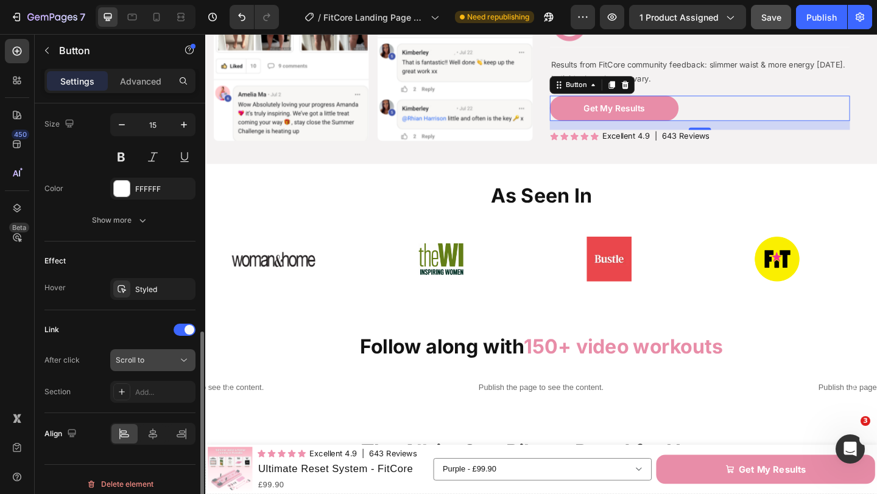
click at [165, 360] on div "Scroll to" at bounding box center [147, 360] width 62 height 11
click at [162, 387] on div "Add..." at bounding box center [163, 392] width 57 height 11
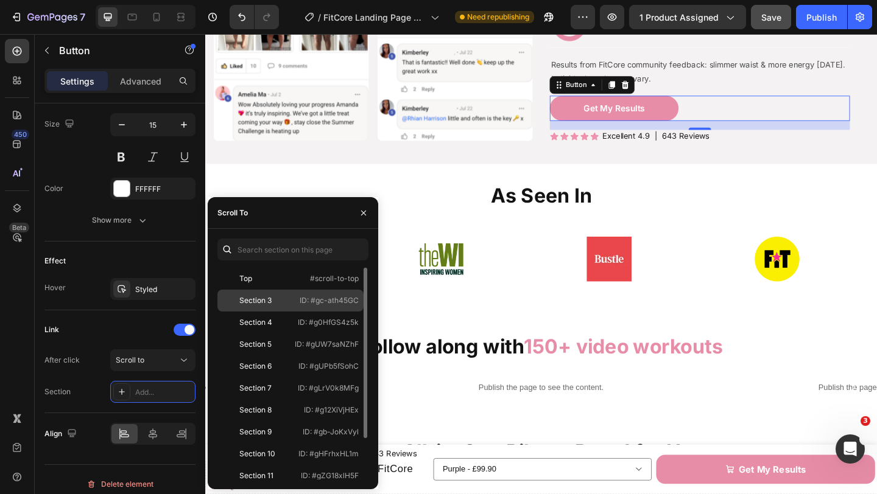
click at [284, 312] on div "Section 3 ID: #gc-ath45GC" at bounding box center [290, 323] width 146 height 22
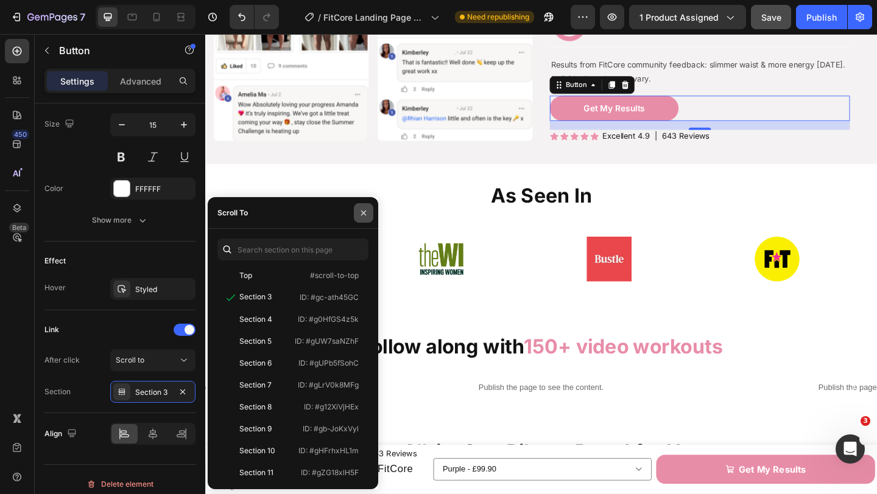
drag, startPoint x: 365, startPoint y: 212, endPoint x: 178, endPoint y: 197, distance: 188.2
click at [365, 212] on icon "button" at bounding box center [364, 213] width 10 height 10
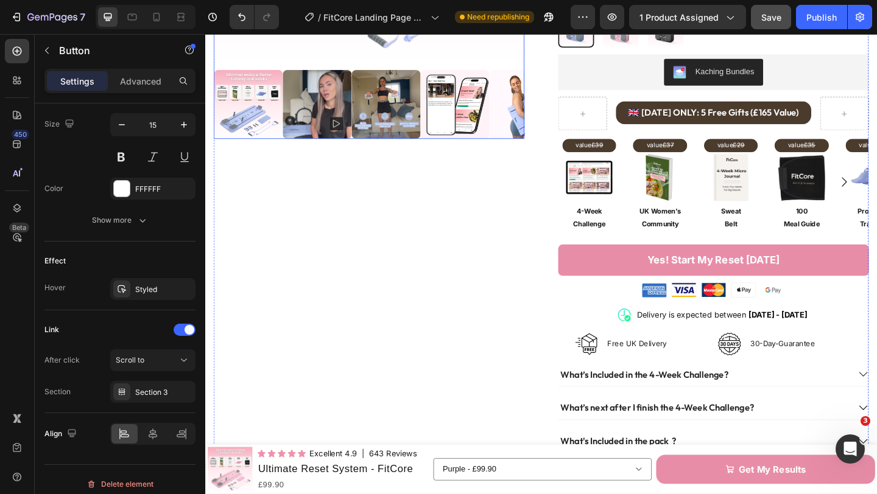
scroll to position [0, 0]
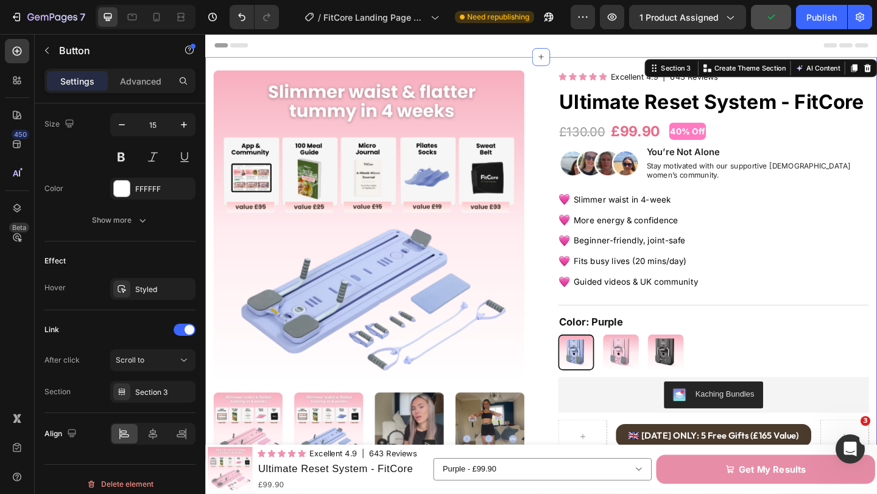
click at [553, 71] on div "Product Images Icon Icon Icon Icon Icon Icon List Excellent 4.9 Text Block | 64…" at bounding box center [570, 486] width 731 height 854
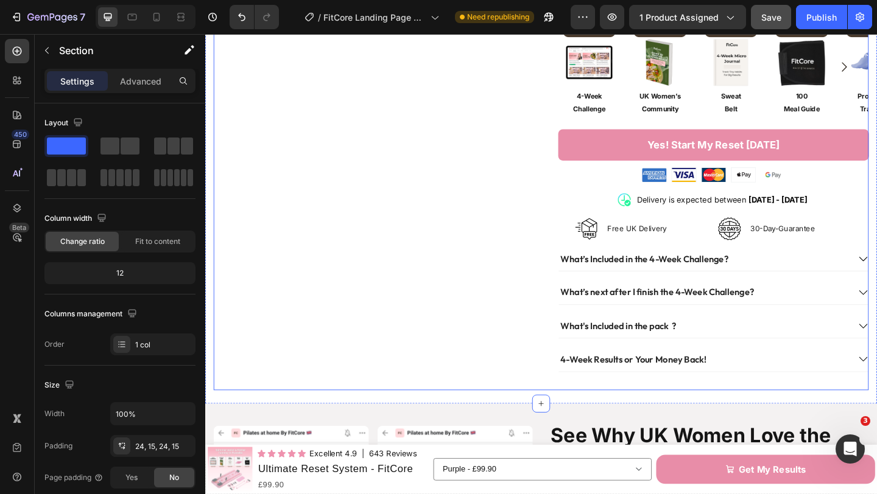
scroll to position [512, 0]
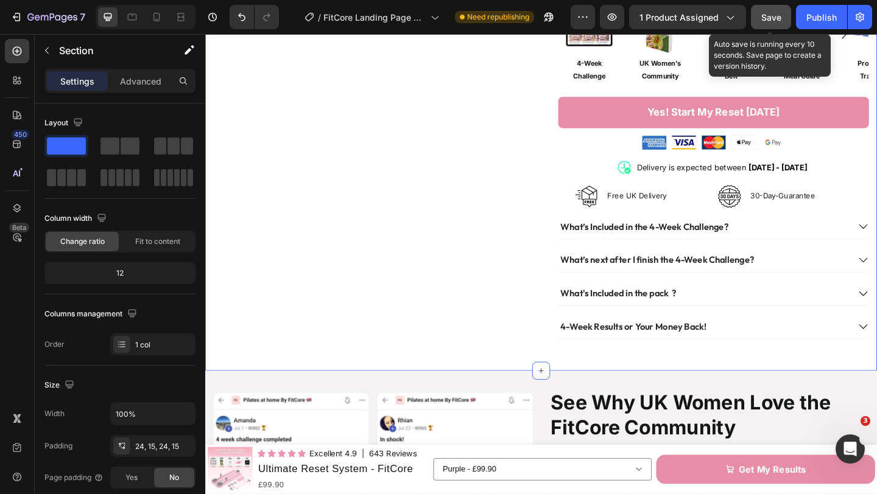
click at [764, 15] on span "Save" at bounding box center [771, 17] width 20 height 10
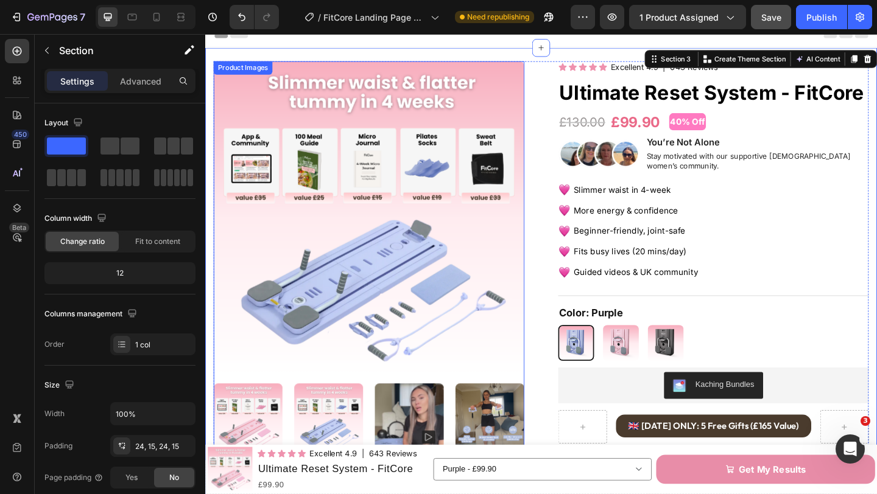
scroll to position [0, 0]
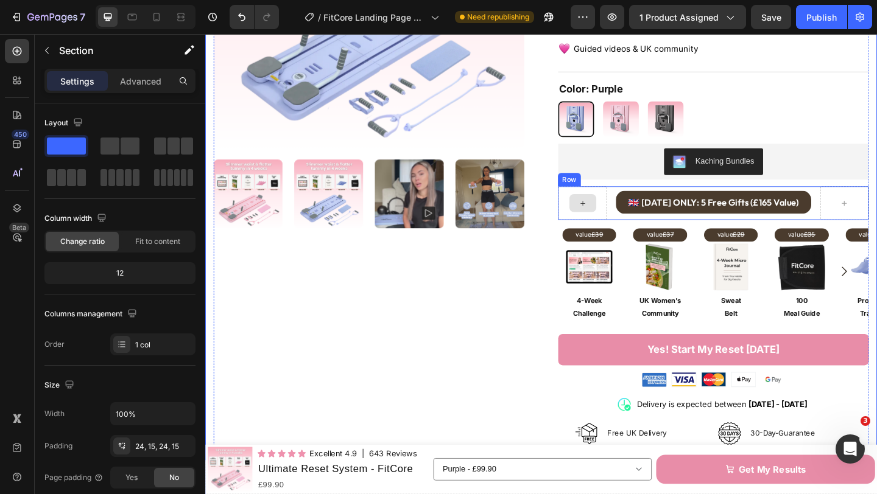
scroll to position [259, 0]
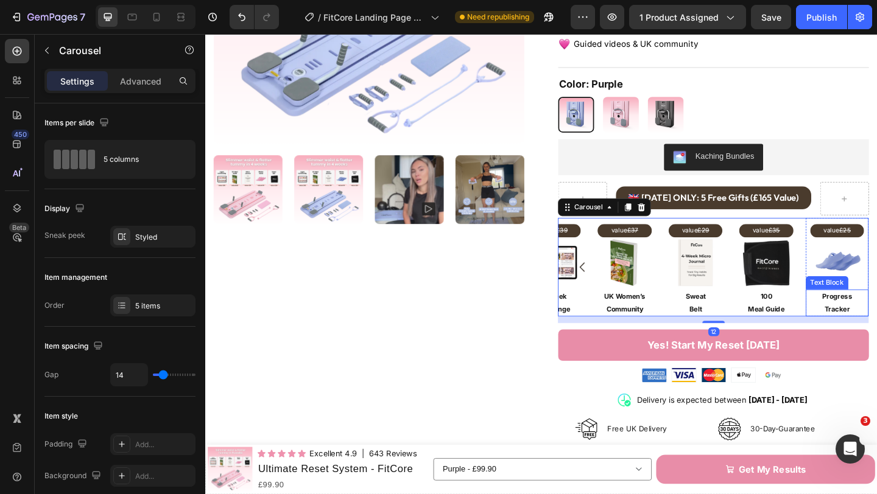
click at [876, 326] on p "Tracker" at bounding box center [893, 332] width 66 height 13
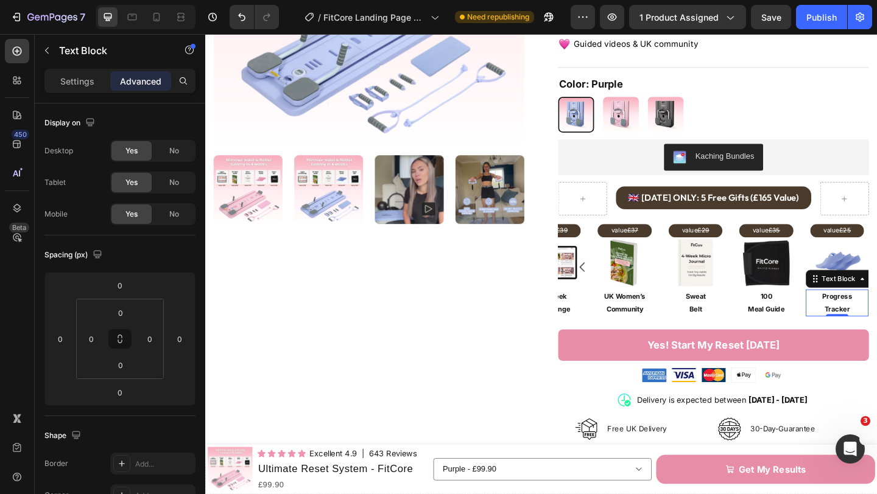
click at [876, 326] on p "Tracker" at bounding box center [893, 332] width 66 height 13
click at [876, 313] on p "Tracking Progress" at bounding box center [893, 319] width 66 height 13
click at [599, 270] on button "Carousel Back Arrow" at bounding box center [616, 287] width 34 height 34
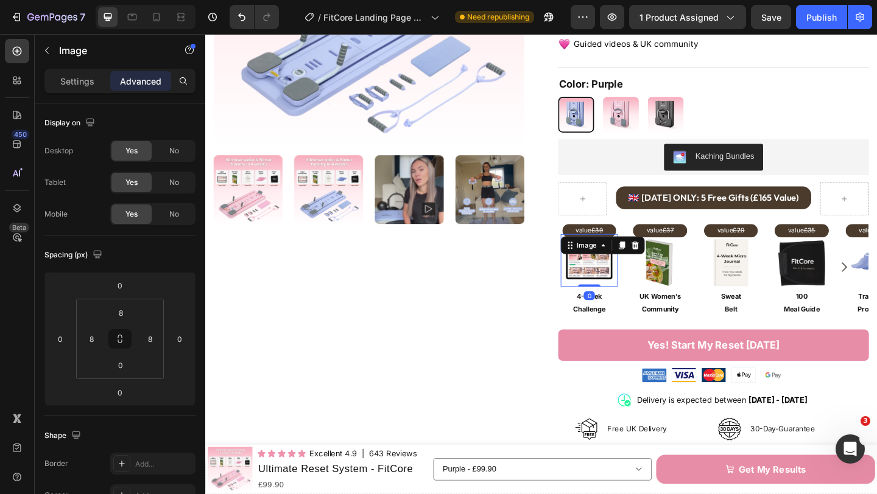
click at [630, 269] on img at bounding box center [623, 282] width 52 height 52
click at [79, 77] on p "Settings" at bounding box center [77, 81] width 34 height 13
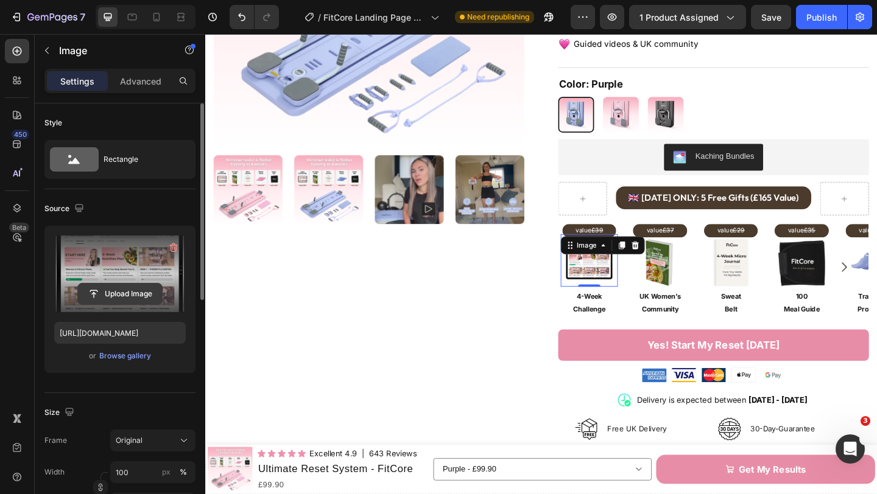
click at [130, 286] on input "file" at bounding box center [120, 294] width 84 height 21
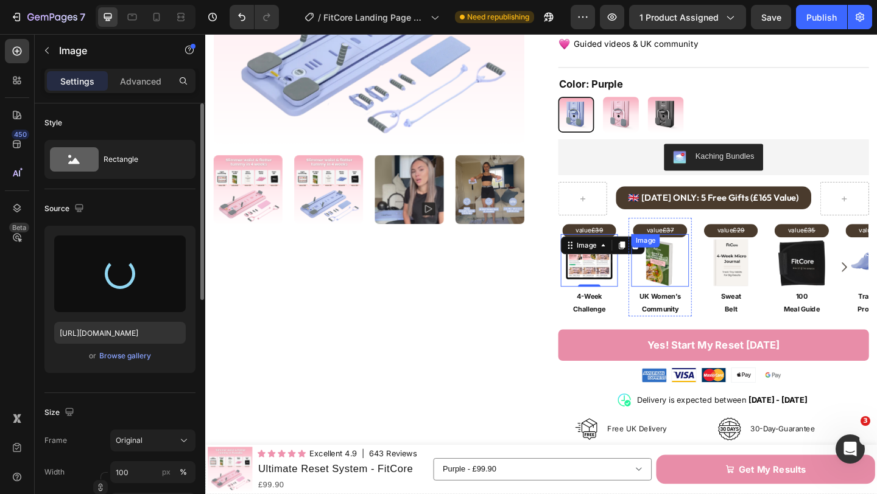
type input "https://cdn.shopify.com/s/files/1/0671/8675/3722/files/gempages_527756950092383…"
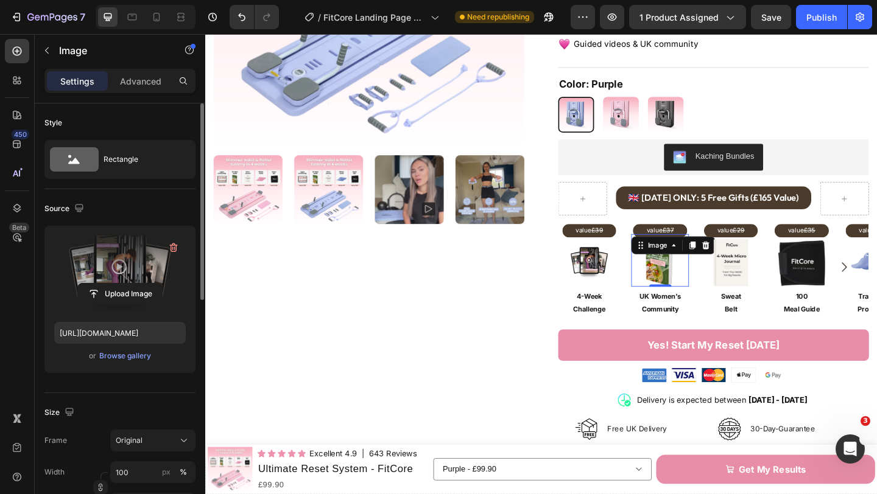
click at [713, 287] on img at bounding box center [699, 282] width 52 height 52
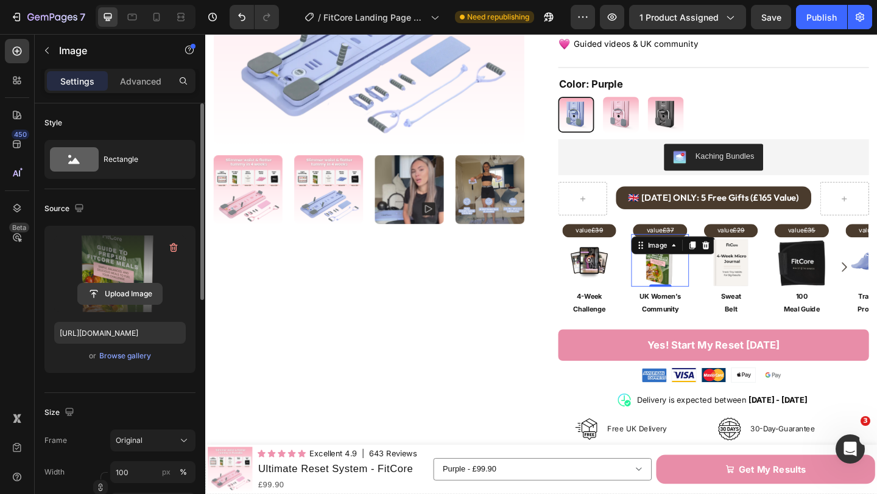
click at [160, 300] on input "file" at bounding box center [120, 294] width 84 height 21
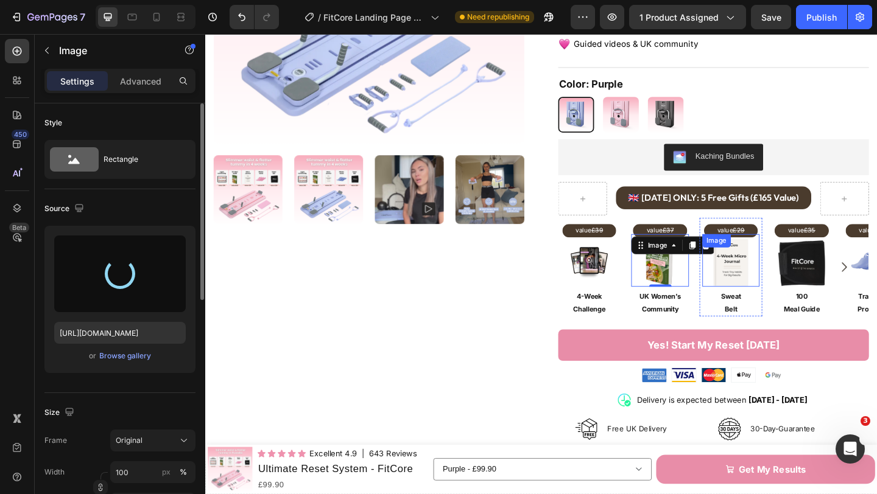
type input "https://cdn.shopify.com/s/files/1/0671/8675/3722/files/gempages_527756950092383…"
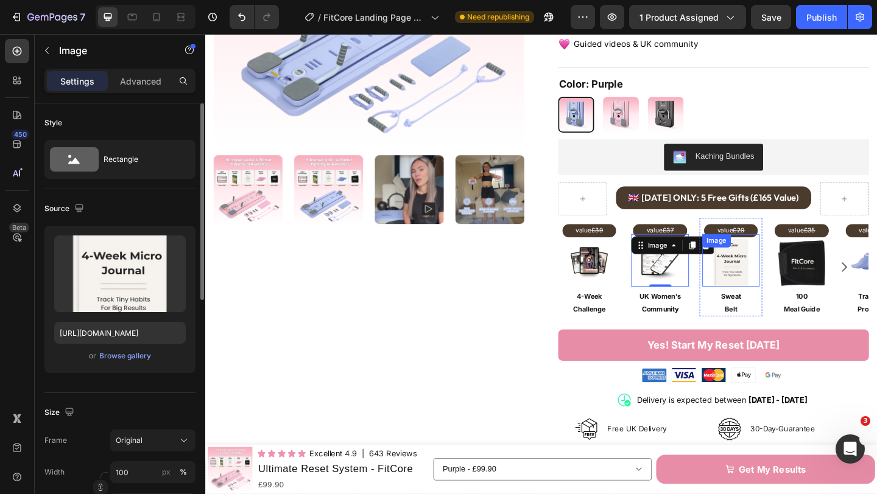
click at [787, 274] on img at bounding box center [777, 282] width 52 height 52
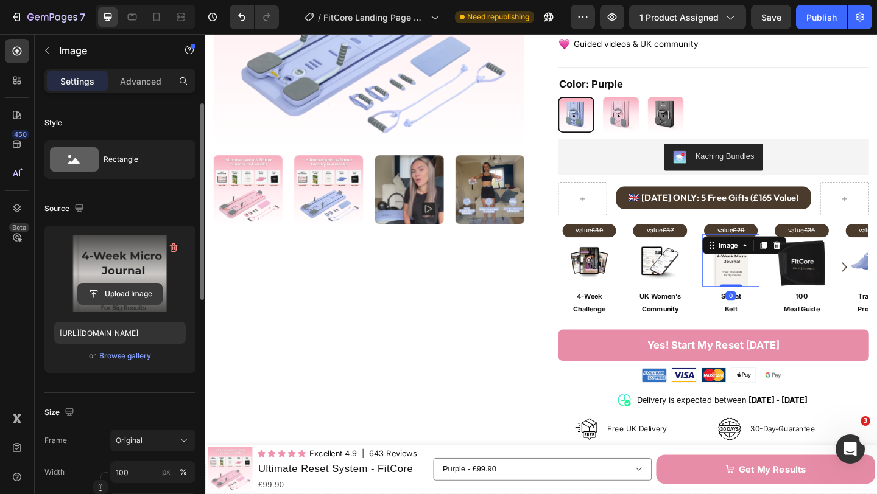
click at [127, 295] on input "file" at bounding box center [120, 294] width 84 height 21
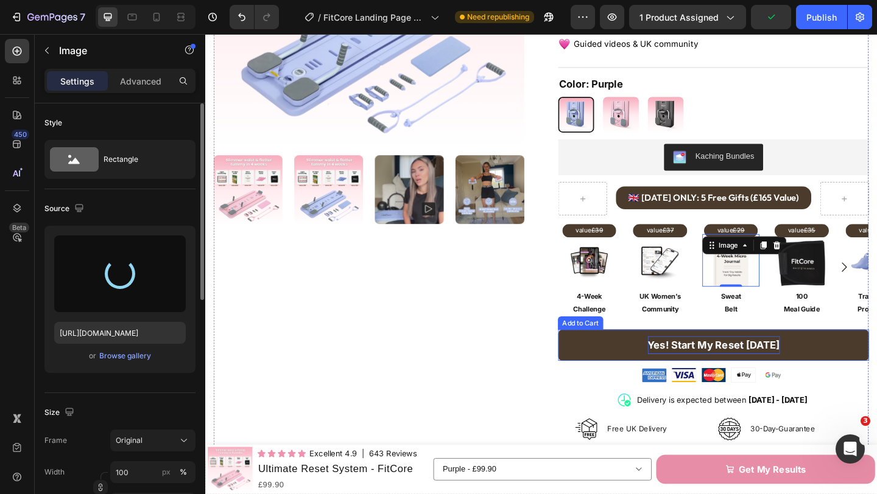
type input "https://cdn.shopify.com/s/files/1/0671/8675/3722/files/gempages_527756950092383…"
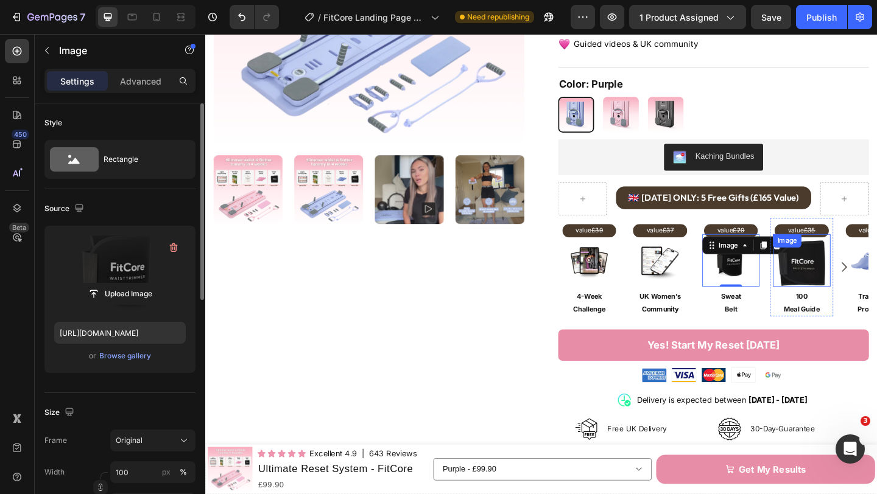
click at [860, 285] on img at bounding box center [853, 282] width 52 height 52
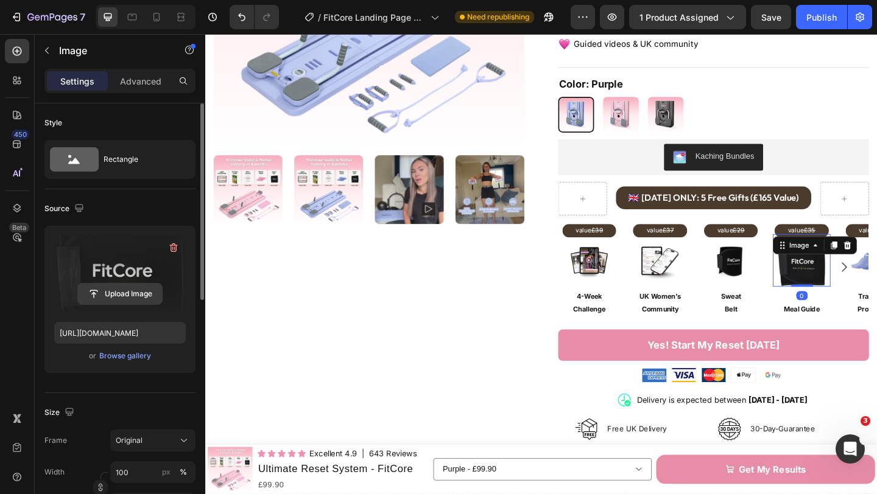
click at [129, 295] on input "file" at bounding box center [120, 294] width 84 height 21
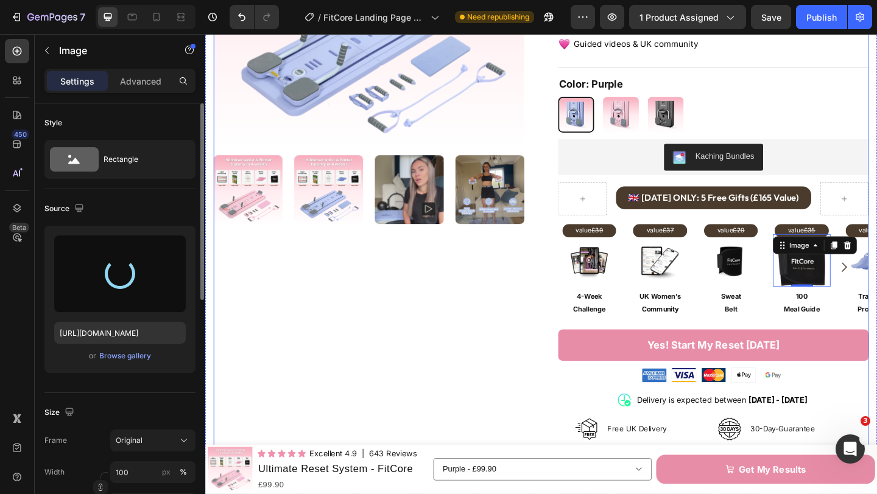
type input "https://cdn.shopify.com/s/files/1/0671/8675/3722/files/gempages_527756950092383…"
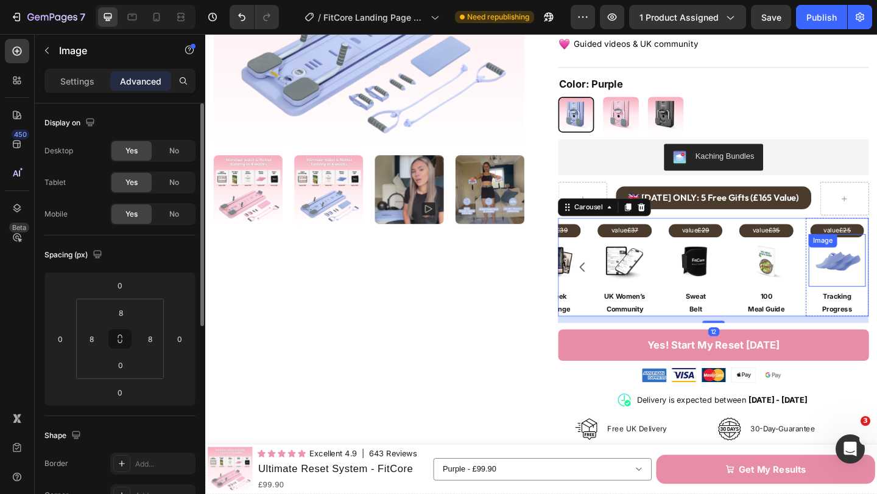
click at [876, 278] on img at bounding box center [892, 282] width 52 height 52
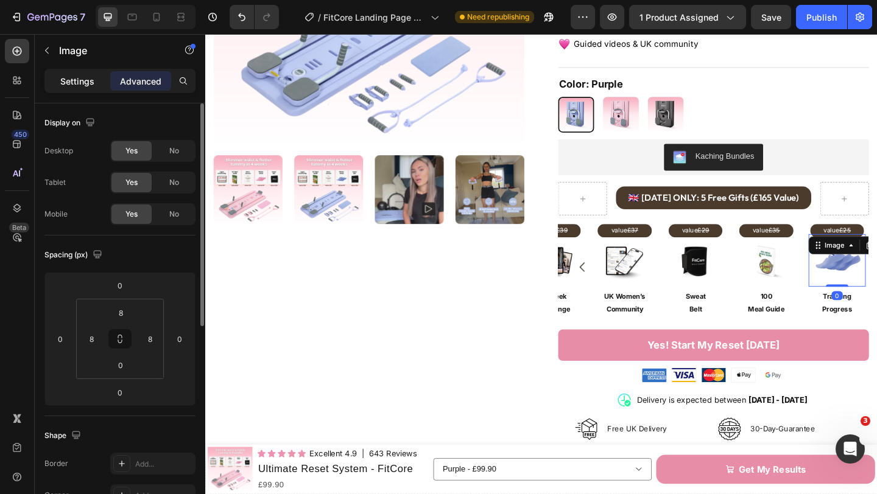
click at [86, 88] on div "Settings" at bounding box center [77, 80] width 61 height 19
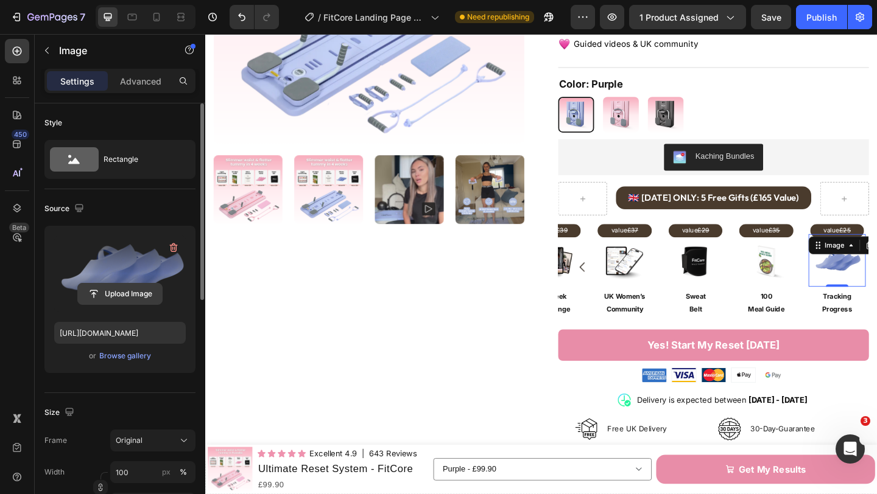
click at [134, 290] on input "file" at bounding box center [120, 294] width 84 height 21
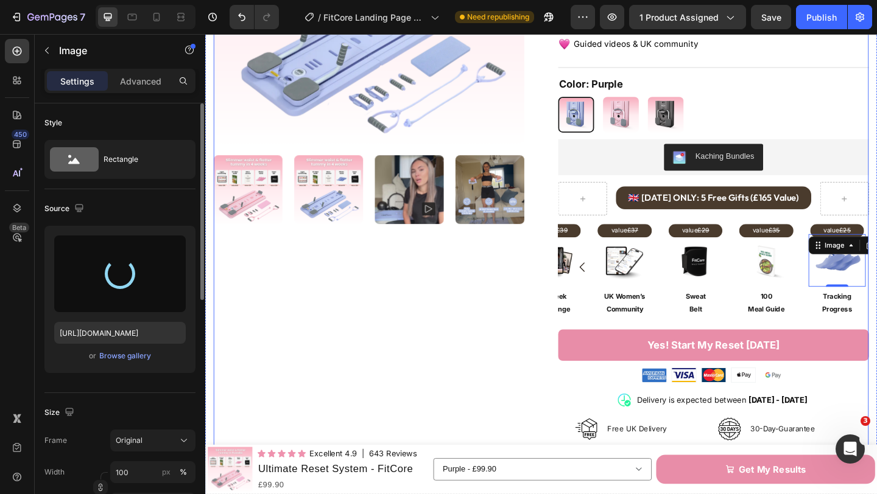
type input "https://cdn.shopify.com/s/files/1/0671/8675/3722/files/gempages_527756950092383…"
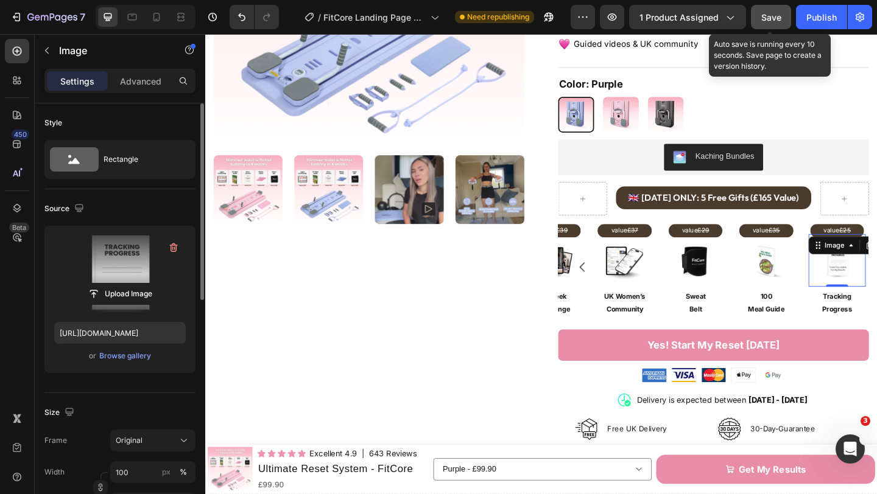
click at [779, 18] on span "Save" at bounding box center [771, 17] width 20 height 10
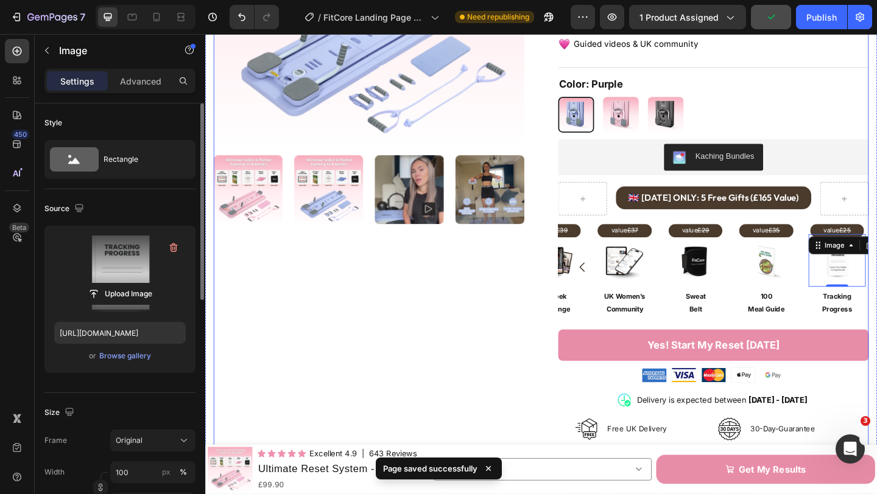
click at [486, 312] on div "Product Images" at bounding box center [383, 227] width 338 height 824
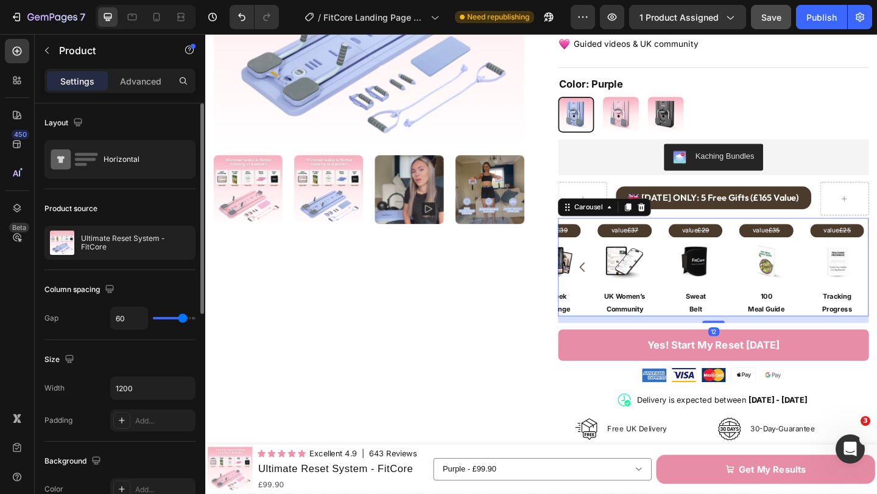
click at [620, 283] on icon "Carousel Back Arrow" at bounding box center [615, 287] width 15 height 15
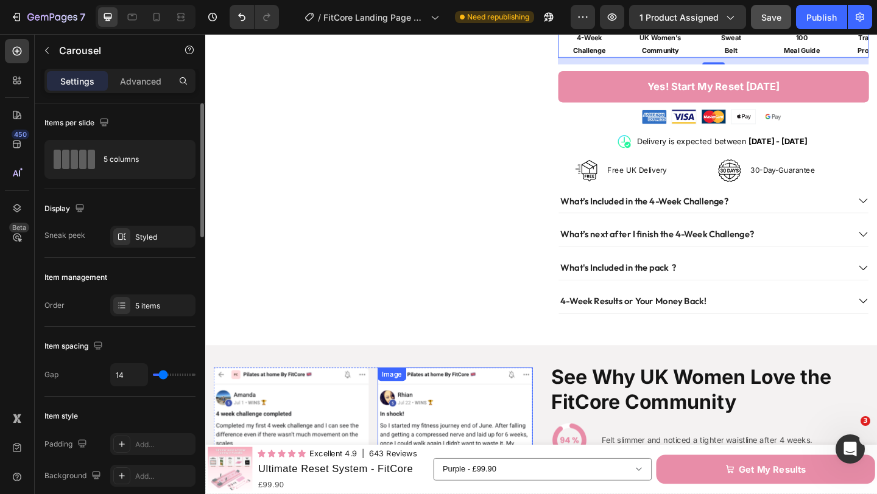
scroll to position [538, 0]
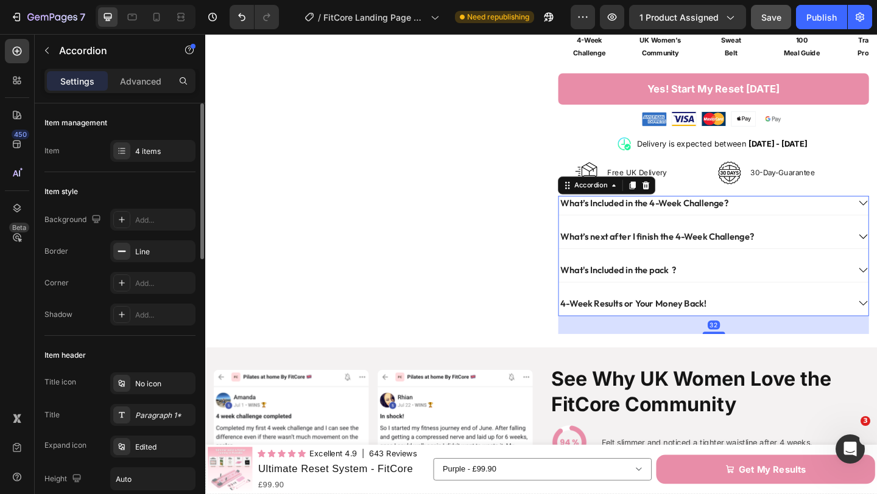
click at [813, 214] on div "What’s Included in the 4-Week Challenge?" at bounding box center [747, 218] width 316 height 16
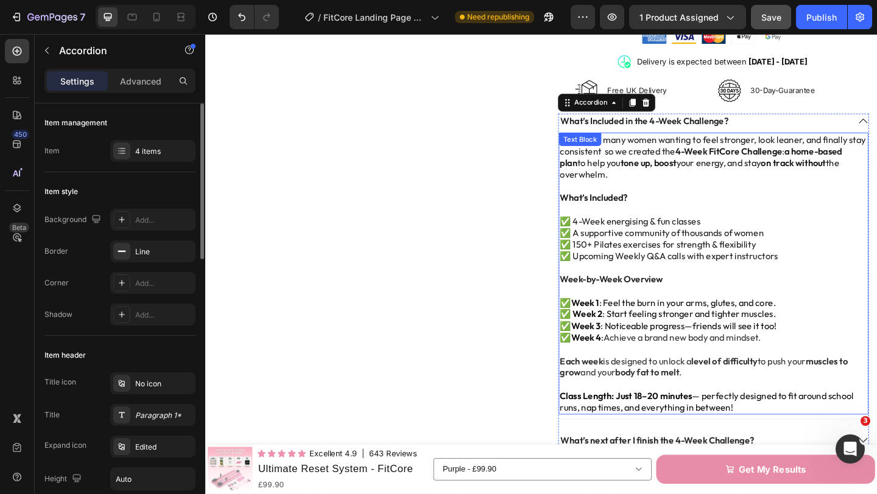
scroll to position [625, 0]
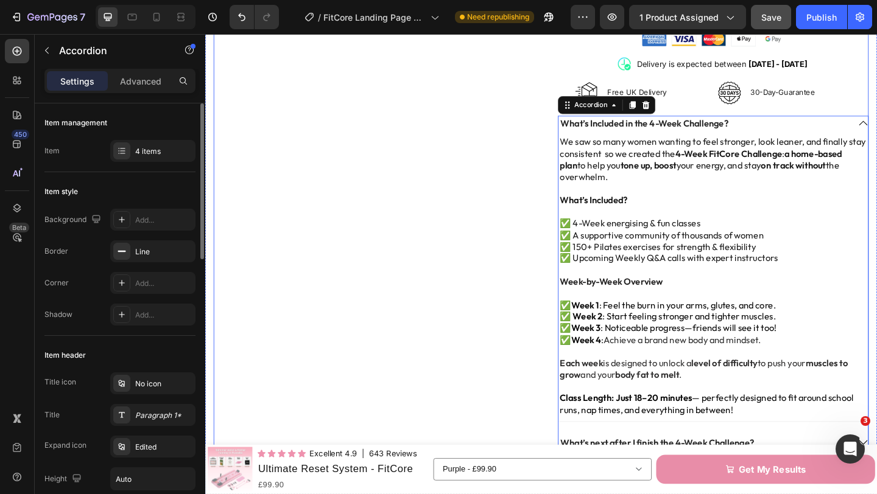
click at [477, 209] on div "Product Images" at bounding box center [383, 17] width 338 height 1136
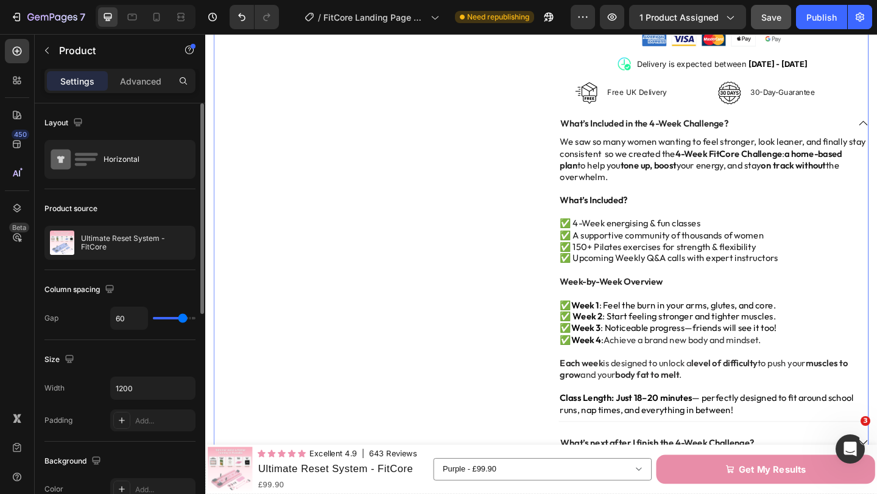
scroll to position [619, 0]
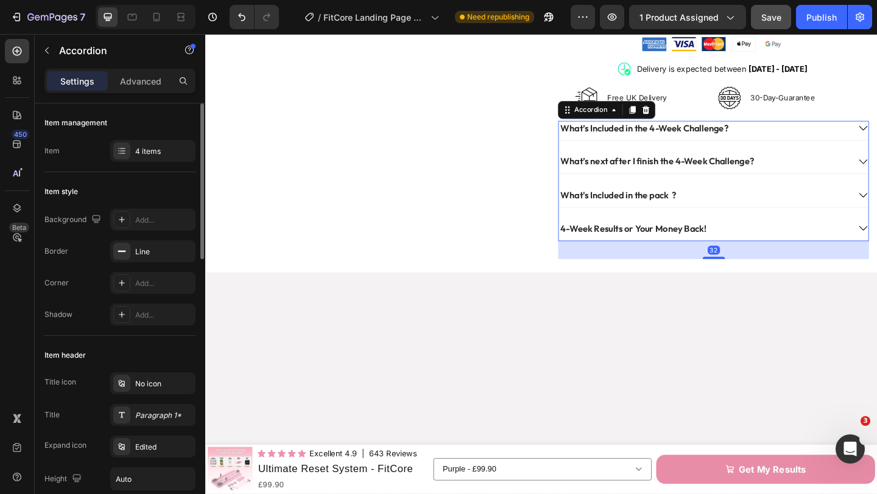
click at [871, 144] on div "What’s Included in the 4-Week Challenge? What’s next after I finish the 4-Week …" at bounding box center [758, 193] width 338 height 131
click at [150, 156] on div "4 items" at bounding box center [152, 151] width 85 height 22
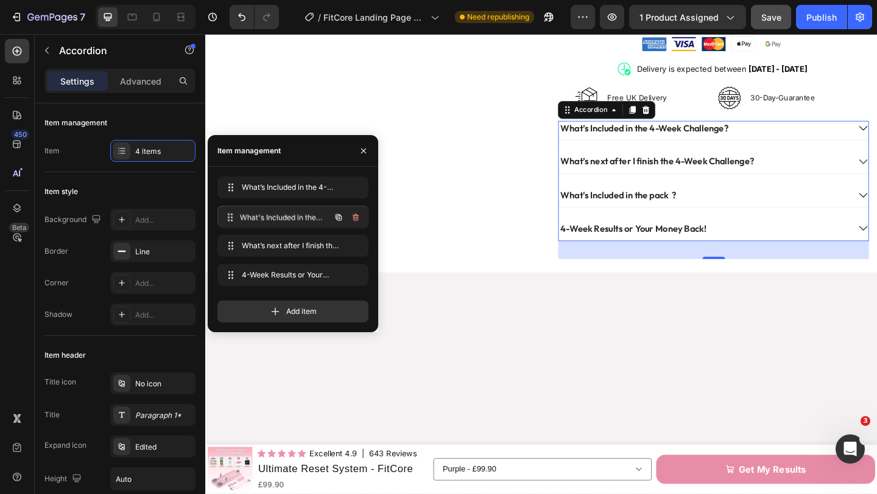
drag, startPoint x: 258, startPoint y: 245, endPoint x: 258, endPoint y: 216, distance: 28.6
click at [792, 133] on div "What’s Included in the 4-Week Challenge?" at bounding box center [747, 136] width 316 height 16
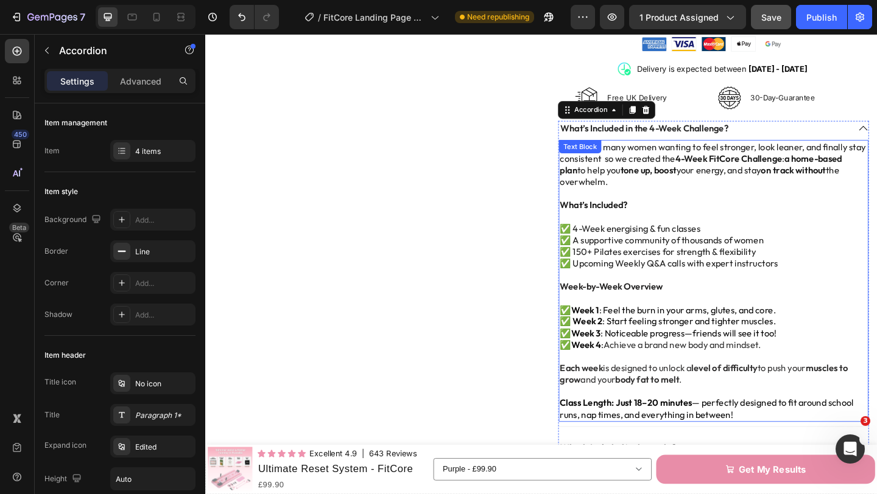
click at [645, 179] on p "We saw so many women wanting to feel stronger, look leaner, and finally stay co…" at bounding box center [758, 175] width 334 height 51
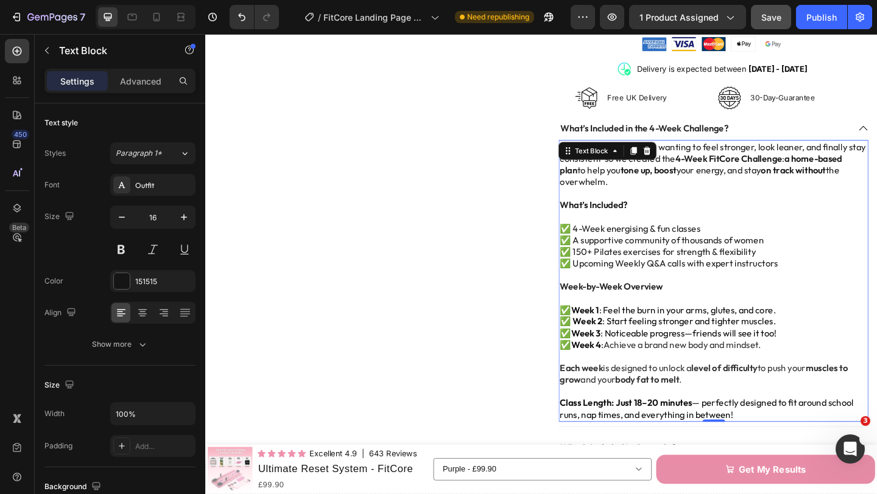
click at [650, 189] on p "We saw so many women wanting to feel stronger, look leaner, and finally stay co…" at bounding box center [758, 175] width 334 height 51
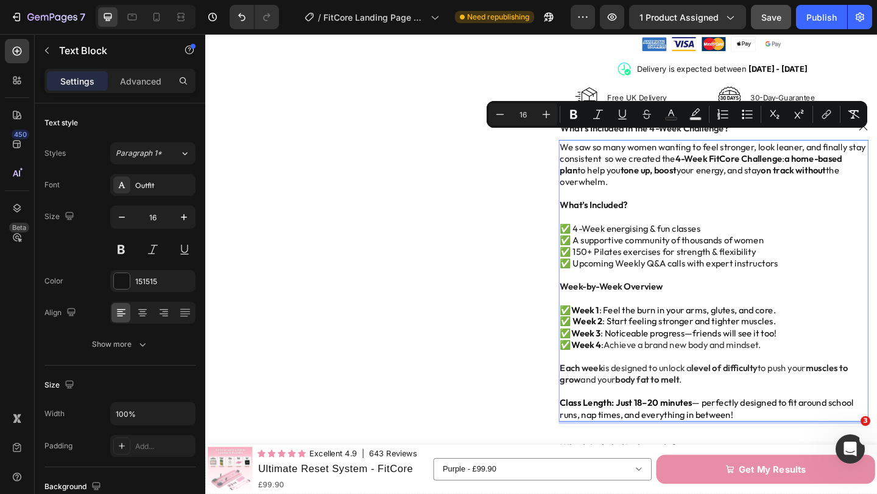
drag, startPoint x: 617, startPoint y: 183, endPoint x: 591, endPoint y: 152, distance: 40.7
click at [591, 152] on p "We saw so many women wanting to feel stronger, look leaner, and finally stay co…" at bounding box center [758, 175] width 334 height 51
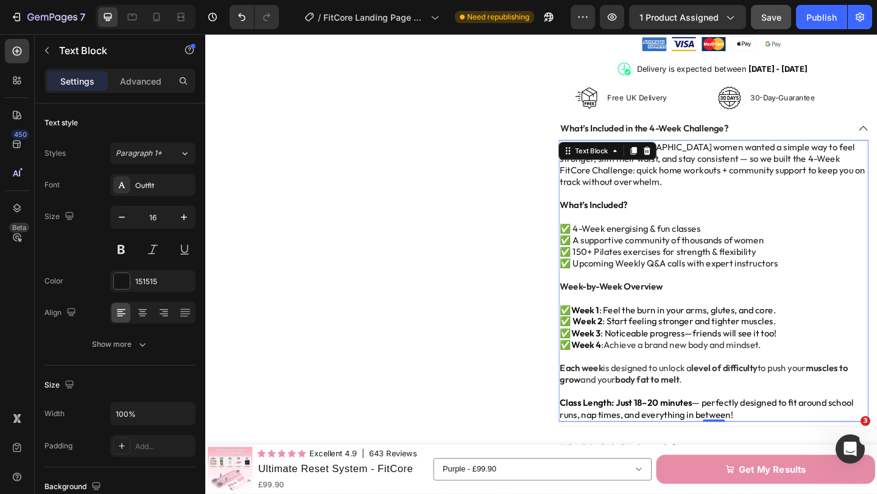
click at [708, 202] on p "Rich Text Editor. Editing area: main" at bounding box center [758, 208] width 334 height 13
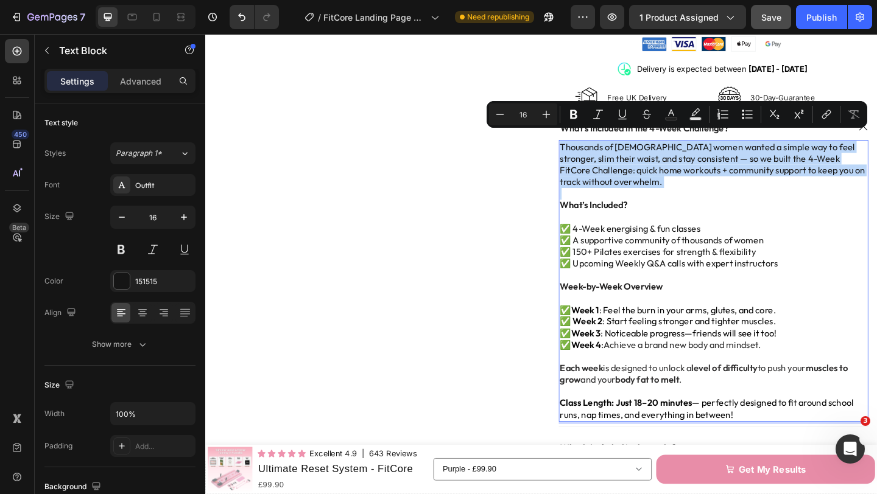
drag, startPoint x: 593, startPoint y: 183, endPoint x: 590, endPoint y: 151, distance: 31.8
click at [590, 151] on div "Thousands of UK women wanted a simple way to feel stronger, slim their waist, a…" at bounding box center [757, 302] width 337 height 306
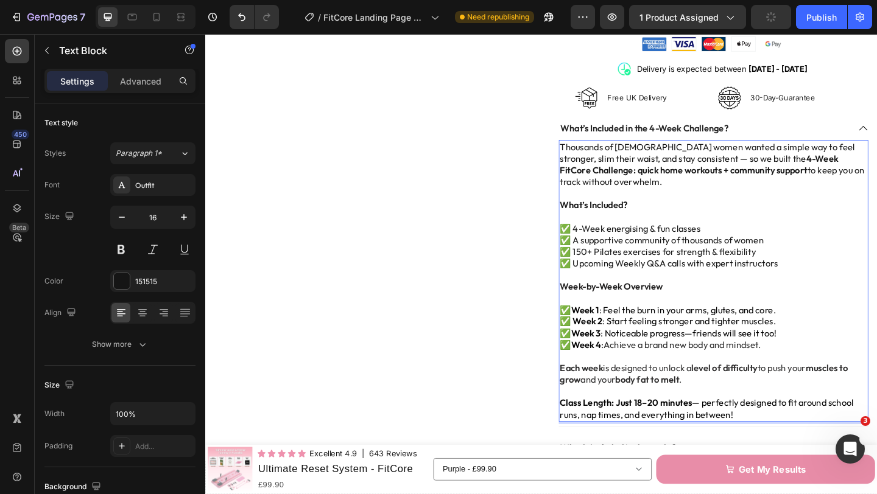
click at [700, 214] on p "What’s Included?" at bounding box center [758, 220] width 334 height 13
click at [657, 277] on p "✅ Upcoming Weekly Q&A calls with expert instructors" at bounding box center [758, 283] width 334 height 13
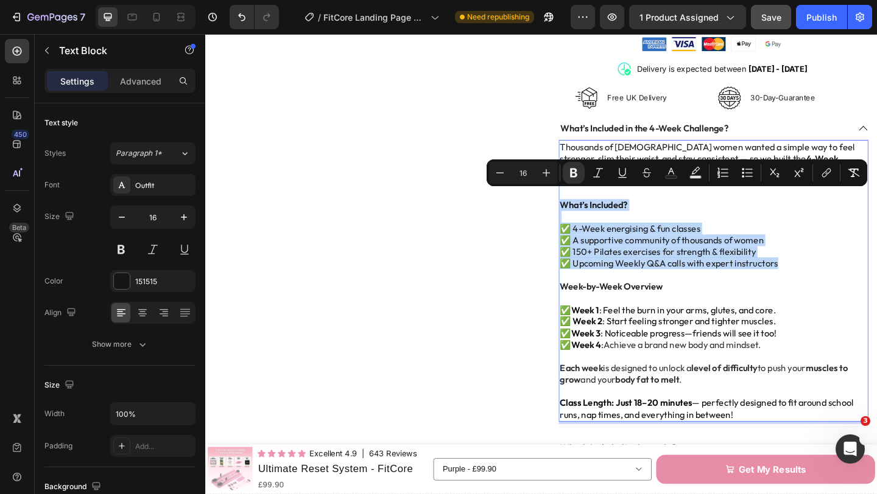
drag, startPoint x: 808, startPoint y: 274, endPoint x: 591, endPoint y: 215, distance: 225.3
click at [591, 215] on div "Thousands of UK women wanted a simple way to feel stronger, slim their waist, a…" at bounding box center [757, 302] width 337 height 306
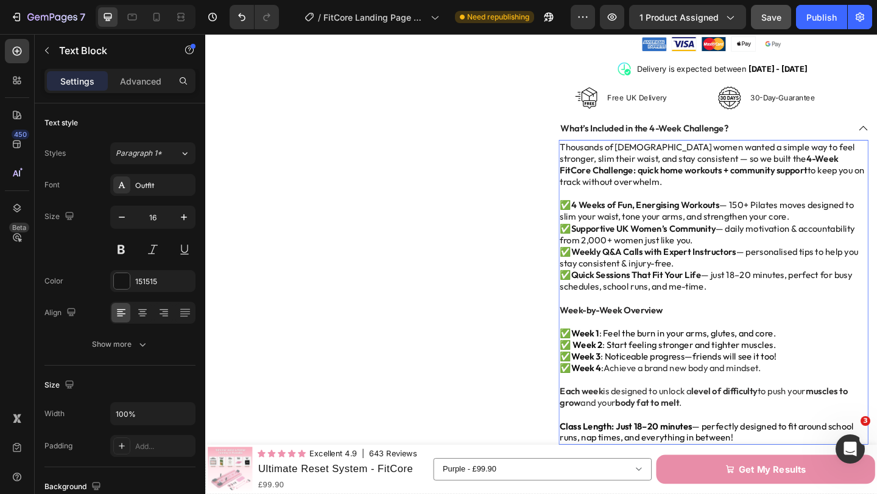
click at [845, 225] on p "✅ 4 Weeks of Fun, Energising Workouts — 150+ Pilates moves designed to slim you…" at bounding box center [758, 264] width 334 height 101
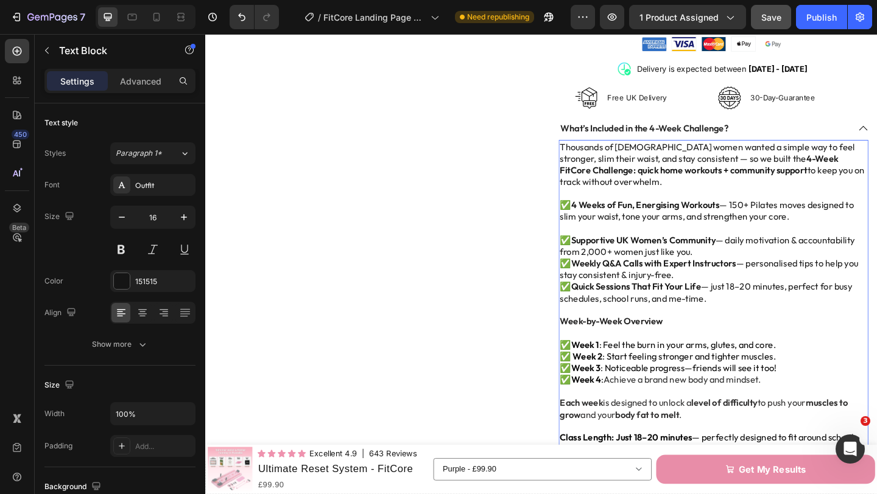
click at [748, 259] on p "⁠⁠⁠⁠⁠⁠⁠ ✅ Supportive UK Women’s Community — daily motivation & accountability f…" at bounding box center [758, 283] width 334 height 89
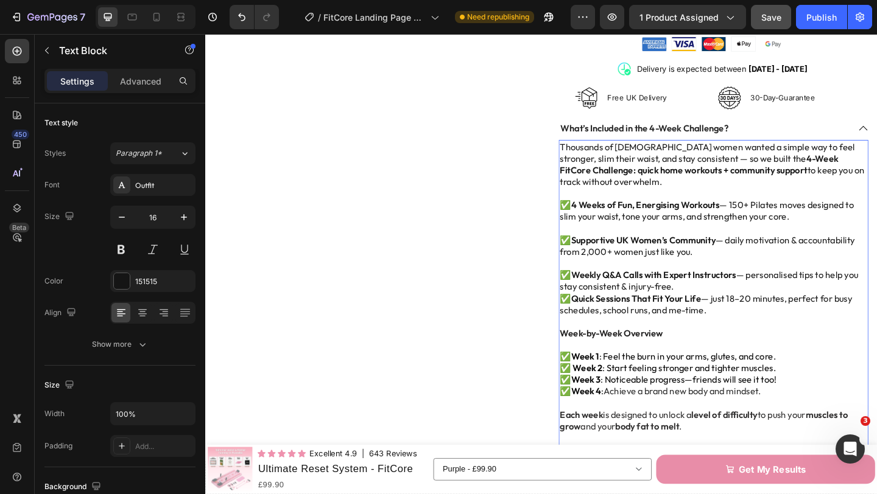
click at [742, 302] on p "⁠⁠⁠⁠⁠⁠⁠ ✅ Weekly Q&A Calls with Expert Instructors — personalised tips to help …" at bounding box center [758, 308] width 334 height 63
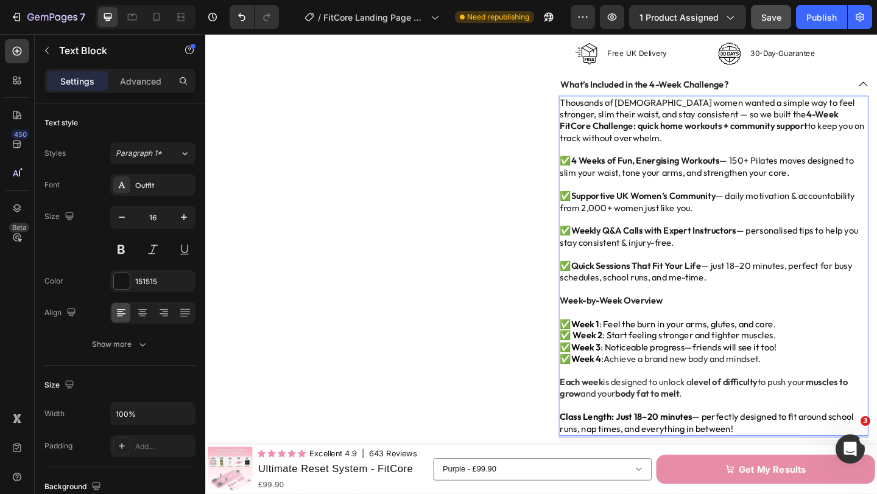
scroll to position [702, 0]
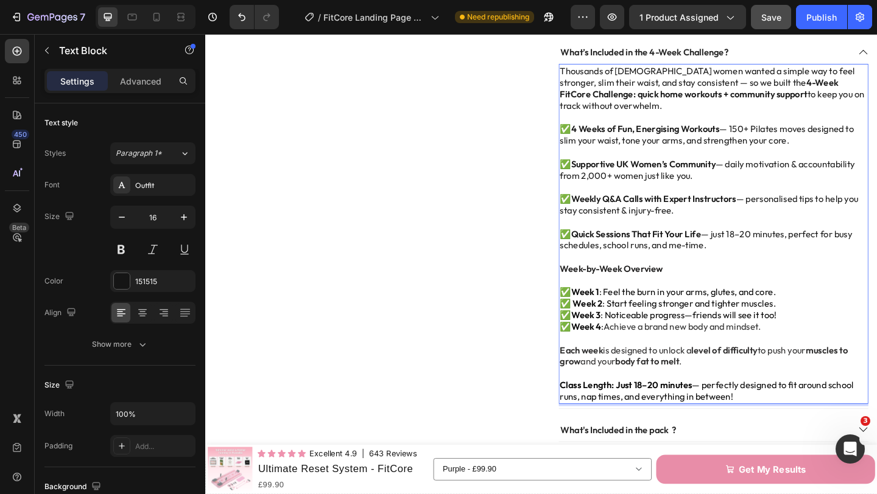
click at [681, 309] on span "Week 1 : Feel the burn in your arms, glutes, and core." at bounding box center [714, 315] width 223 height 12
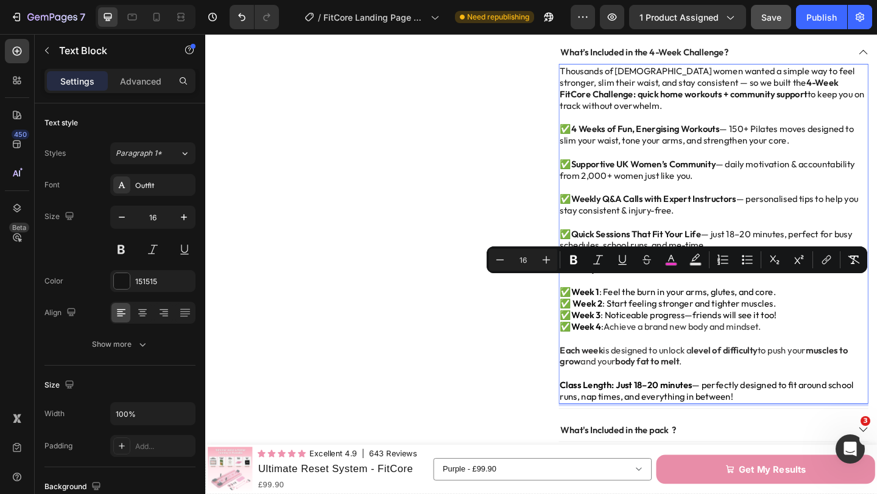
drag, startPoint x: 782, startPoint y: 423, endPoint x: 591, endPoint y: 298, distance: 228.5
click at [591, 298] on div "Thousands of UK women wanted a simple way to feel stronger, slim their waist, a…" at bounding box center [757, 251] width 337 height 370
click at [696, 334] on span "✅ Week 3 : Noticeable progress—friends will see it too!" at bounding box center [709, 340] width 236 height 12
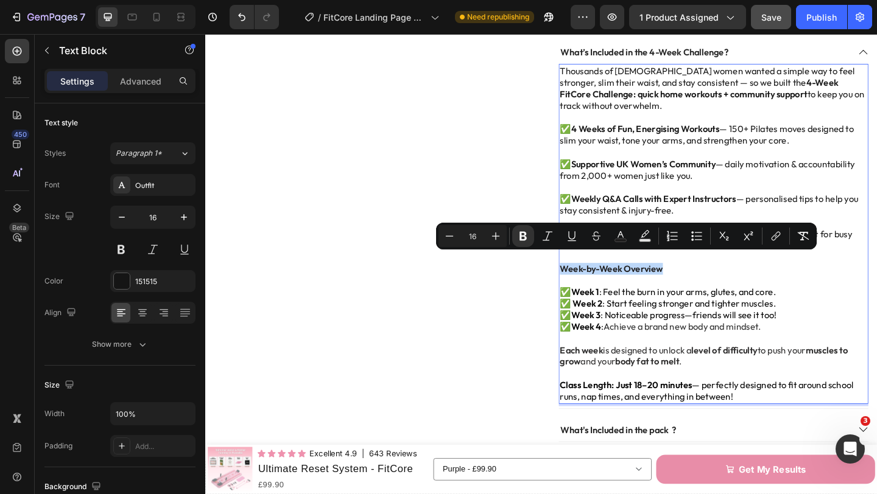
drag, startPoint x: 706, startPoint y: 279, endPoint x: 592, endPoint y: 280, distance: 113.9
click at [592, 283] on p "Week-by-Week Overview" at bounding box center [758, 289] width 334 height 13
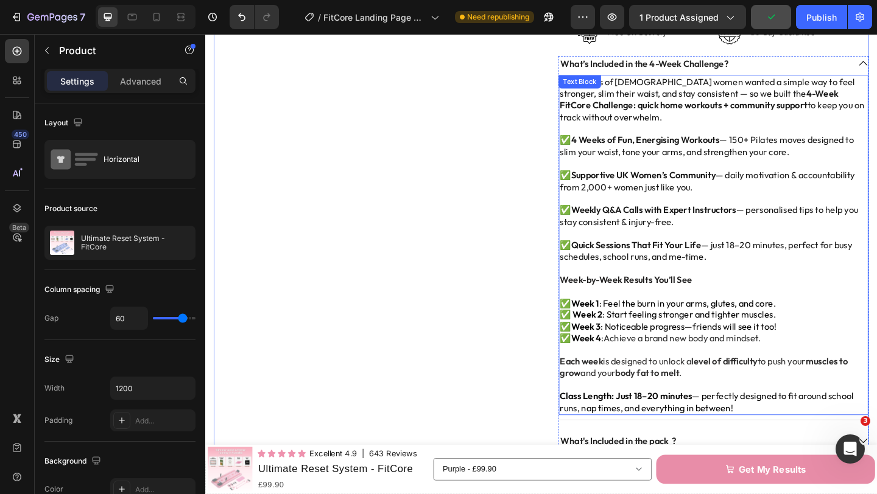
scroll to position [664, 0]
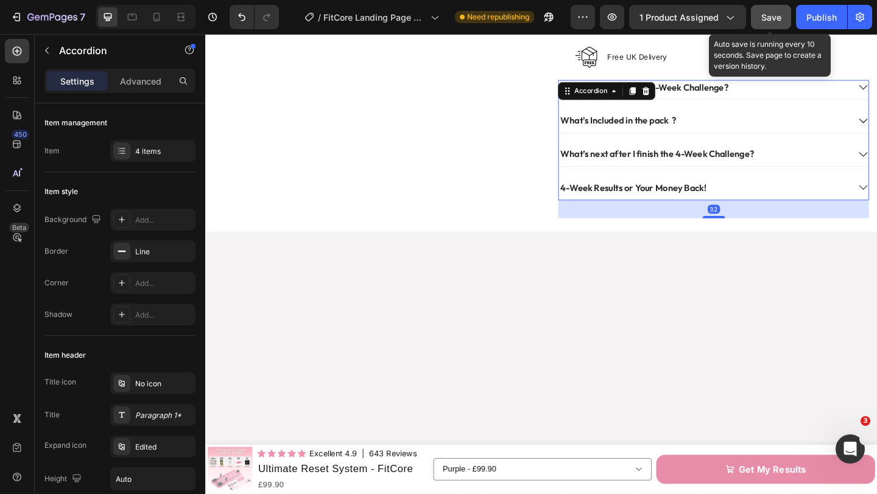
click at [770, 23] on div "Save" at bounding box center [771, 17] width 20 height 13
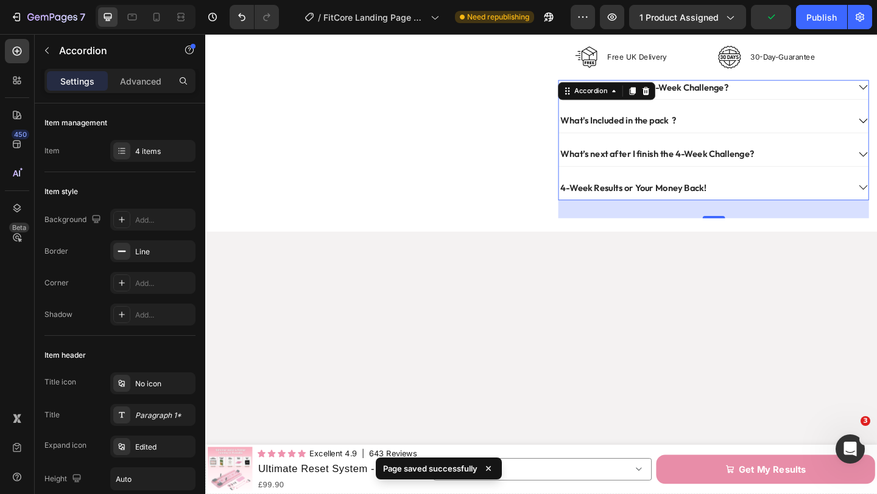
click at [771, 120] on div "What's Included in the pack ?" at bounding box center [747, 128] width 316 height 16
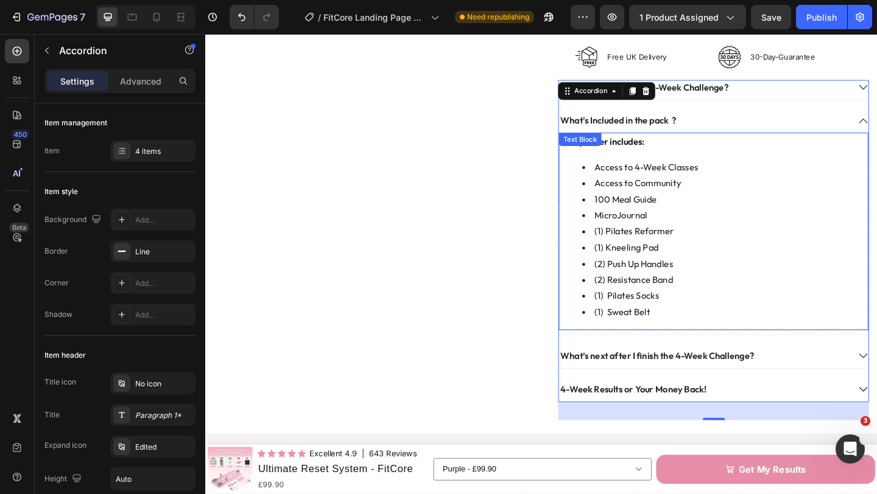
click at [658, 149] on p "Every order includes:" at bounding box center [758, 151] width 334 height 18
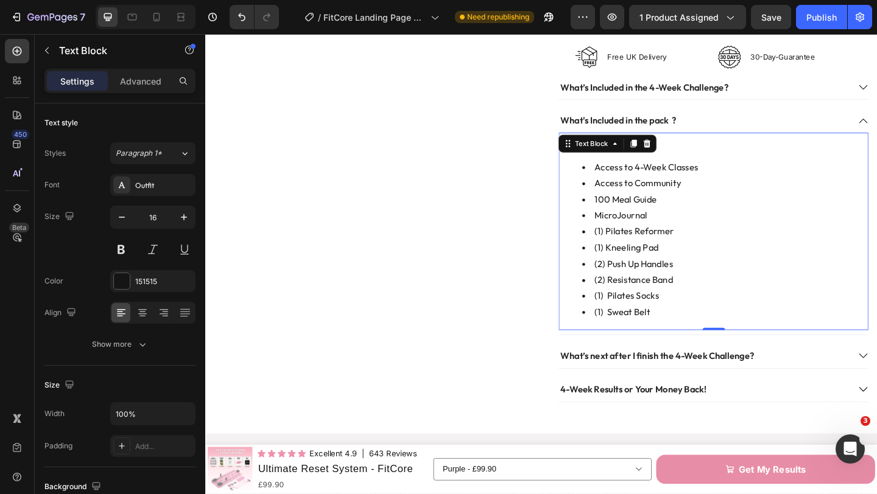
click at [734, 149] on p "Every order includes:" at bounding box center [758, 151] width 334 height 18
drag, startPoint x: 728, startPoint y: 147, endPoint x: 719, endPoint y: 146, distance: 8.6
click at [726, 147] on p "Every order includes:" at bounding box center [758, 151] width 334 height 18
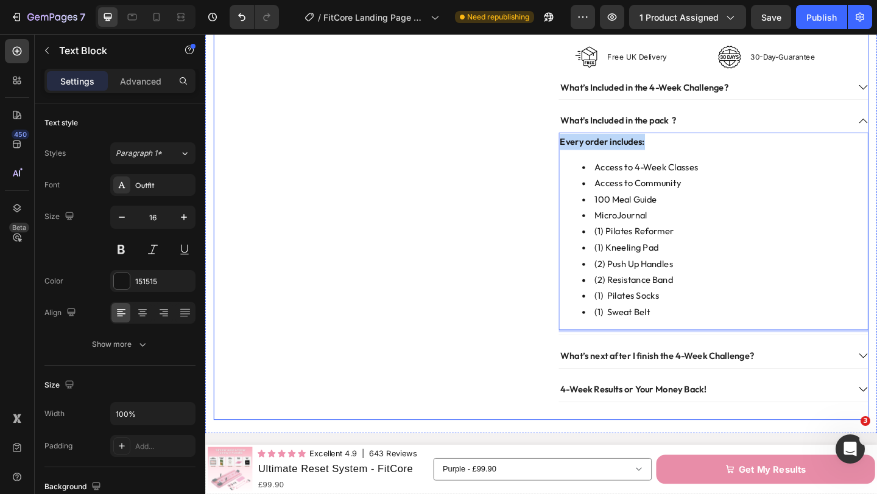
drag, startPoint x: 708, startPoint y: 146, endPoint x: 594, endPoint y: 147, distance: 113.3
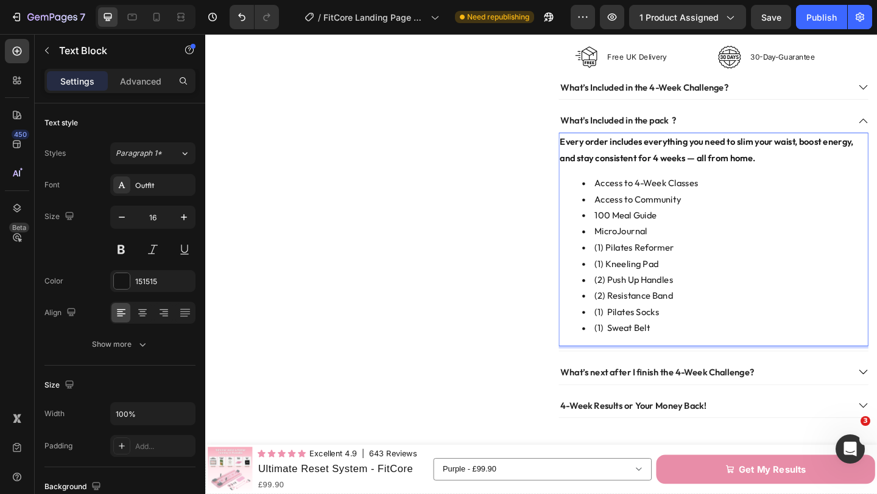
scroll to position [777, 0]
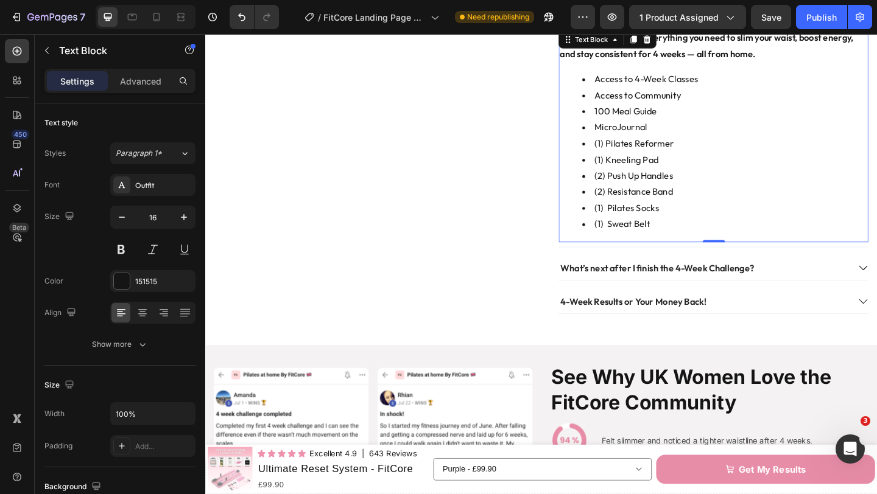
click at [715, 220] on li "﻿﻿(1) Pilates Socks" at bounding box center [770, 223] width 310 height 18
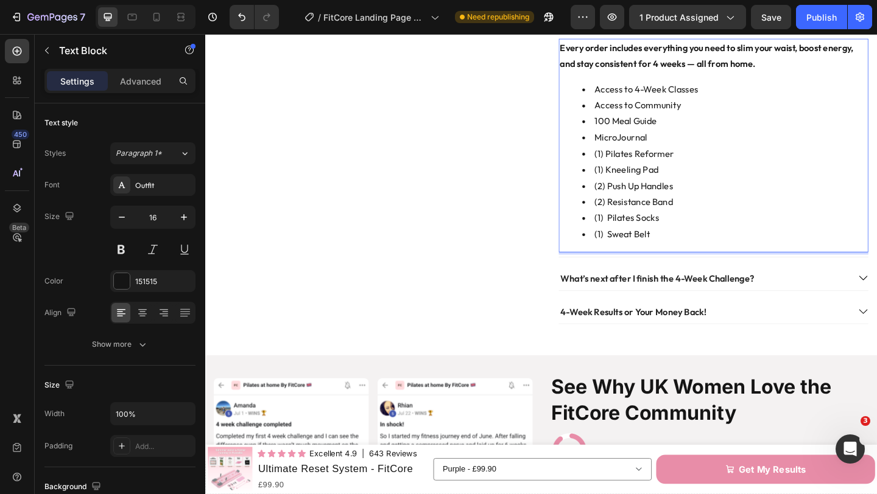
scroll to position [751, 0]
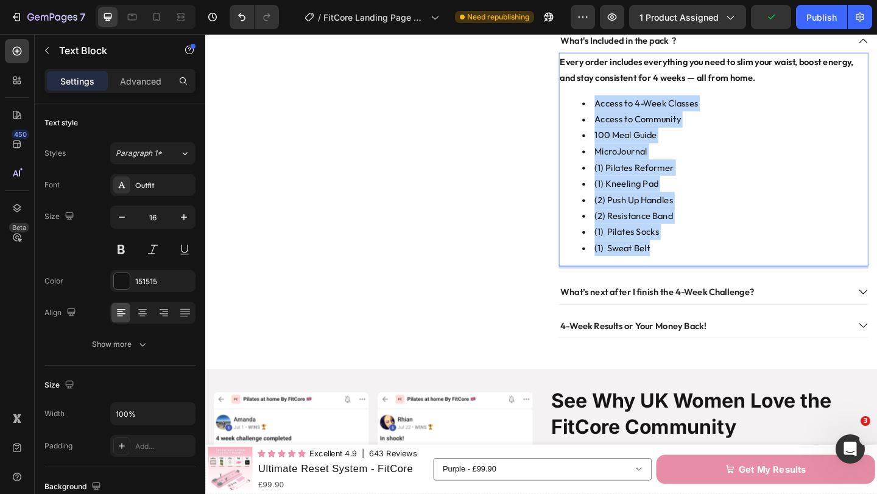
drag, startPoint x: 693, startPoint y: 261, endPoint x: 605, endPoint y: 107, distance: 177.6
click at [605, 107] on ul "Access to 4-Week Classes Access to Community 100 Meal Guide MicroJournal ﻿﻿(1) …" at bounding box center [758, 187] width 334 height 175
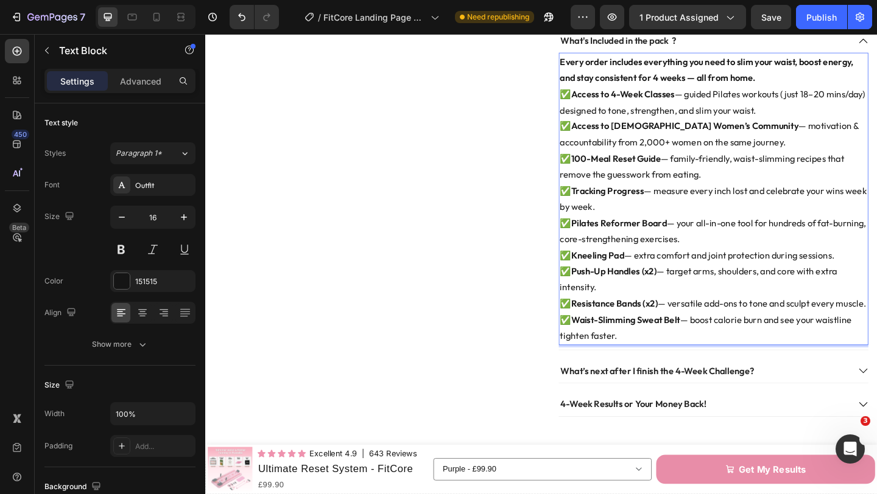
click at [806, 76] on p "Every order includes everything you need to slim your waist, boost energy, and …" at bounding box center [758, 72] width 334 height 35
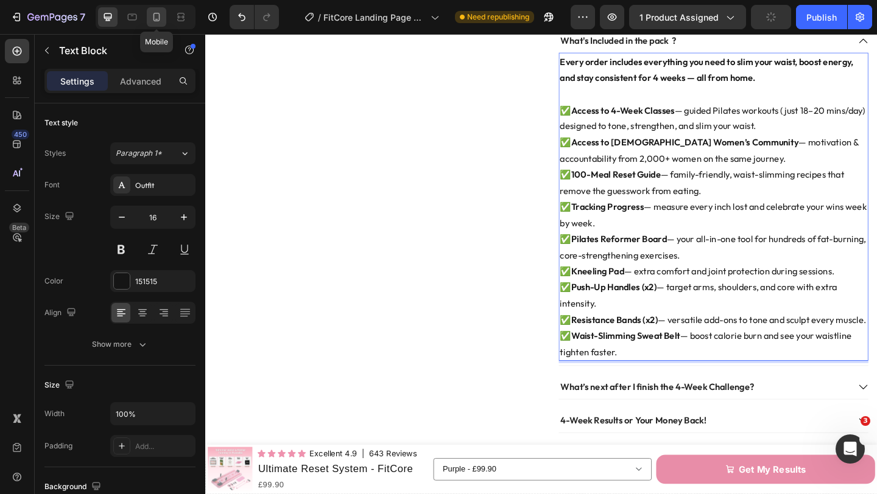
click at [152, 20] on icon at bounding box center [156, 17] width 12 height 12
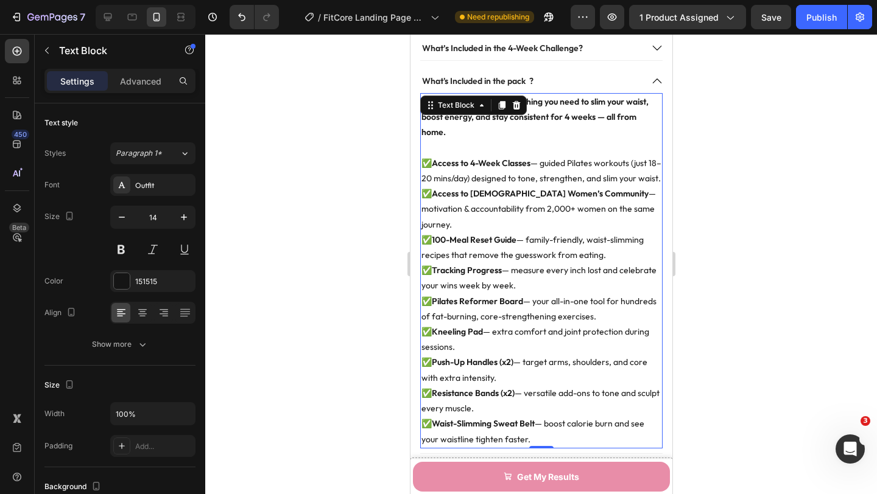
scroll to position [1072, 0]
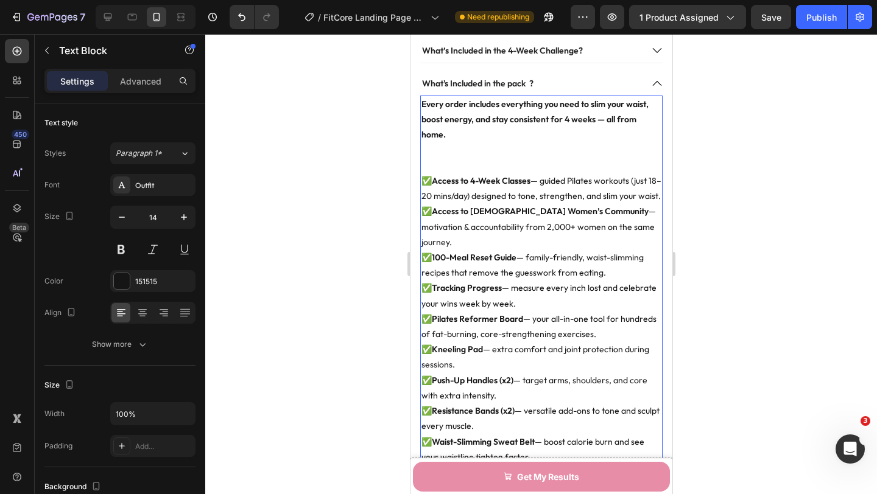
click at [639, 249] on p "✅ Access to 4-Week Classes — guided Pilates workouts (just 18–20 mins/day) desi…" at bounding box center [541, 320] width 240 height 292
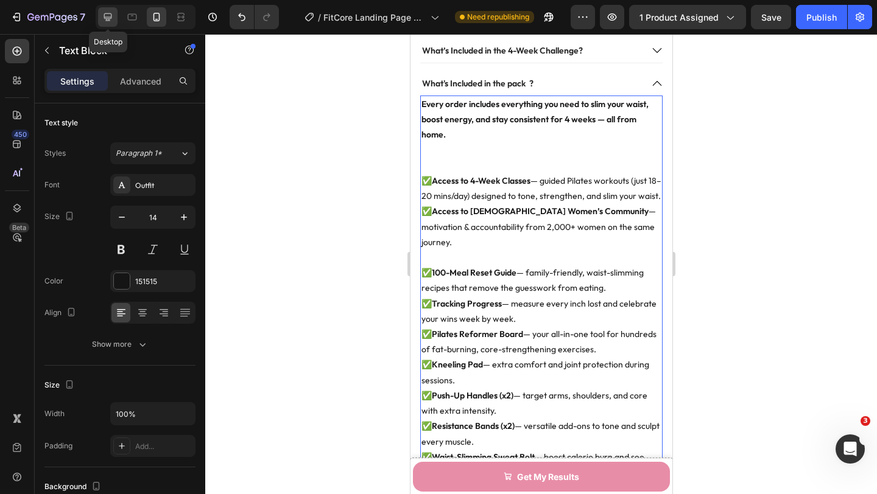
click at [113, 19] on icon at bounding box center [108, 17] width 12 height 12
type input "16"
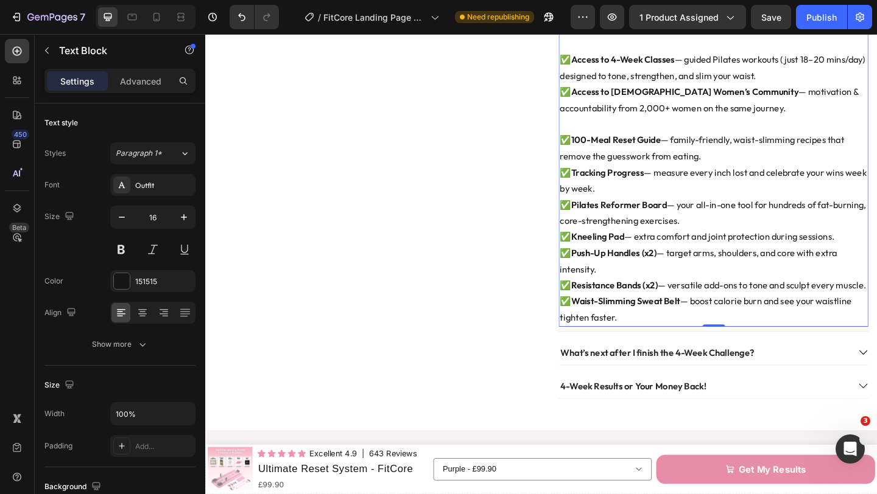
scroll to position [719, 0]
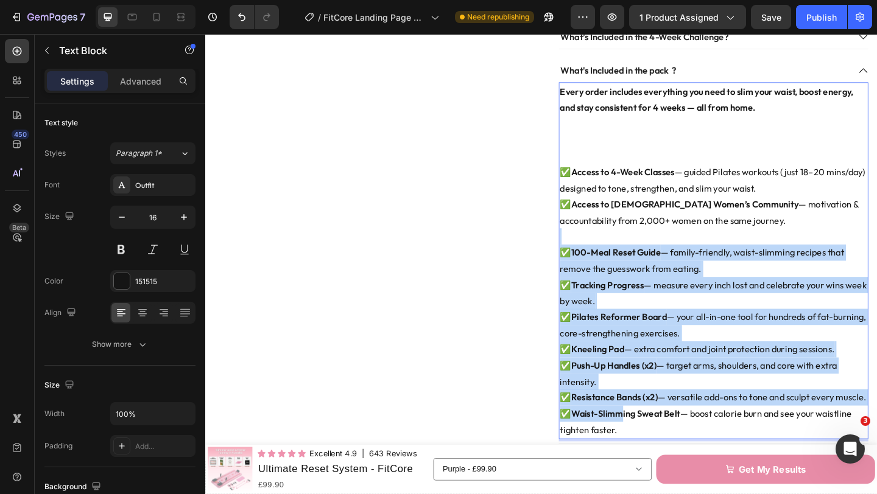
drag, startPoint x: 656, startPoint y: 439, endPoint x: 597, endPoint y: 241, distance: 206.9
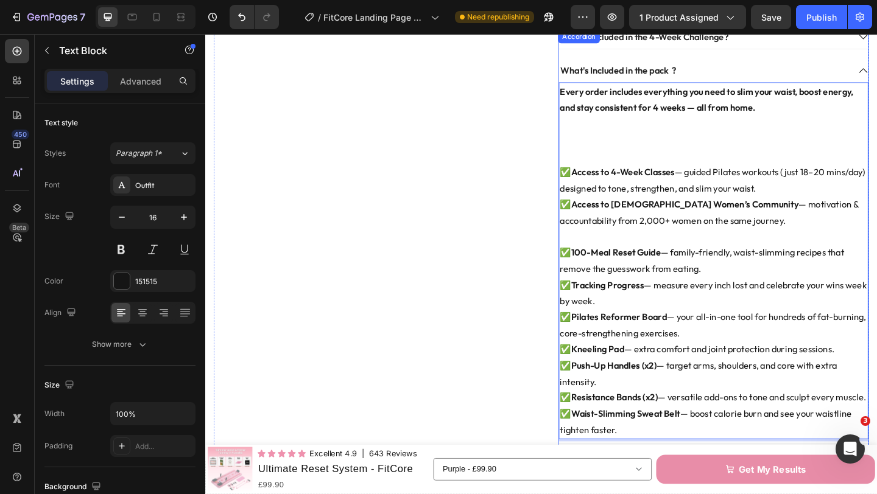
click at [658, 463] on div "Every order includes everything you need to slim your waist, boost energy, and …" at bounding box center [757, 280] width 337 height 388
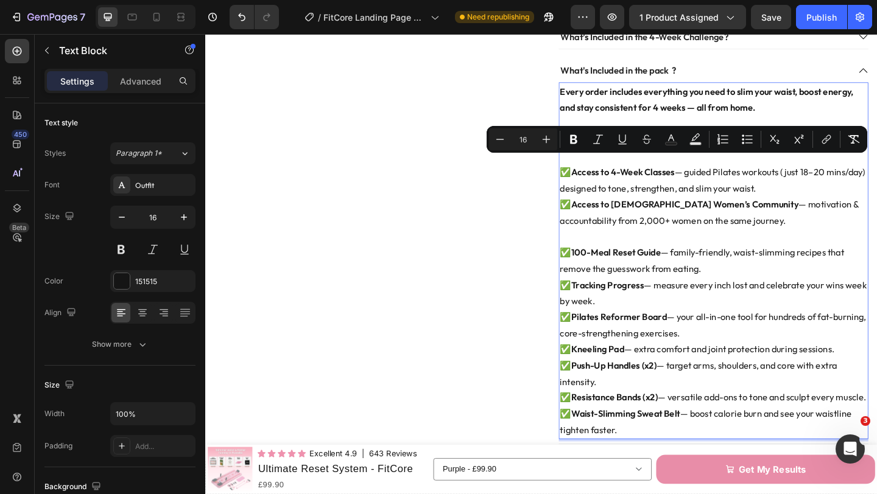
drag, startPoint x: 658, startPoint y: 457, endPoint x: 594, endPoint y: 180, distance: 284.5
click at [594, 180] on div "Every order includes everything you need to slim your waist, boost energy, and …" at bounding box center [757, 280] width 337 height 388
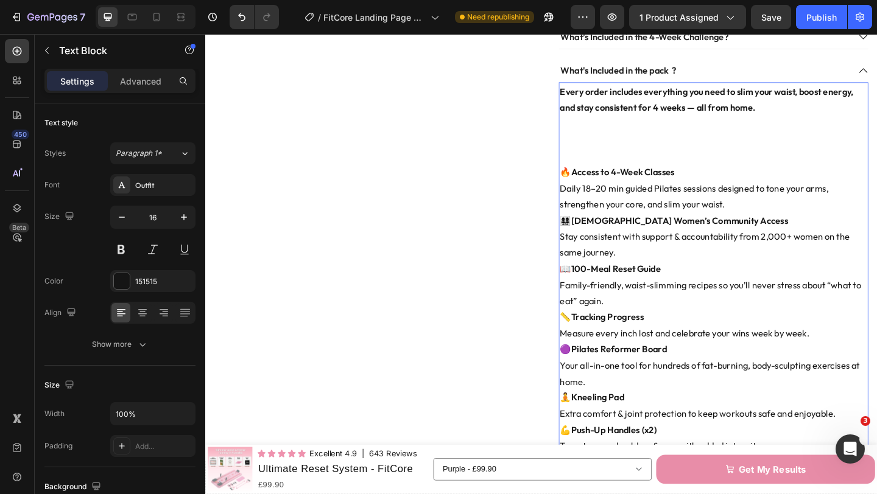
scroll to position [745, 0]
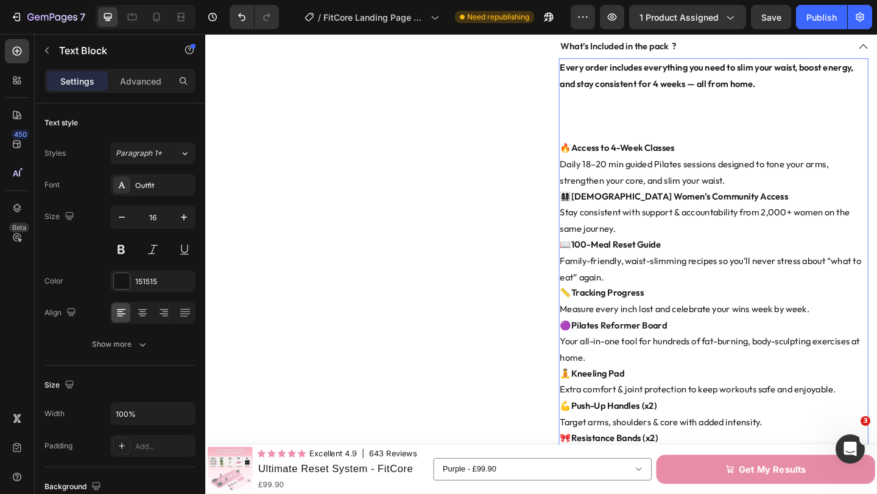
click at [598, 132] on p "Rich Text Editor. Editing area: main" at bounding box center [758, 123] width 334 height 52
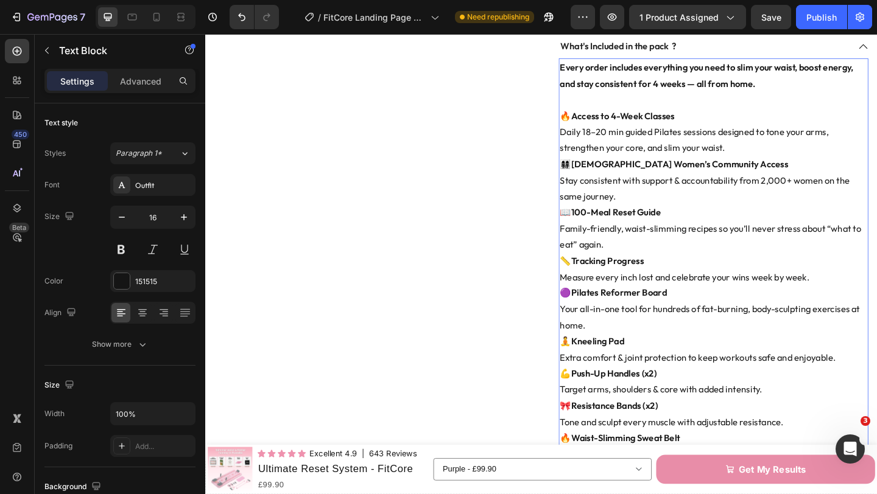
click at [775, 151] on p "🔥 Access to 4-Week Classes Daily 18–20 min guided Pilates sessions designed to …" at bounding box center [758, 140] width 334 height 52
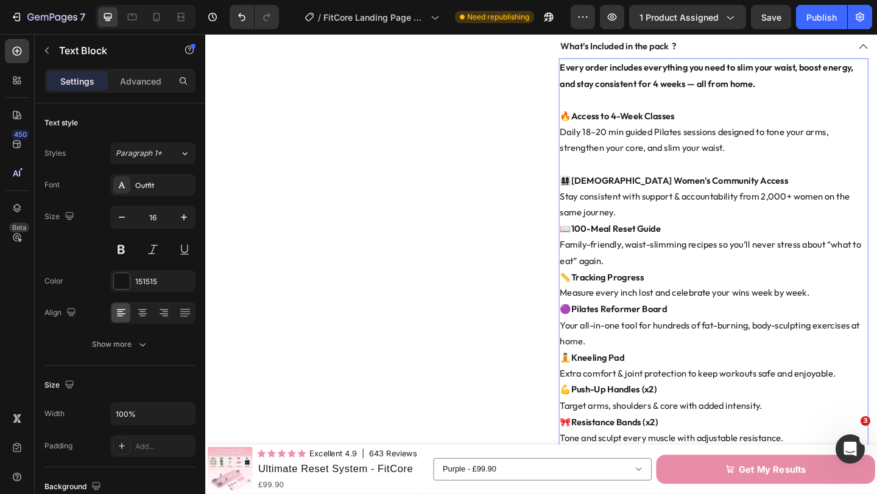
click at [671, 221] on p "👩‍👩‍👧‍👧 UK Women’s Community Access Stay consistent with support & accountabili…" at bounding box center [758, 210] width 334 height 52
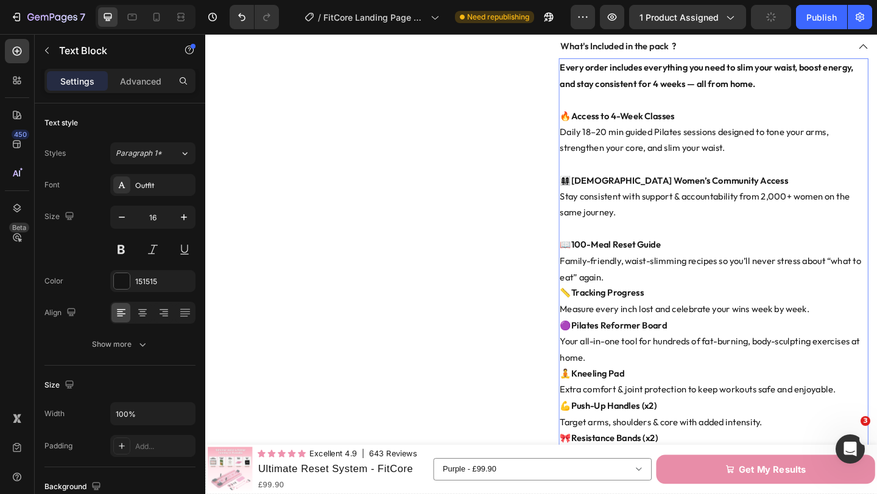
click at [667, 287] on p "📖 100-Meal Reset Guide Family-friendly, waist-slimming recipes so you’ll never …" at bounding box center [758, 281] width 334 height 52
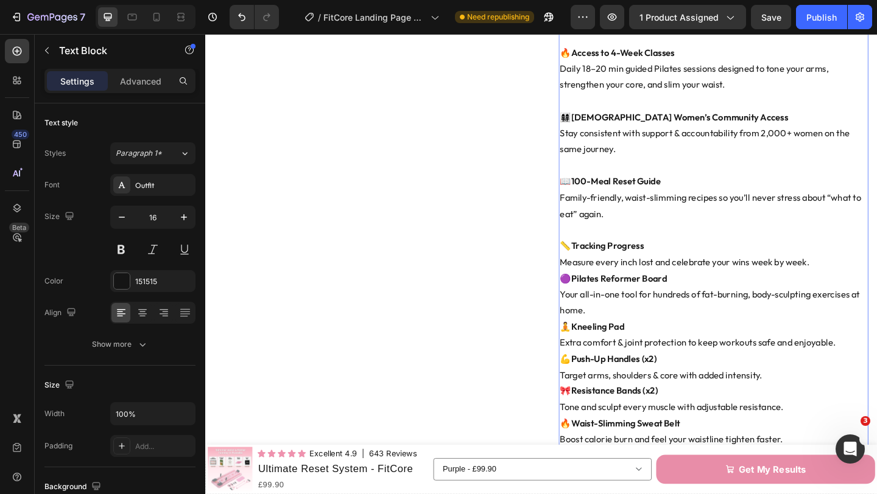
scroll to position [818, 0]
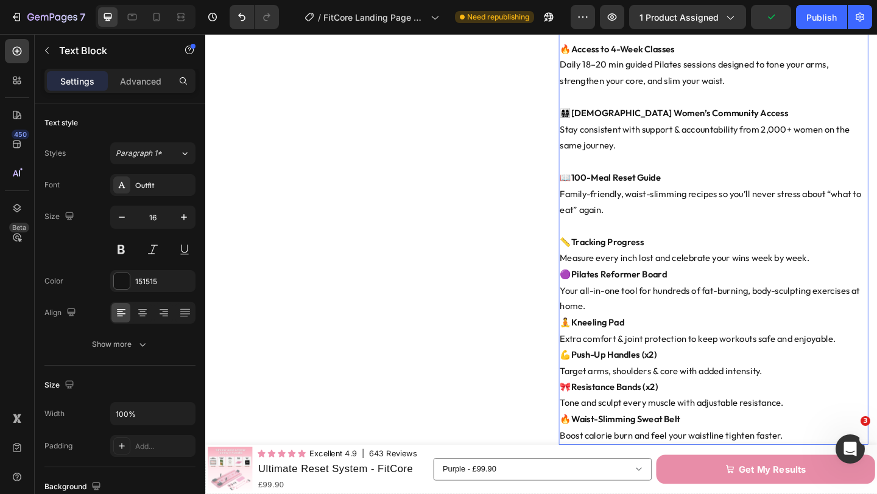
click at [857, 270] on p "📏 Tracking Progress Measure every inch lost and celebrate your wins week by wee…" at bounding box center [758, 268] width 334 height 35
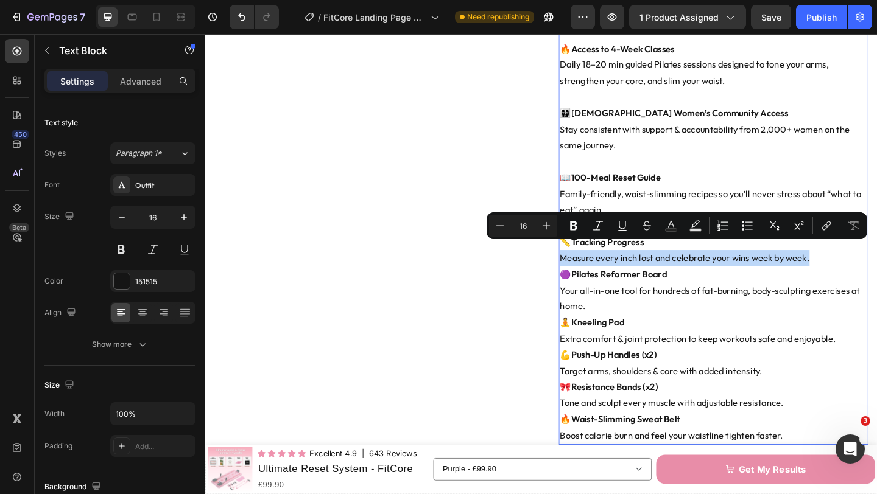
drag, startPoint x: 858, startPoint y: 270, endPoint x: 592, endPoint y: 272, distance: 266.1
click at [592, 272] on p "📏 Tracking Progress Measure every inch lost and celebrate your wins week by wee…" at bounding box center [758, 268] width 334 height 35
copy p "Measure every inch lost and celebrate your wins week by week."
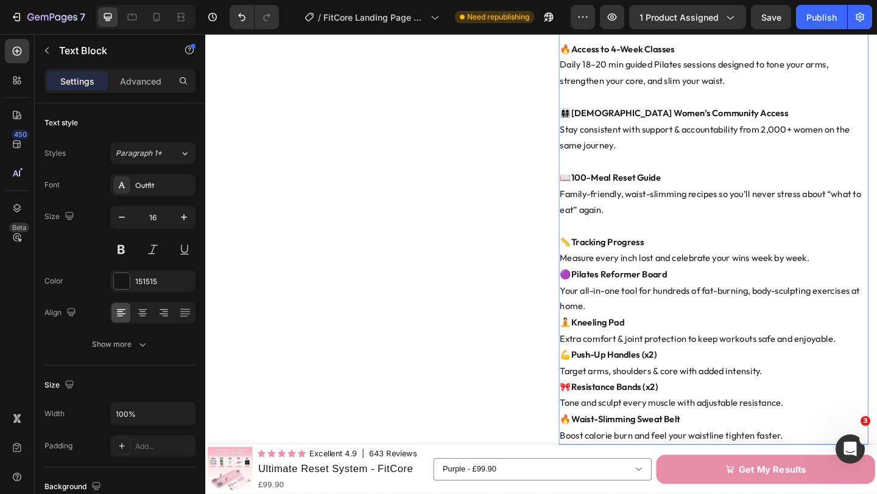
click at [647, 321] on p "🟣 Pilates Reformer Board Your all-in-one tool for hundreds of fat-burning, body…" at bounding box center [758, 313] width 334 height 52
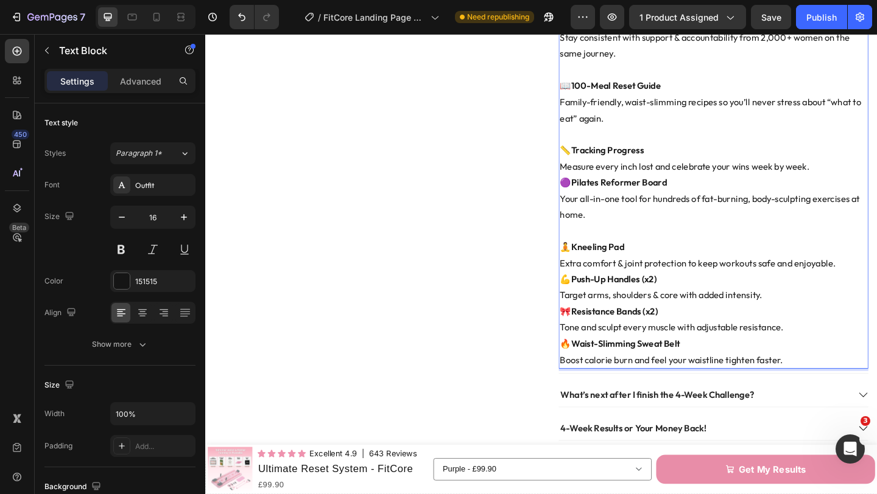
scroll to position [919, 0]
click at [876, 272] on p "🧘 Kneeling Pad Extra comfort & joint protection to keep workouts safe and enjoy…" at bounding box center [758, 273] width 334 height 35
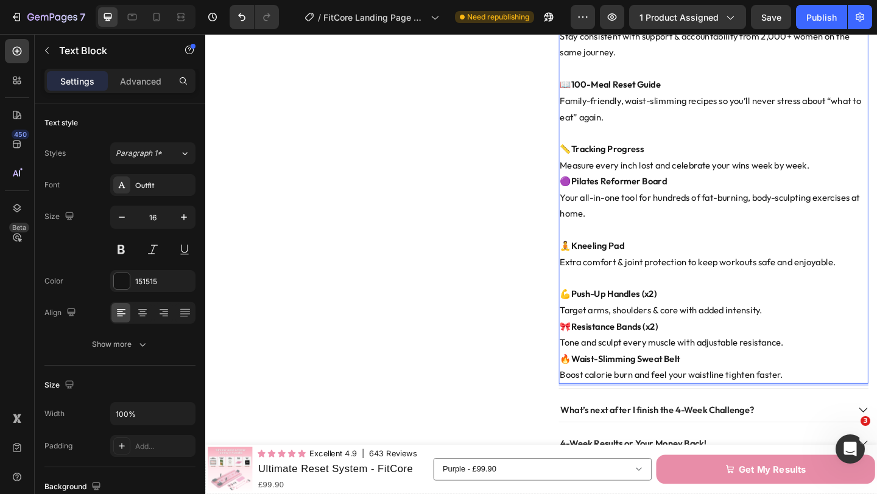
click at [818, 328] on p "💪 Push-Up Handles (x2) Target arms, shoulders & core with added intensity." at bounding box center [758, 325] width 334 height 35
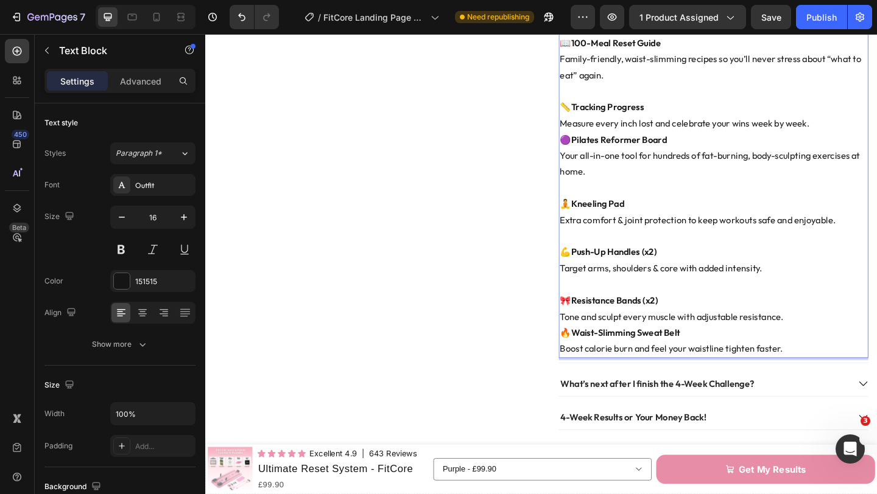
scroll to position [965, 0]
click at [834, 334] on p "🎀 Resistance Bands (x2) Tone and sculpt every muscle with adjustable resistance." at bounding box center [758, 332] width 334 height 35
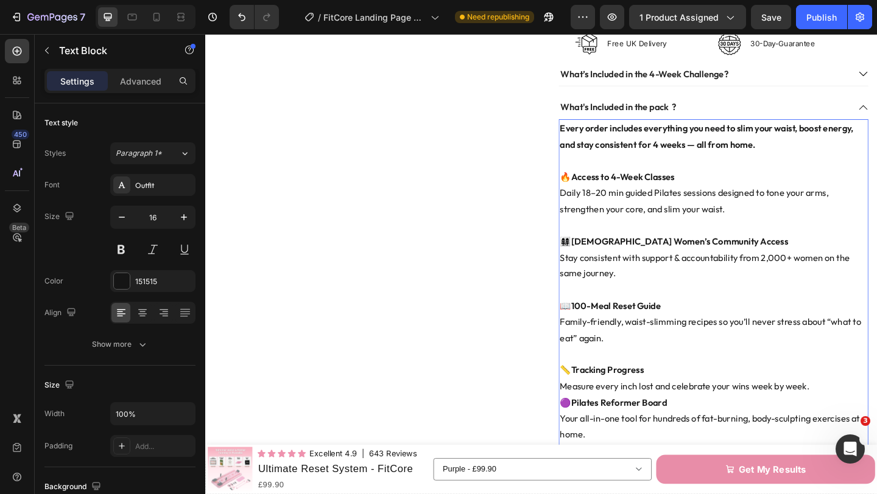
scroll to position [675, 0]
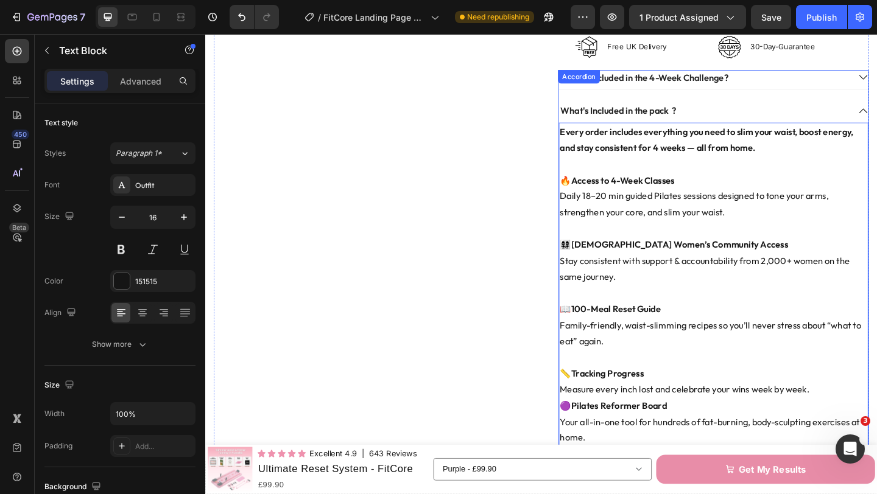
click at [876, 113] on div "What's Included in the pack ?" at bounding box center [757, 119] width 337 height 21
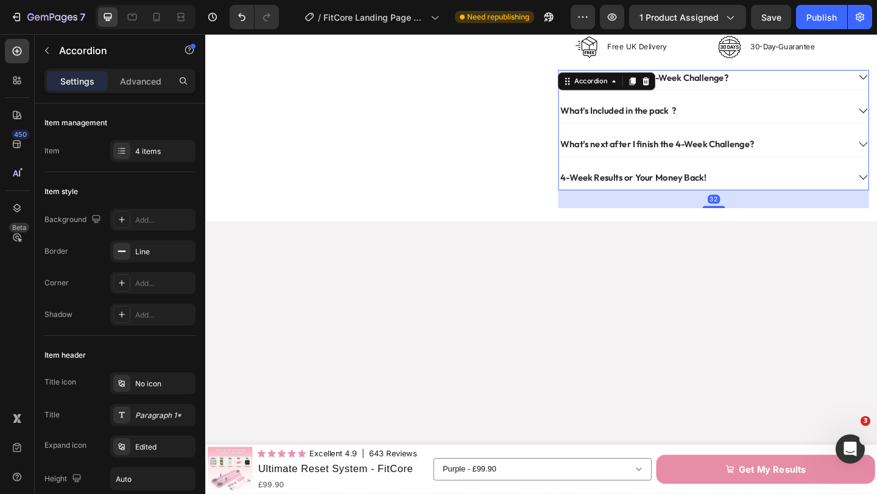
click at [876, 113] on div "What's Included in the pack ?" at bounding box center [757, 119] width 337 height 21
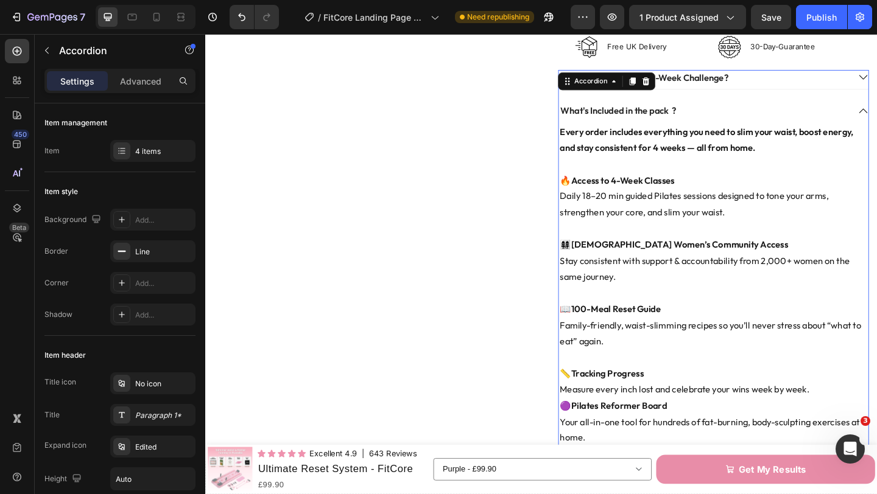
click at [876, 113] on div "What's Included in the pack ?" at bounding box center [757, 119] width 337 height 21
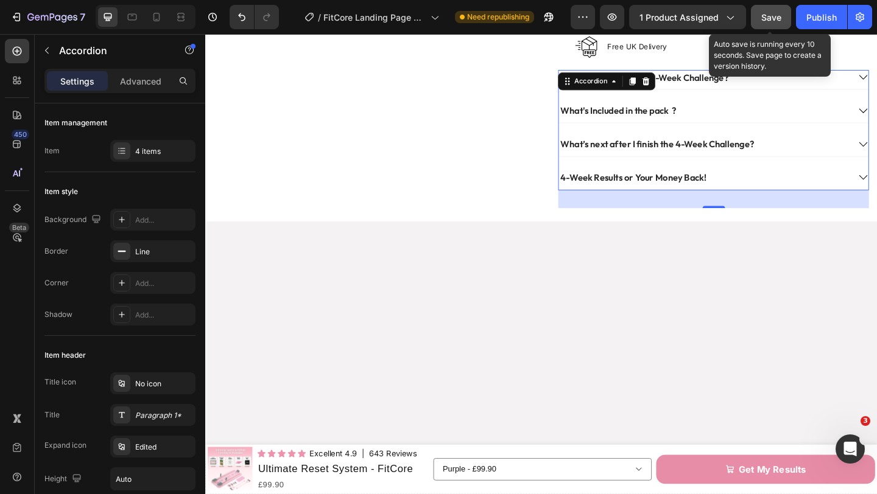
click at [768, 16] on span "Save" at bounding box center [771, 17] width 20 height 10
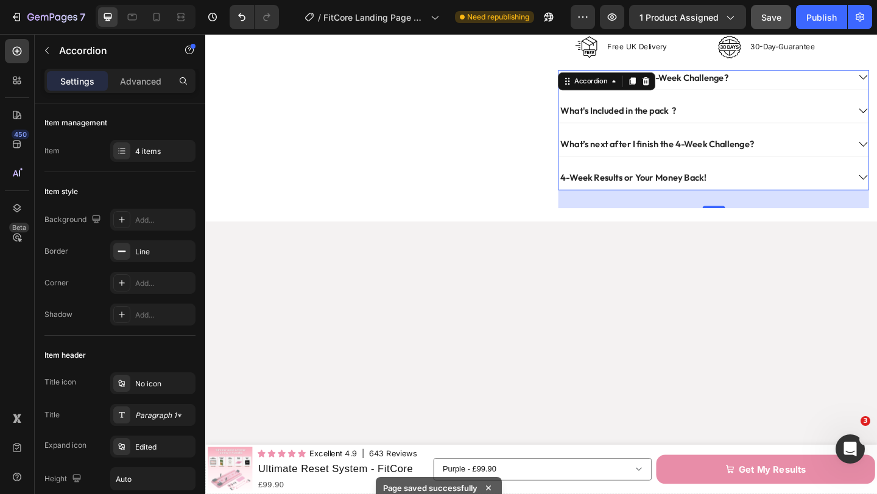
click at [829, 188] on div "4-Week Results or Your Money Back!" at bounding box center [747, 190] width 316 height 16
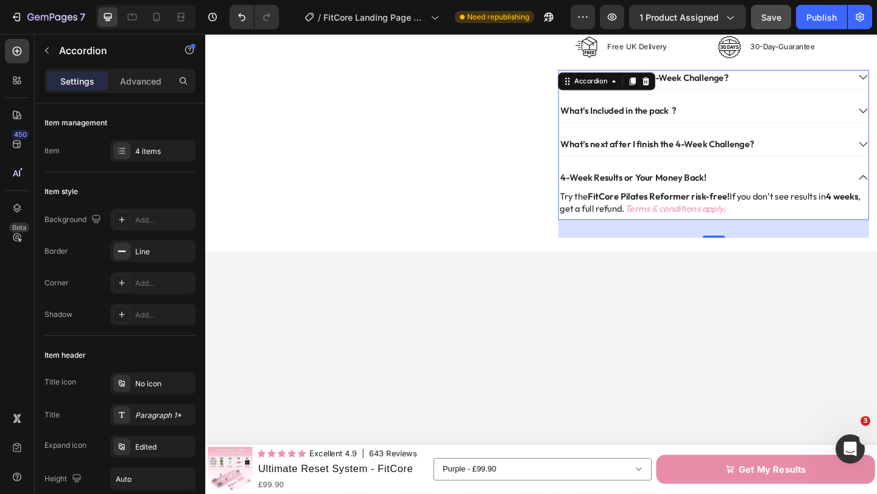
click at [832, 182] on div "4-Week Results or Your Money Back!" at bounding box center [747, 190] width 316 height 16
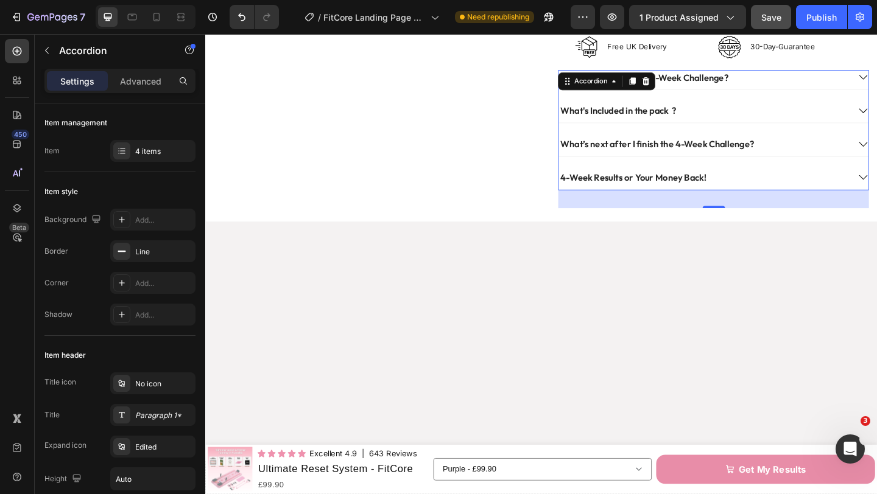
click at [824, 147] on div "What’s next after I finish the 4-Week Challenge?" at bounding box center [747, 154] width 316 height 16
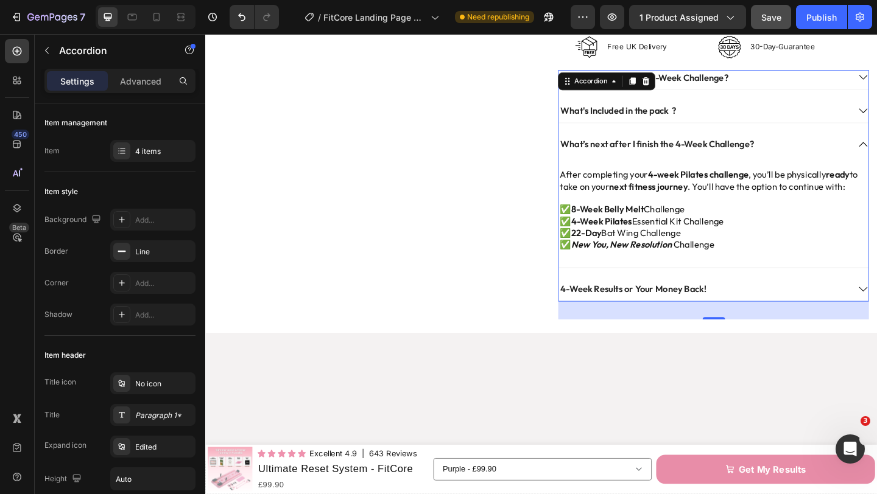
click at [824, 147] on div "What’s next after I finish the 4-Week Challenge?" at bounding box center [747, 154] width 316 height 16
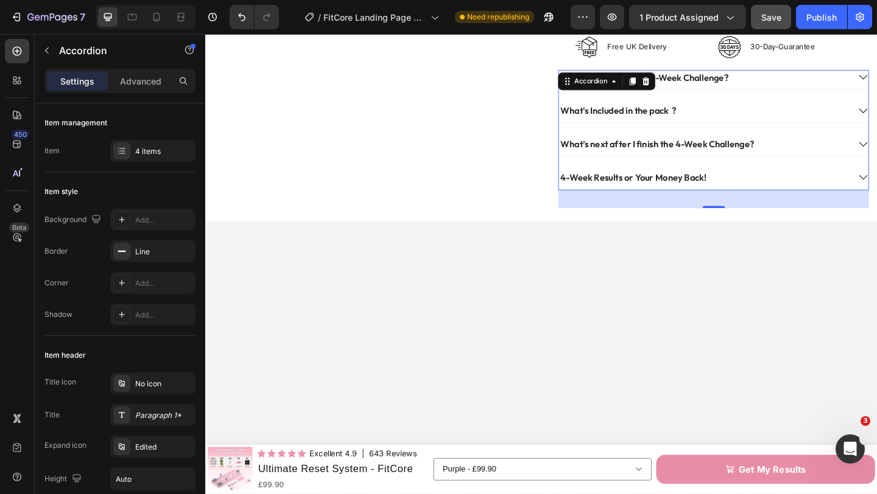
click at [796, 109] on div "What's Included in the pack ?" at bounding box center [747, 117] width 316 height 16
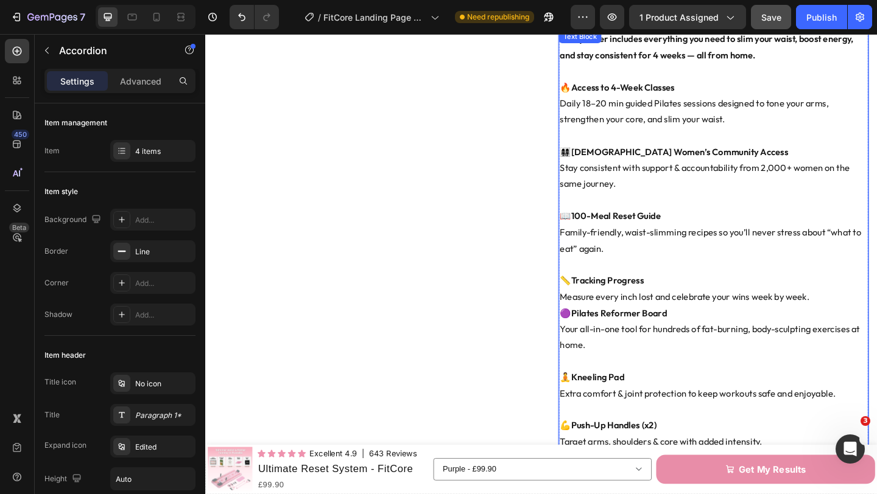
scroll to position [778, 0]
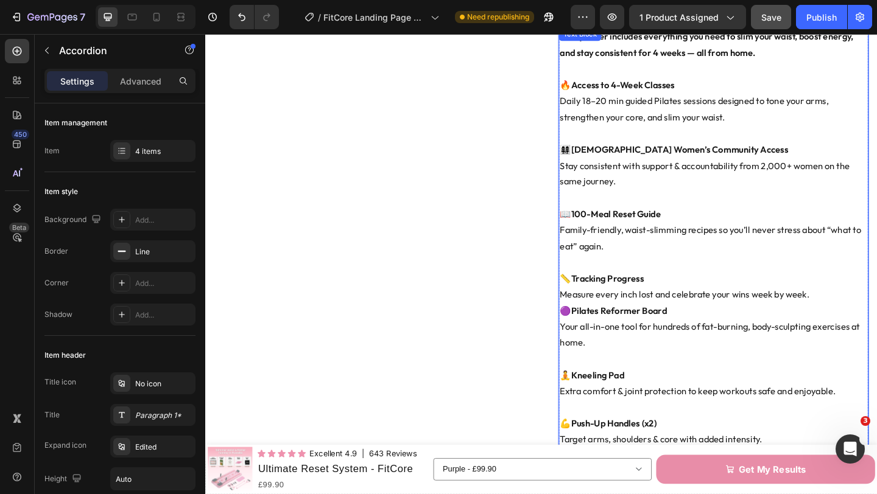
click at [857, 310] on p "📏 Tracking Progress Measure every inch lost and celebrate your wins week by wee…" at bounding box center [758, 308] width 334 height 35
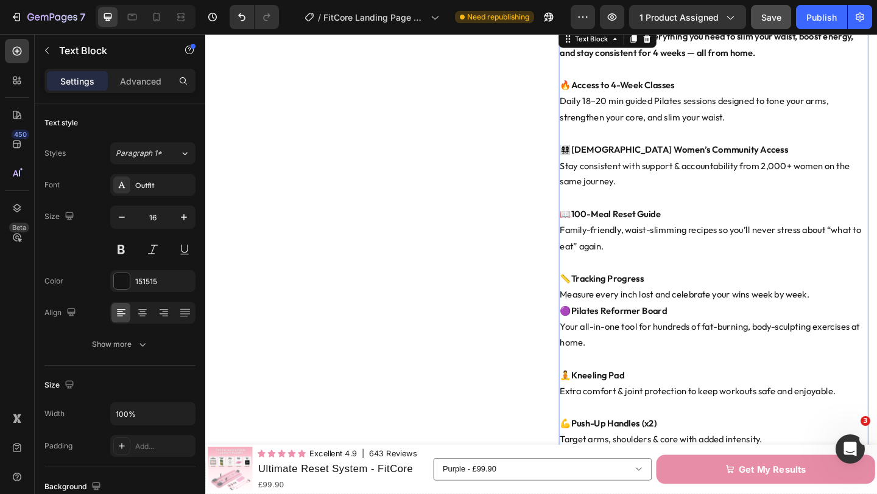
click at [859, 310] on p "📏 Tracking Progress Measure every inch lost and celebrate your wins week by wee…" at bounding box center [758, 308] width 334 height 35
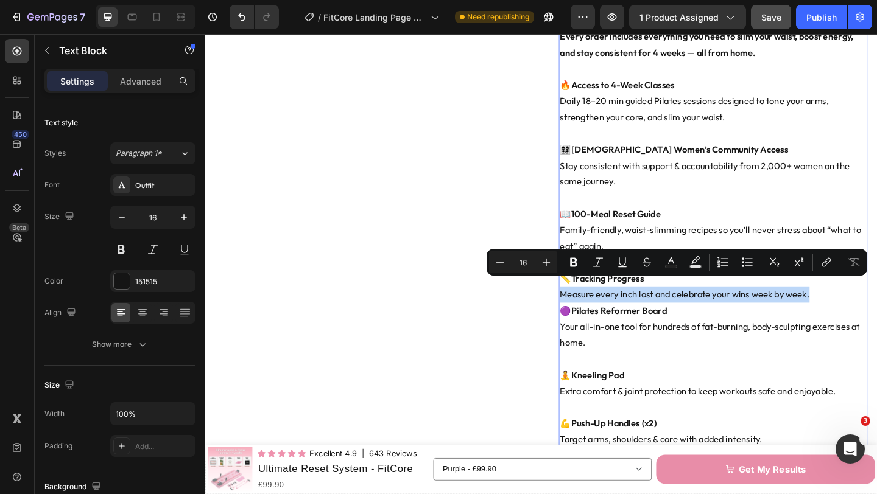
drag, startPoint x: 860, startPoint y: 309, endPoint x: 593, endPoint y: 306, distance: 267.3
click at [593, 306] on p "📏 Tracking Progress Measure every inch lost and celebrate your wins week by wee…" at bounding box center [758, 308] width 334 height 35
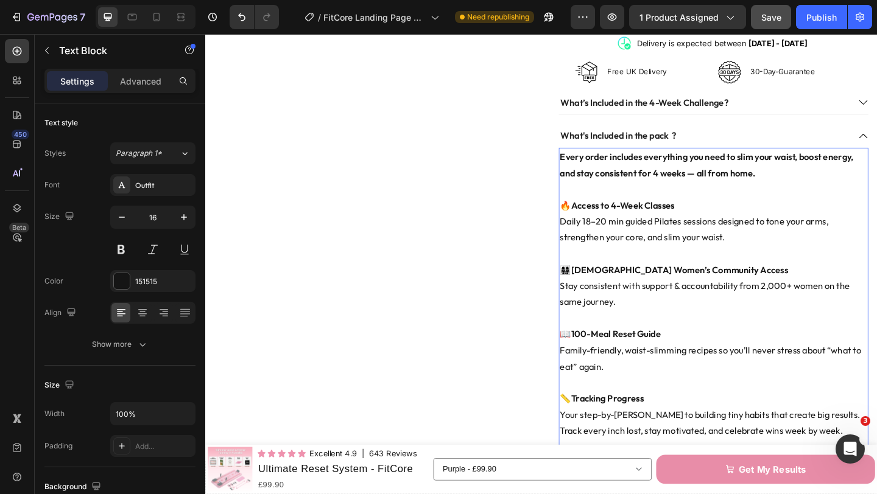
scroll to position [646, 0]
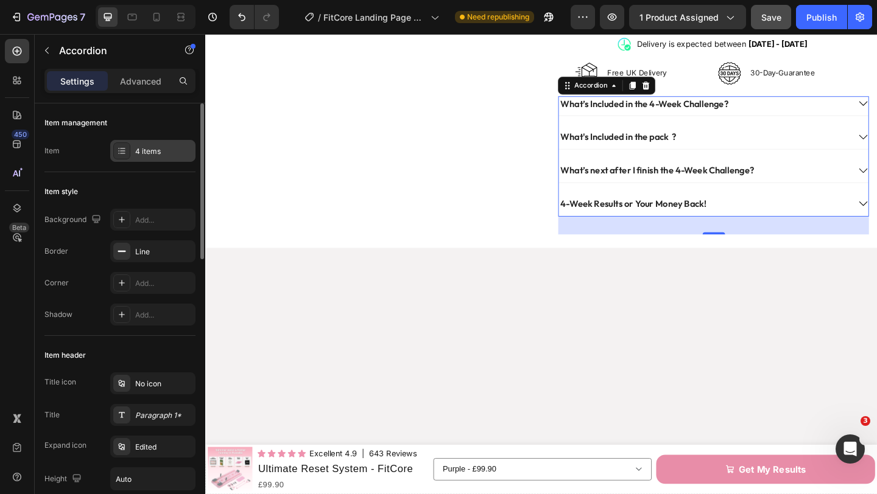
click at [164, 150] on div "4 items" at bounding box center [163, 151] width 57 height 11
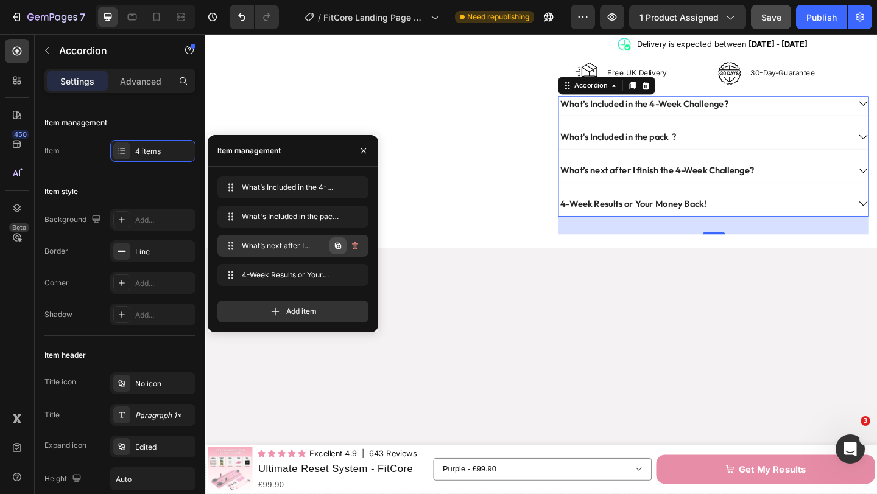
click at [339, 246] on icon "button" at bounding box center [338, 246] width 2 height 2
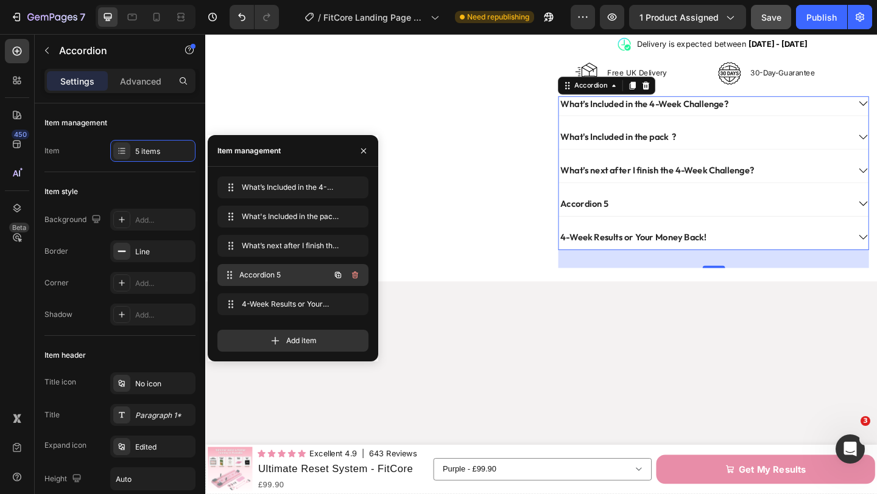
click at [275, 278] on span "Accordion 5" at bounding box center [284, 275] width 90 height 11
click at [636, 211] on div "Accordion 5" at bounding box center [617, 219] width 56 height 16
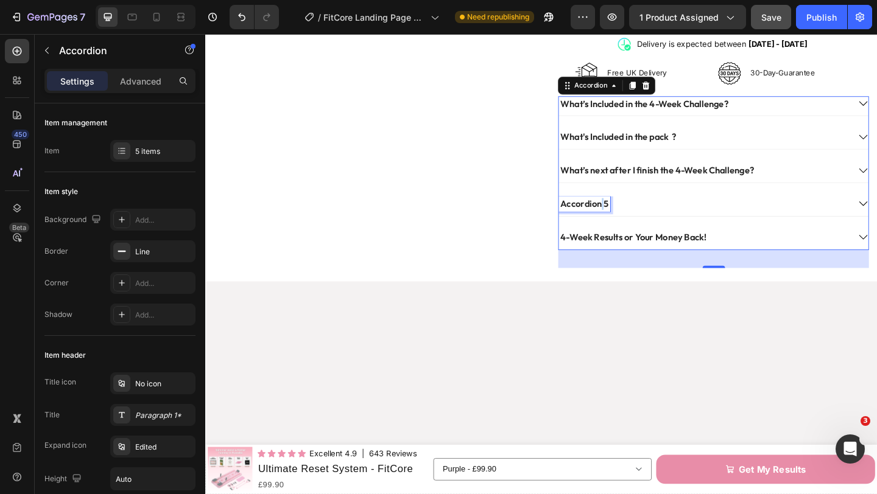
click at [636, 213] on p "Accordion 5" at bounding box center [617, 219] width 52 height 13
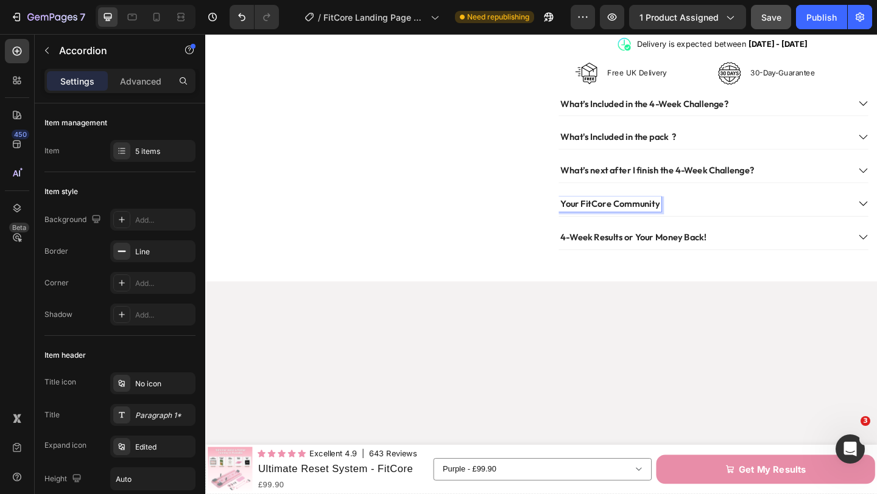
click at [756, 217] on div "Your FitCore Community" at bounding box center [757, 221] width 337 height 21
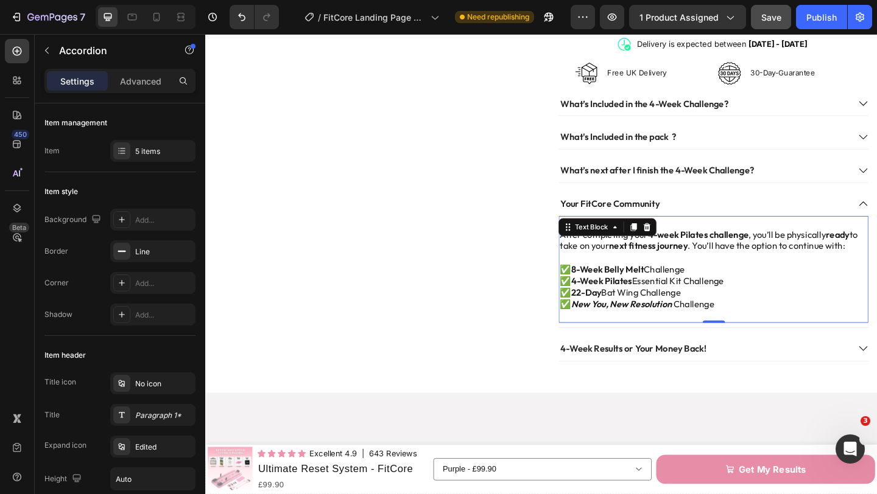
click at [714, 258] on strong "next fitness journey" at bounding box center [686, 264] width 85 height 12
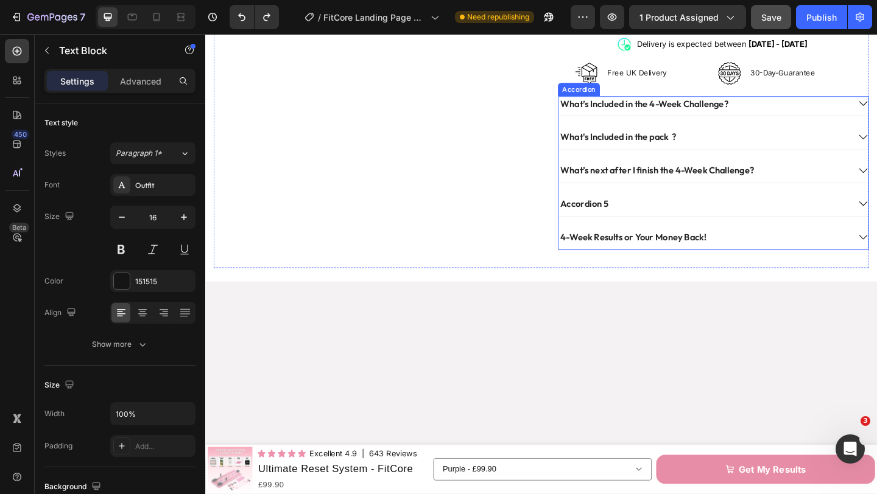
click at [824, 178] on div "What’s next after I finish the 4-Week Challenge?" at bounding box center [747, 182] width 316 height 16
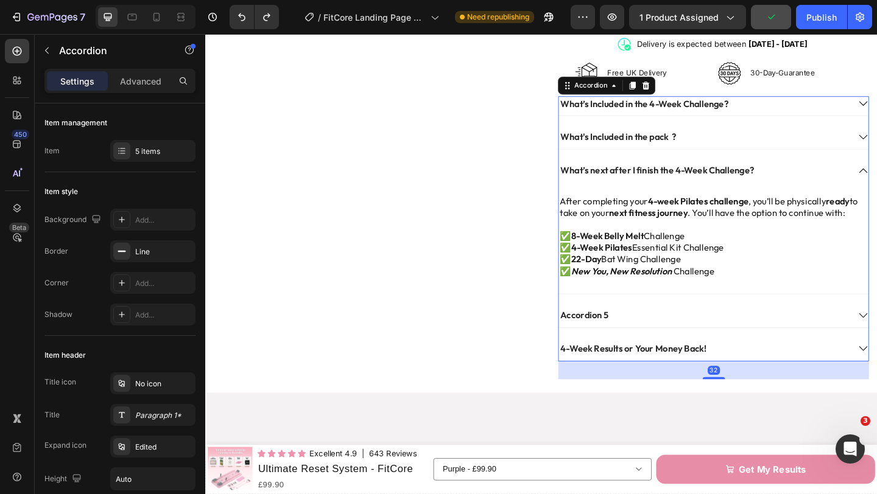
click at [824, 178] on div "What’s next after I finish the 4-Week Challenge?" at bounding box center [747, 182] width 316 height 16
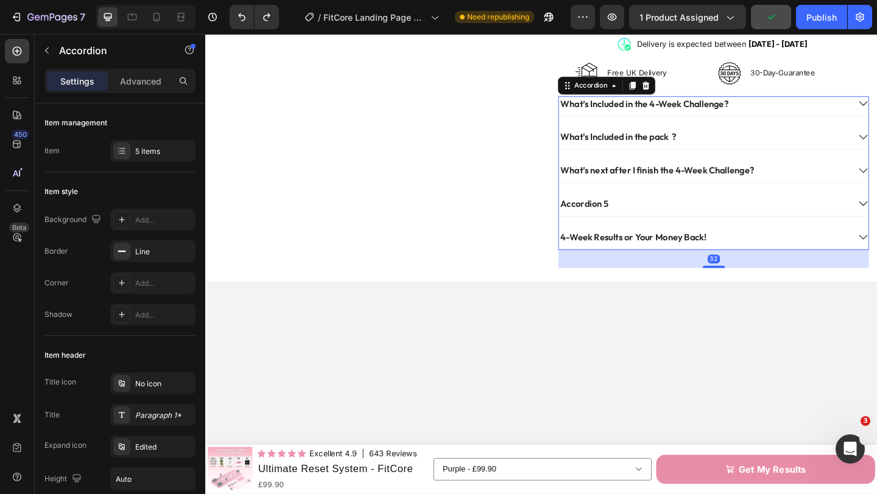
click at [733, 211] on div "Accordion 5" at bounding box center [747, 219] width 316 height 16
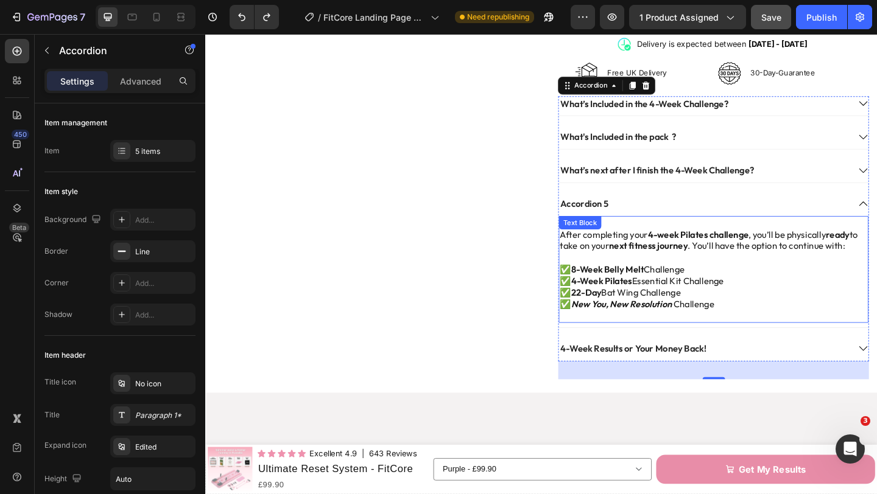
click at [689, 288] on p "✅ 8-Week Belly Melt Challenge ✅ 4-Week Pilates Essential Kit Challenge ✅ 22-Day…" at bounding box center [758, 309] width 334 height 51
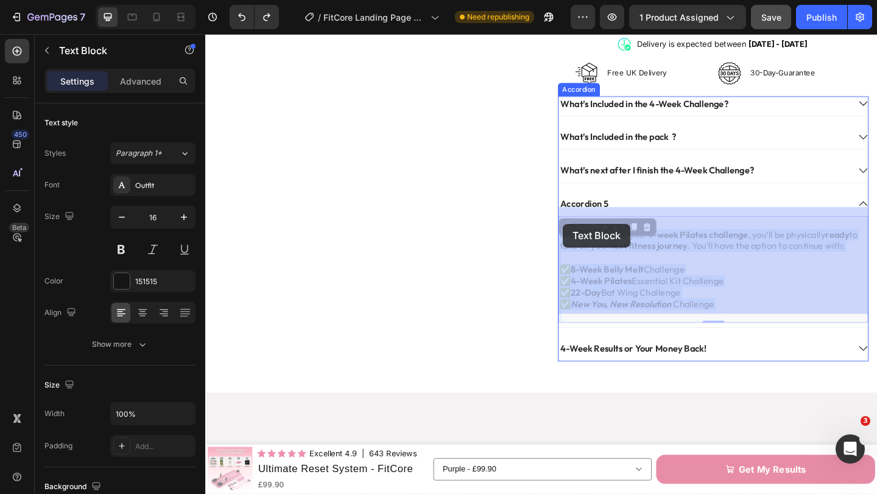
drag, startPoint x: 772, startPoint y: 323, endPoint x: 594, endPoint y: 241, distance: 195.9
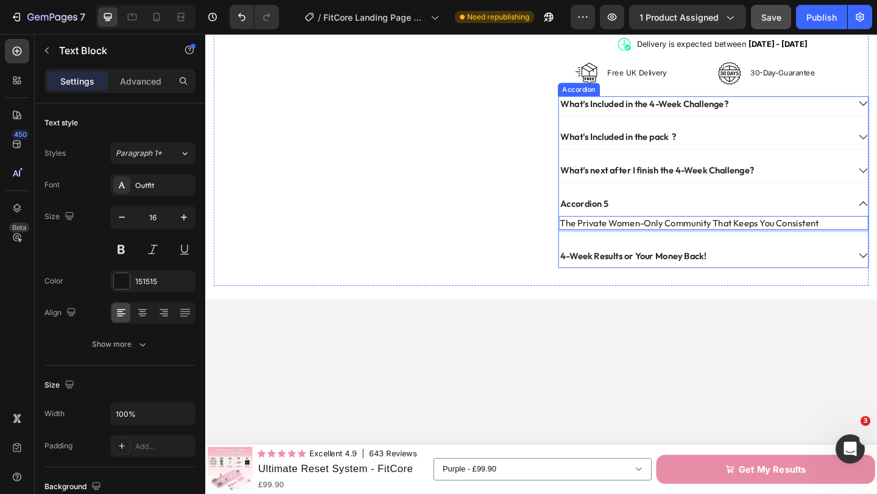
scroll to position [647, 0]
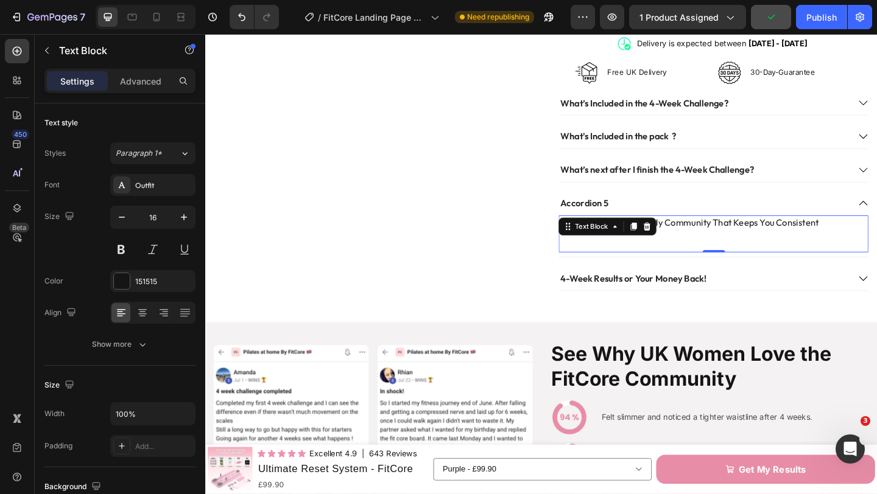
click at [733, 245] on p "Rich Text Editor. Editing area: main" at bounding box center [758, 251] width 334 height 13
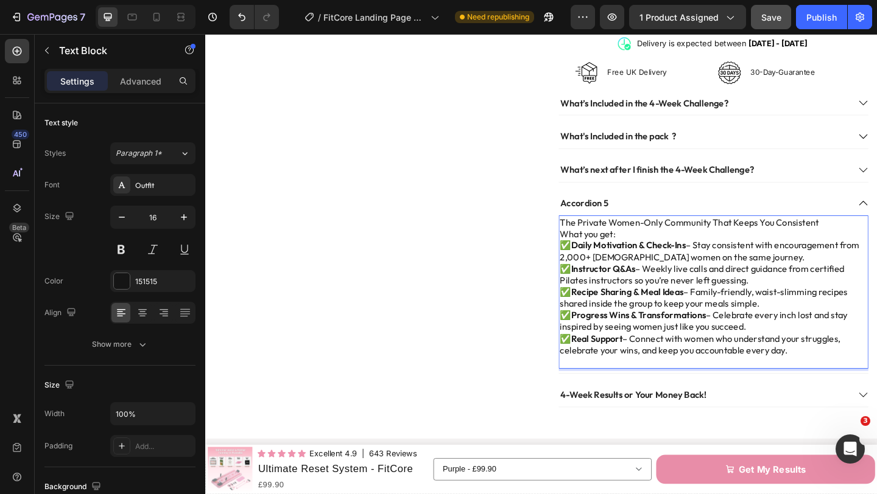
click at [870, 233] on p "The Private Women-Only Community That Keeps You Consistent" at bounding box center [758, 239] width 334 height 13
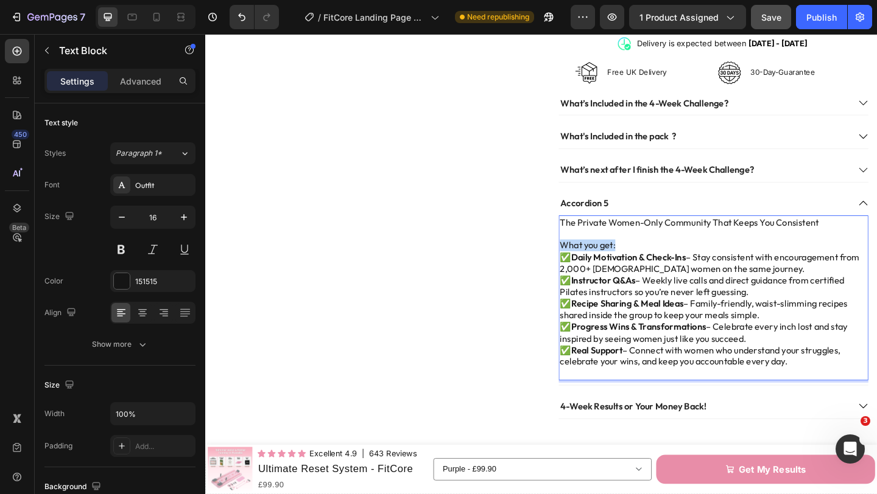
drag, startPoint x: 652, startPoint y: 255, endPoint x: 584, endPoint y: 253, distance: 67.6
click at [589, 253] on div "What’s Included in the 4-Week Challenge? What's Included in the pack ? What’s n…" at bounding box center [758, 277] width 338 height 352
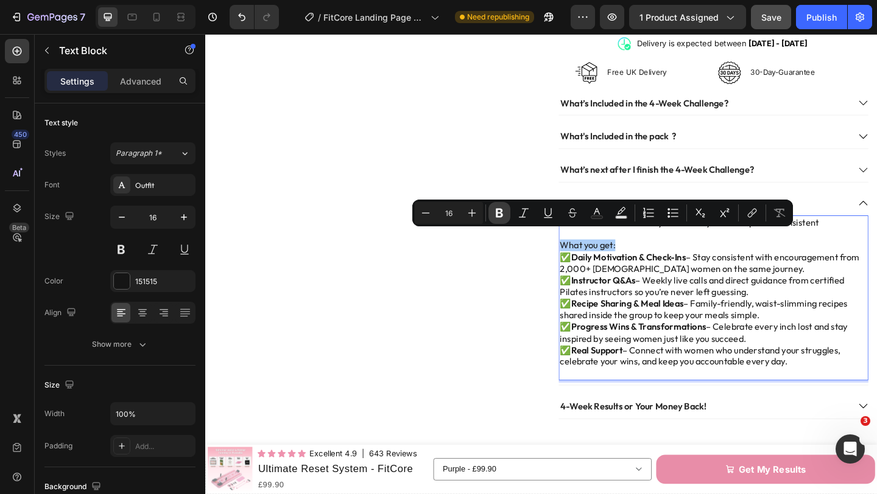
click at [499, 214] on icon "Editor contextual toolbar" at bounding box center [499, 213] width 12 height 12
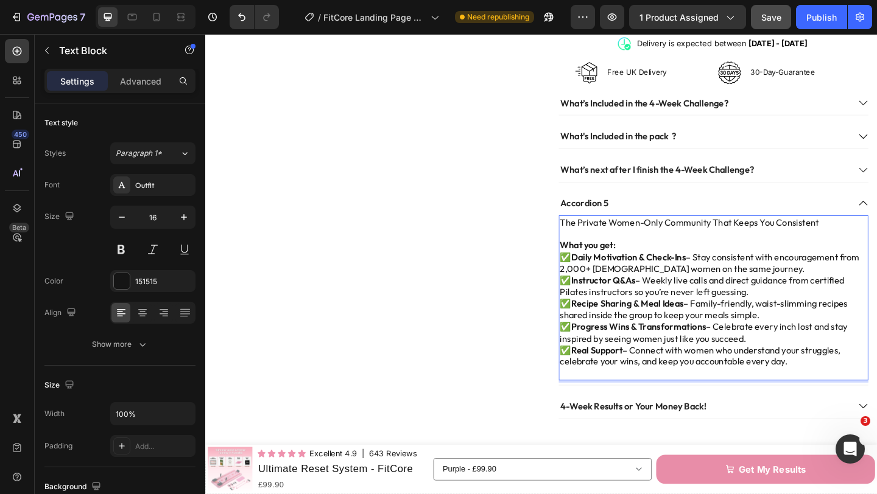
click at [675, 271] on strong "Daily Motivation & Check-Ins" at bounding box center [665, 276] width 125 height 12
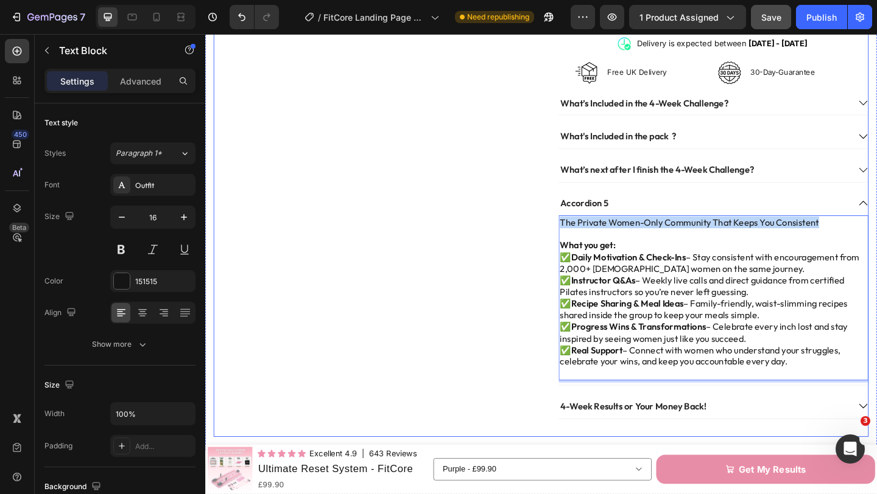
drag, startPoint x: 871, startPoint y: 231, endPoint x: 580, endPoint y: 230, distance: 291.1
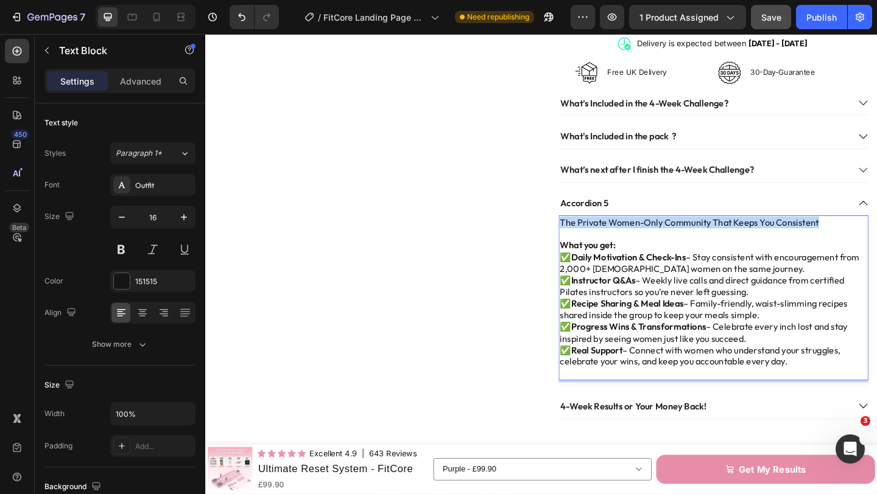
click at [609, 233] on p "The Private Women-Only Community That Keeps You Consistent" at bounding box center [758, 239] width 334 height 13
drag, startPoint x: 592, startPoint y: 228, endPoint x: 818, endPoint y: 237, distance: 226.7
click at [828, 239] on div "The Private Women-Only Community That Keeps You Consistent What you get: ✅ Dail…" at bounding box center [757, 321] width 337 height 180
click at [768, 279] on p "✅ Daily Motivation & Check-Ins – Stay consistent with encouragement from 2,000+…" at bounding box center [758, 283] width 334 height 26
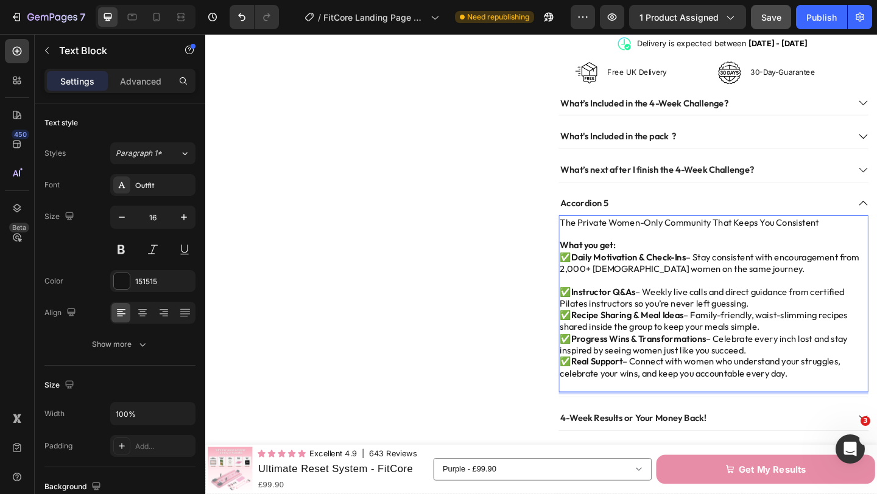
click at [810, 320] on p "✅ Instructor Q&As – Weekly live calls and direct guidance from certified Pilate…" at bounding box center [758, 322] width 334 height 26
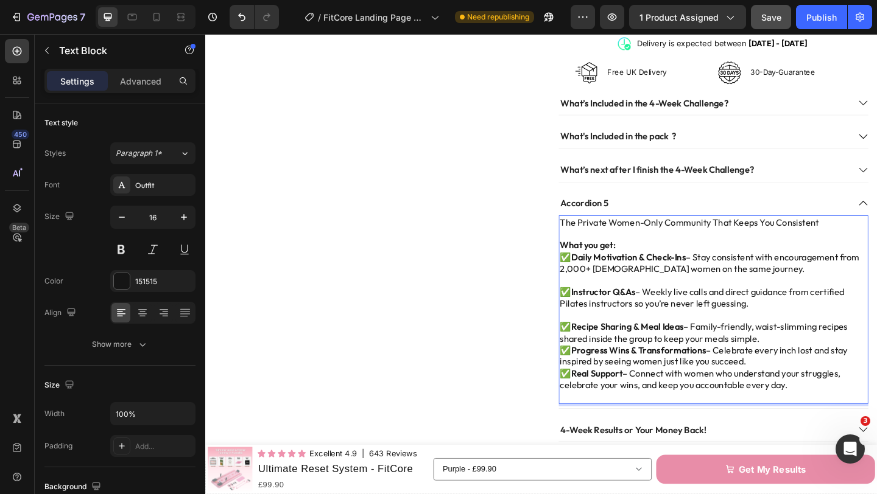
click at [809, 360] on p "✅ Recipe Sharing & Meal Ideas – Family-friendly, waist-slimming recipes shared …" at bounding box center [758, 359] width 334 height 26
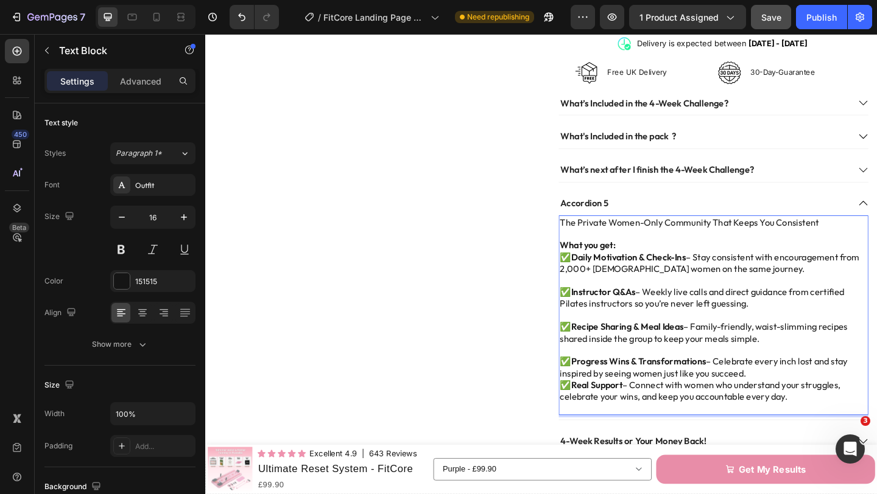
click at [803, 396] on p "✅ Progress Wins & Transformations – Celebrate every inch lost and stay inspired…" at bounding box center [758, 397] width 334 height 26
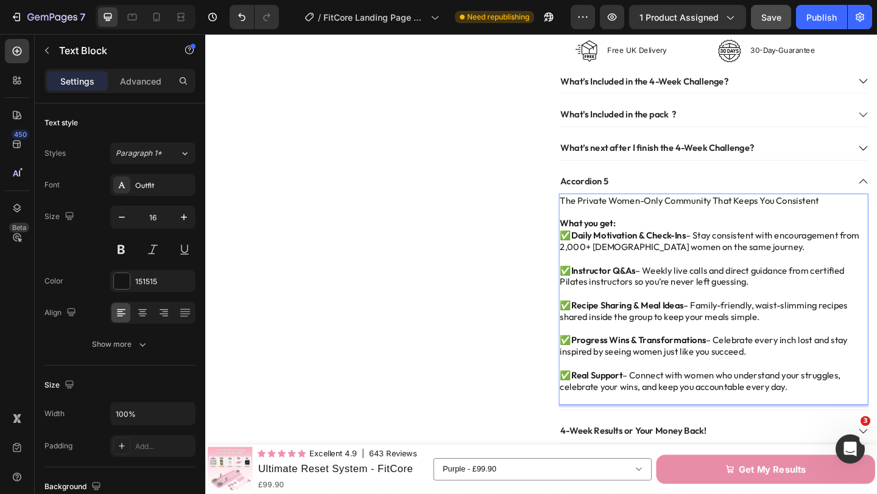
scroll to position [692, 0]
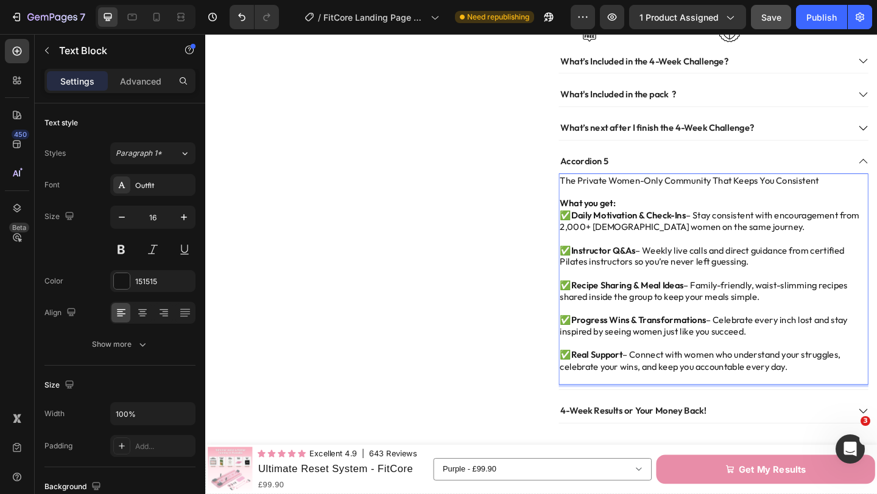
click at [843, 384] on p "✅ Real Support – Connect with women who understand your struggles, celebrate yo…" at bounding box center [758, 390] width 334 height 26
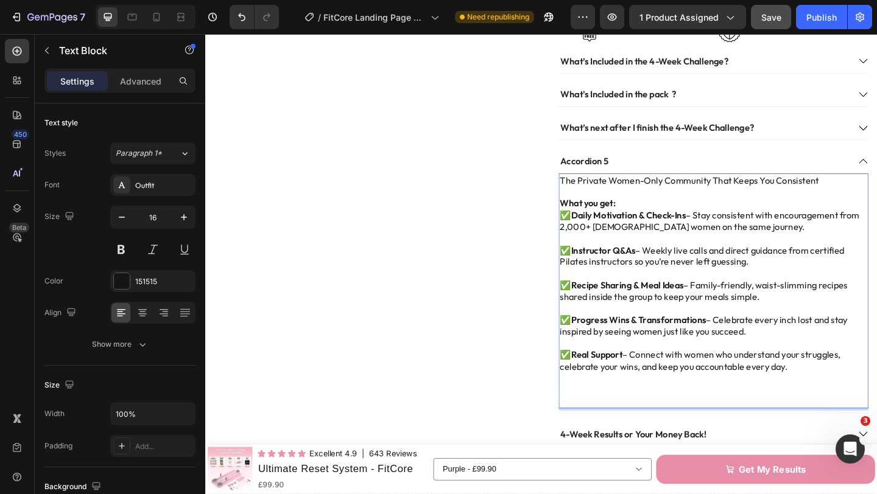
click at [618, 415] on p "Rich Text Editor. Editing area: main" at bounding box center [758, 421] width 334 height 13
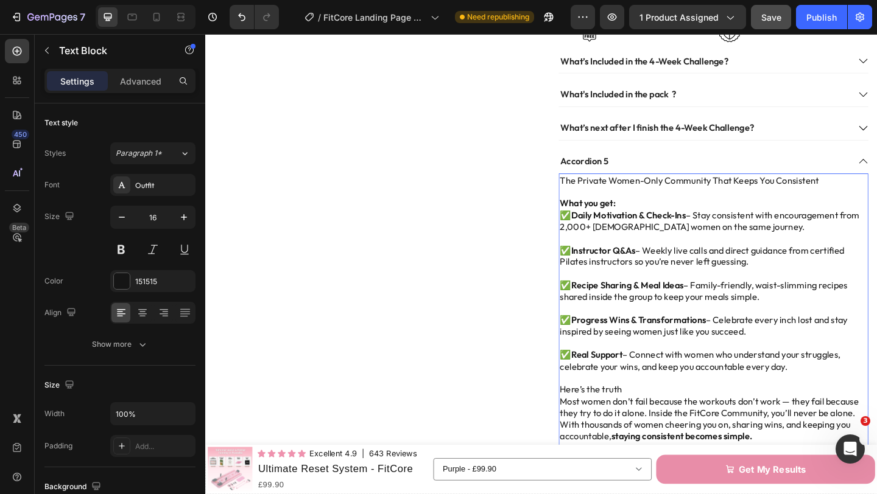
scroll to position [707, 0]
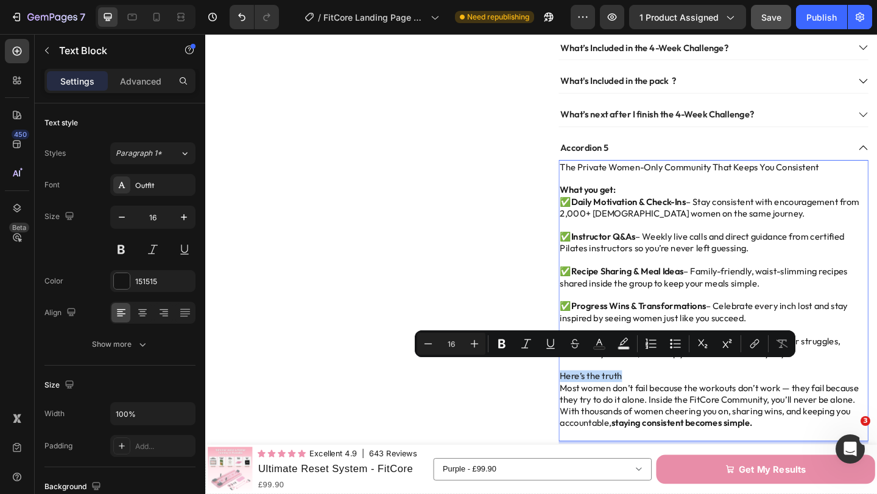
drag, startPoint x: 661, startPoint y: 398, endPoint x: 591, endPoint y: 398, distance: 70.0
click at [591, 400] on p "Here’s the truth" at bounding box center [758, 406] width 334 height 13
click at [497, 345] on icon "Editor contextual toolbar" at bounding box center [502, 344] width 12 height 12
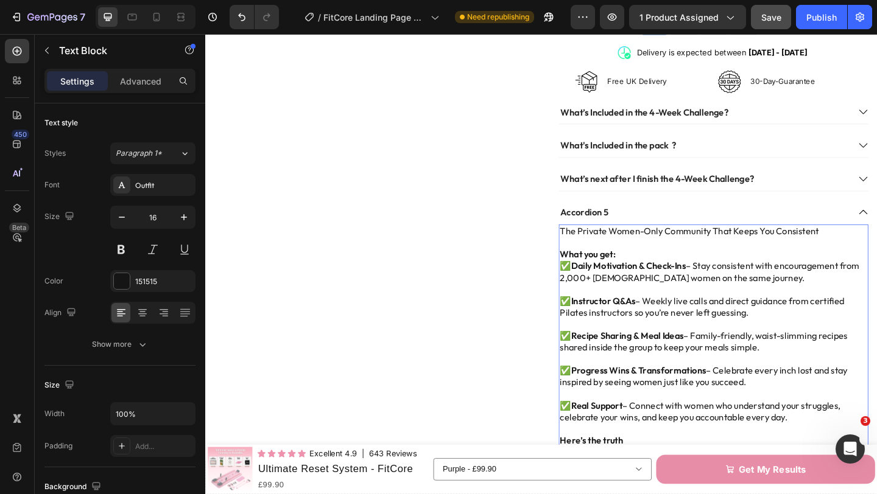
scroll to position [633, 0]
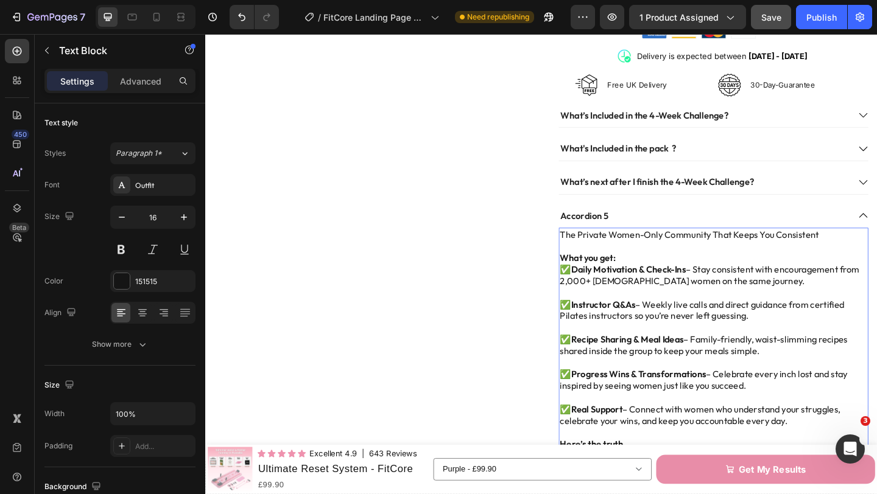
click at [613, 246] on p "The Private Women-Only Community That Keeps You Consistent" at bounding box center [758, 252] width 334 height 13
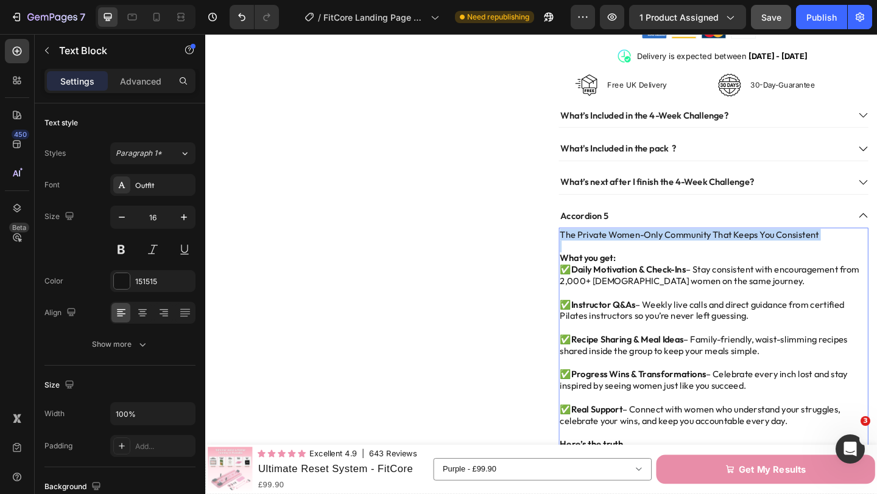
click at [613, 246] on p "The Private Women-Only Community That Keeps You Consistent" at bounding box center [758, 252] width 334 height 13
click at [596, 246] on p "The Private Women-Only Community That Keeps You Consistent" at bounding box center [758, 252] width 334 height 13
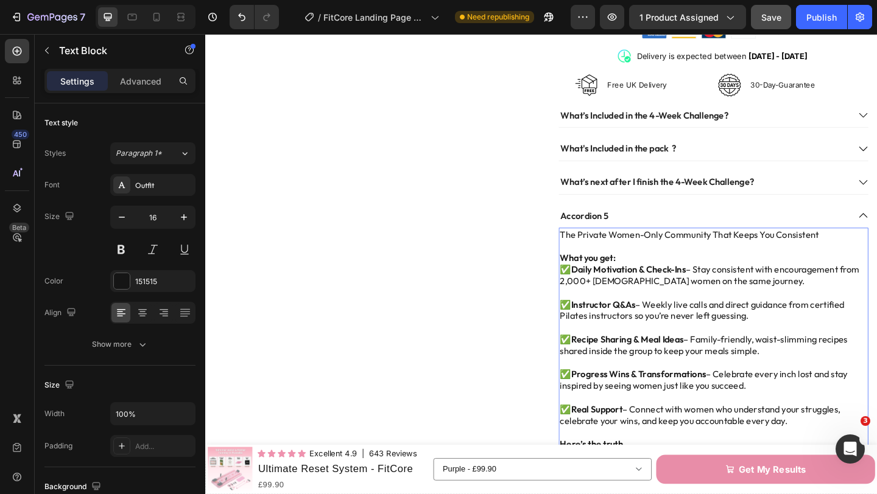
click at [593, 246] on p "The Private Women-Only Community That Keeps You Consistent" at bounding box center [758, 252] width 334 height 13
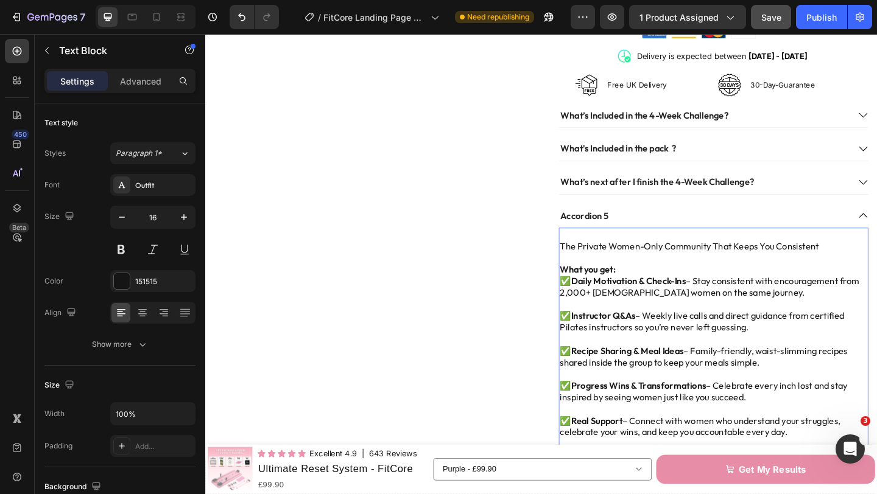
click at [596, 259] on p "The Private Women-Only Community That Keeps You Consistent" at bounding box center [758, 265] width 334 height 13
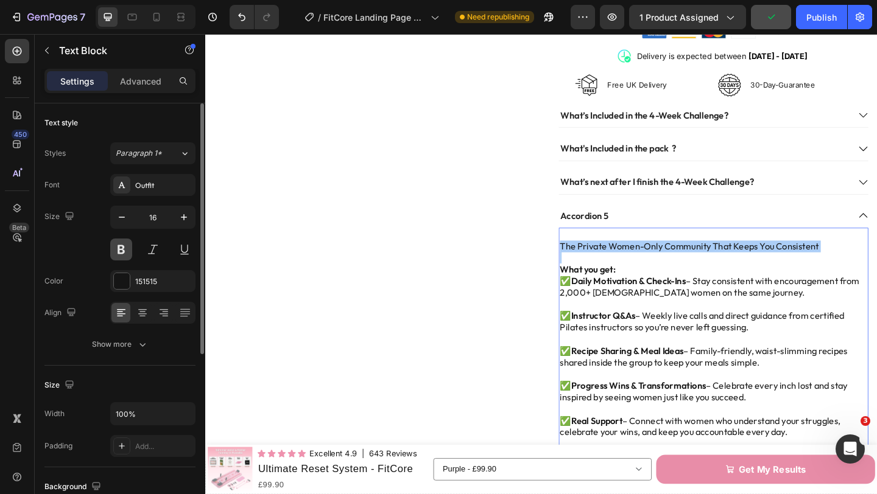
click at [130, 248] on button at bounding box center [121, 250] width 22 height 22
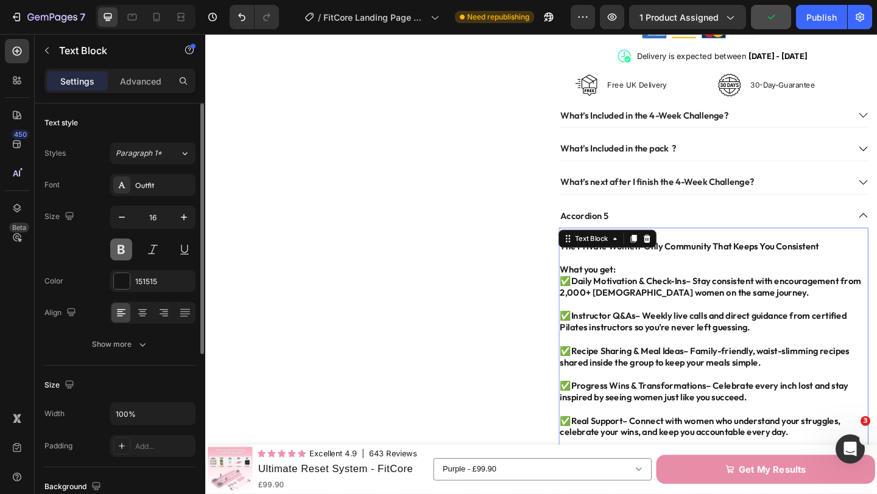
click at [130, 248] on button at bounding box center [121, 250] width 22 height 22
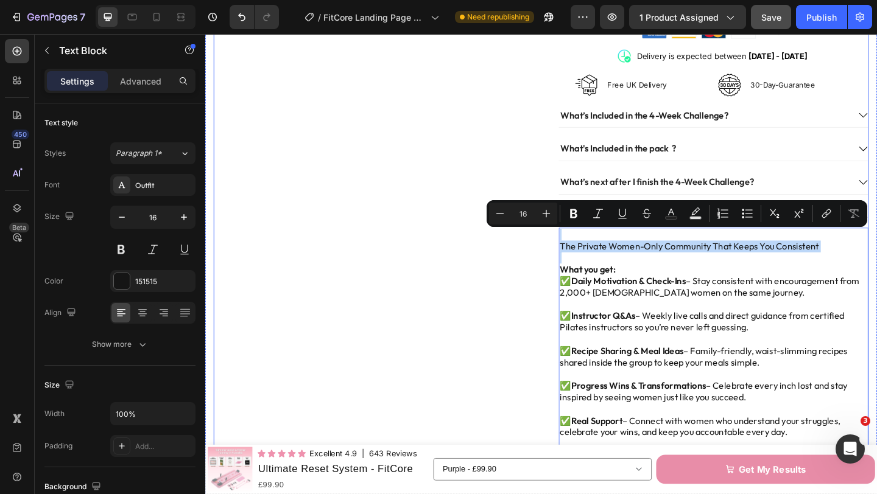
drag, startPoint x: 877, startPoint y: 256, endPoint x: 577, endPoint y: 247, distance: 299.7
click at [577, 247] on div "Product Images Icon Icon Icon Icon Icon Icon List Excellent 4.9 Text Block | 64…" at bounding box center [570, 32] width 712 height 1185
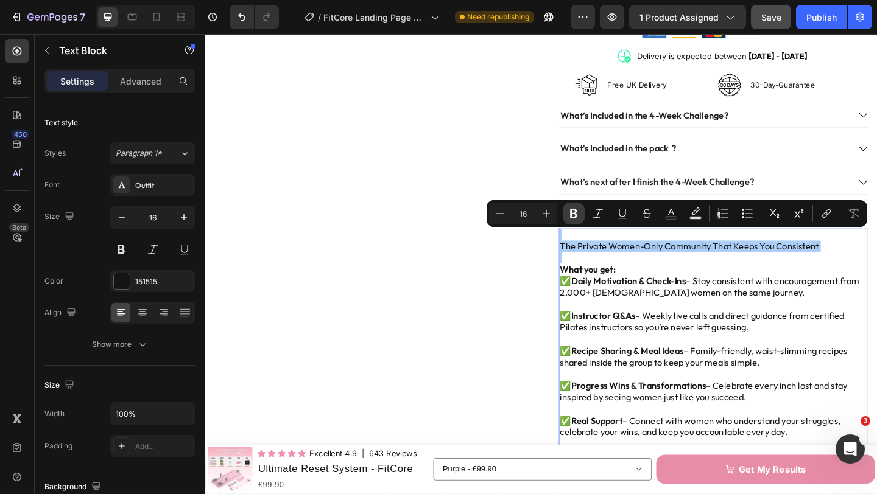
click at [578, 217] on icon "Editor contextual toolbar" at bounding box center [573, 214] width 12 height 12
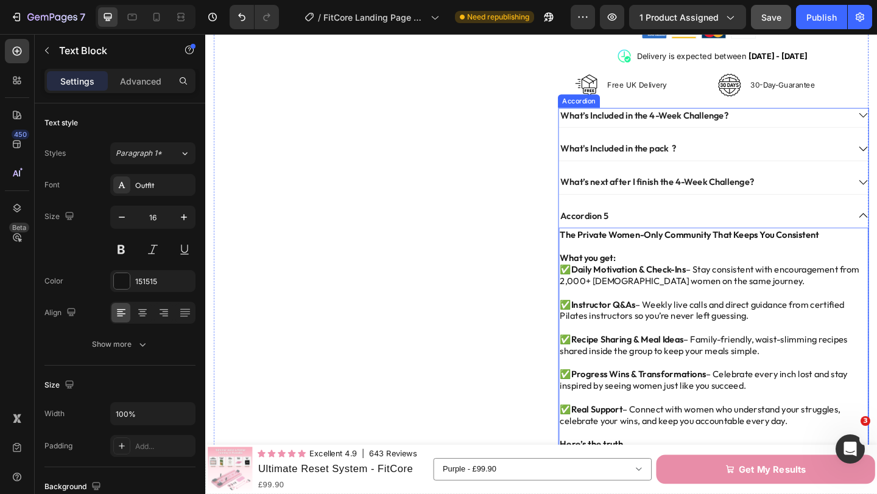
click at [733, 223] on div "Accordion 5" at bounding box center [747, 231] width 316 height 16
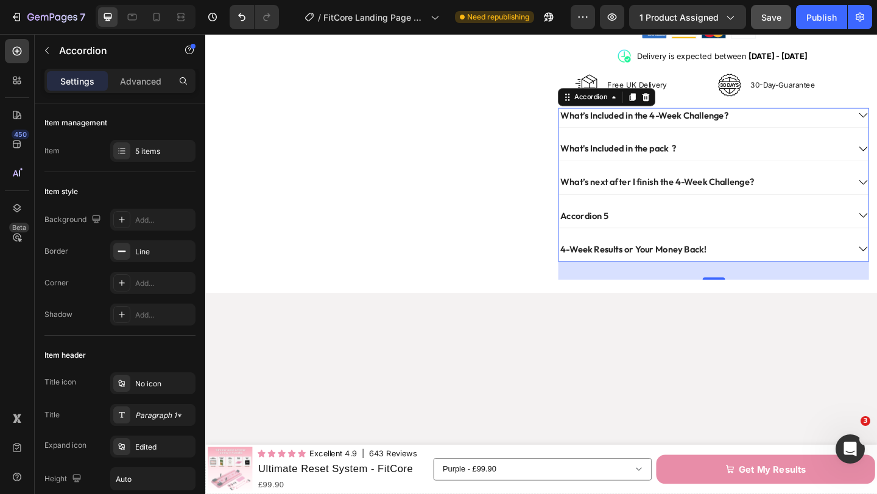
click at [628, 223] on div "Accordion 5" at bounding box center [617, 231] width 56 height 16
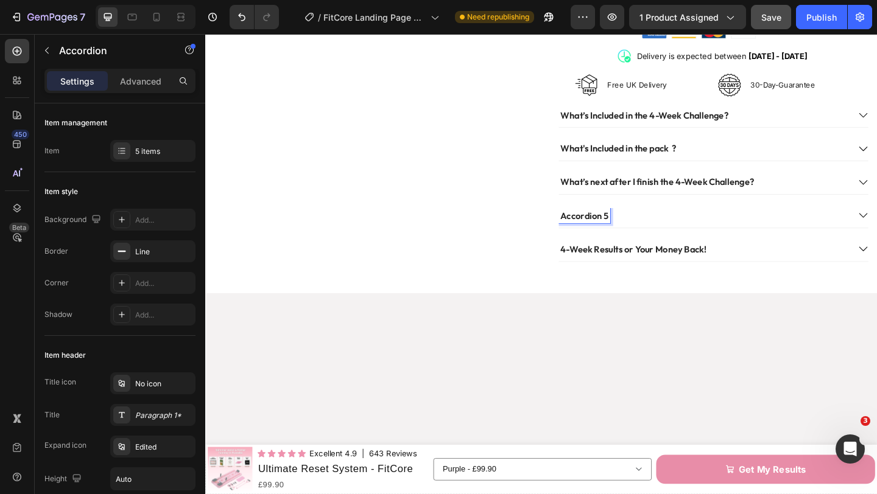
click at [628, 225] on p "Accordion 5" at bounding box center [617, 231] width 52 height 13
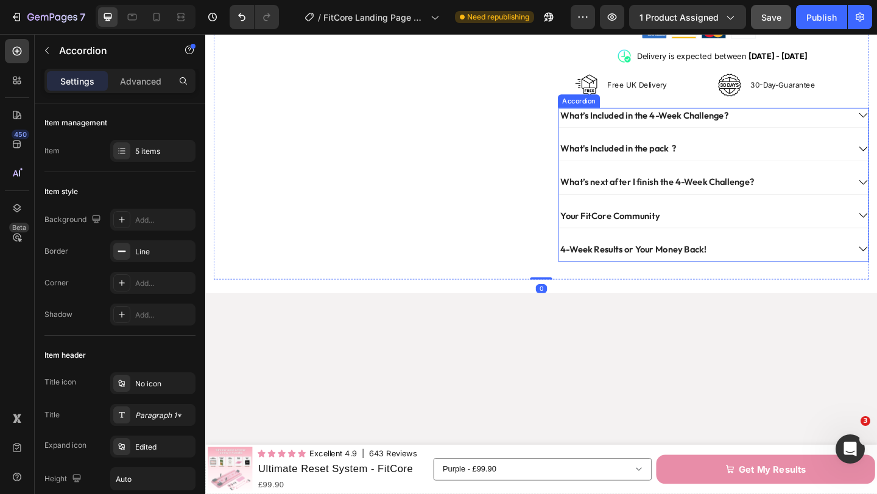
click at [735, 223] on div "Your FitCore Community" at bounding box center [747, 231] width 316 height 16
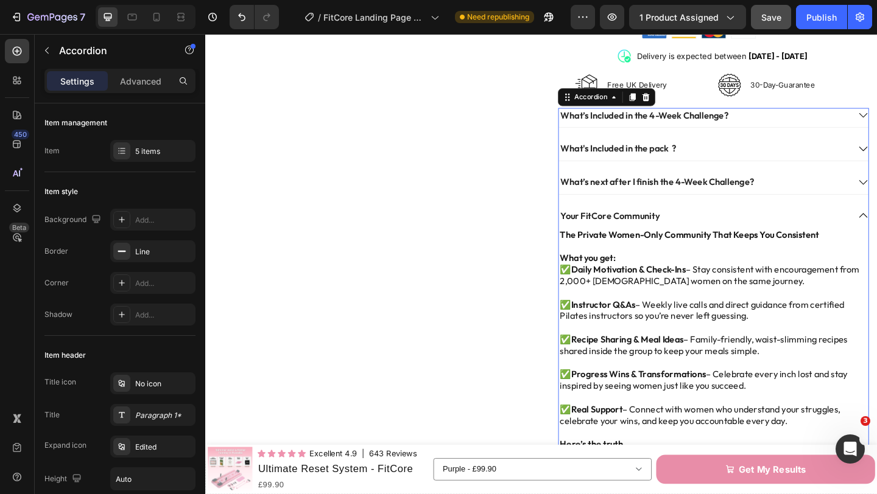
click at [735, 223] on div "Your FitCore Community" at bounding box center [747, 231] width 316 height 16
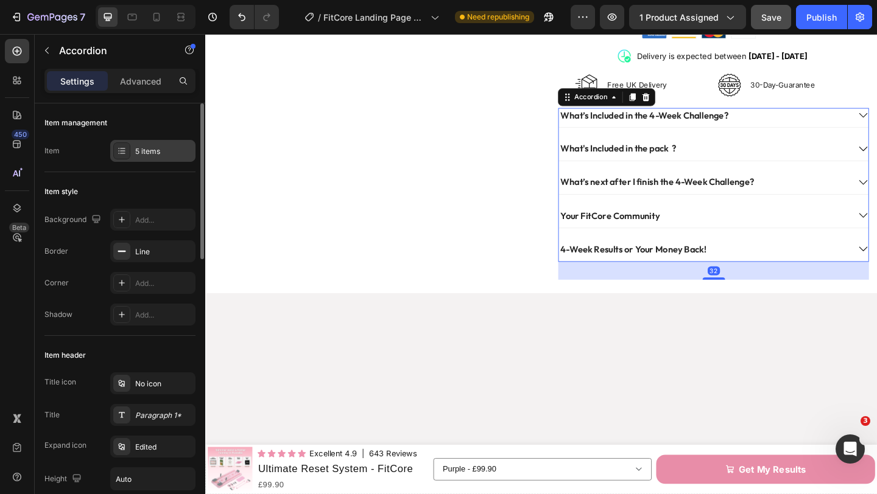
click at [155, 158] on div "5 items" at bounding box center [152, 151] width 85 height 22
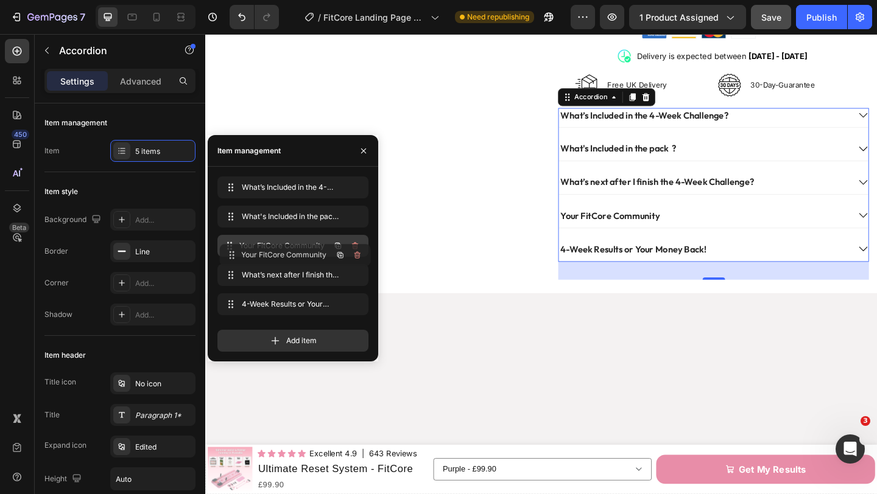
drag, startPoint x: 259, startPoint y: 272, endPoint x: 261, endPoint y: 252, distance: 20.2
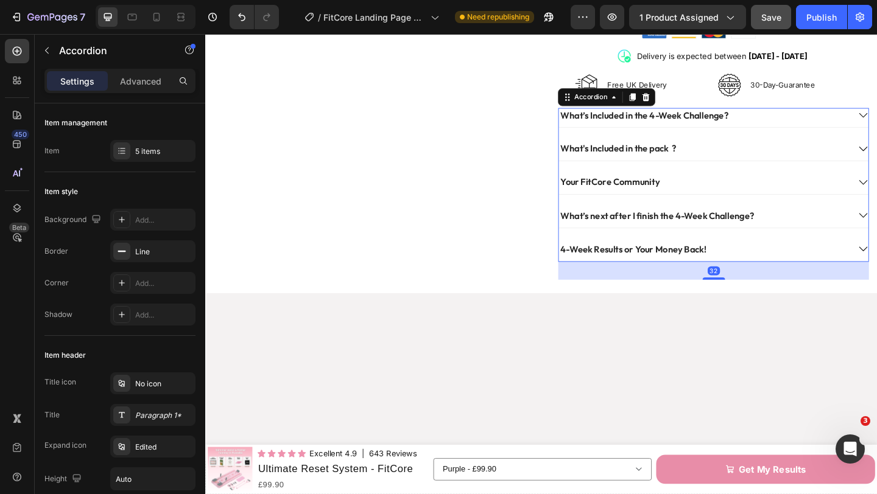
click at [781, 260] on div "4-Week Results or Your Money Back!" at bounding box center [747, 268] width 316 height 16
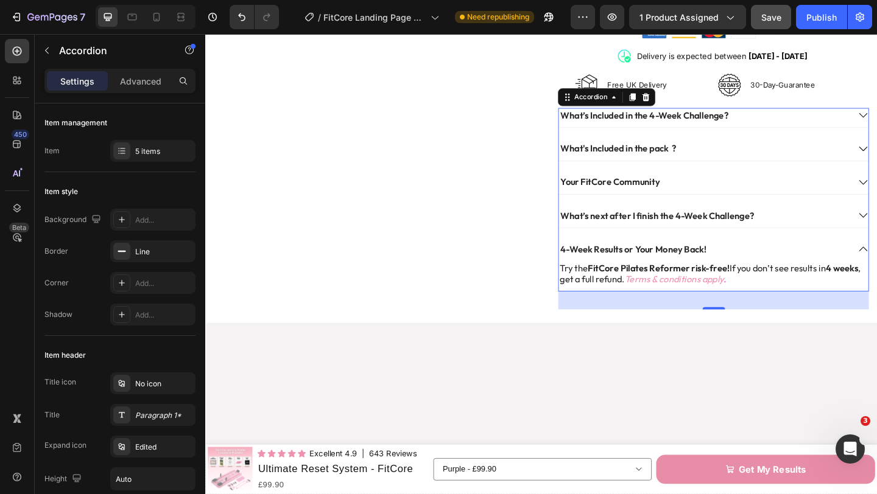
click at [781, 260] on div "4-Week Results or Your Money Back!" at bounding box center [747, 268] width 316 height 16
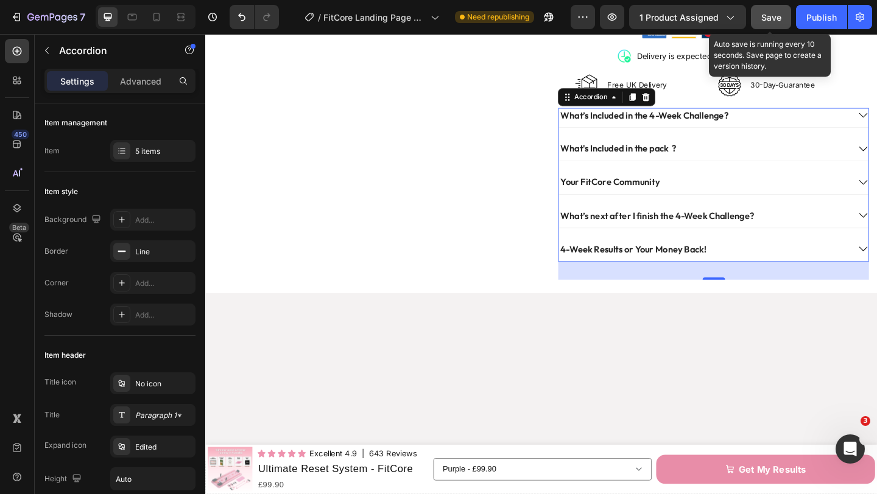
click at [768, 16] on span "Save" at bounding box center [771, 17] width 20 height 10
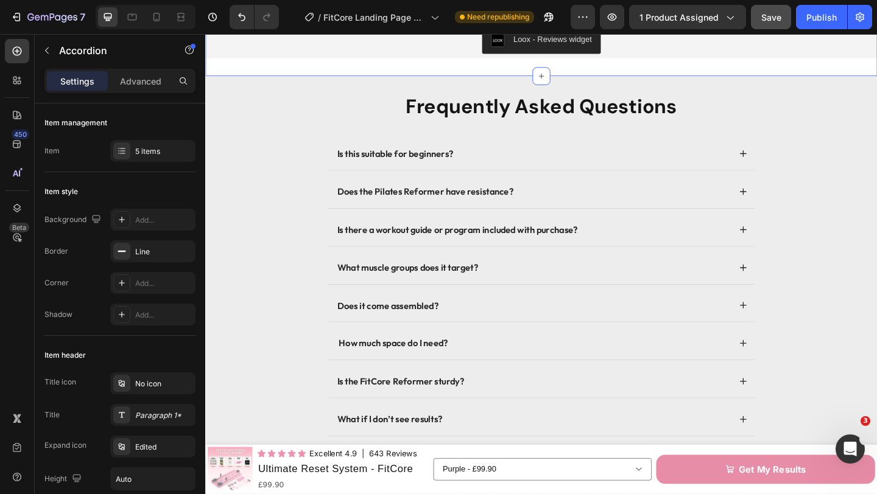
scroll to position [3527, 0]
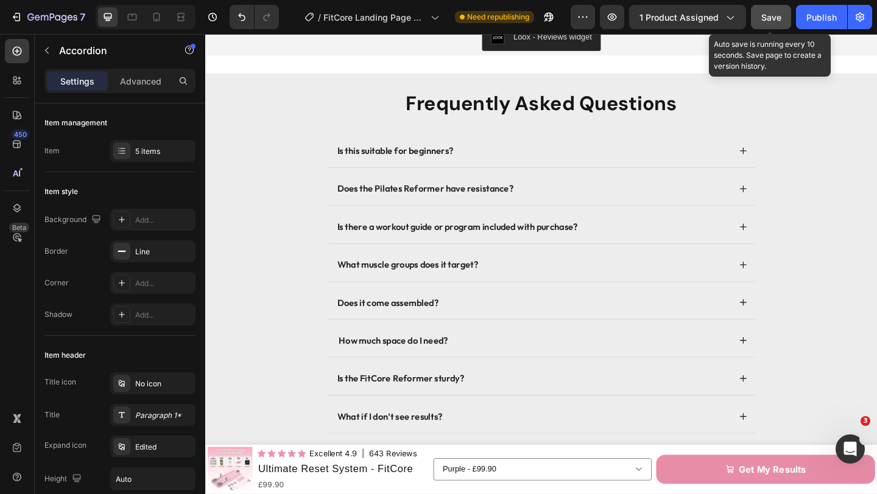
click at [774, 22] on span "Save" at bounding box center [771, 17] width 20 height 10
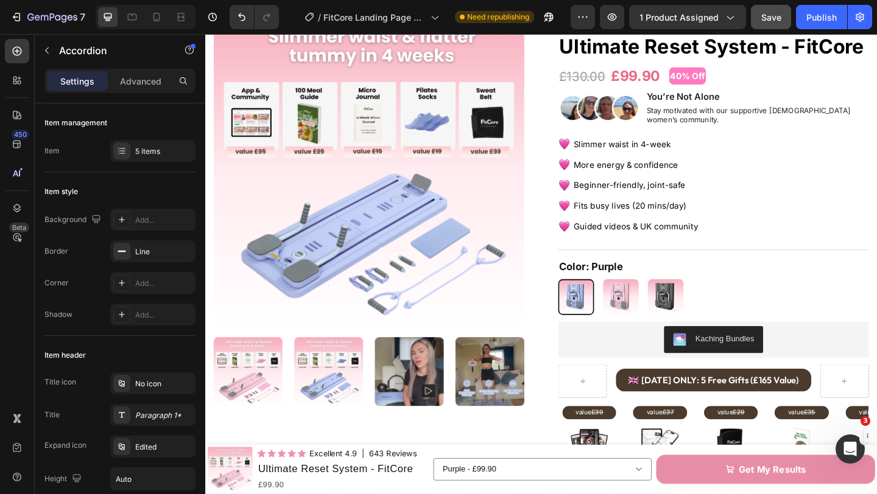
scroll to position [0, 0]
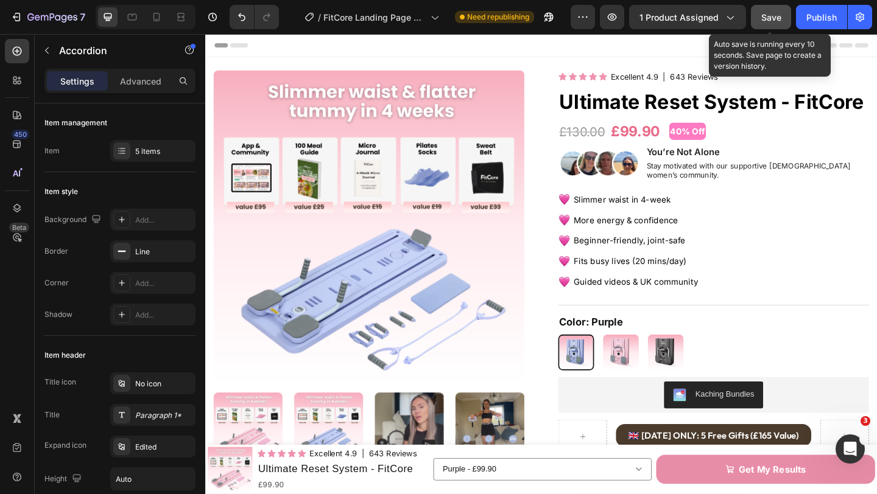
click at [761, 23] on button "Save" at bounding box center [771, 17] width 40 height 24
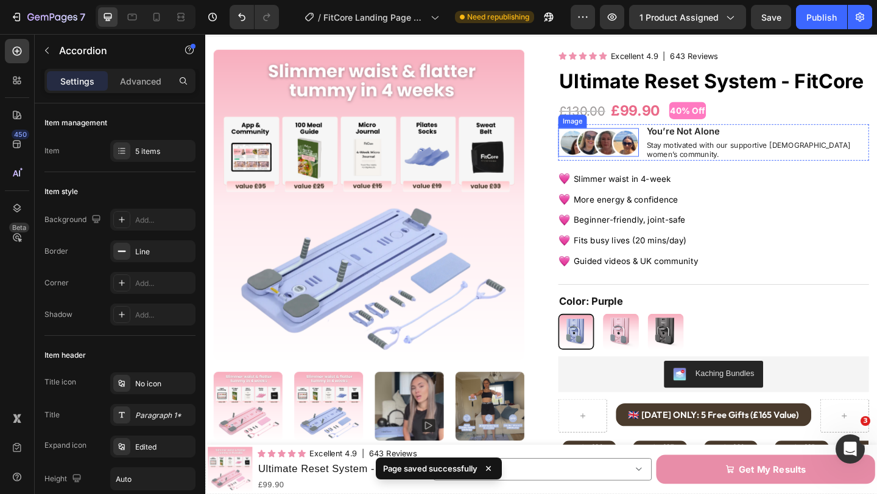
scroll to position [32, 0]
